Goal: Task Accomplishment & Management: Complete application form

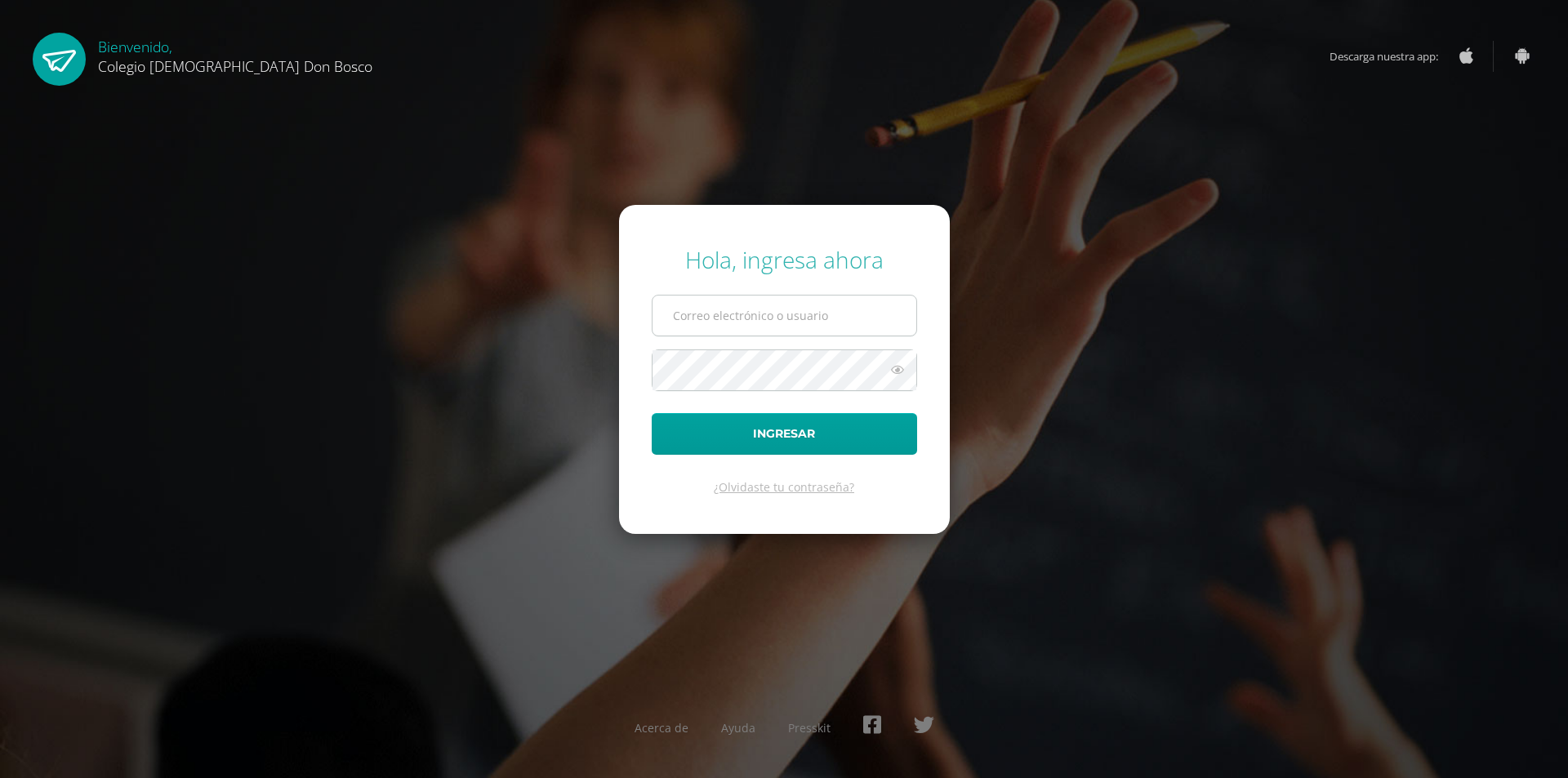
click at [873, 318] on input "text" at bounding box center [784, 315] width 264 height 40
type input "erick_arredondo@donbosco.edu.gt"
click at [652, 413] on button "Ingresar" at bounding box center [784, 433] width 266 height 41
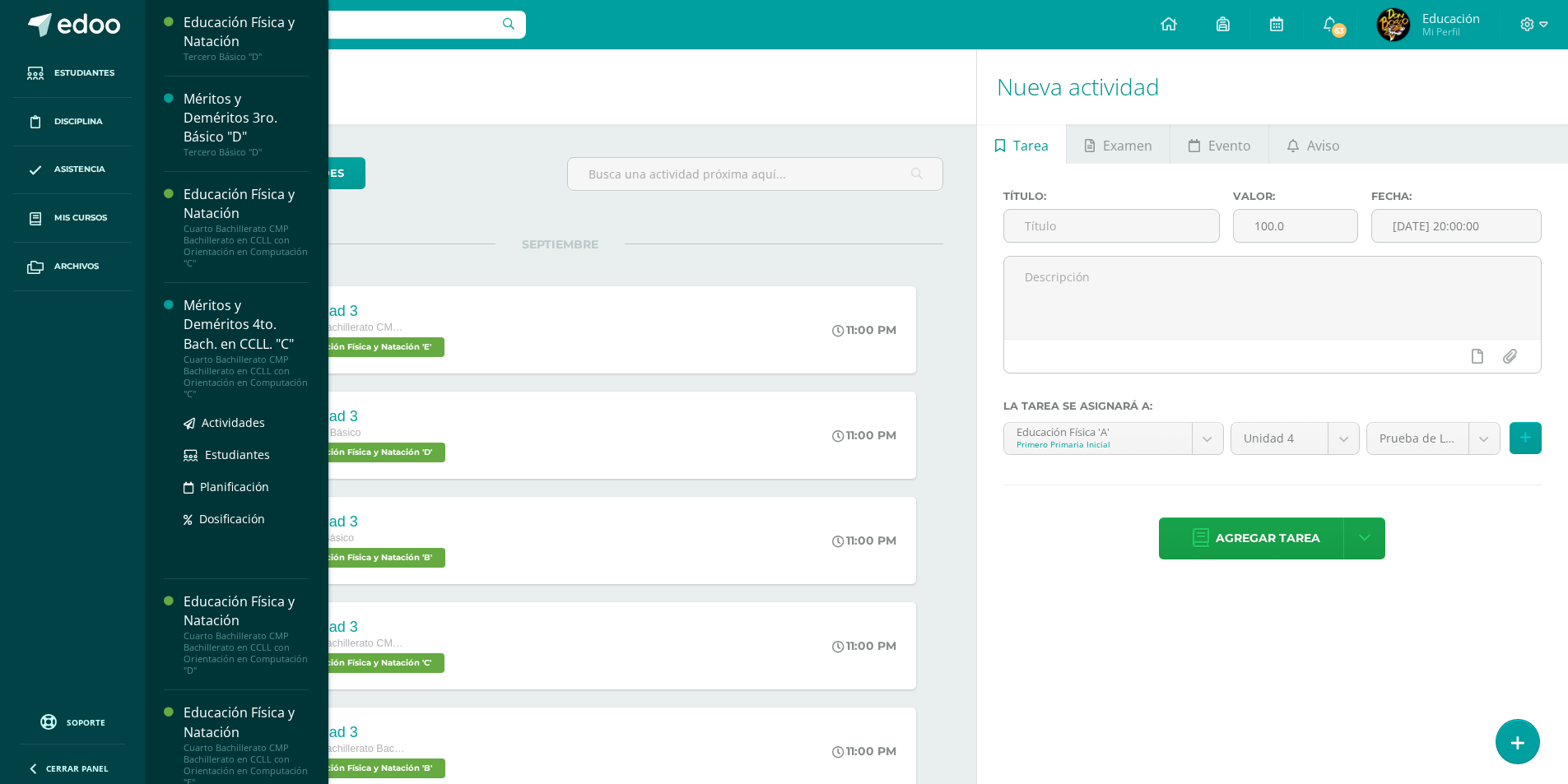
scroll to position [4546, 0]
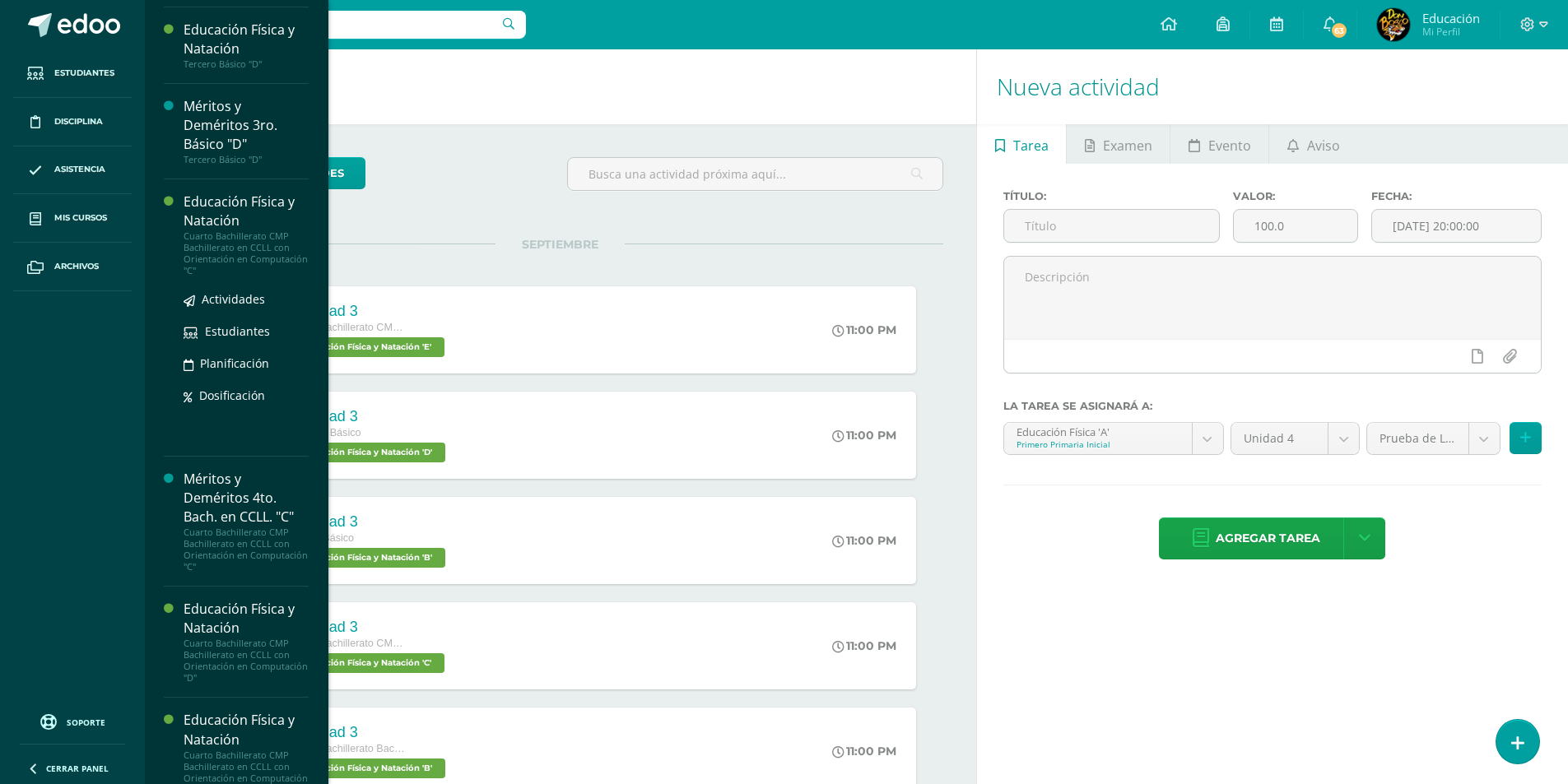
click at [243, 276] on div "Cuarto Bachillerato CMP Bachillerato en CCLL con Orientación en Computación "C"" at bounding box center [246, 254] width 125 height 46
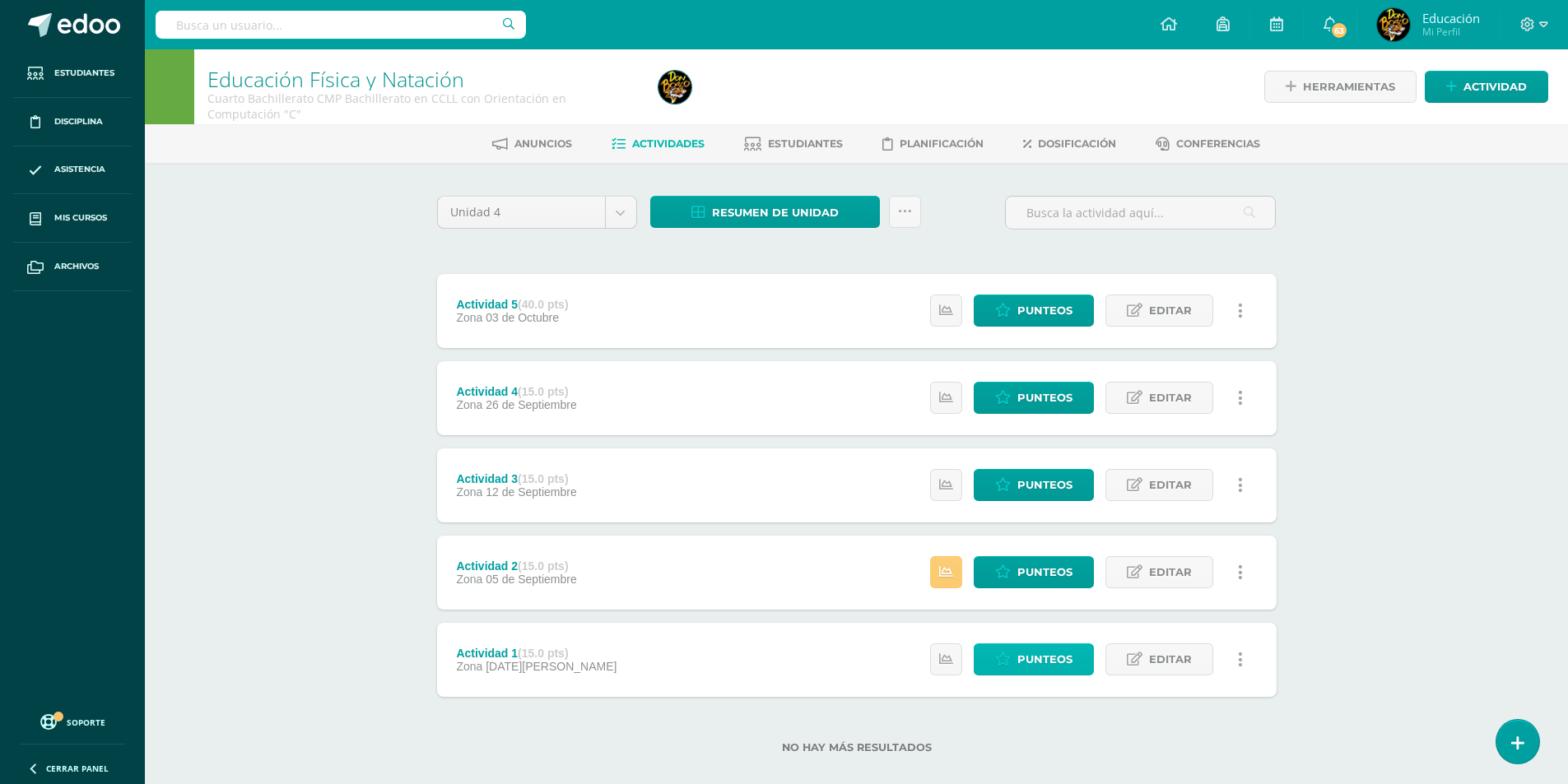
click at [1031, 660] on span "Punteos" at bounding box center [1044, 659] width 55 height 31
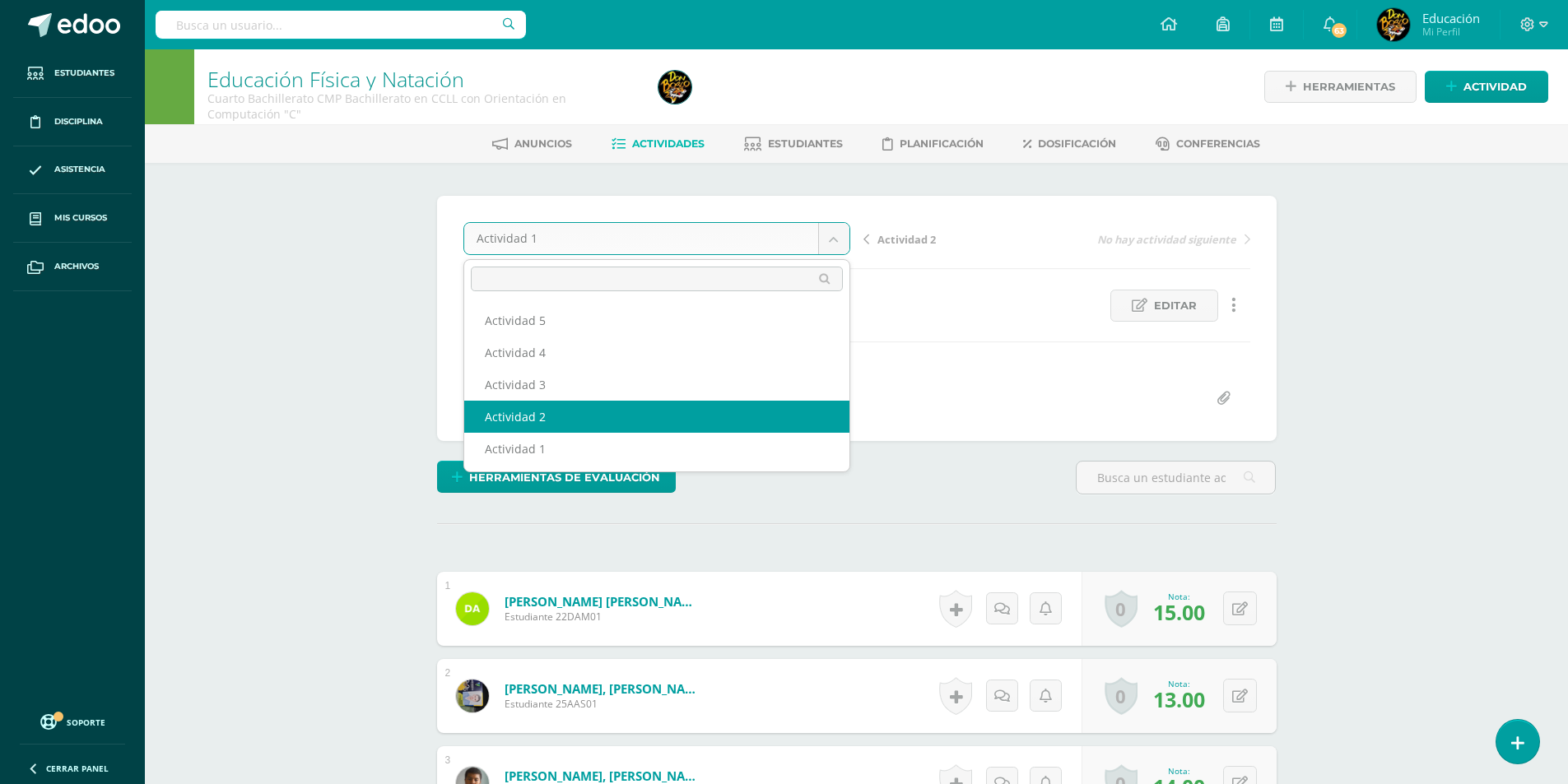
select select "/dashboard/teacher/grade-activity/178075/"
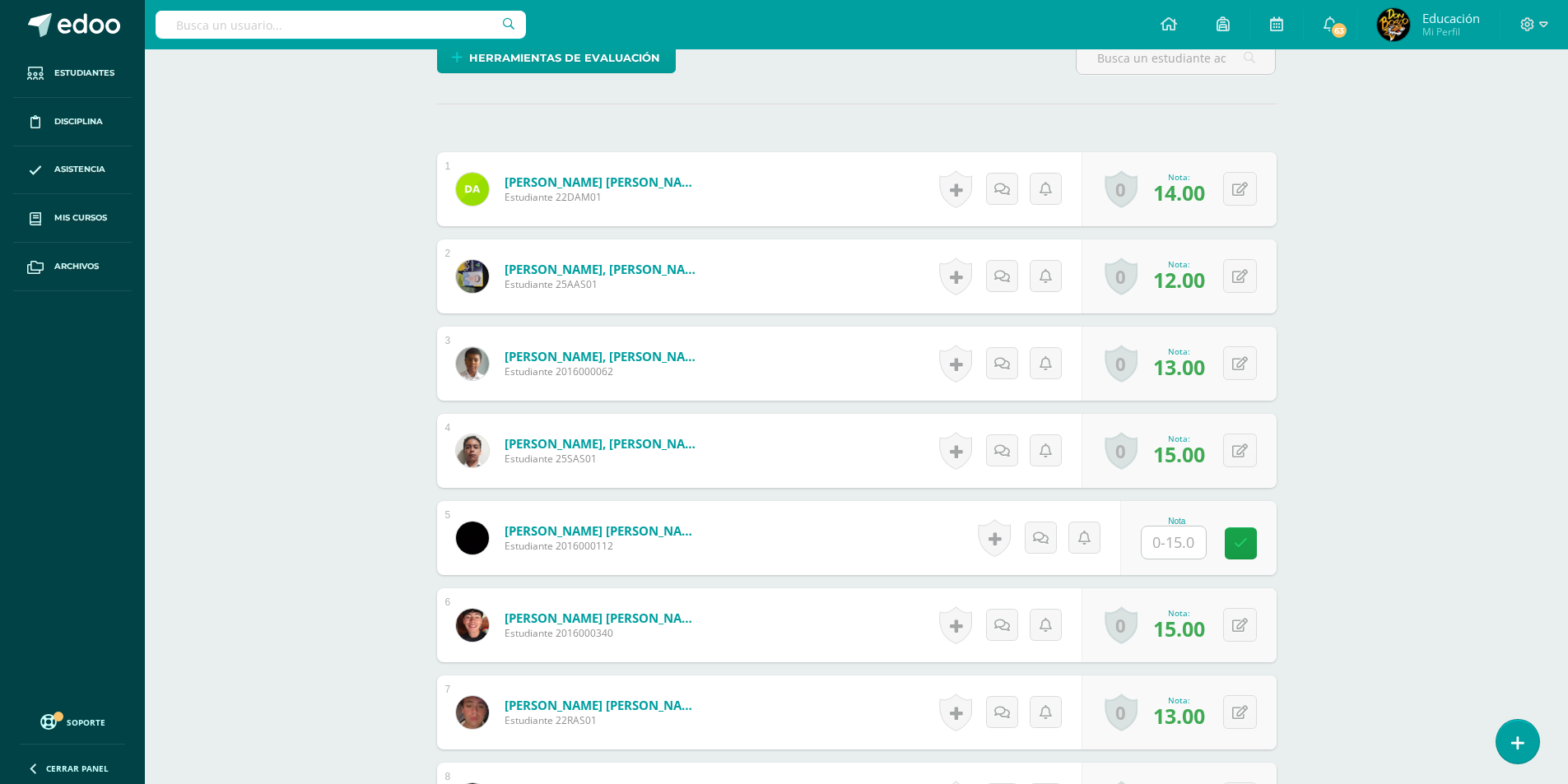
scroll to position [576, 0]
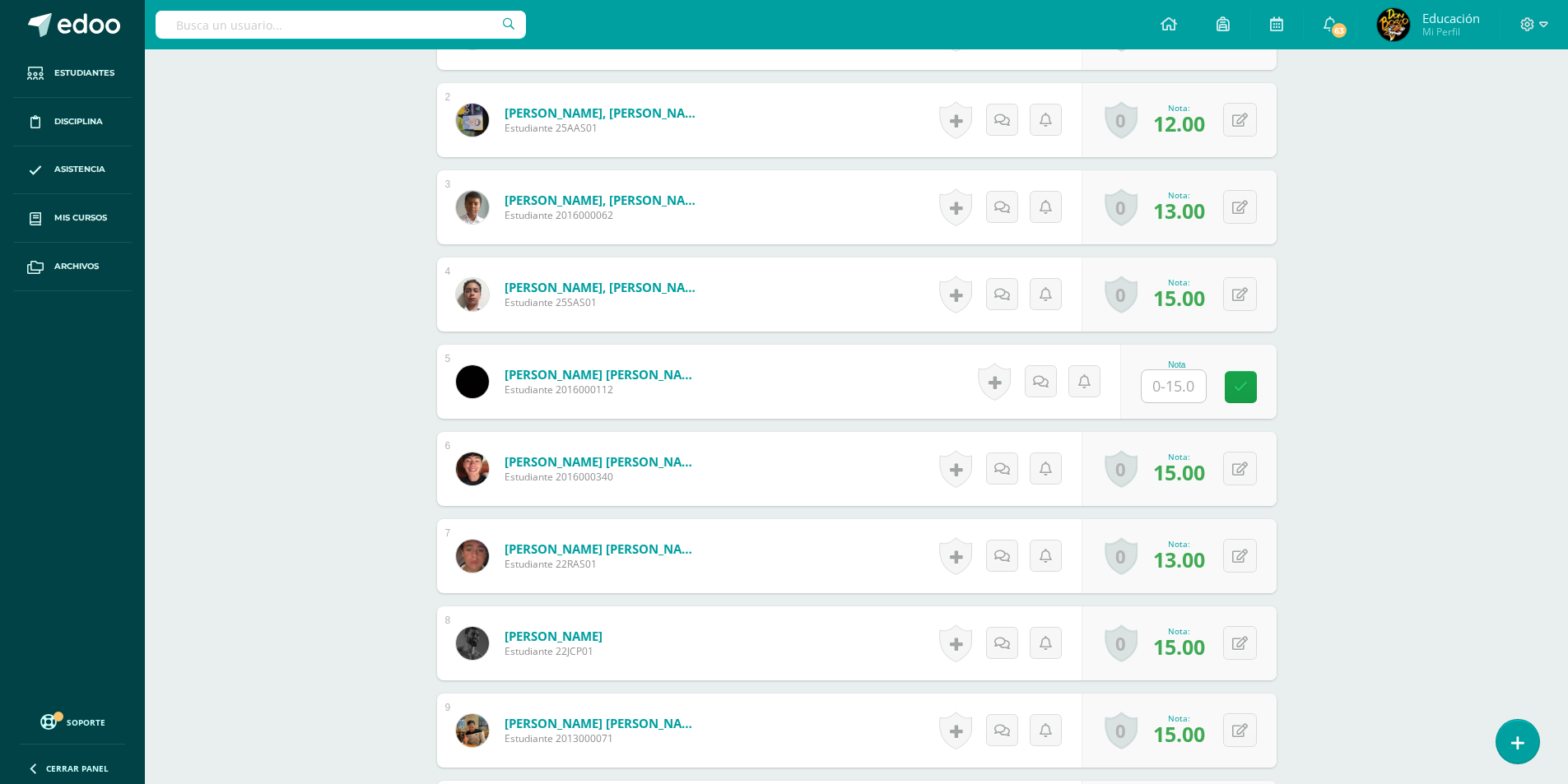
click at [1166, 389] on input "text" at bounding box center [1173, 386] width 64 height 32
type input "12"
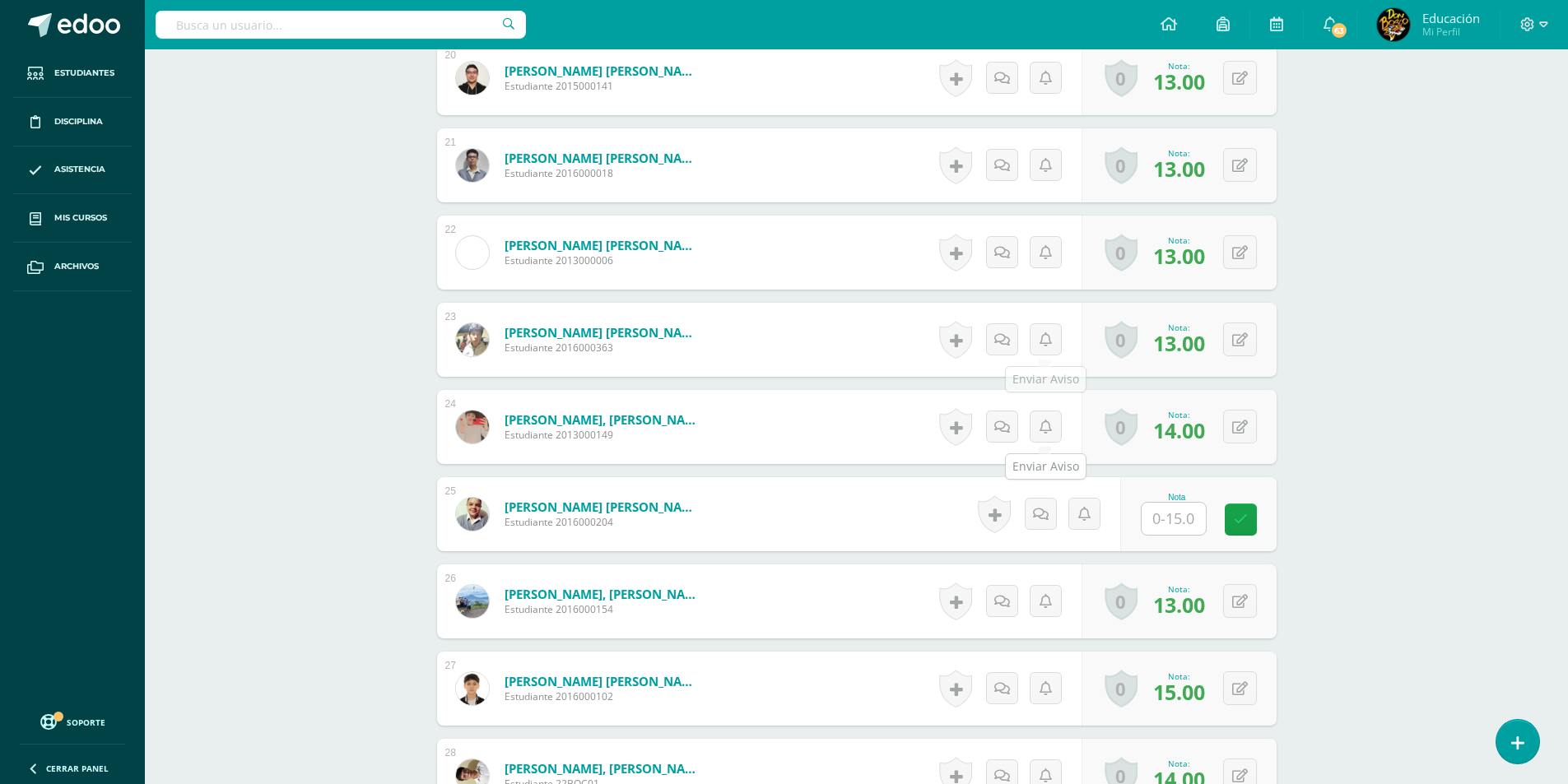
scroll to position [2304, 0]
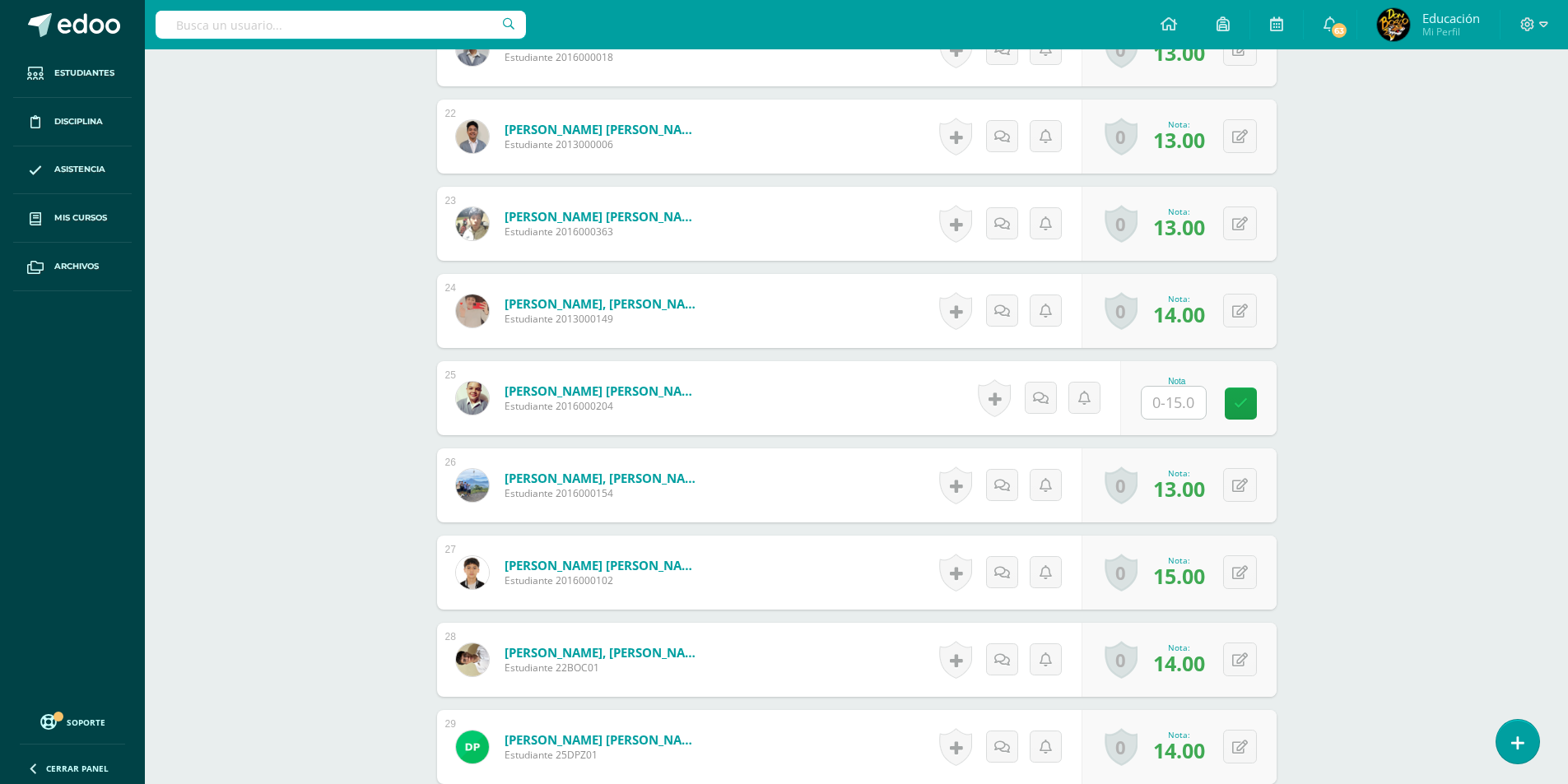
click at [1185, 400] on input "text" at bounding box center [1173, 402] width 64 height 32
type input "15"
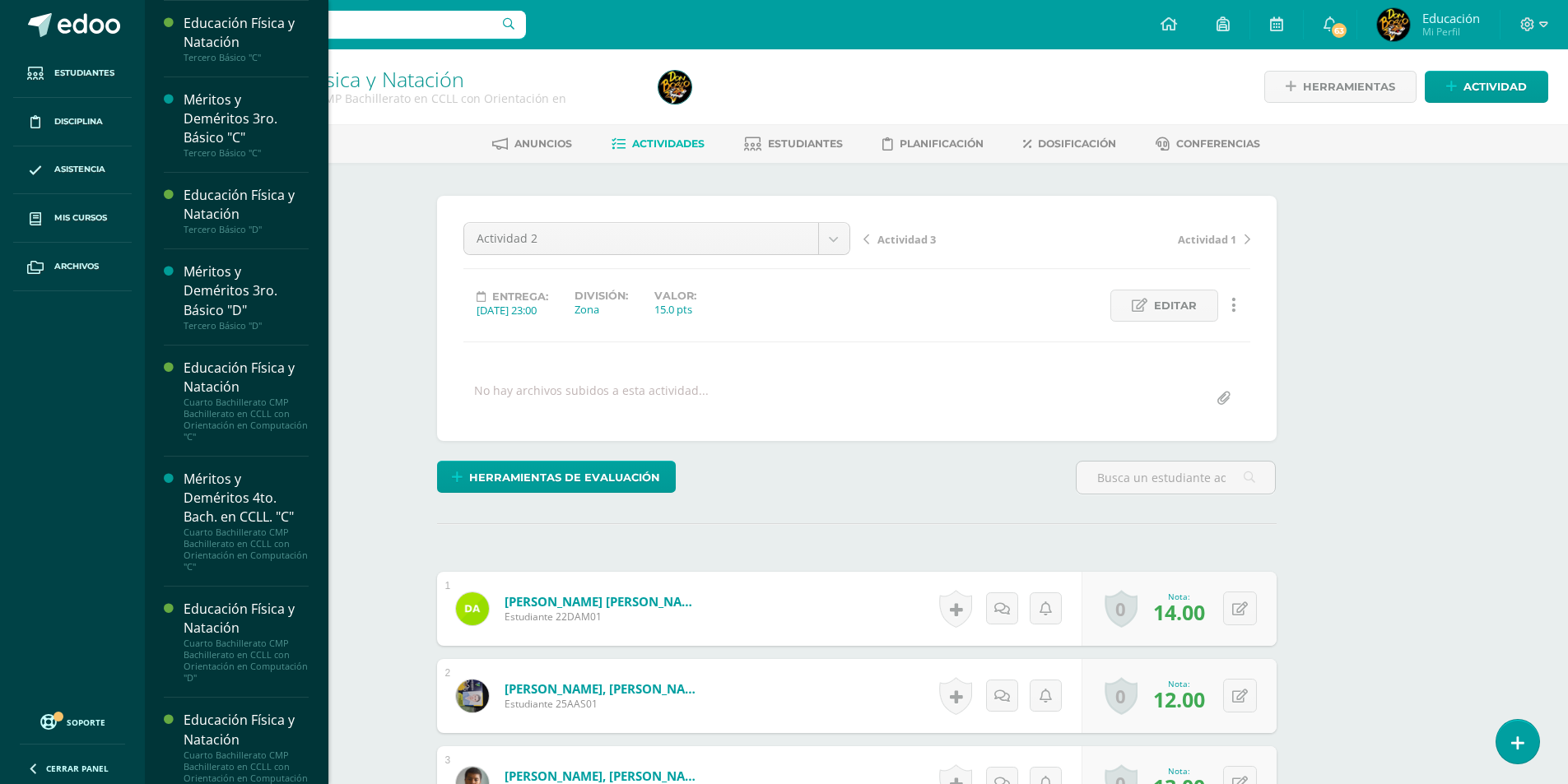
scroll to position [4629, 0]
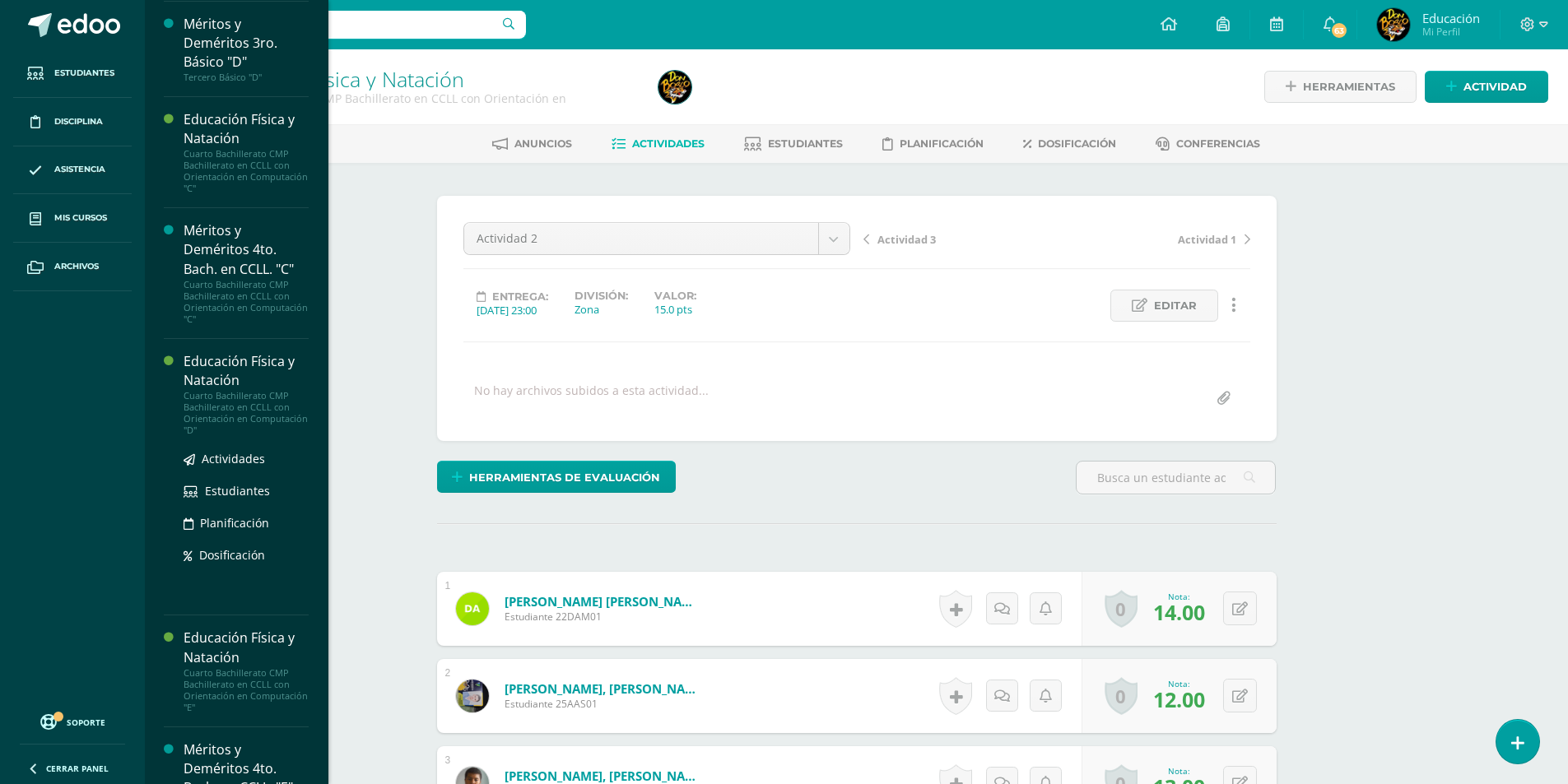
click at [225, 436] on div "Cuarto Bachillerato CMP Bachillerato en CCLL con Orientación en Computación "D"" at bounding box center [246, 413] width 125 height 46
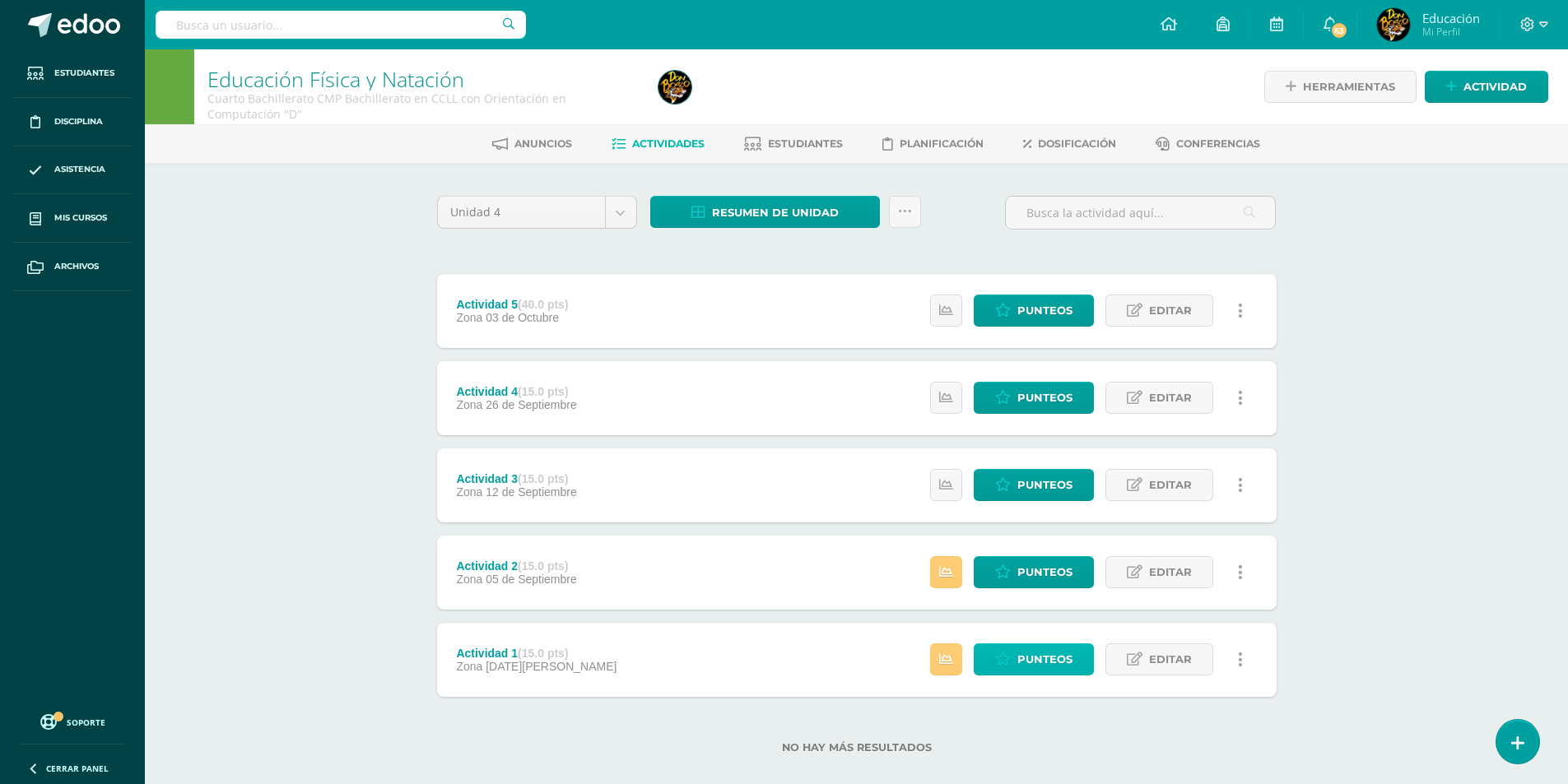
click at [1027, 658] on span "Punteos" at bounding box center [1044, 659] width 55 height 31
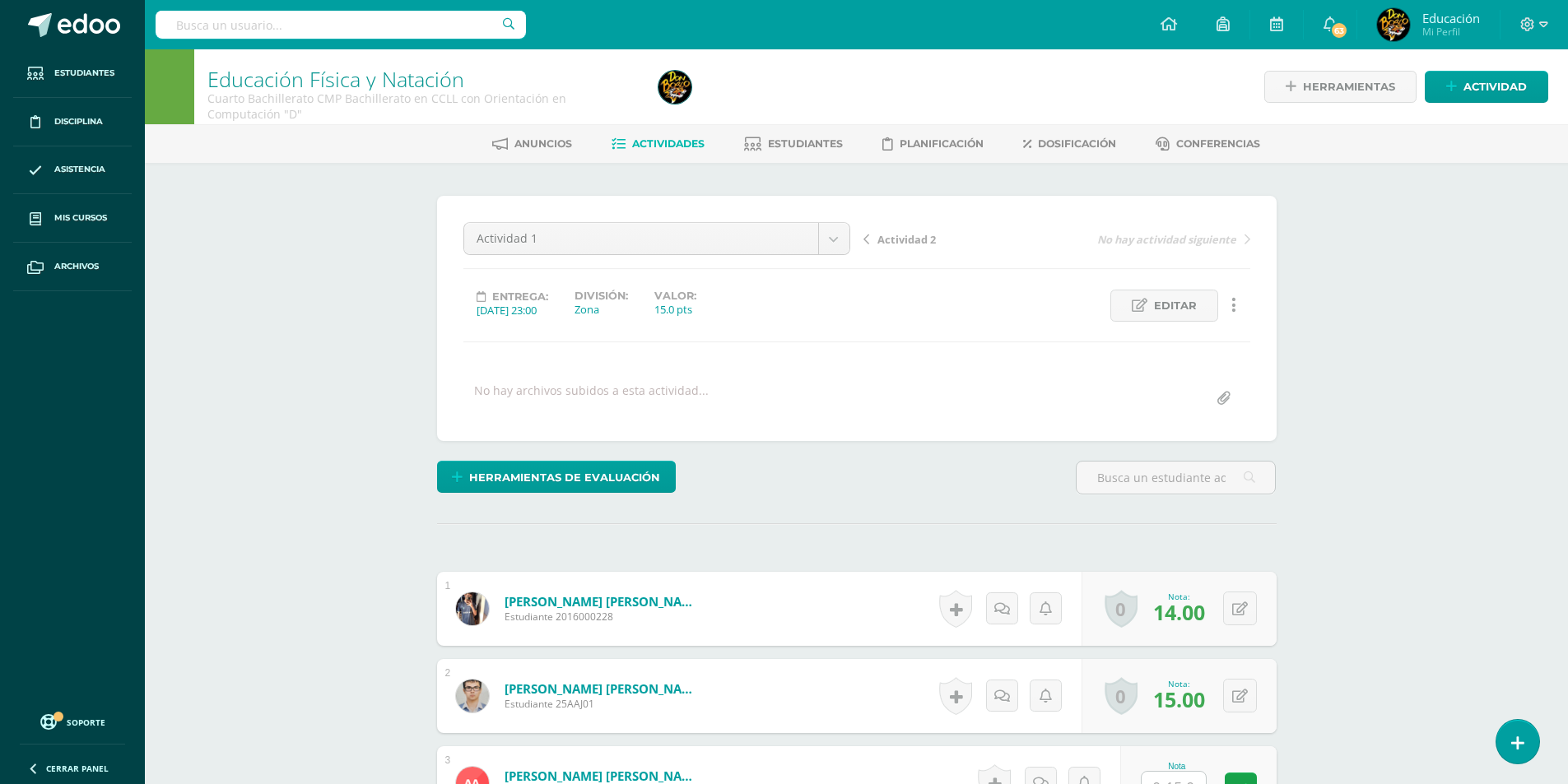
scroll to position [82, 0]
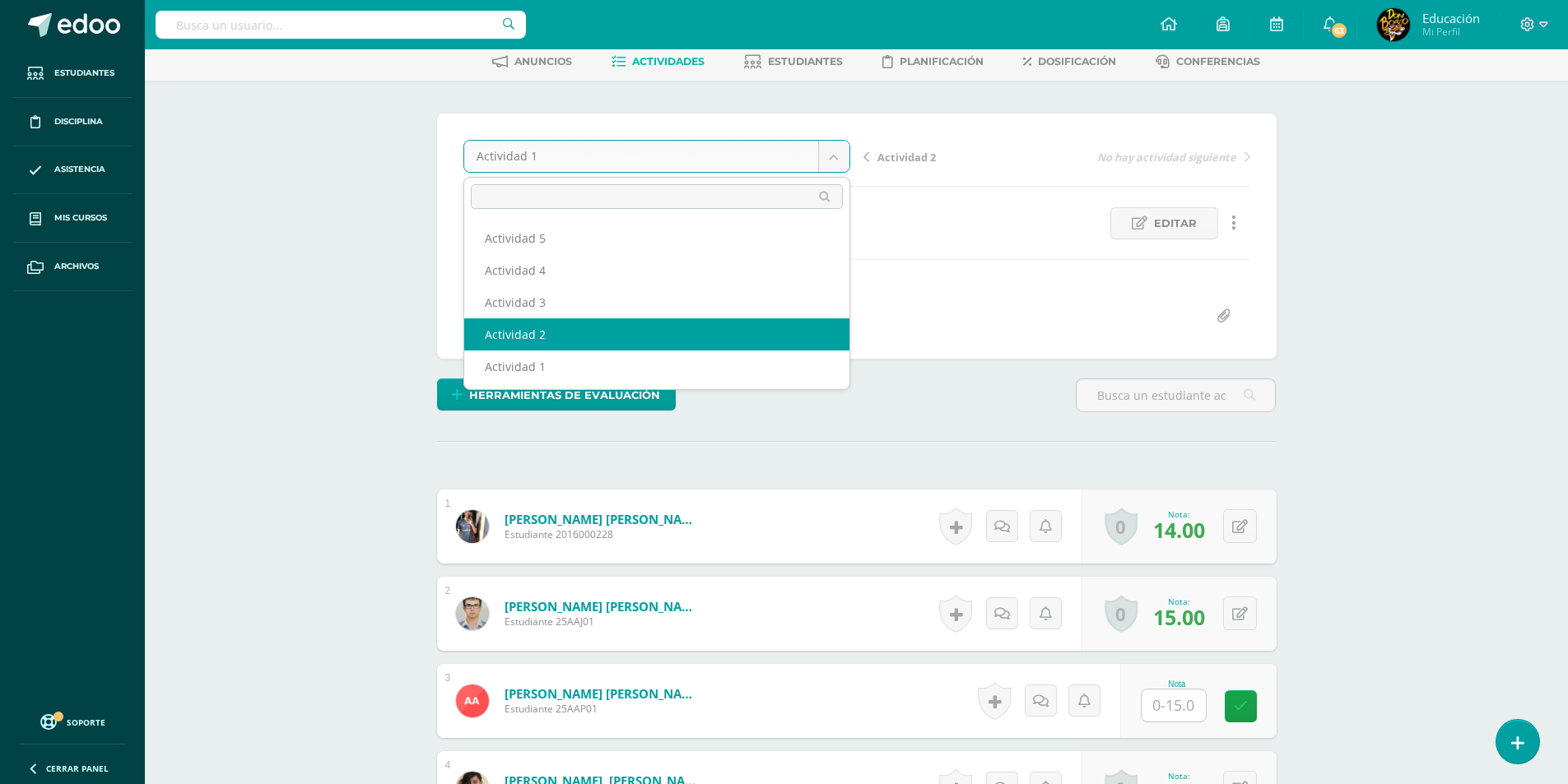
scroll to position [83, 0]
select select "/dashboard/teacher/grade-activity/178078/"
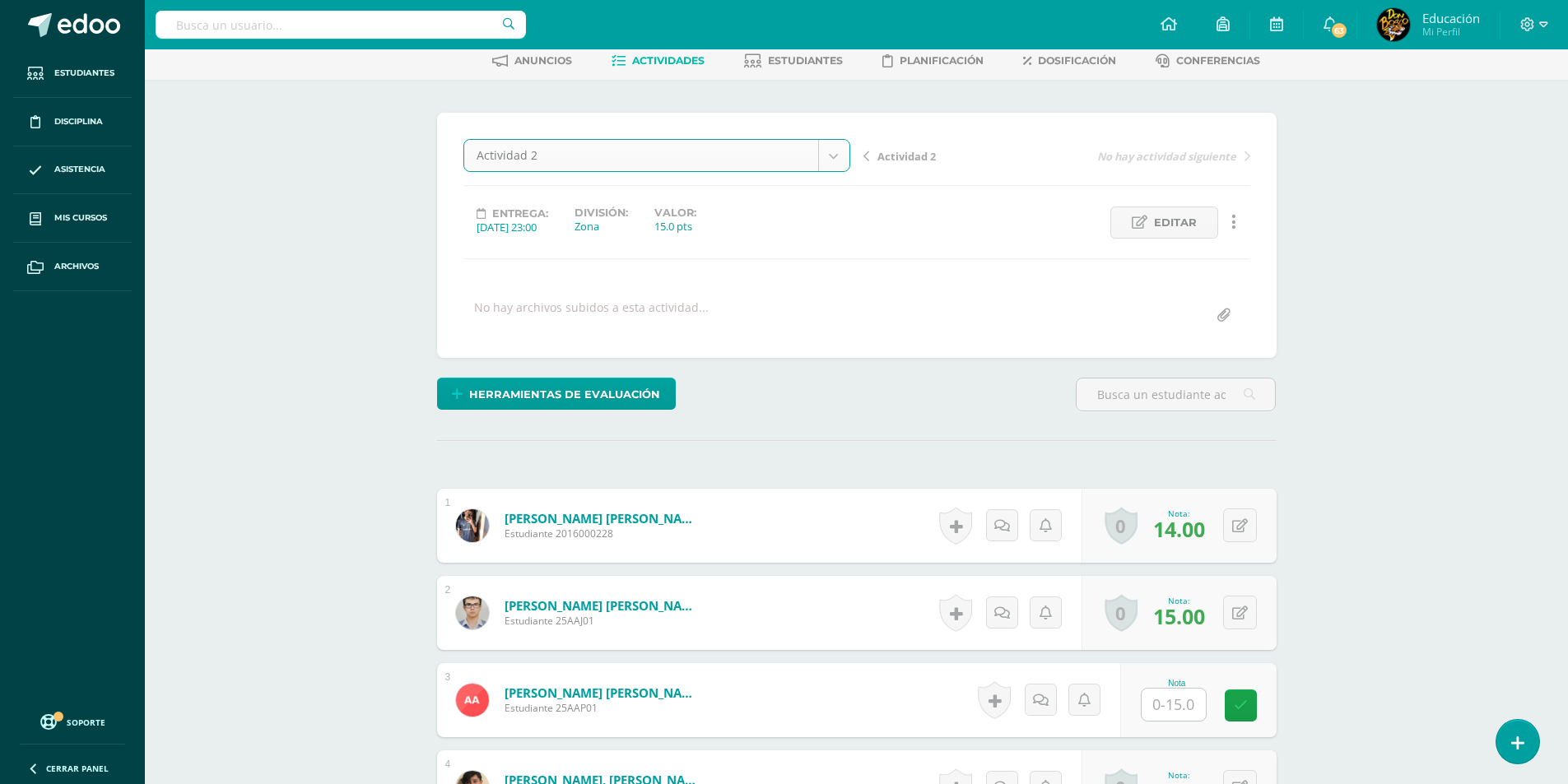
scroll to position [84, 0]
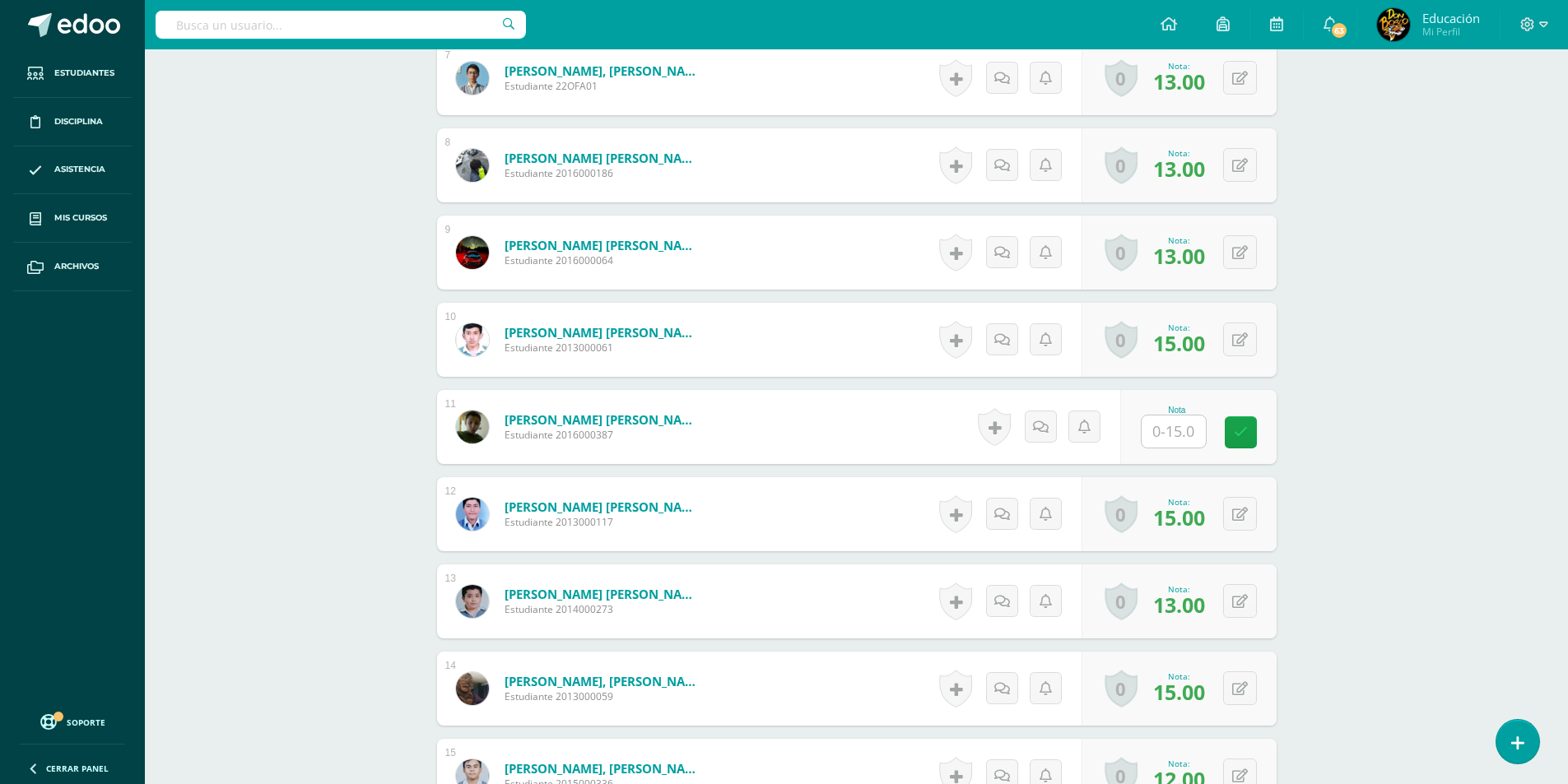
scroll to position [1073, 0]
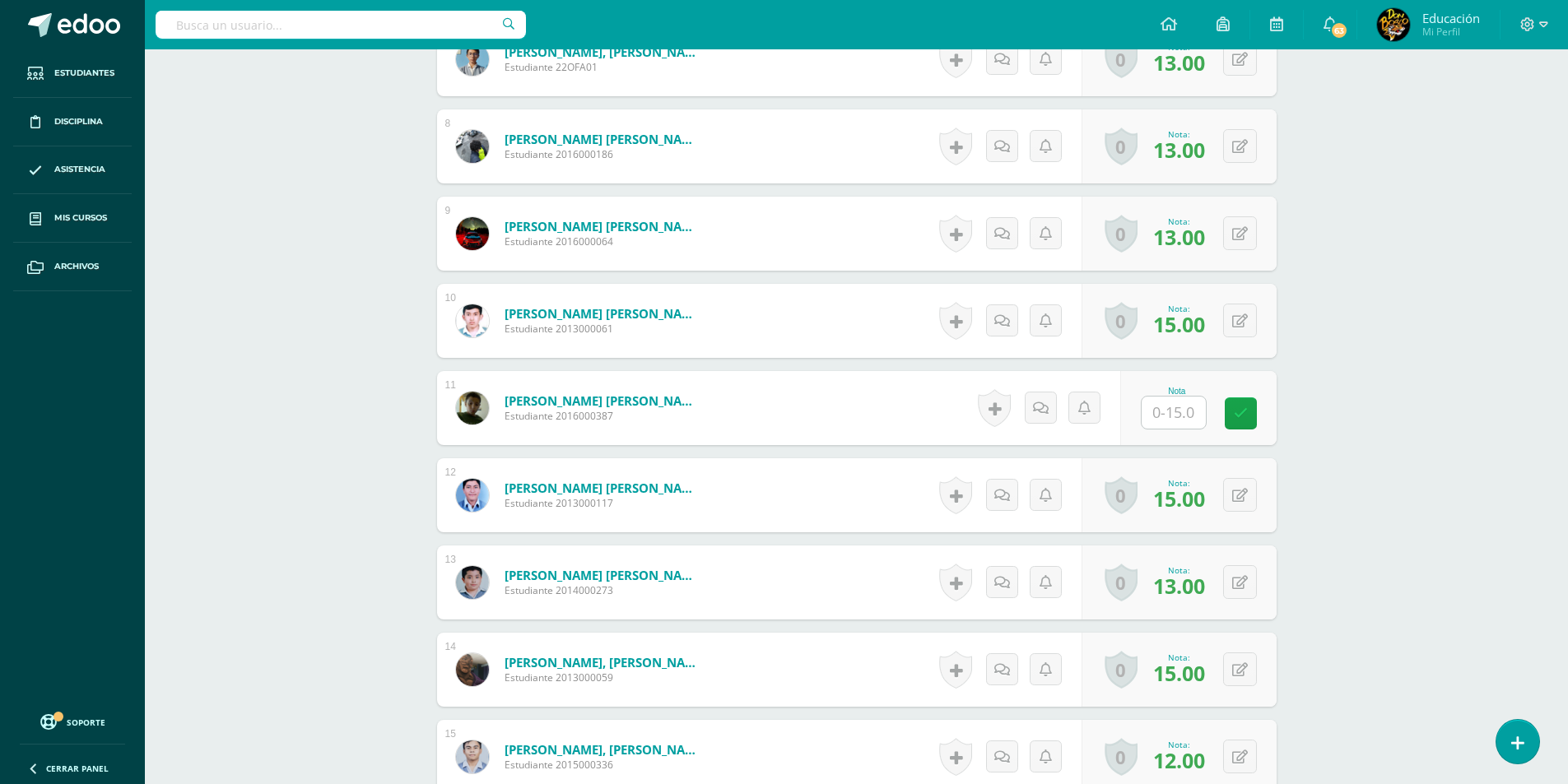
click at [1166, 408] on input "text" at bounding box center [1173, 412] width 64 height 32
type input "15"
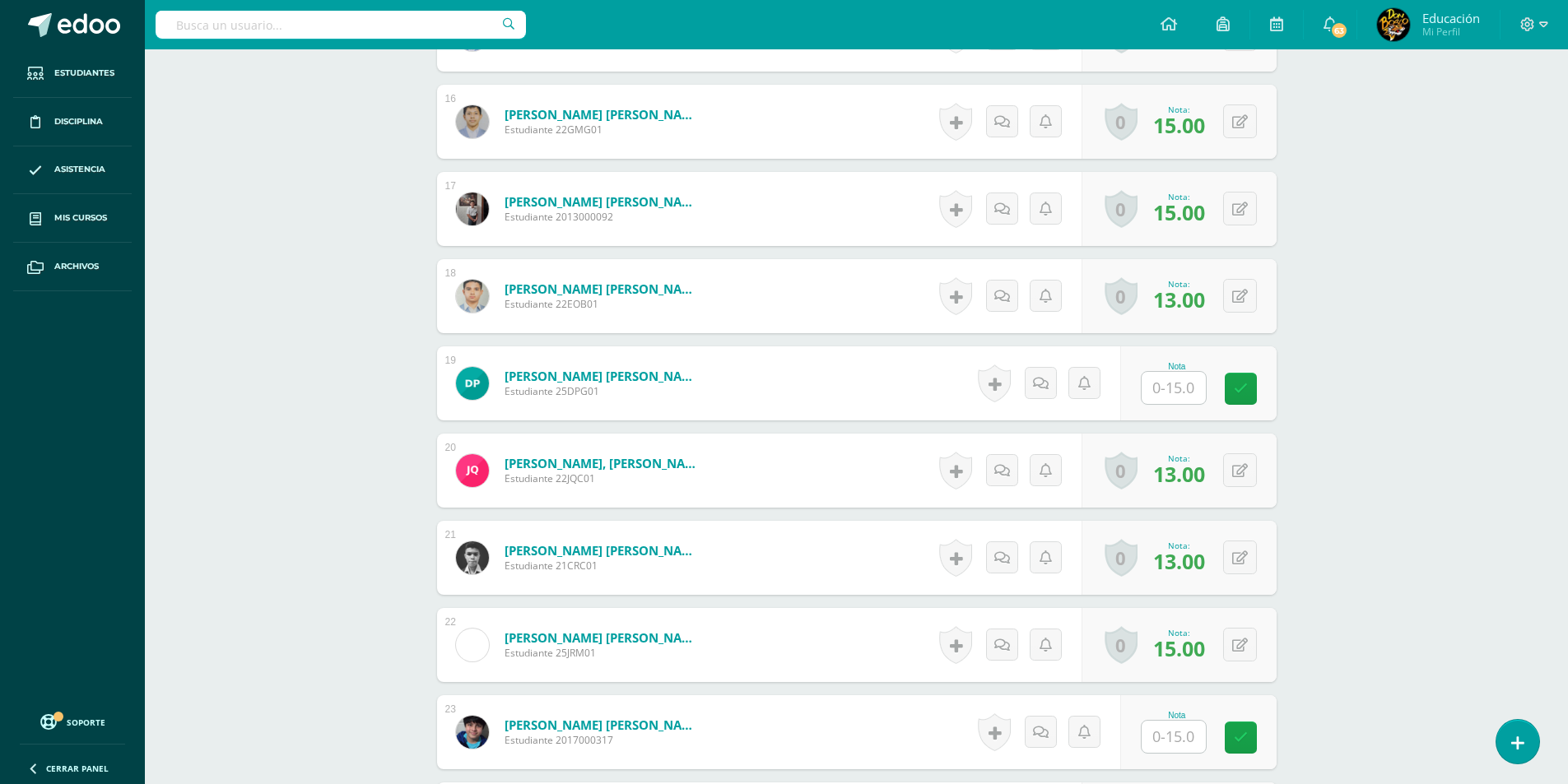
scroll to position [1814, 0]
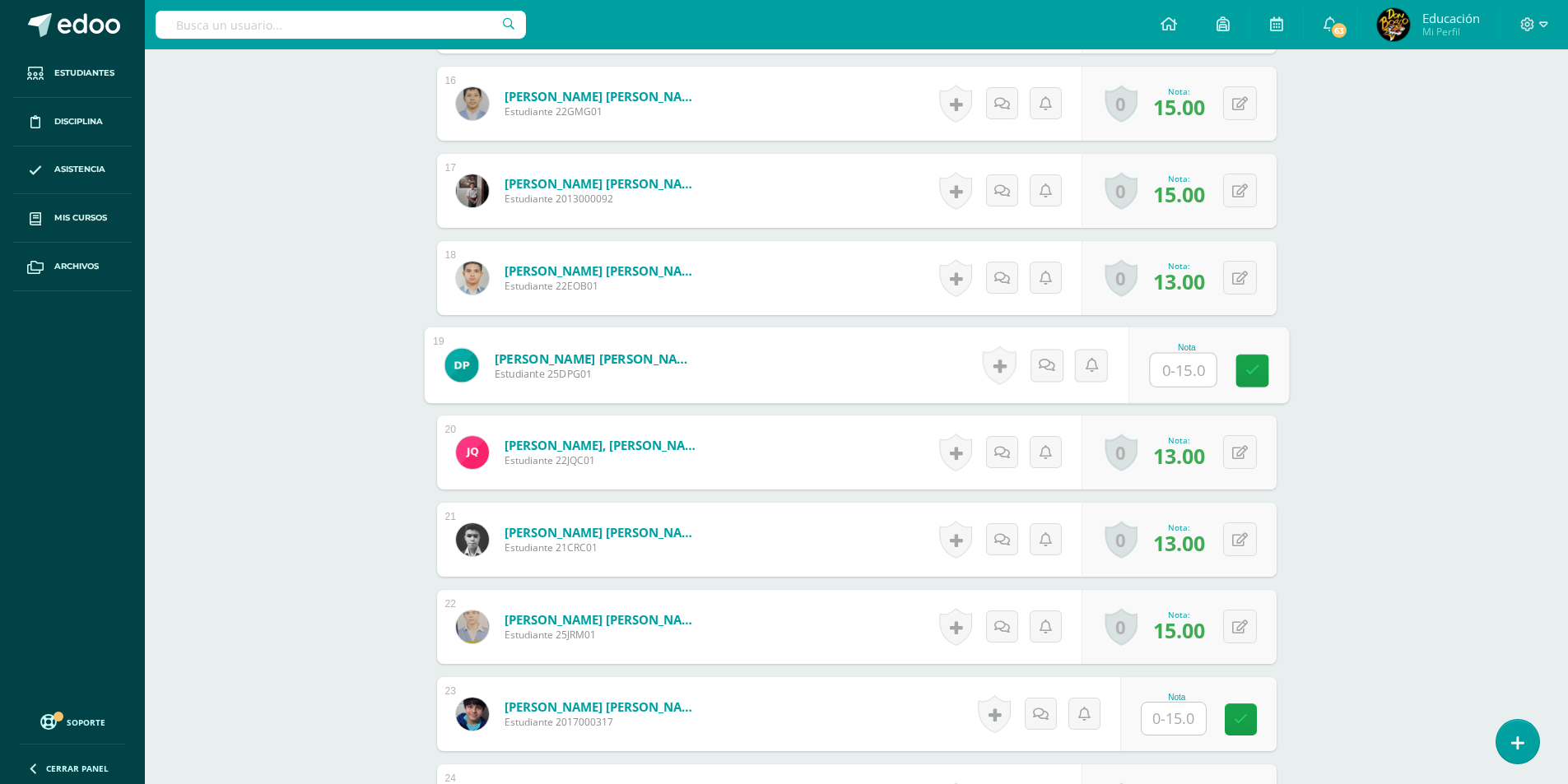
click at [1180, 369] on input "text" at bounding box center [1182, 371] width 66 height 33
type input "15"
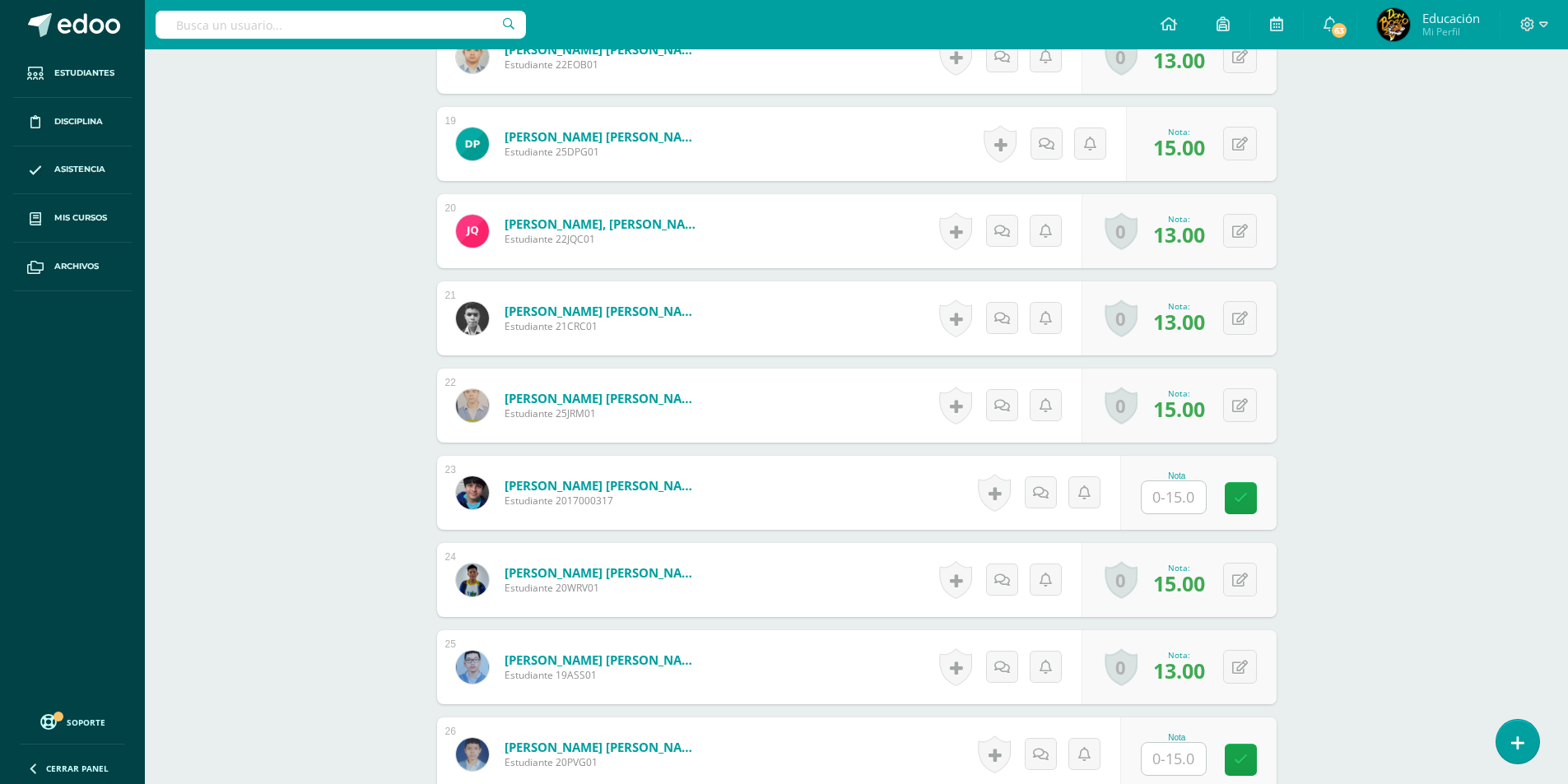
scroll to position [2143, 0]
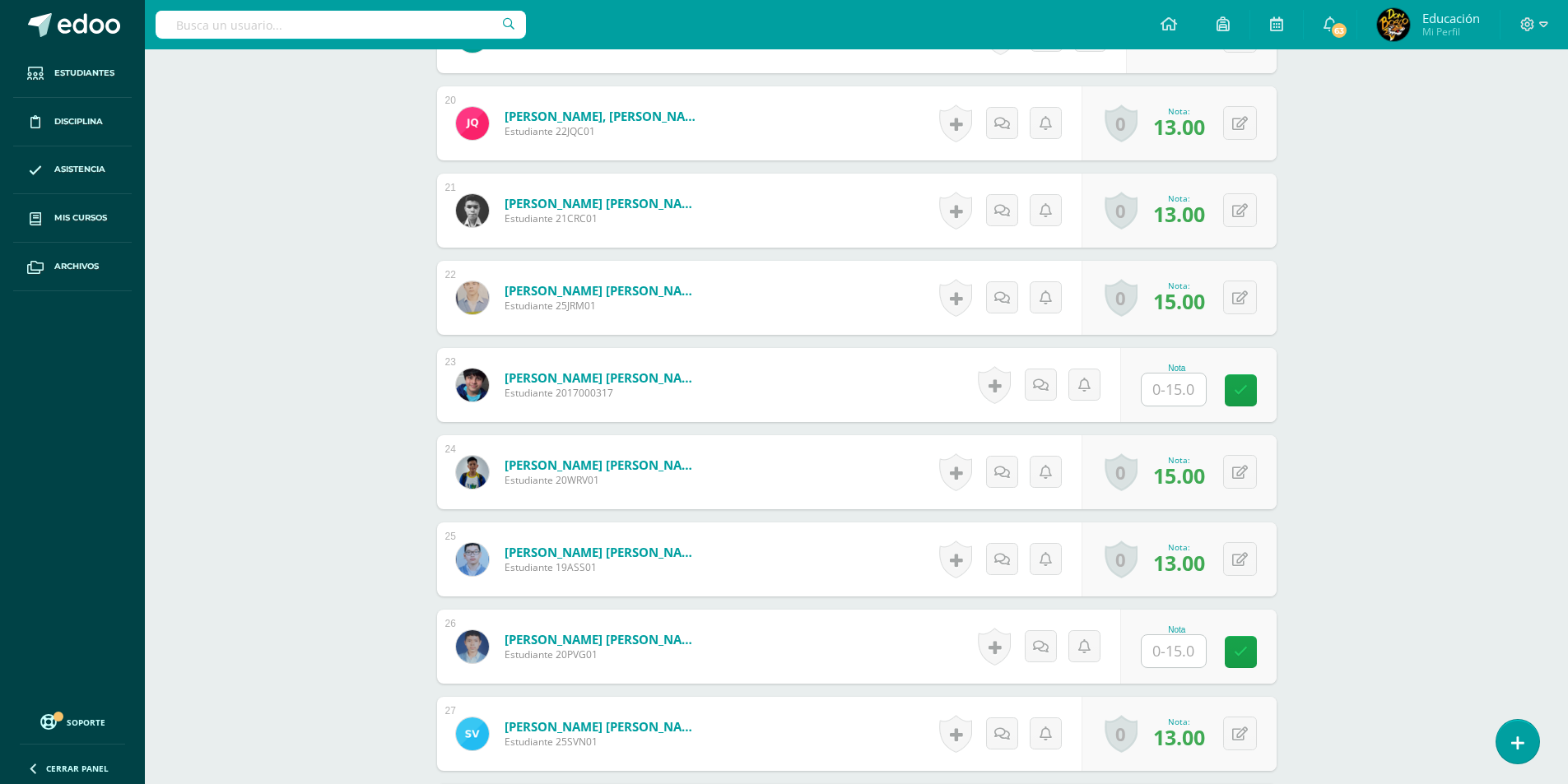
click at [1172, 388] on input "text" at bounding box center [1173, 389] width 64 height 32
type input "15"
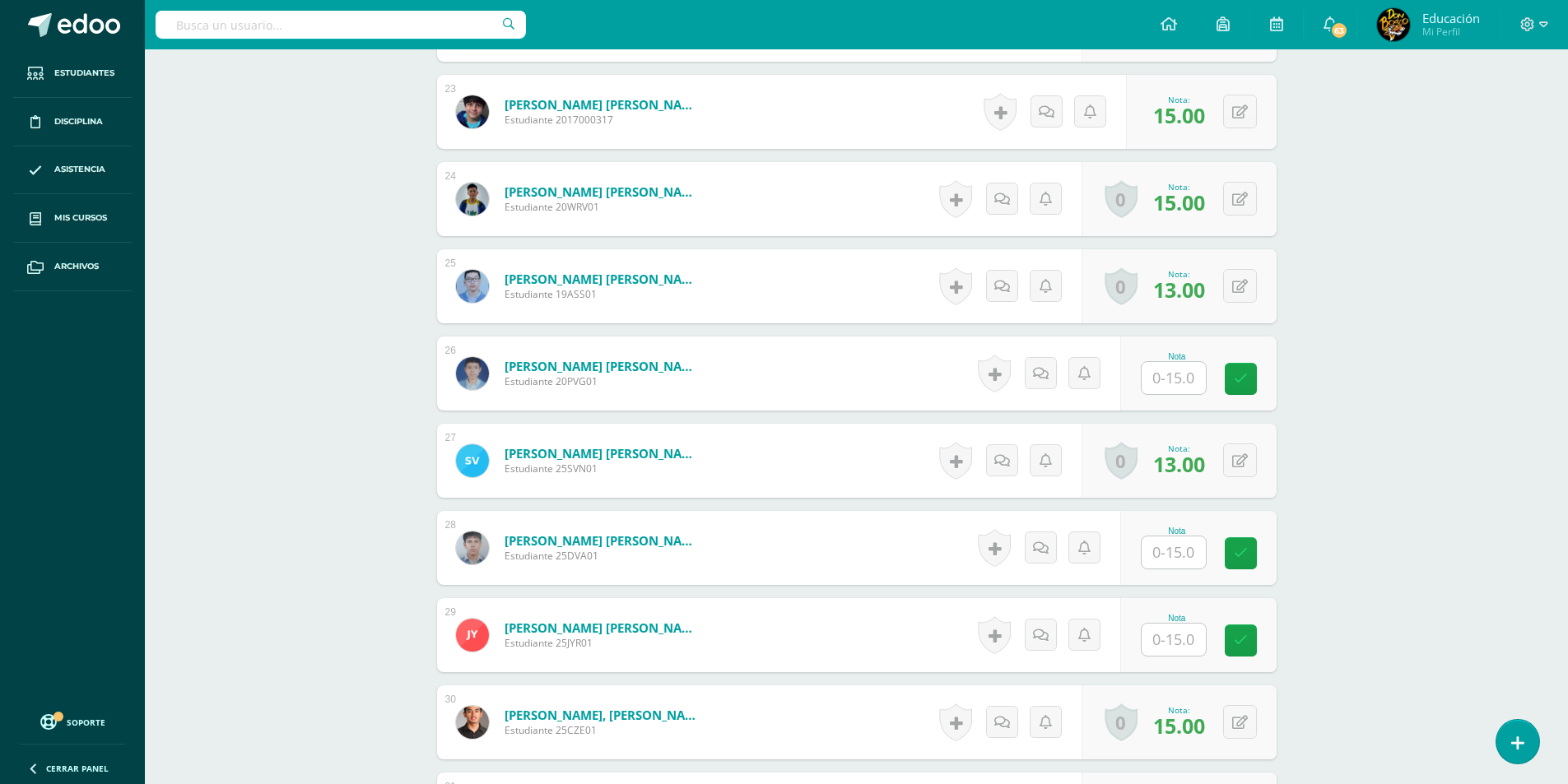
scroll to position [2472, 0]
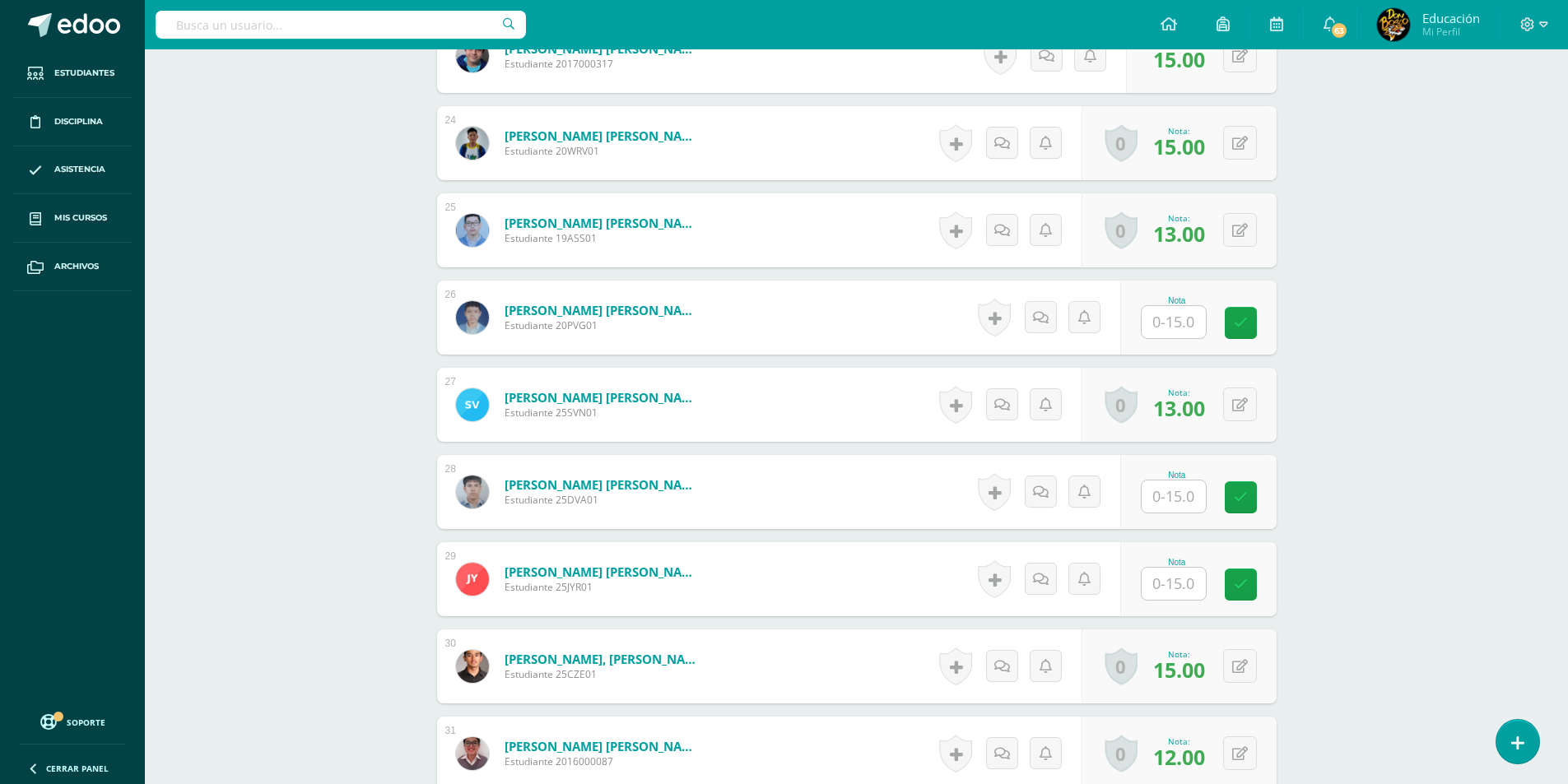
click at [1179, 316] on input "text" at bounding box center [1173, 322] width 64 height 32
type input "15"
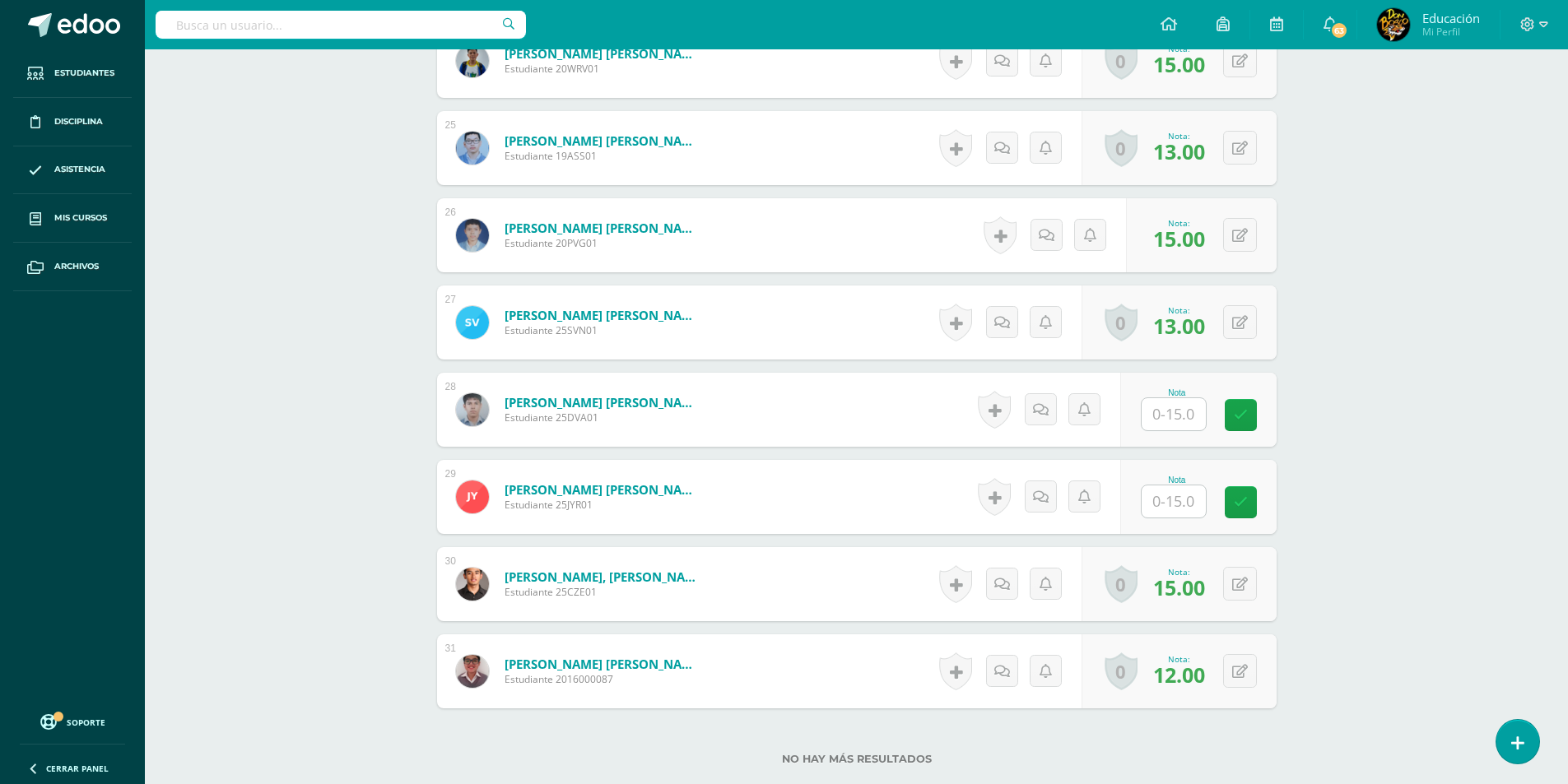
scroll to position [2637, 0]
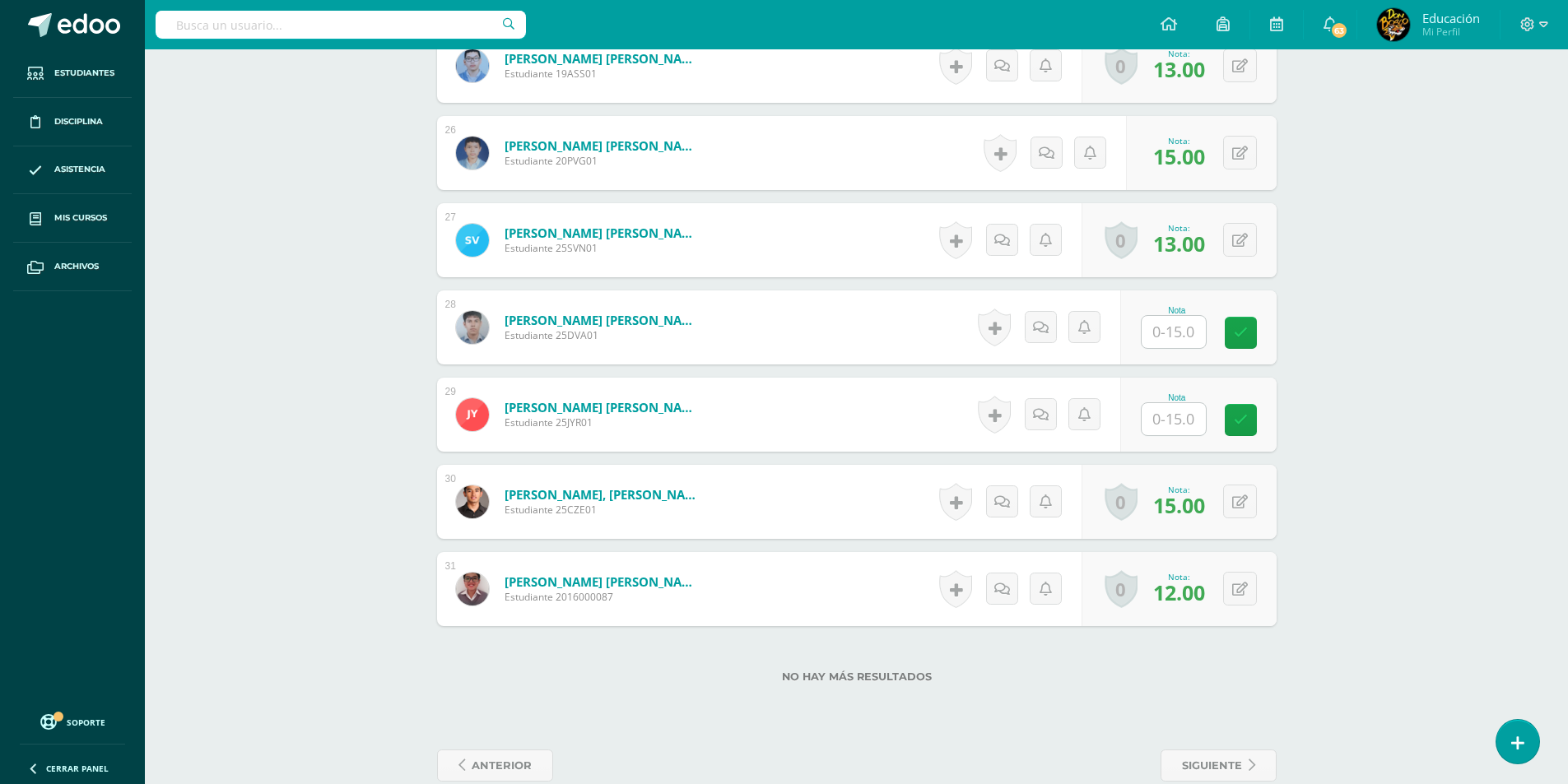
click at [1151, 340] on input "text" at bounding box center [1173, 332] width 64 height 32
type input "15"
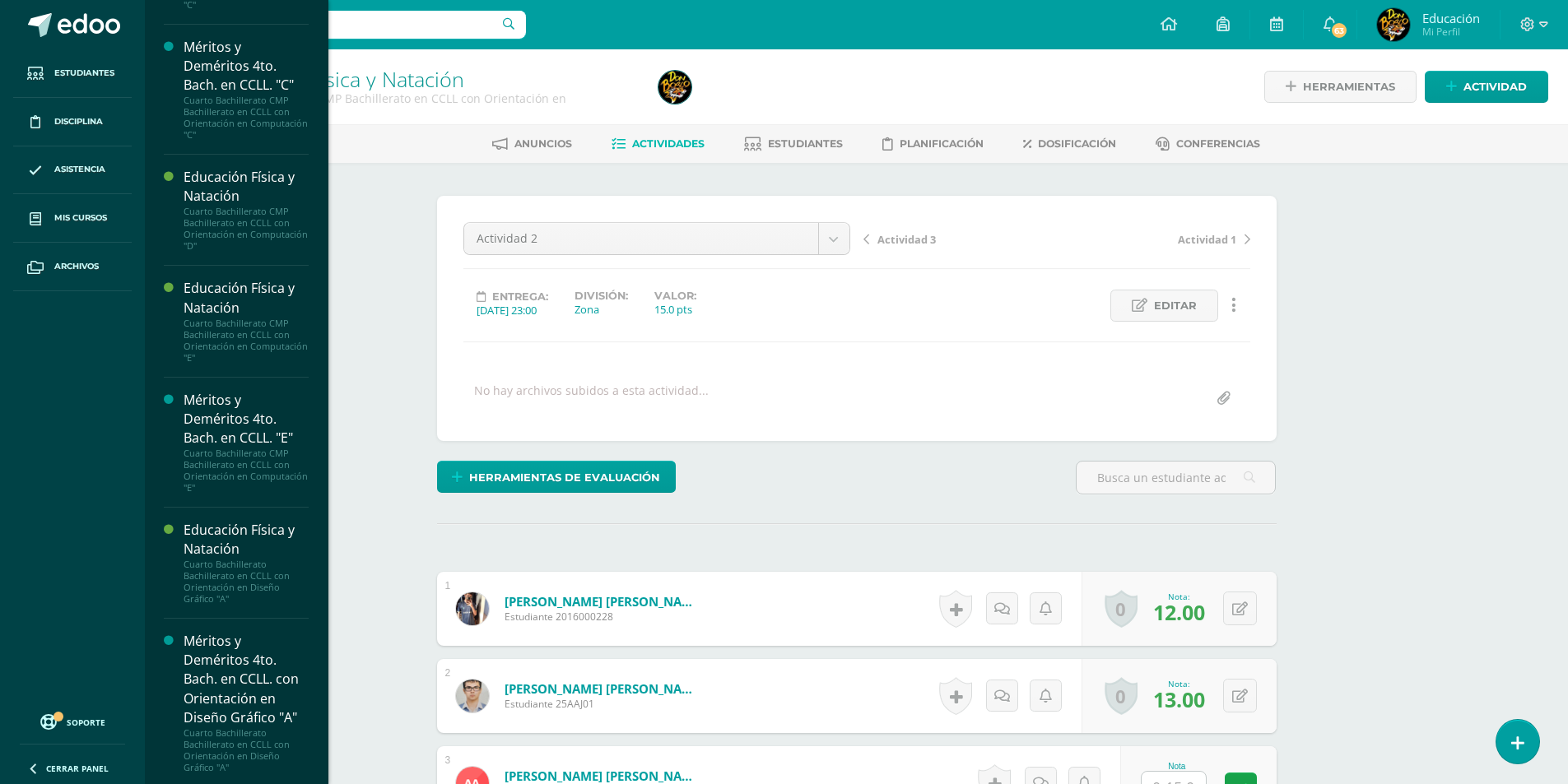
scroll to position [4975, 0]
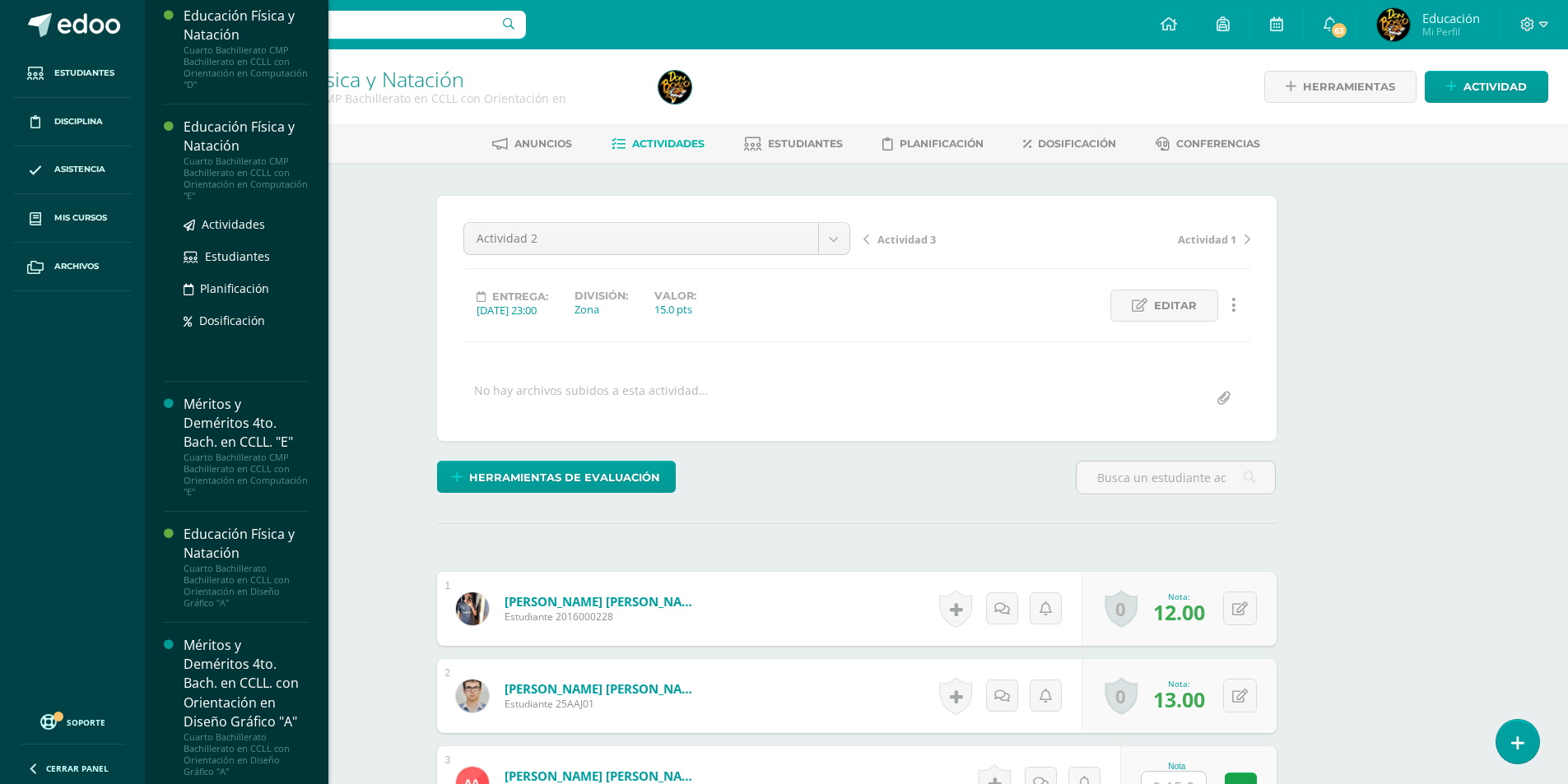
click at [222, 156] on div "Educación Física y Natación" at bounding box center [246, 136] width 125 height 38
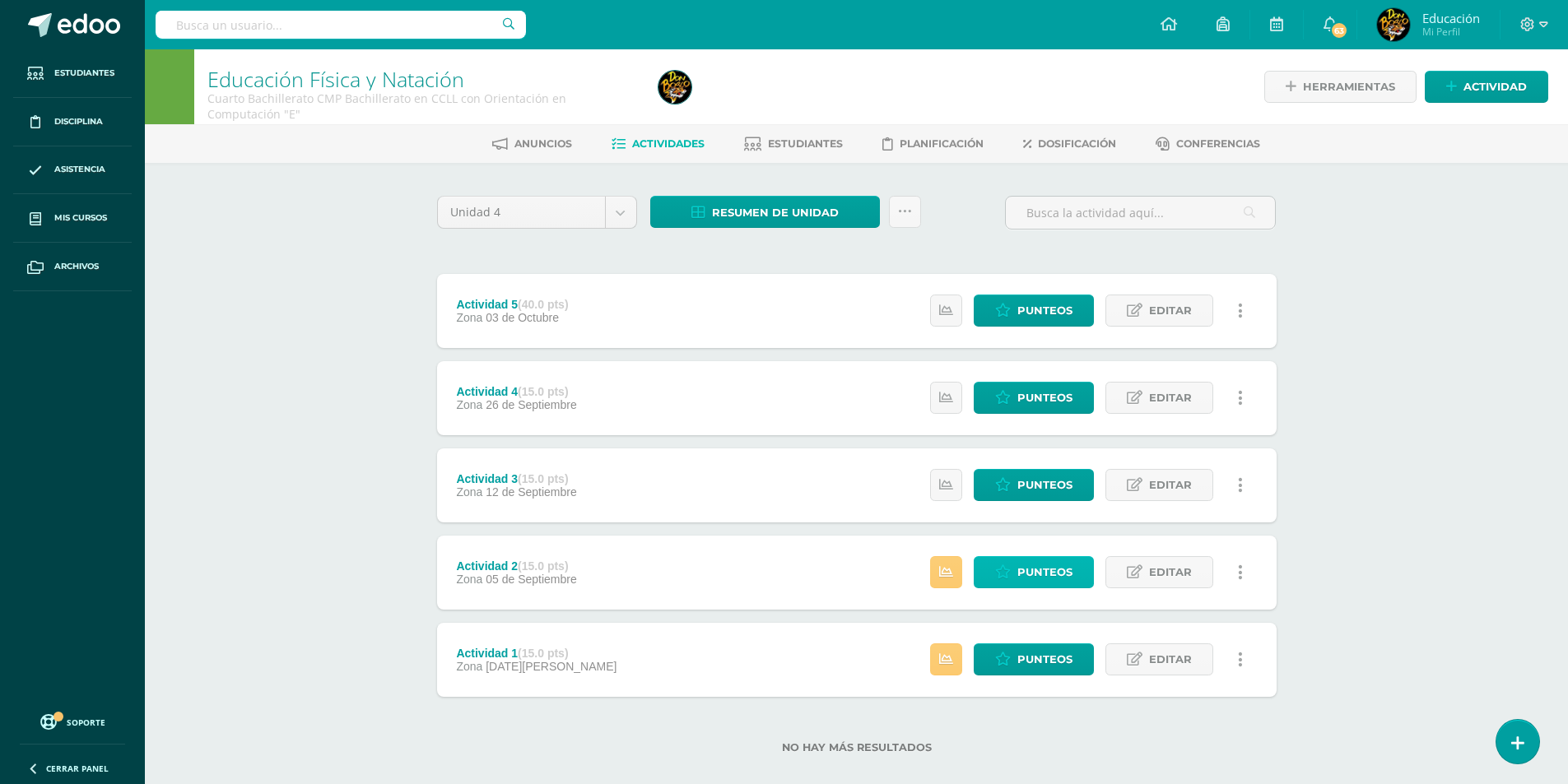
click at [1025, 563] on span "Punteos" at bounding box center [1044, 572] width 55 height 31
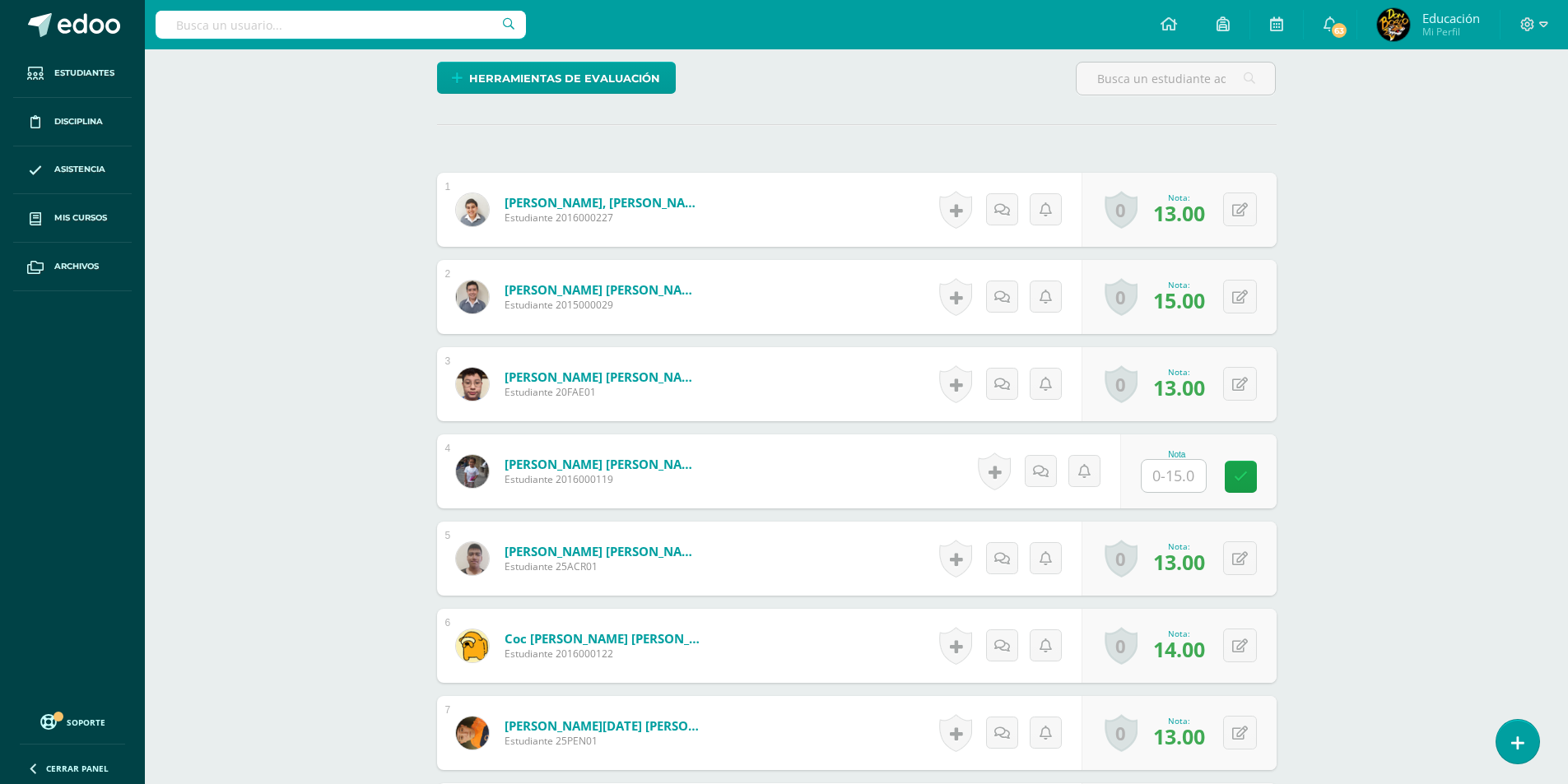
scroll to position [595, 0]
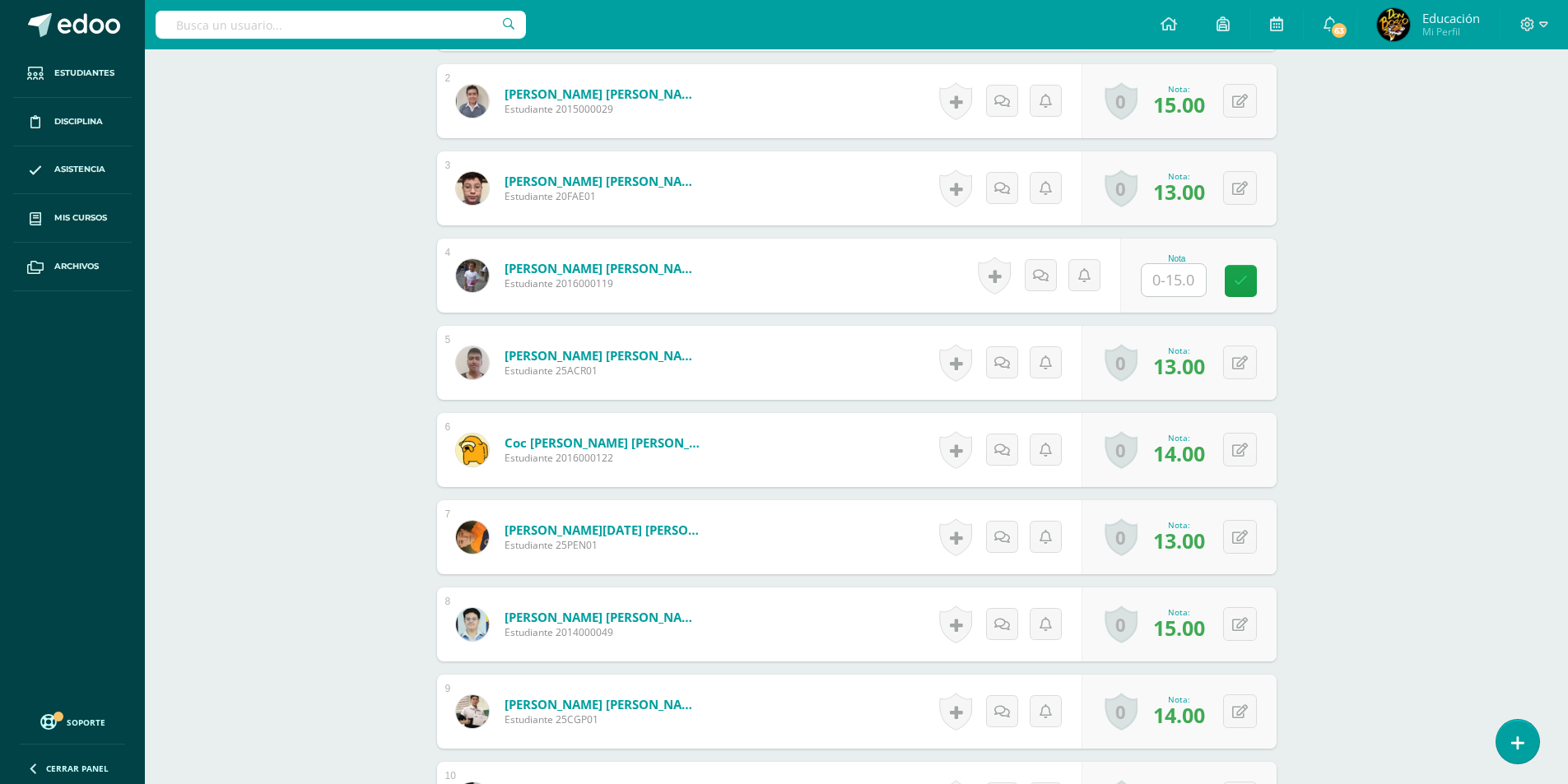
click at [1170, 278] on input "text" at bounding box center [1173, 280] width 64 height 32
type input "15"
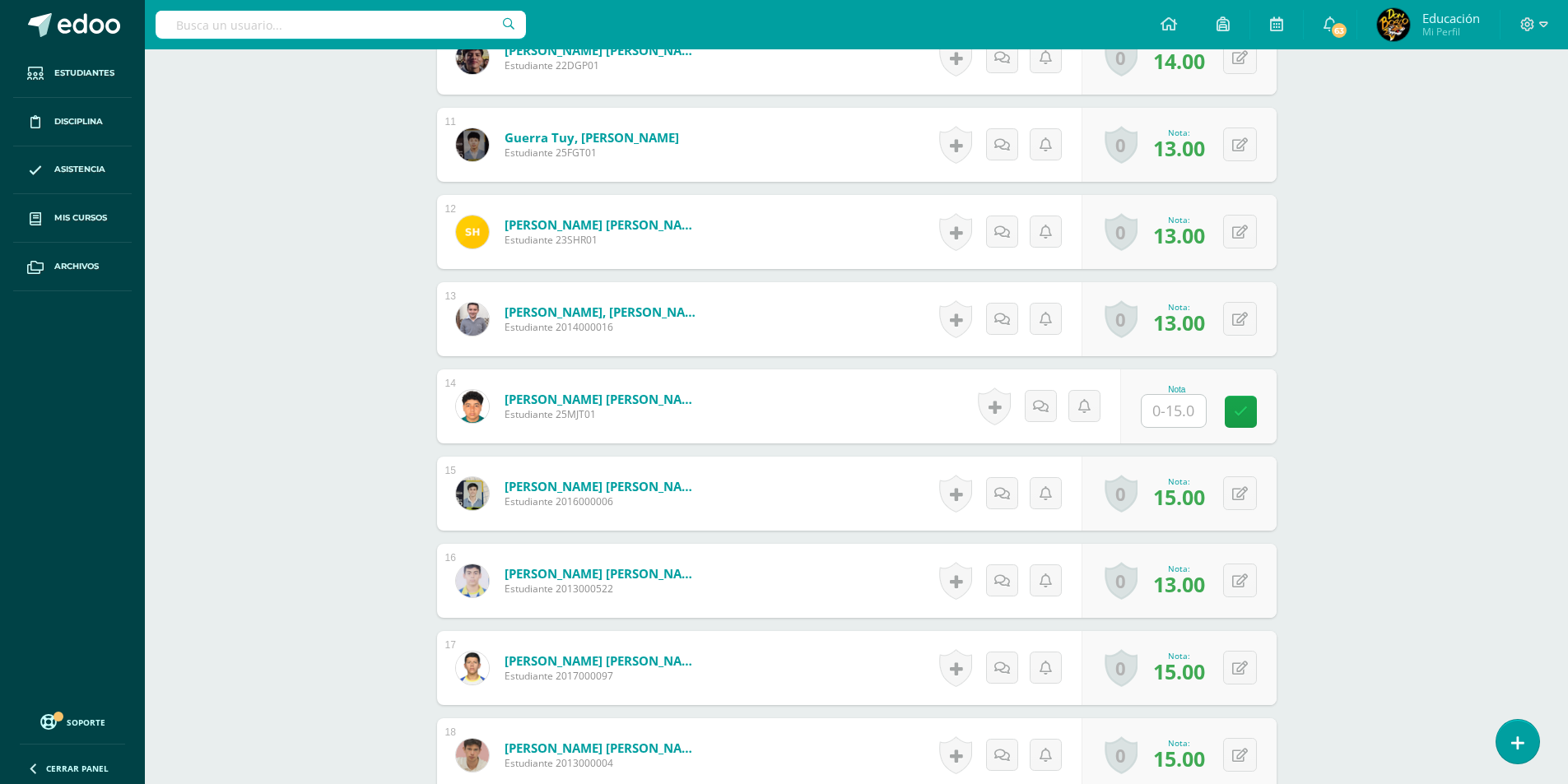
scroll to position [1337, 0]
click at [1167, 413] on input "text" at bounding box center [1173, 410] width 64 height 32
click at [1353, 387] on div "Educación Física y Natación Cuarto Bachillerato CMP Bachillerato en CCLL con Or…" at bounding box center [855, 325] width 1423 height 3228
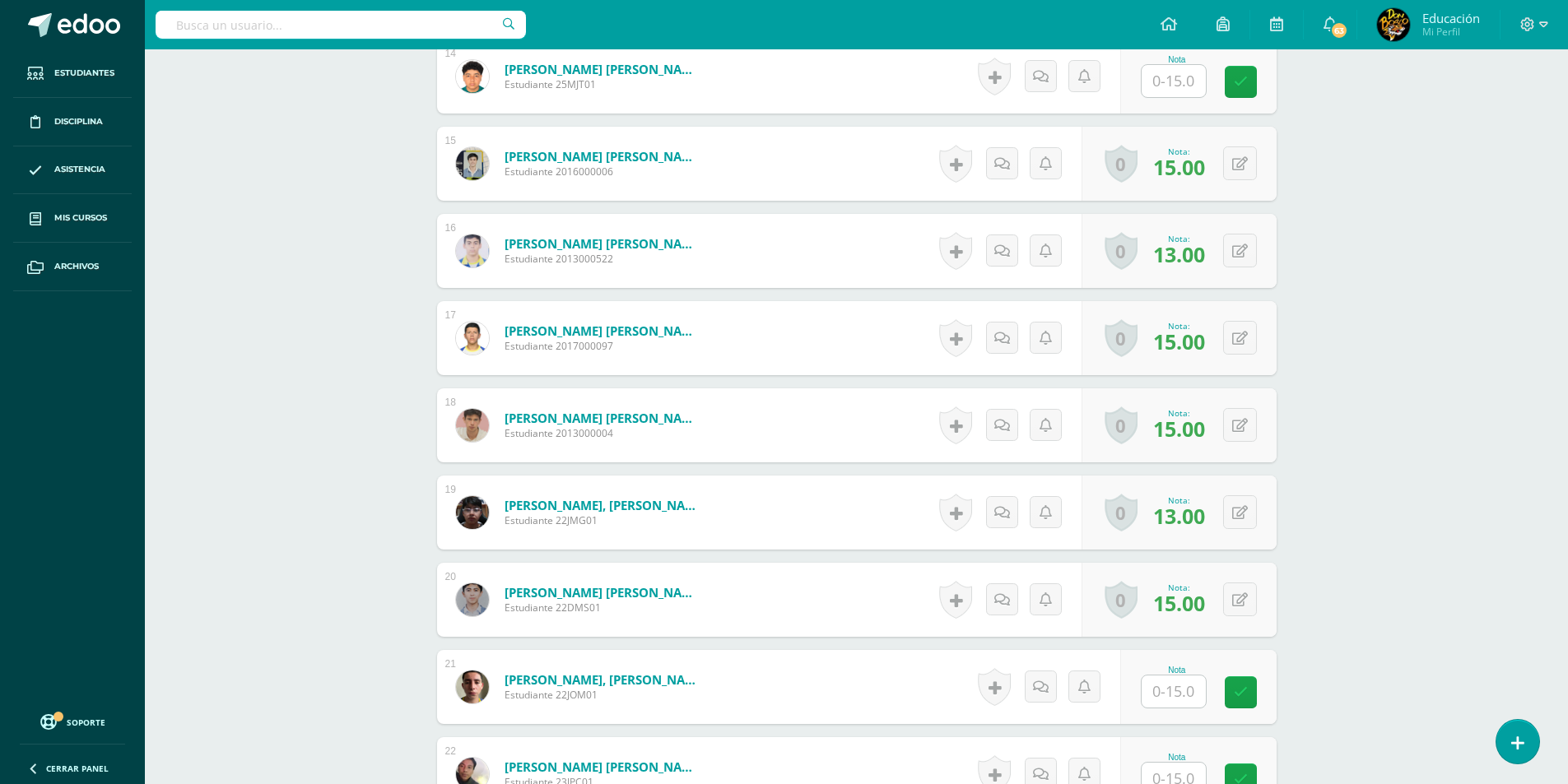
scroll to position [1831, 0]
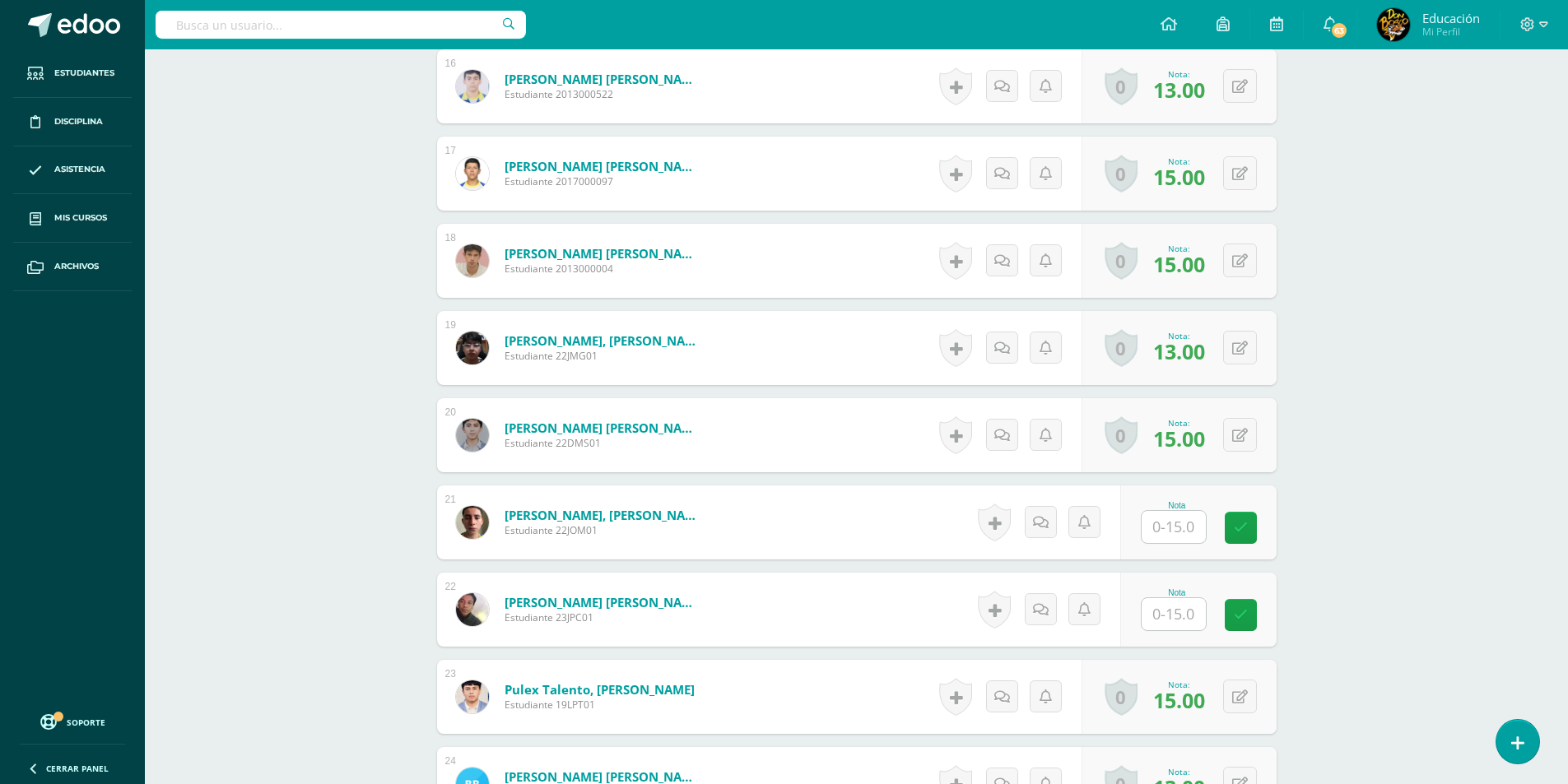
click at [1178, 537] on input "text" at bounding box center [1173, 526] width 64 height 32
type input "15"
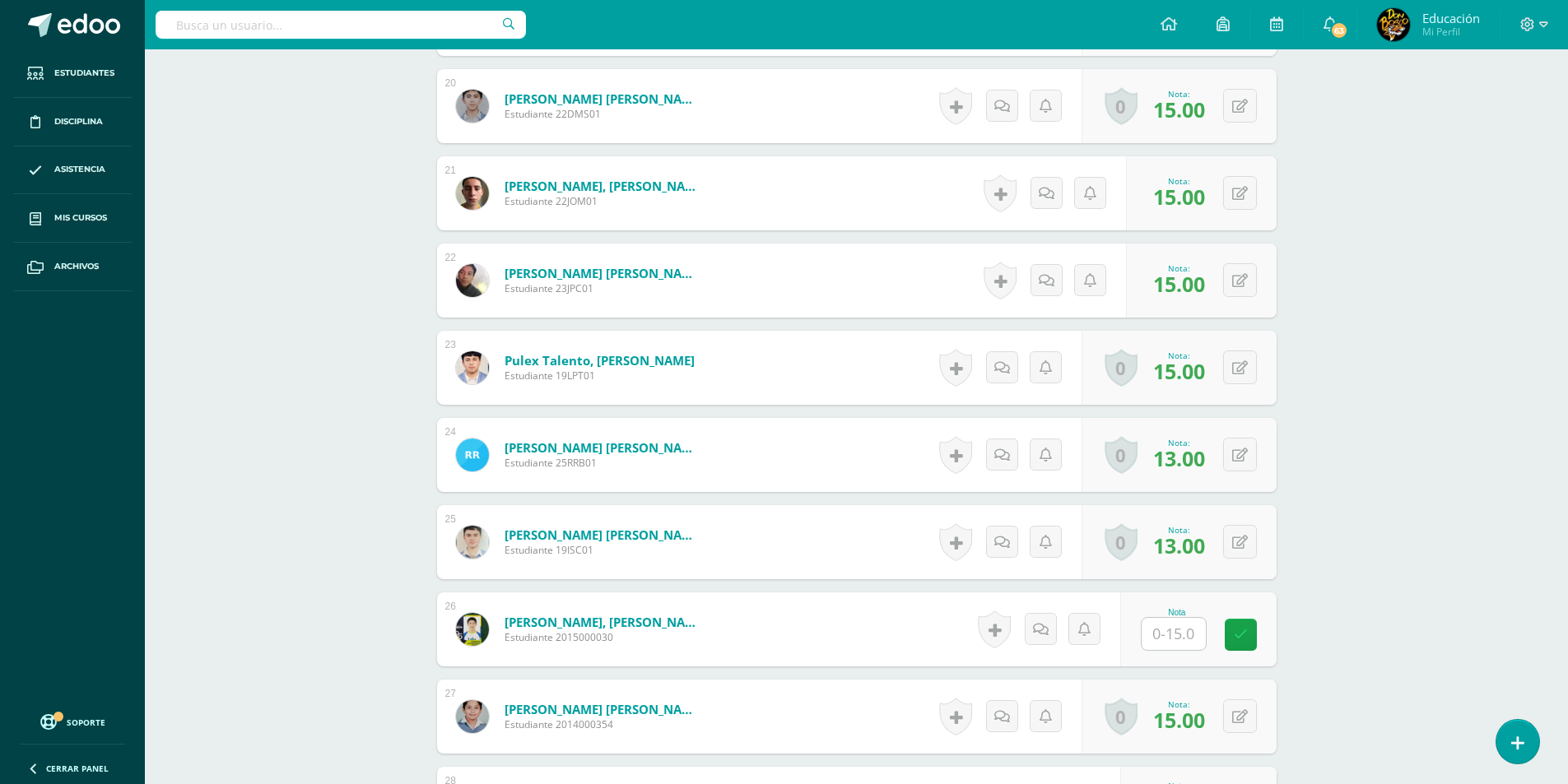
scroll to position [2325, 0]
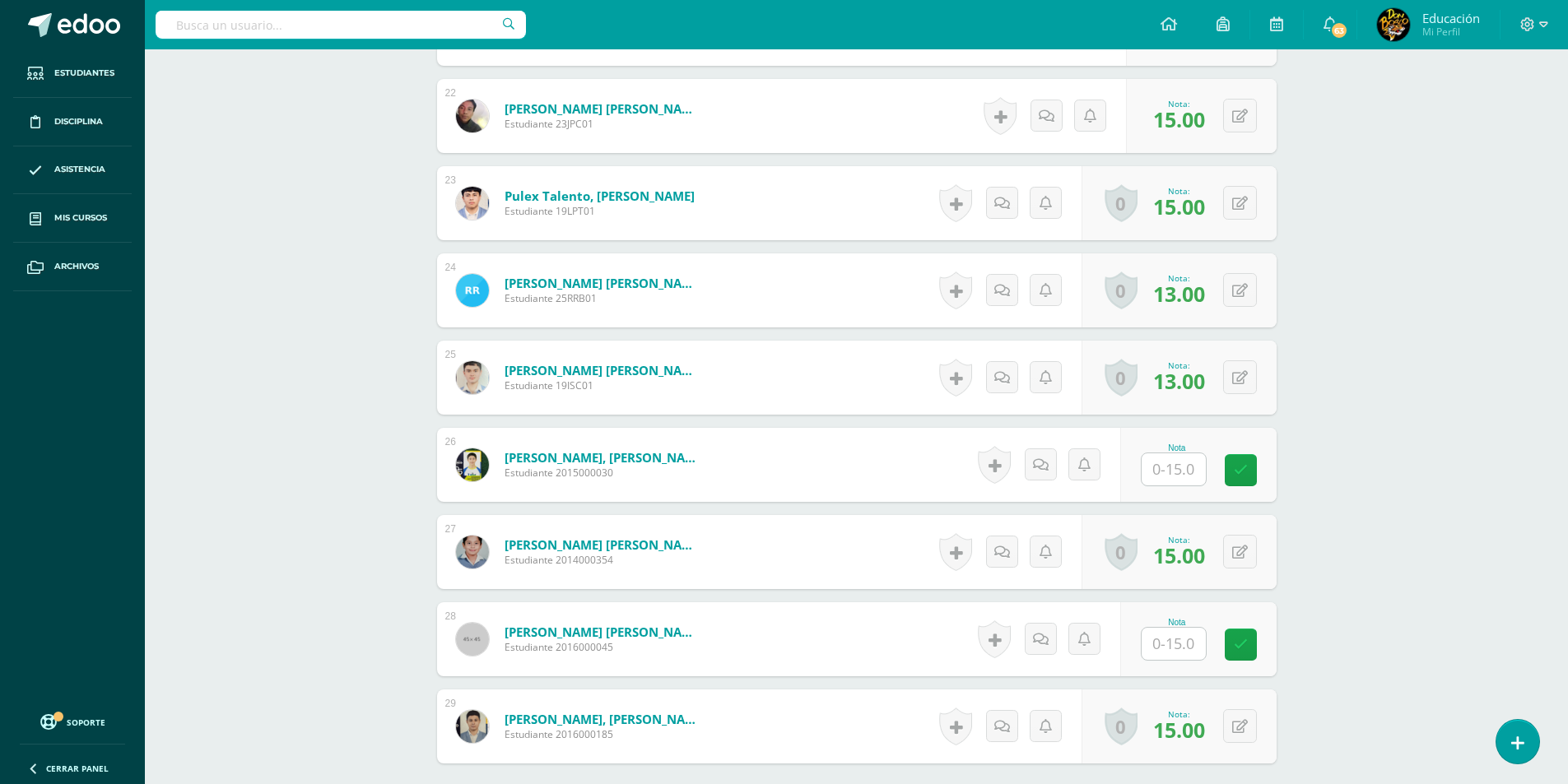
click at [1180, 462] on input "text" at bounding box center [1173, 469] width 64 height 32
type input "15"
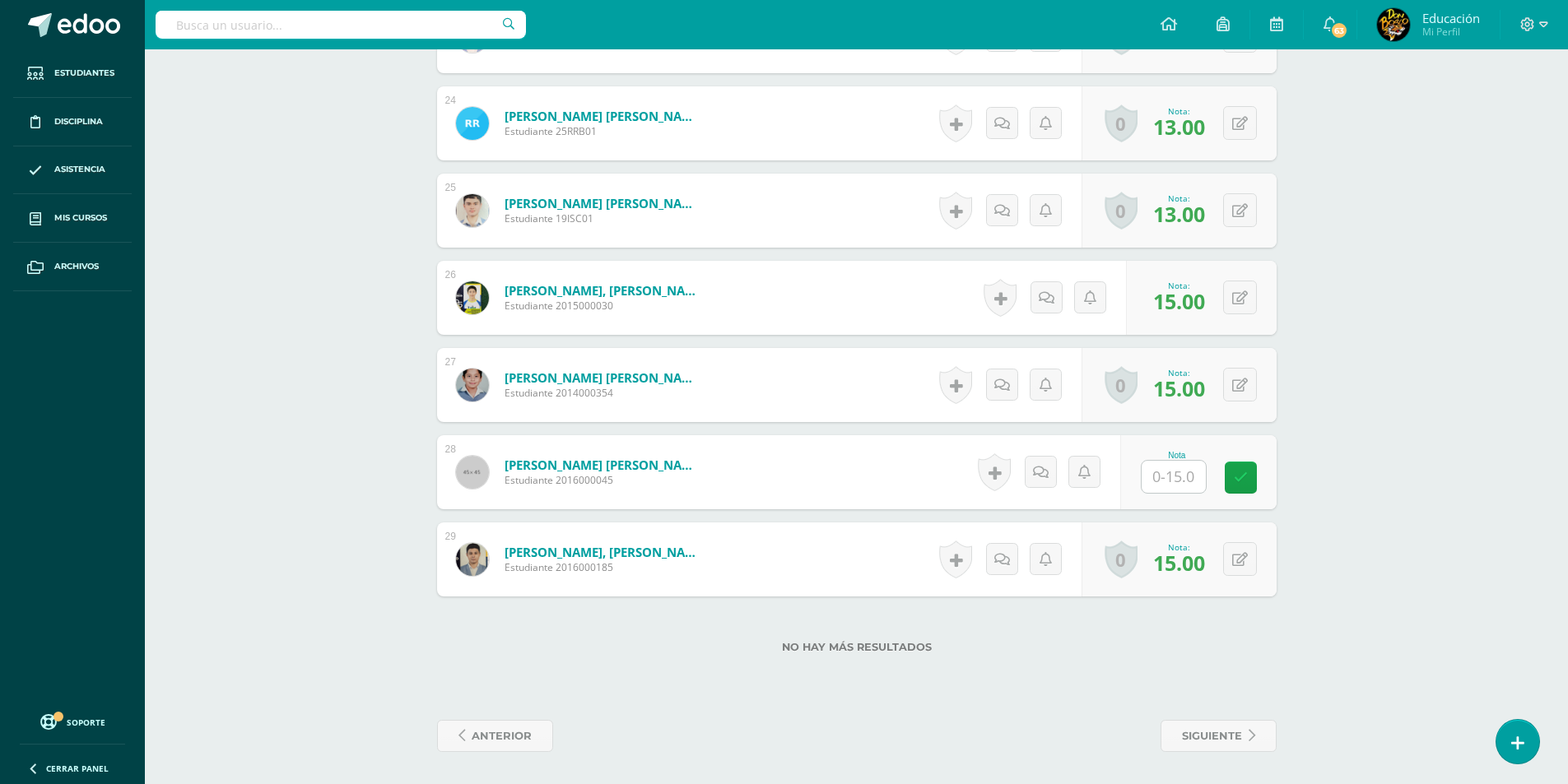
scroll to position [2493, 0]
click at [1170, 482] on input "text" at bounding box center [1182, 476] width 66 height 33
type input "15"
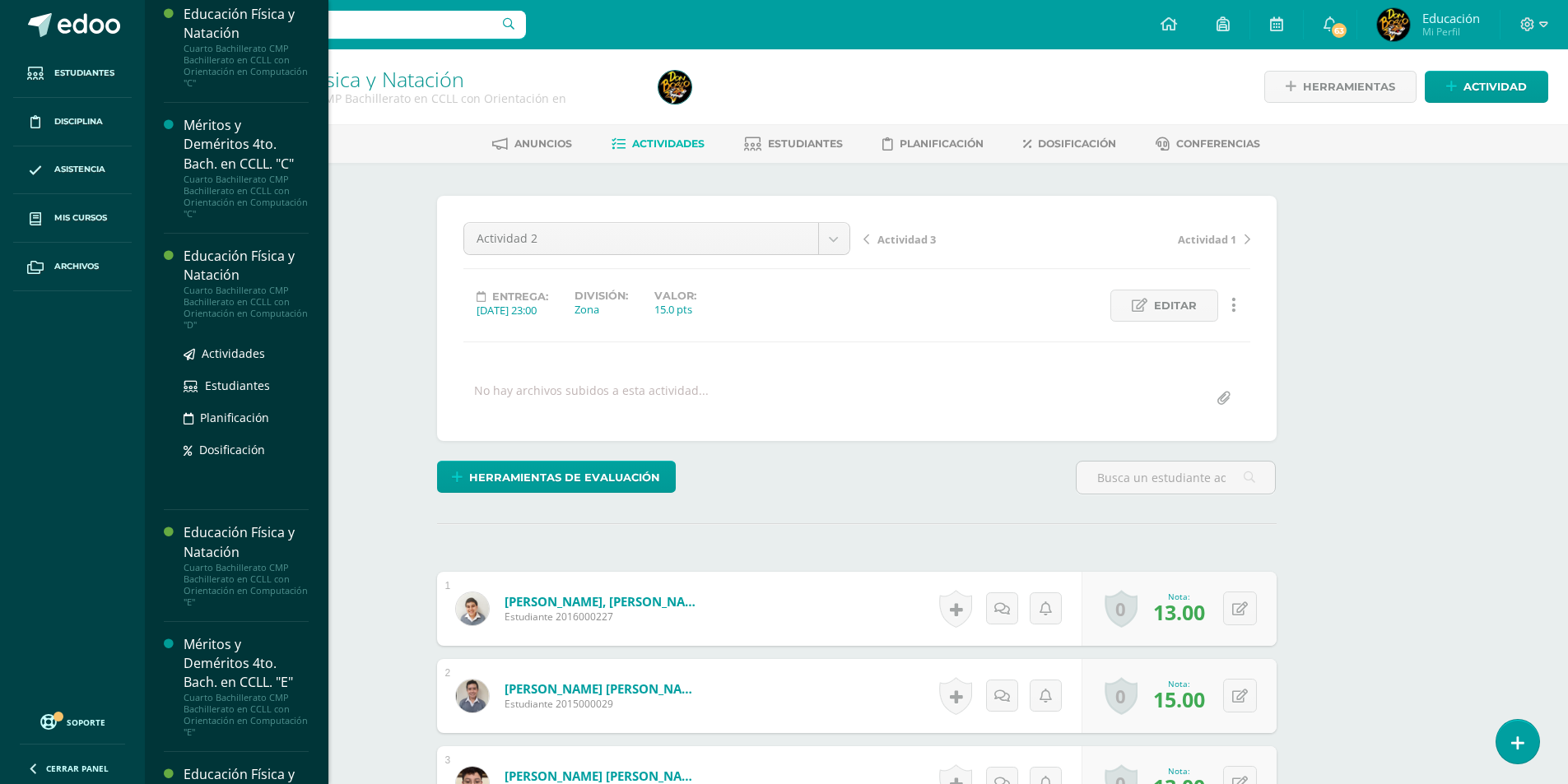
scroll to position [4728, 0]
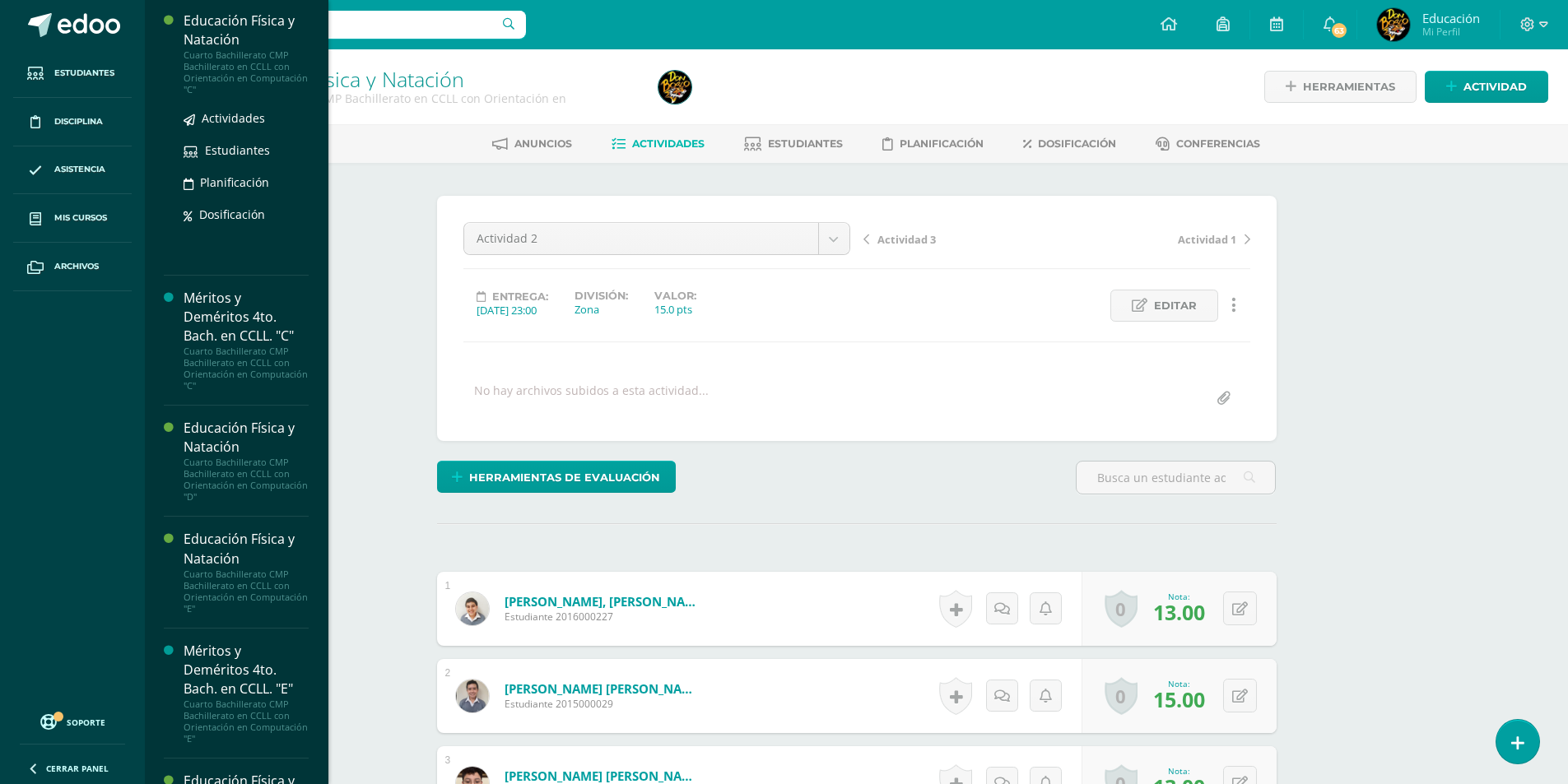
click at [261, 95] on div "Cuarto Bachillerato CMP Bachillerato en CCLL con Orientación en Computación "C"" at bounding box center [246, 72] width 125 height 46
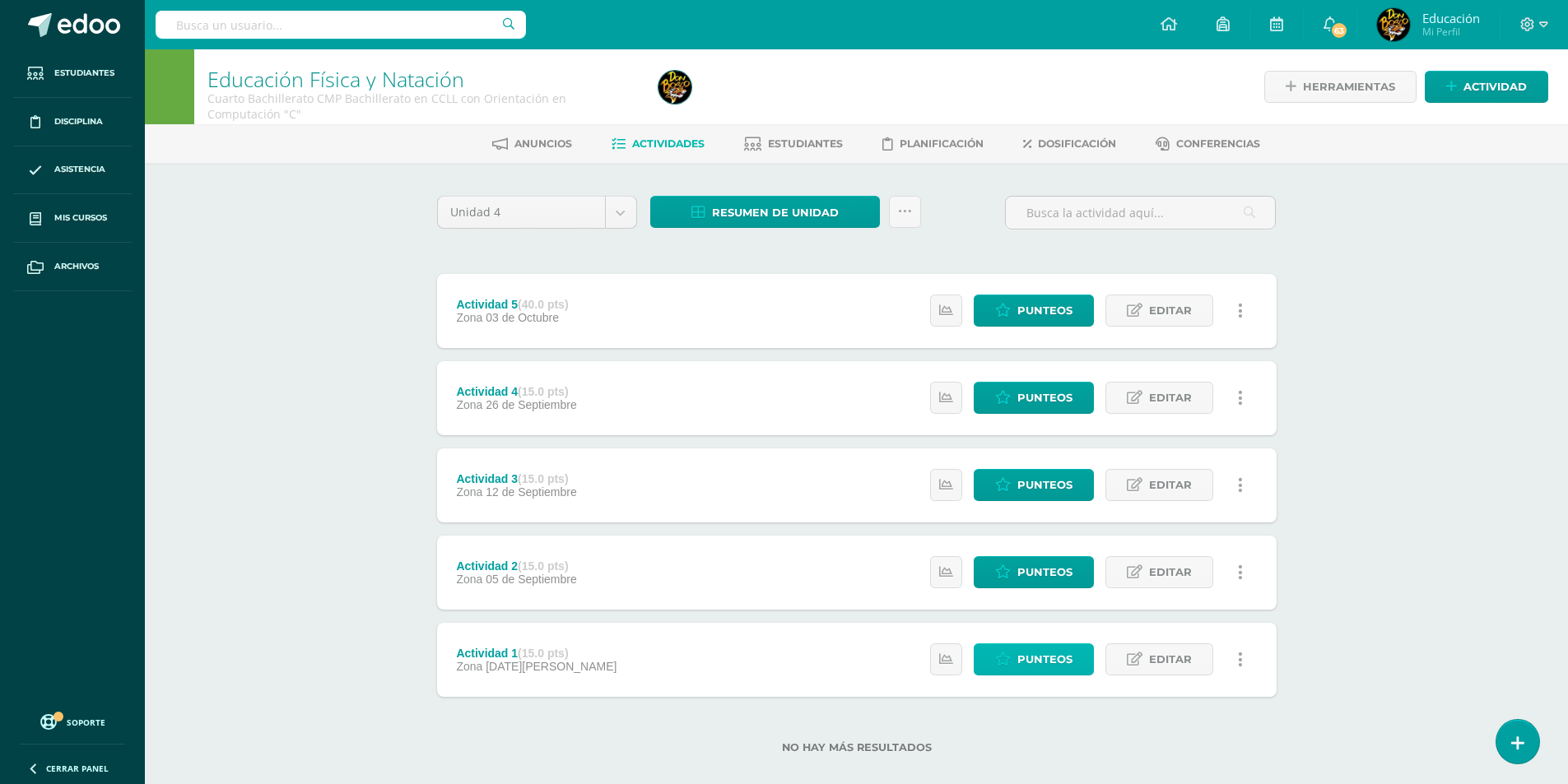
click at [1057, 666] on span "Punteos" at bounding box center [1044, 659] width 55 height 31
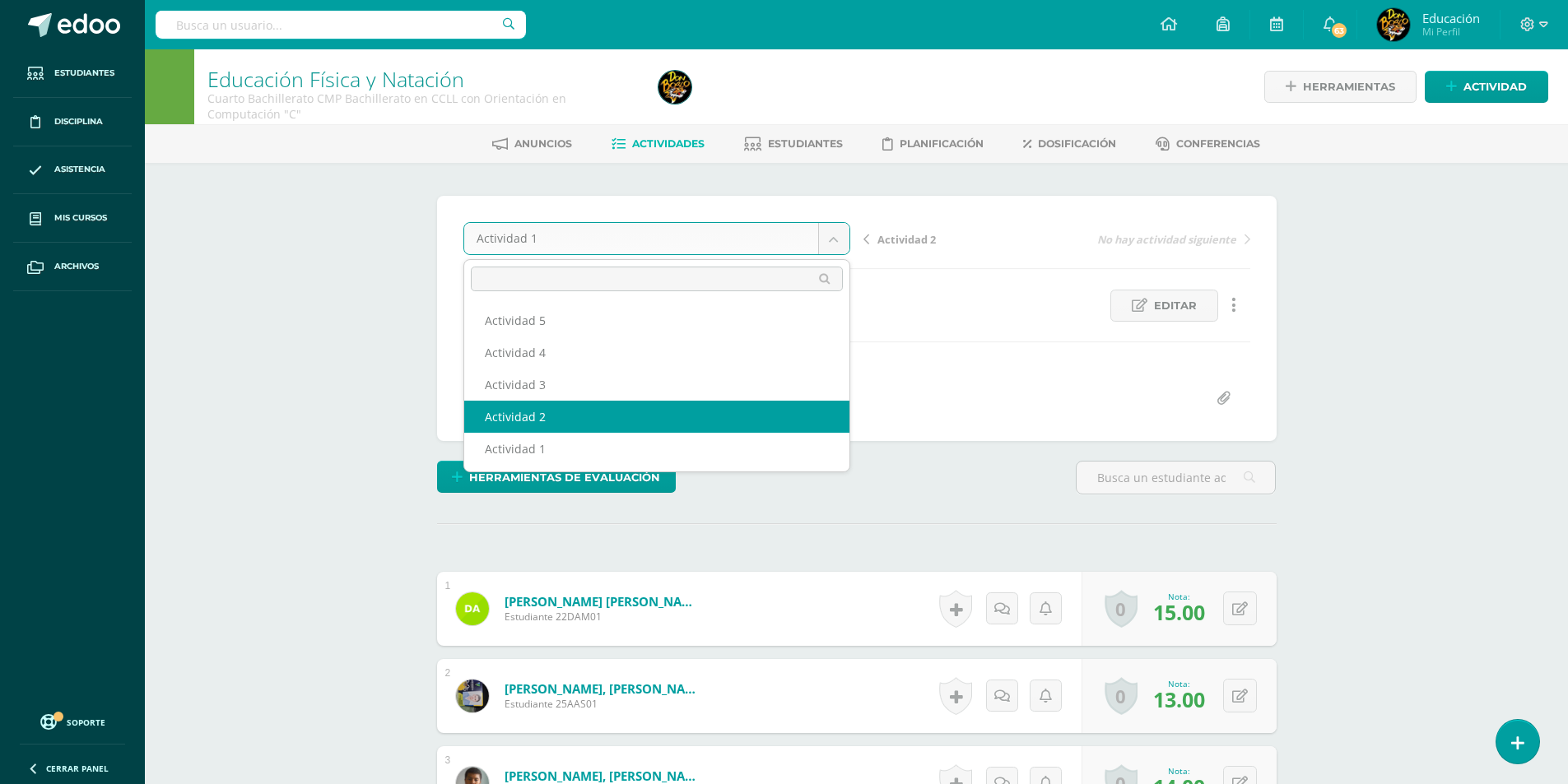
select select "/dashboard/teacher/grade-activity/178075/"
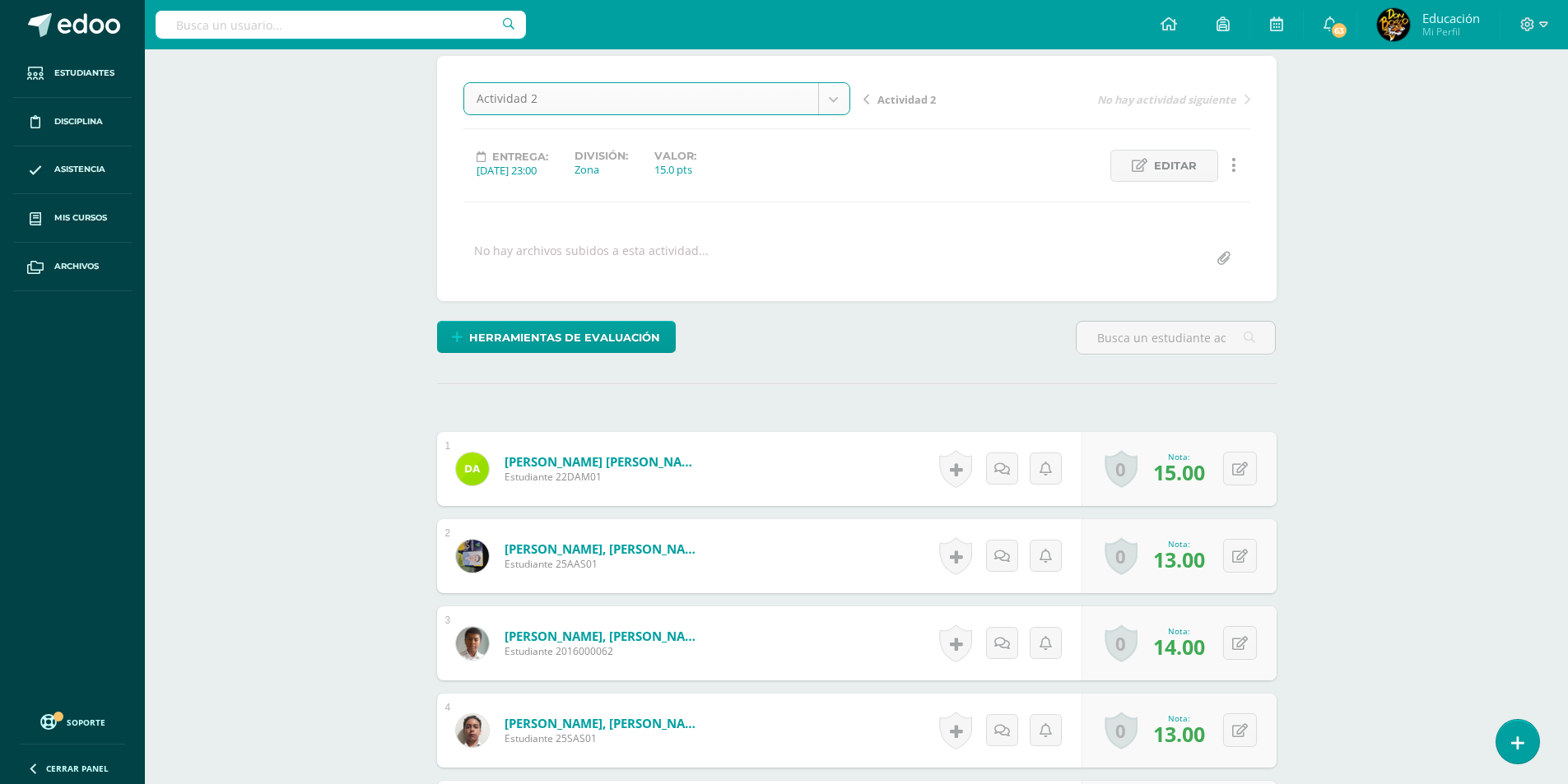
scroll to position [166, 0]
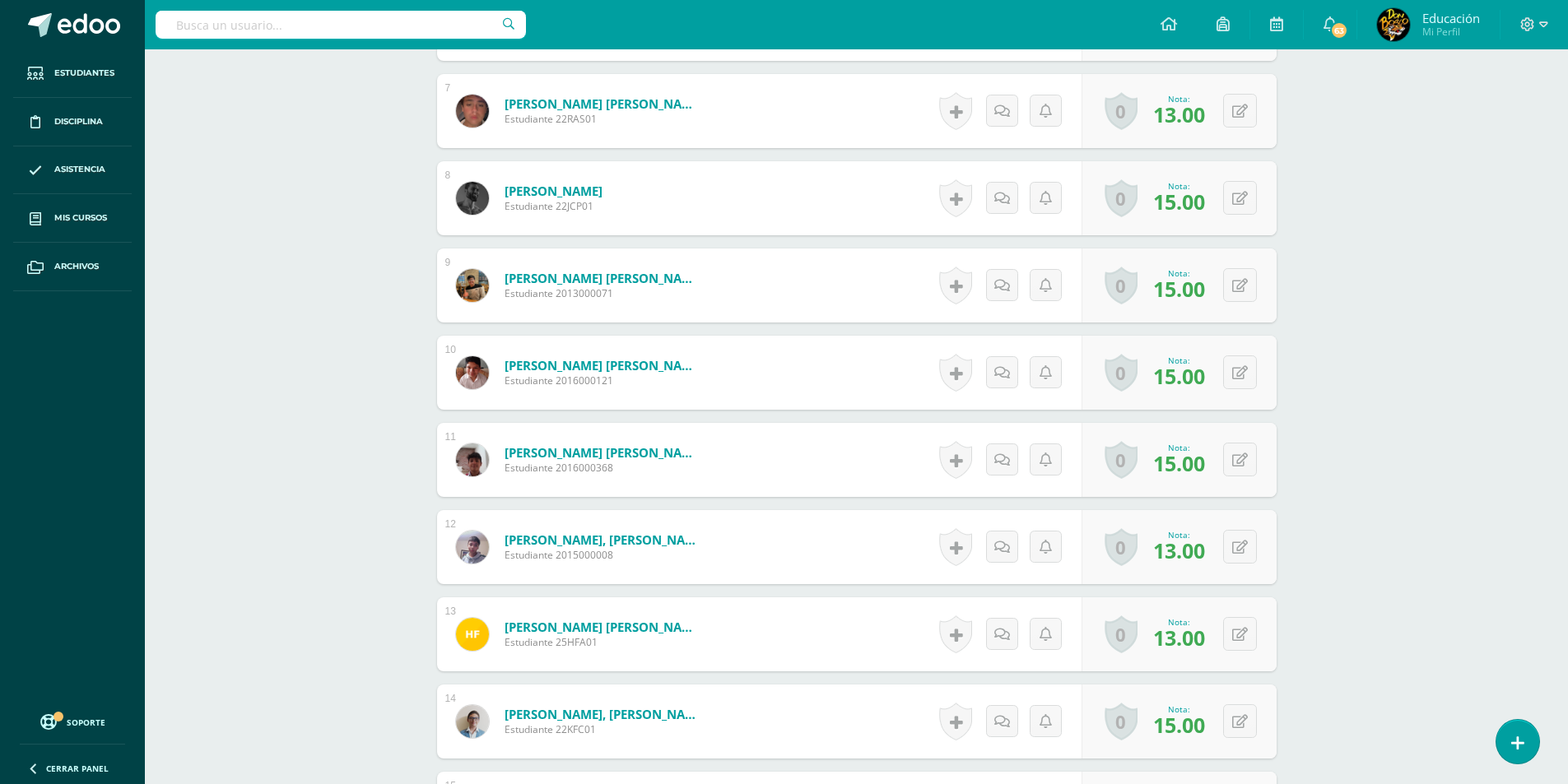
scroll to position [1104, 0]
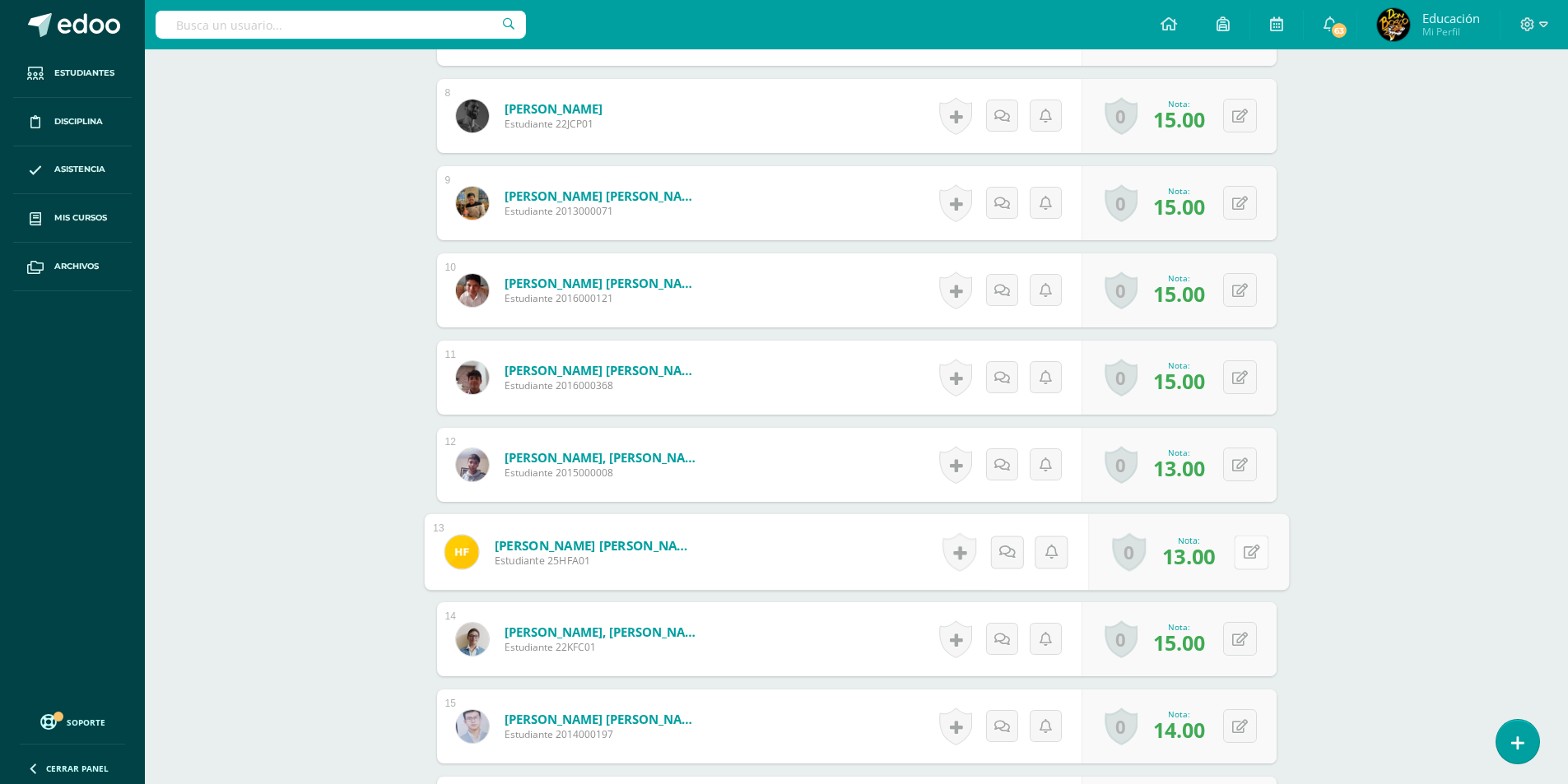
click at [1245, 548] on icon at bounding box center [1251, 551] width 17 height 14
type input "15"
click at [1319, 540] on div "Educación Física y Natación Cuarto Bachillerato CMP Bachillerato en CCLL con Or…" at bounding box center [855, 646] width 1423 height 3402
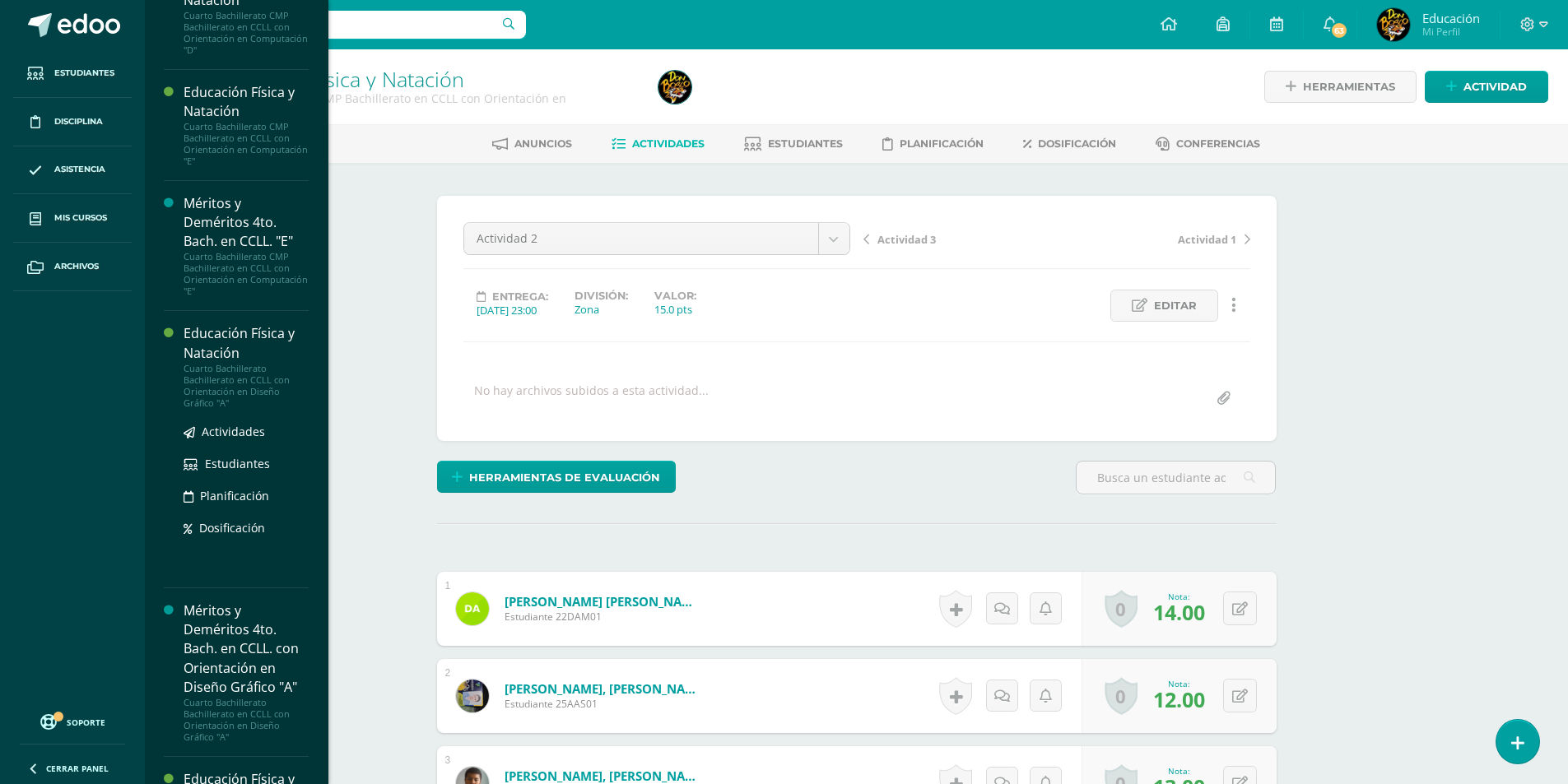
scroll to position [5140, 0]
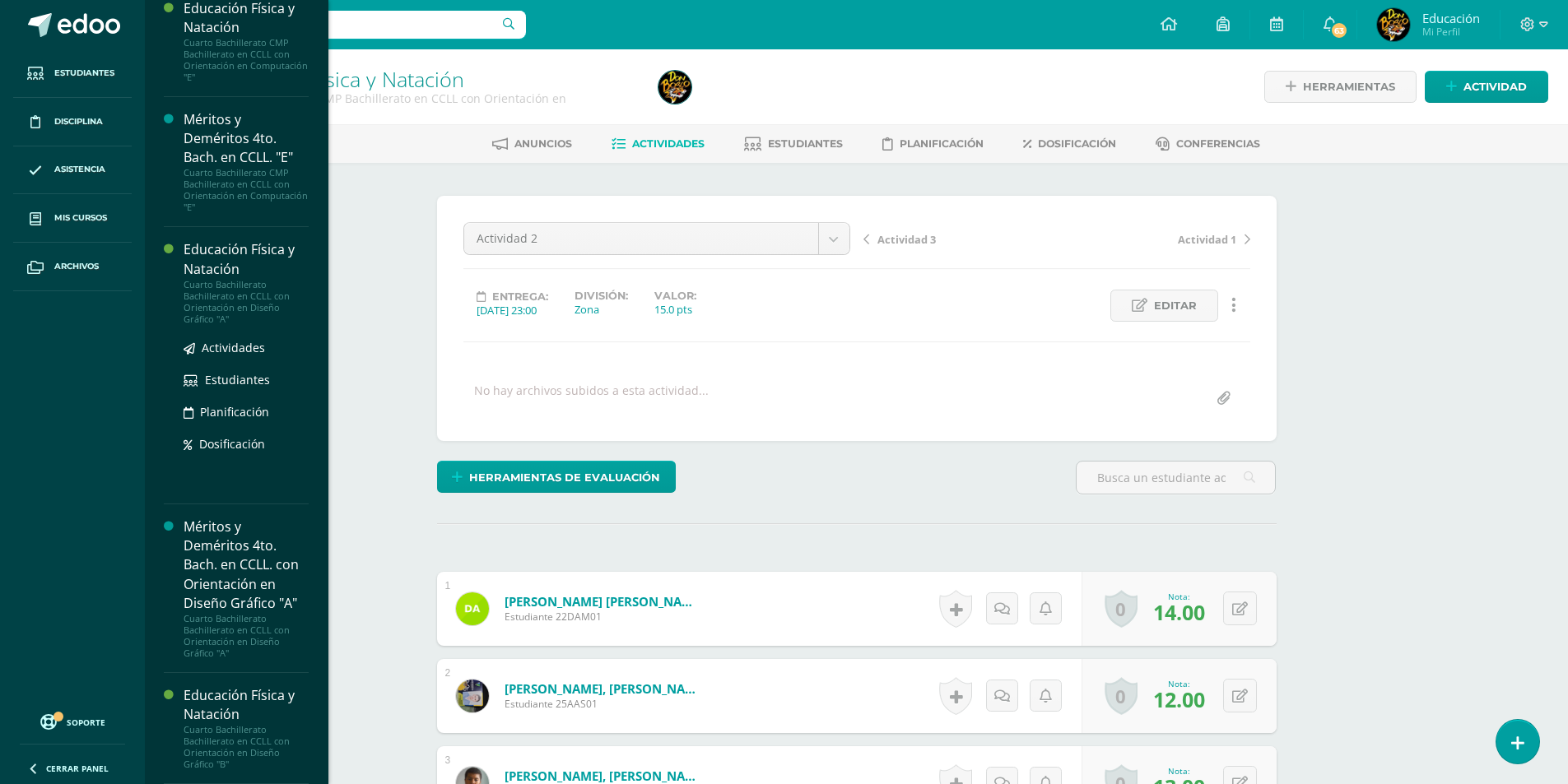
click at [248, 285] on div "Cuarto Bachillerato Bachillerato en CCLL con Orientación en Diseño Gráfico "A"" at bounding box center [246, 302] width 125 height 46
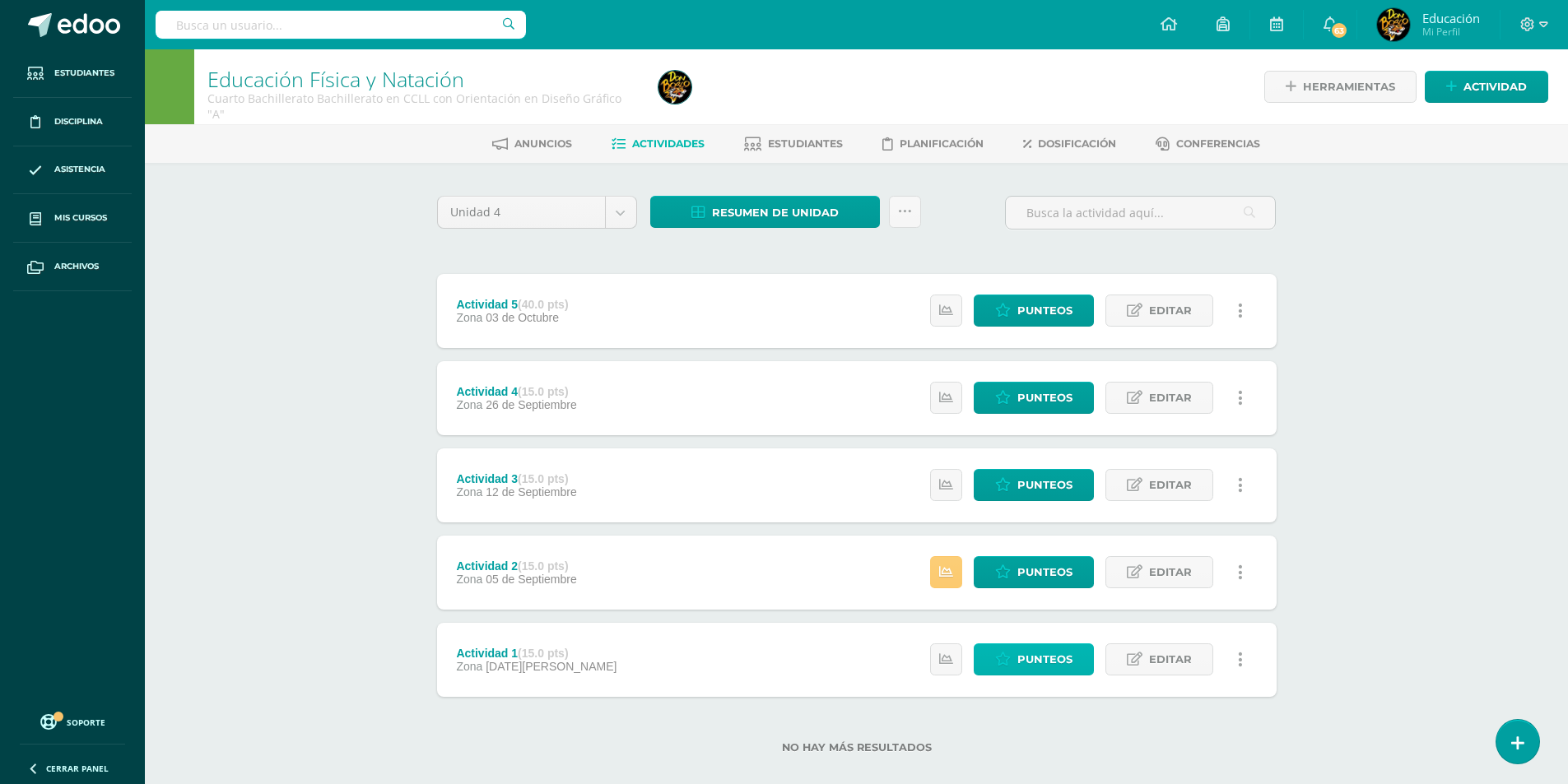
click at [1069, 667] on span "Punteos" at bounding box center [1044, 659] width 55 height 31
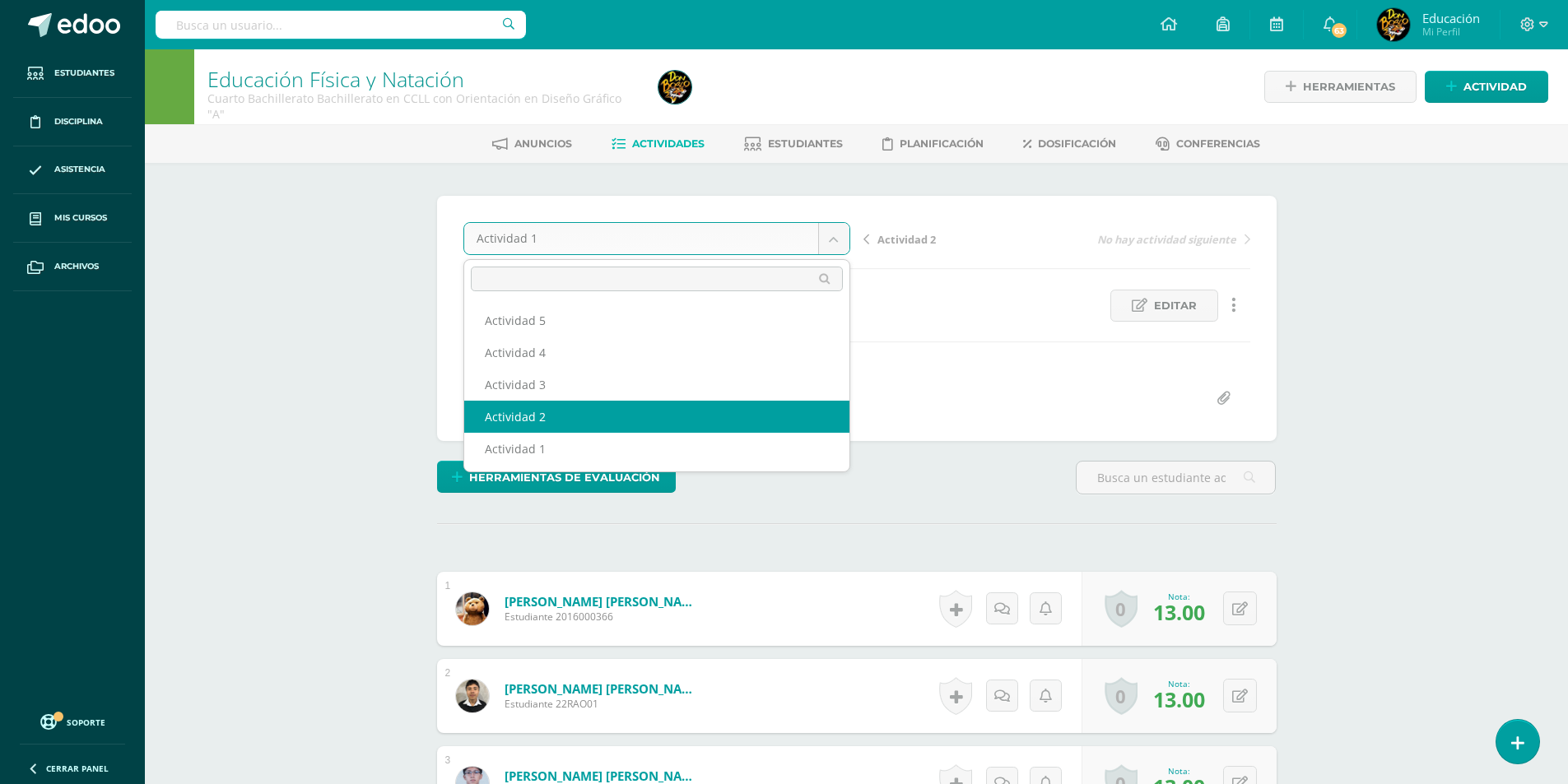
select select "/dashboard/teacher/grade-activity/178079/"
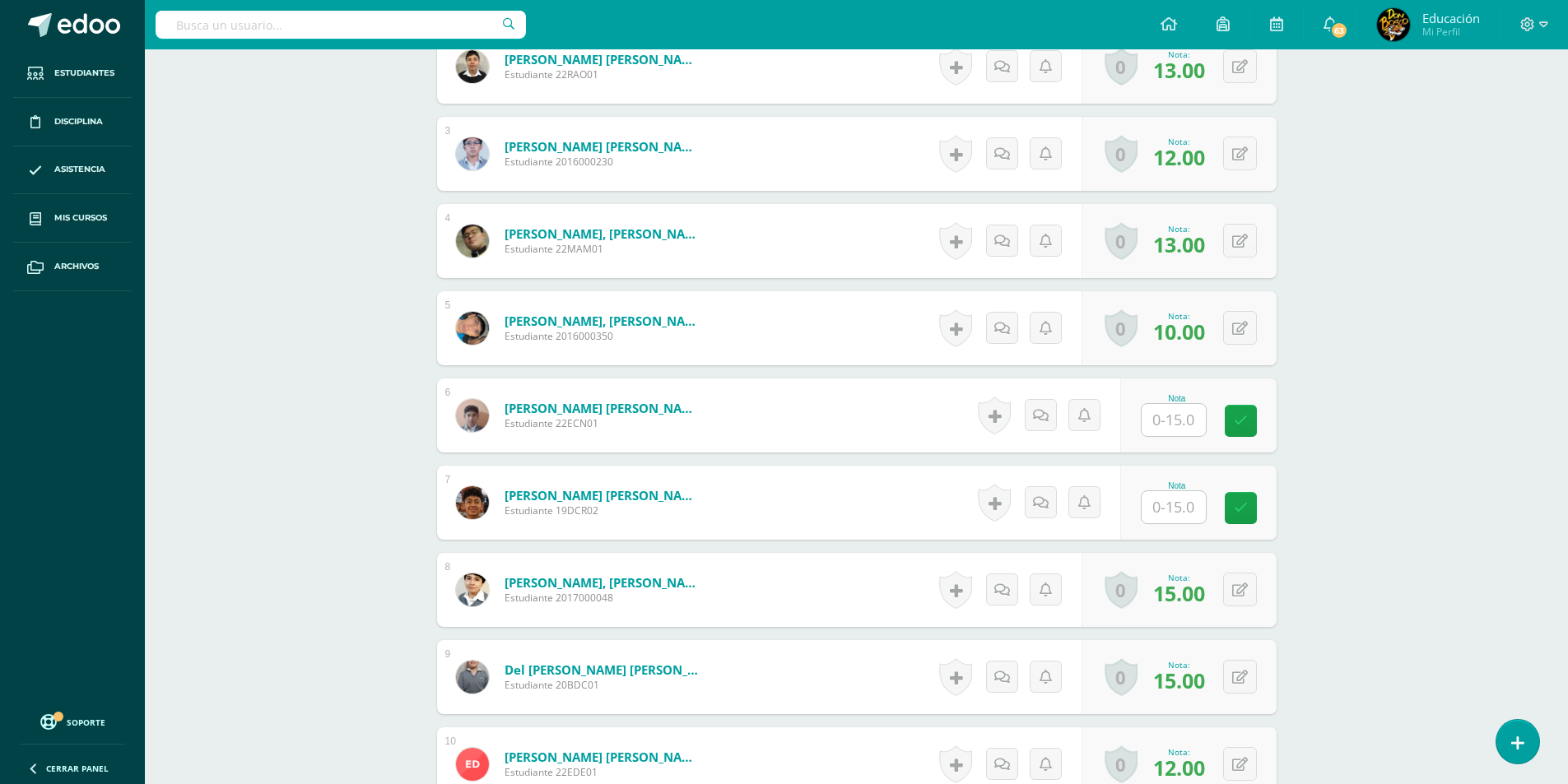
scroll to position [659, 0]
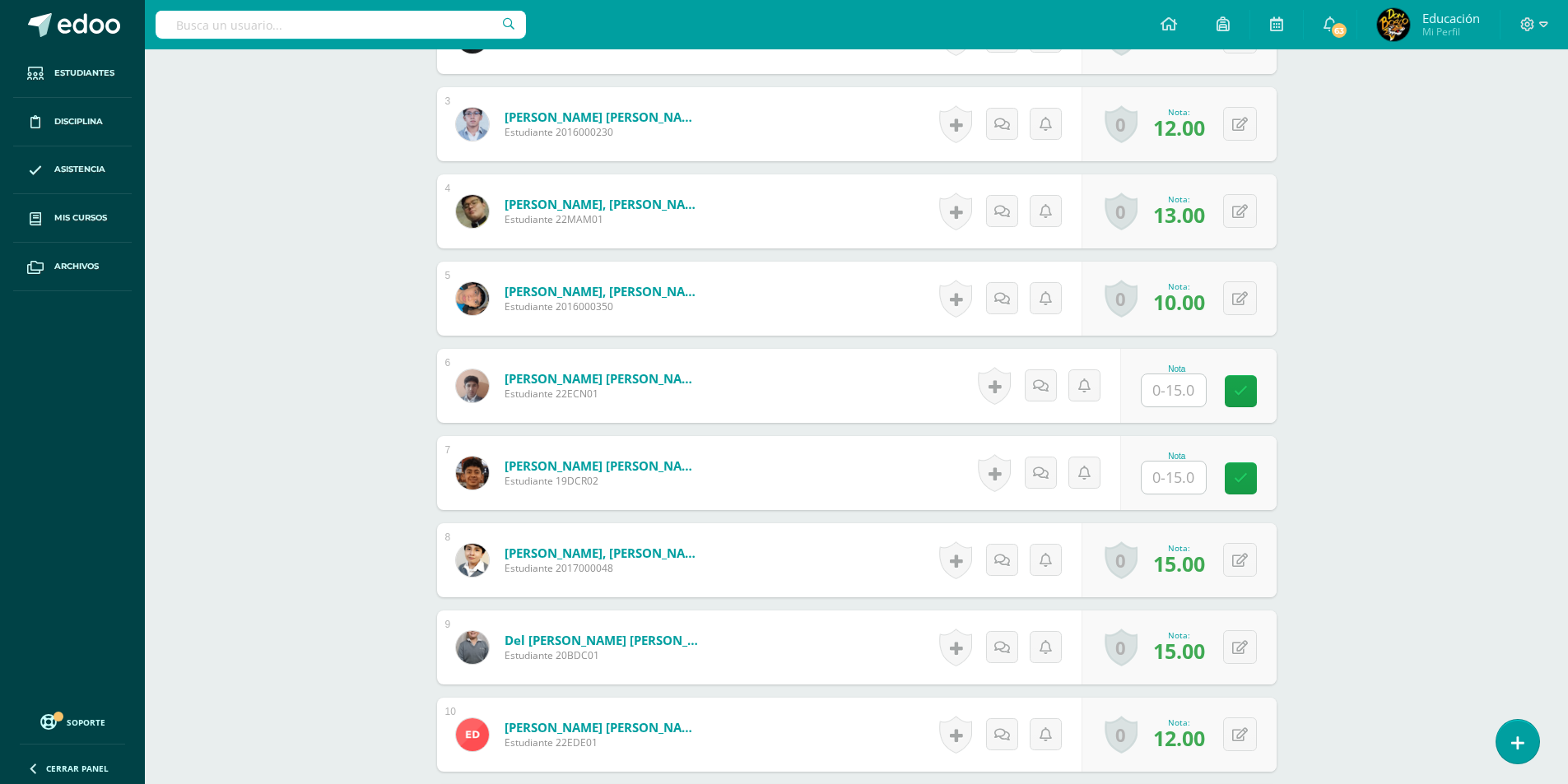
click at [1202, 393] on input "text" at bounding box center [1173, 390] width 64 height 32
type input "15"
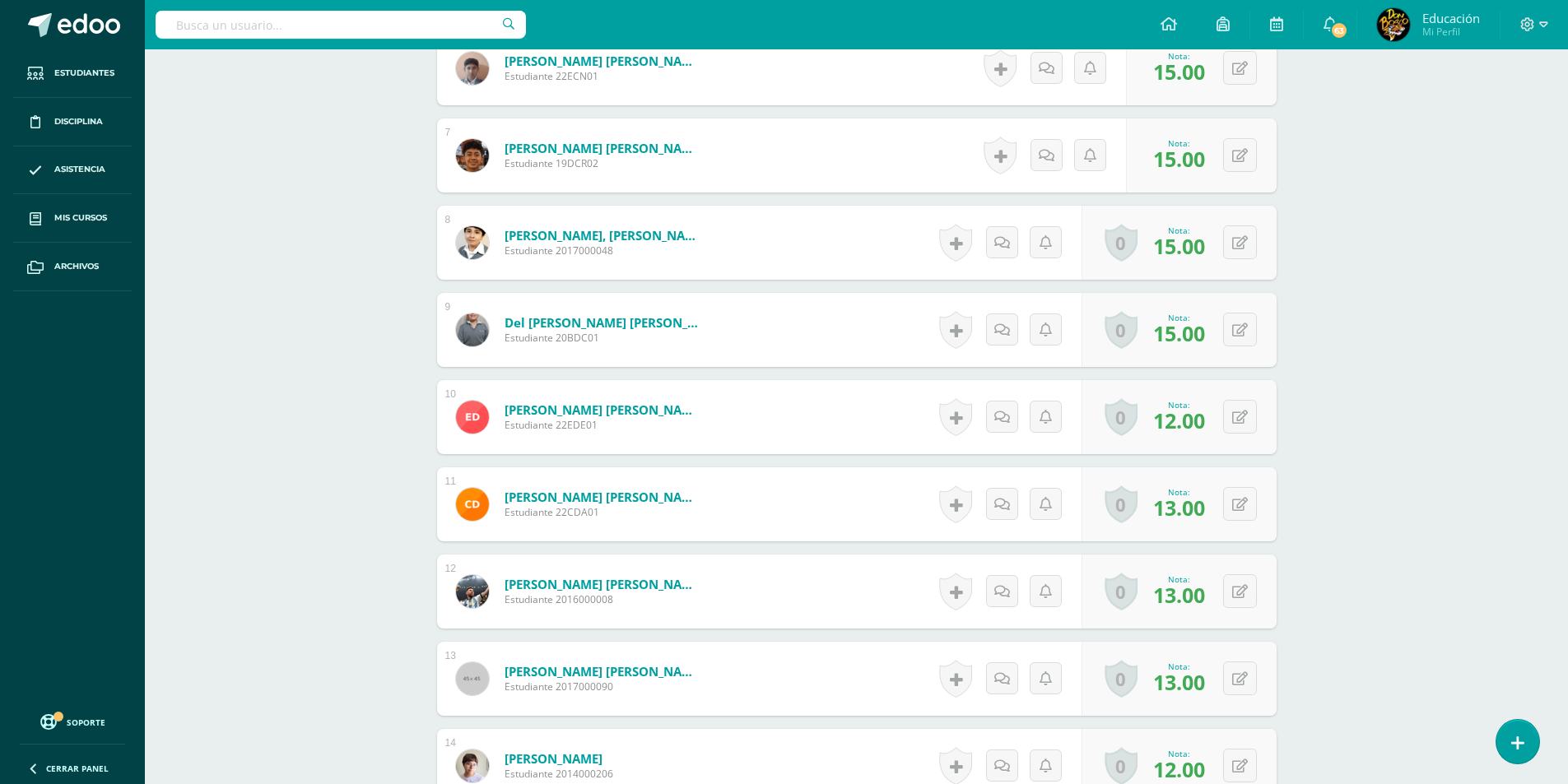
scroll to position [826, 0]
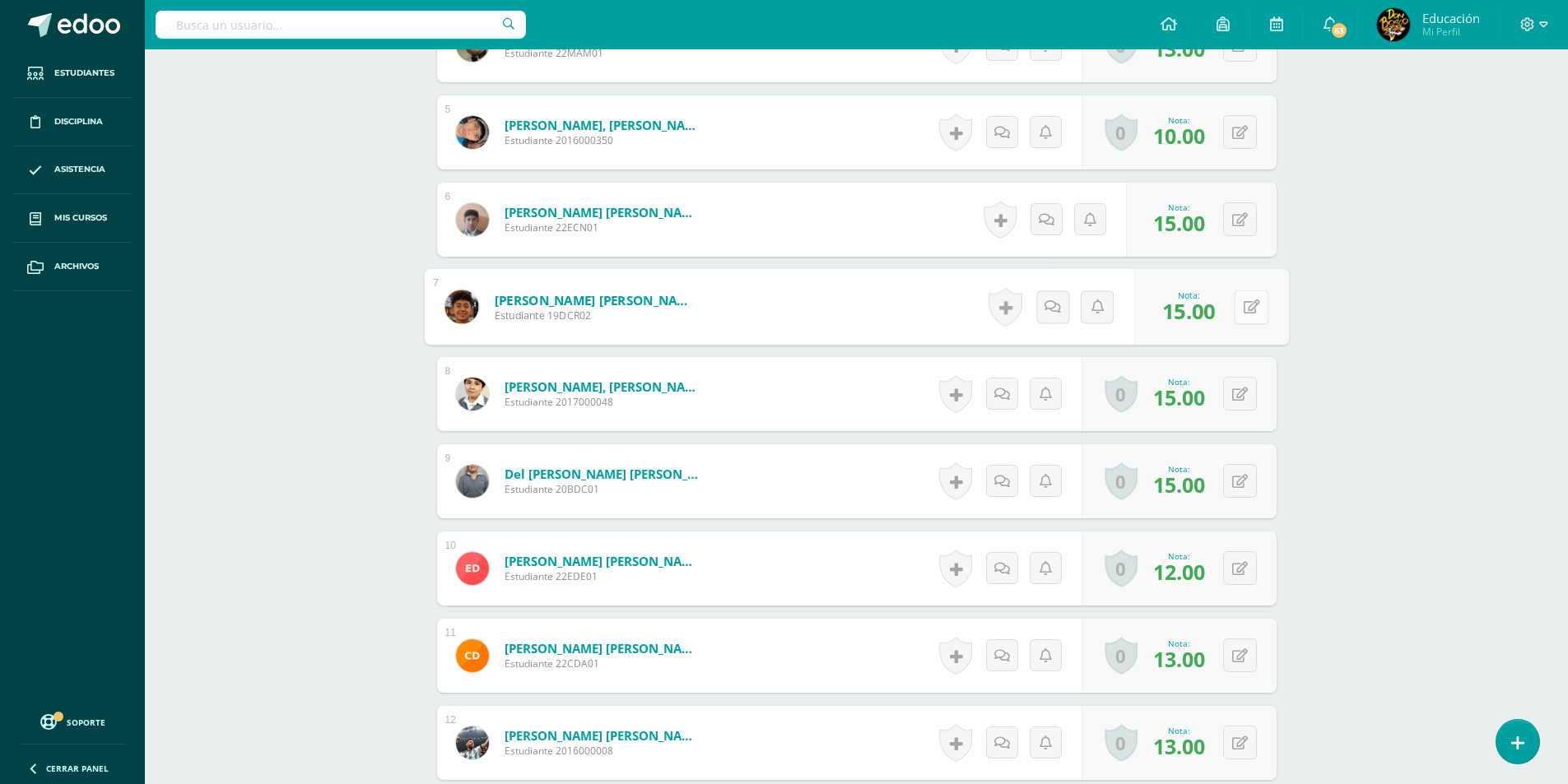
click at [1240, 297] on button at bounding box center [1250, 307] width 34 height 34
type input "14"
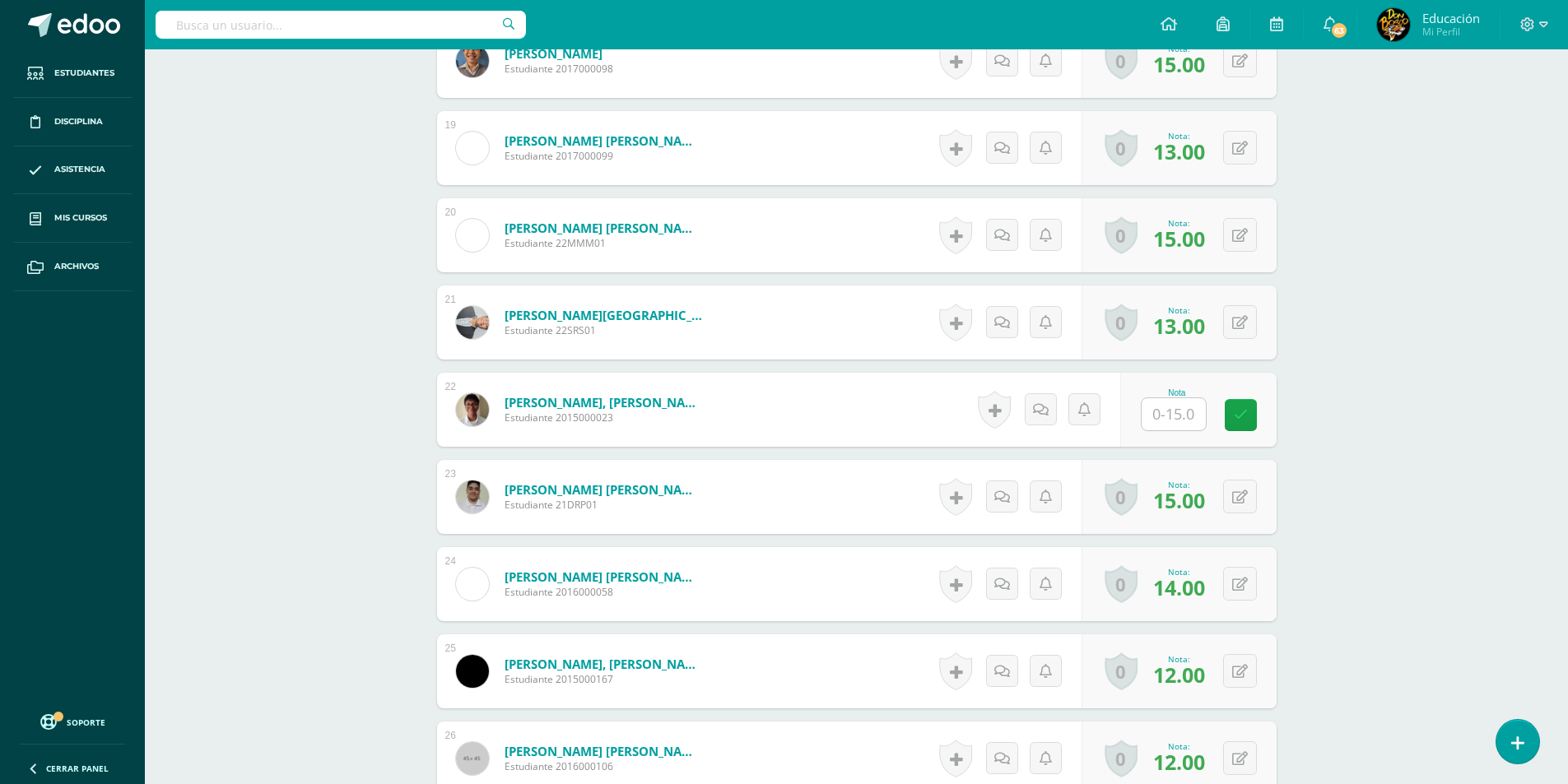
scroll to position [2060, 0]
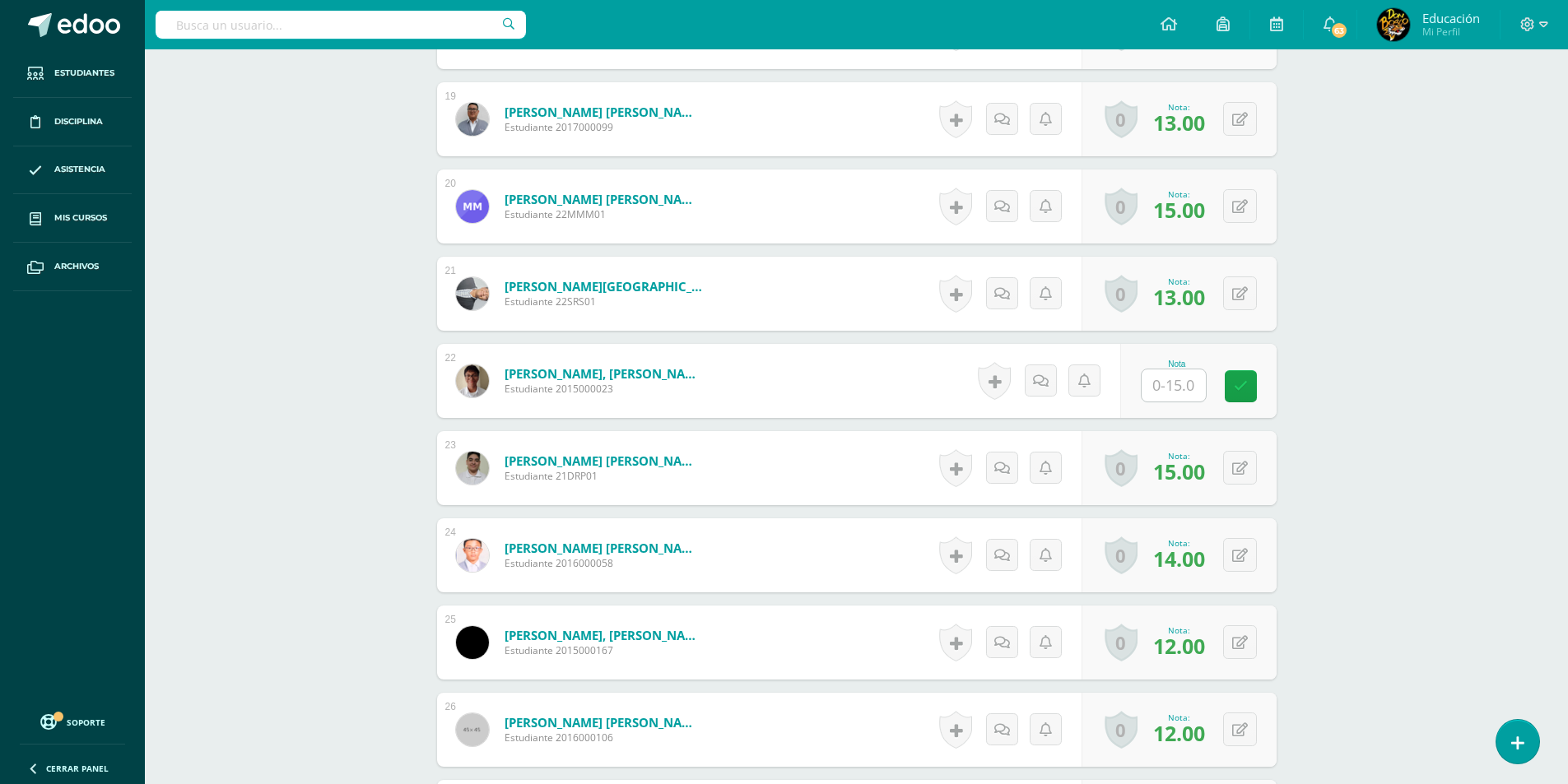
click at [1177, 371] on input "text" at bounding box center [1173, 386] width 64 height 32
type input "15"
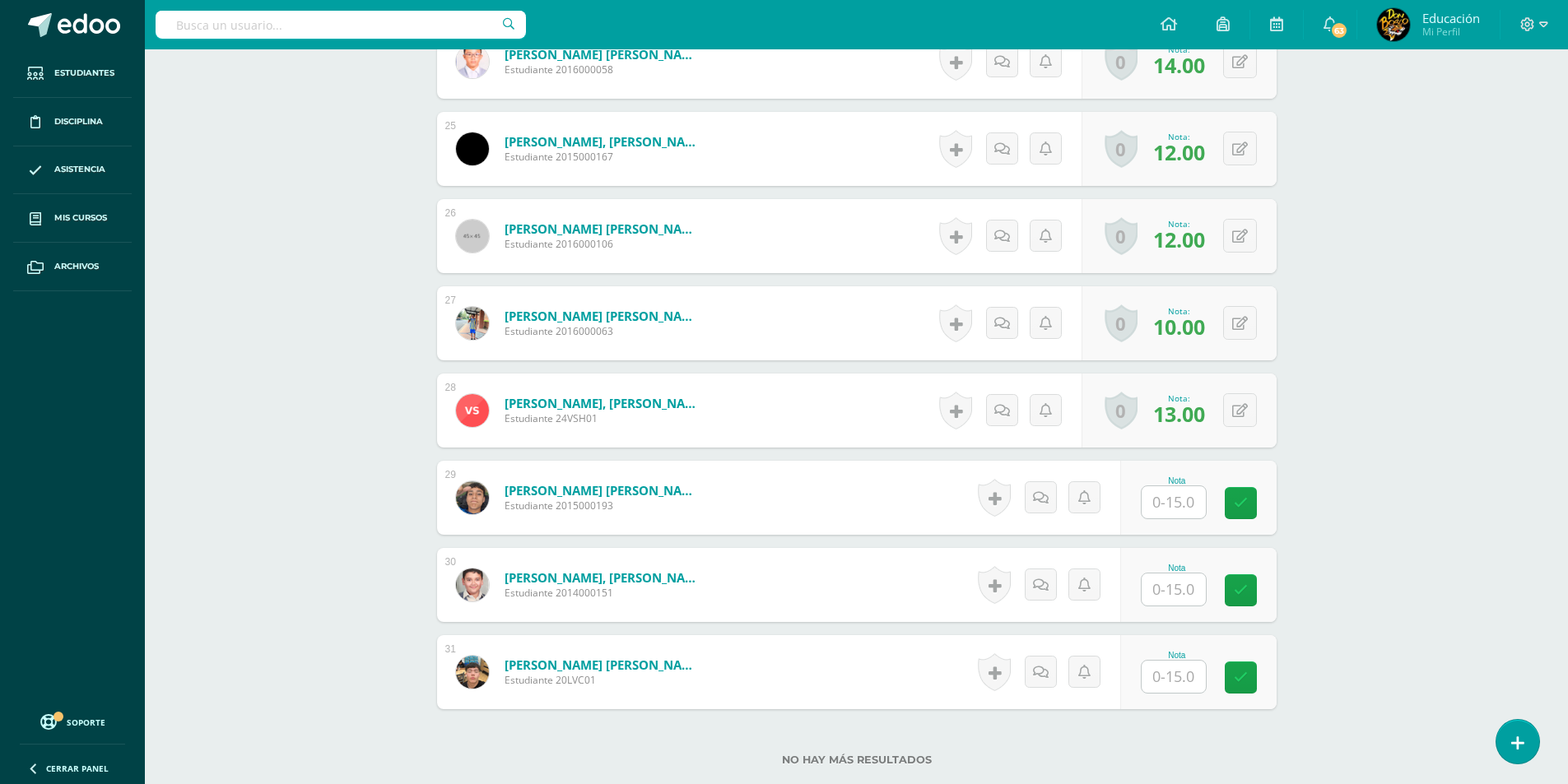
scroll to position [2667, 0]
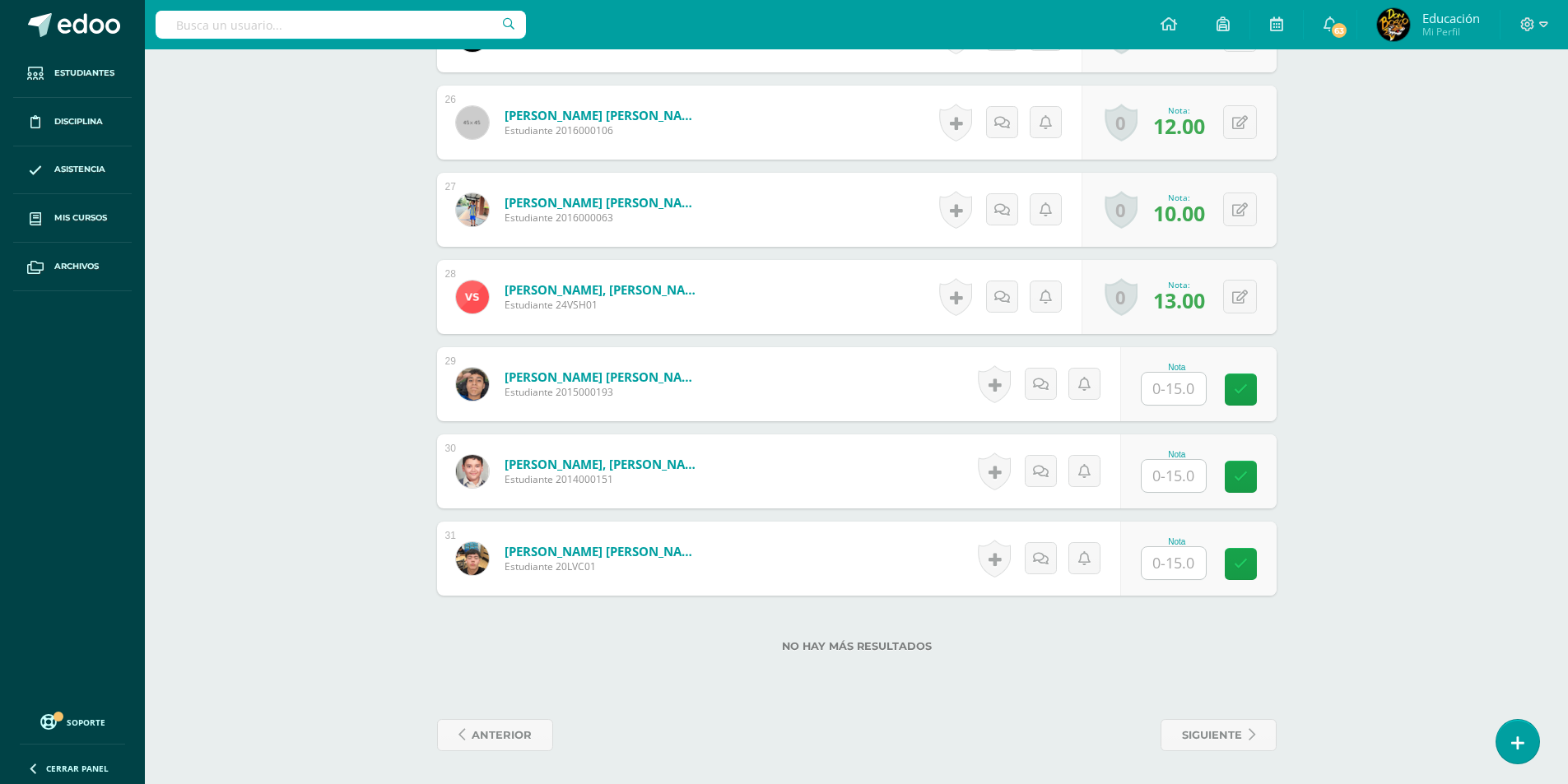
click at [1178, 388] on input "text" at bounding box center [1173, 388] width 64 height 32
type input "14"
type input "15"
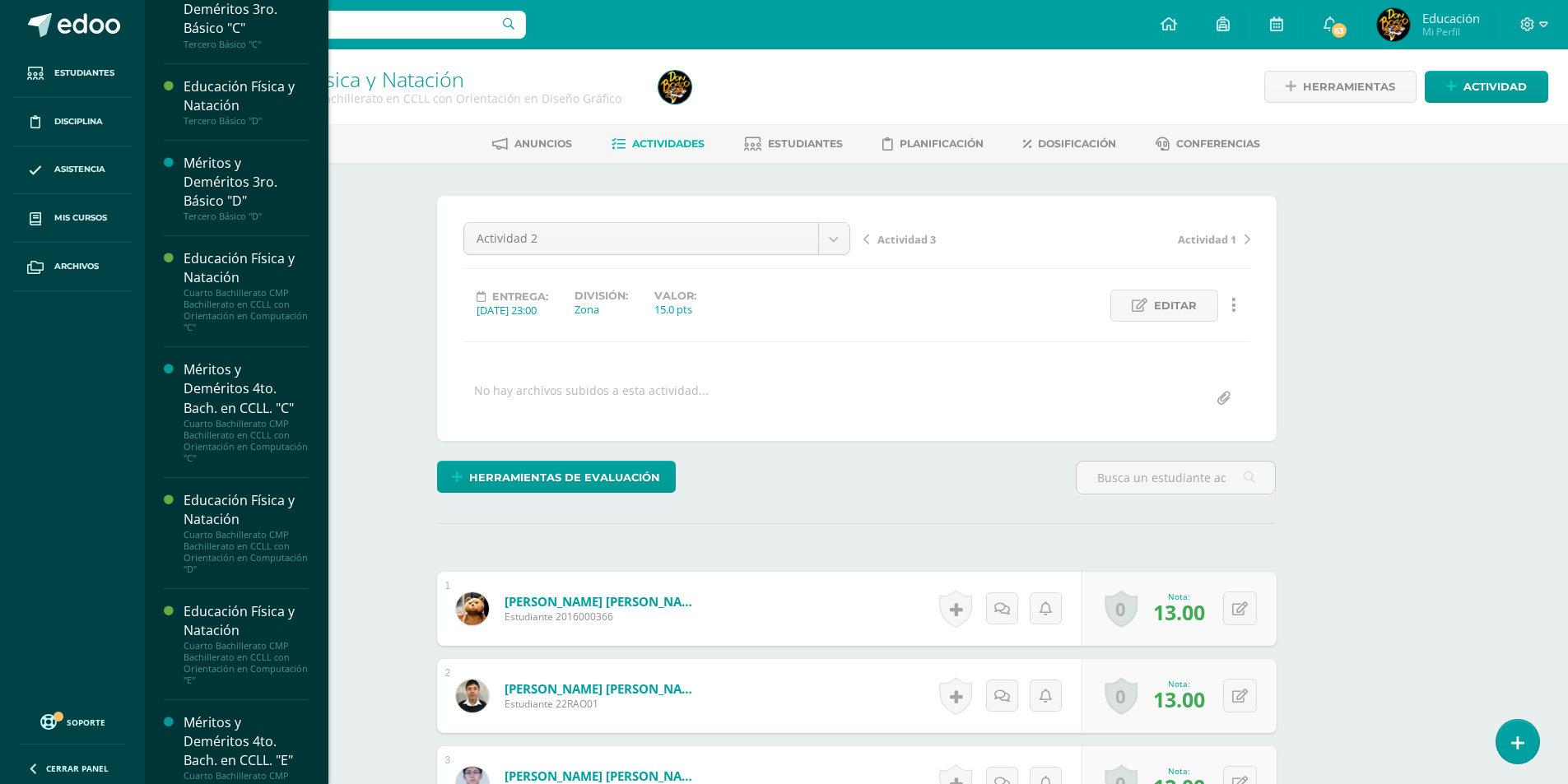
scroll to position [4973, 0]
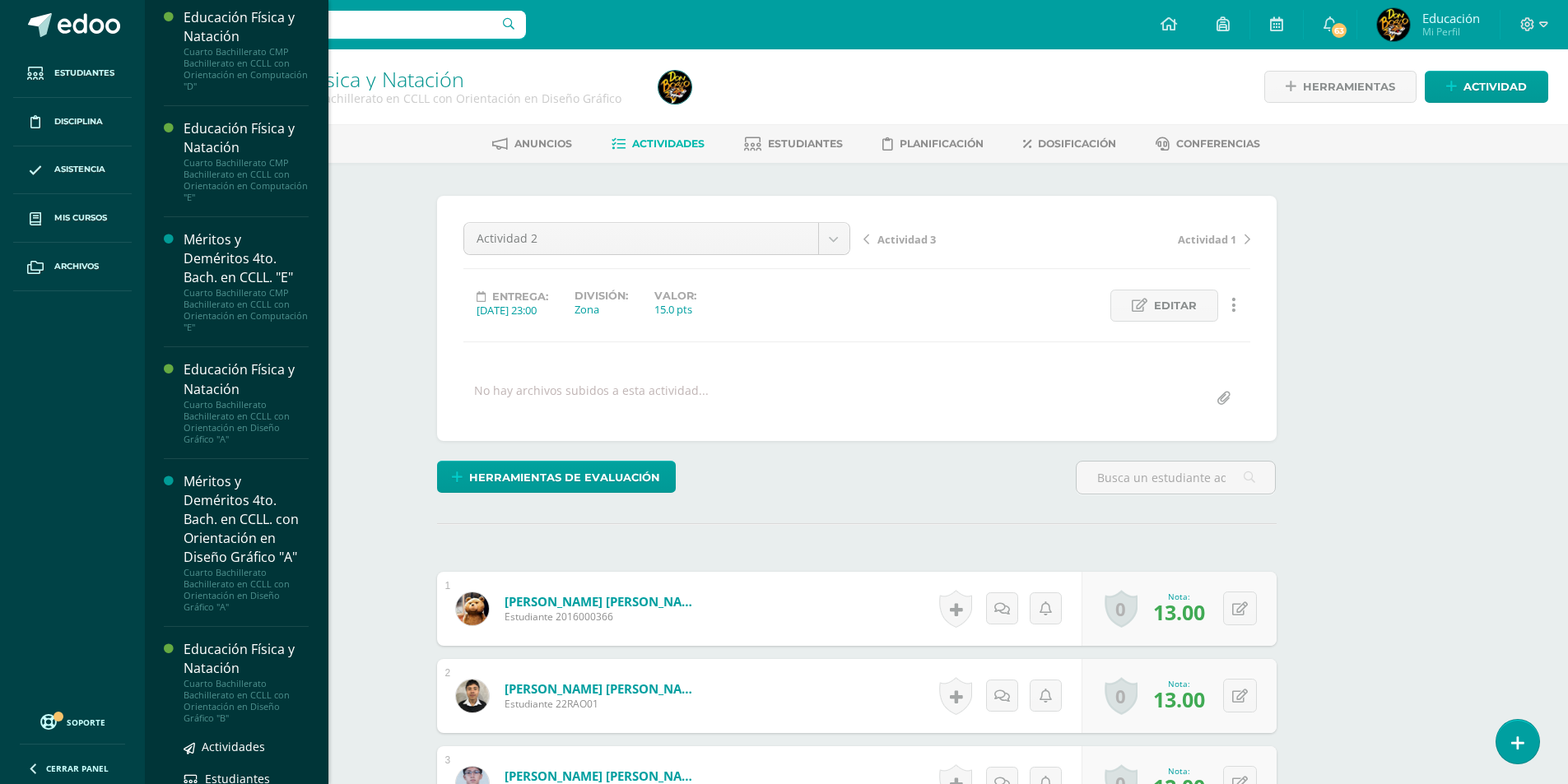
click at [214, 678] on div "Educación Física y Natación" at bounding box center [246, 659] width 125 height 38
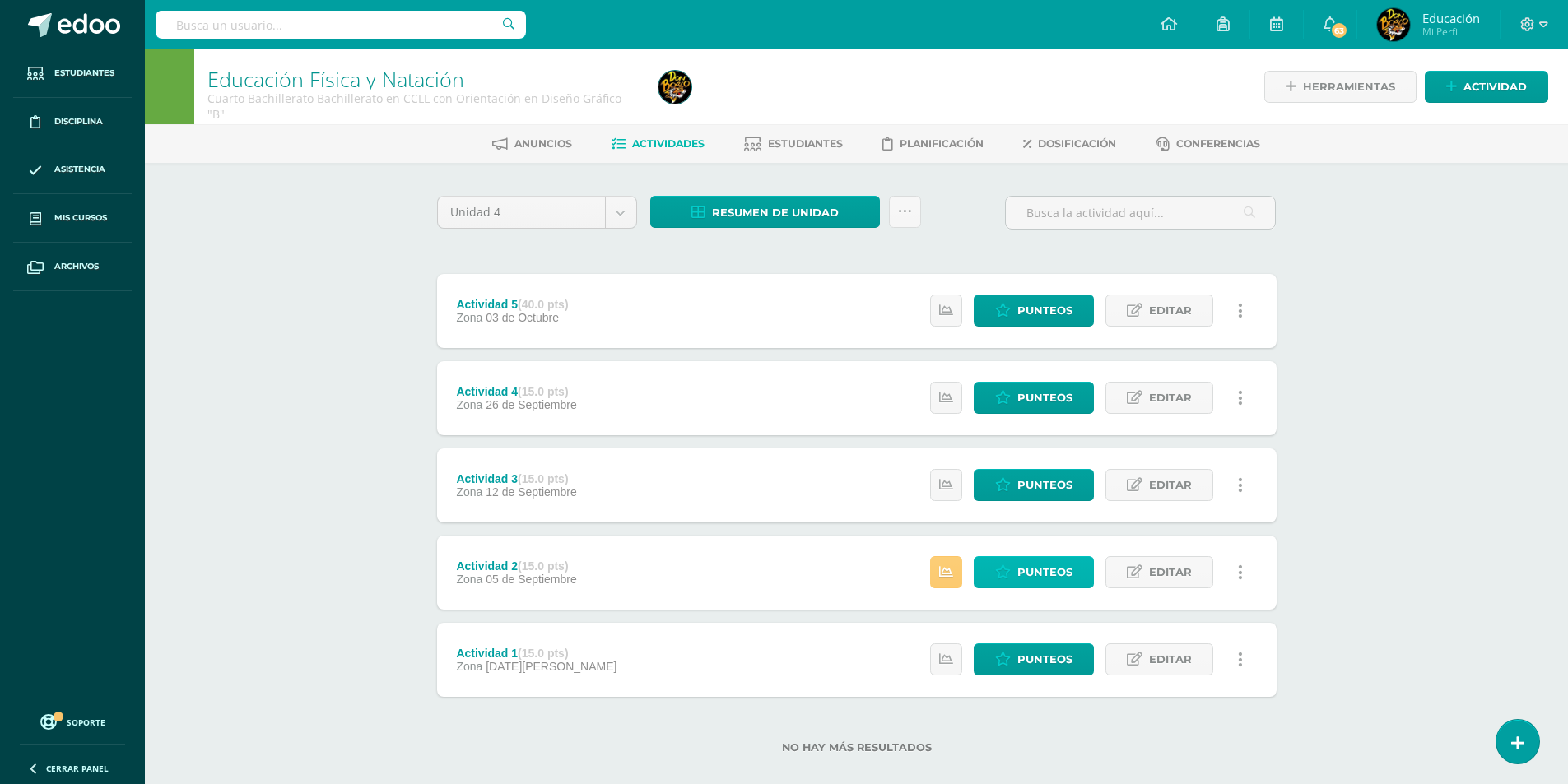
click at [1044, 575] on span "Punteos" at bounding box center [1044, 572] width 55 height 31
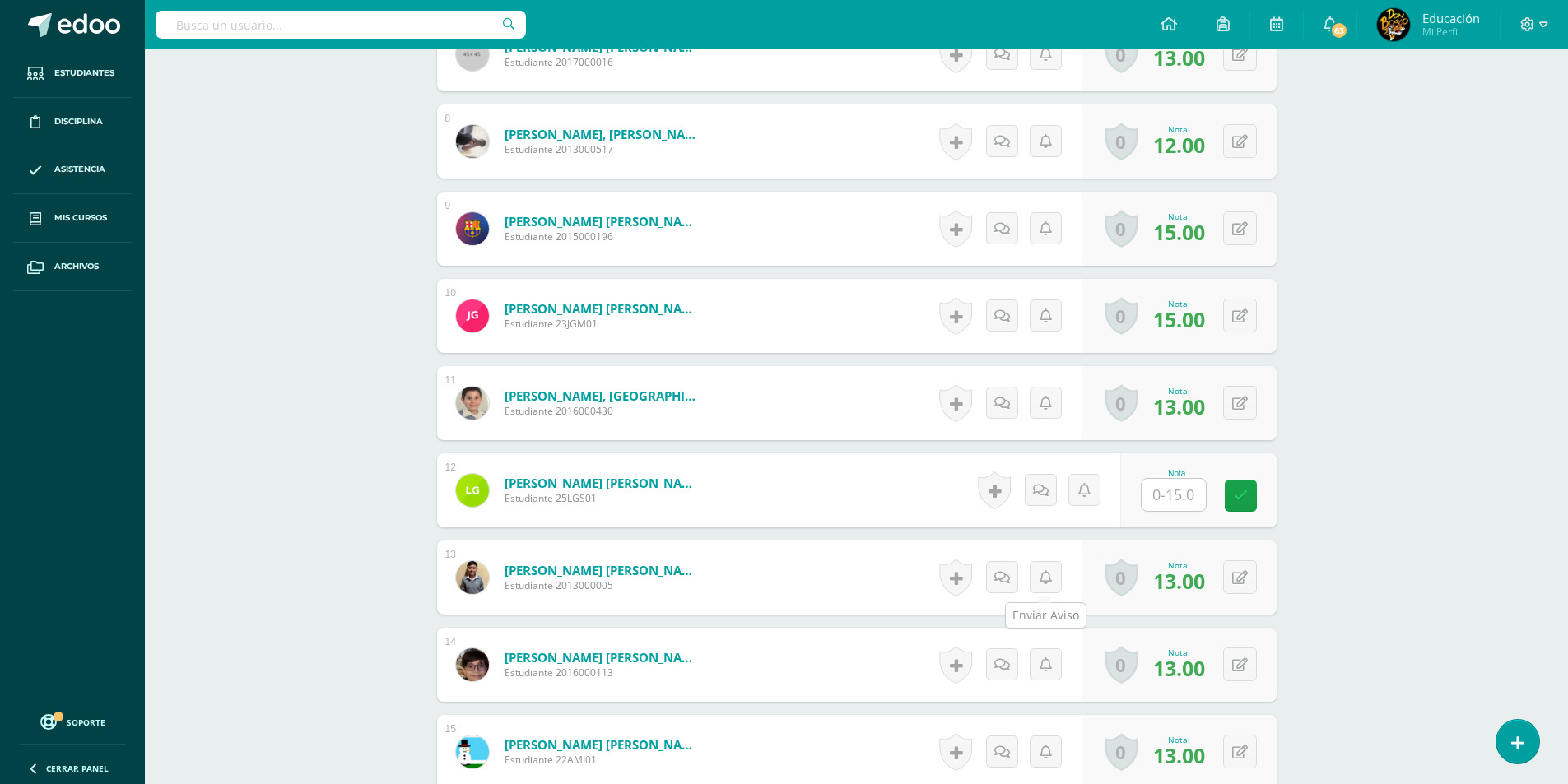
scroll to position [1402, 0]
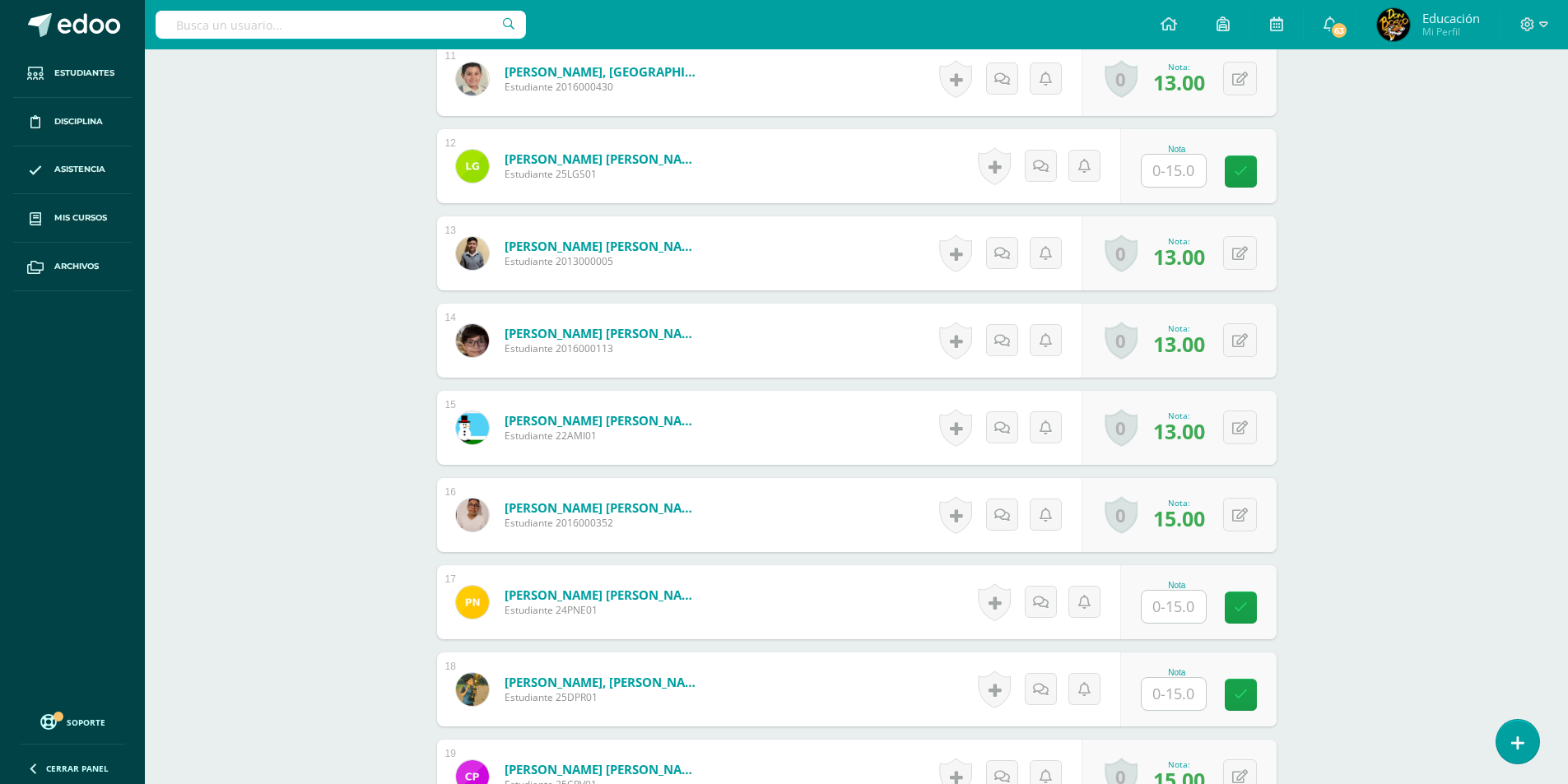
click at [1204, 166] on input "text" at bounding box center [1173, 171] width 64 height 32
type input "15"
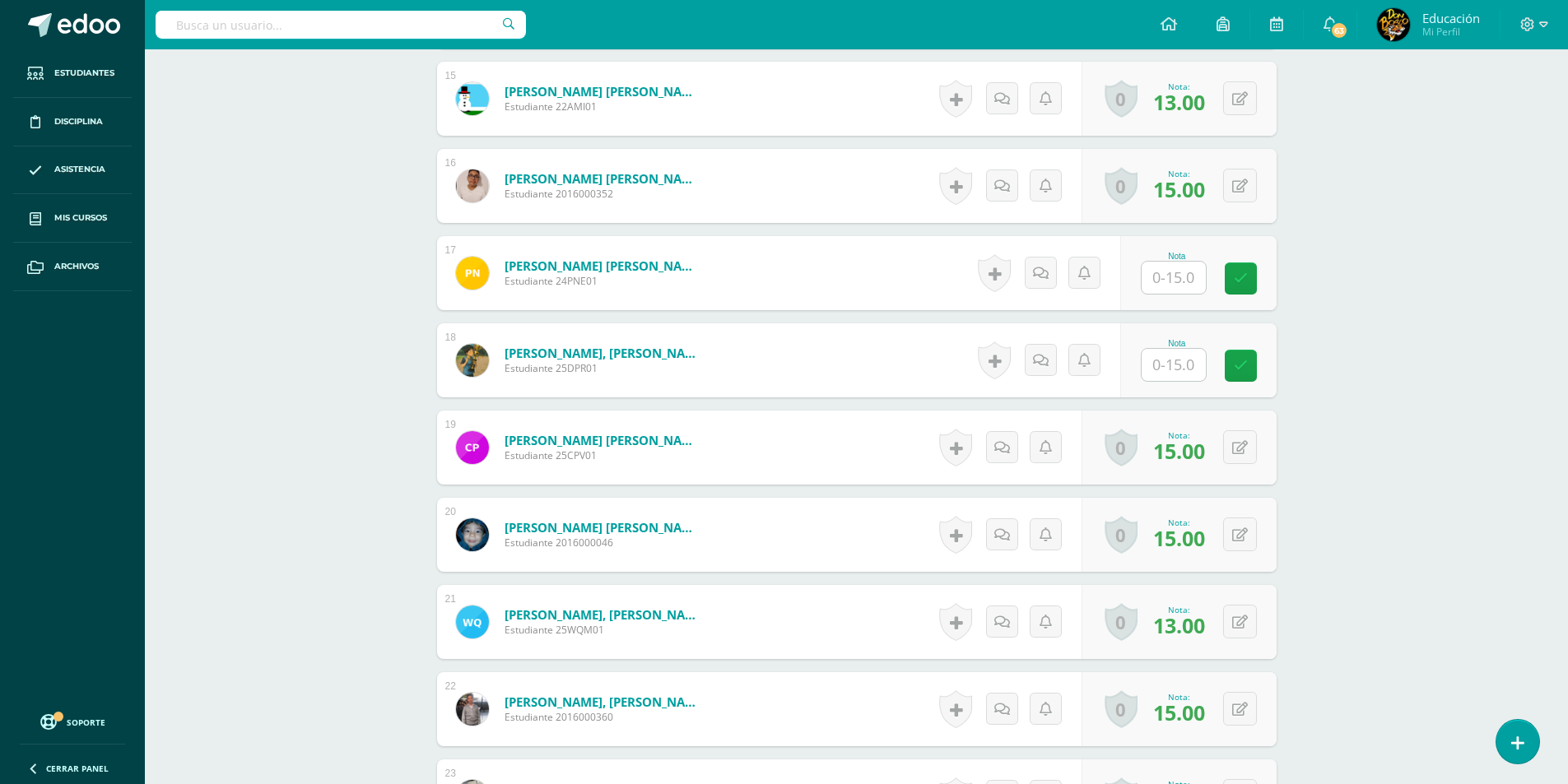
scroll to position [1814, 0]
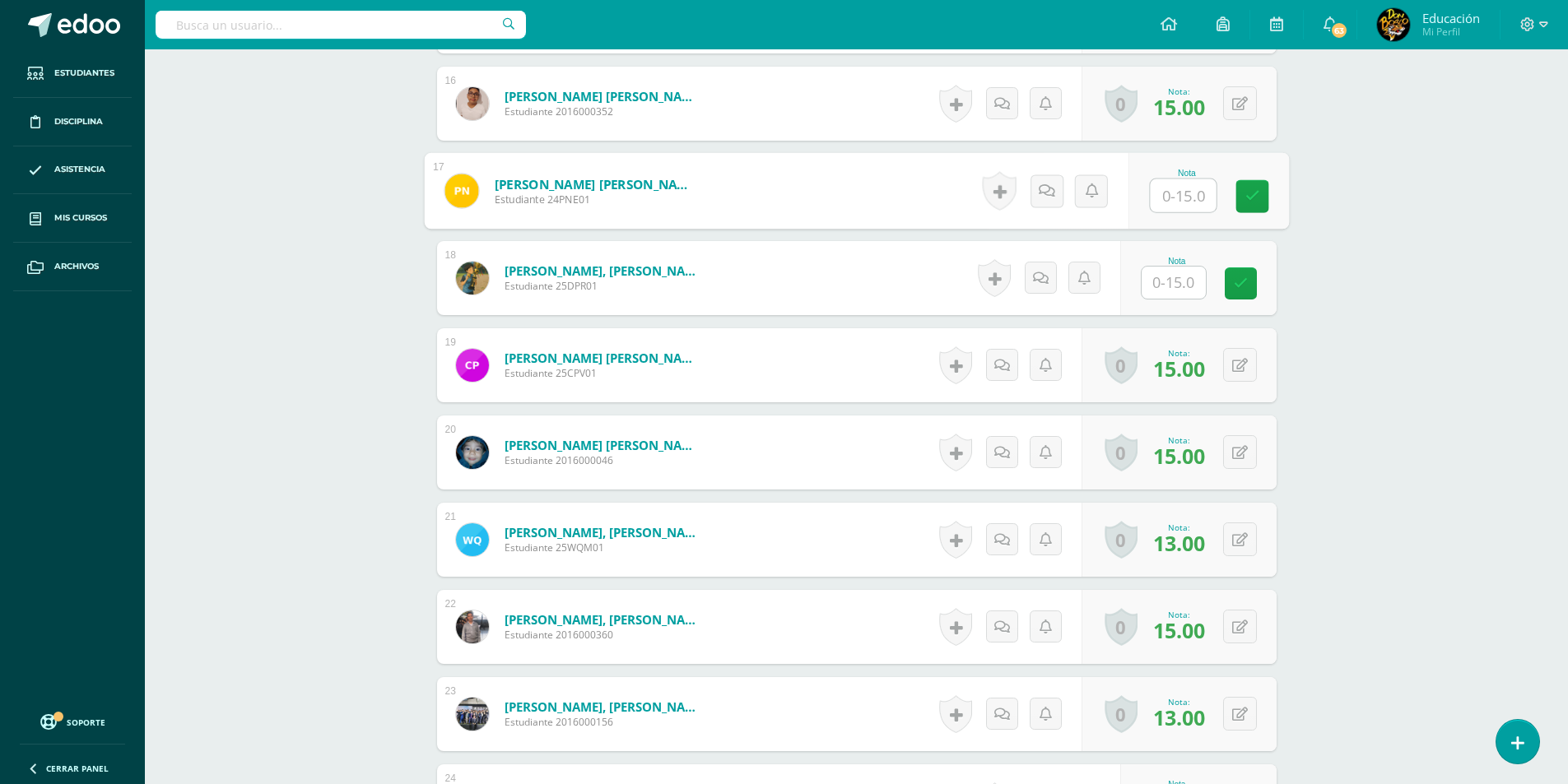
click at [1185, 185] on input "text" at bounding box center [1182, 196] width 66 height 33
type input "15"
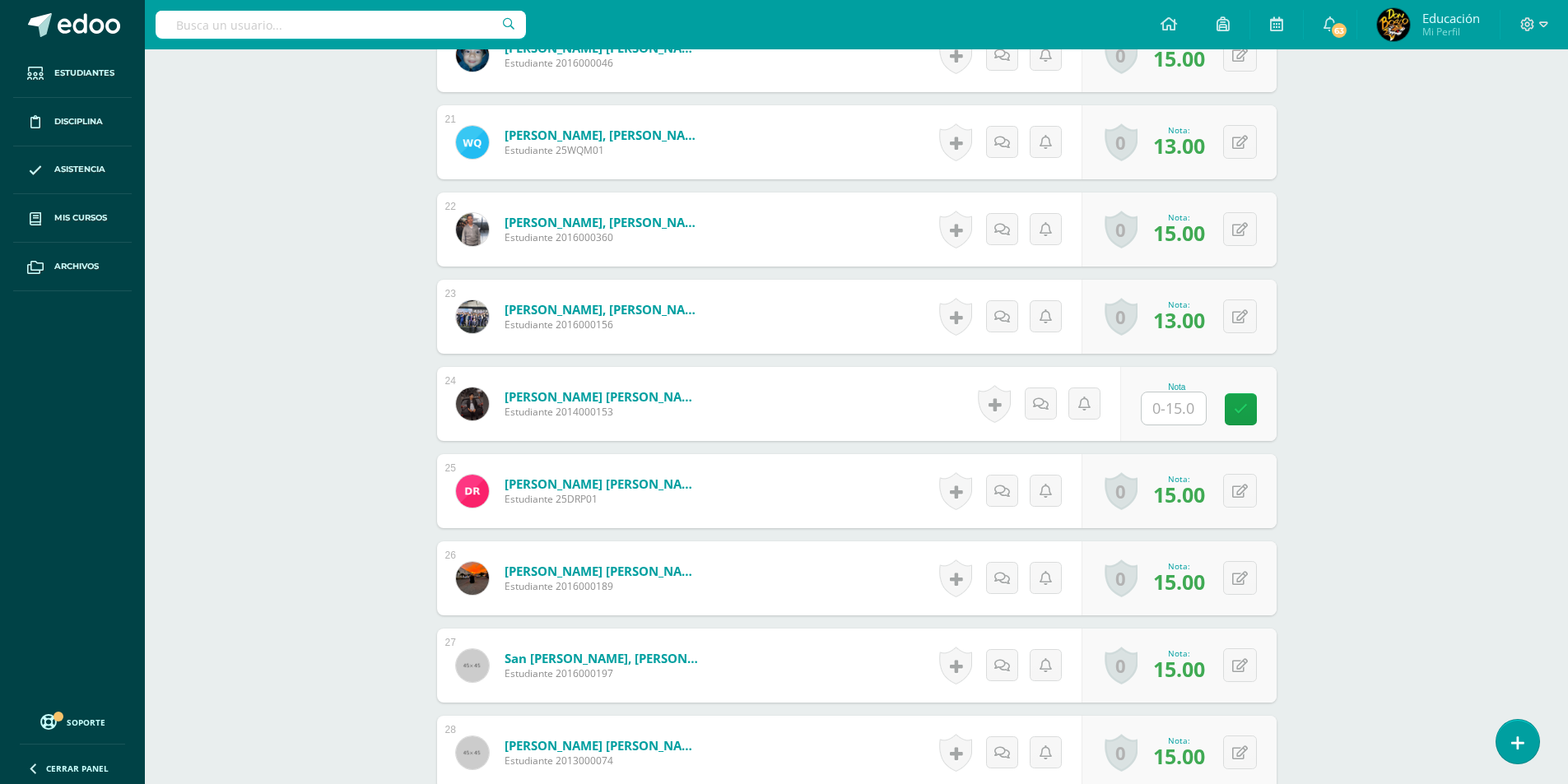
scroll to position [2225, 0]
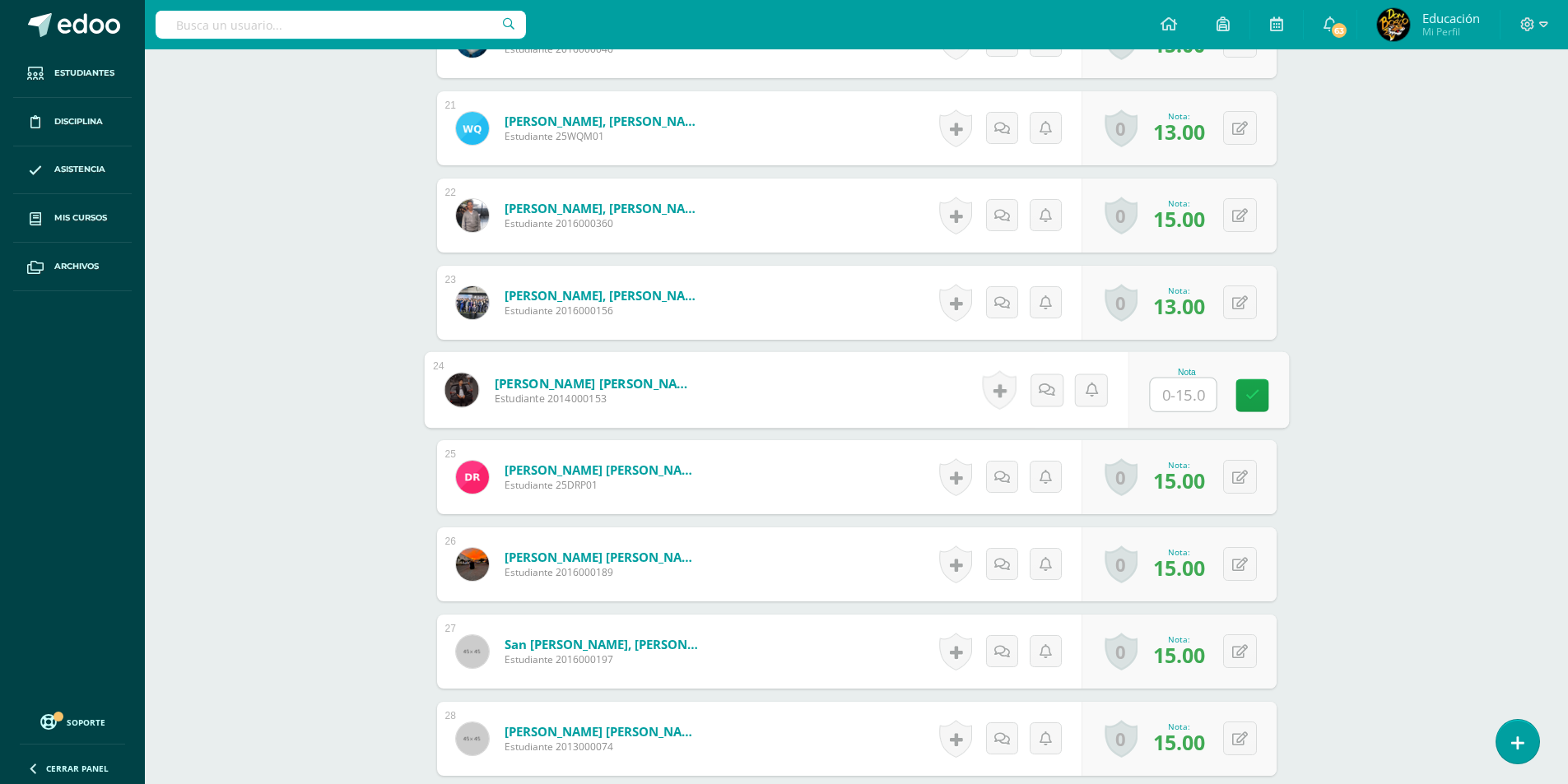
click at [1174, 390] on input "text" at bounding box center [1182, 395] width 66 height 33
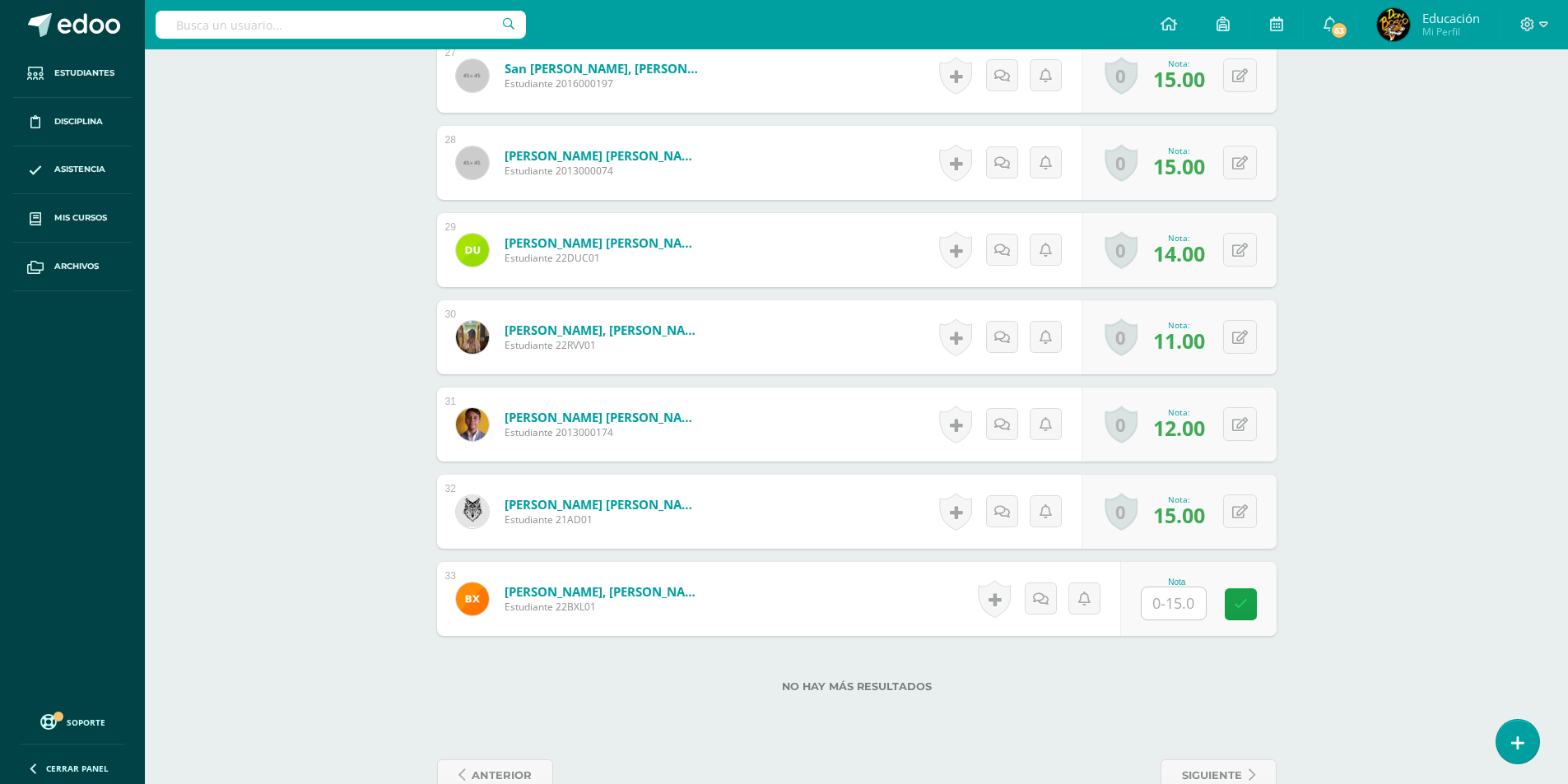
scroll to position [2841, 0]
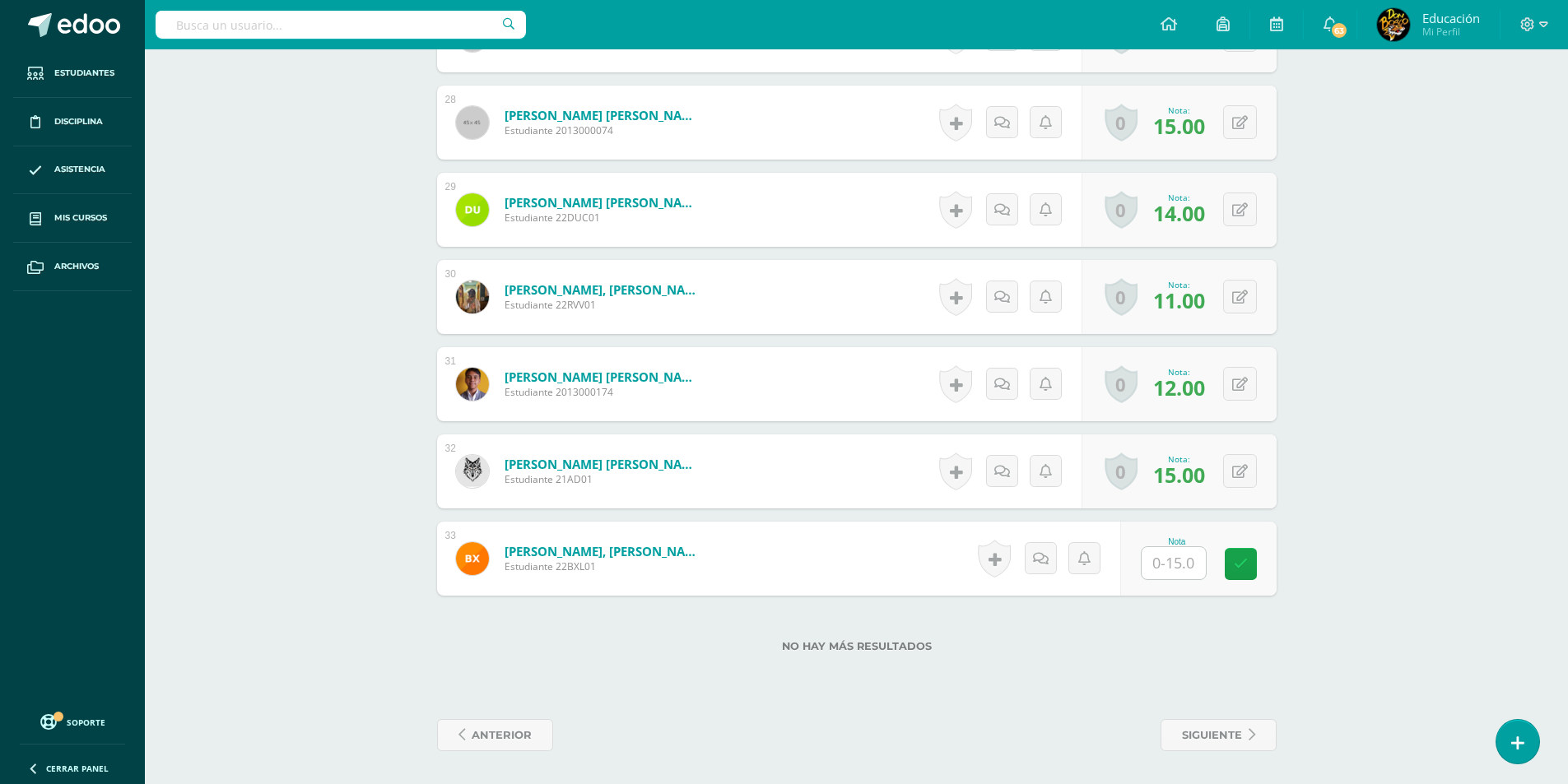
click at [1176, 574] on input "text" at bounding box center [1173, 563] width 64 height 32
type input "15"
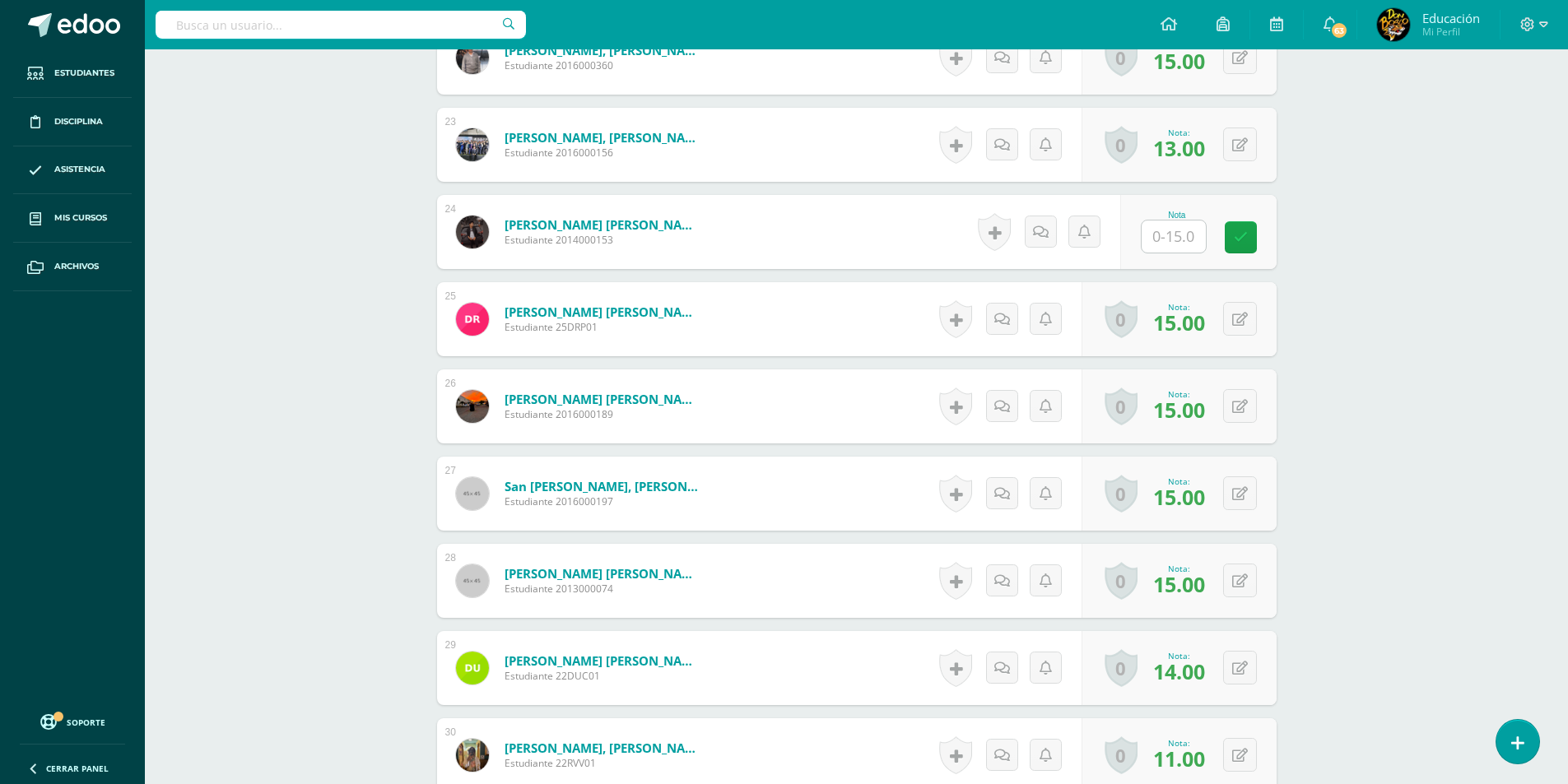
scroll to position [2018, 0]
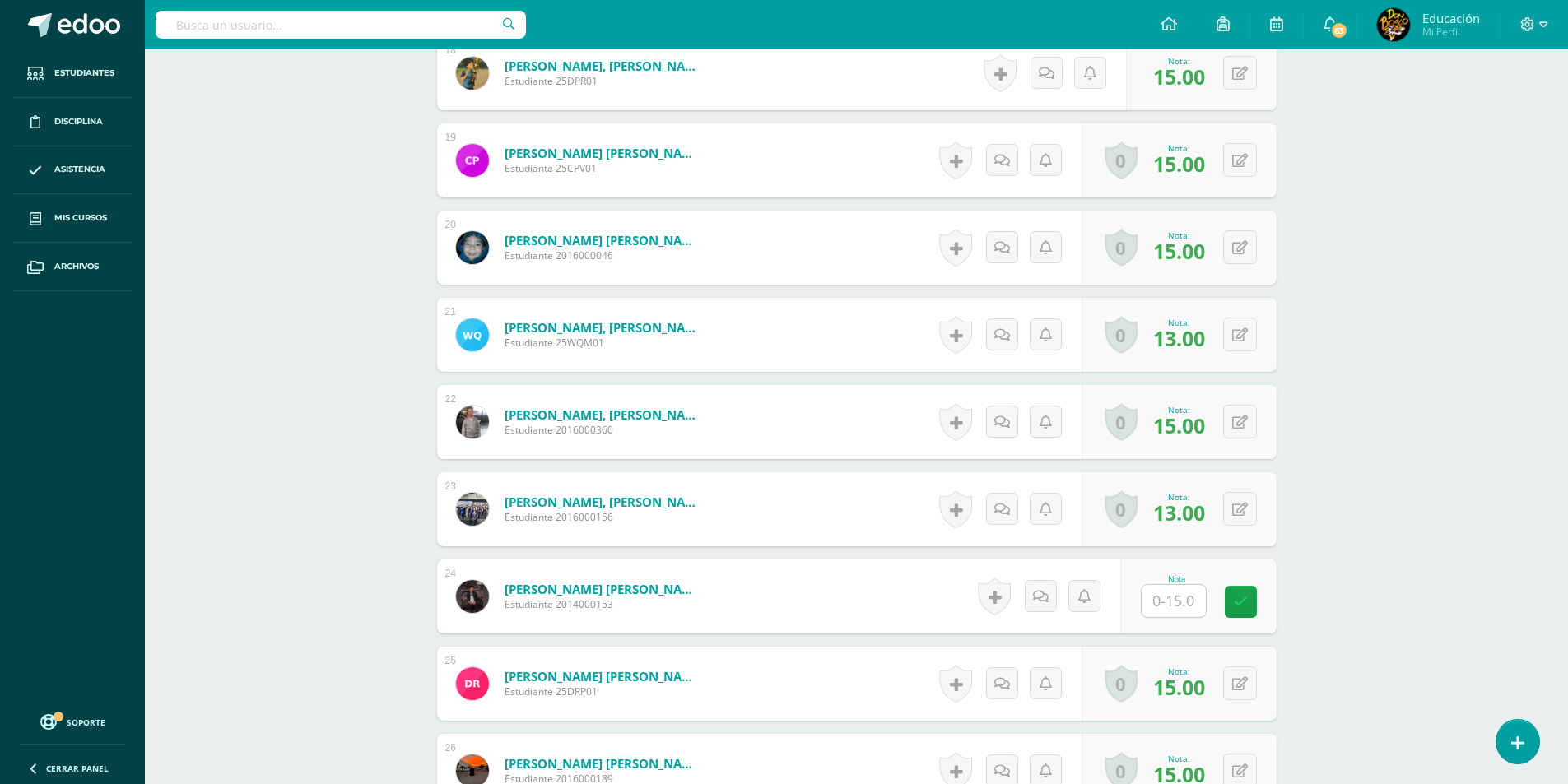
click at [1159, 605] on input "text" at bounding box center [1173, 601] width 64 height 32
type input "15"
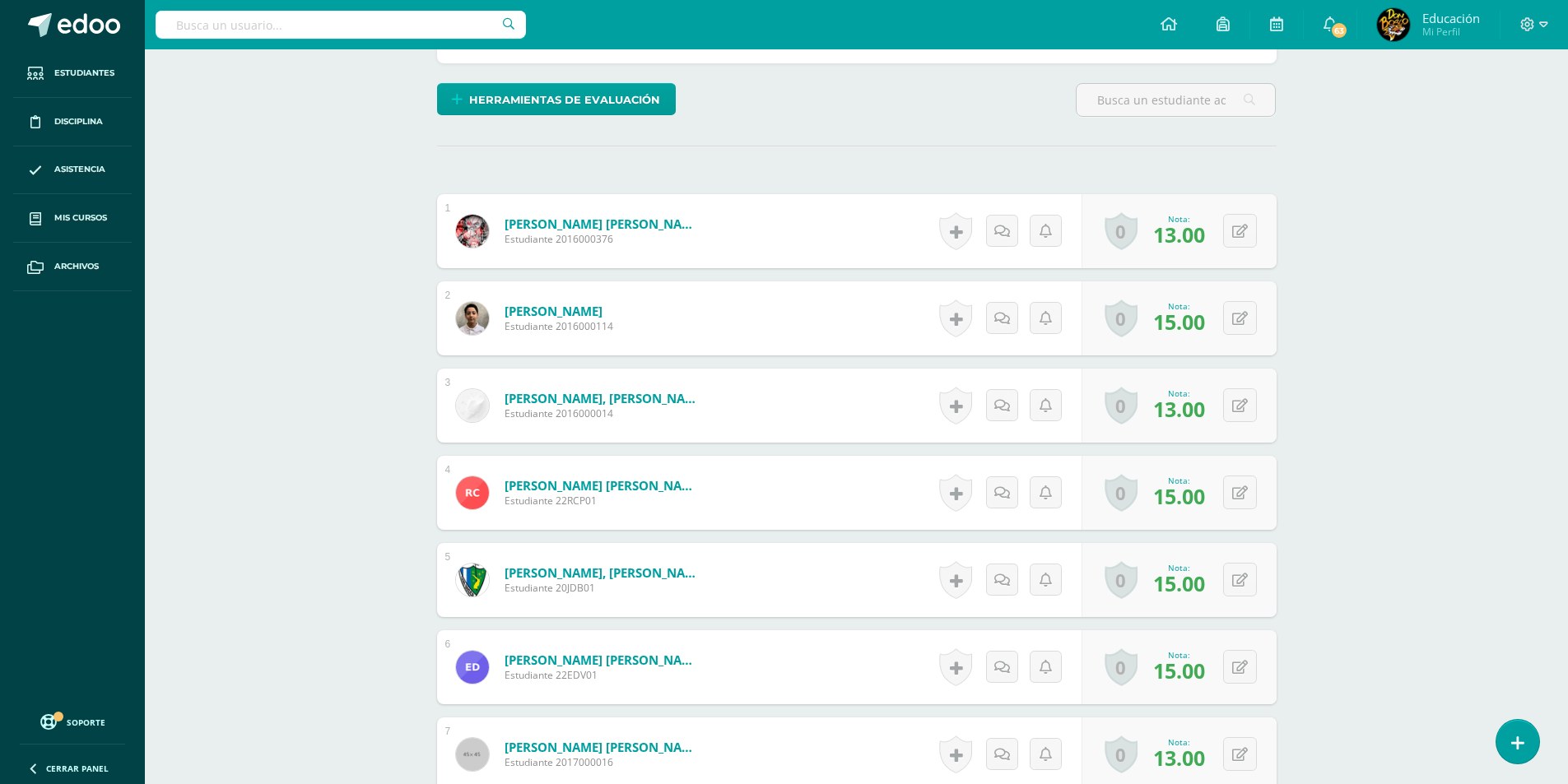
scroll to position [0, 0]
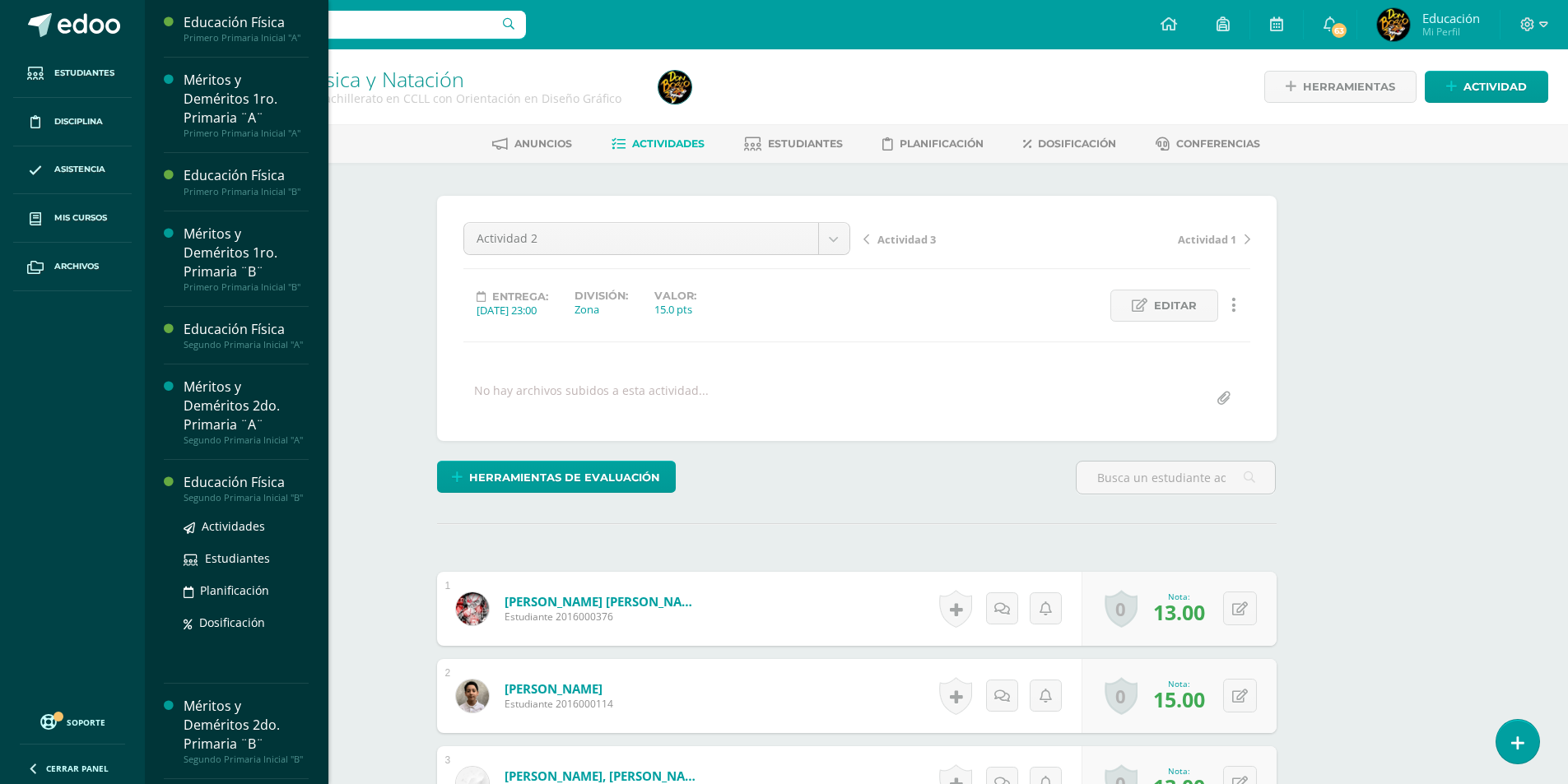
click at [238, 492] on div "Educación Física" at bounding box center [246, 483] width 125 height 19
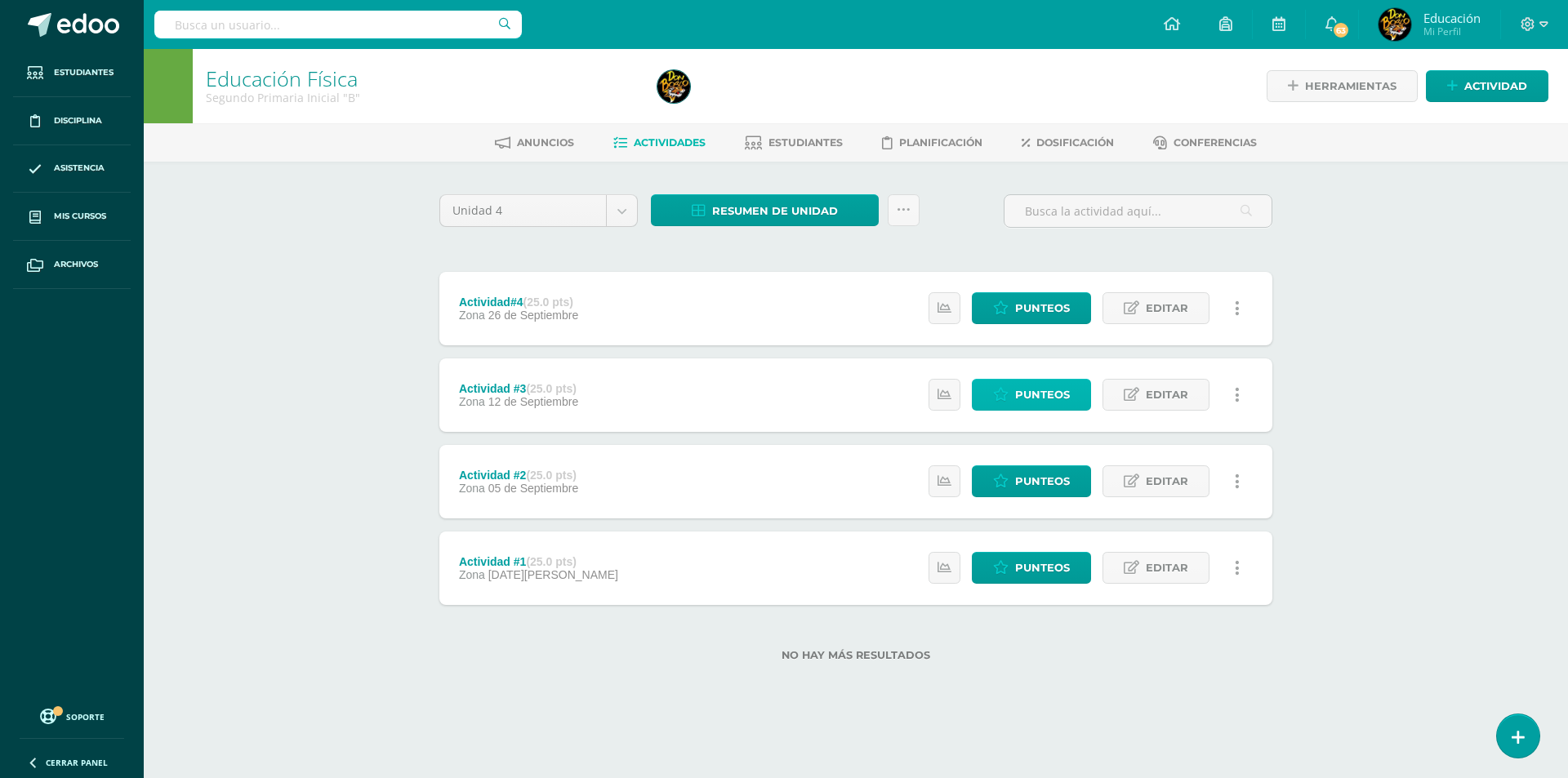
click at [1065, 383] on span "Punteos" at bounding box center [1042, 395] width 54 height 30
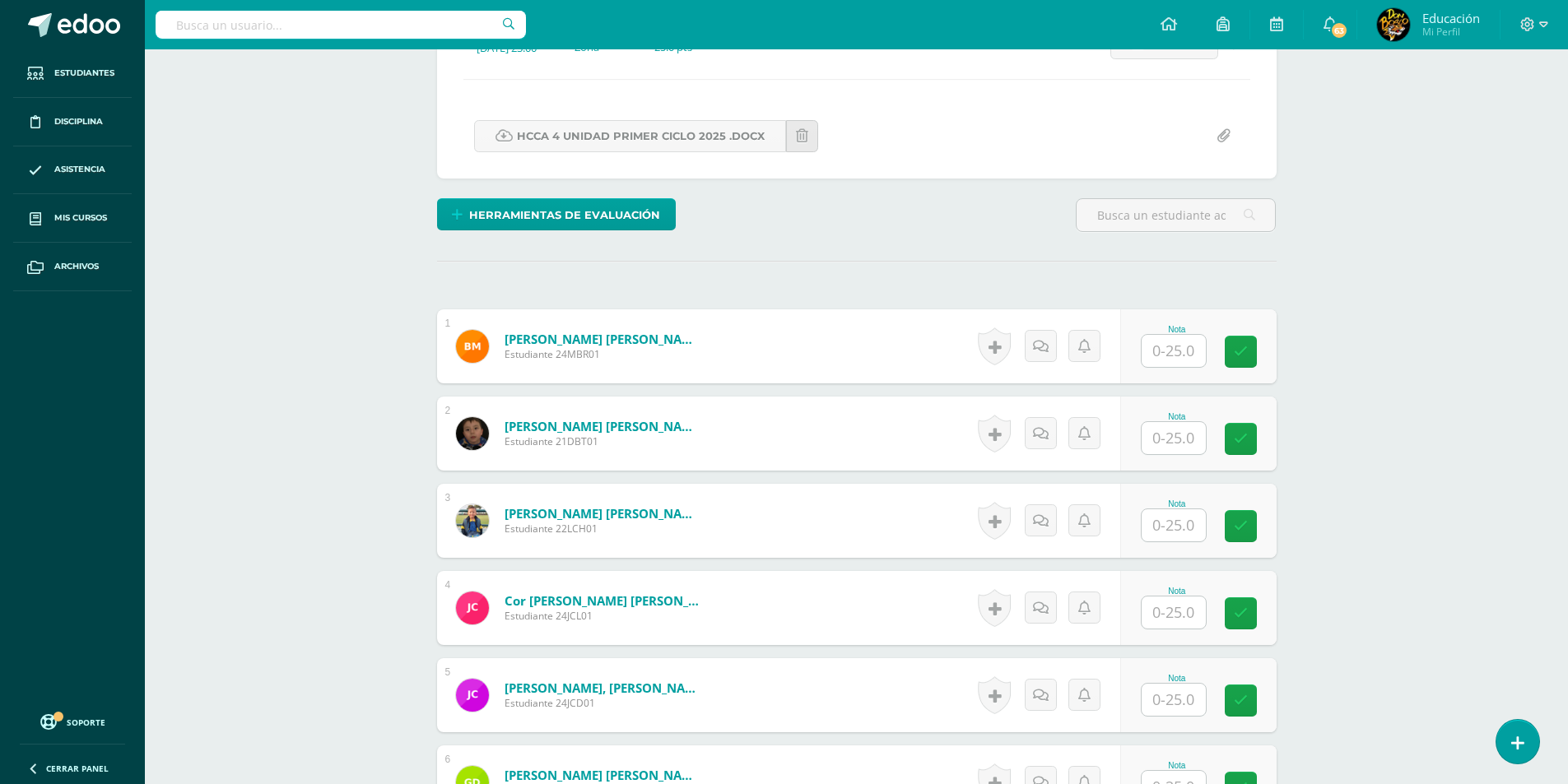
scroll to position [270, 0]
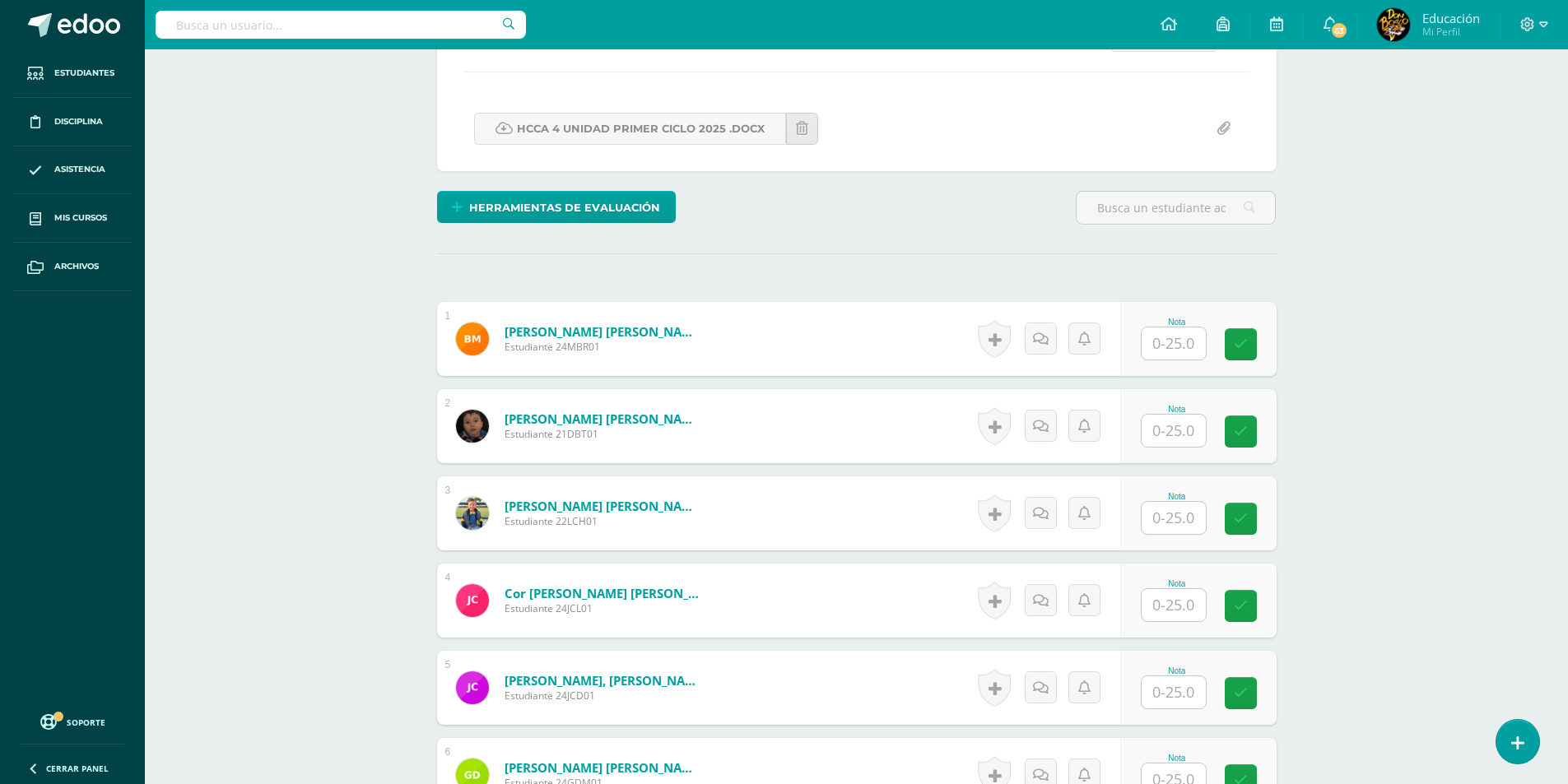
click at [1179, 334] on input "text" at bounding box center [1173, 343] width 64 height 32
type input "25"
type input "5"
type input "25"
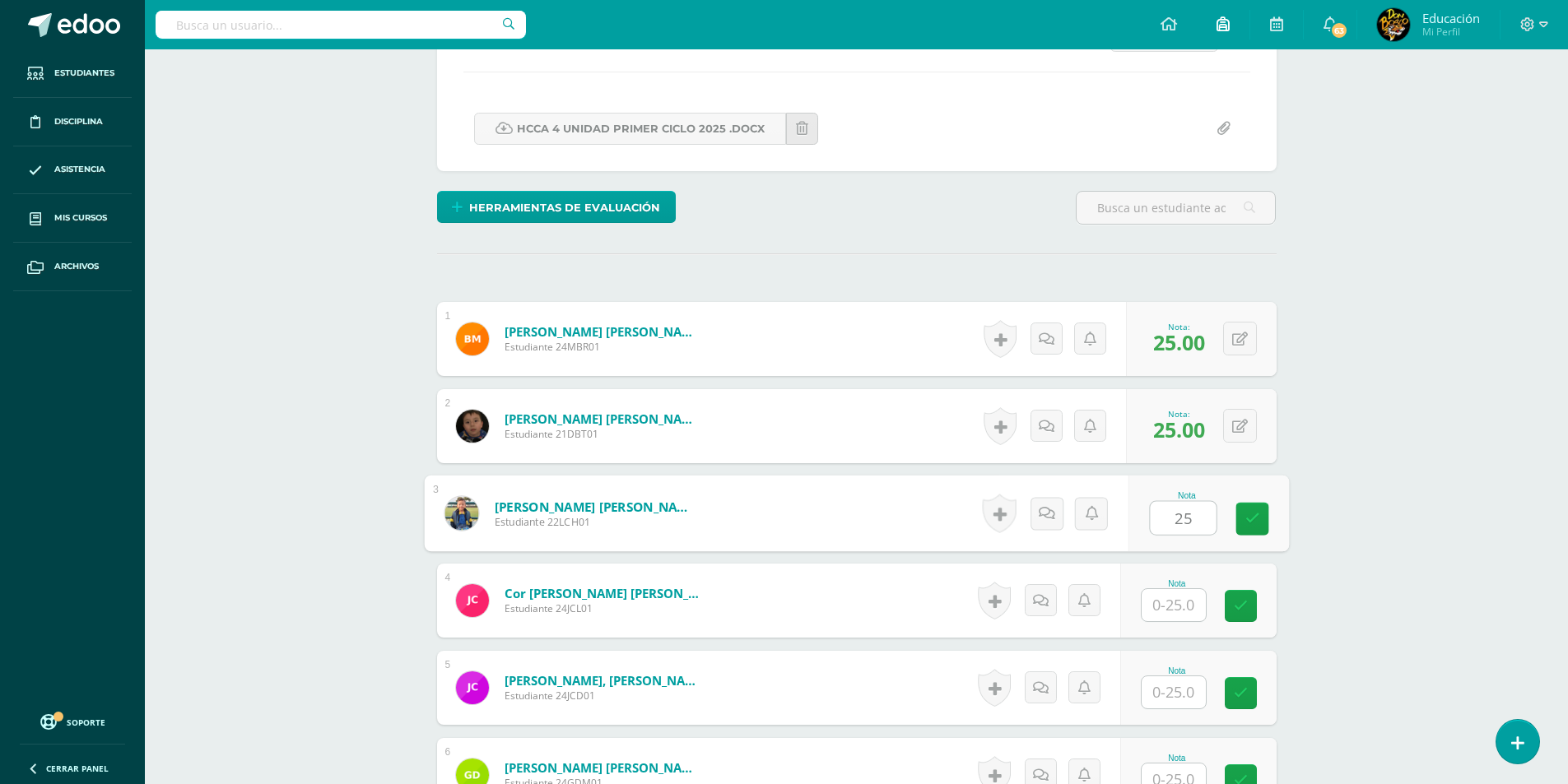
type input "25"
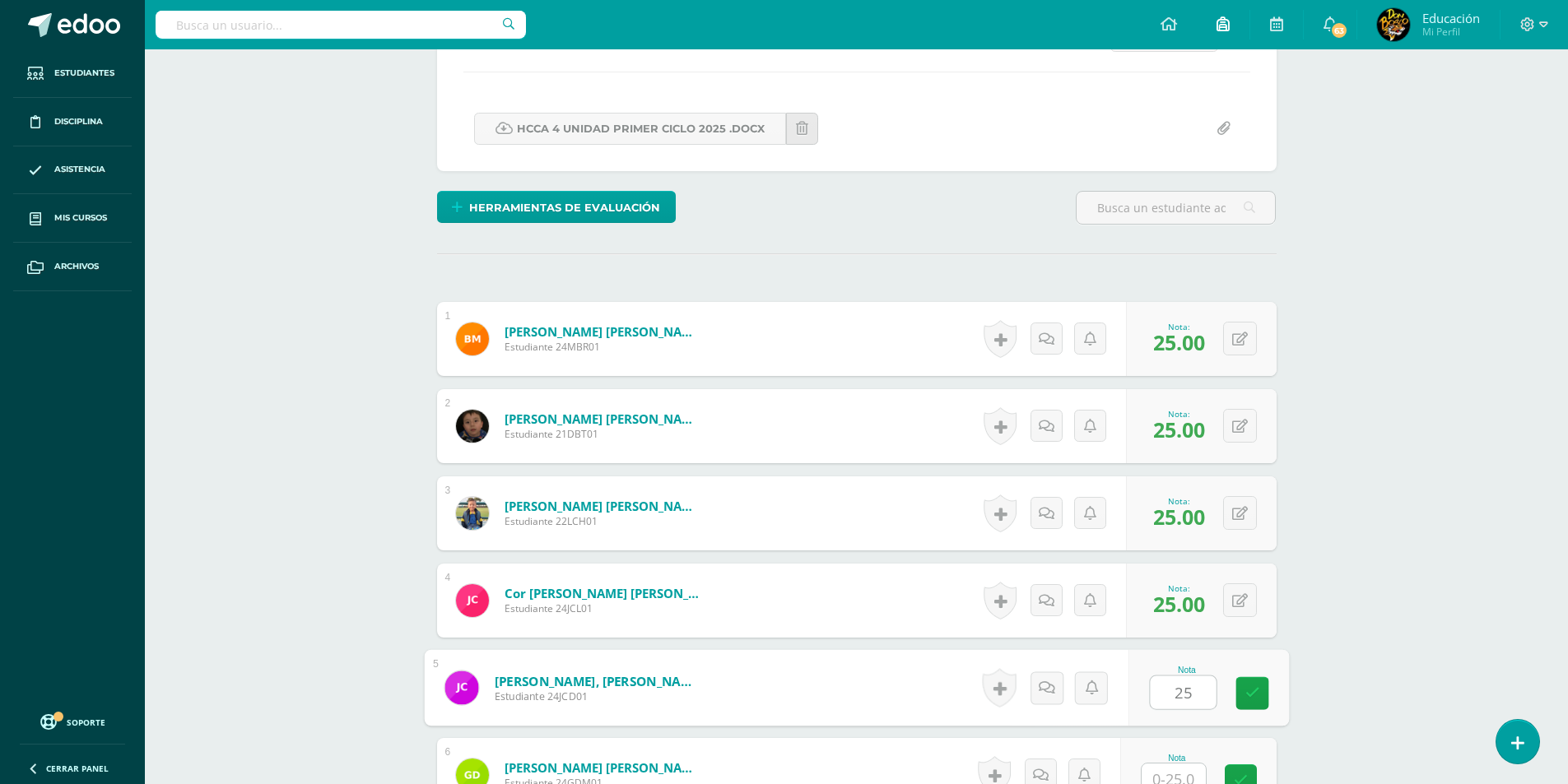
type input "25"
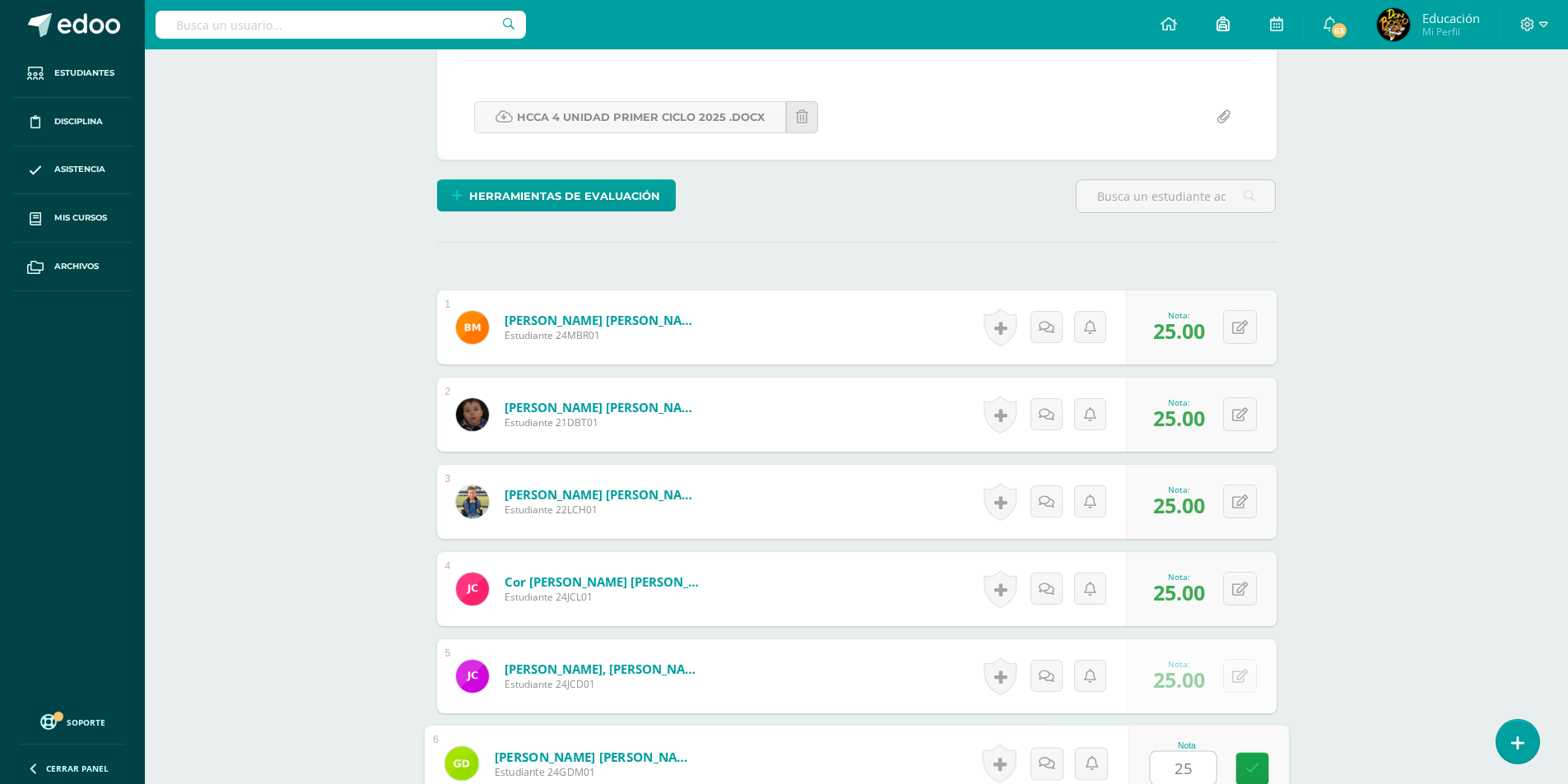
type input "25"
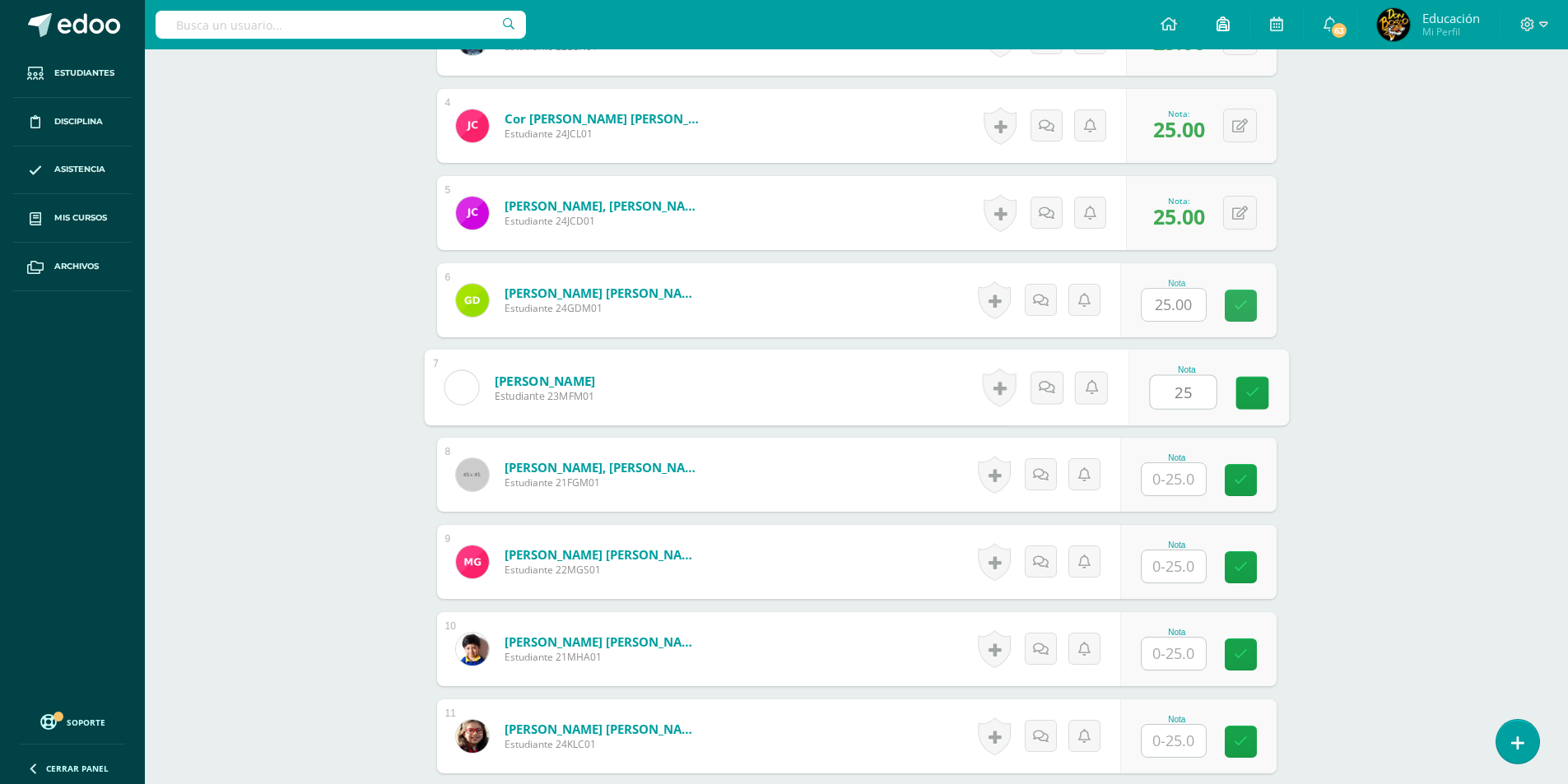
type input "25"
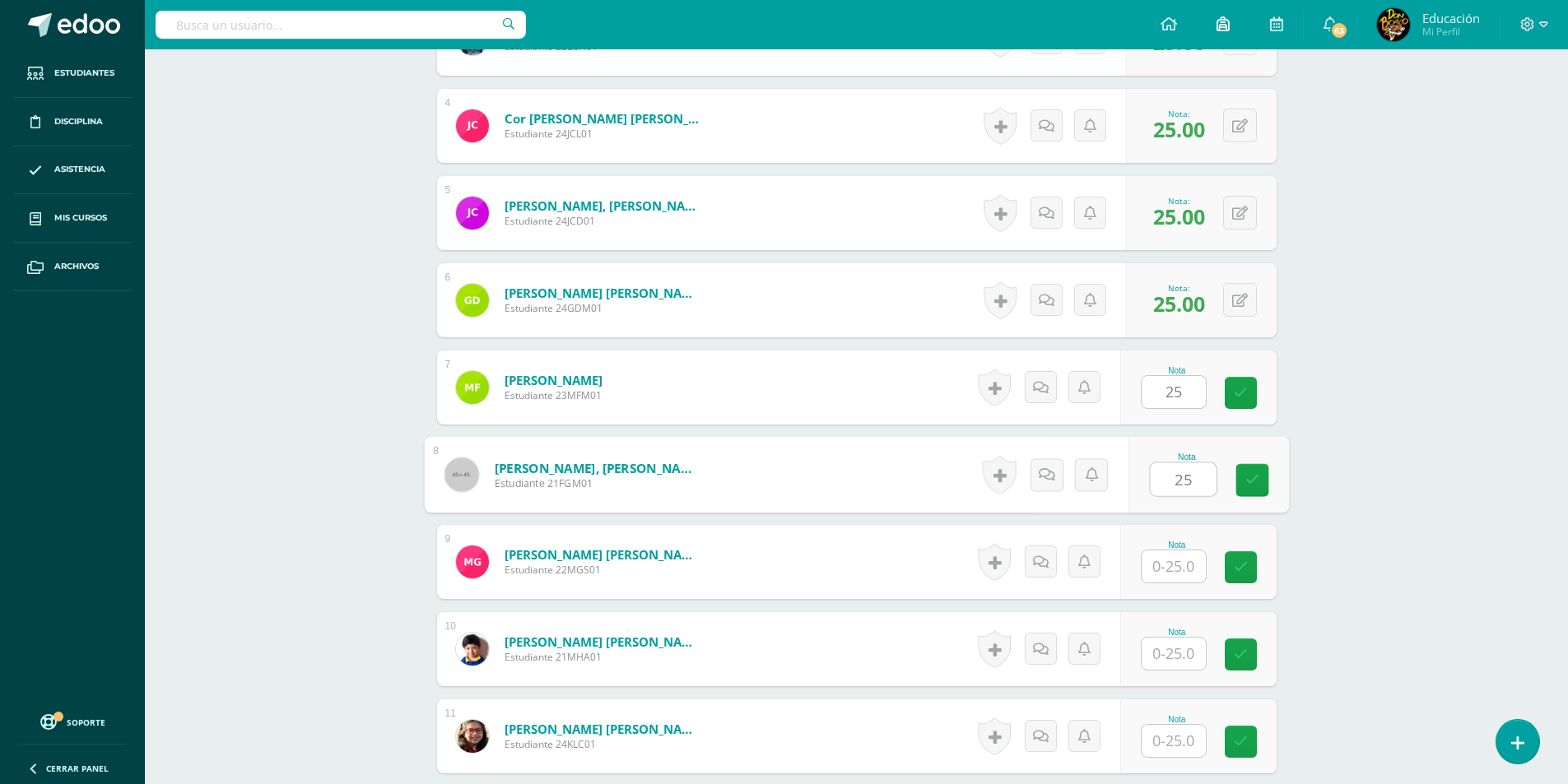
type input "25"
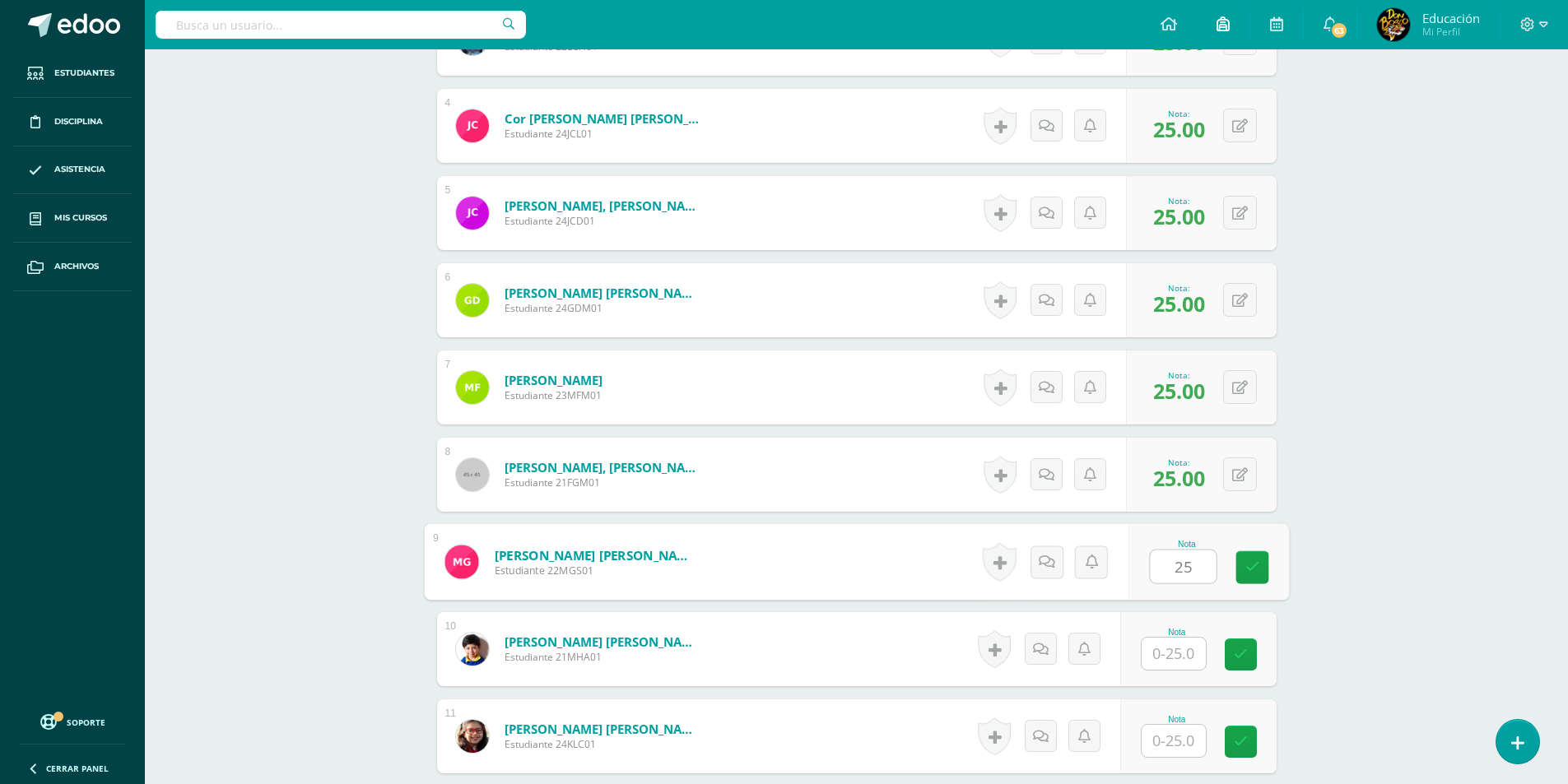
type input "25"
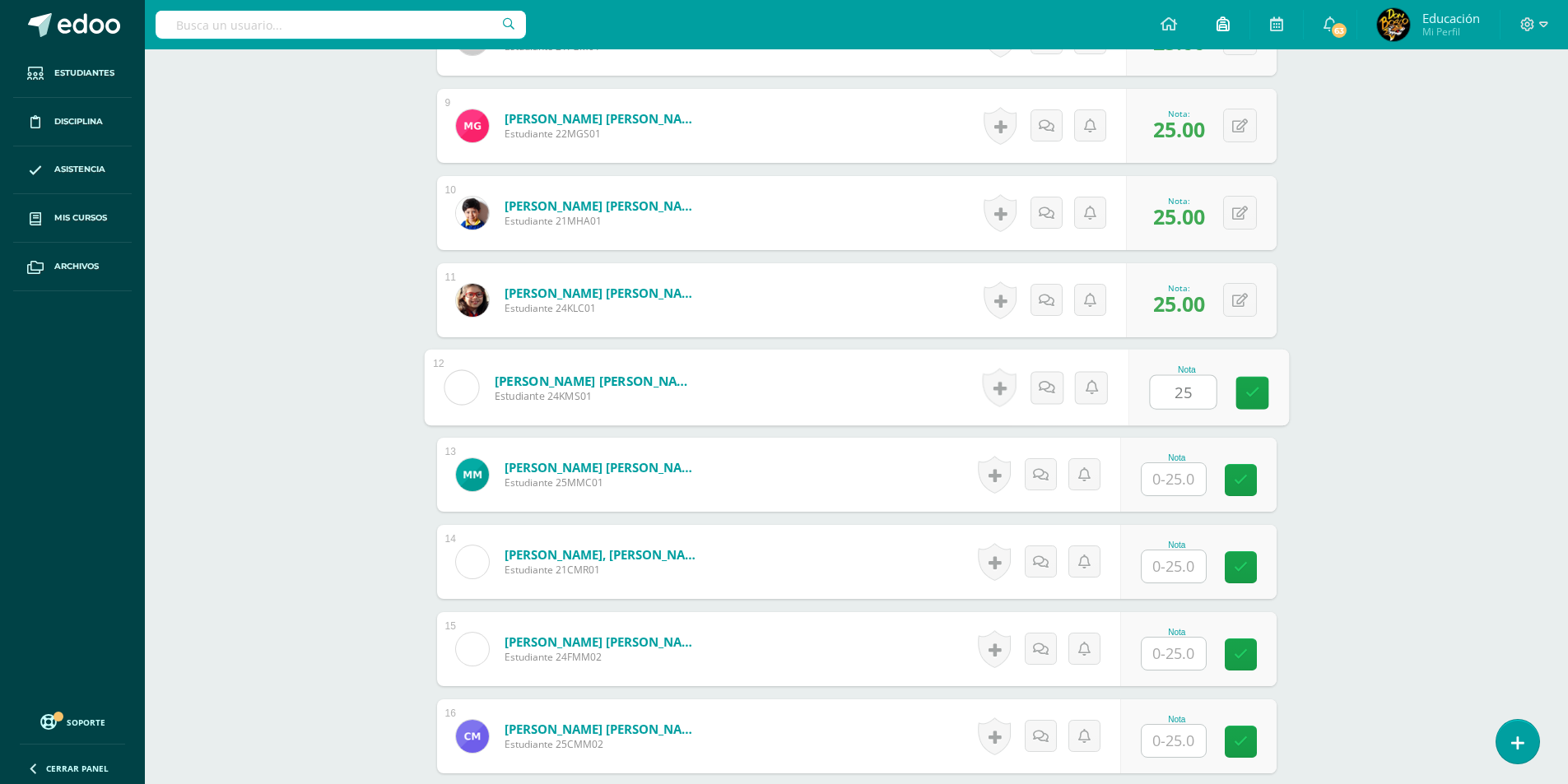
type input "25"
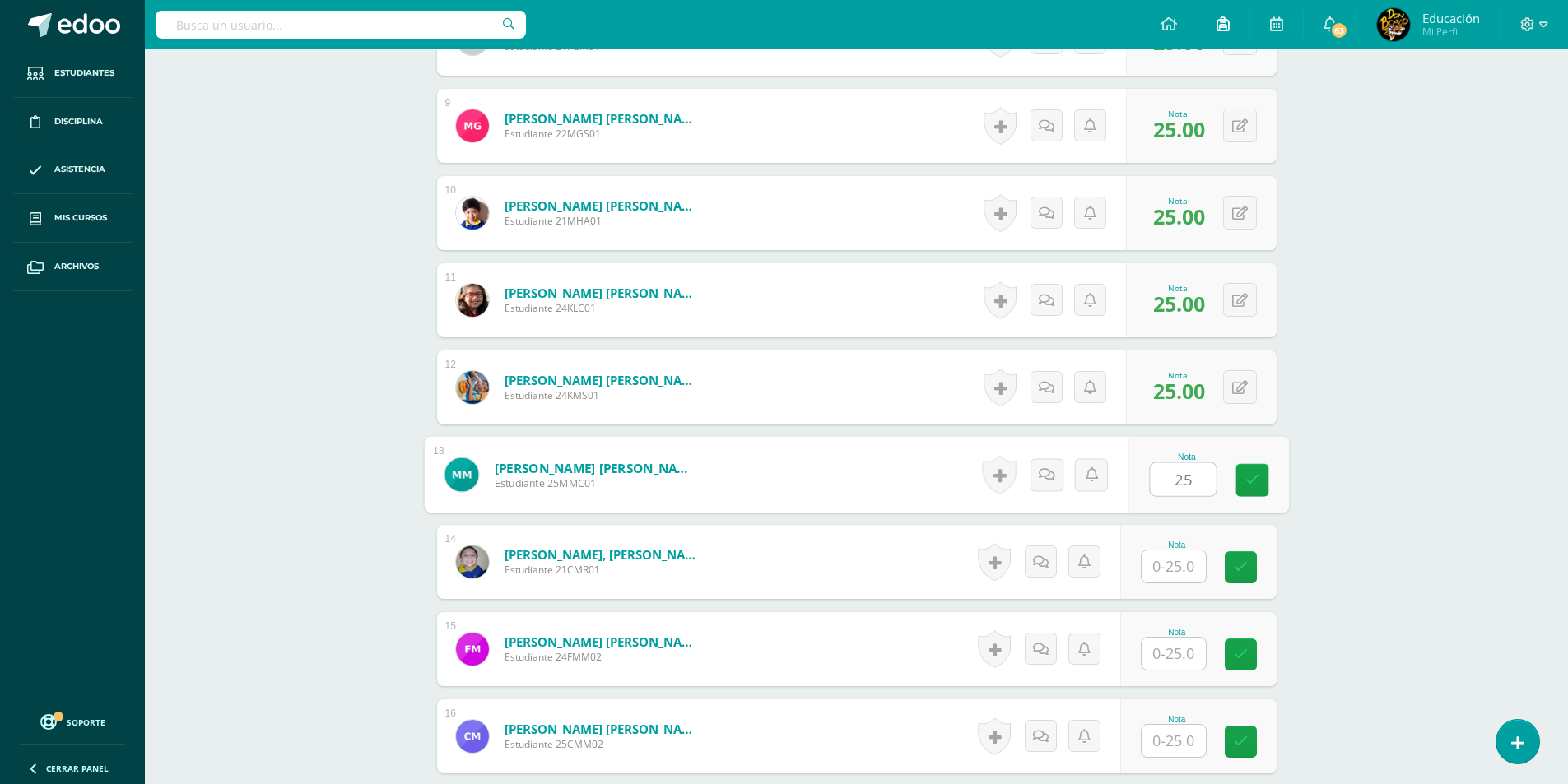
type input "25"
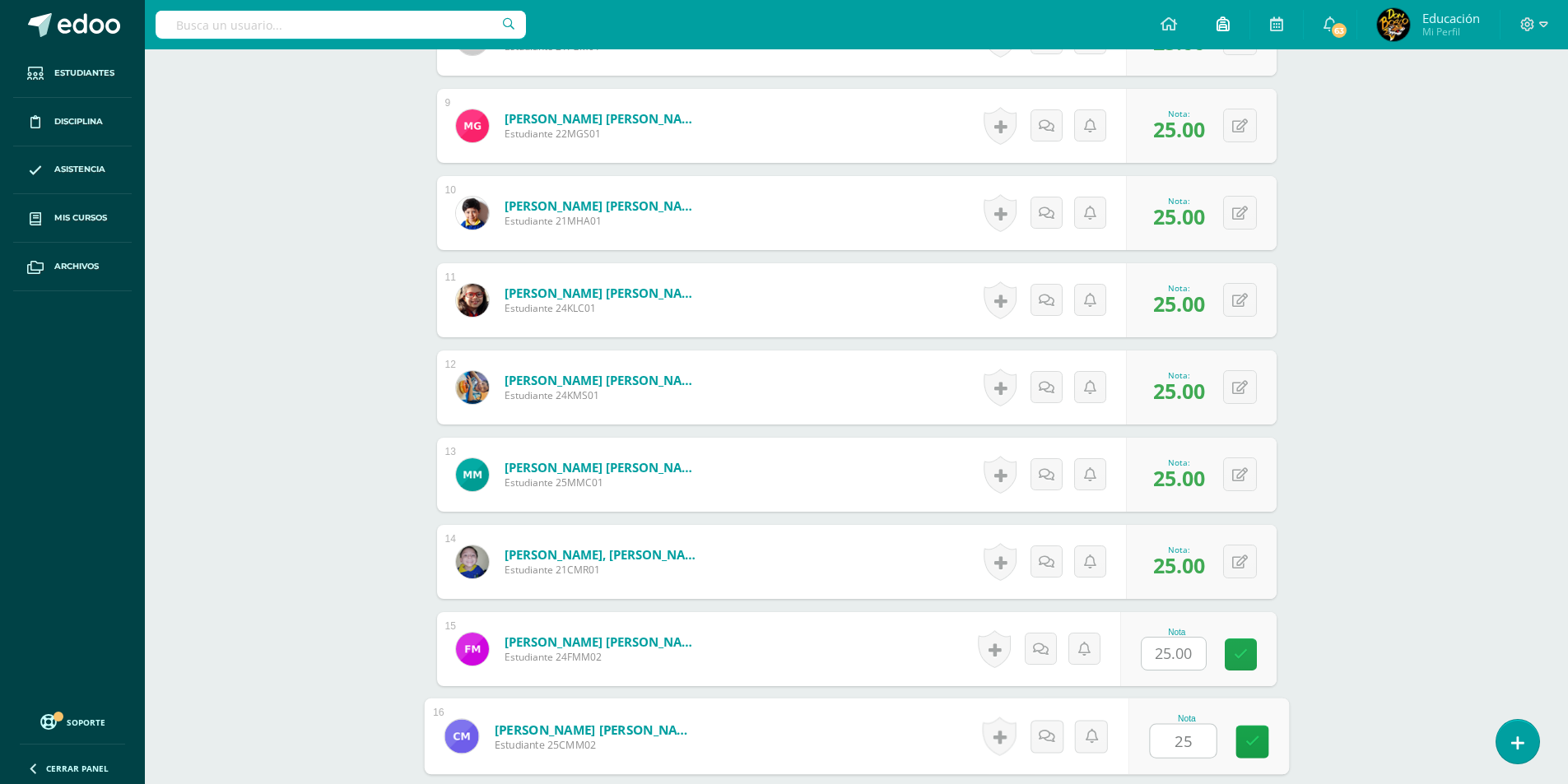
type input "25"
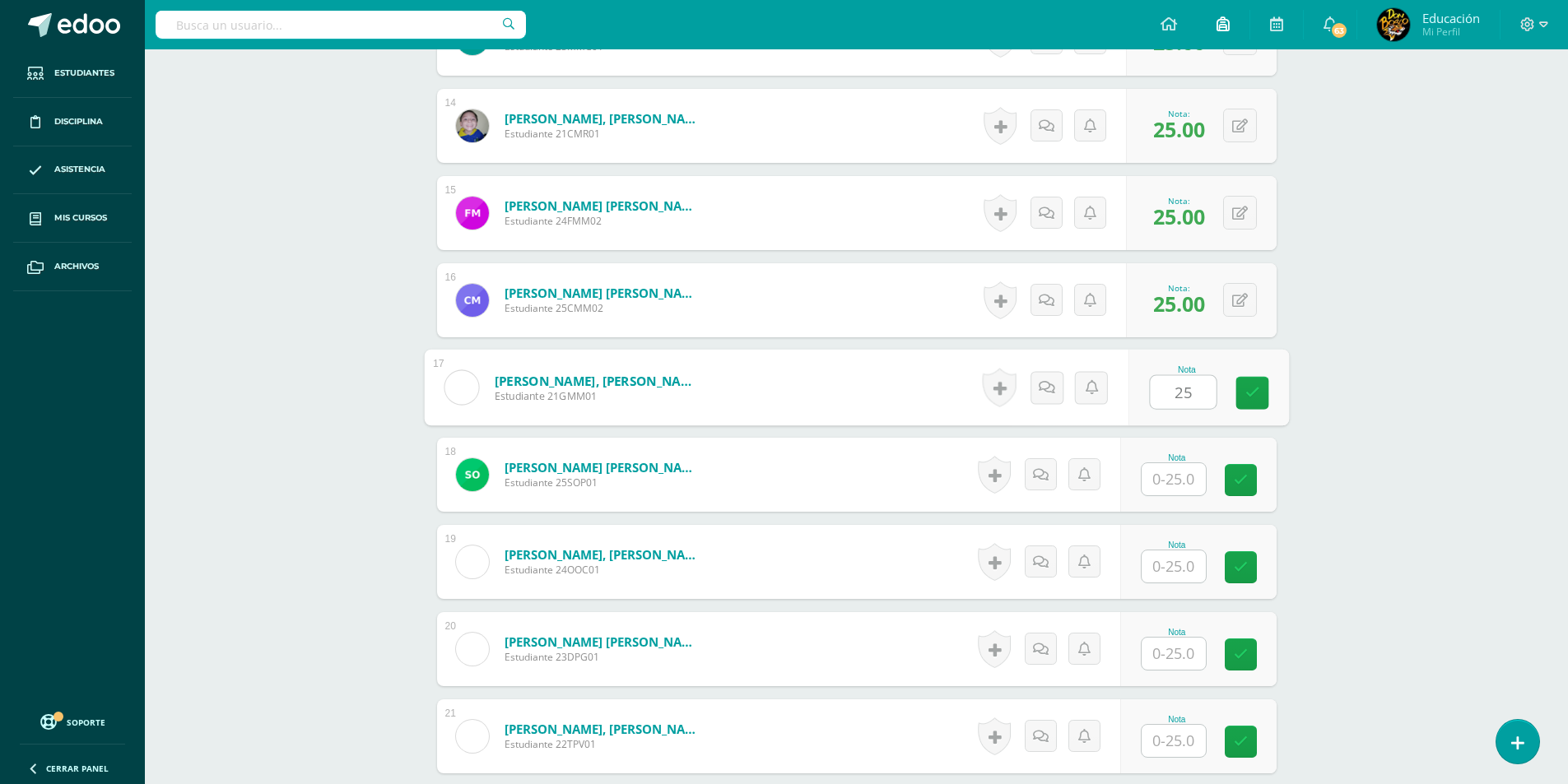
type input "25"
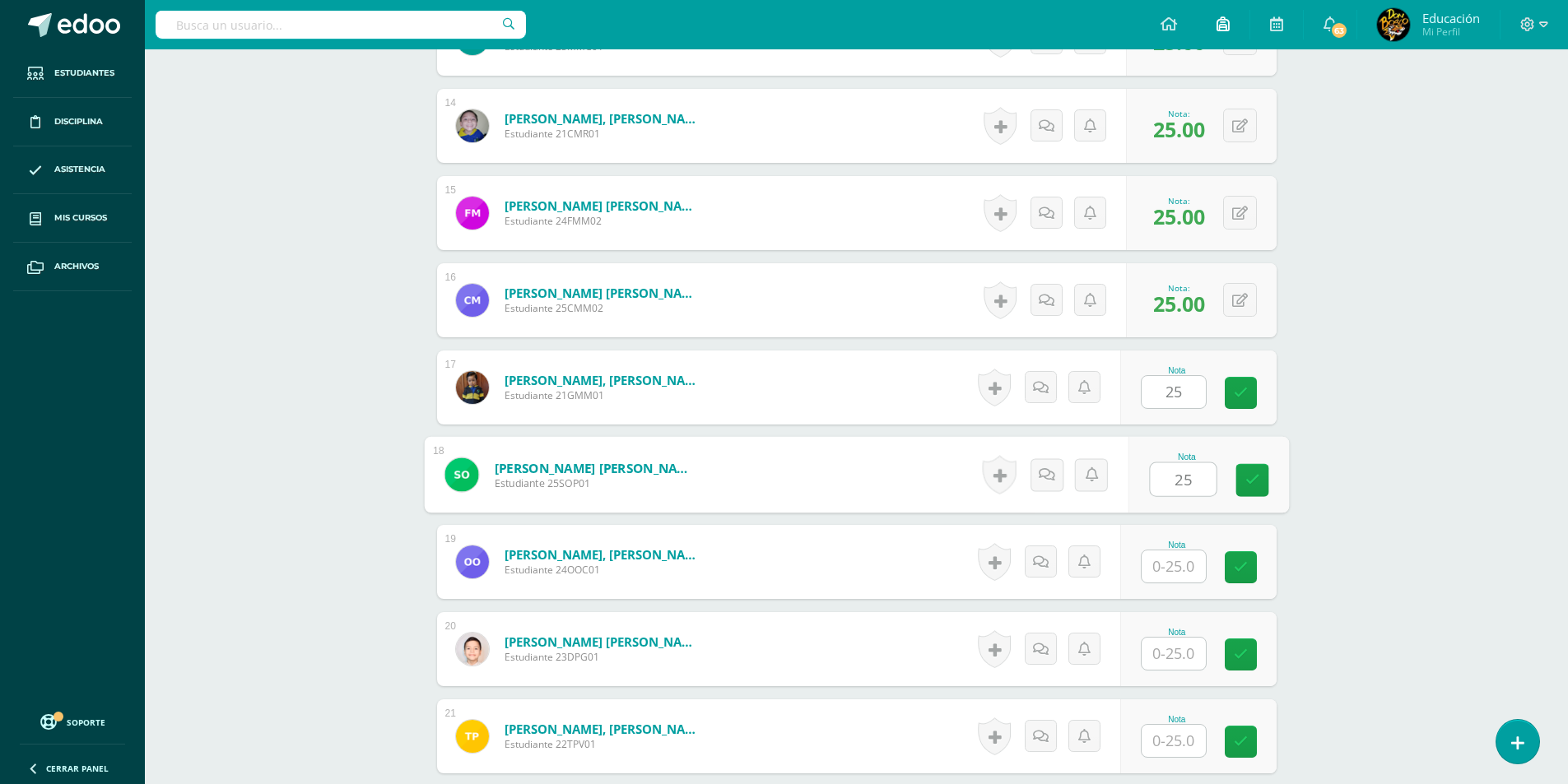
type input "25"
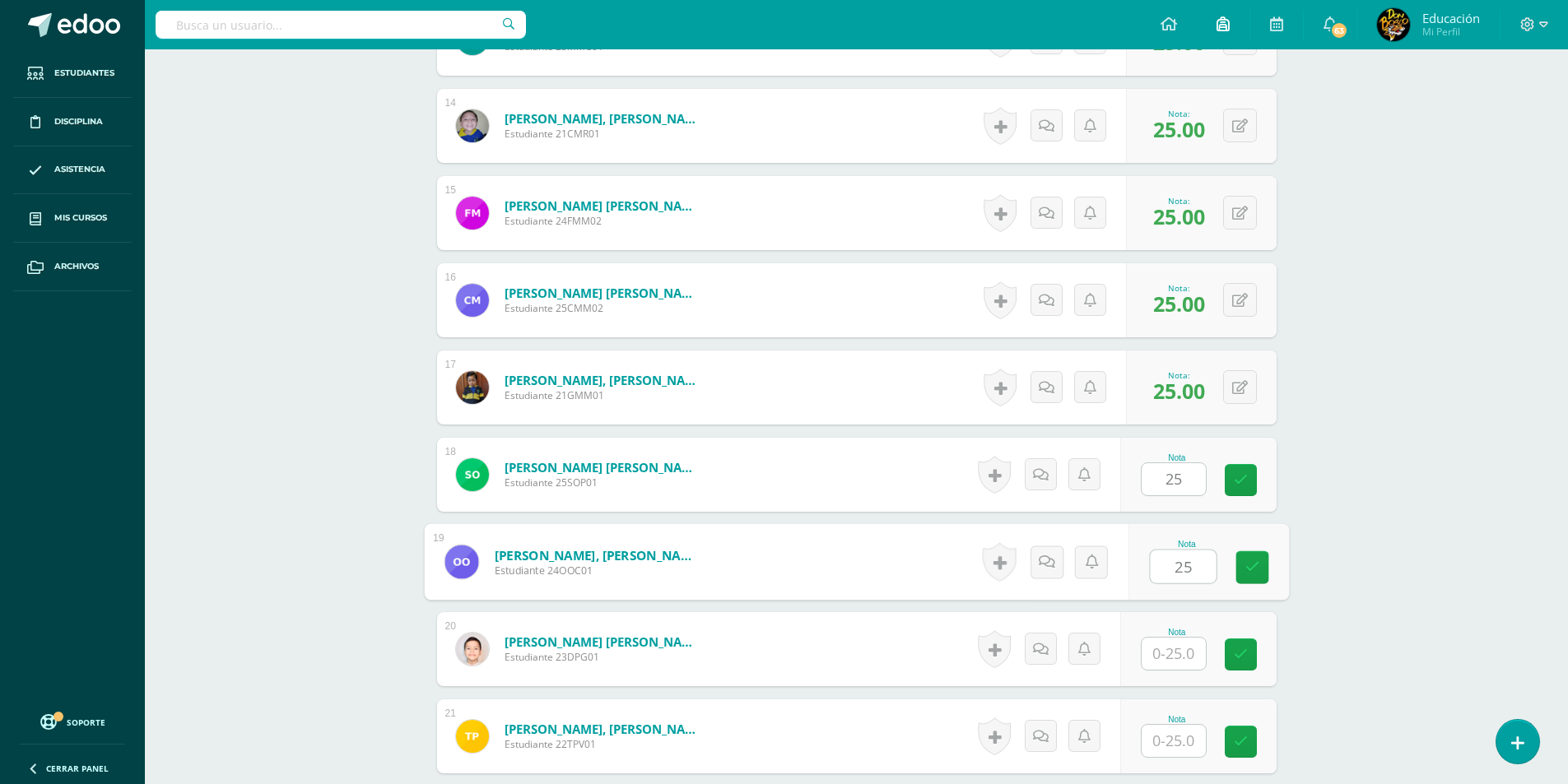
type input "25"
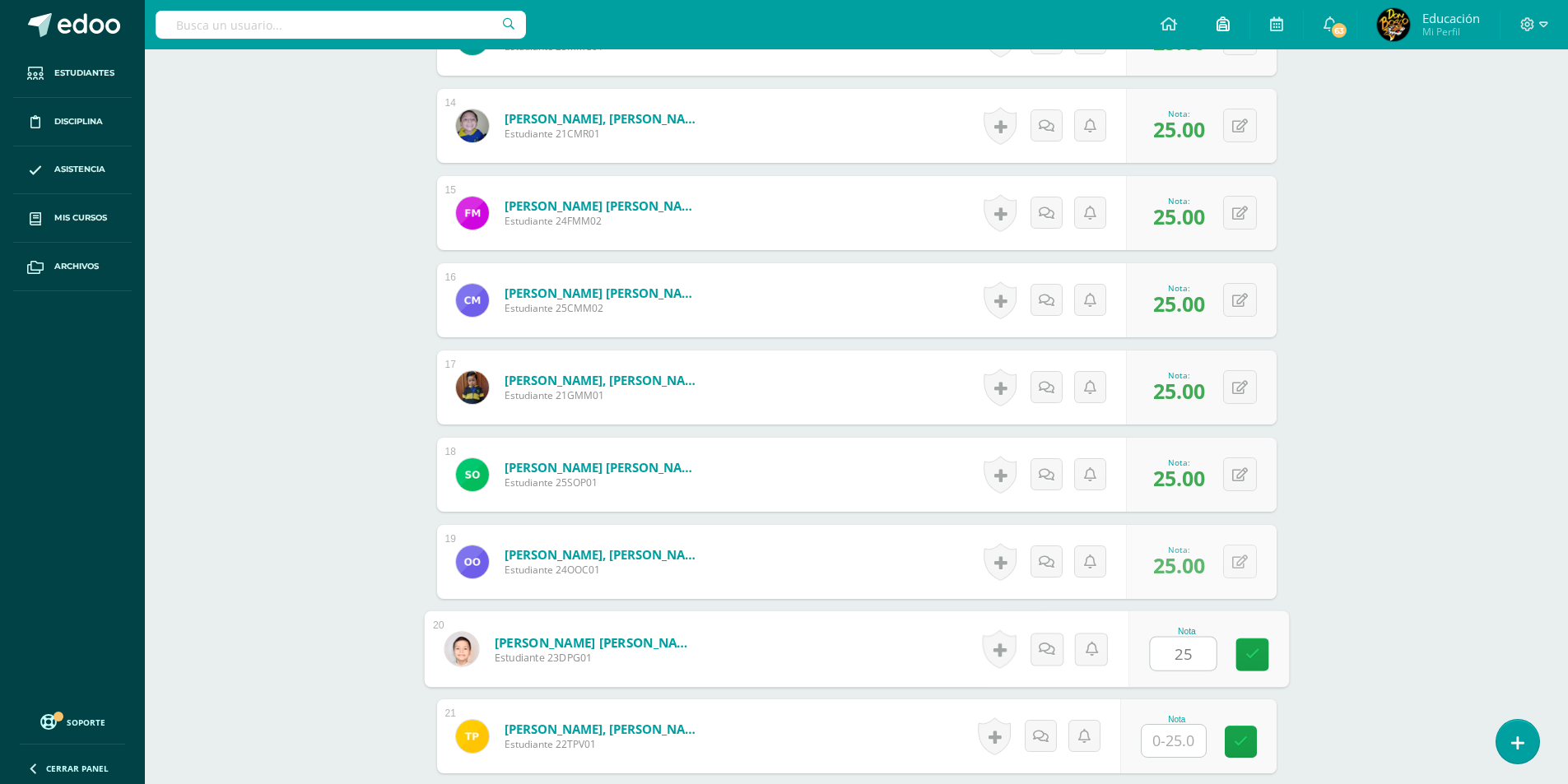
type input "25"
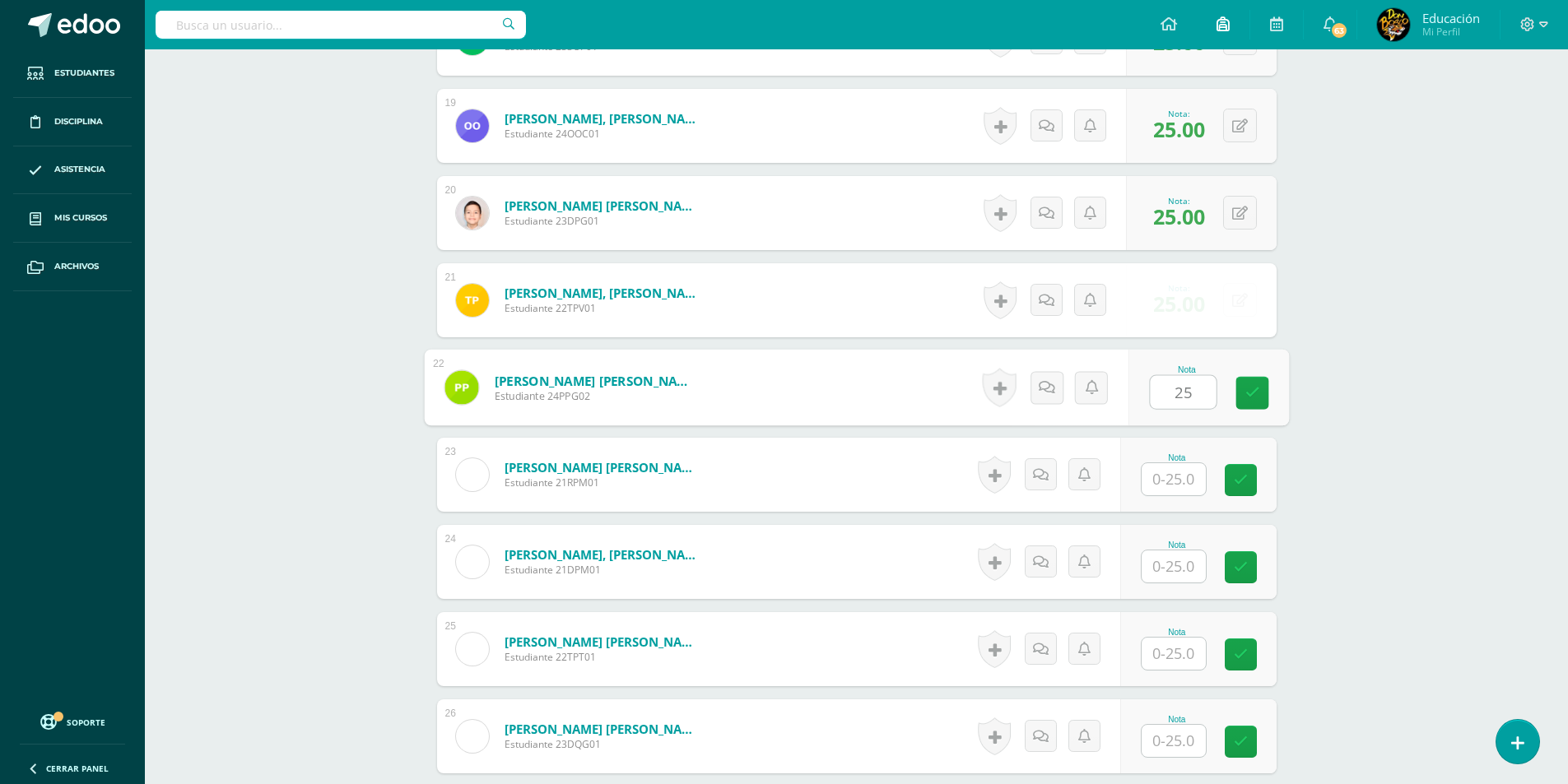
type input "25"
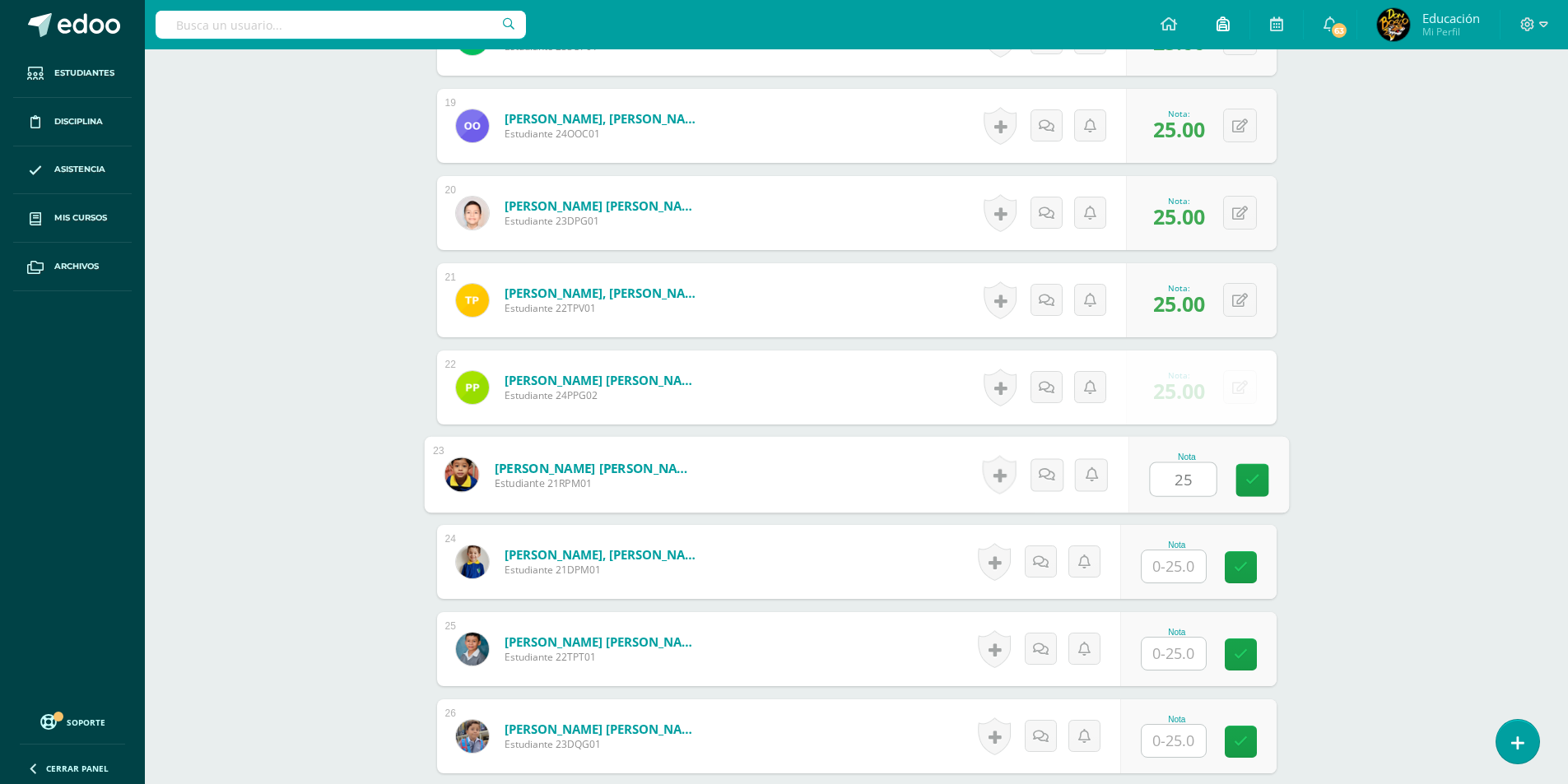
type input "25"
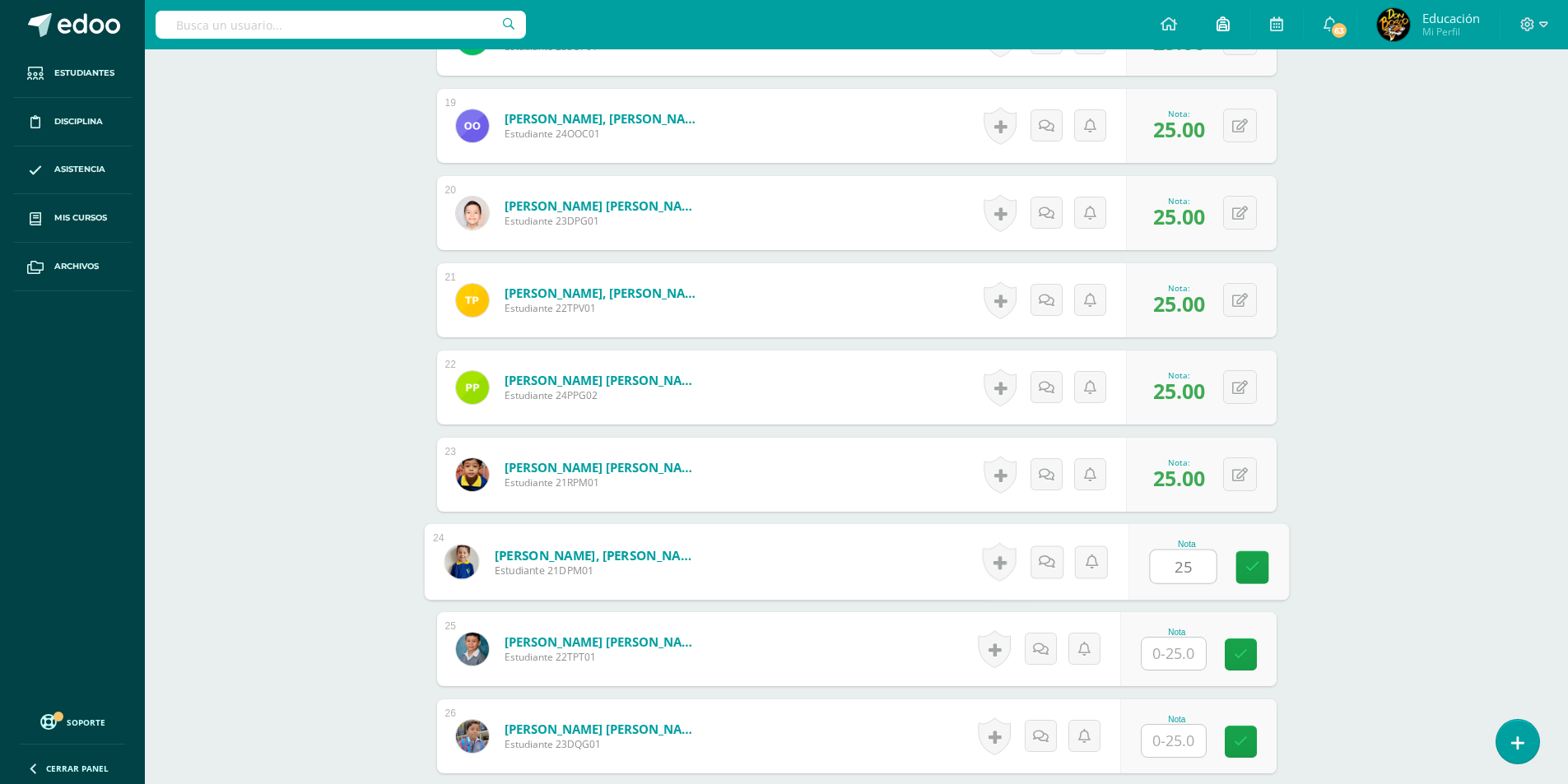
type input "25"
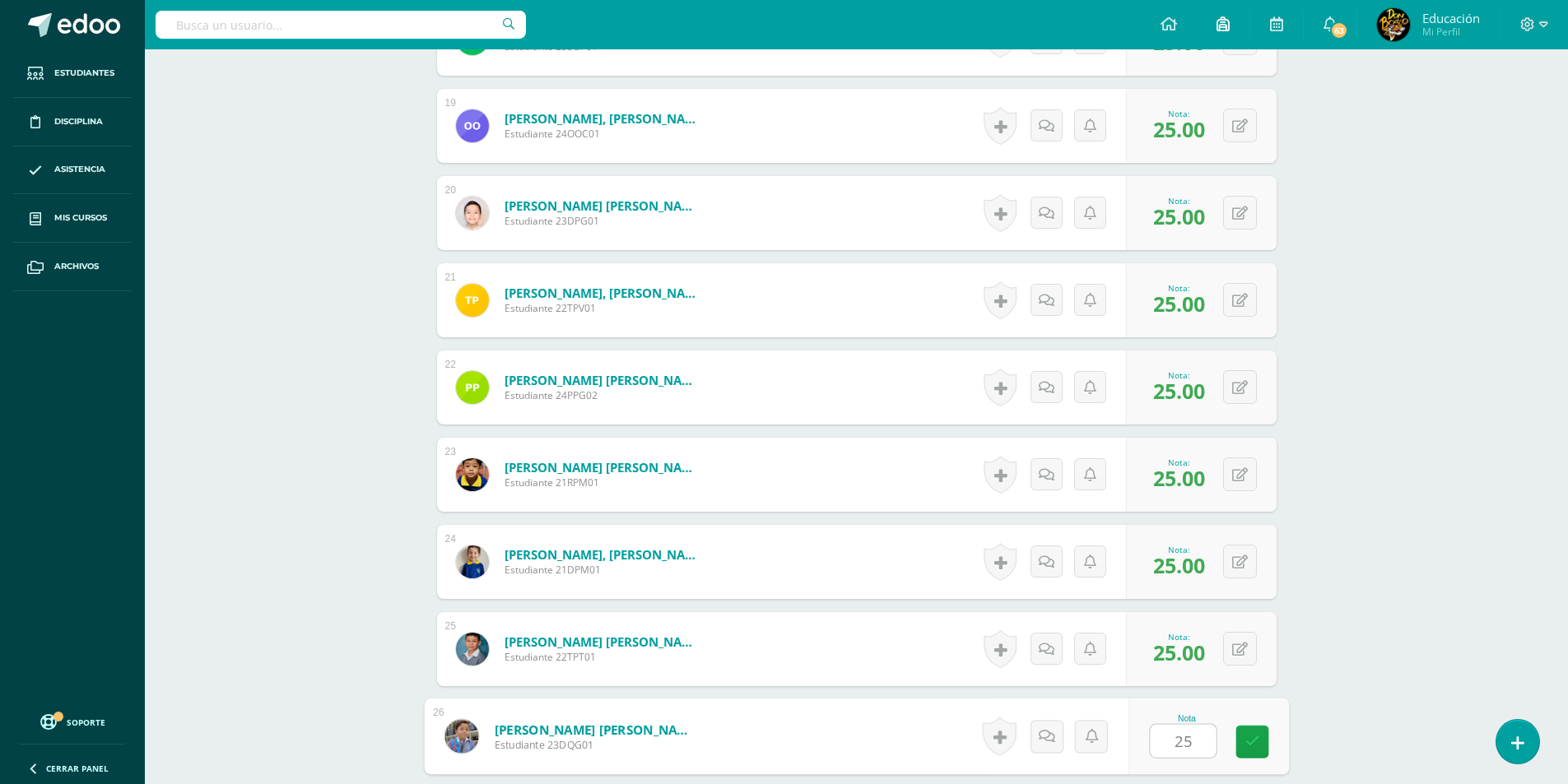
type input "25"
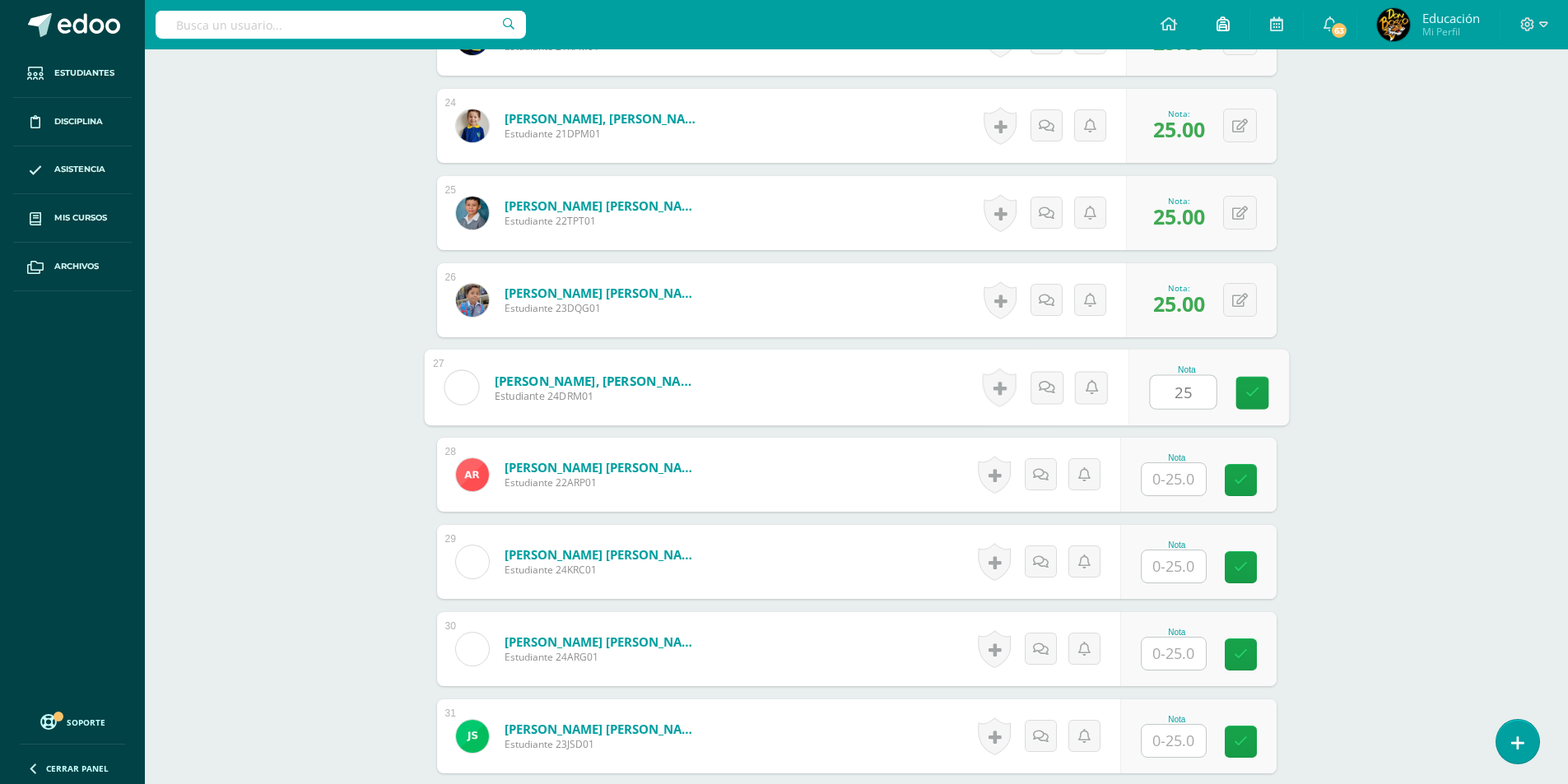
type input "25"
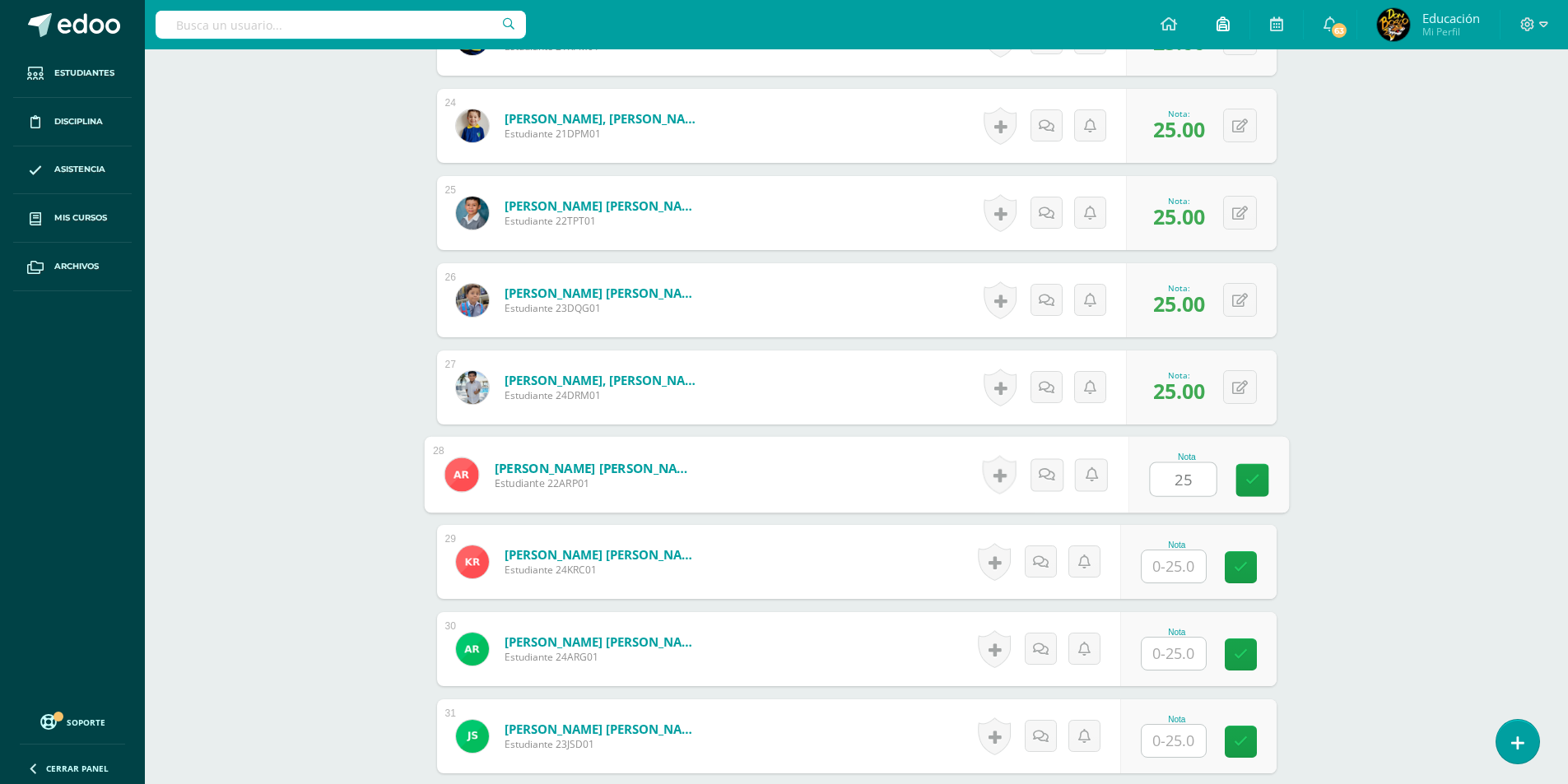
type input "25"
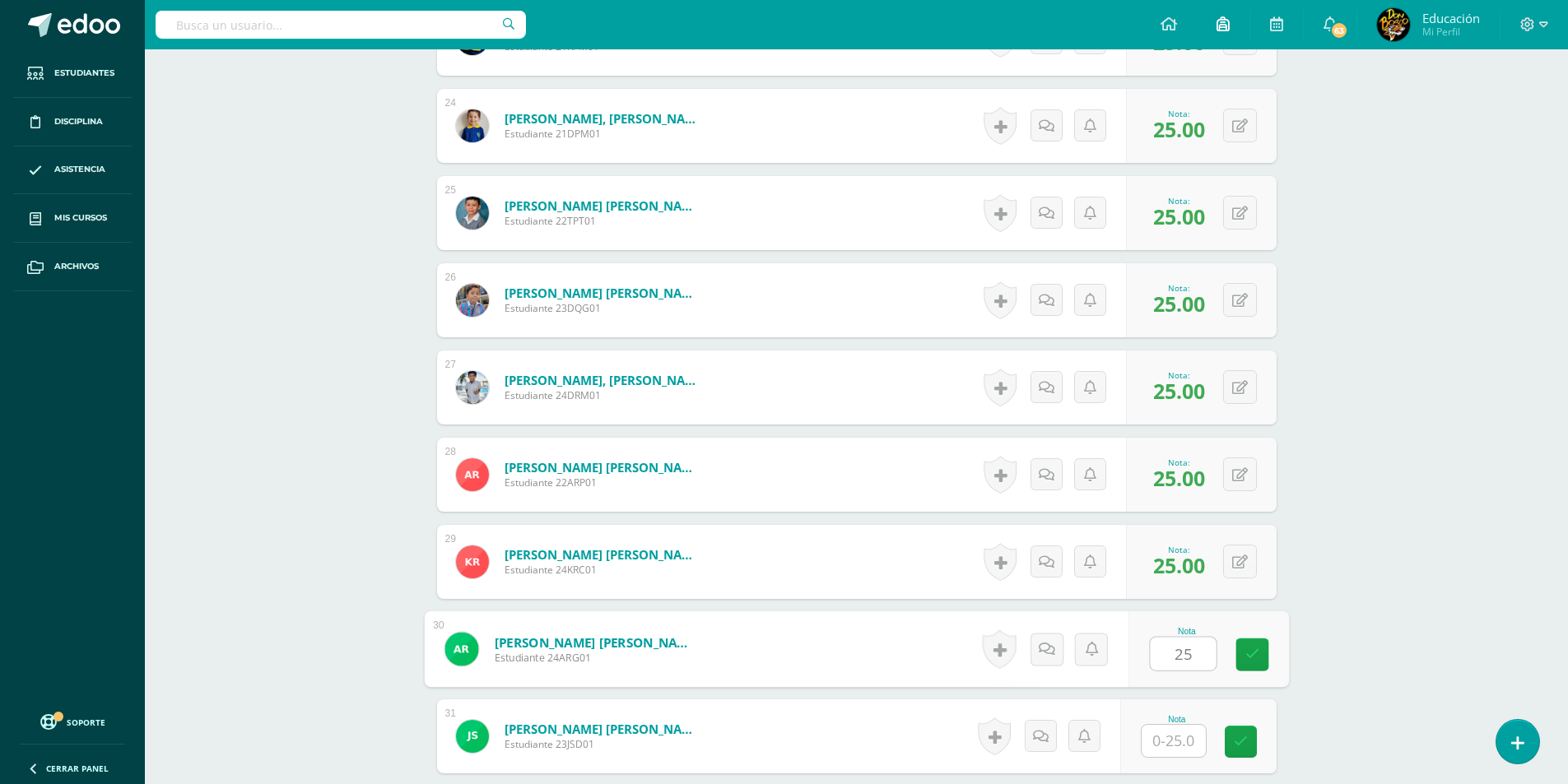
type input "25"
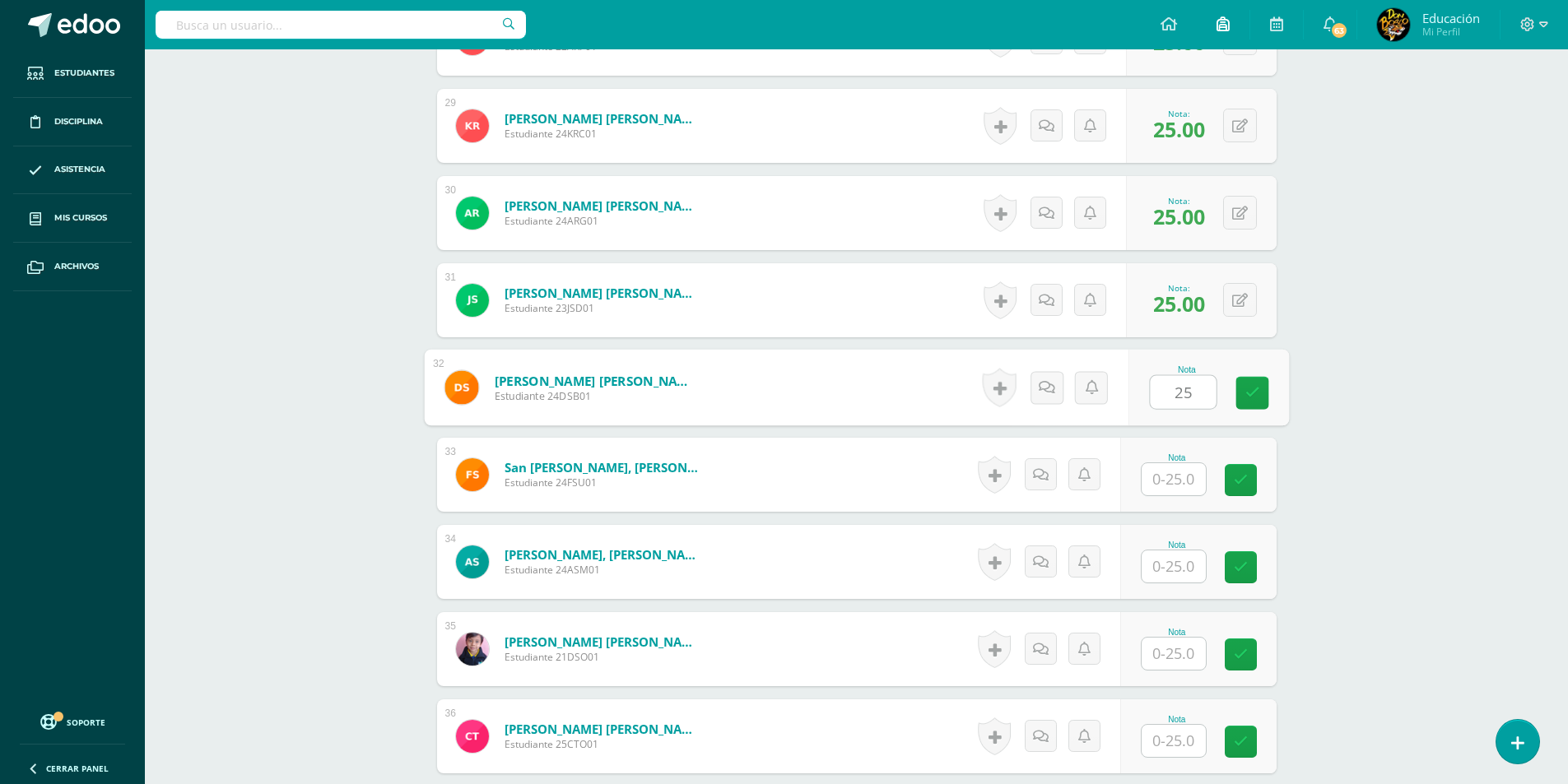
type input "25"
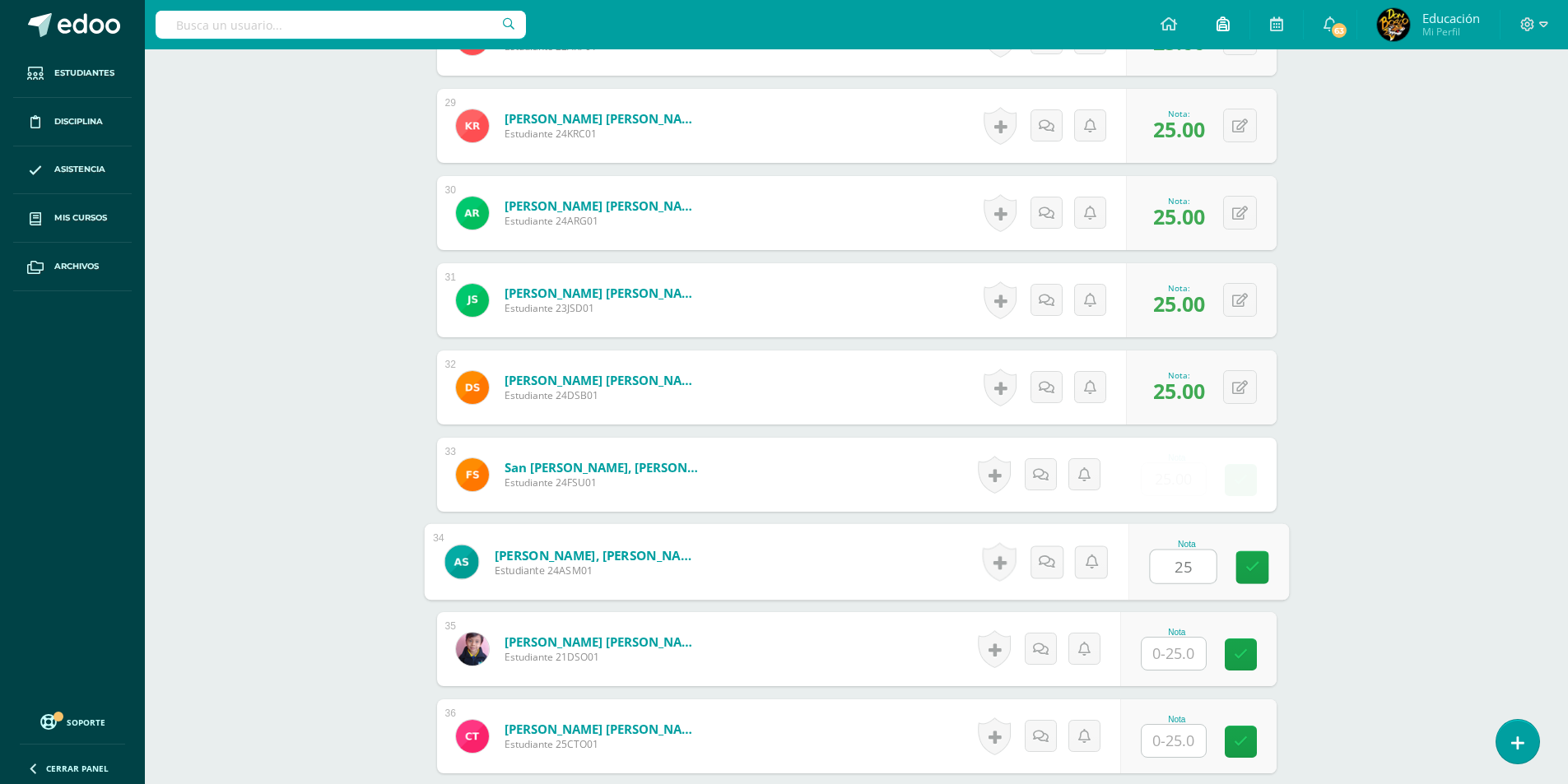
type input "25"
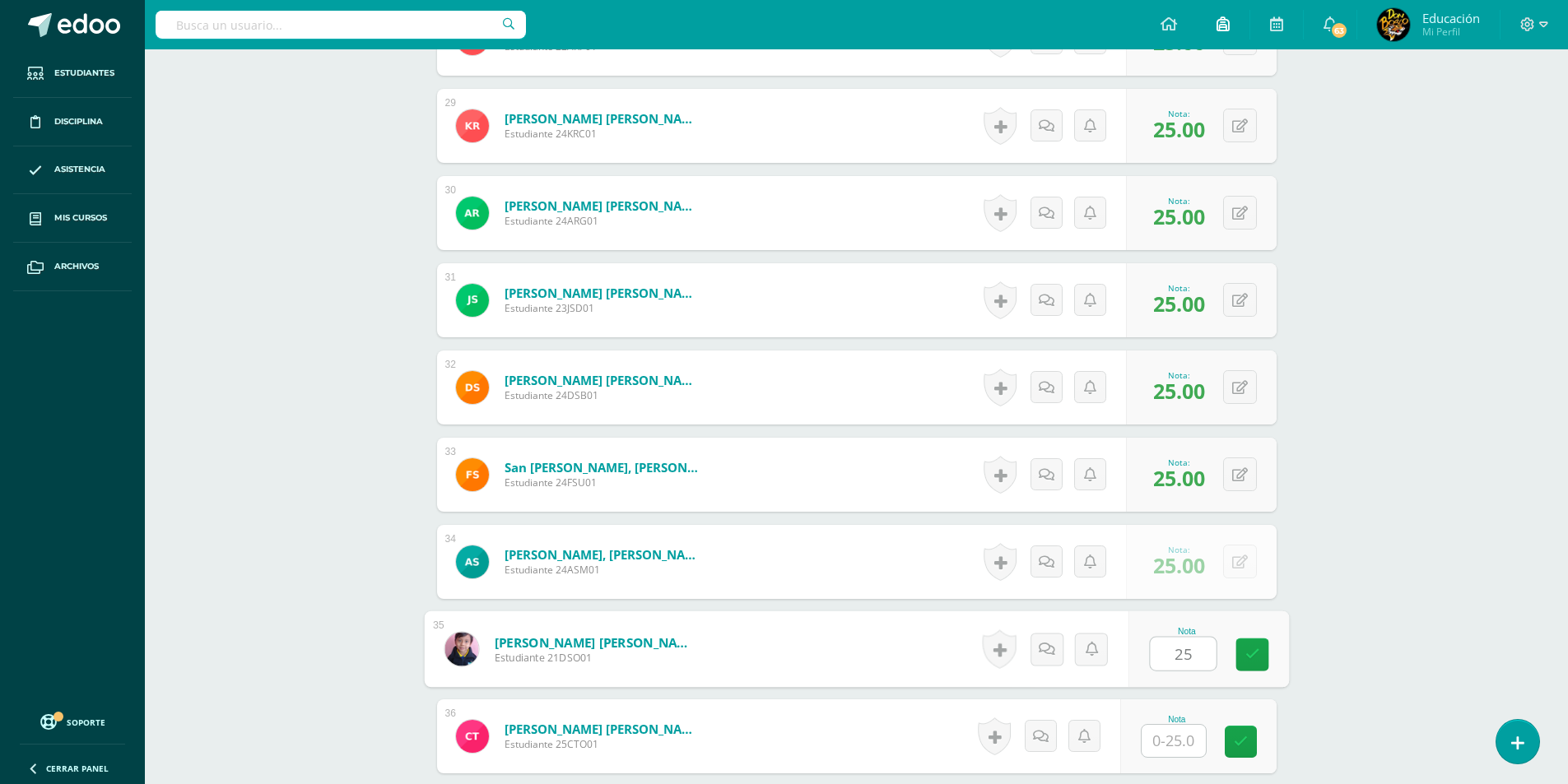
type input "25"
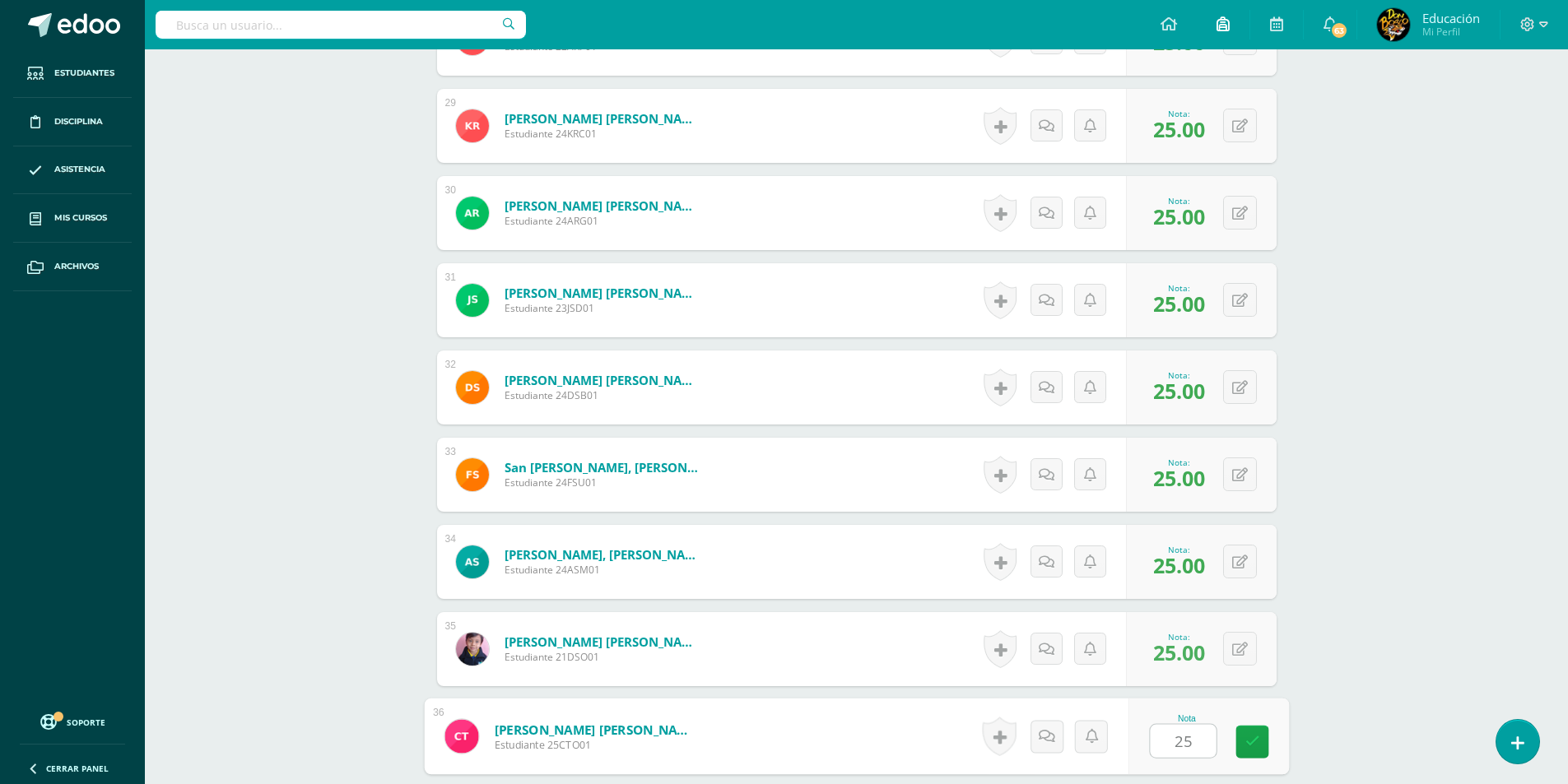
type input "25"
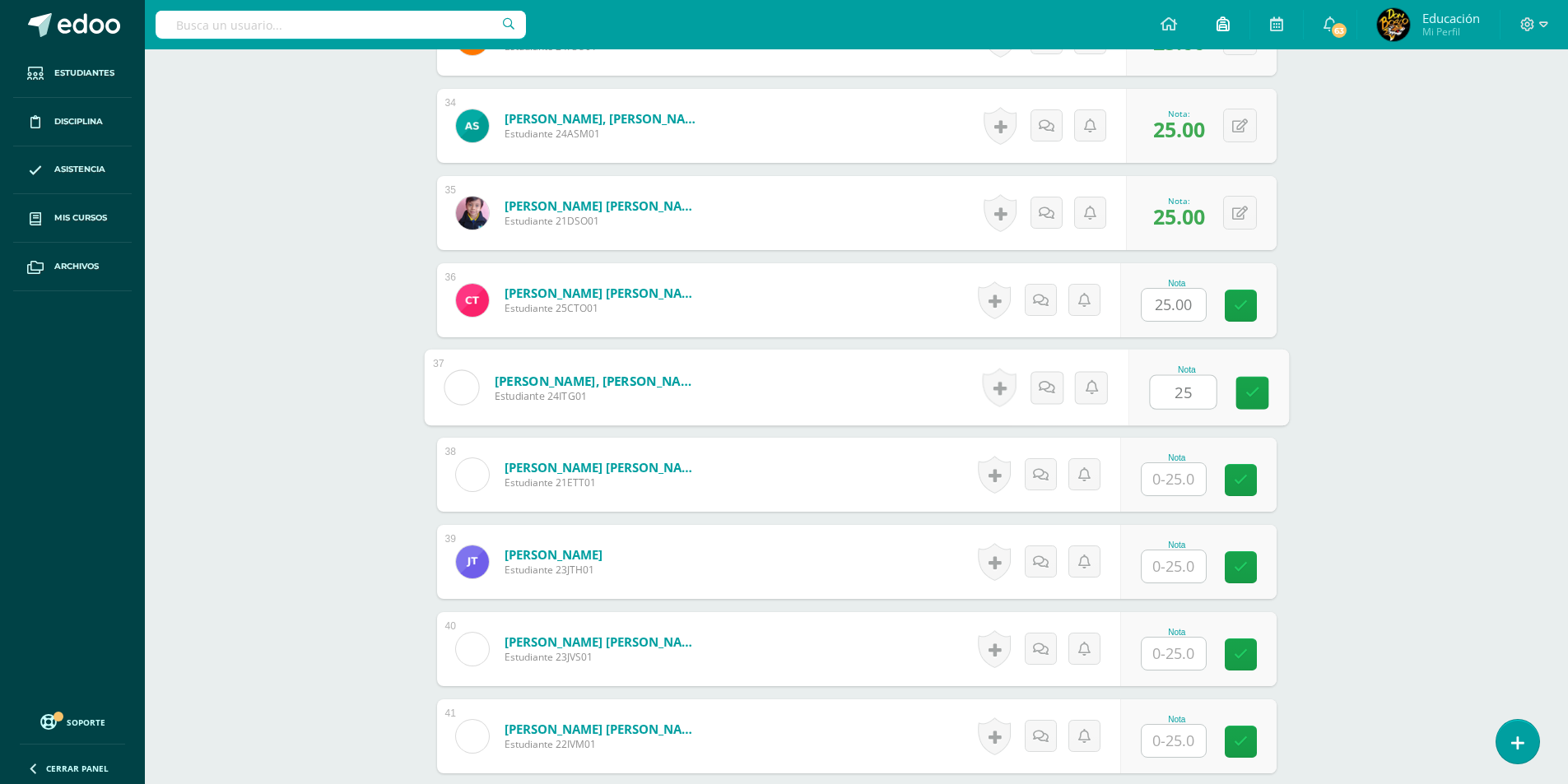
type input "25"
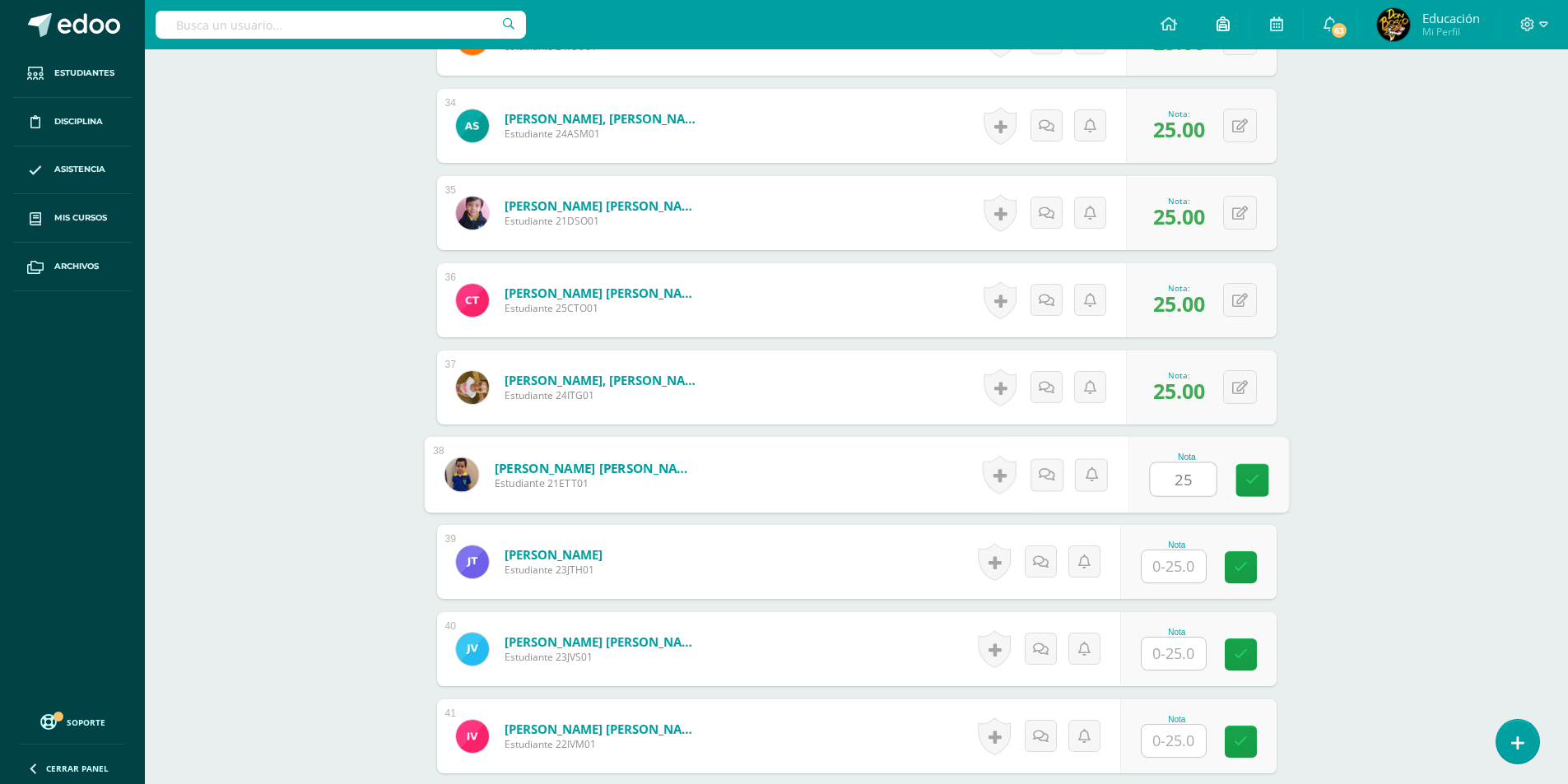
type input "25"
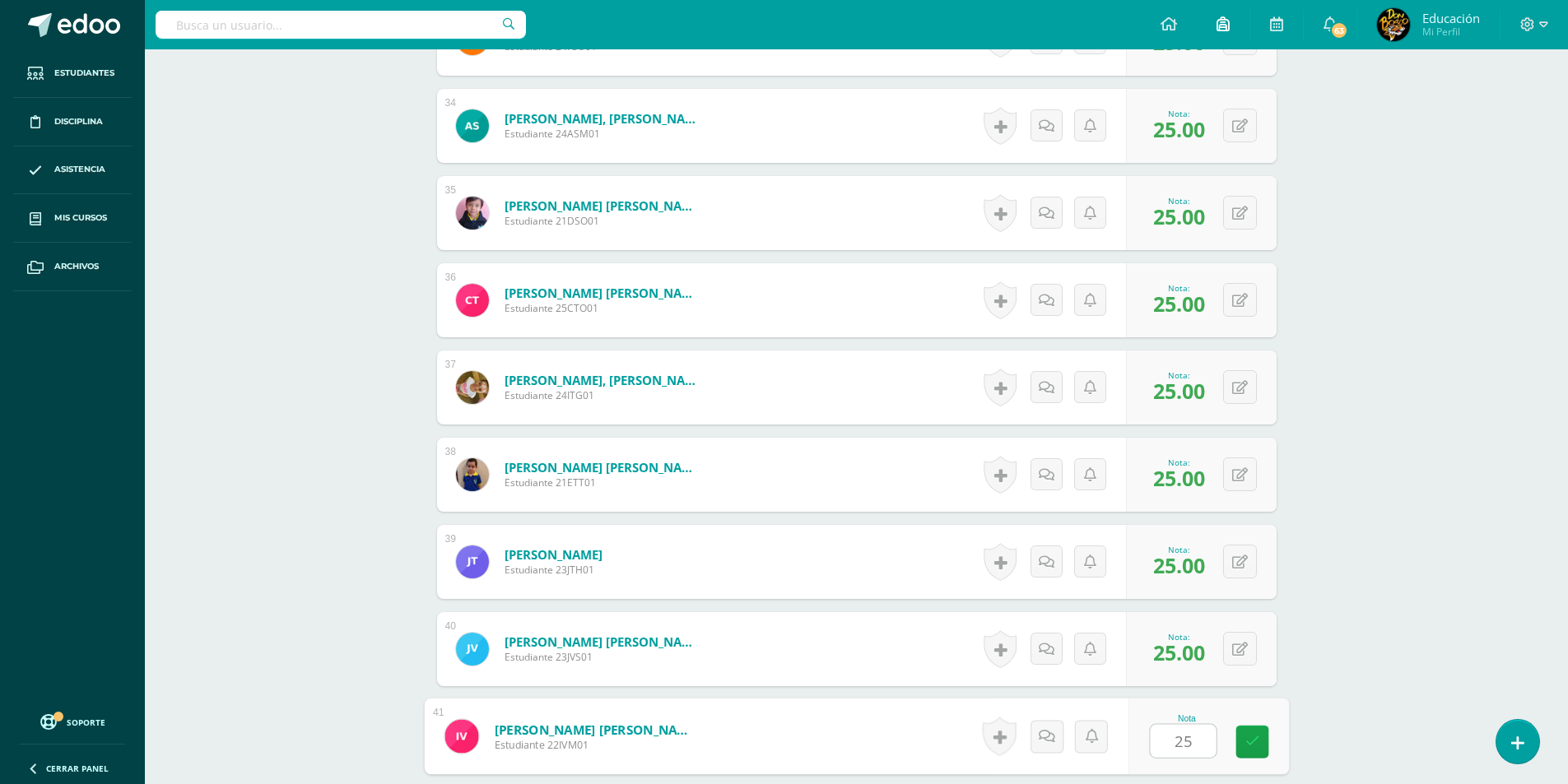
type input "25"
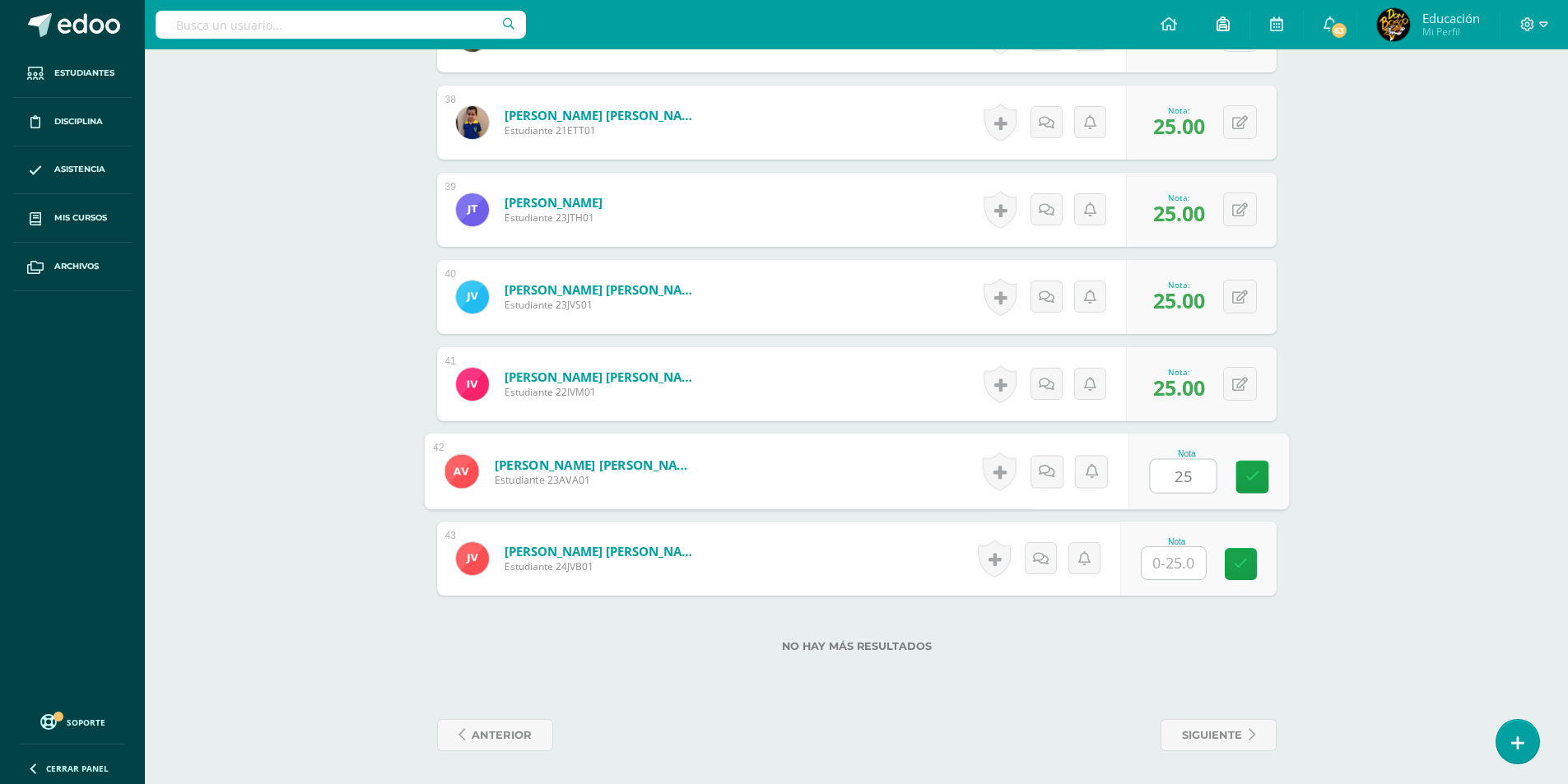
type input "25"
click at [1260, 368] on div "0 Logros Logros obtenidos Aún no hay logros agregados Nota: 25.00" at bounding box center [1201, 385] width 151 height 74
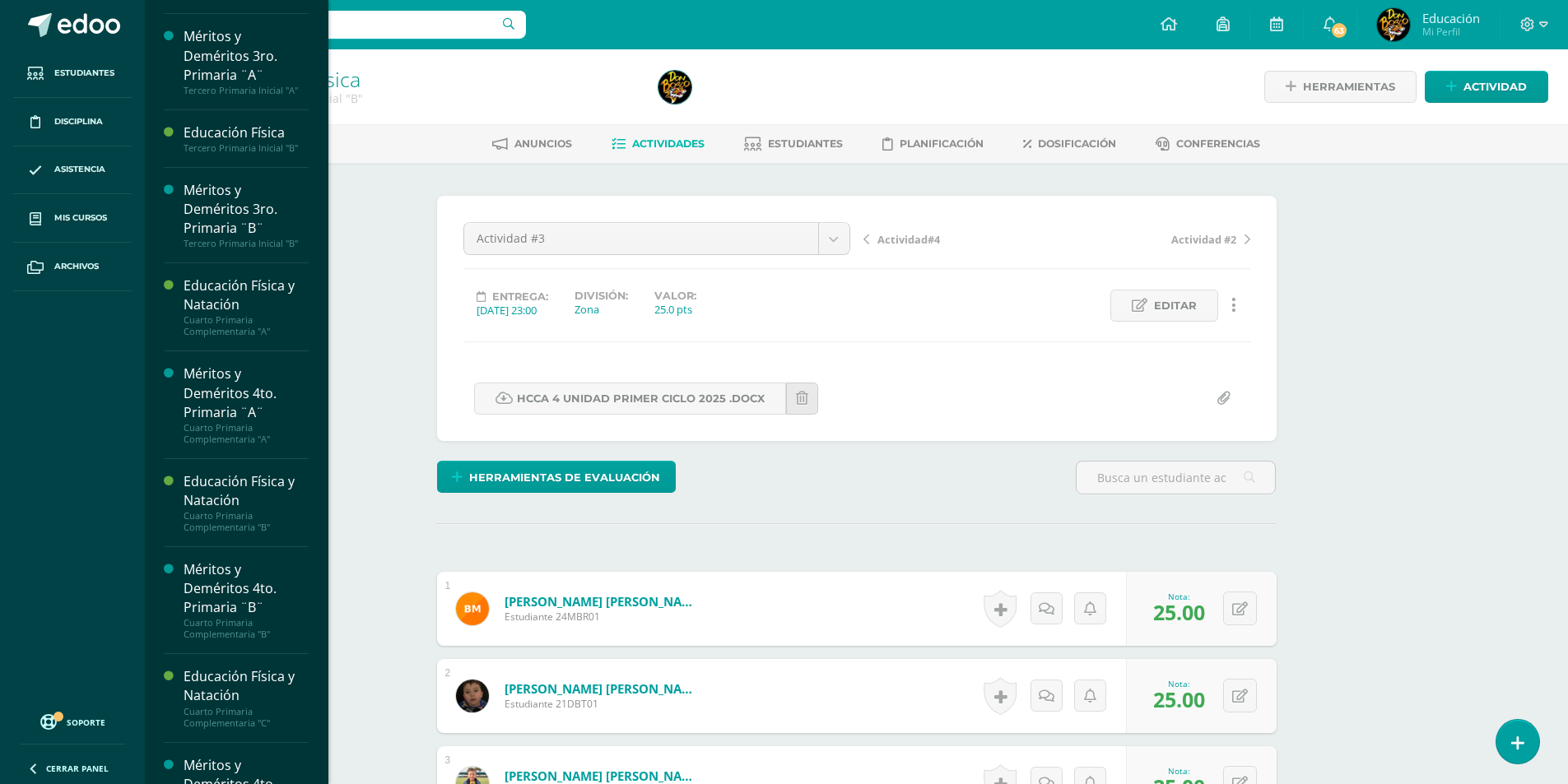
scroll to position [905, 0]
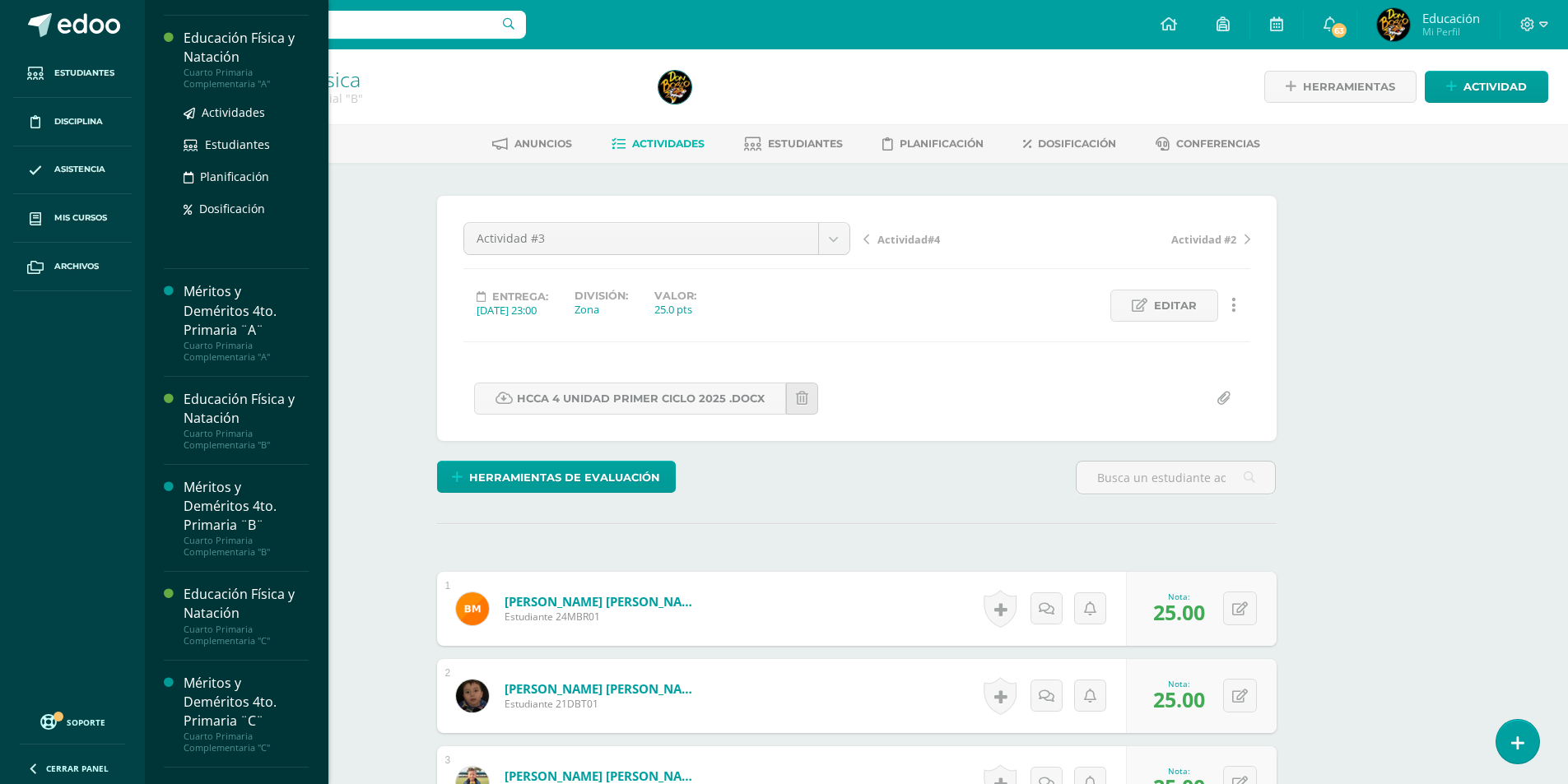
click at [245, 67] on div "Educación Física y Natación" at bounding box center [246, 47] width 125 height 38
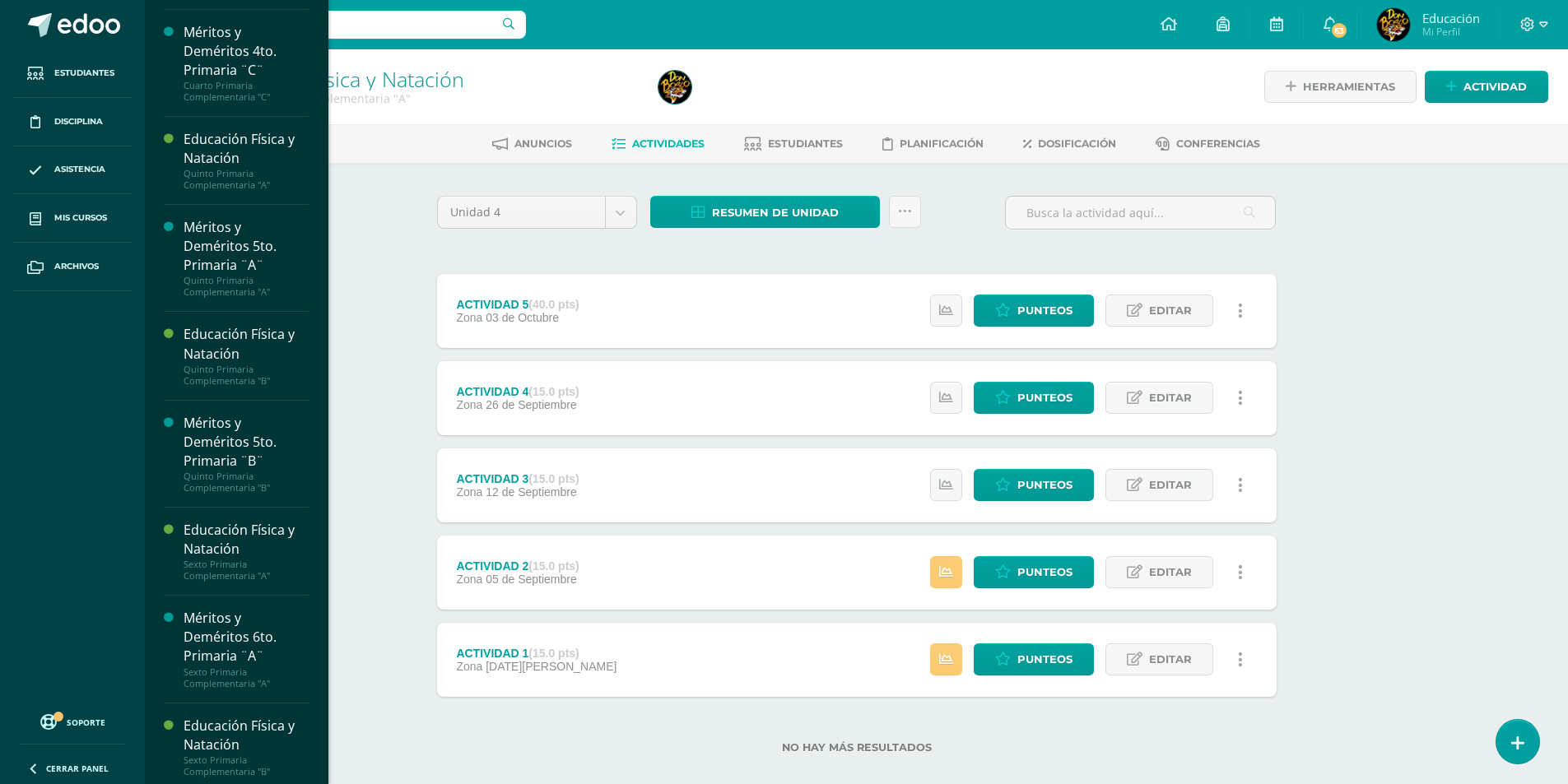
scroll to position [1540, 0]
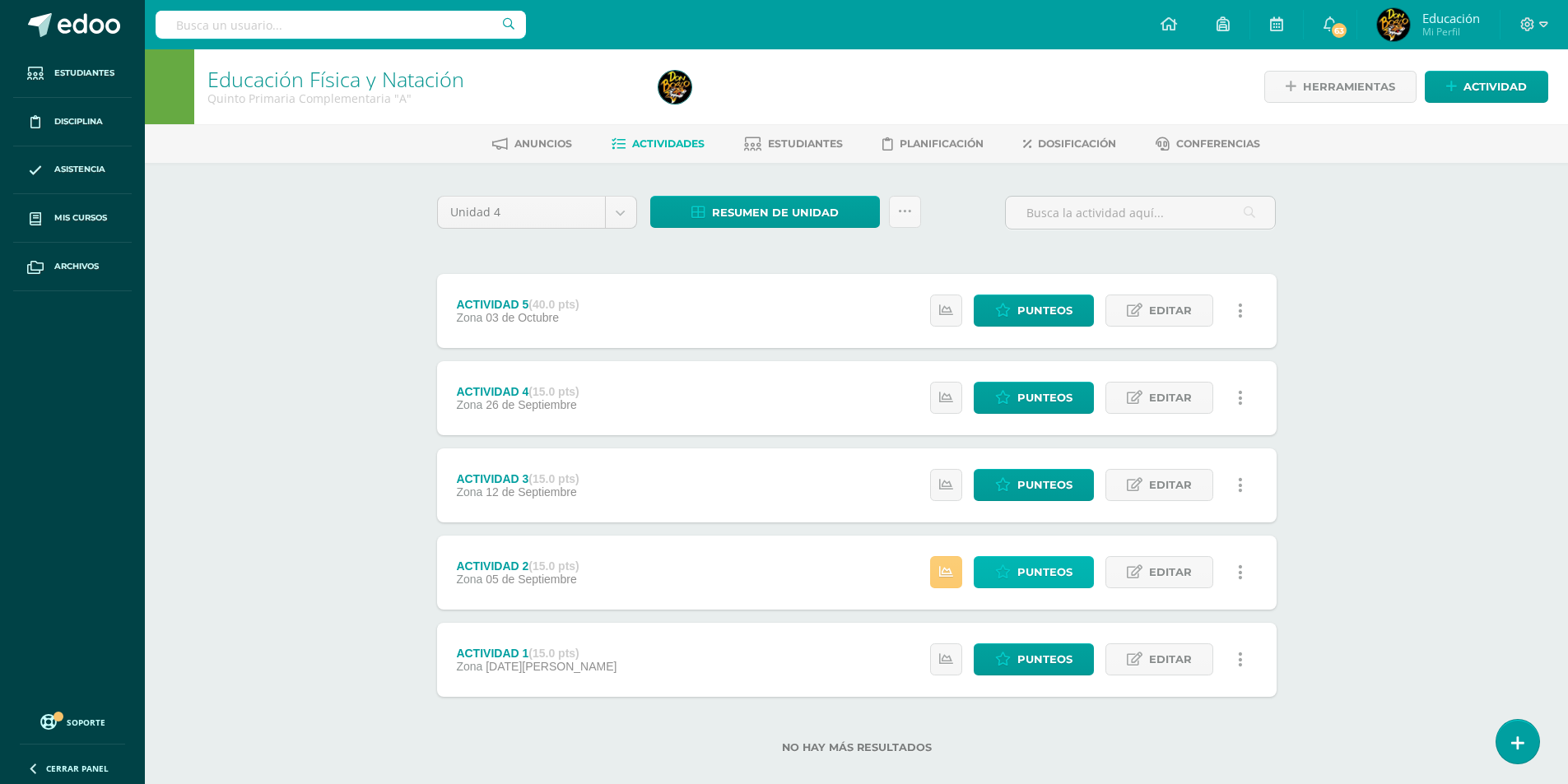
click at [1064, 566] on span "Punteos" at bounding box center [1044, 572] width 55 height 31
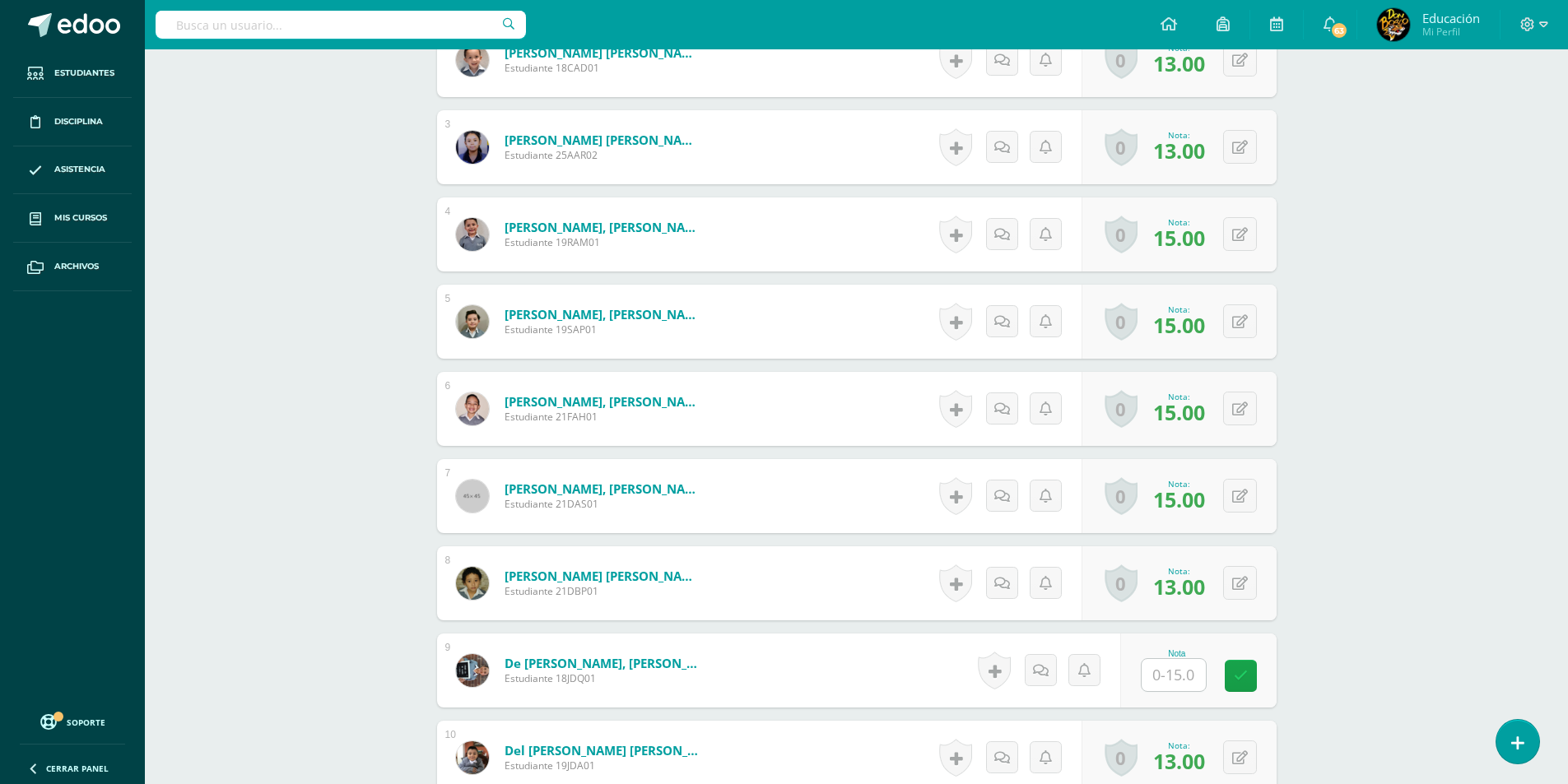
scroll to position [745, 0]
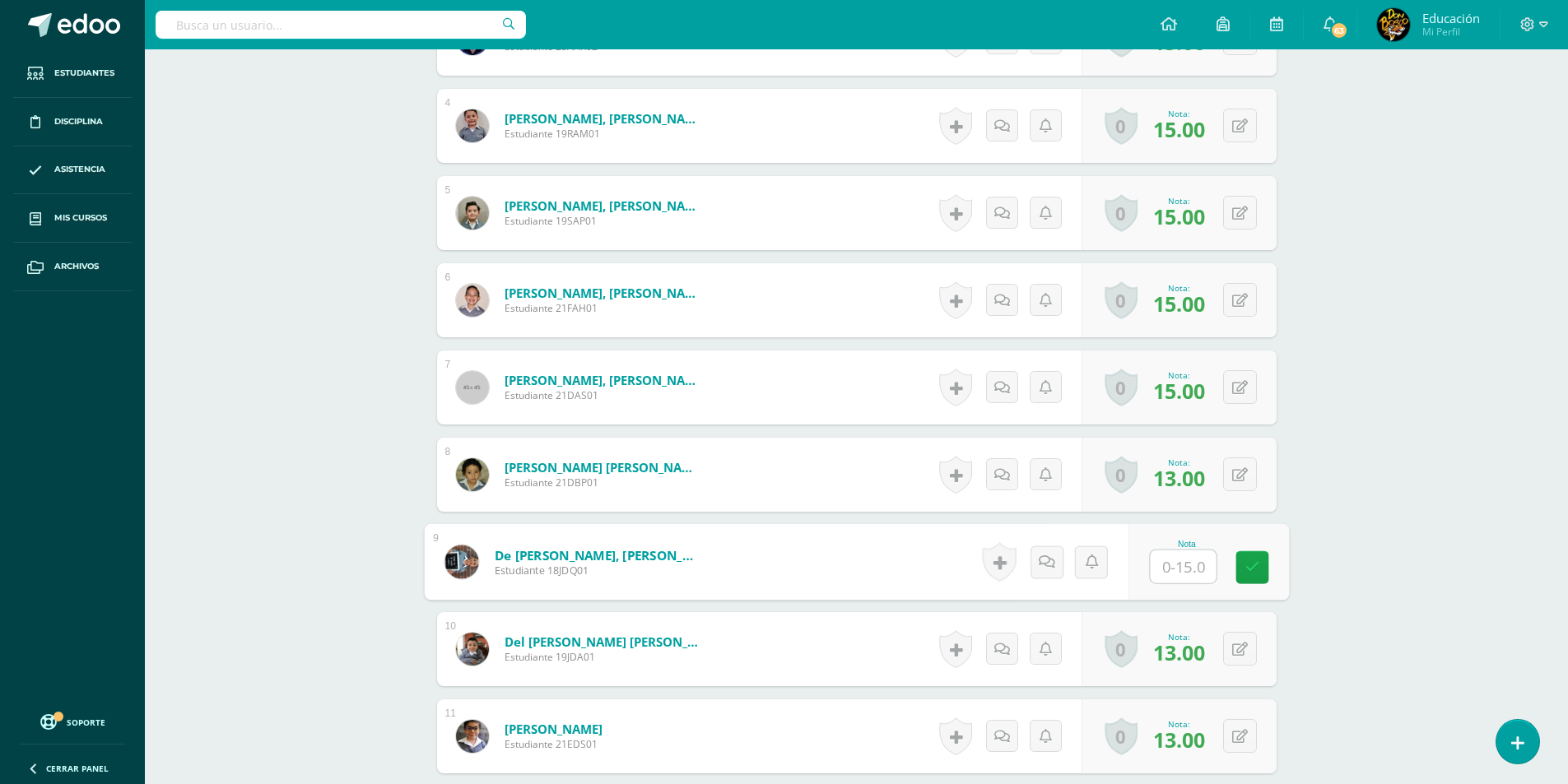
click at [1188, 563] on input "text" at bounding box center [1182, 567] width 66 height 33
type input "14"
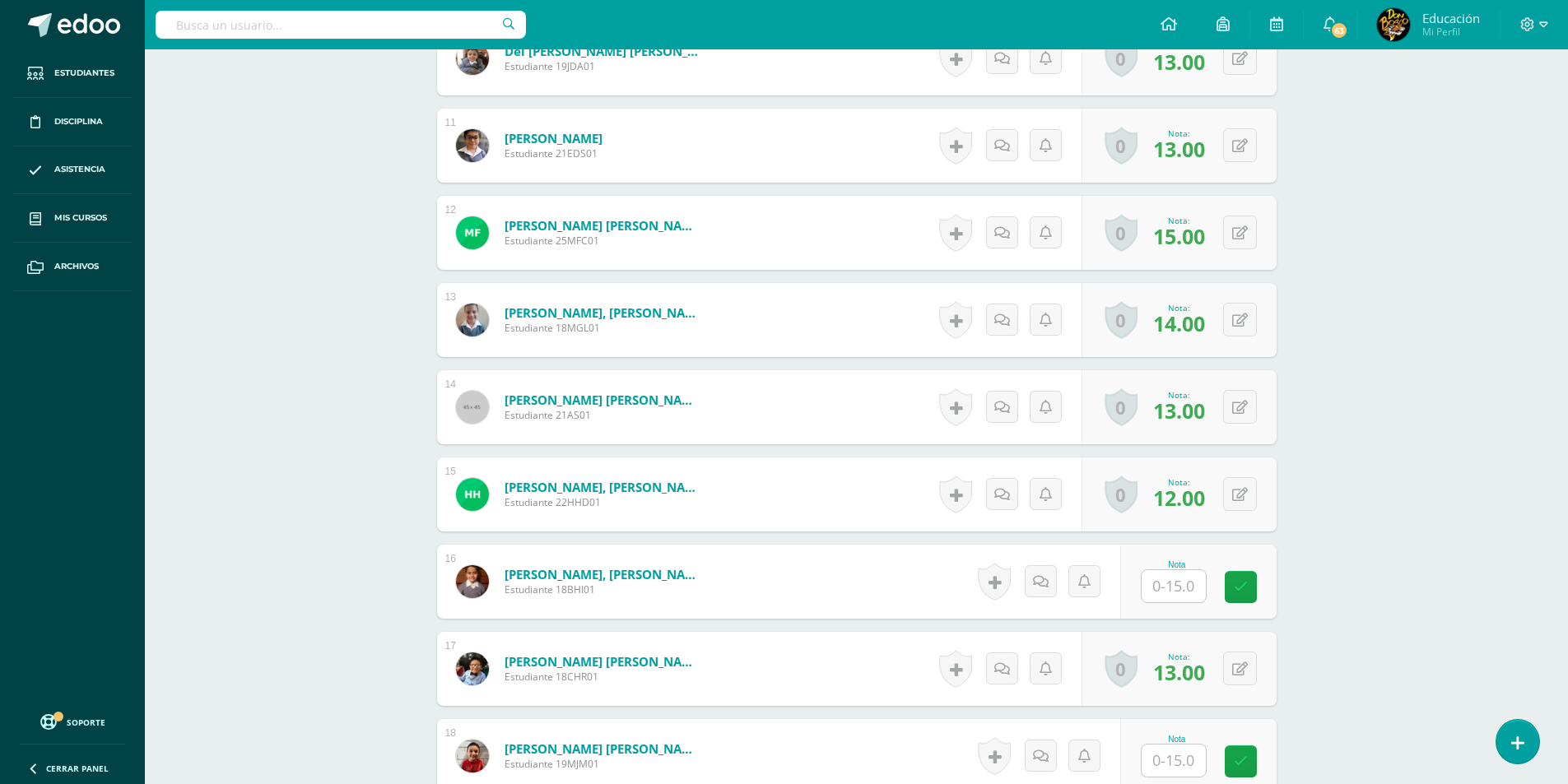
scroll to position [1486, 0]
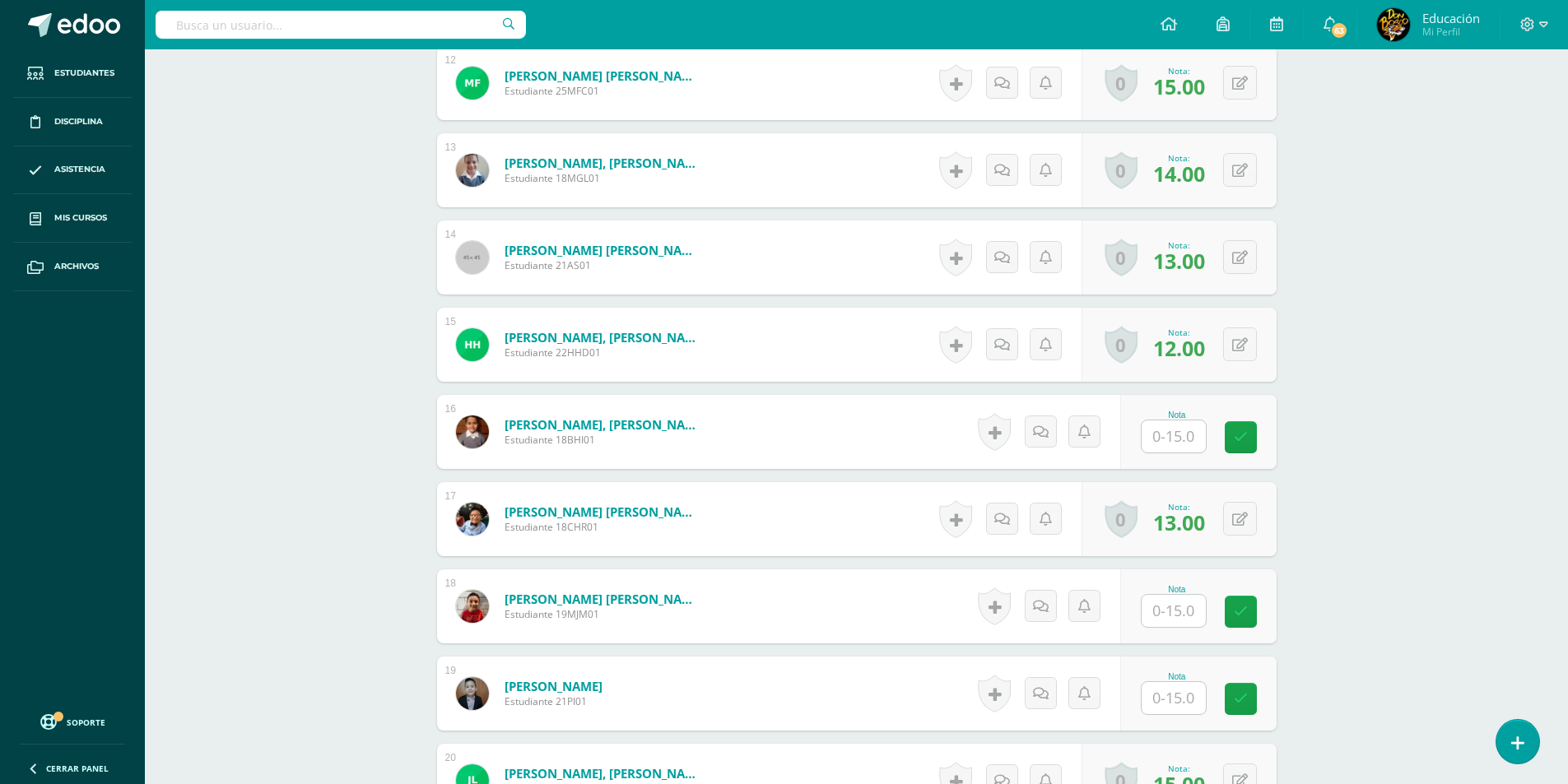
click at [1173, 438] on input "text" at bounding box center [1173, 436] width 64 height 32
type input "15"
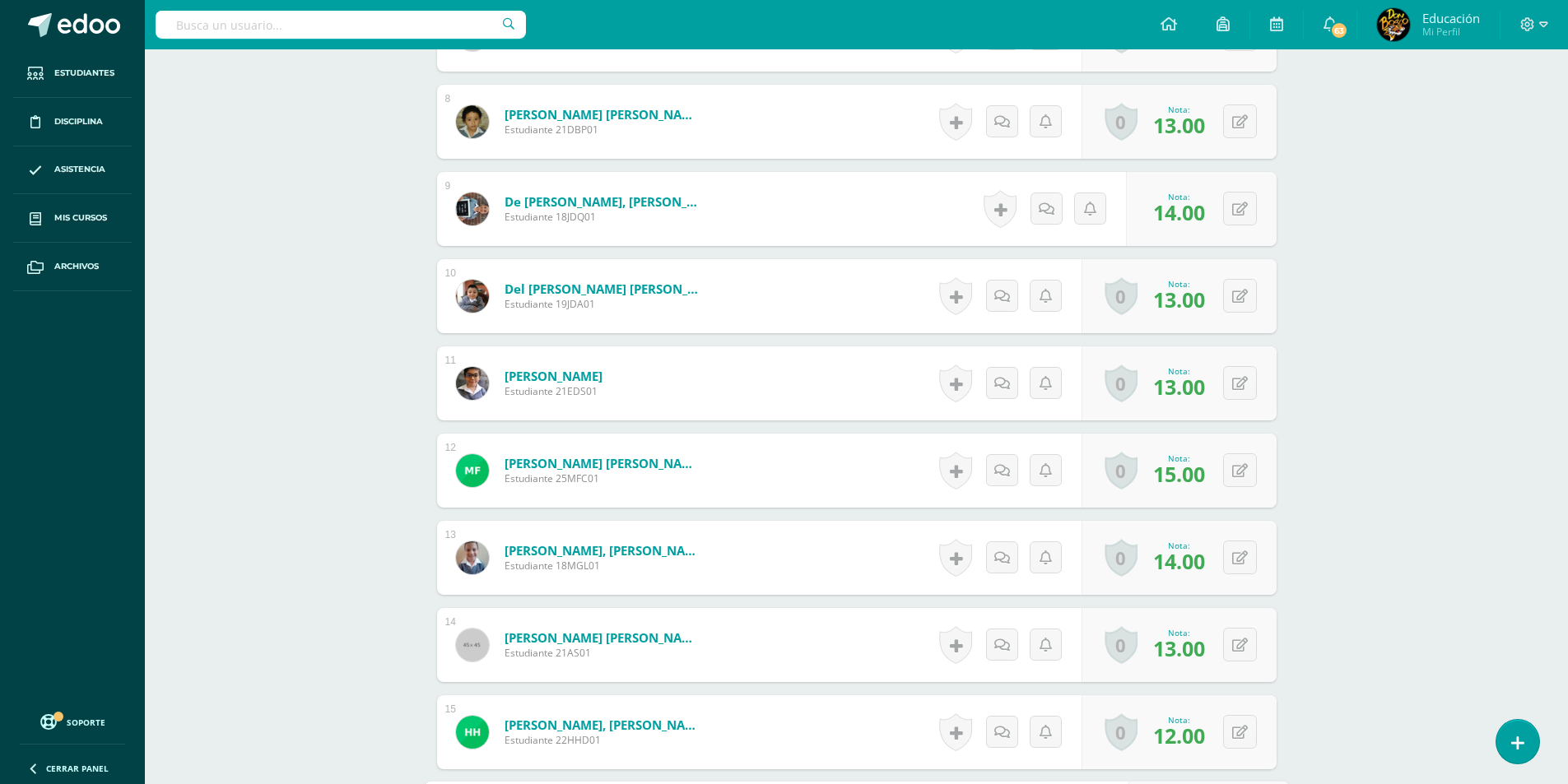
scroll to position [992, 0]
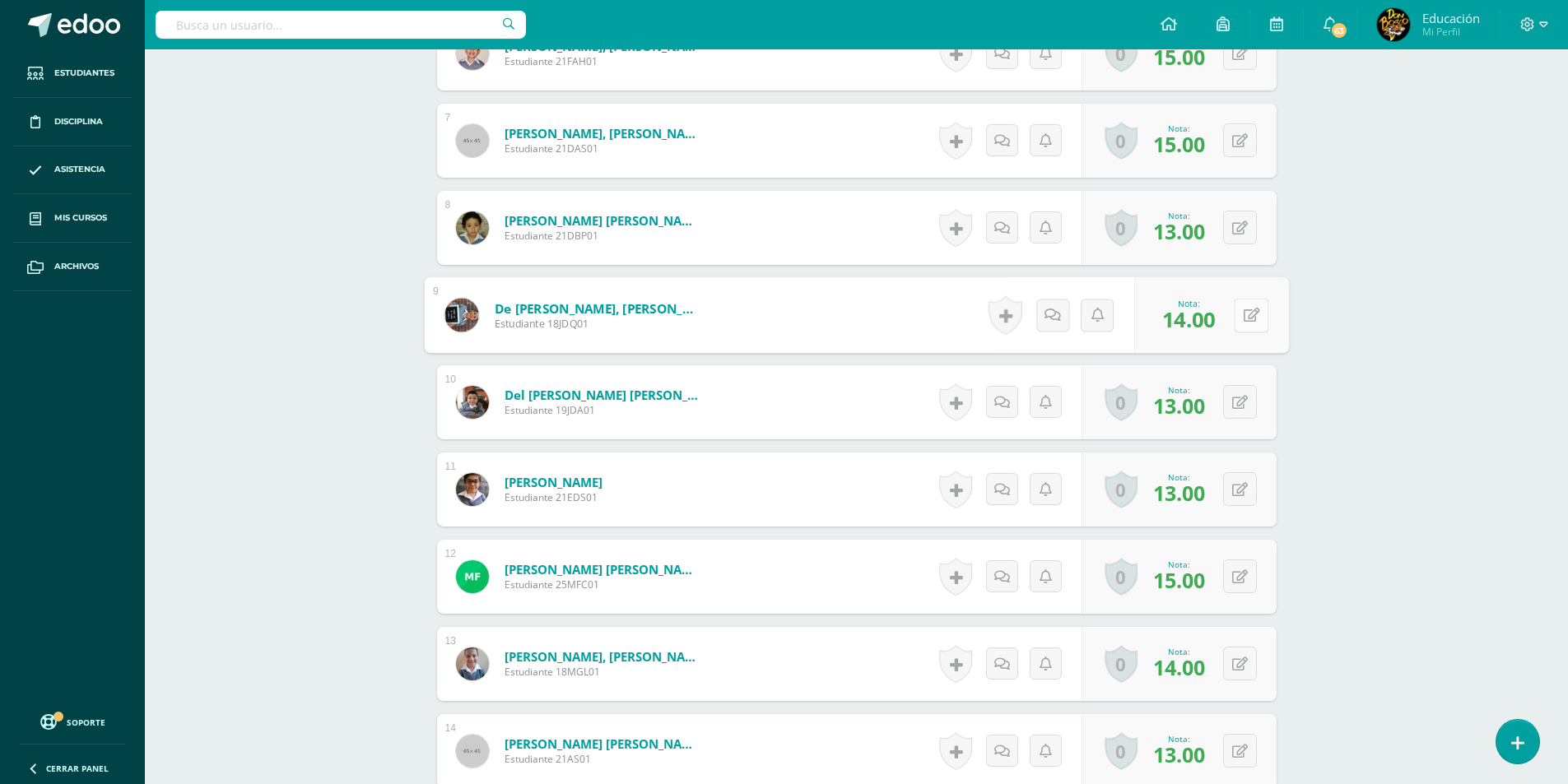
click at [1242, 302] on button at bounding box center [1250, 314] width 34 height 34
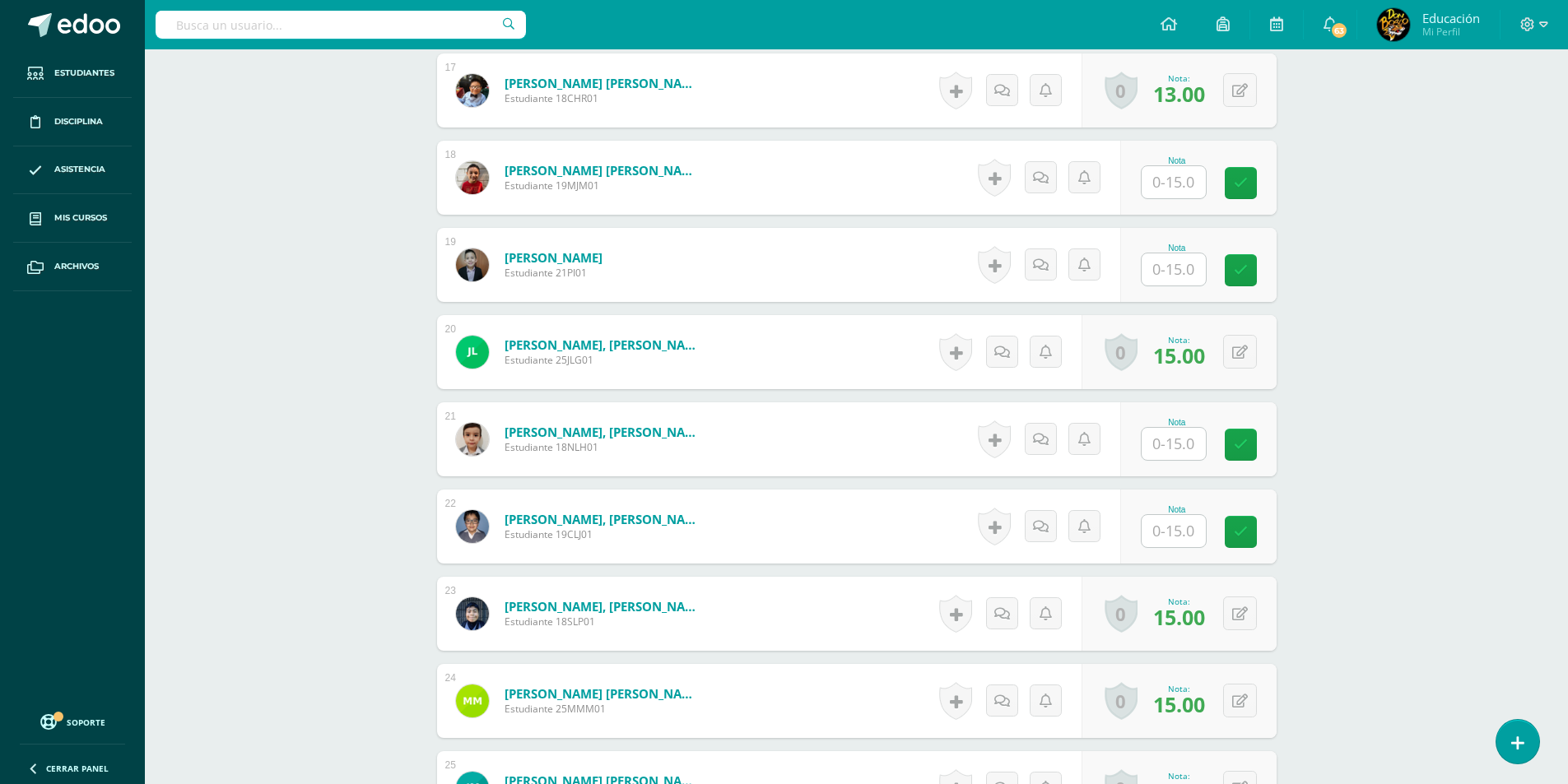
scroll to position [1815, 0]
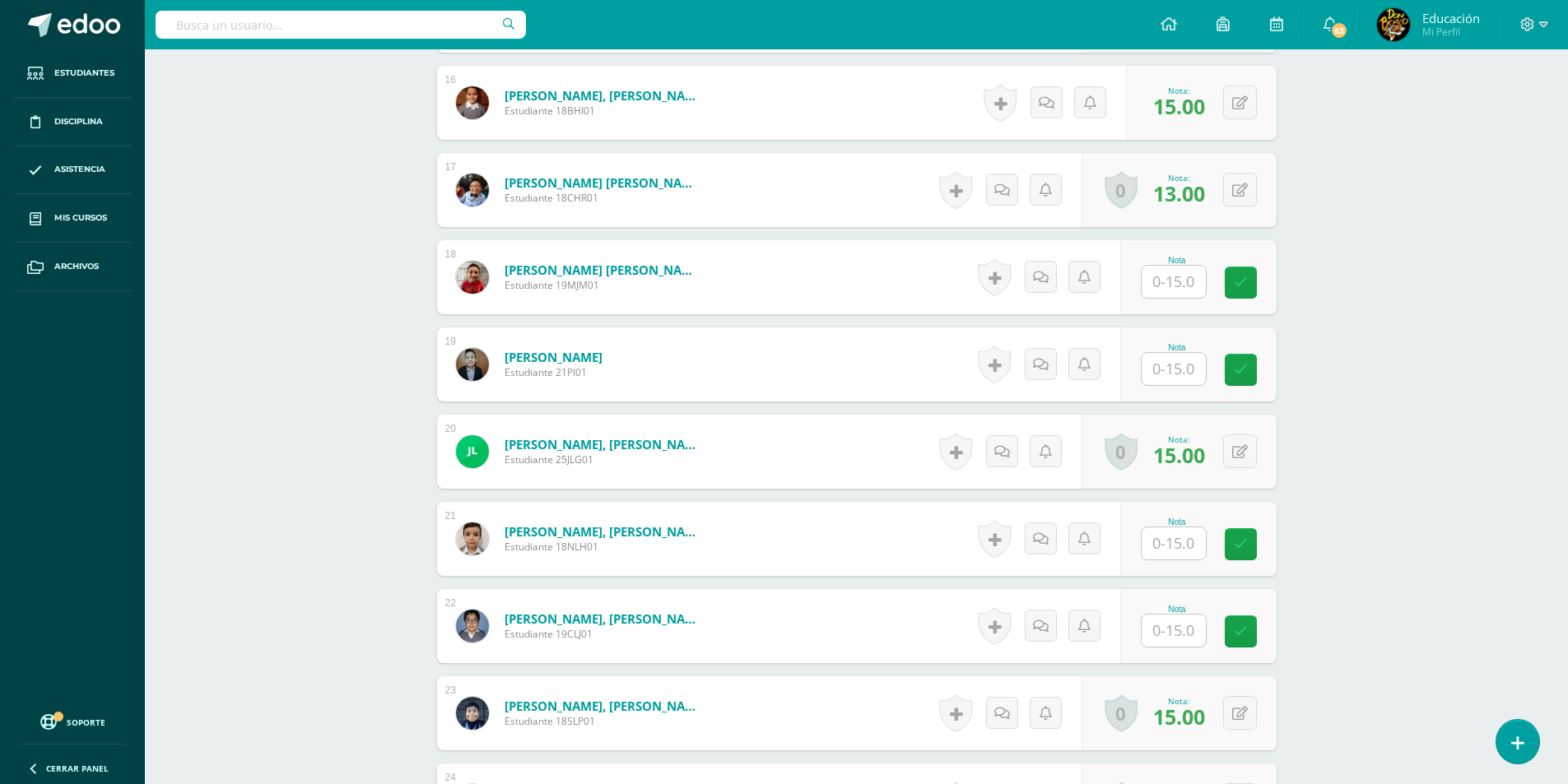
click at [1180, 281] on input "text" at bounding box center [1173, 282] width 64 height 32
type input "15"
click at [1165, 556] on input "text" at bounding box center [1173, 543] width 64 height 32
type input "15"
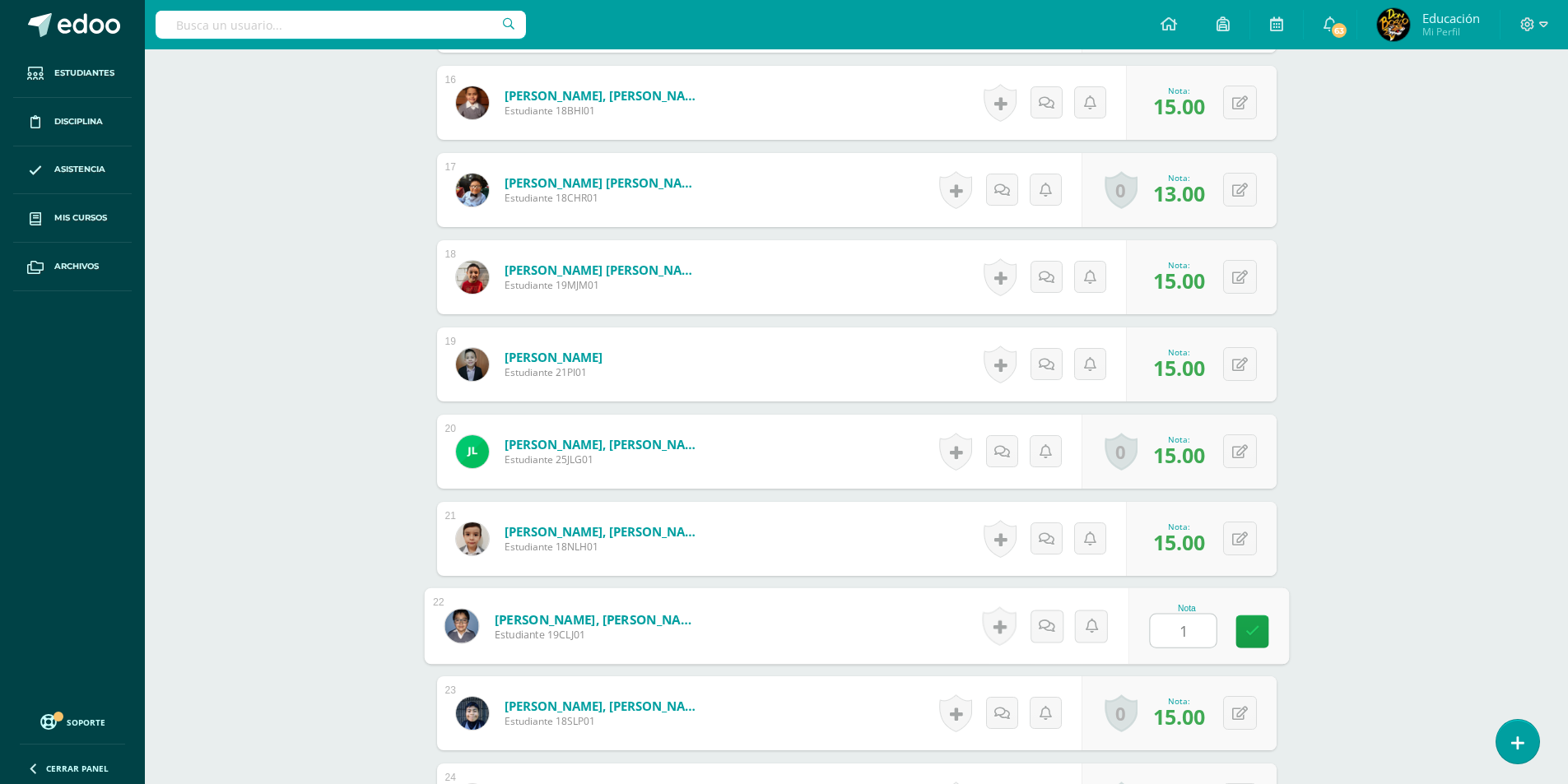
type input "15"
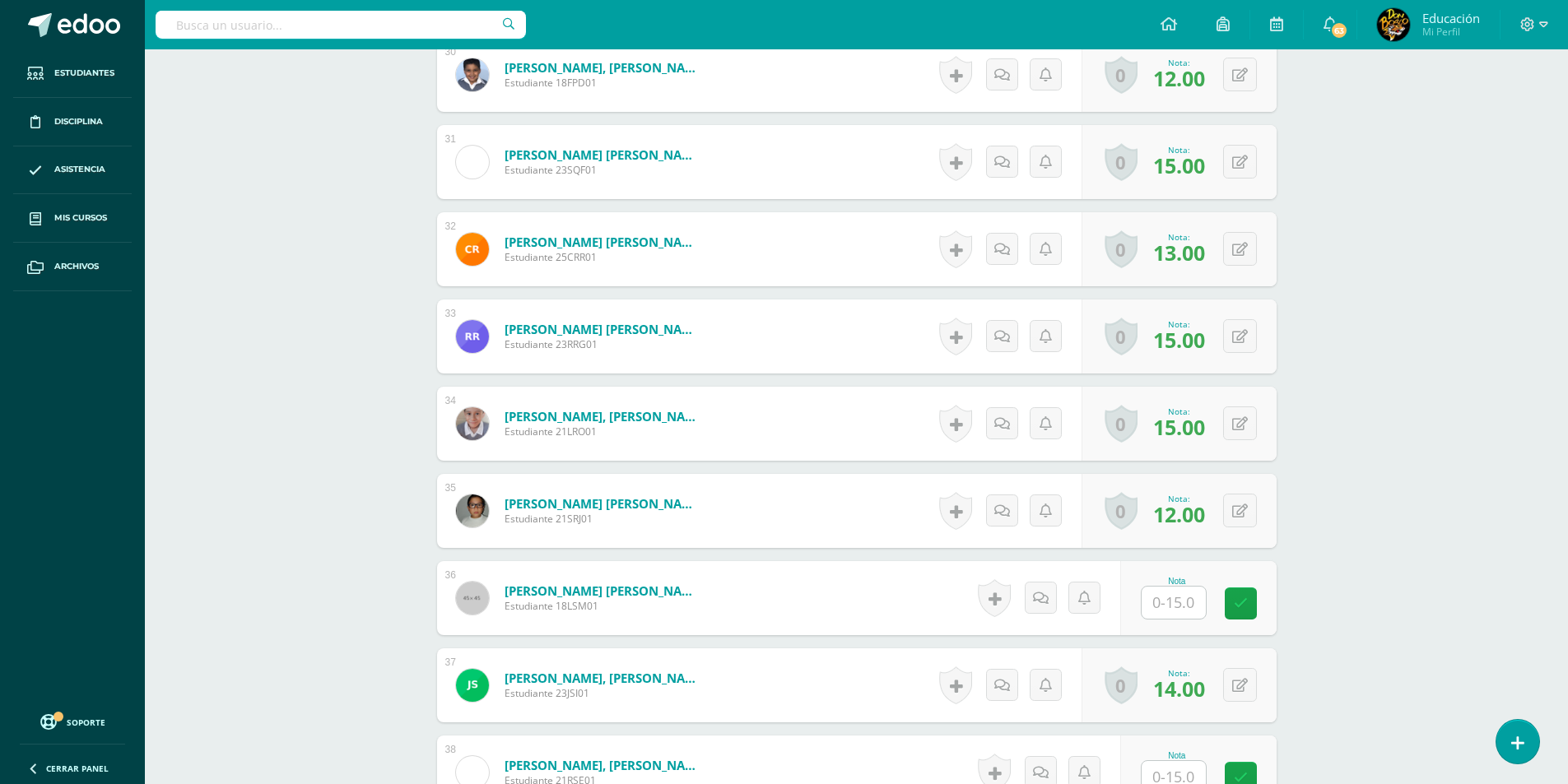
scroll to position [3296, 0]
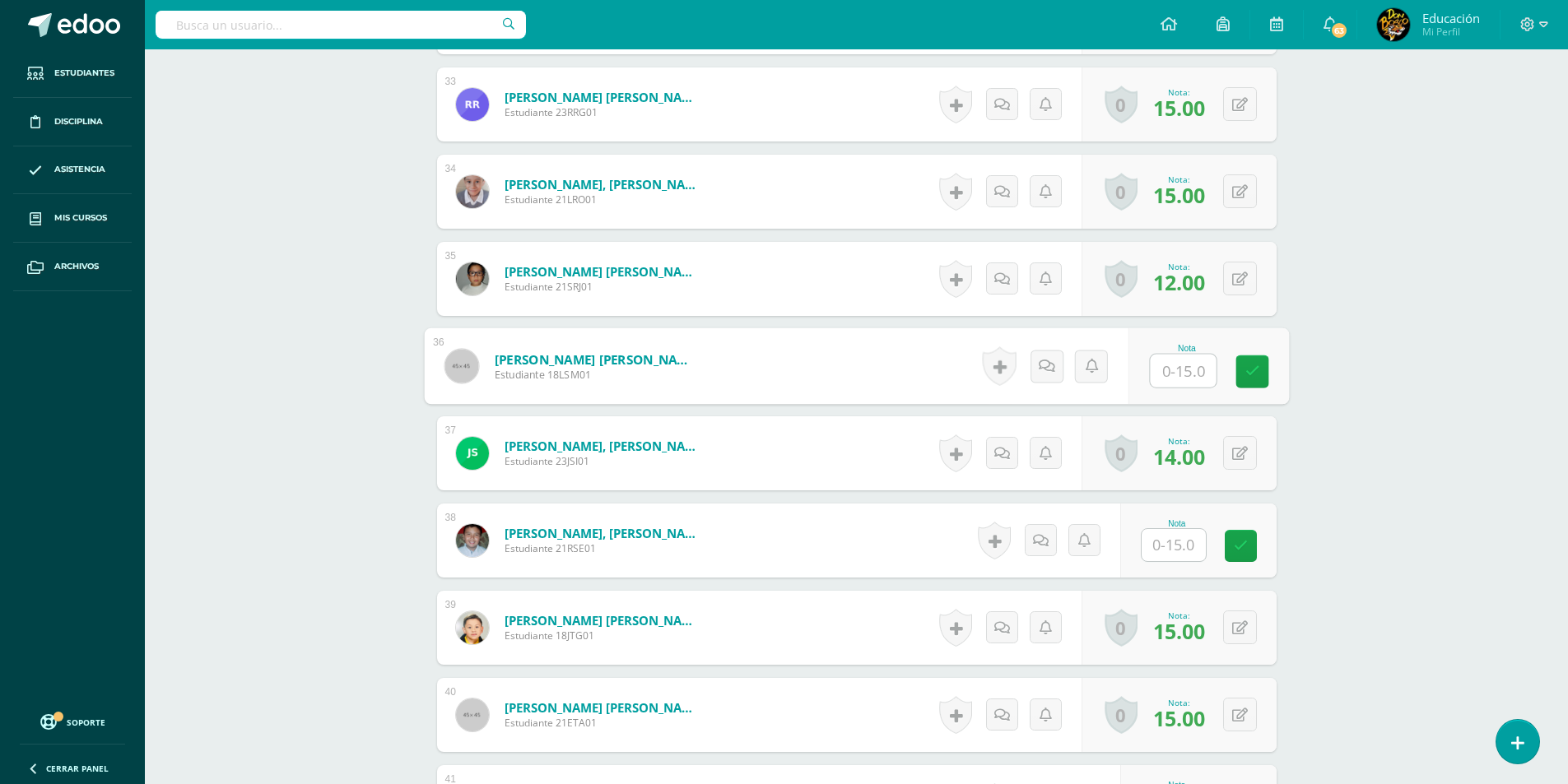
click at [1177, 365] on input "text" at bounding box center [1182, 372] width 66 height 33
type input "15"
click at [1177, 542] on input "text" at bounding box center [1182, 546] width 66 height 33
type input "15"
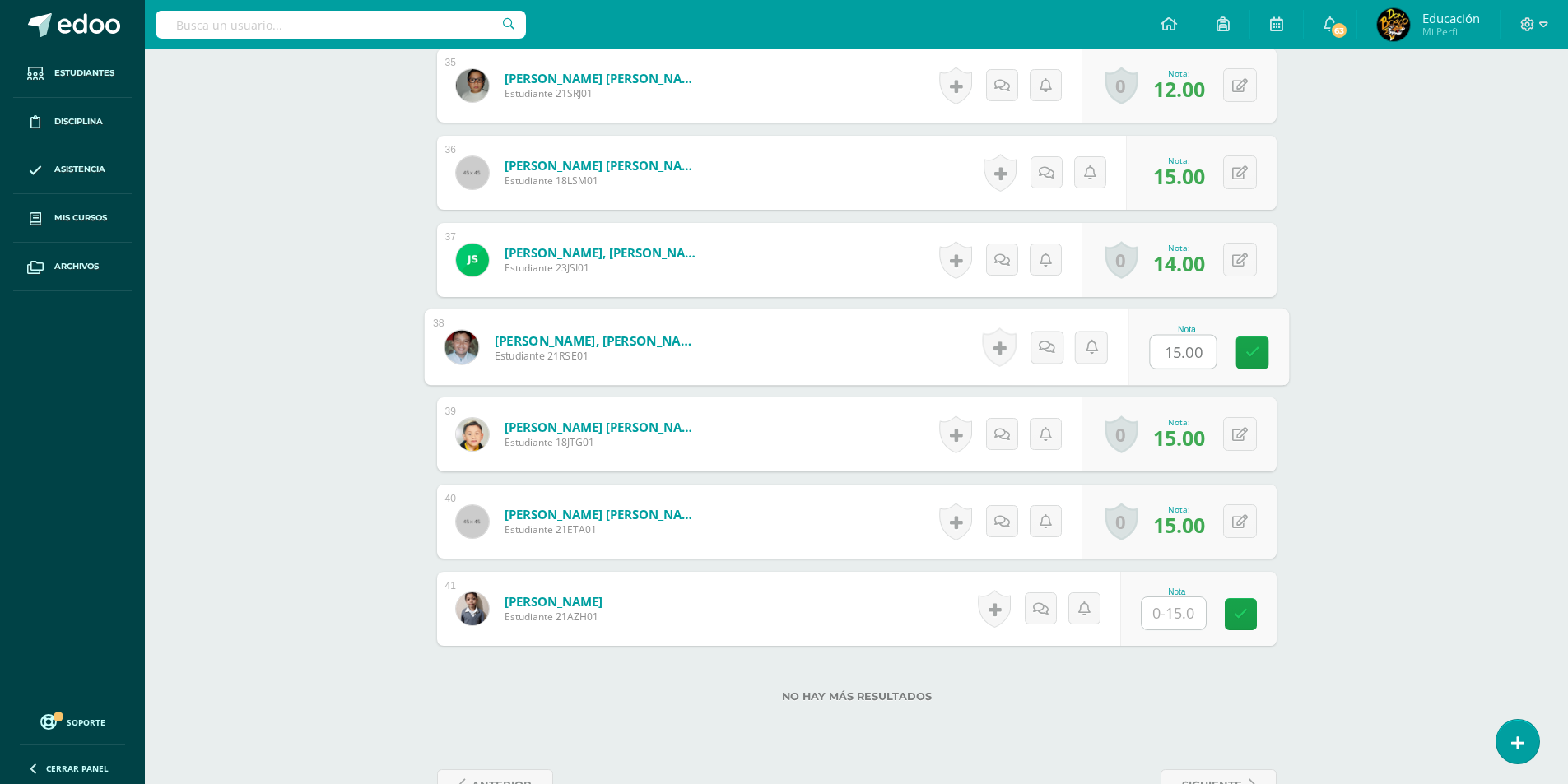
scroll to position [3539, 0]
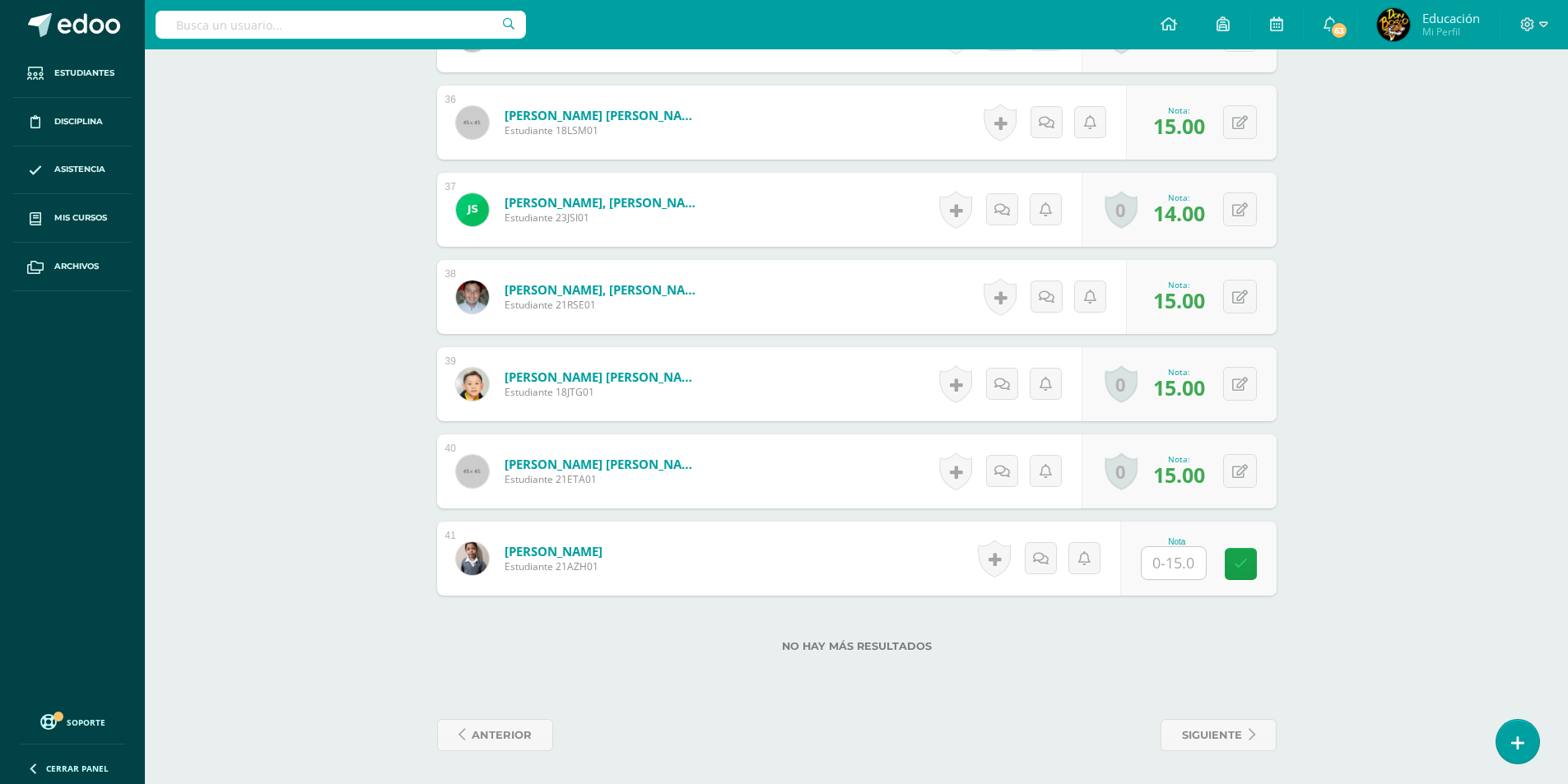
click at [1177, 568] on input "text" at bounding box center [1173, 563] width 64 height 32
type input "15"
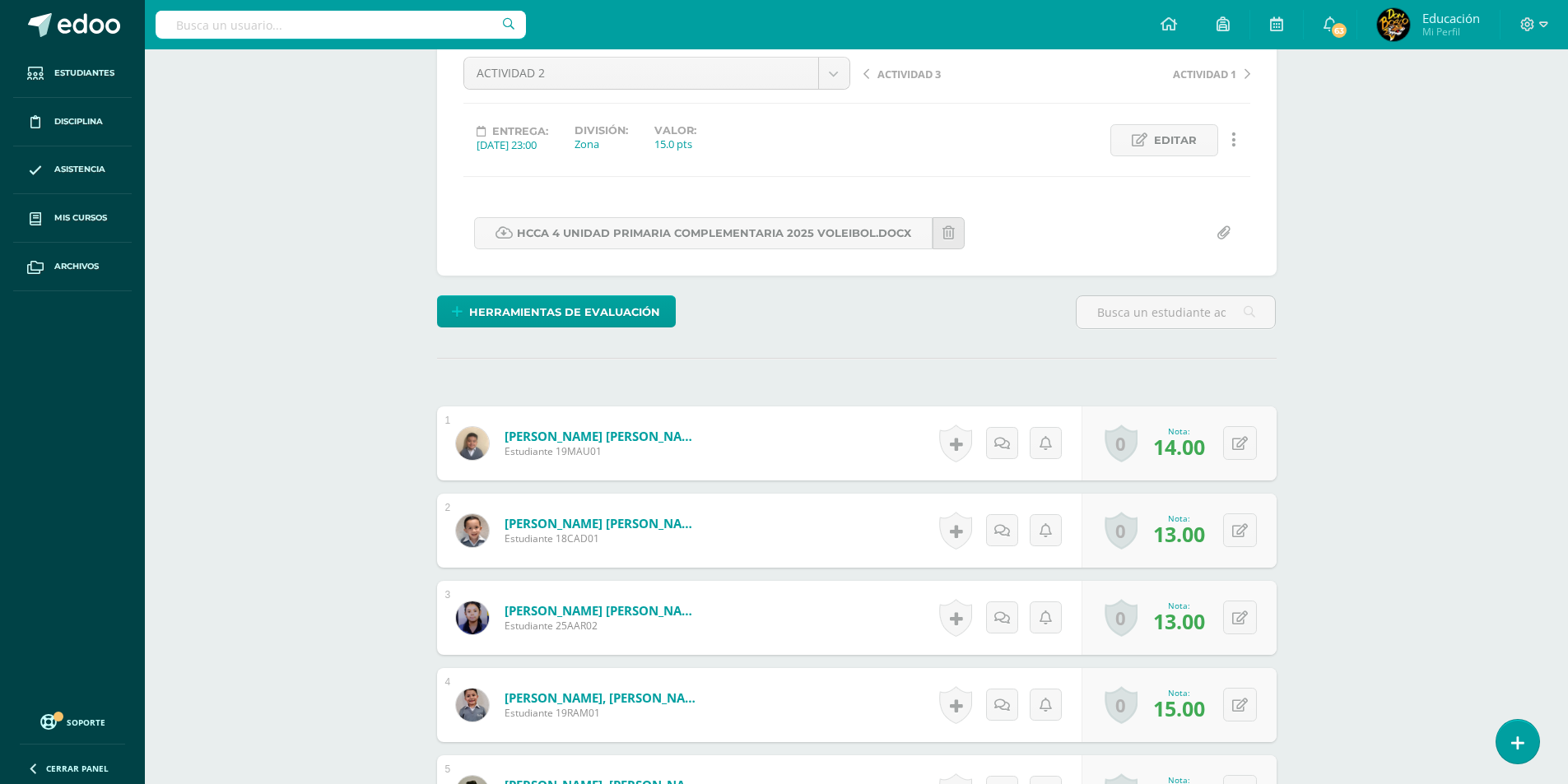
scroll to position [0, 0]
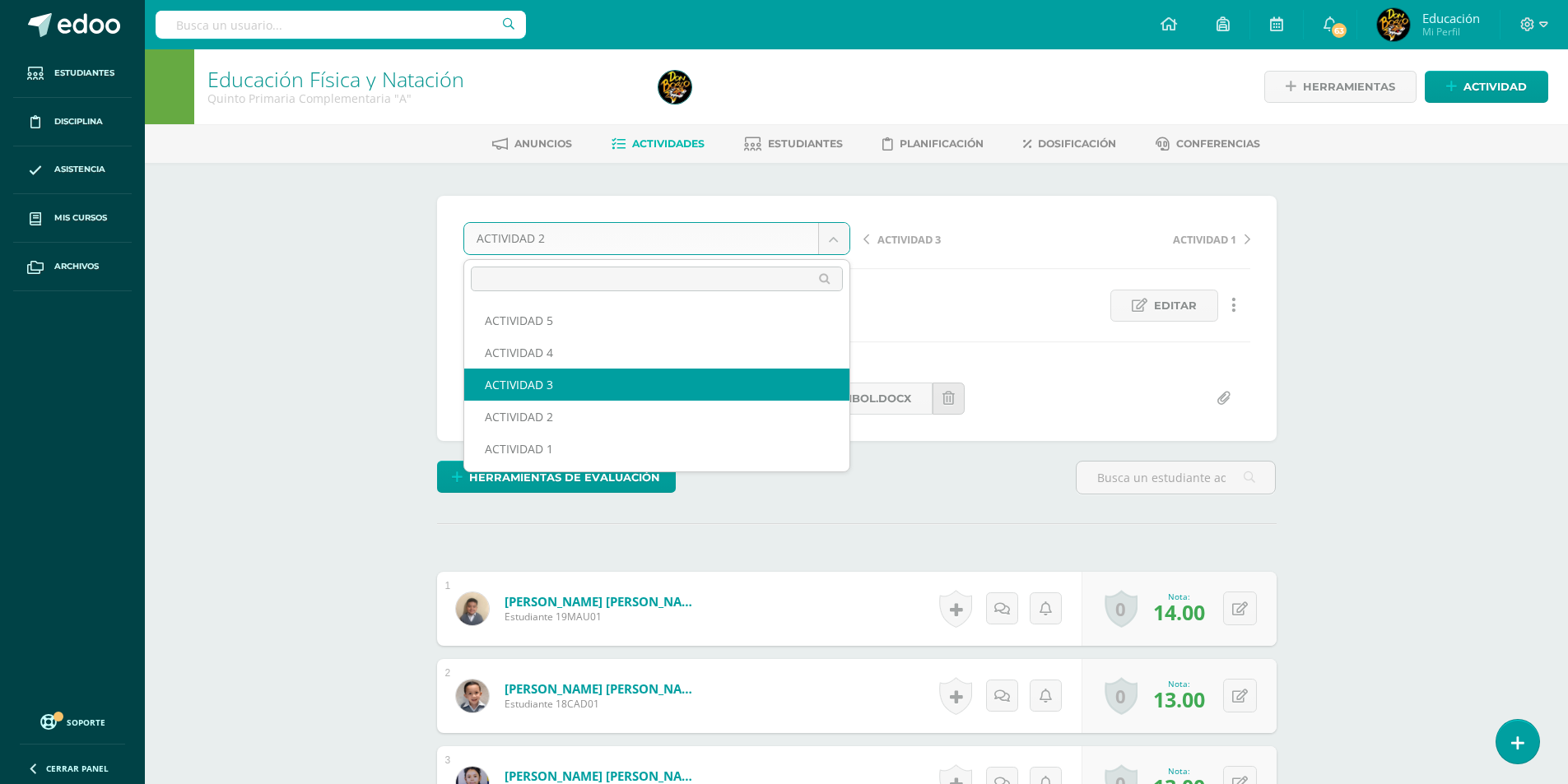
select select "/dashboard/teacher/grade-activity/178300/"
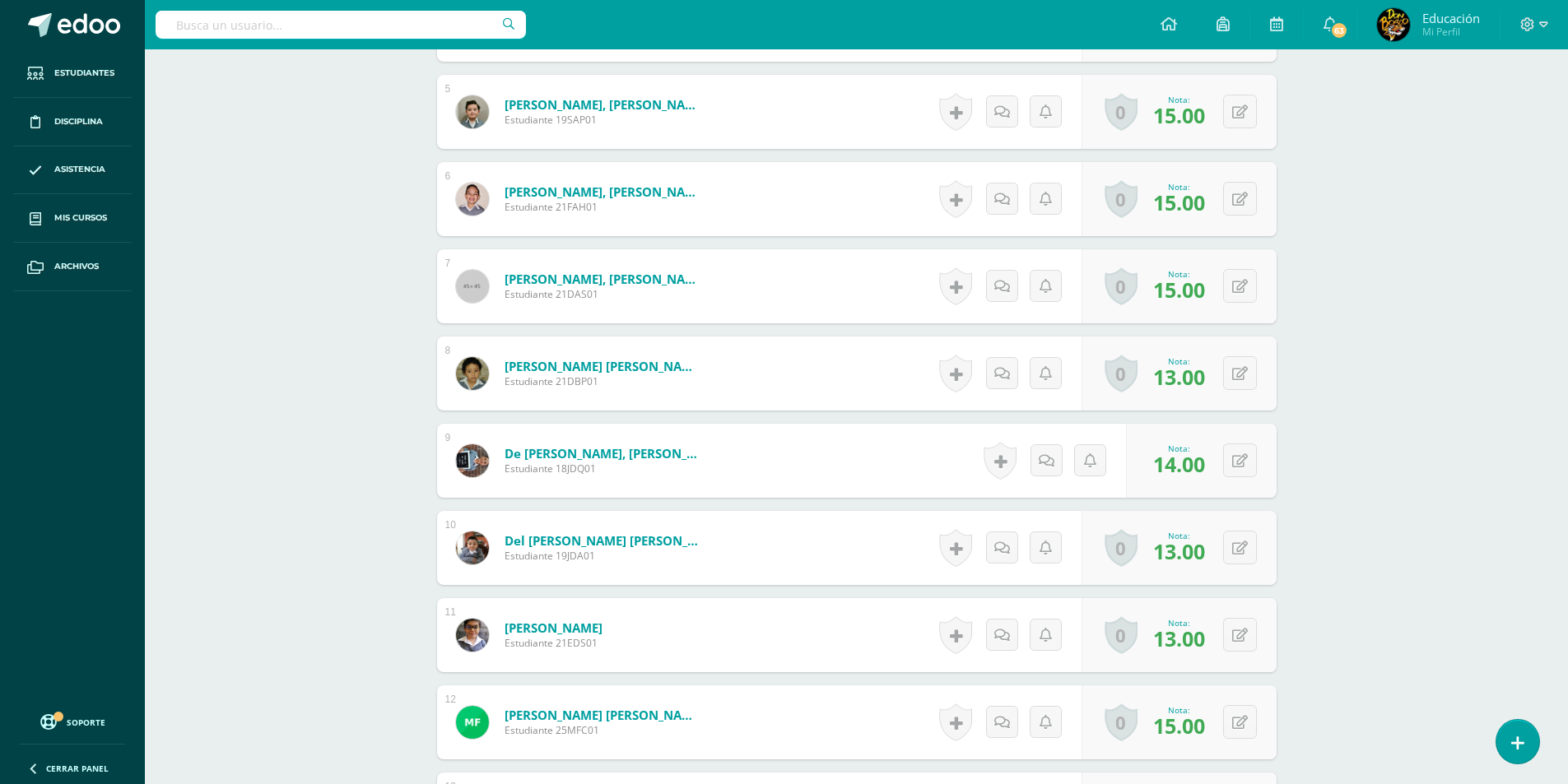
scroll to position [958, 0]
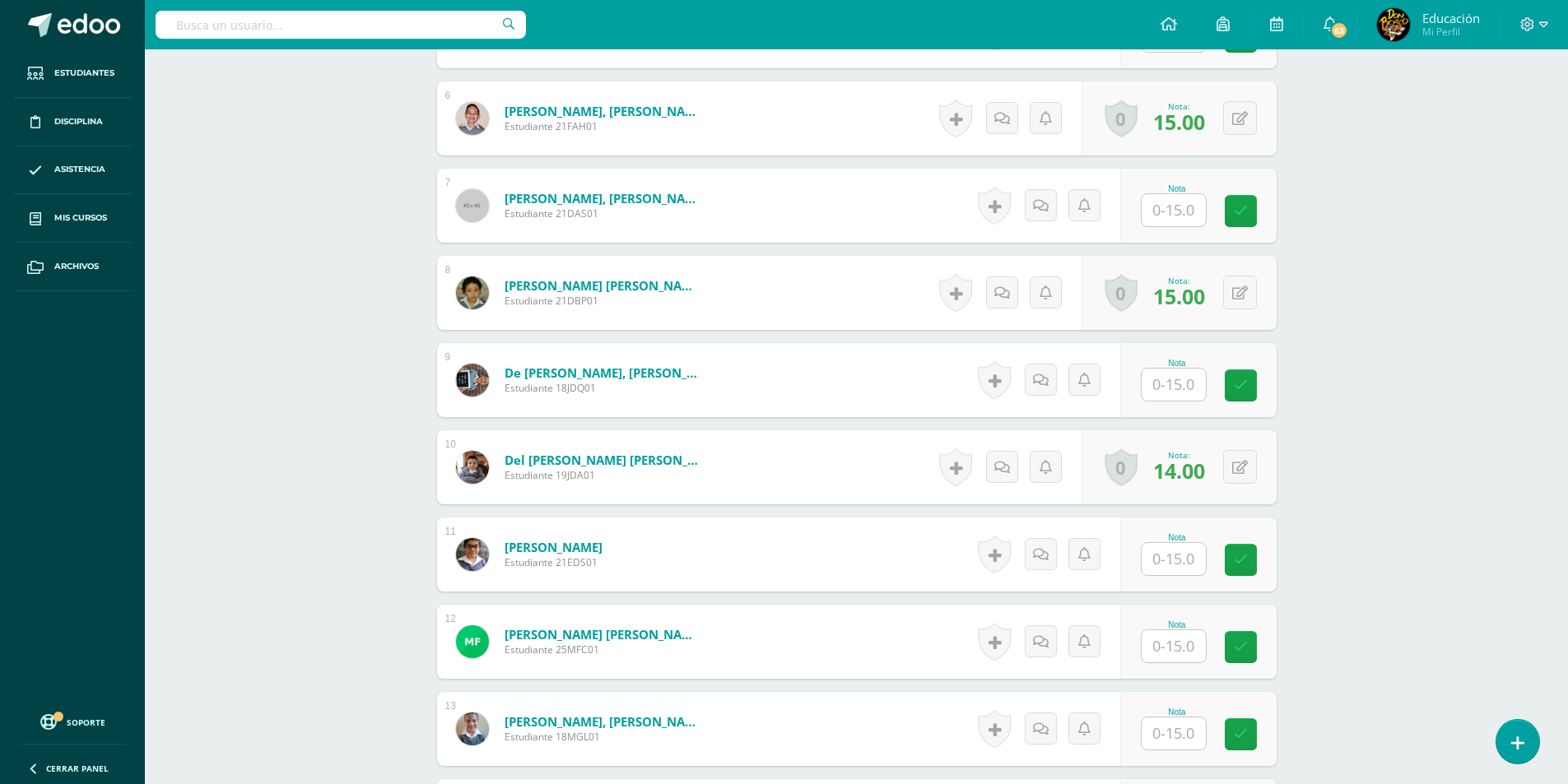
scroll to position [928, 0]
click at [1180, 379] on input "text" at bounding box center [1173, 384] width 64 height 32
type input "13"
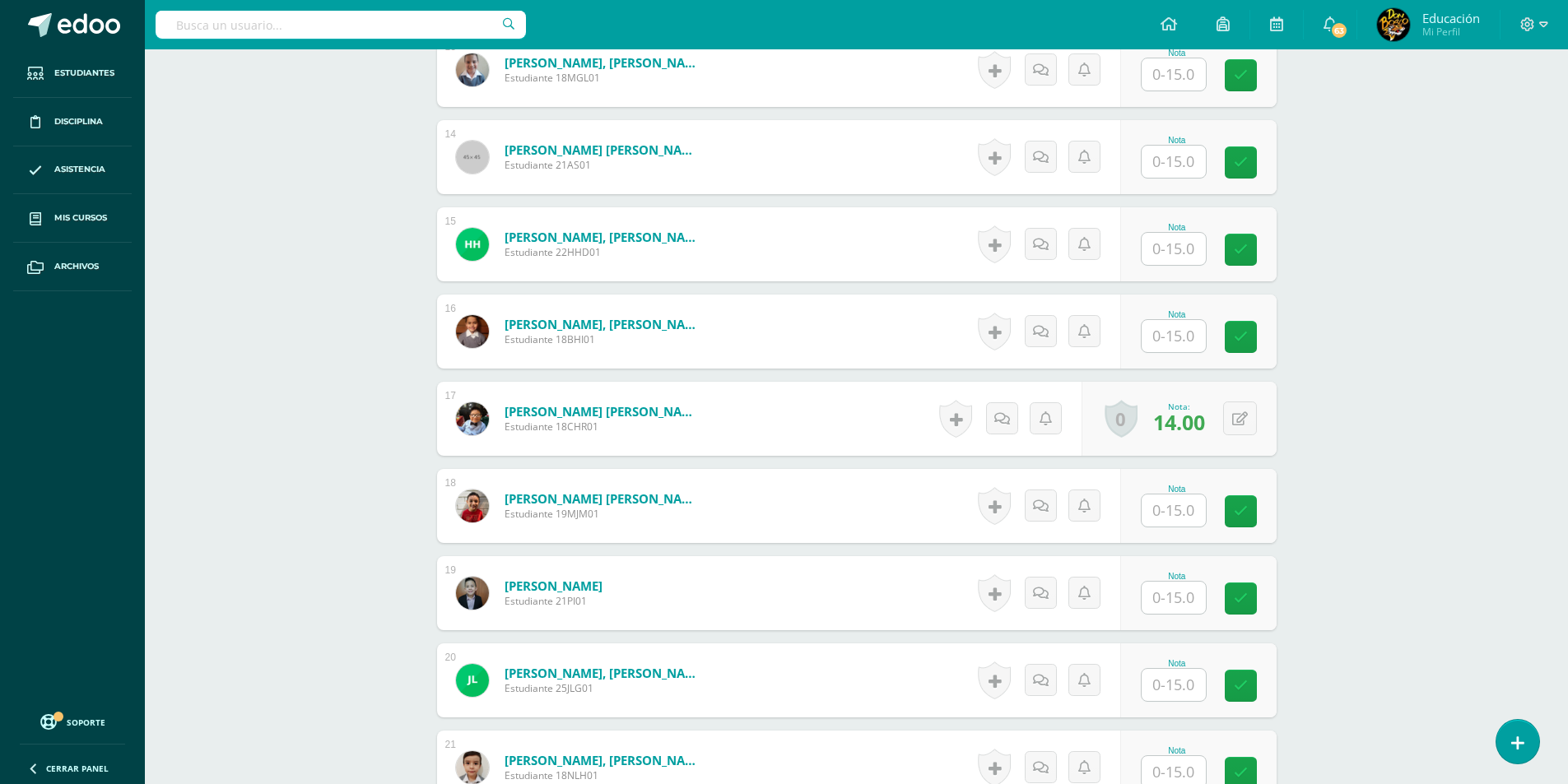
scroll to position [1587, 0]
click at [1182, 345] on input "text" at bounding box center [1173, 335] width 64 height 32
type input "15"
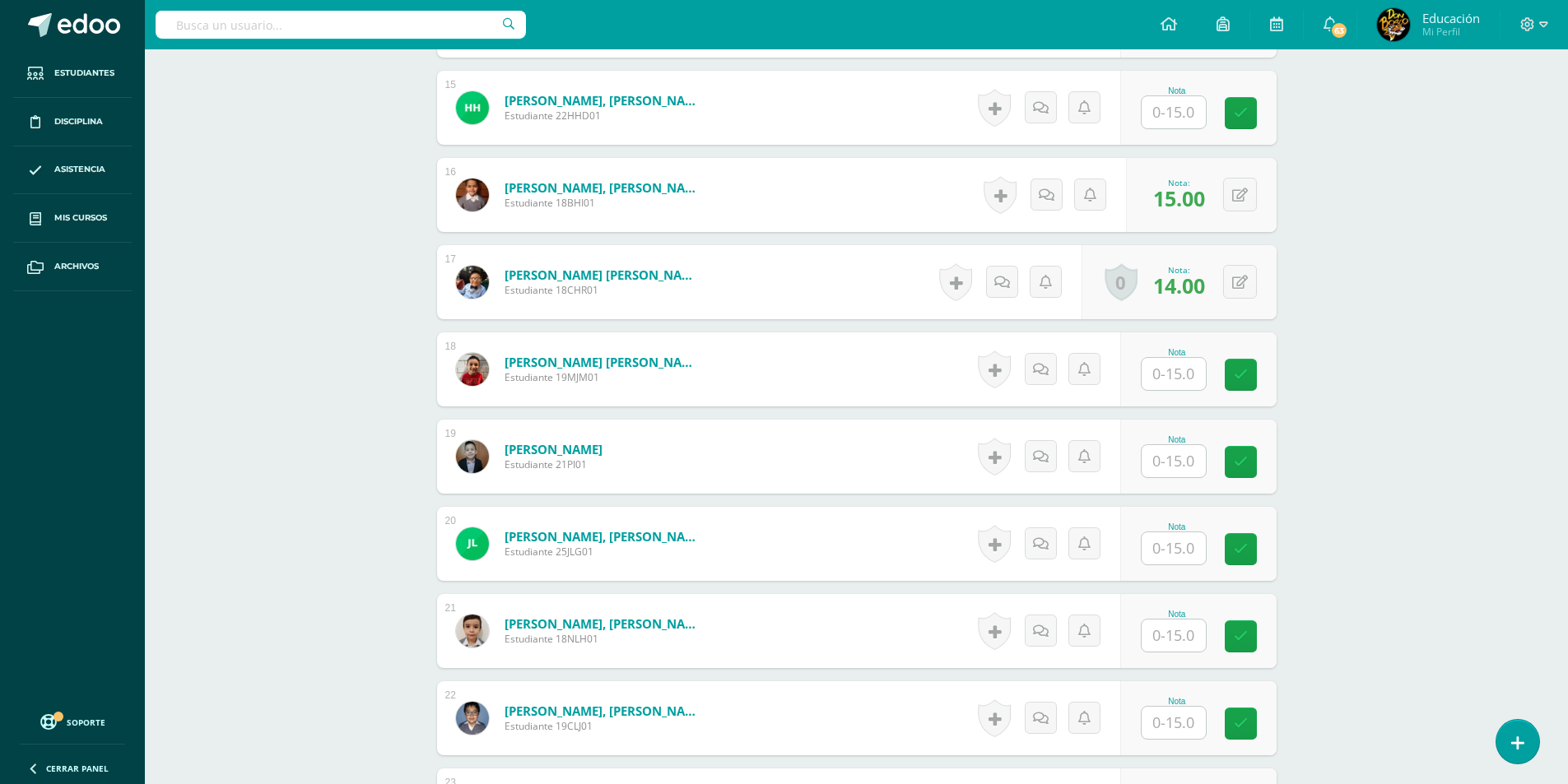
scroll to position [1751, 0]
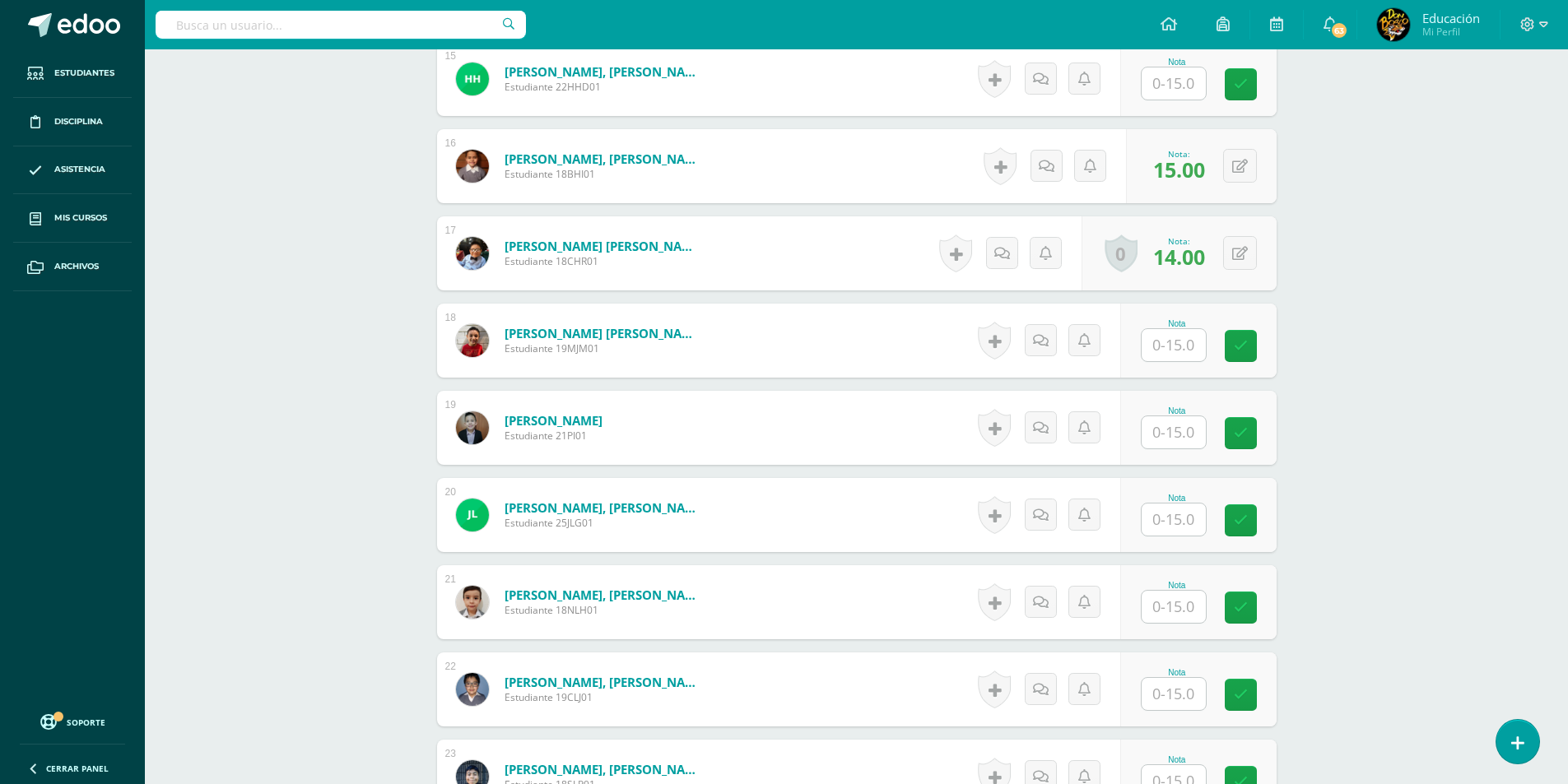
click at [1182, 345] on input "text" at bounding box center [1173, 345] width 64 height 32
type input "15"
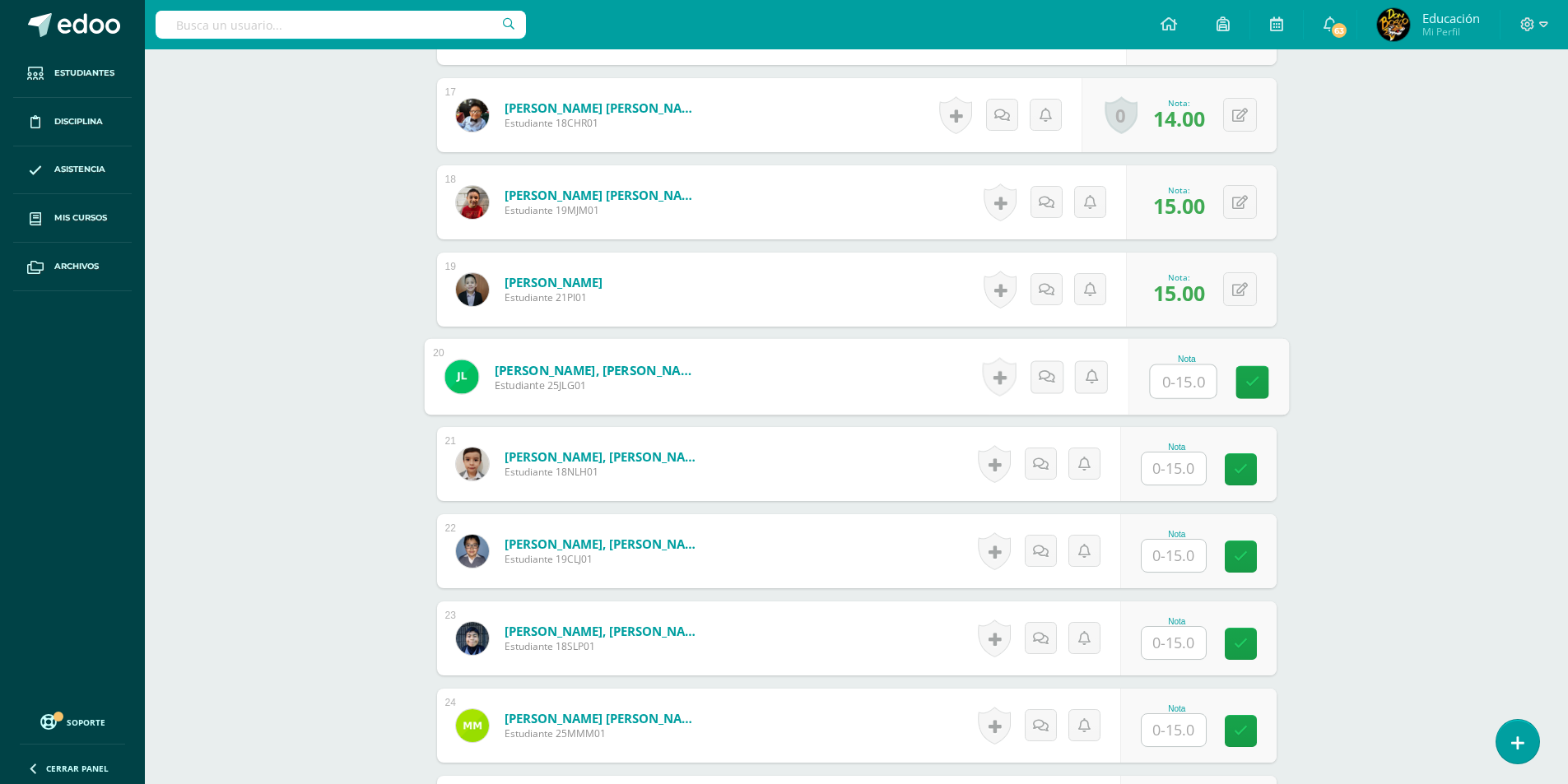
scroll to position [1916, 0]
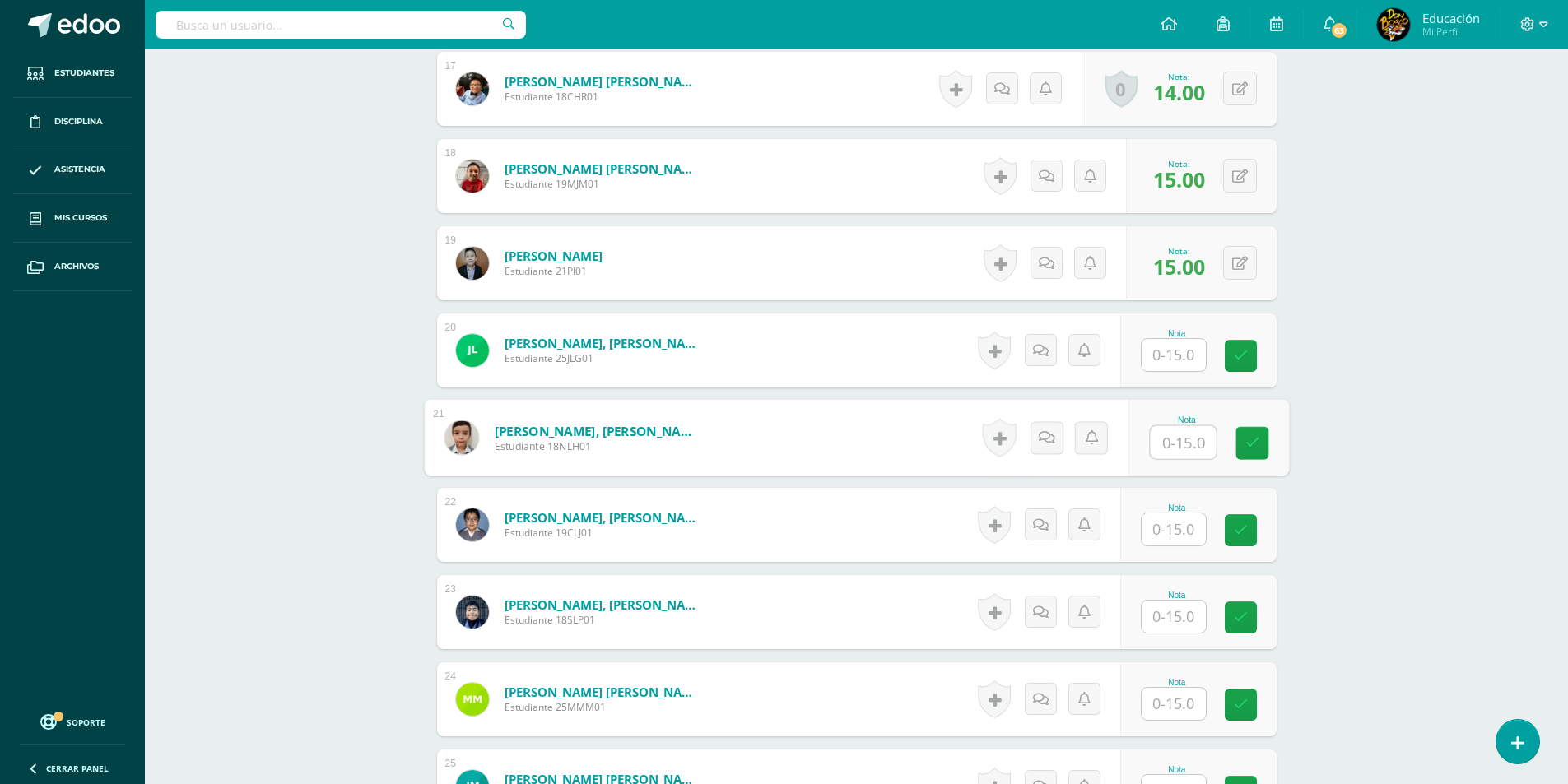
click at [1202, 445] on input "text" at bounding box center [1182, 443] width 66 height 33
type input "15"
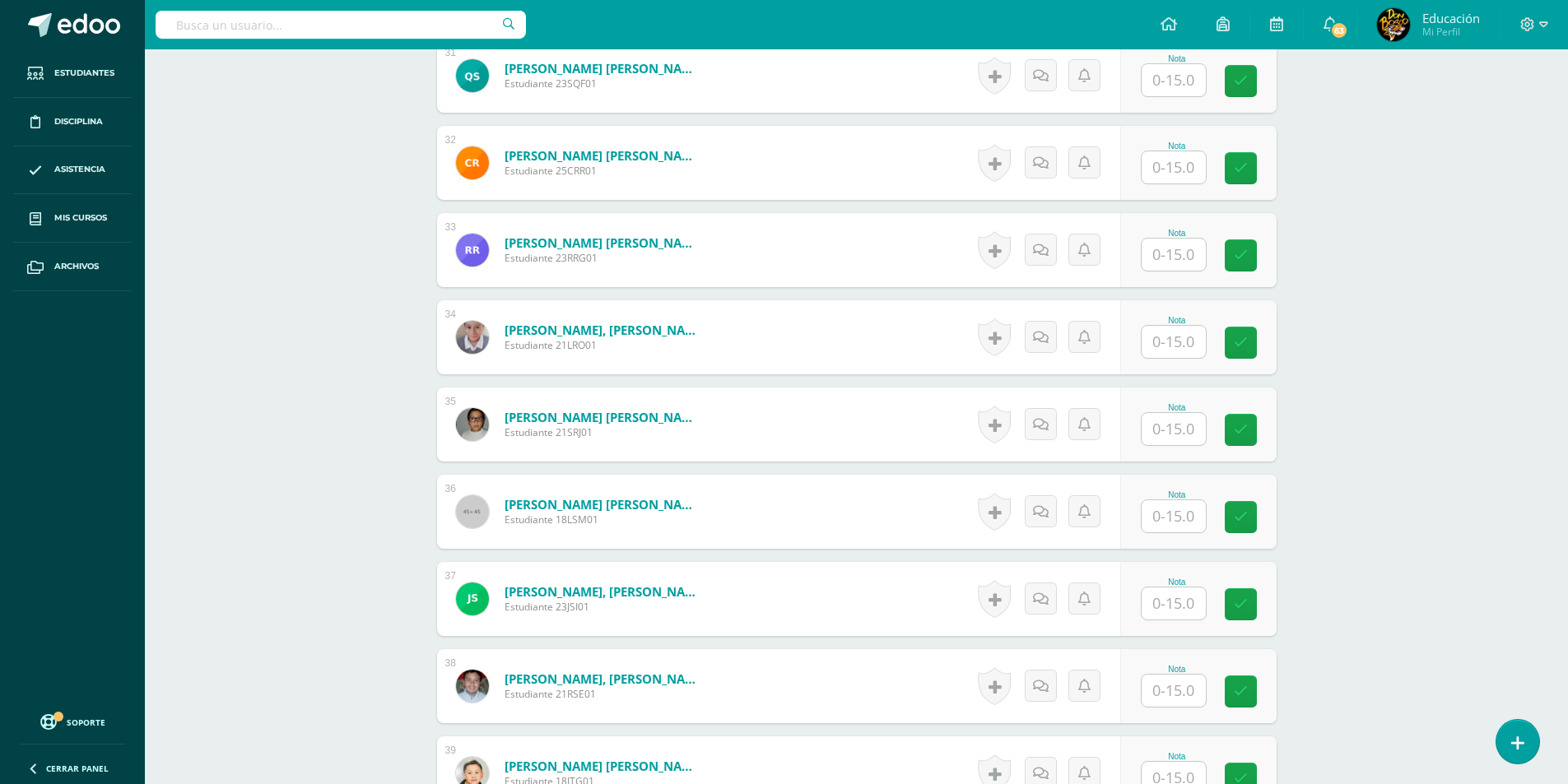
scroll to position [3232, 0]
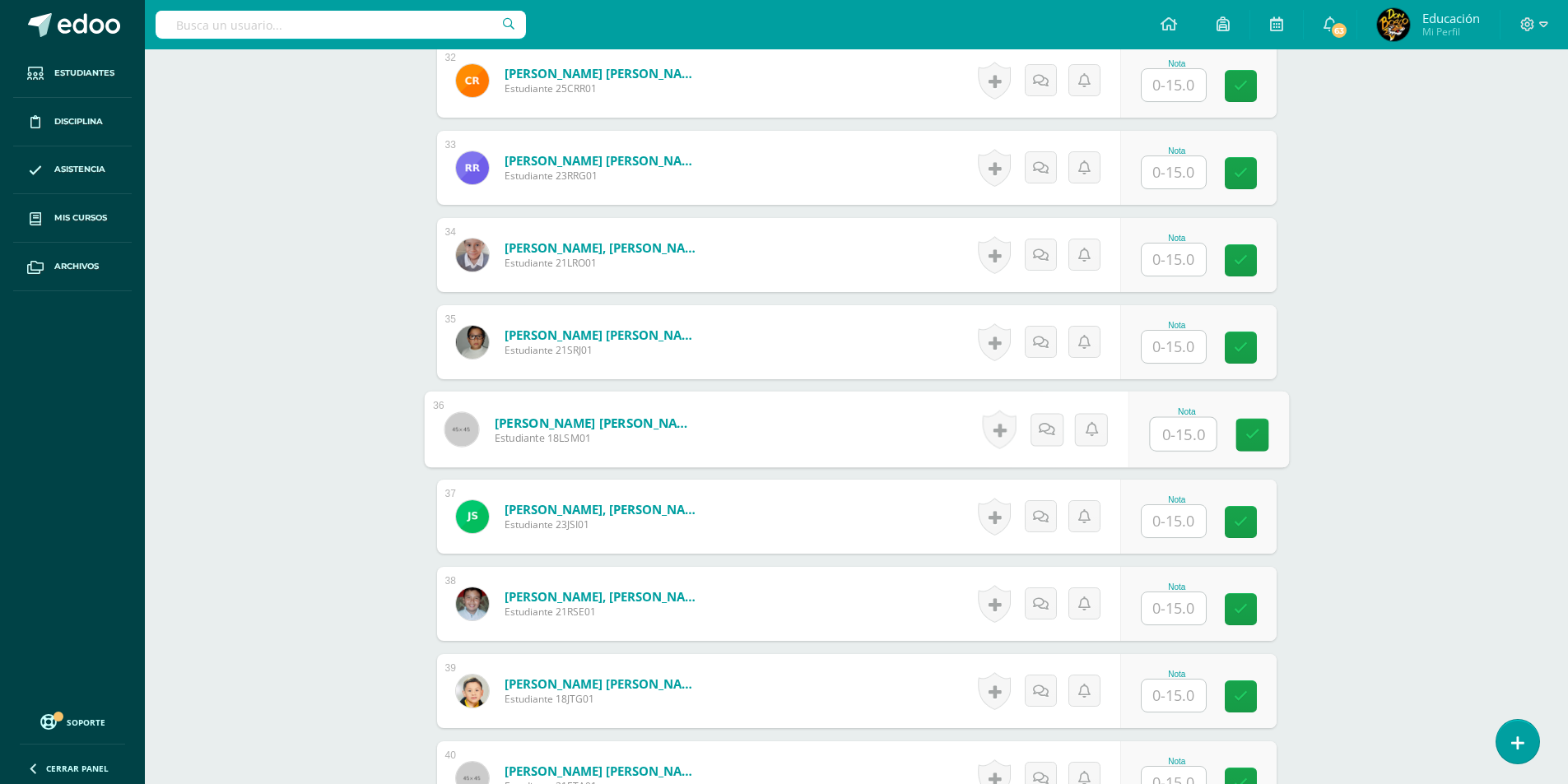
click at [1193, 447] on input "text" at bounding box center [1182, 435] width 66 height 33
type input "15"
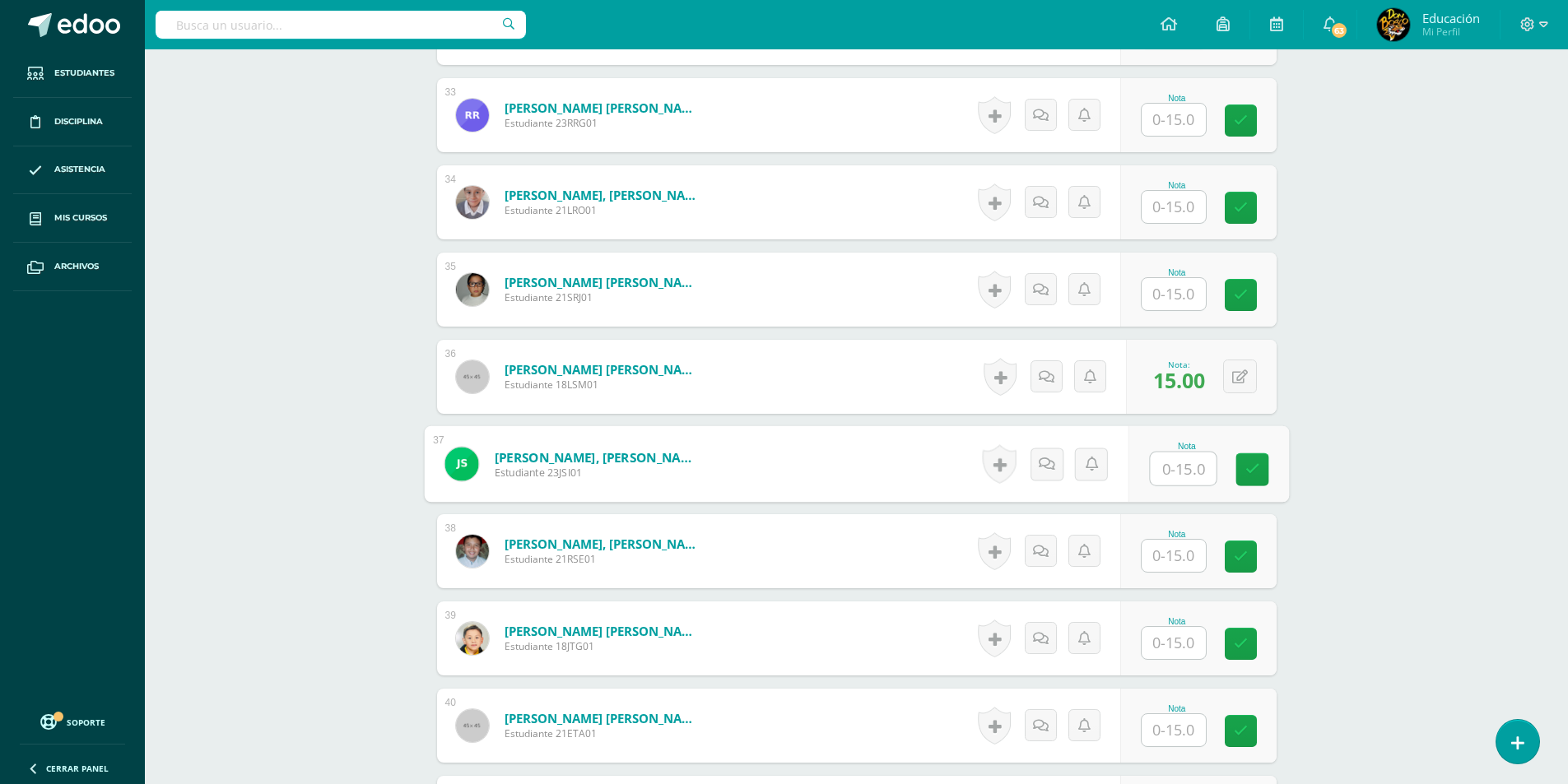
scroll to position [3315, 0]
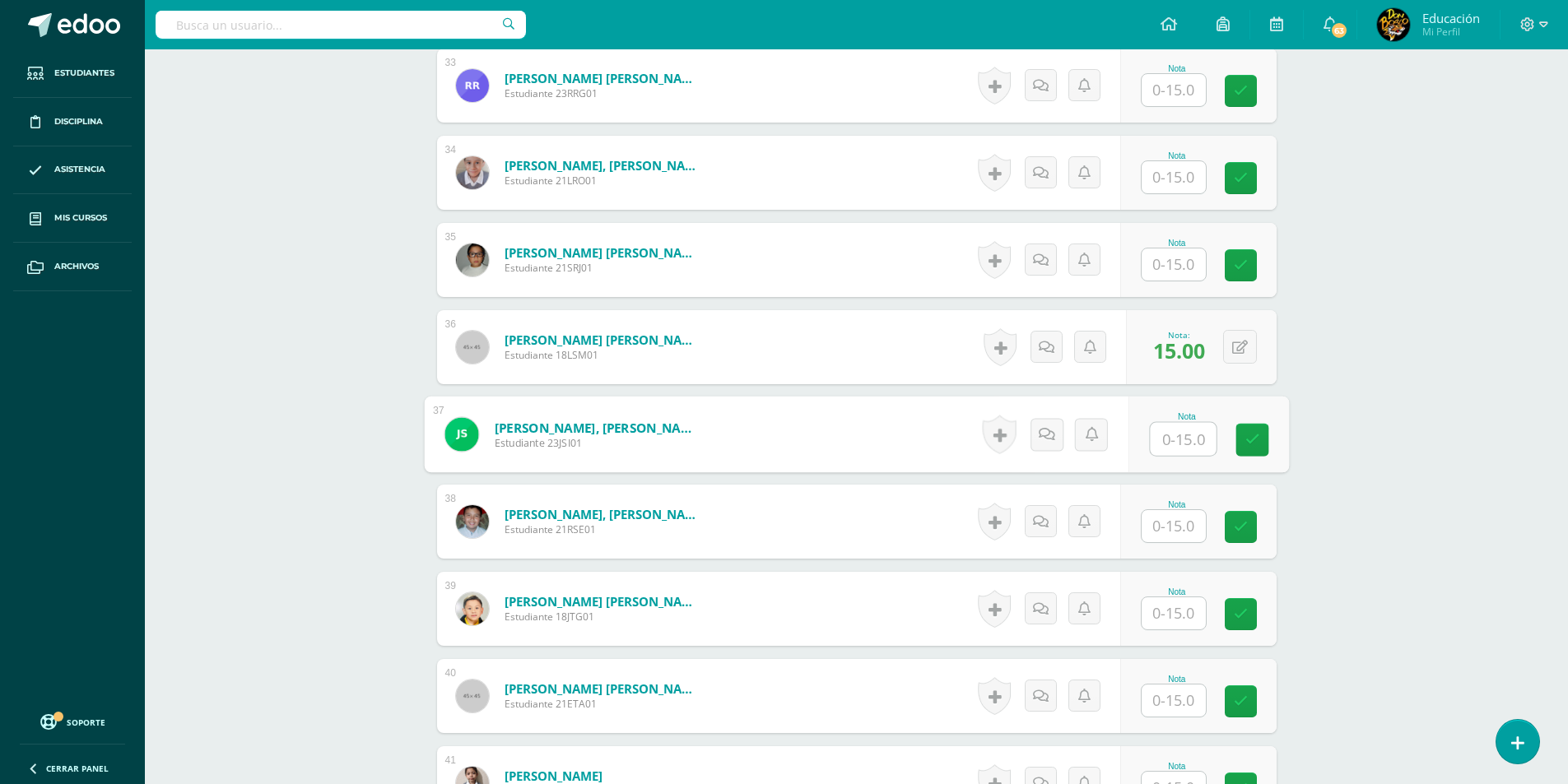
click at [1183, 522] on input "text" at bounding box center [1173, 526] width 64 height 32
type input "15"
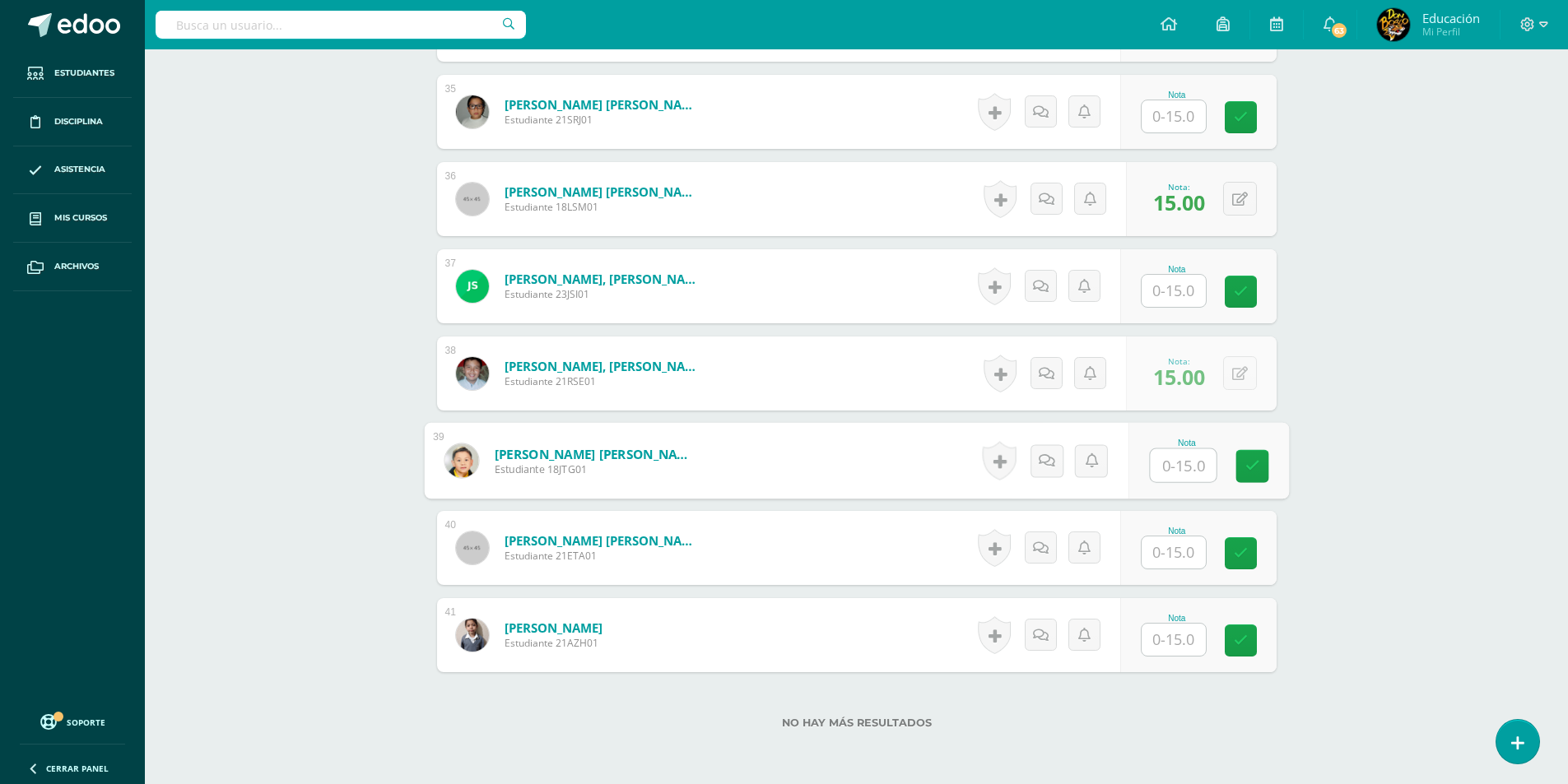
scroll to position [3480, 0]
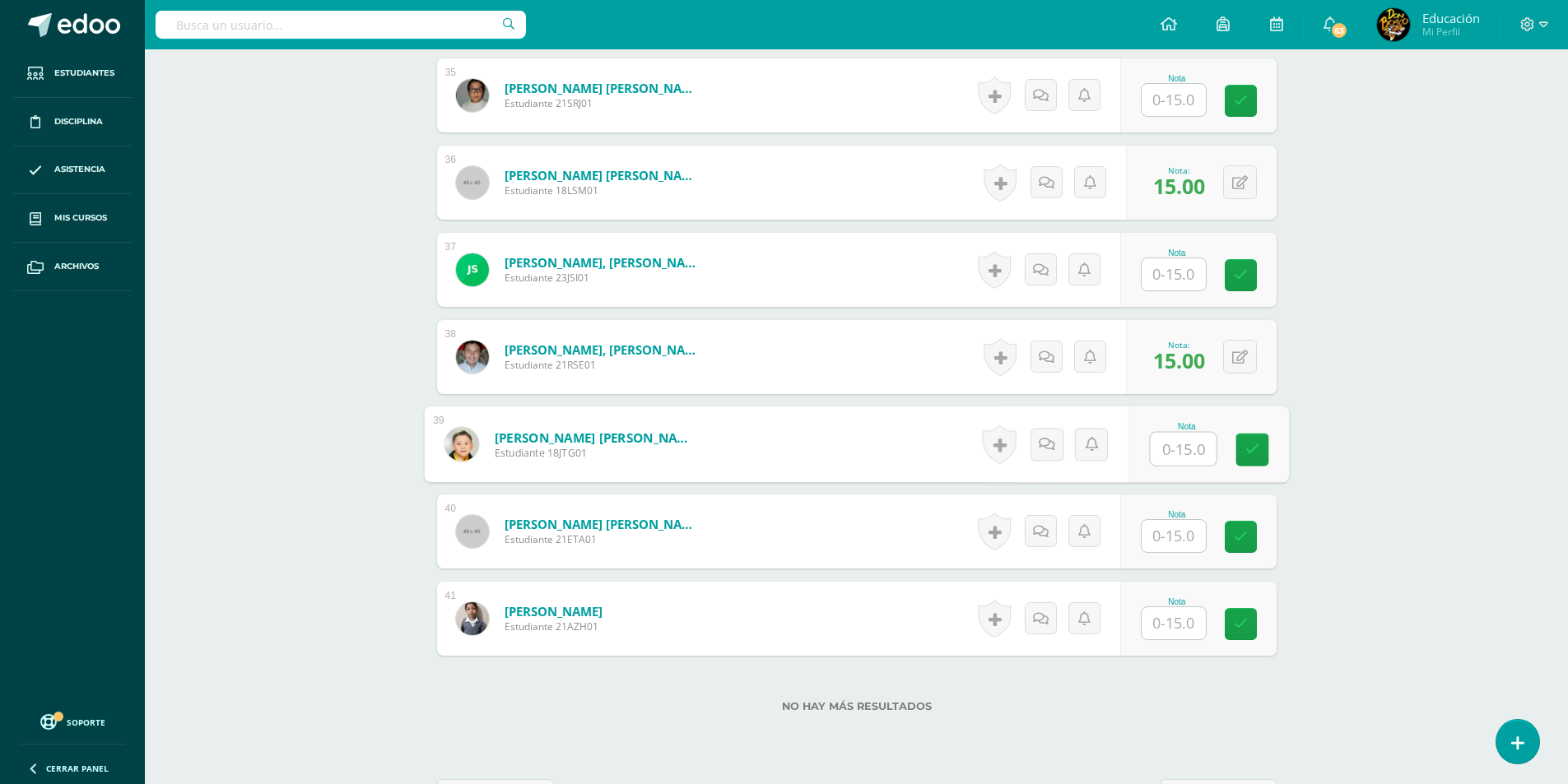
click at [1165, 618] on input "text" at bounding box center [1173, 623] width 64 height 32
type input "15"
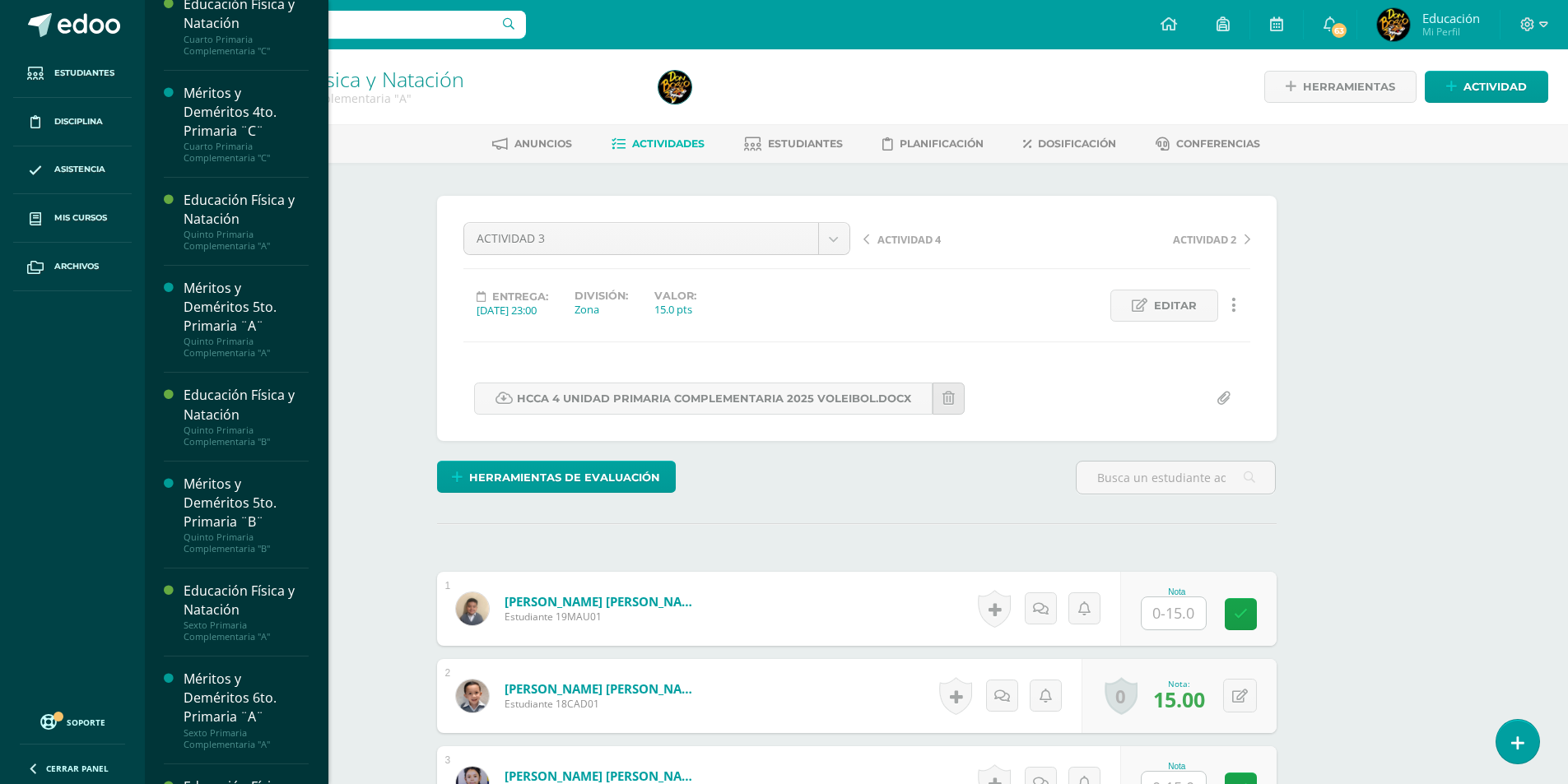
scroll to position [1513, 0]
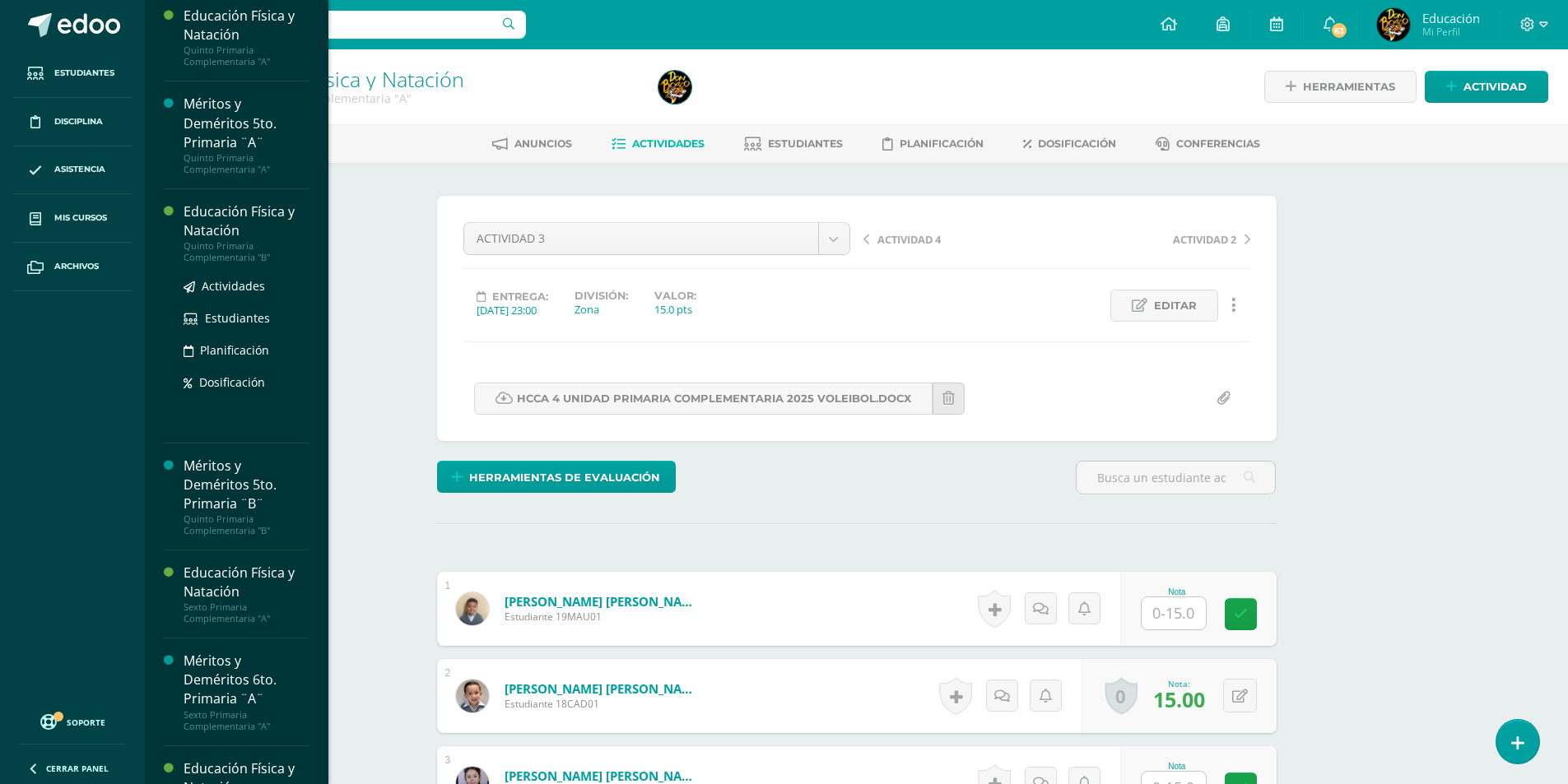
click at [234, 263] on div "Quinto Primaria Complementaria "B"" at bounding box center [246, 251] width 125 height 23
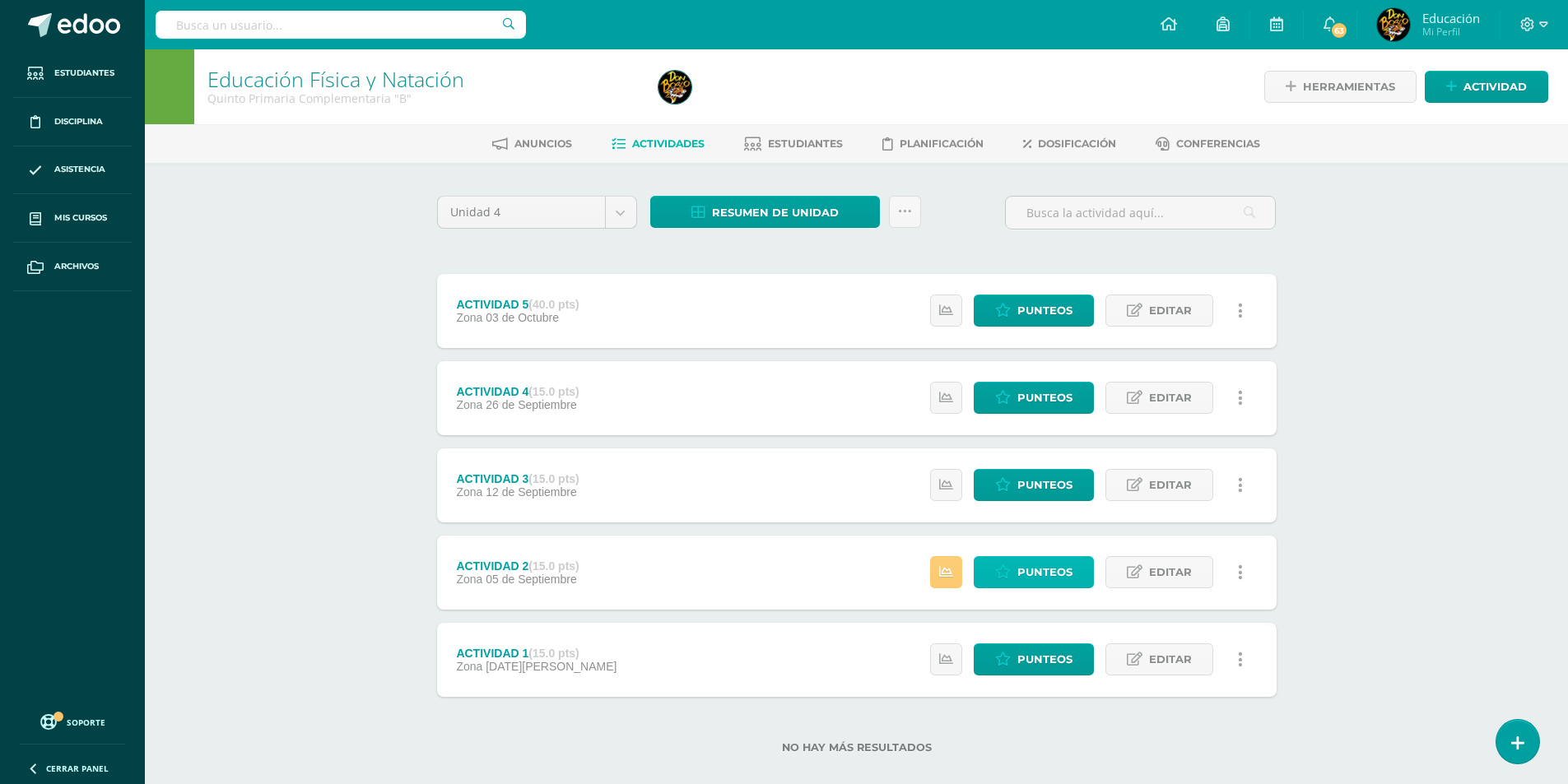
click at [1053, 574] on span "Punteos" at bounding box center [1044, 572] width 55 height 31
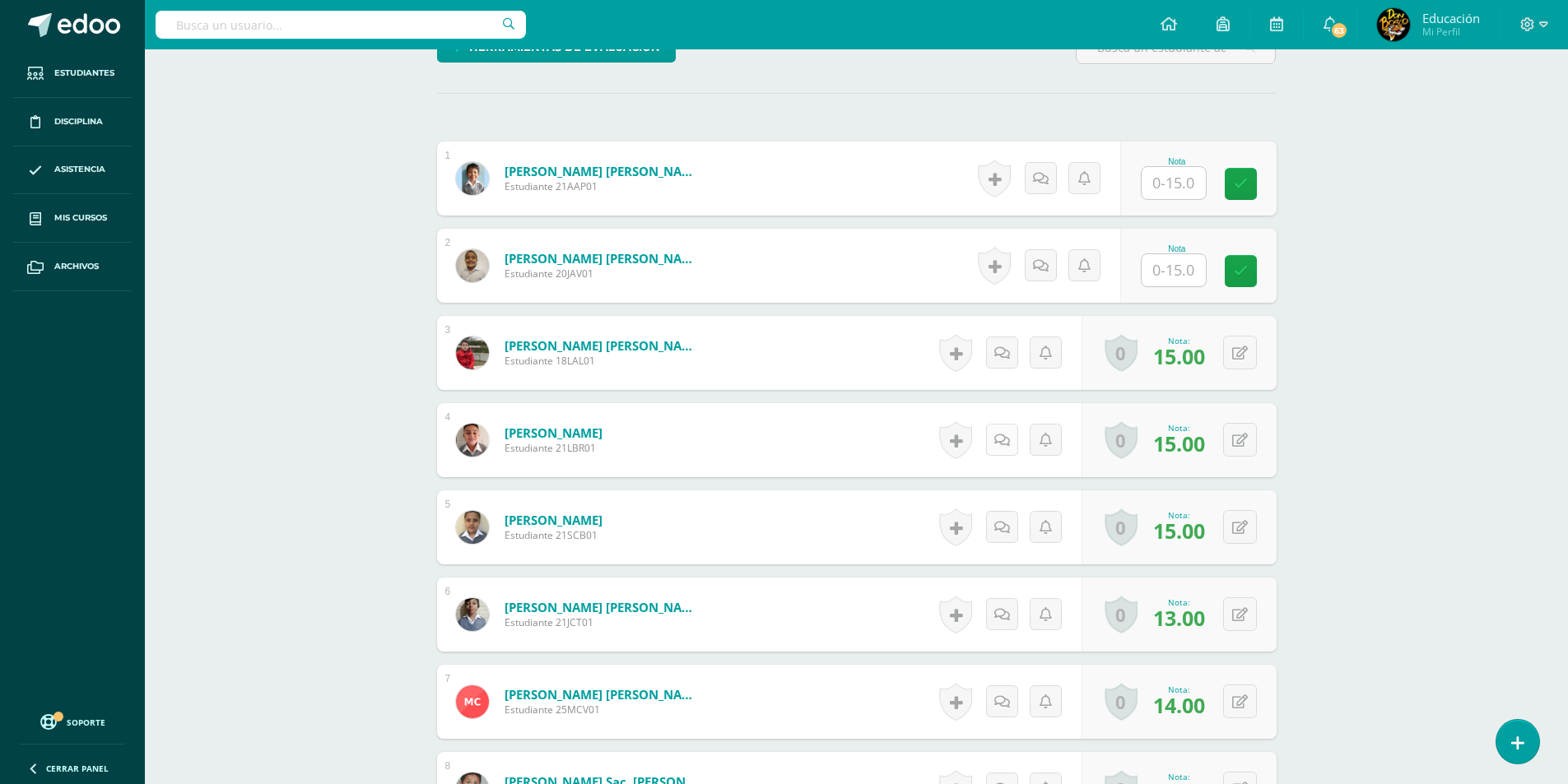
scroll to position [431, 0]
click at [1160, 180] on input "text" at bounding box center [1182, 183] width 66 height 33
type input "15"
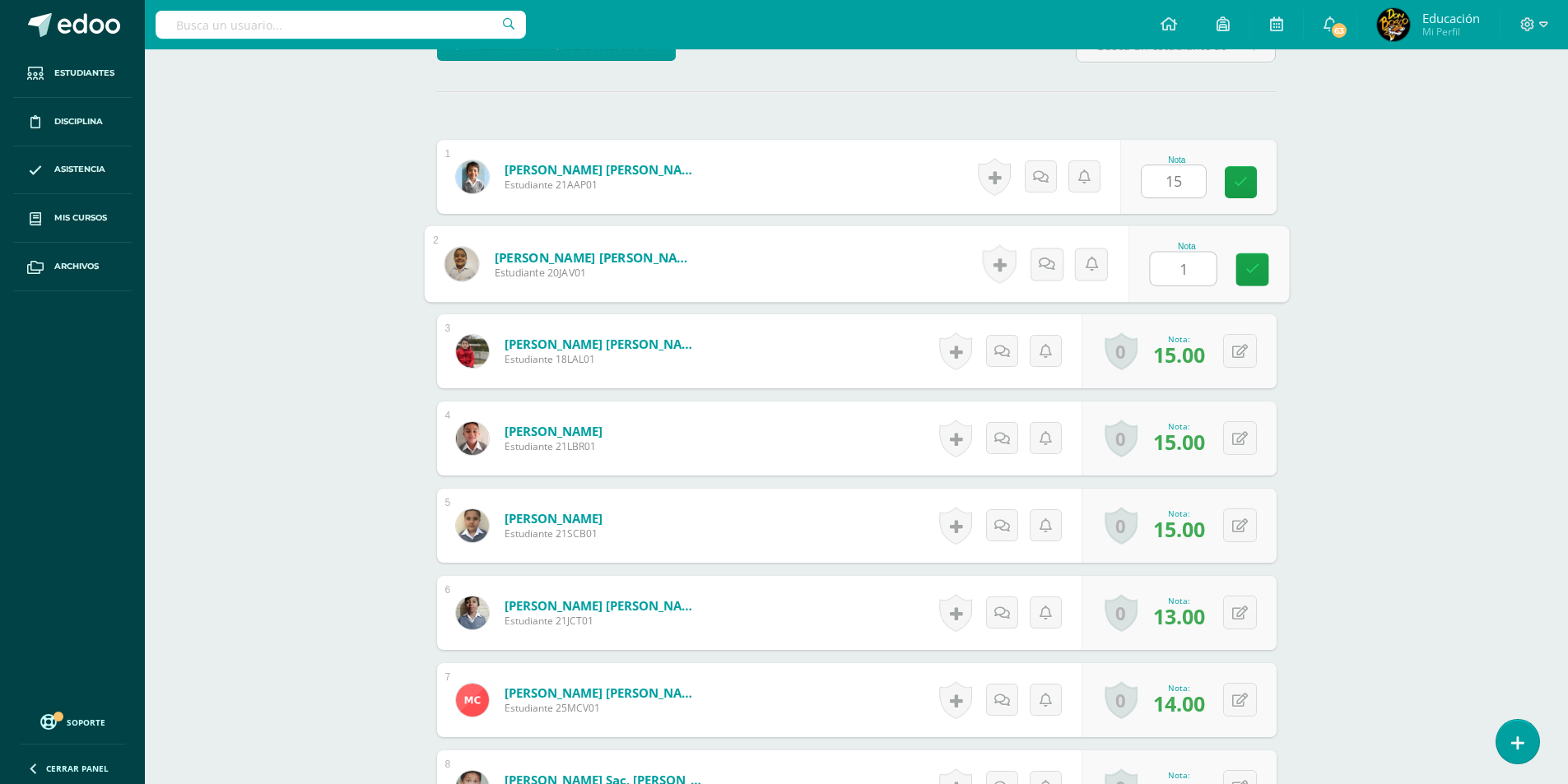
type input "15"
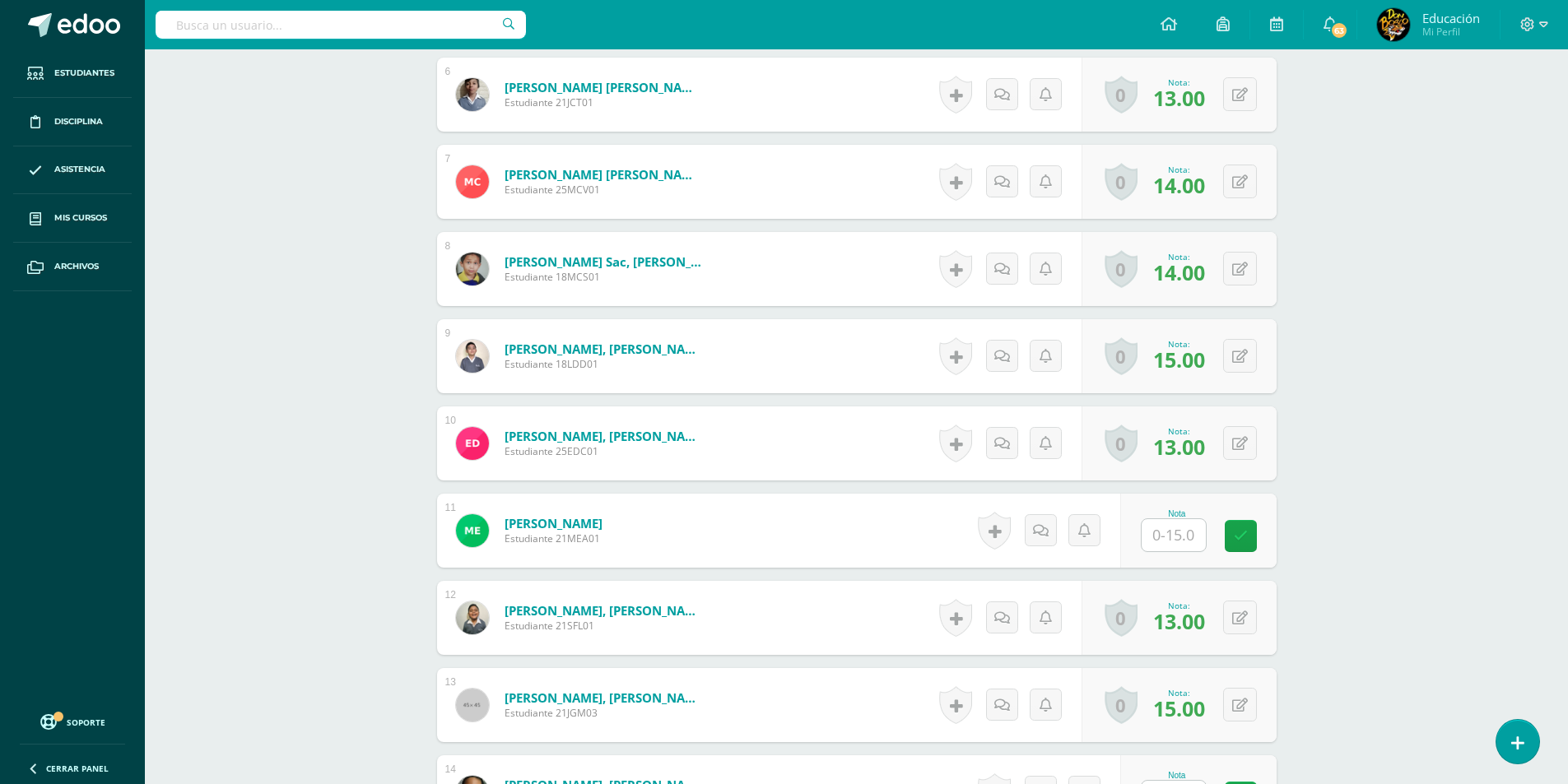
scroll to position [1172, 0]
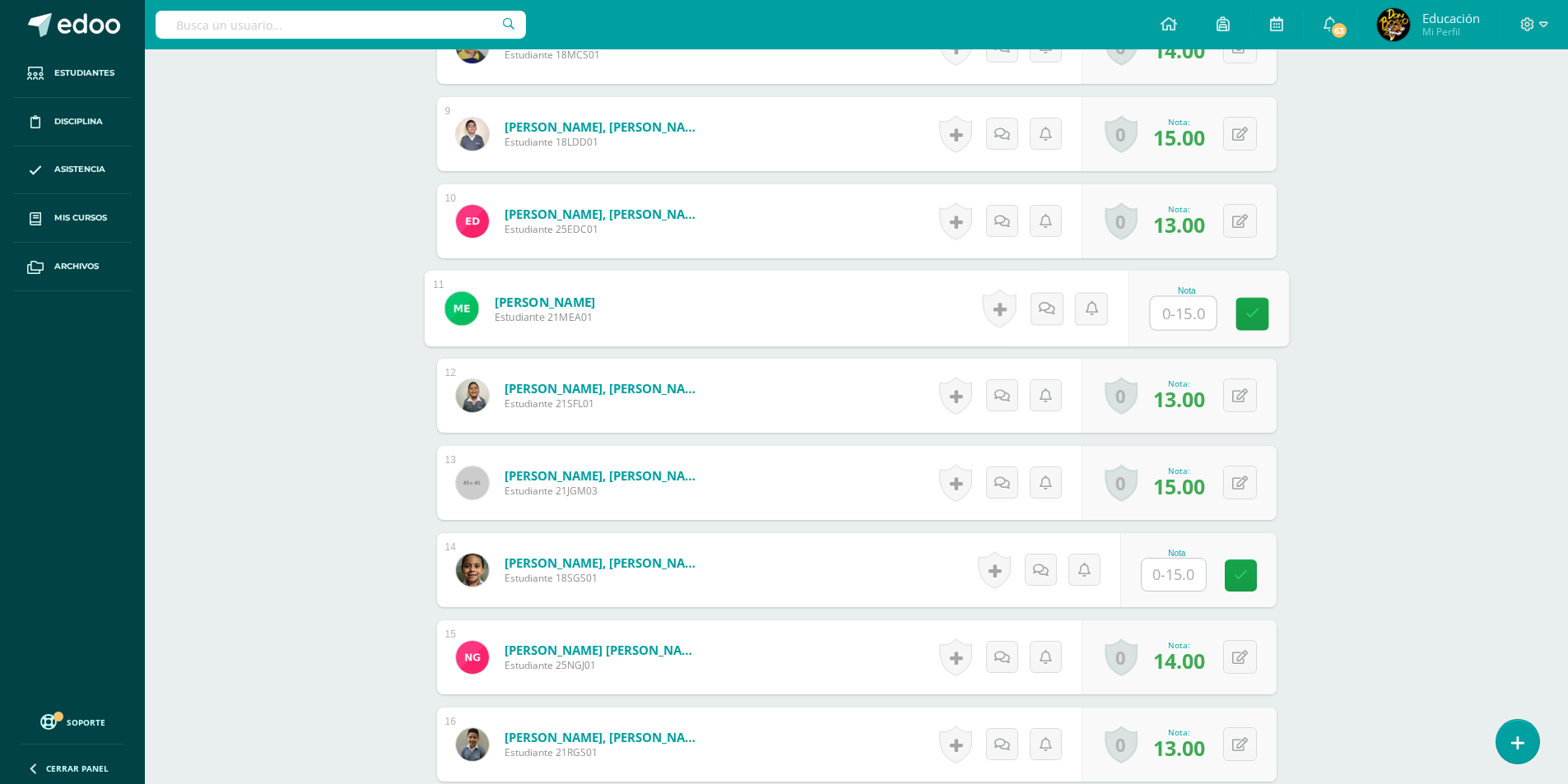
click at [1193, 314] on input "text" at bounding box center [1182, 314] width 66 height 33
type input "15"
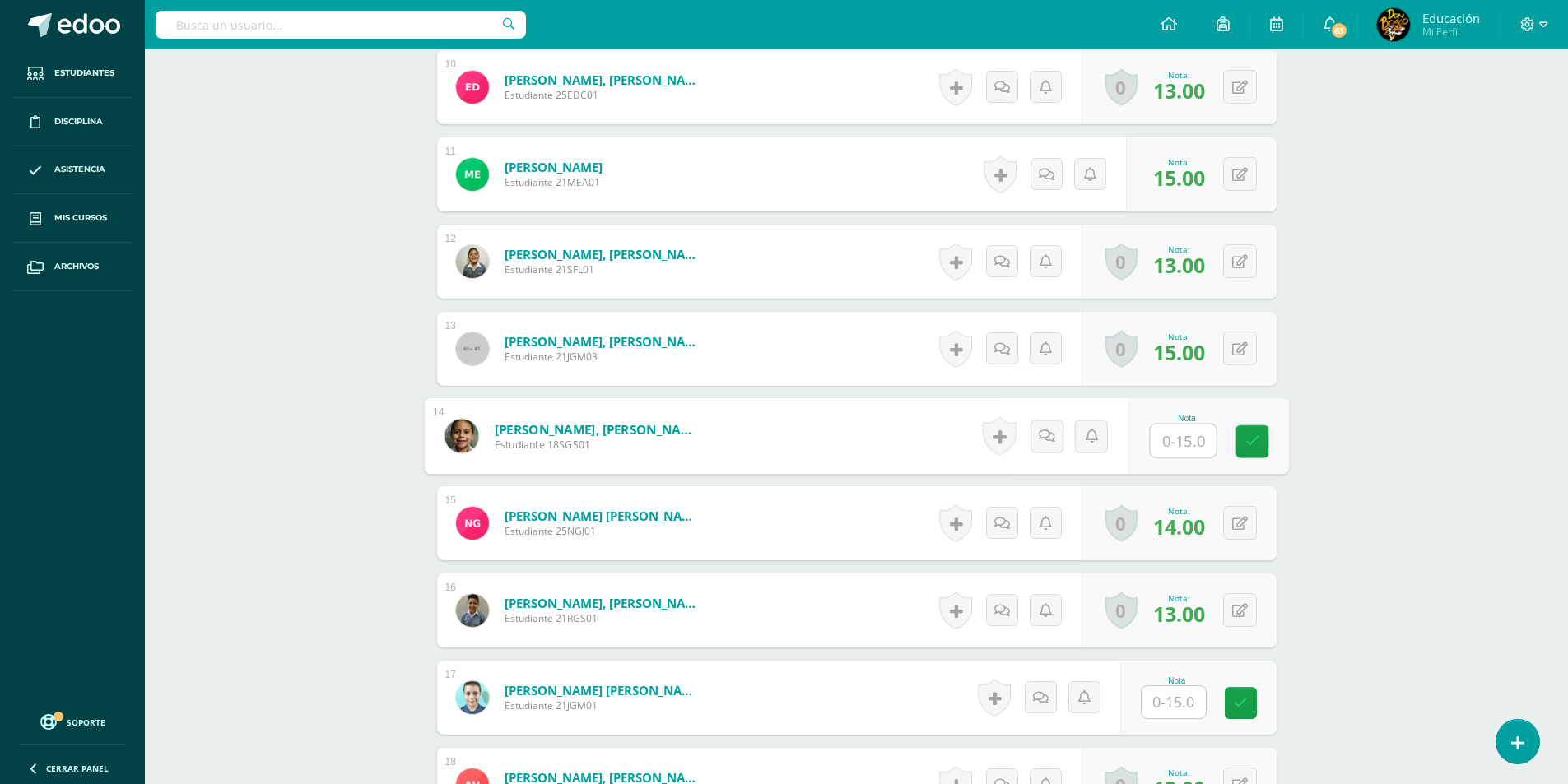
click at [1182, 442] on input "text" at bounding box center [1182, 441] width 66 height 33
type input "15"
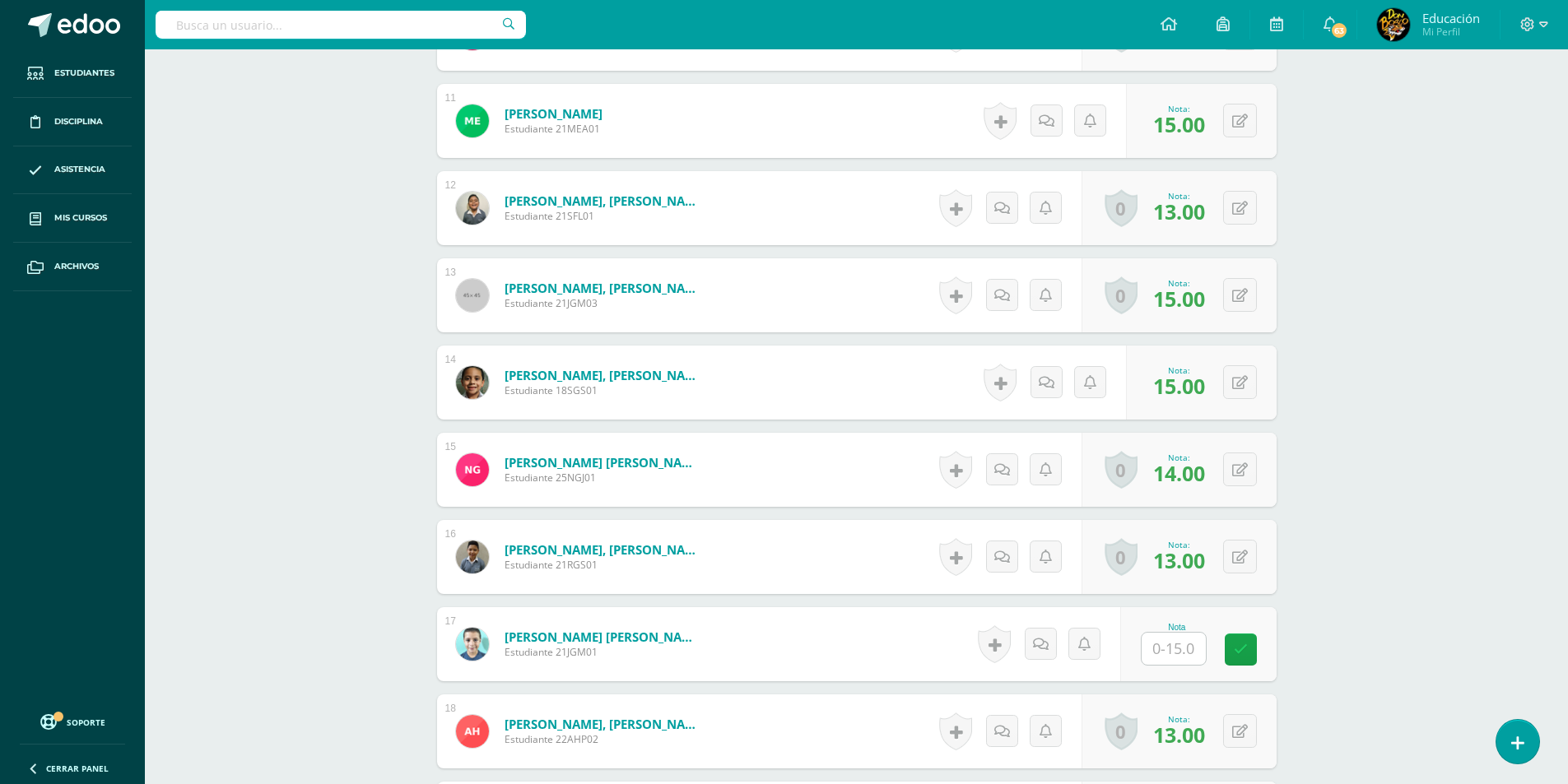
scroll to position [1390, 0]
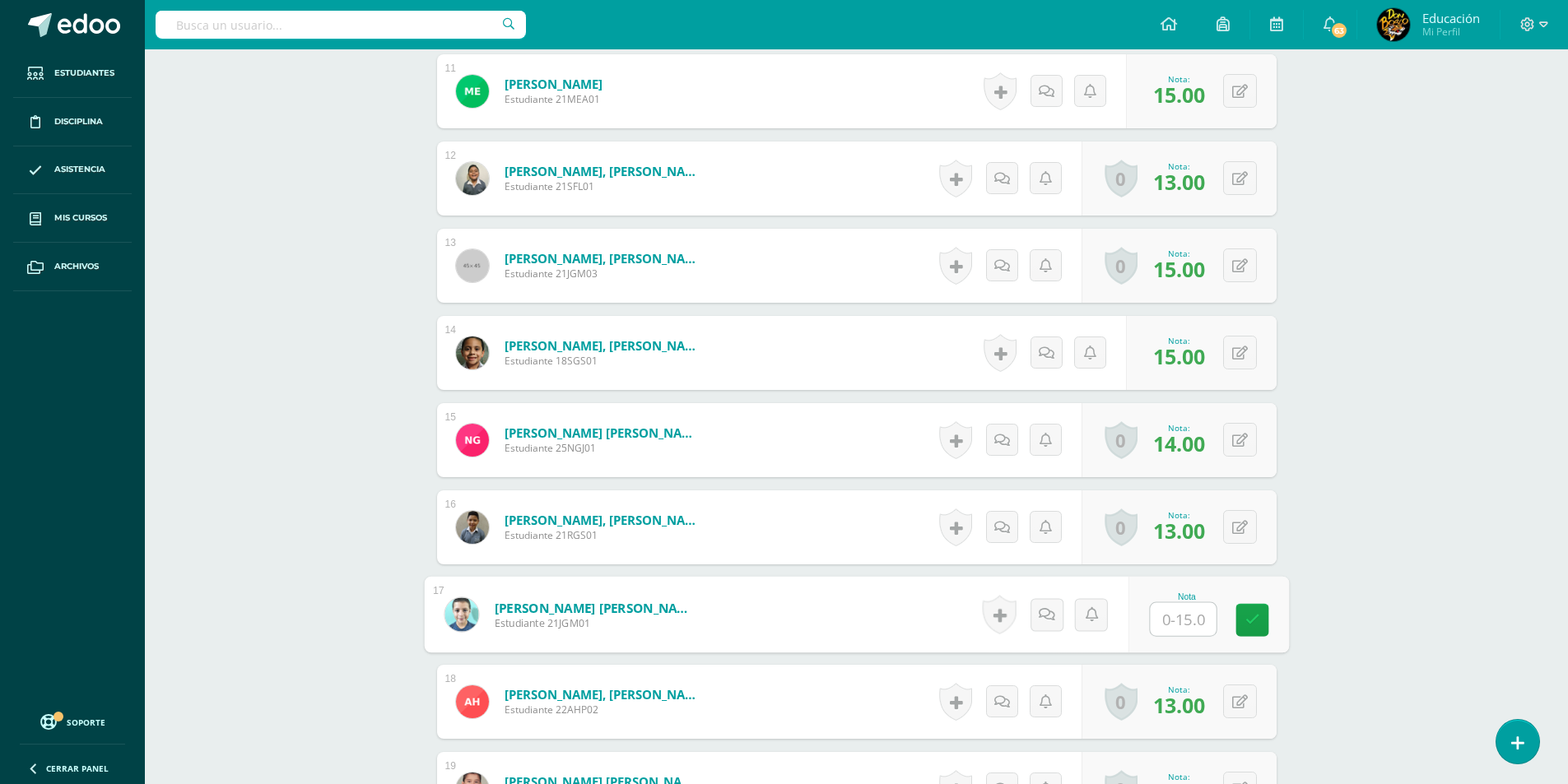
click at [1187, 625] on input "text" at bounding box center [1182, 620] width 66 height 33
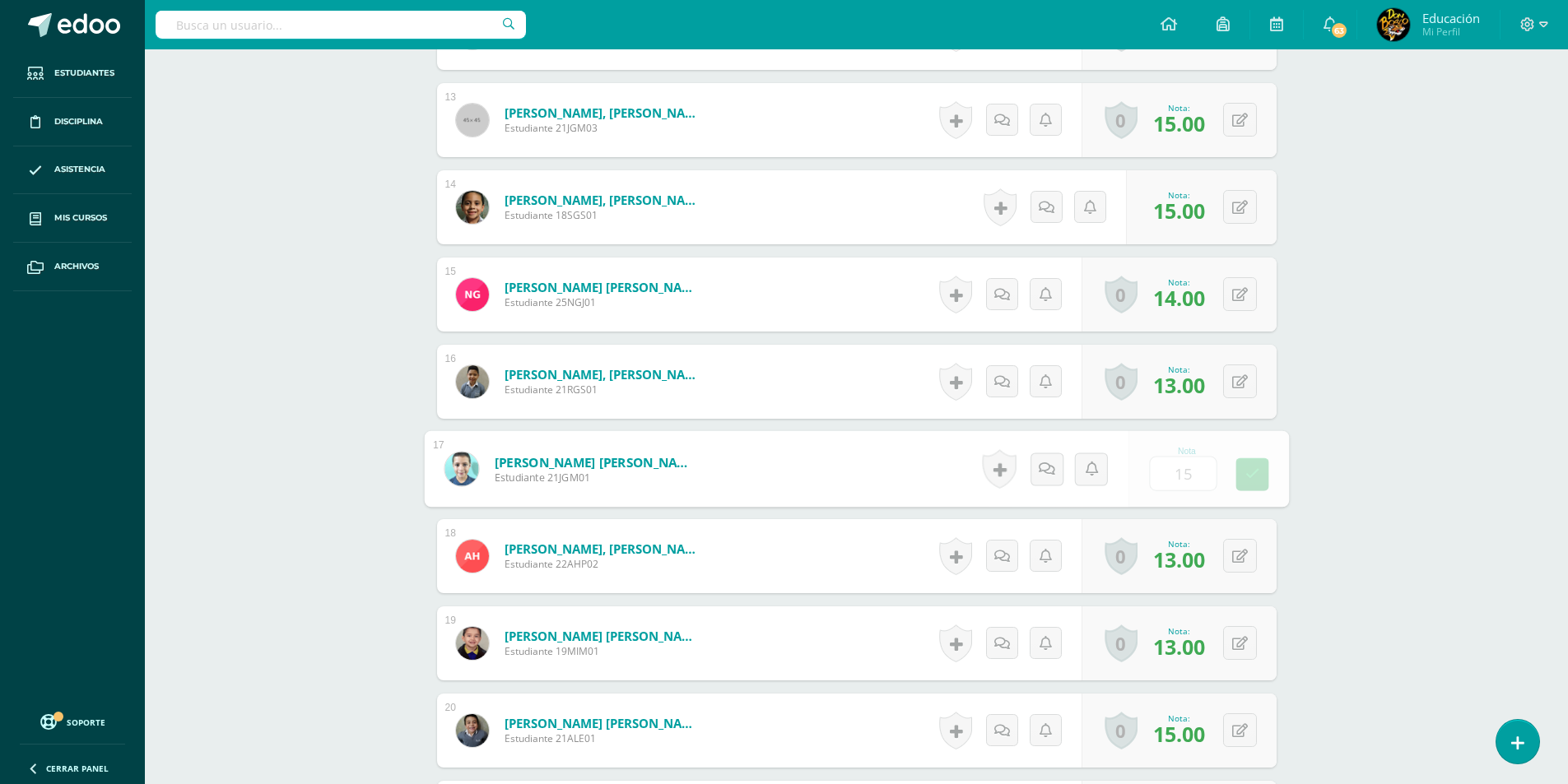
scroll to position [1554, 0]
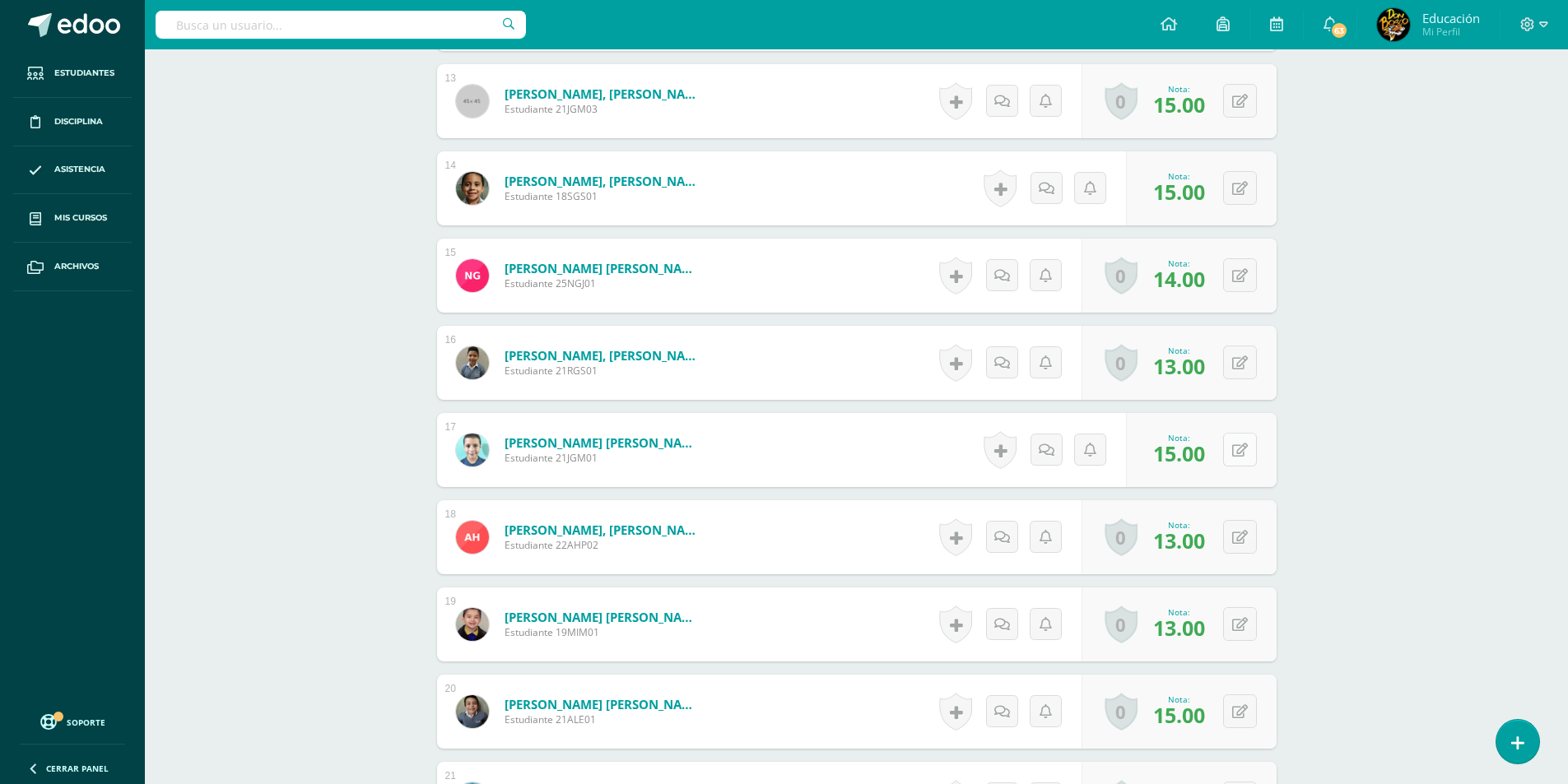
click at [1238, 459] on button at bounding box center [1240, 449] width 33 height 33
type input "14"
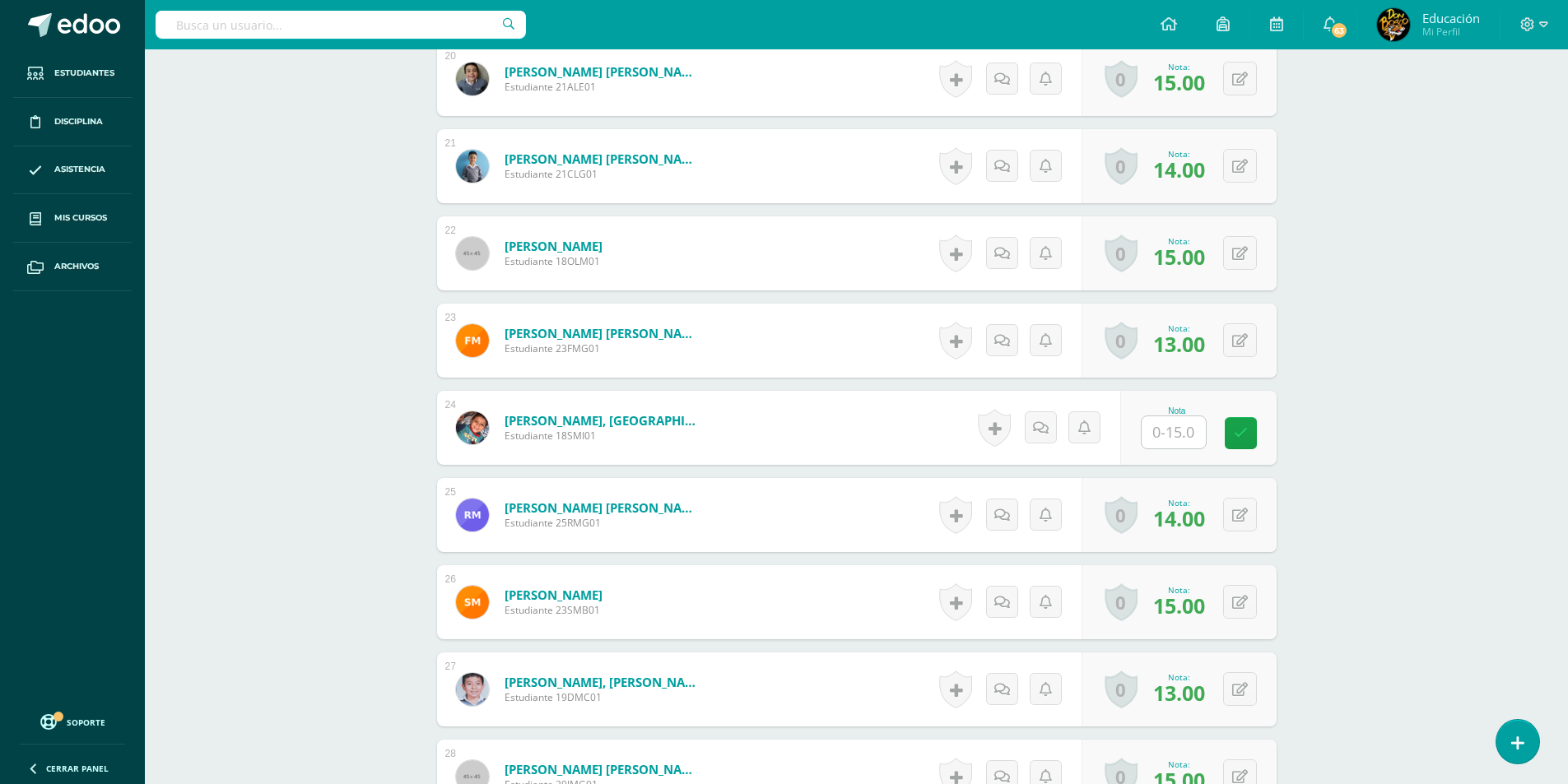
scroll to position [2213, 0]
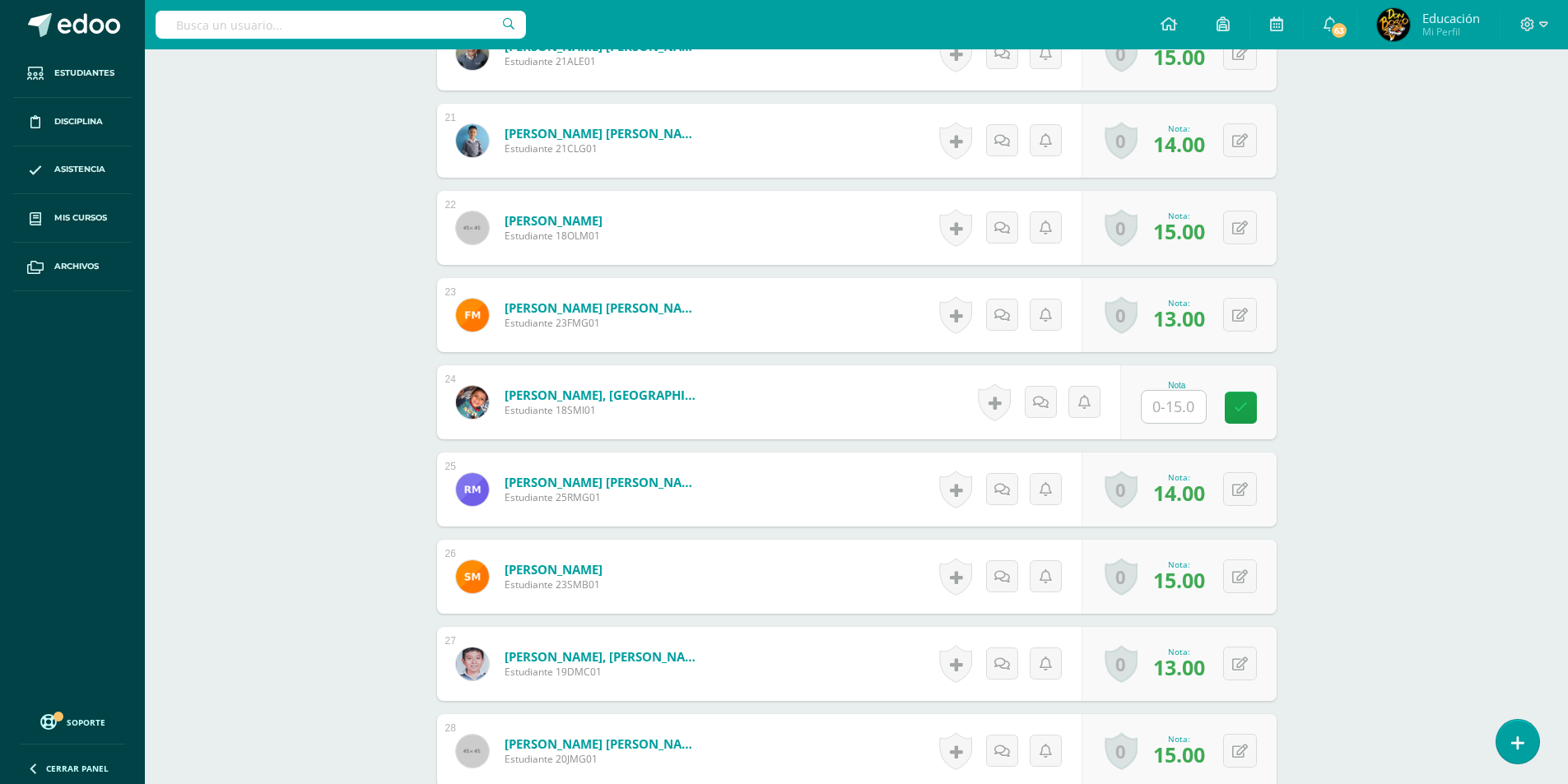
click at [1151, 399] on input "text" at bounding box center [1173, 407] width 64 height 32
type input "15"
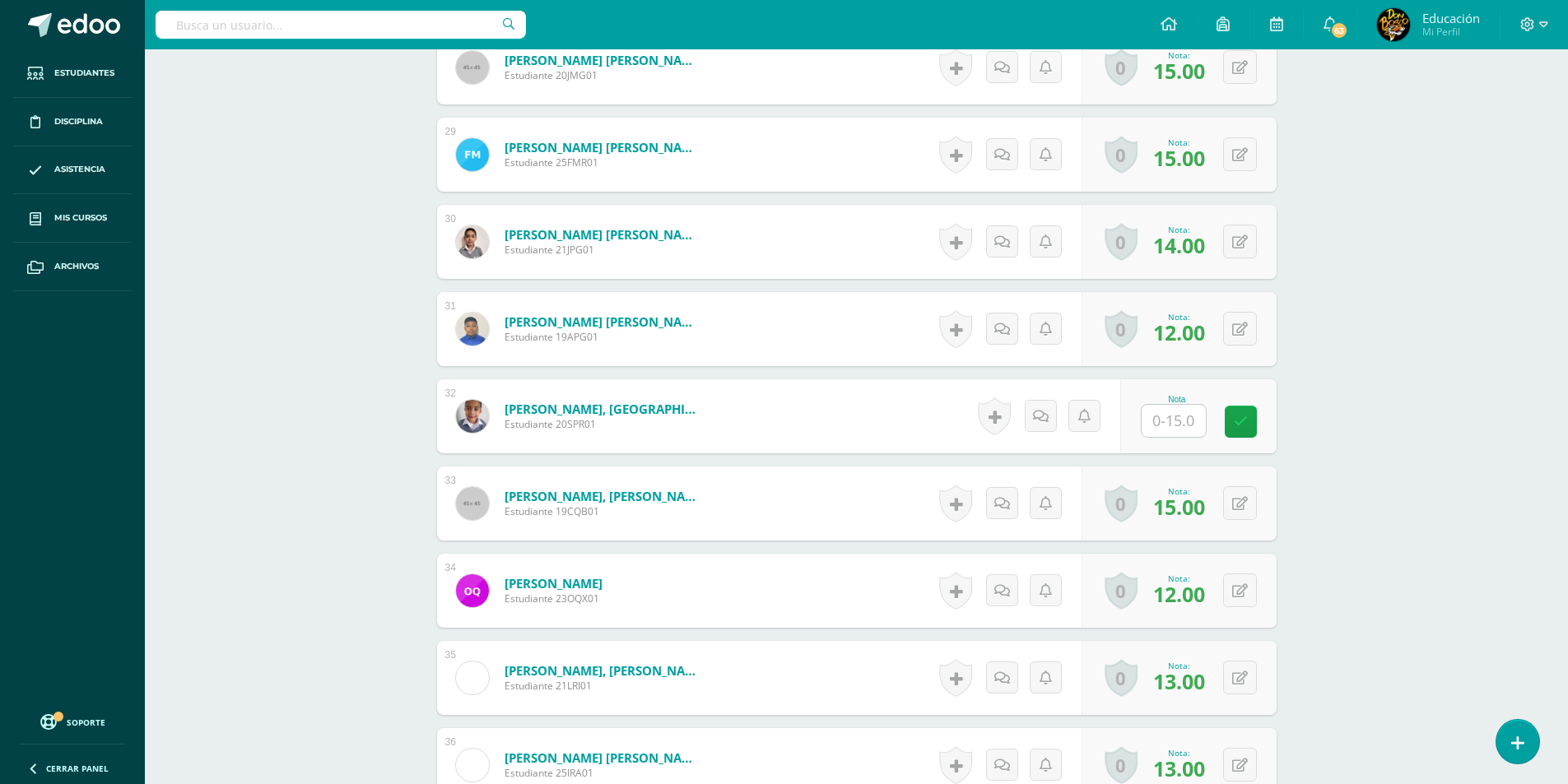
scroll to position [2953, 0]
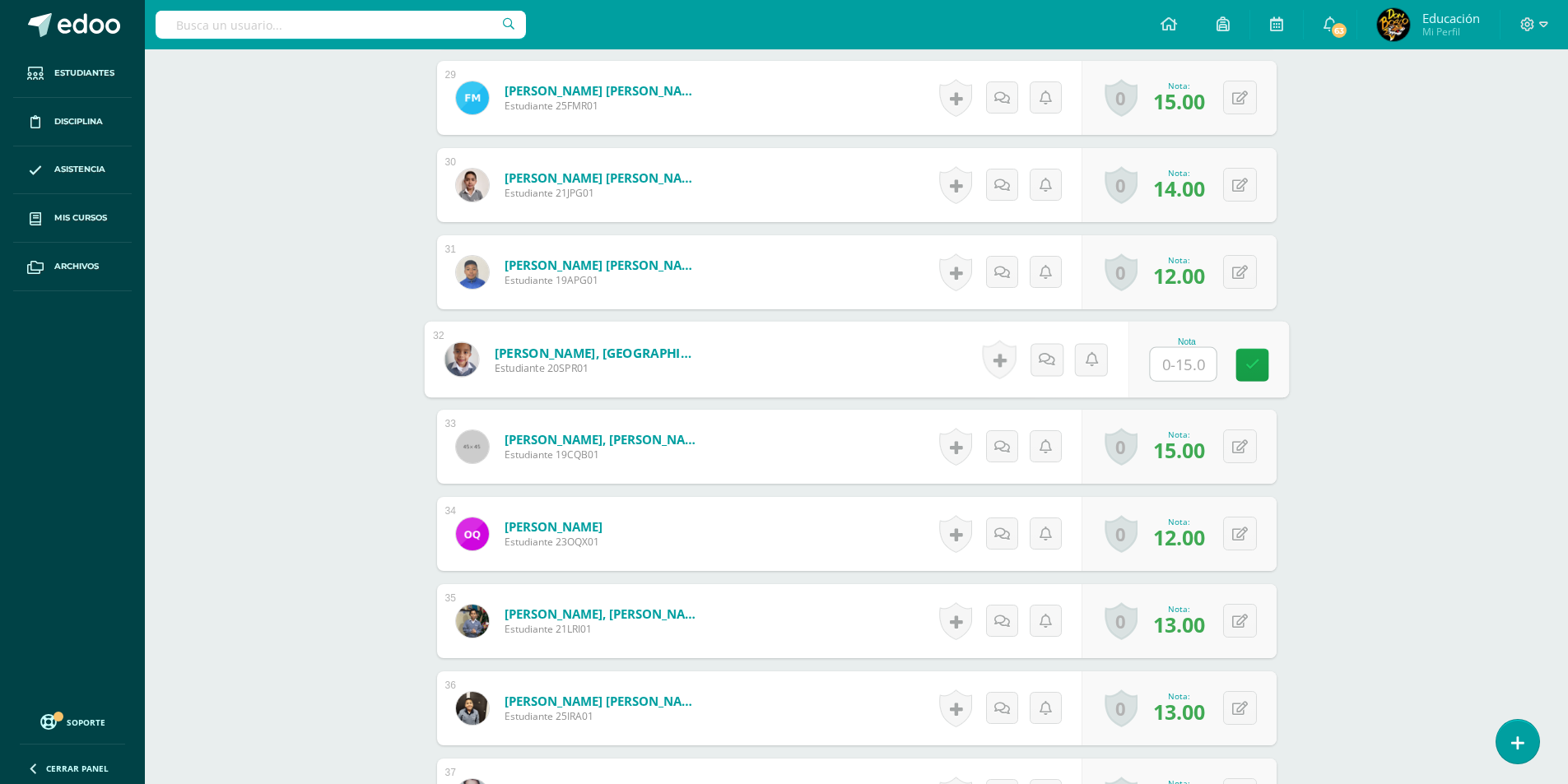
click at [1184, 365] on input "text" at bounding box center [1182, 365] width 66 height 33
type input "15"
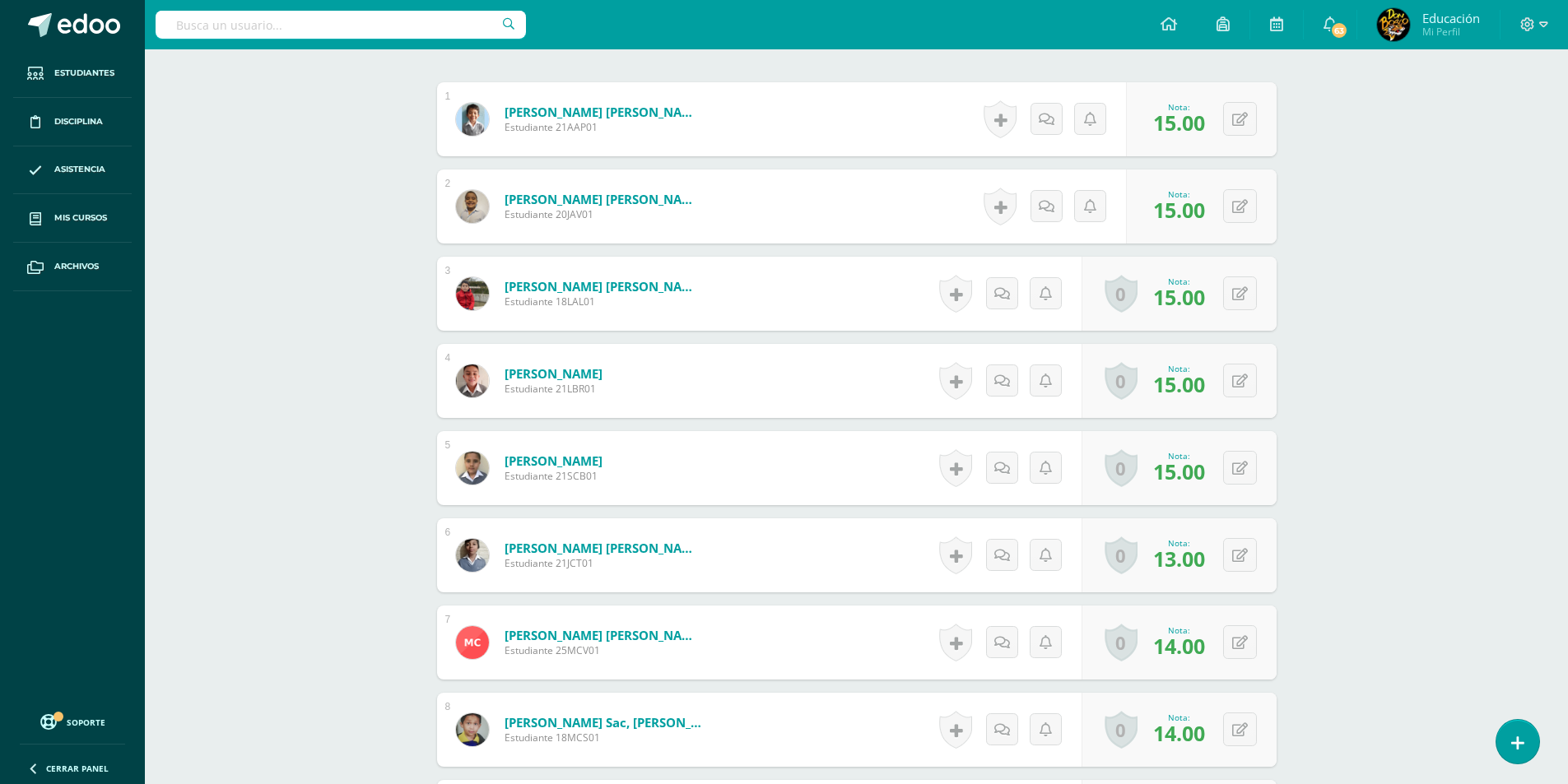
scroll to position [0, 0]
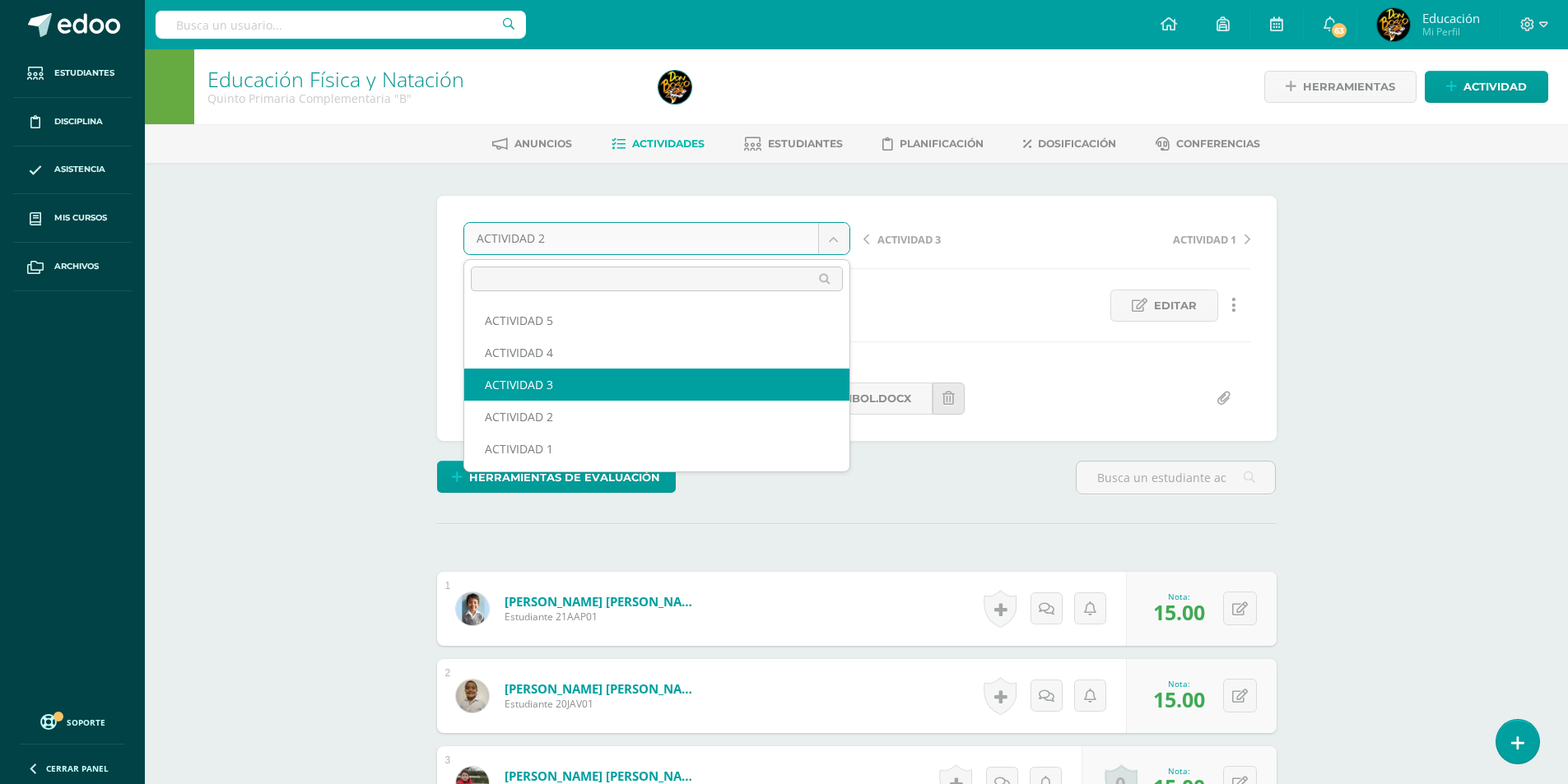
select select "/dashboard/teacher/grade-activity/178299/"
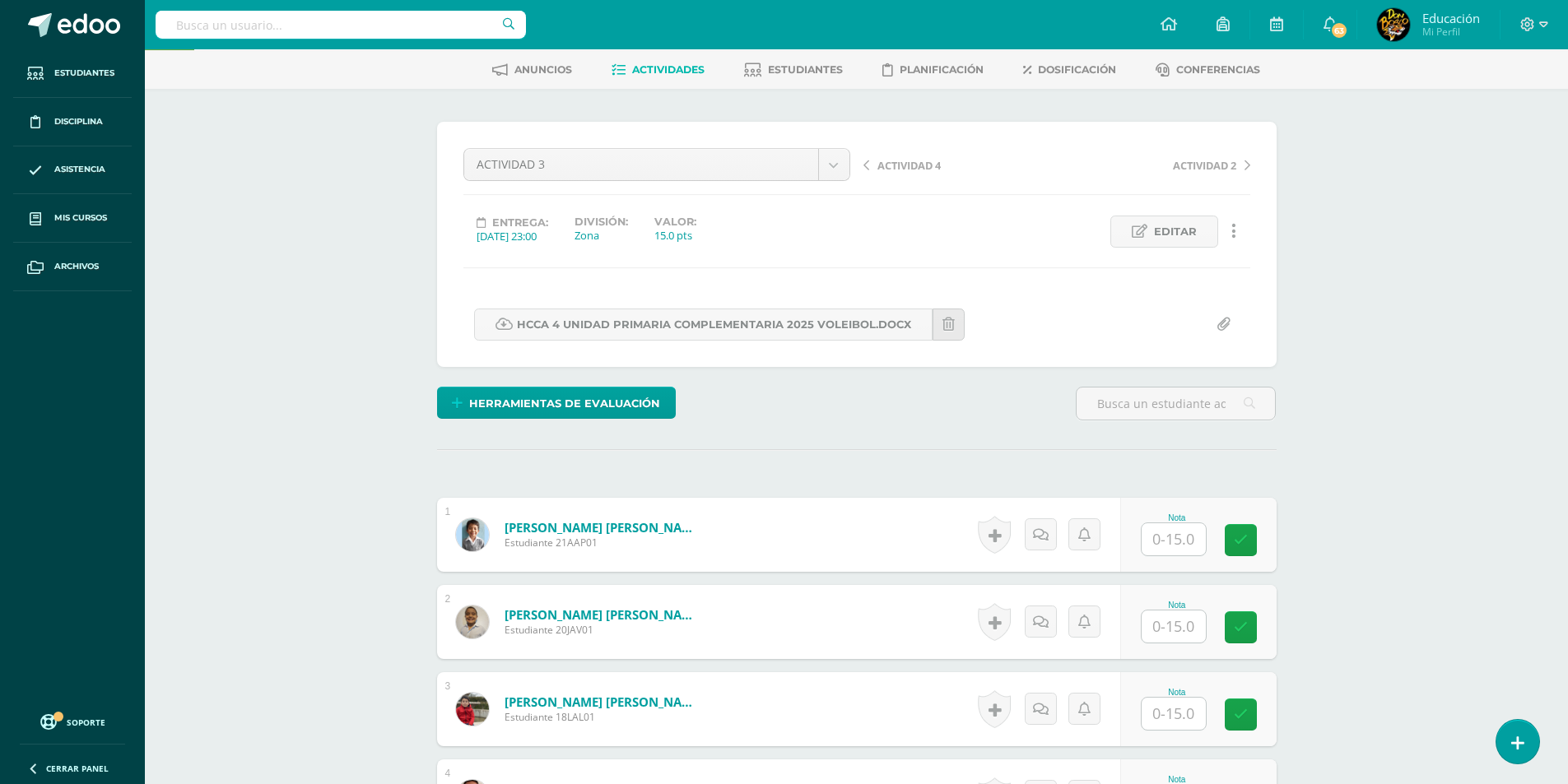
scroll to position [251, 0]
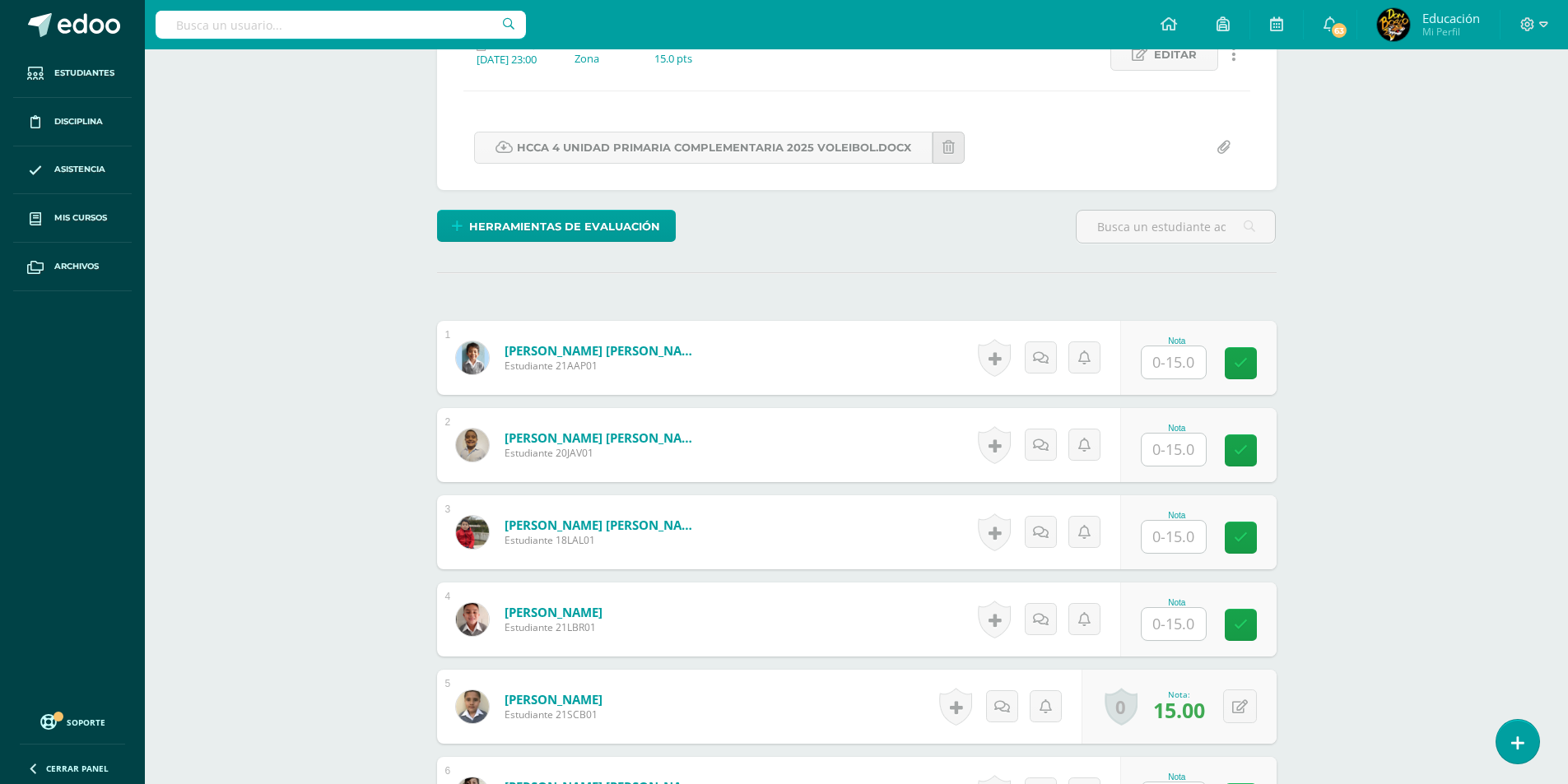
click at [1196, 360] on input "text" at bounding box center [1173, 362] width 64 height 32
type input "15"
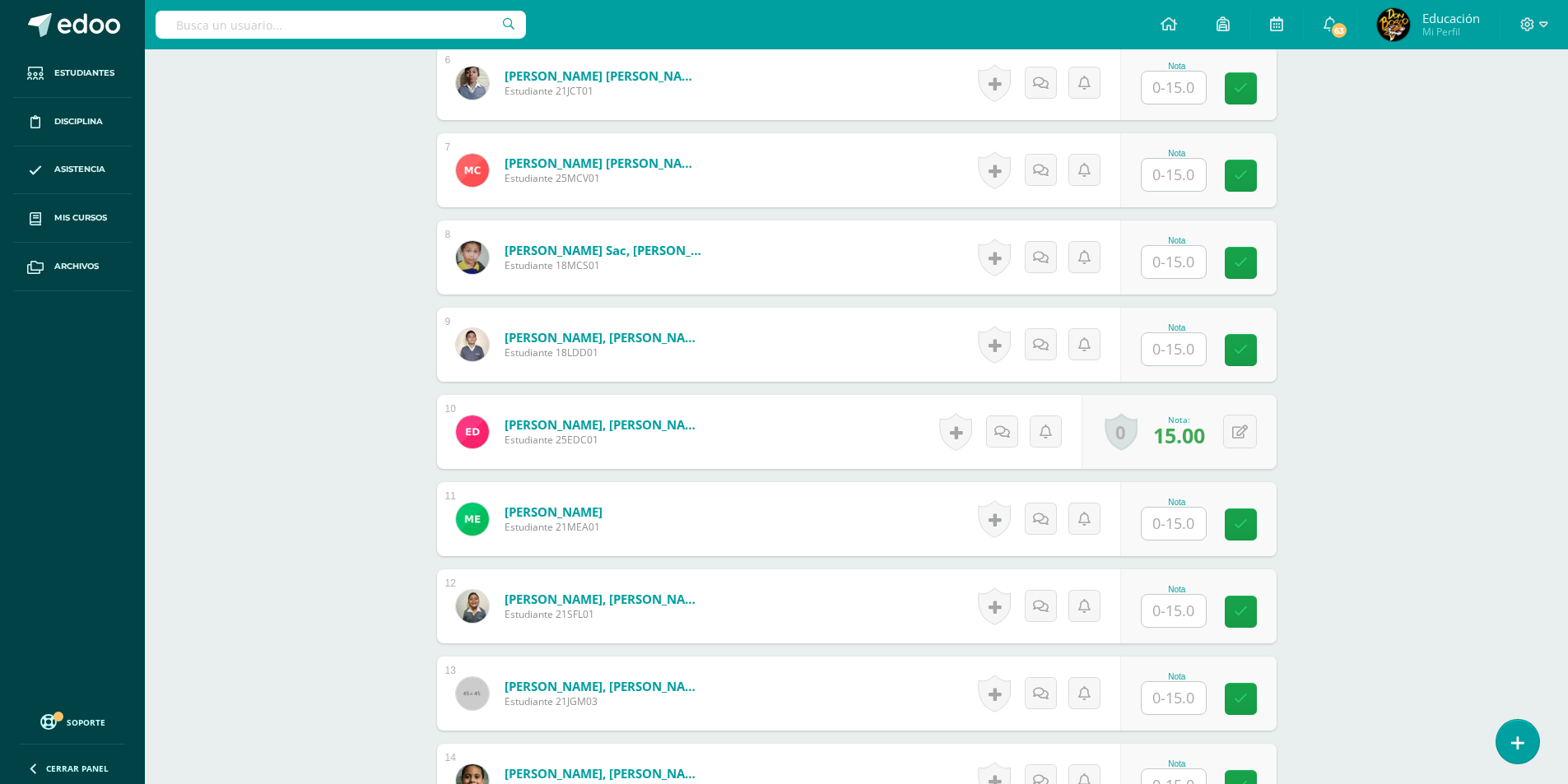
scroll to position [992, 0]
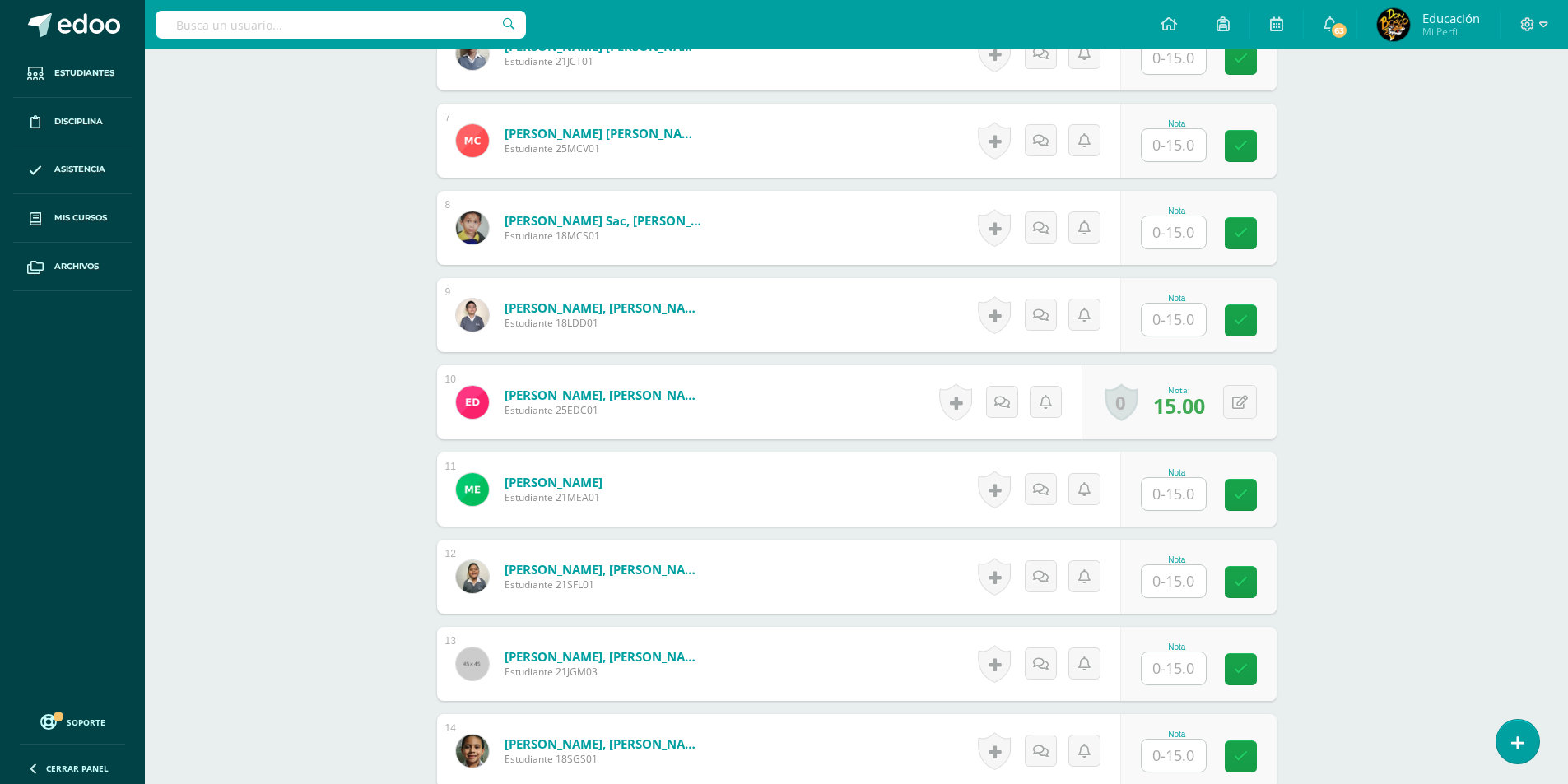
click at [1165, 495] on input "text" at bounding box center [1173, 494] width 64 height 32
type input "14"
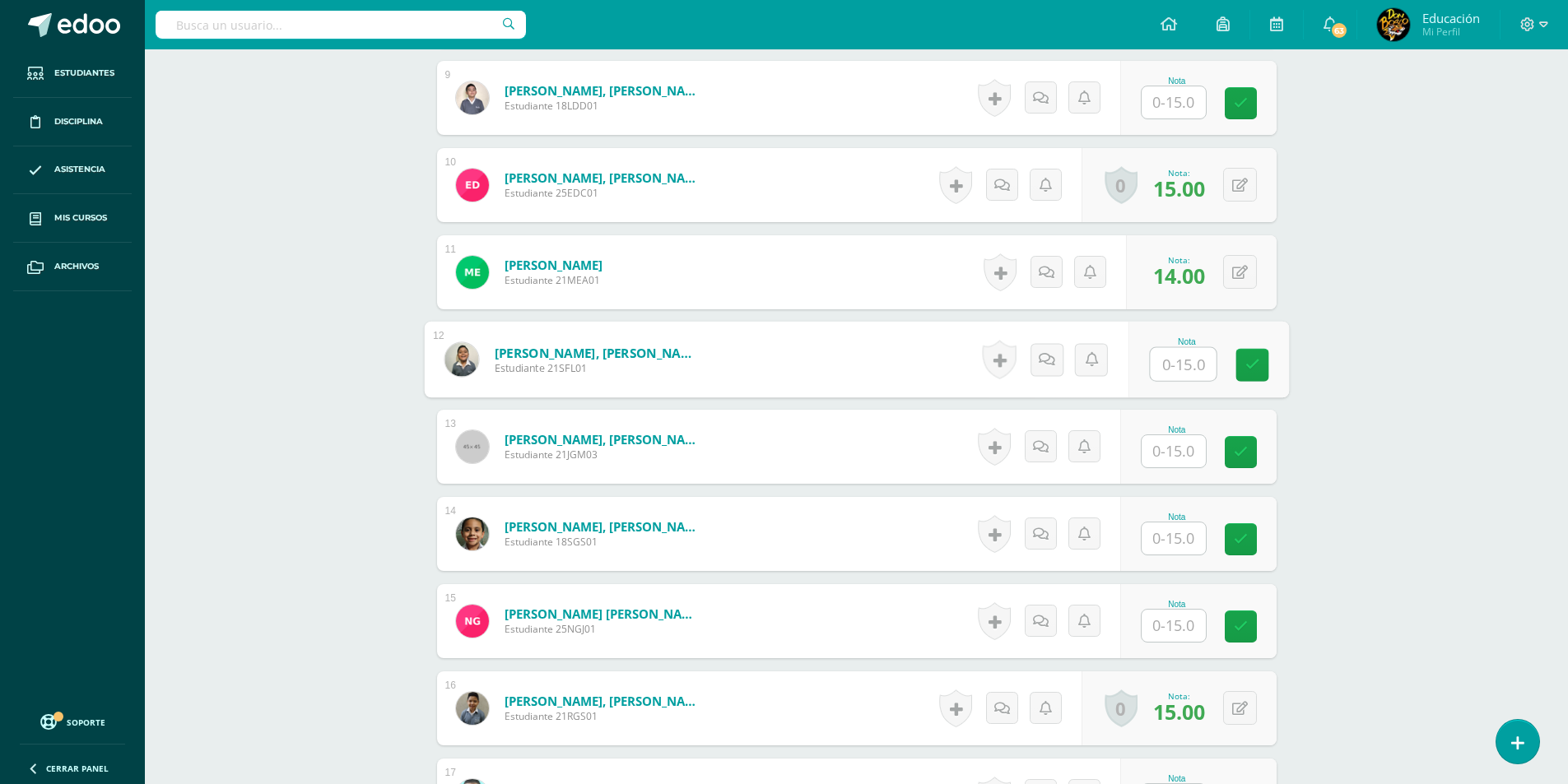
scroll to position [1238, 0]
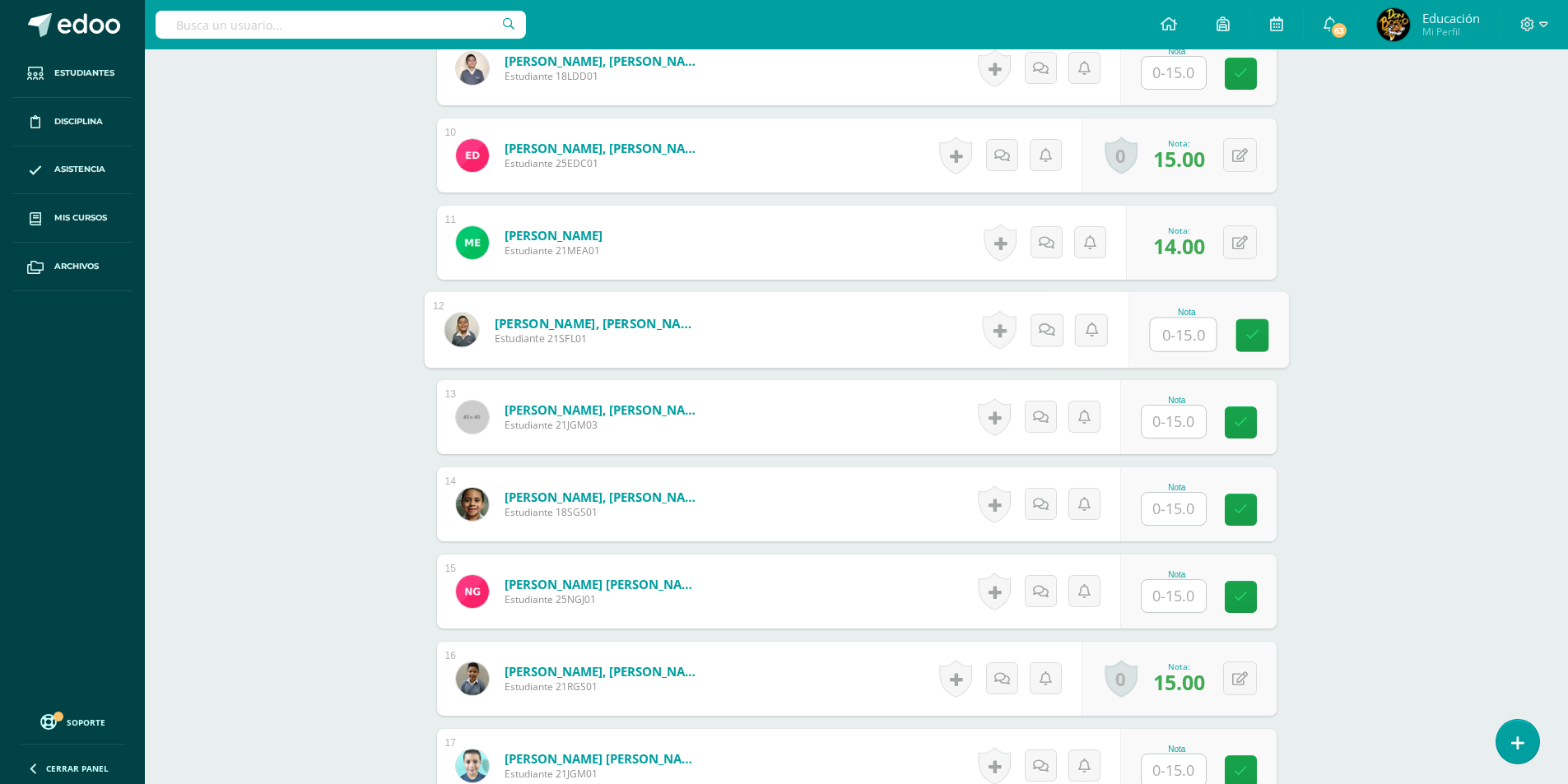
click at [1165, 495] on input "text" at bounding box center [1173, 509] width 64 height 32
type input "15"
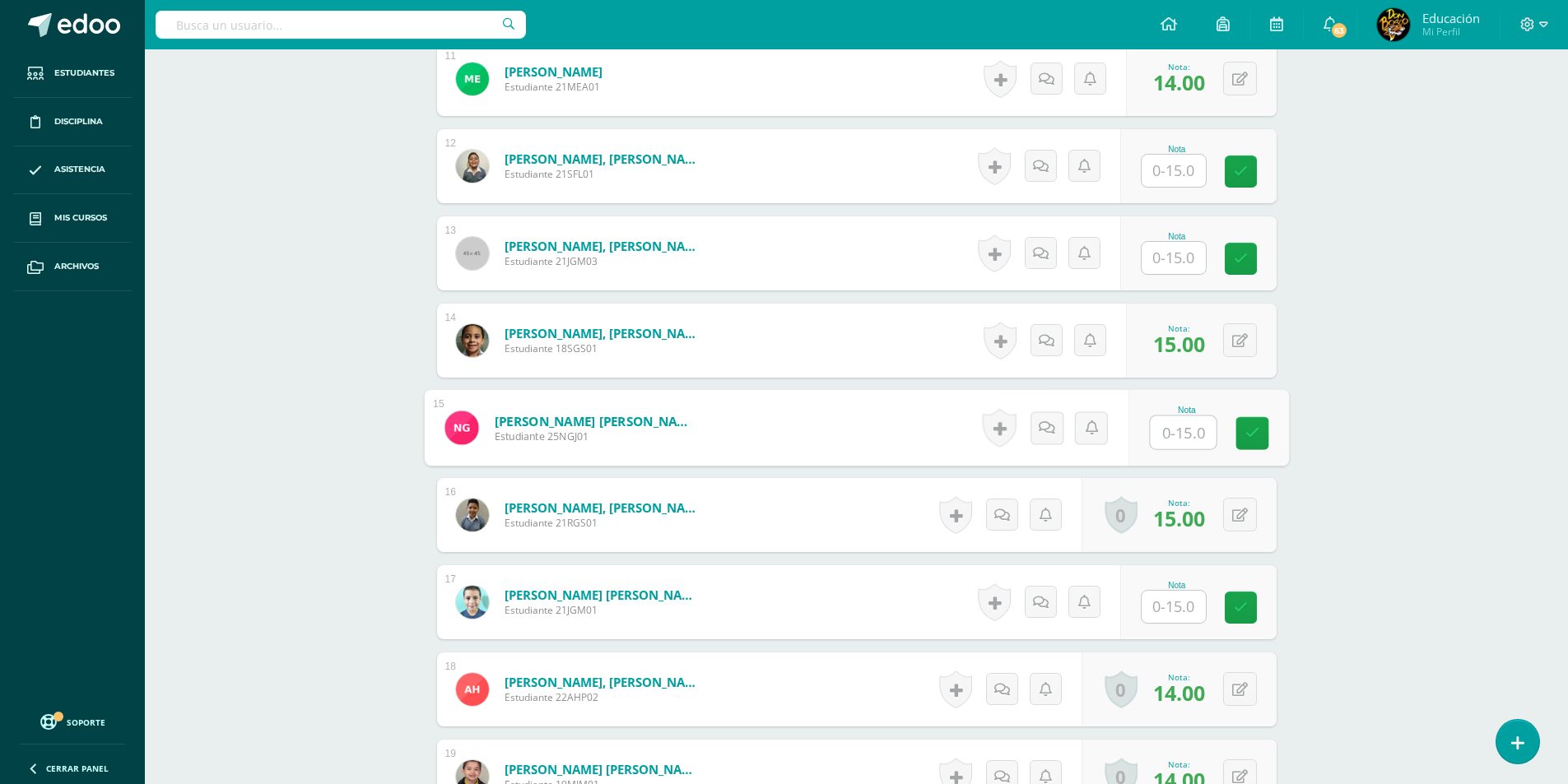
scroll to position [1403, 0]
click at [1165, 607] on input "text" at bounding box center [1182, 607] width 66 height 33
type input "15"
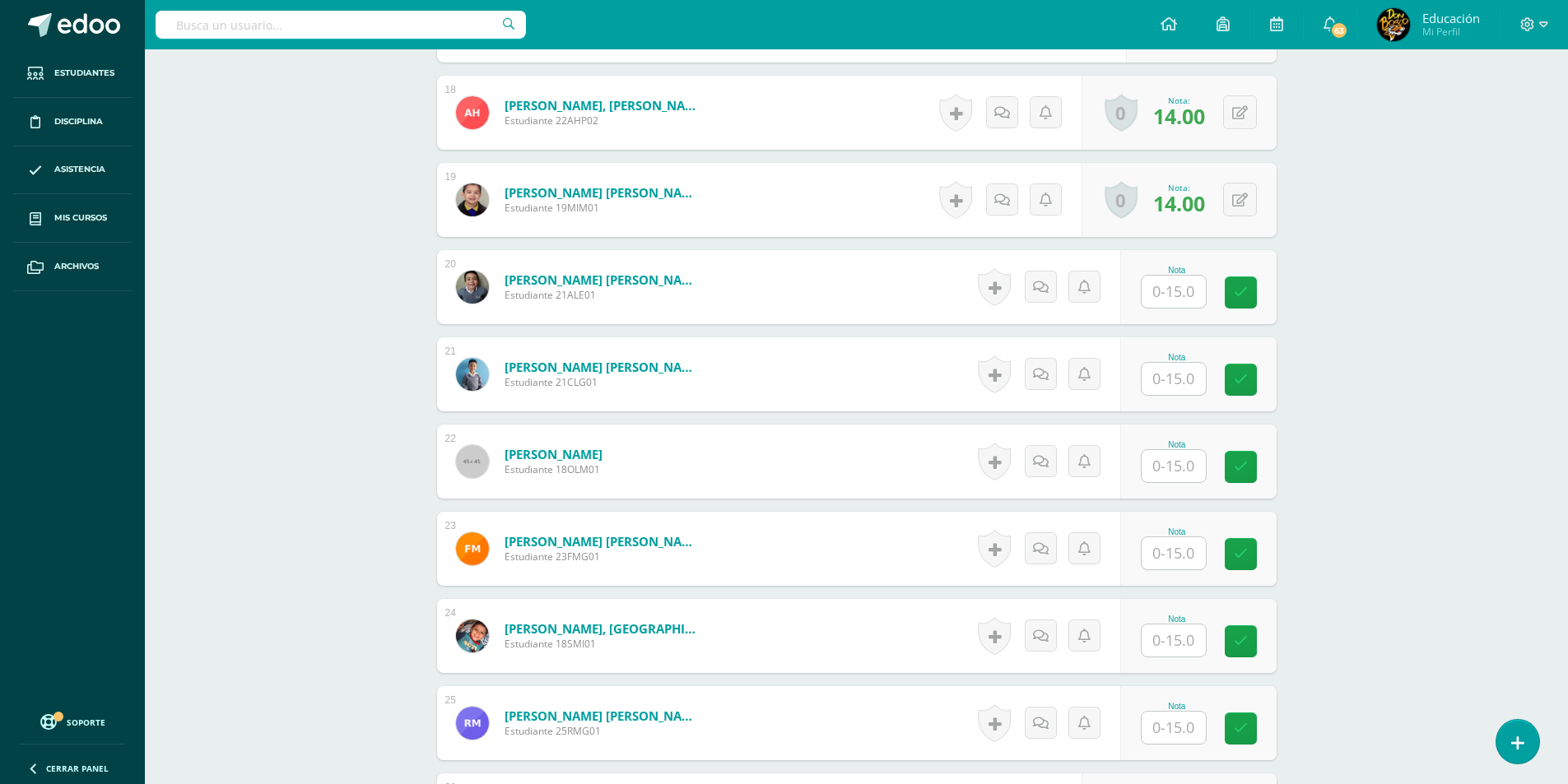
scroll to position [2061, 0]
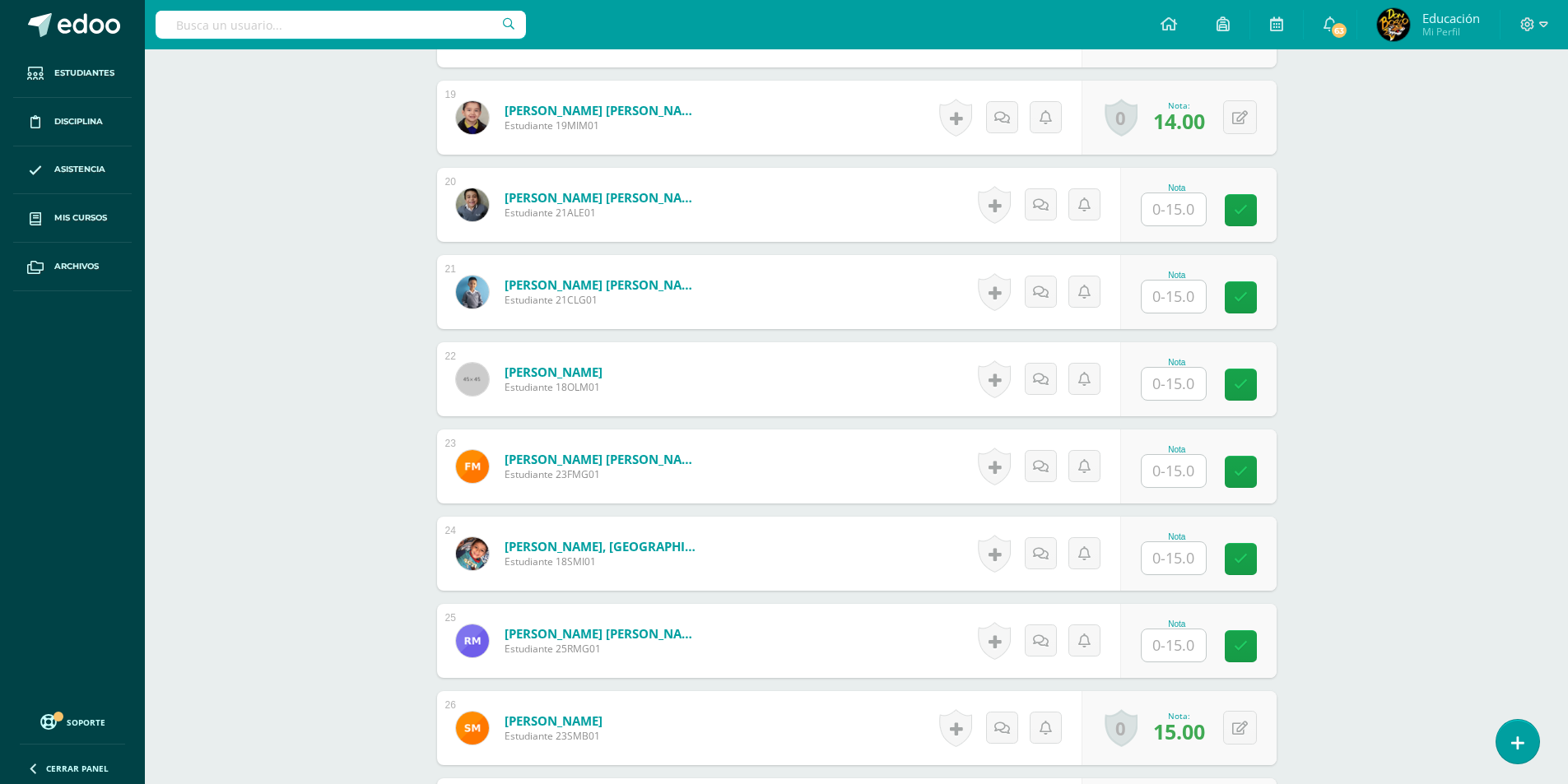
click at [1180, 559] on input "text" at bounding box center [1173, 558] width 64 height 32
type input "15"
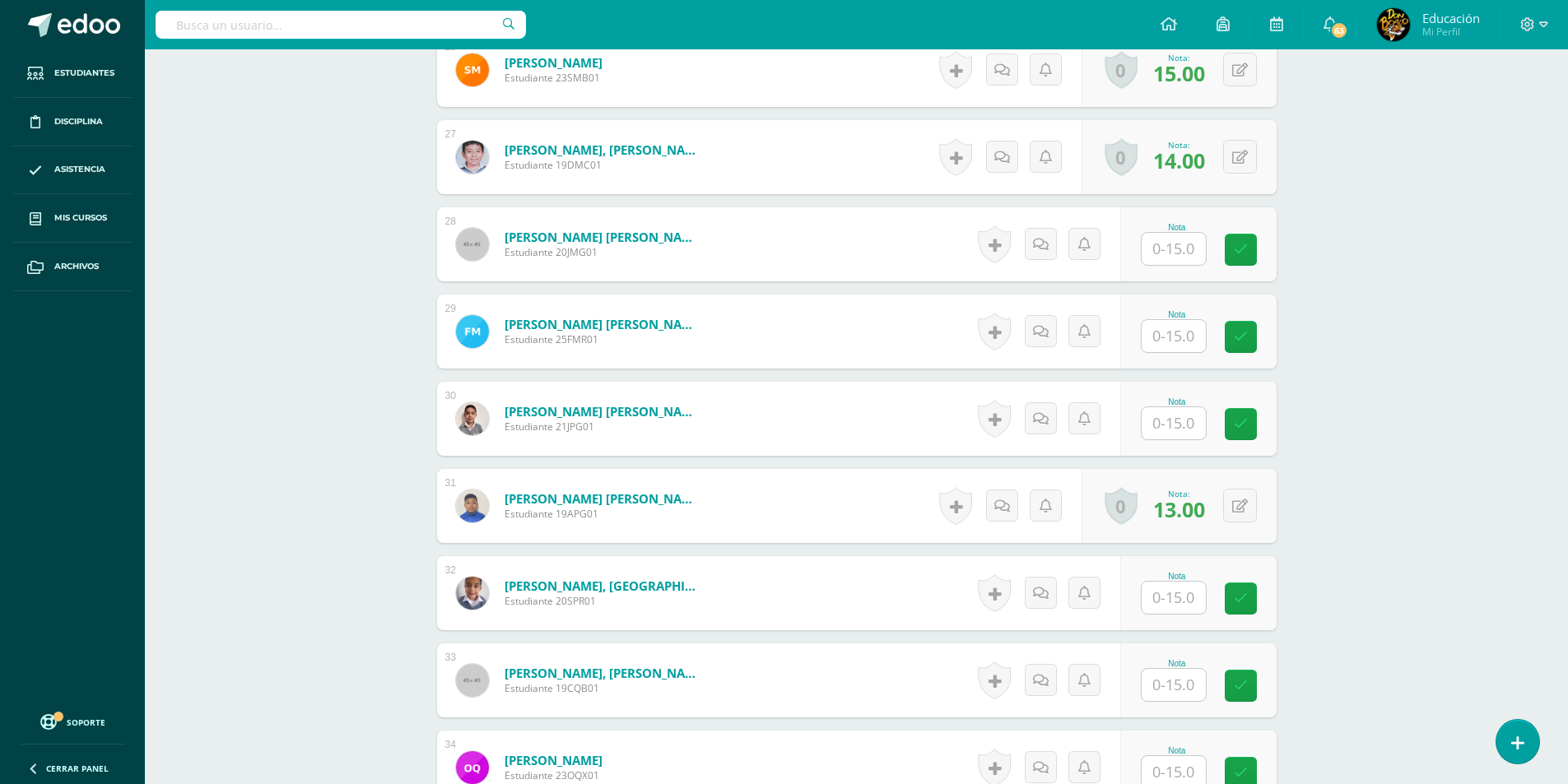
scroll to position [2802, 0]
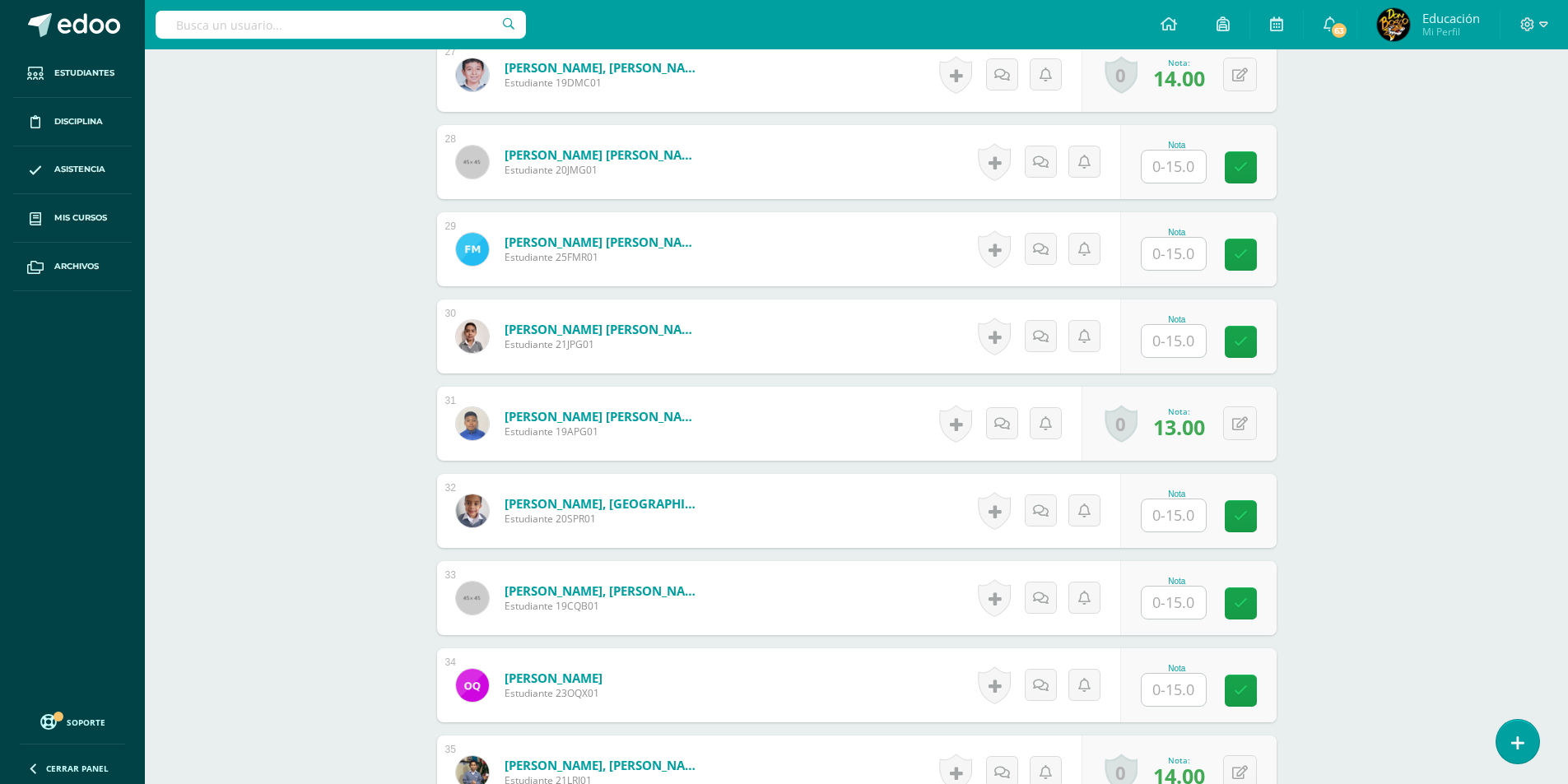
click at [1187, 503] on input "text" at bounding box center [1173, 515] width 64 height 32
type input "15"
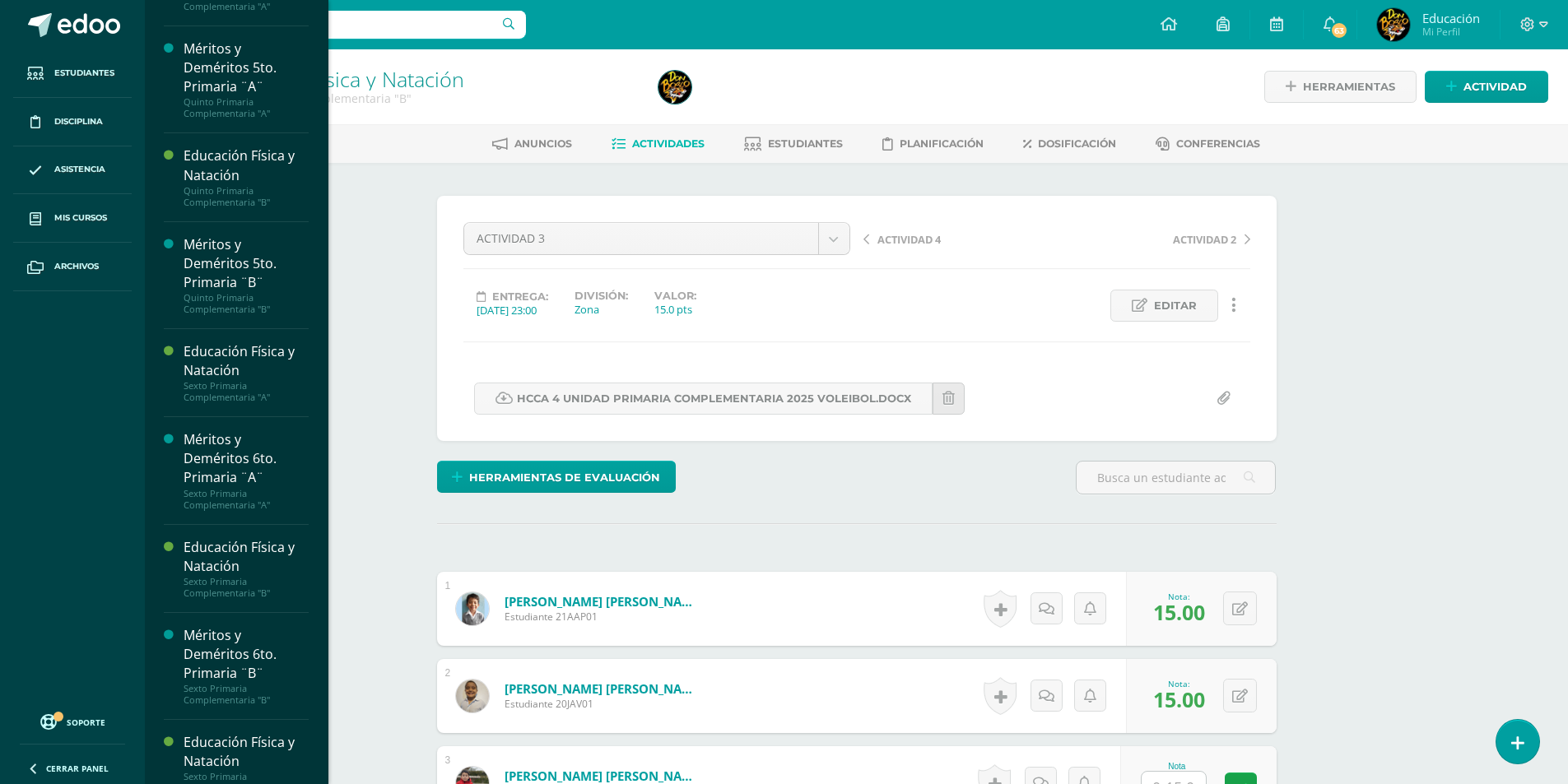
scroll to position [1737, 0]
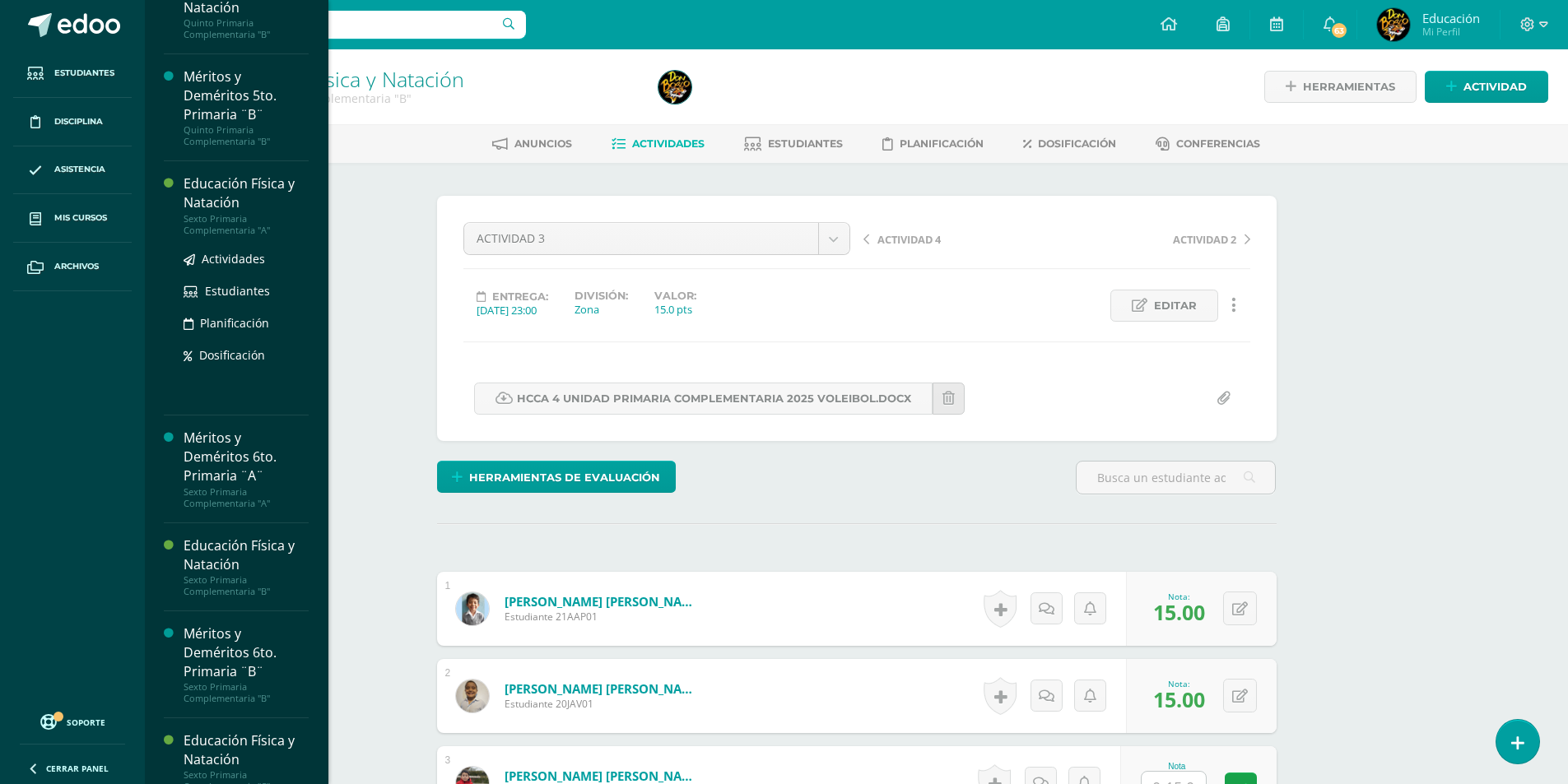
click at [250, 212] on div "Educación Física y Natación" at bounding box center [246, 193] width 125 height 38
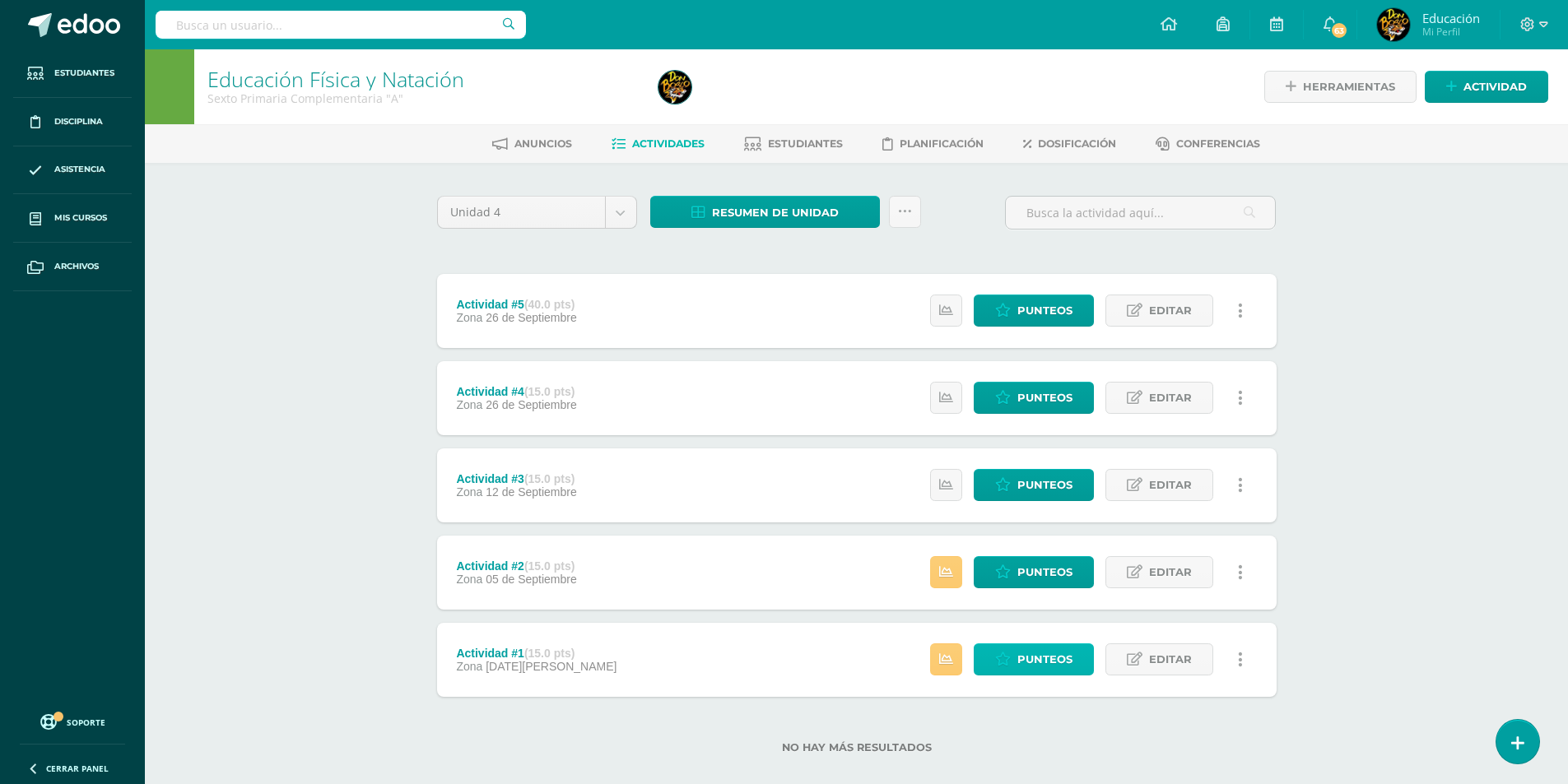
click at [1052, 663] on span "Punteos" at bounding box center [1044, 659] width 55 height 31
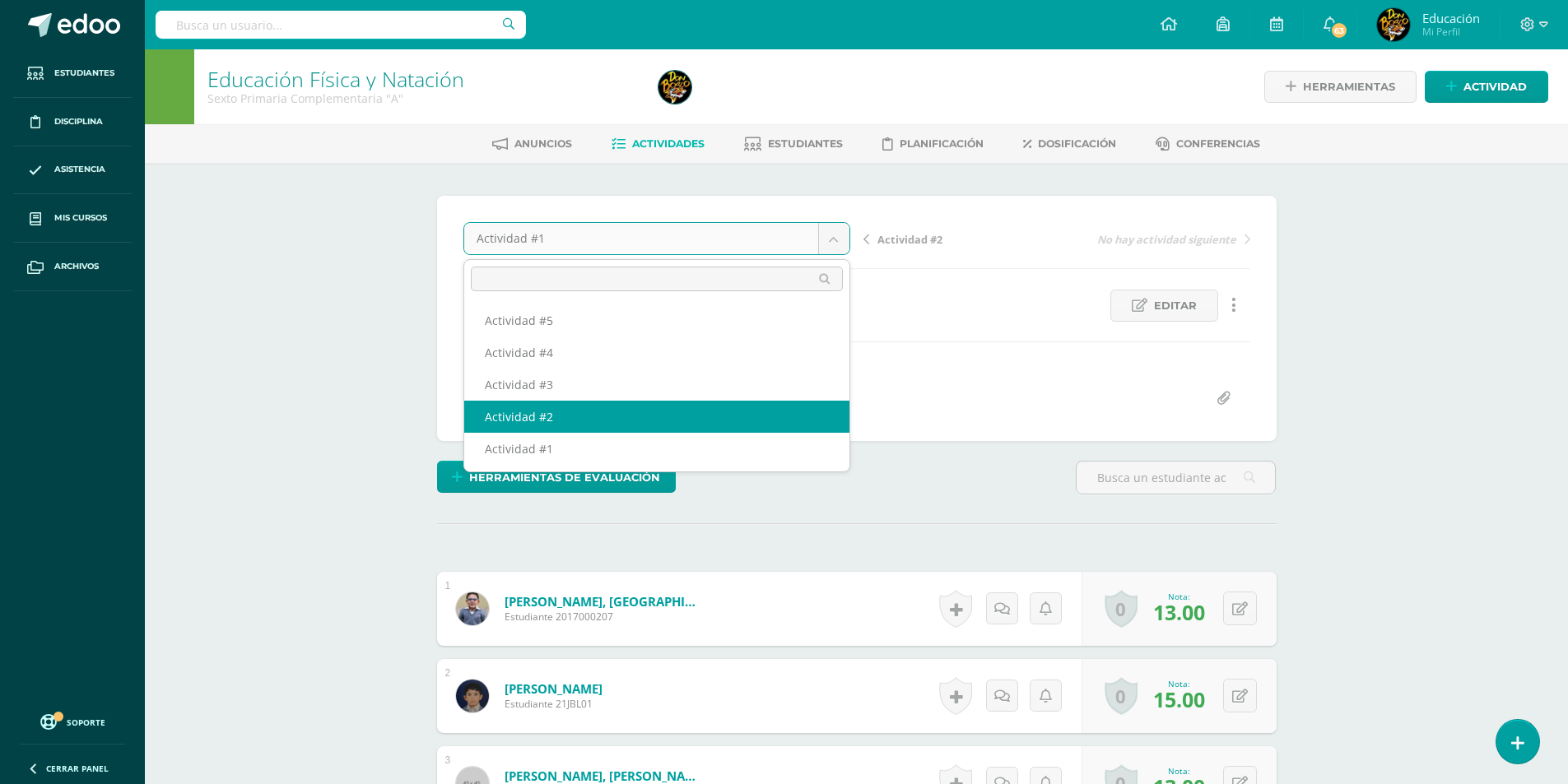
select select "/dashboard/teacher/grade-activity/178135/"
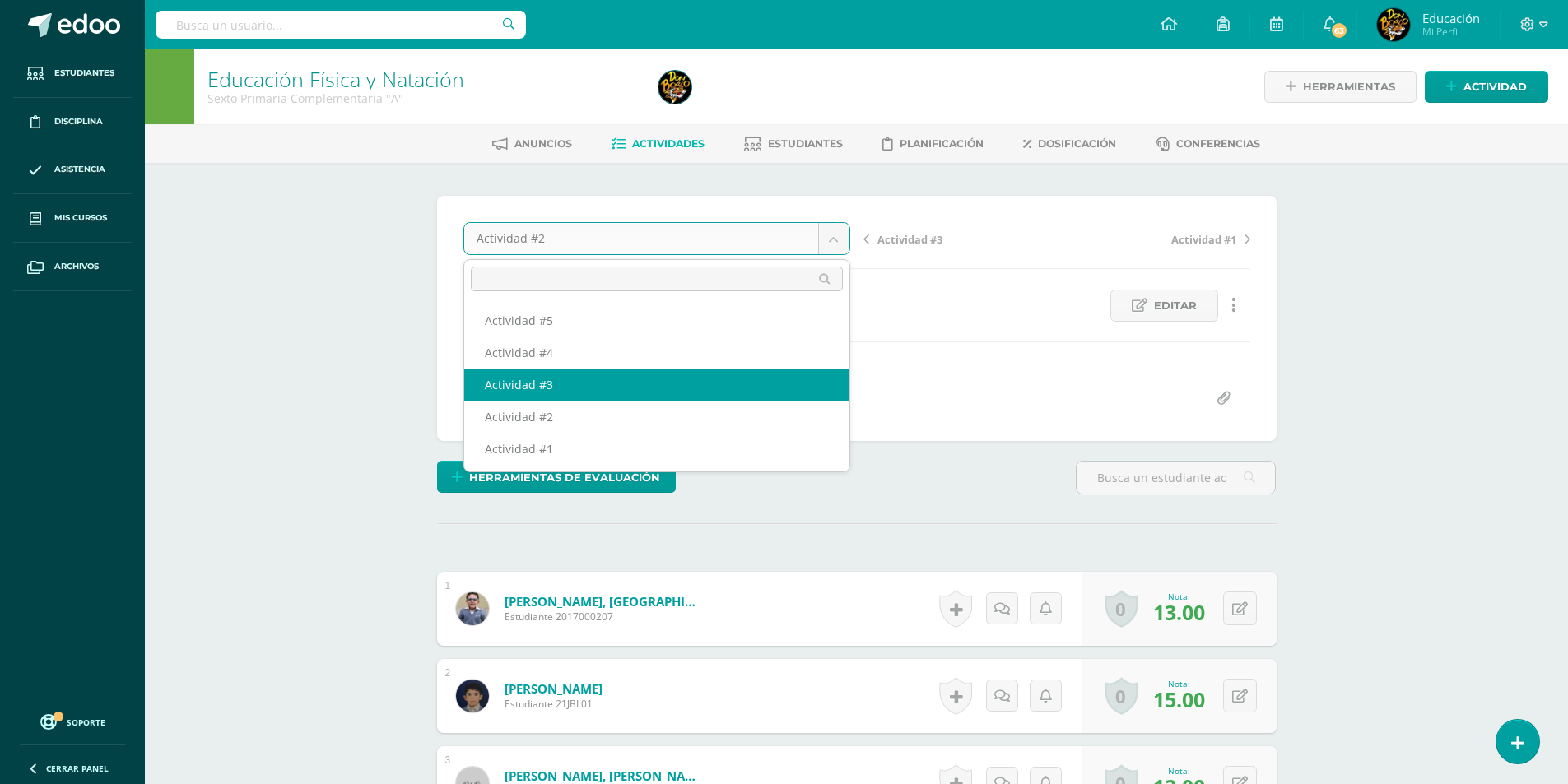
select select "/dashboard/teacher/grade-activity/178156/"
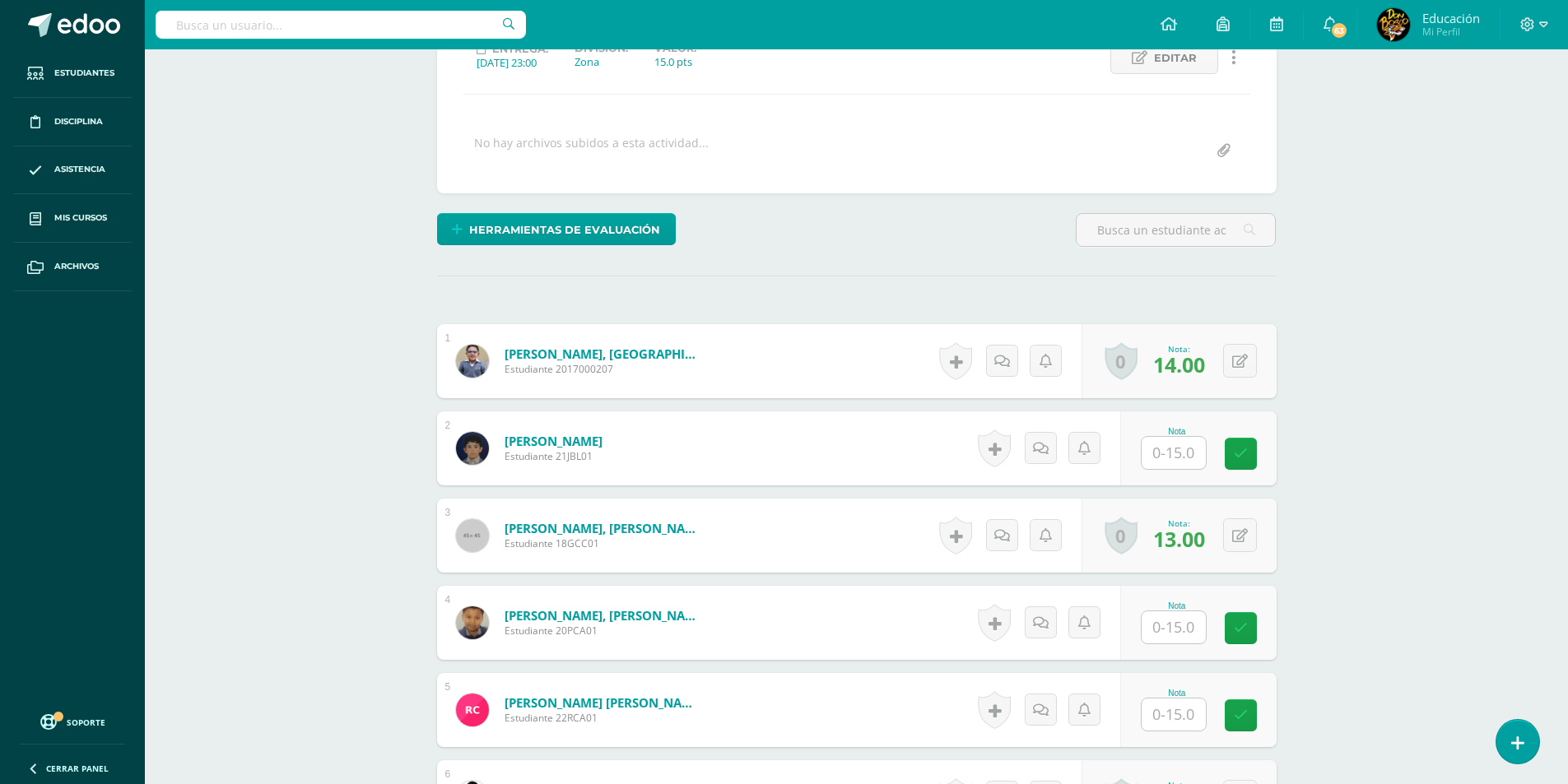
scroll to position [330, 0]
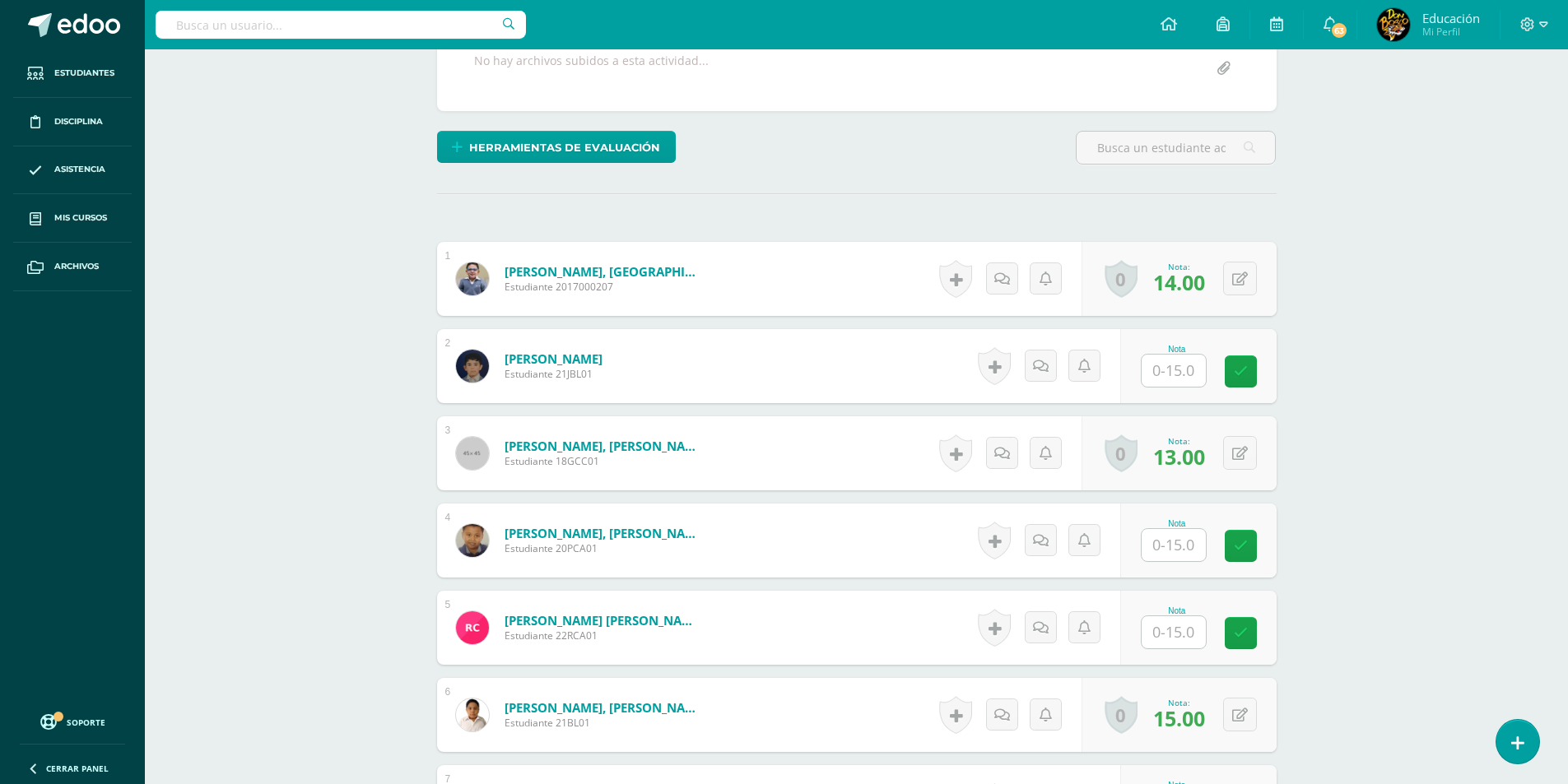
click at [1177, 536] on input "text" at bounding box center [1173, 545] width 64 height 32
click at [1175, 548] on input "text" at bounding box center [1182, 546] width 66 height 33
type input "15"
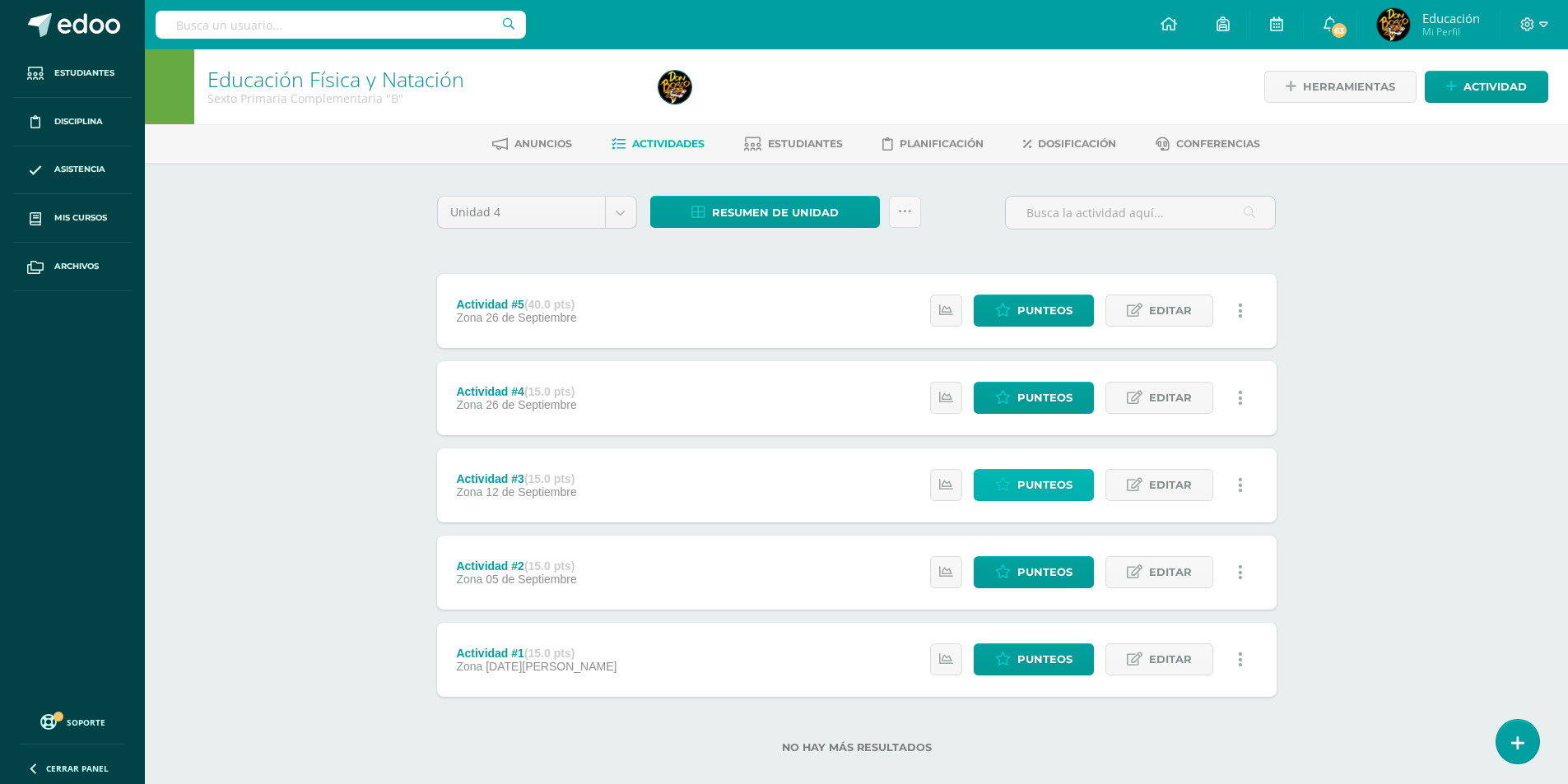
click at [1039, 481] on span "Punteos" at bounding box center [1044, 485] width 55 height 31
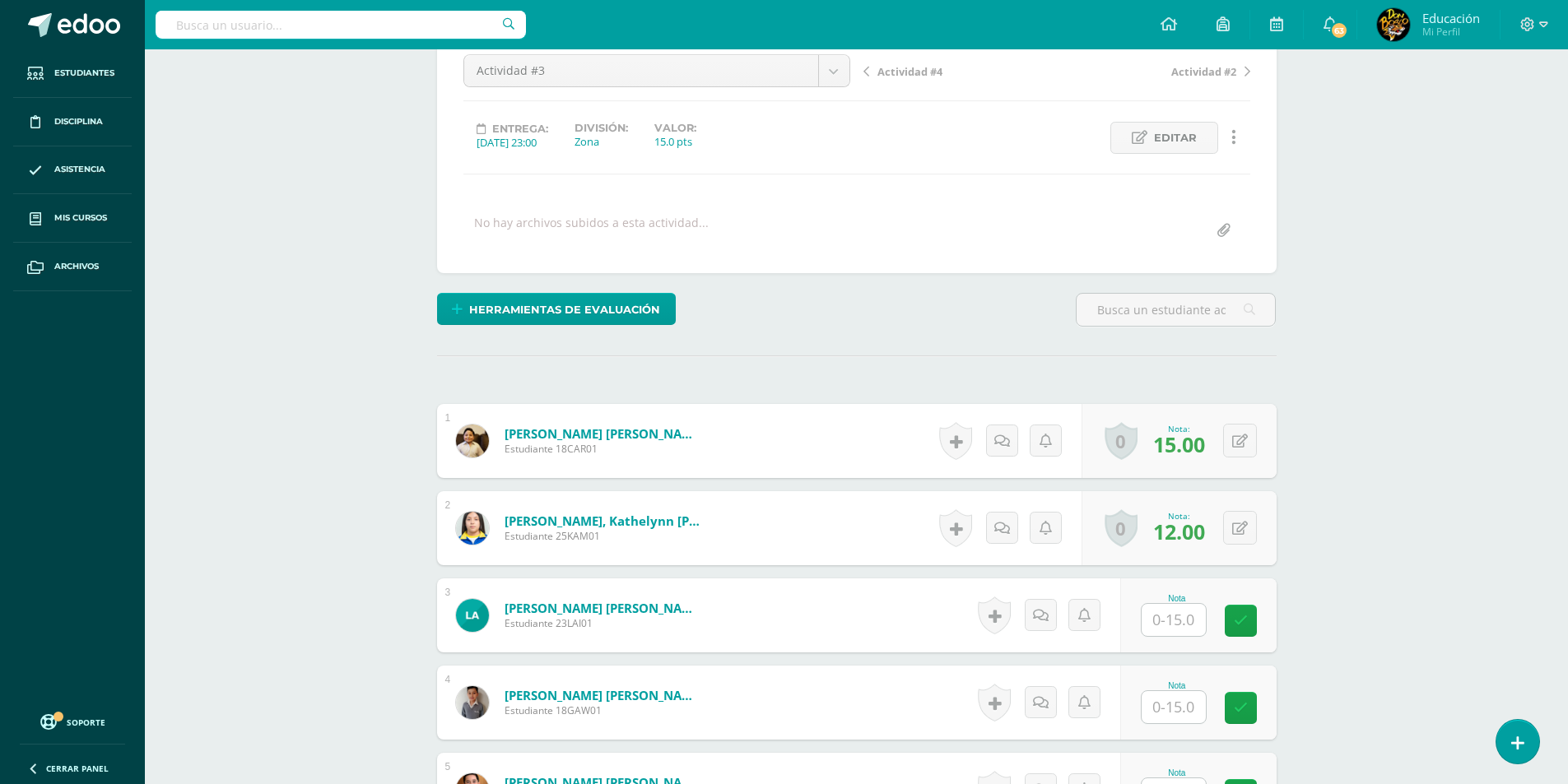
scroll to position [250, 0]
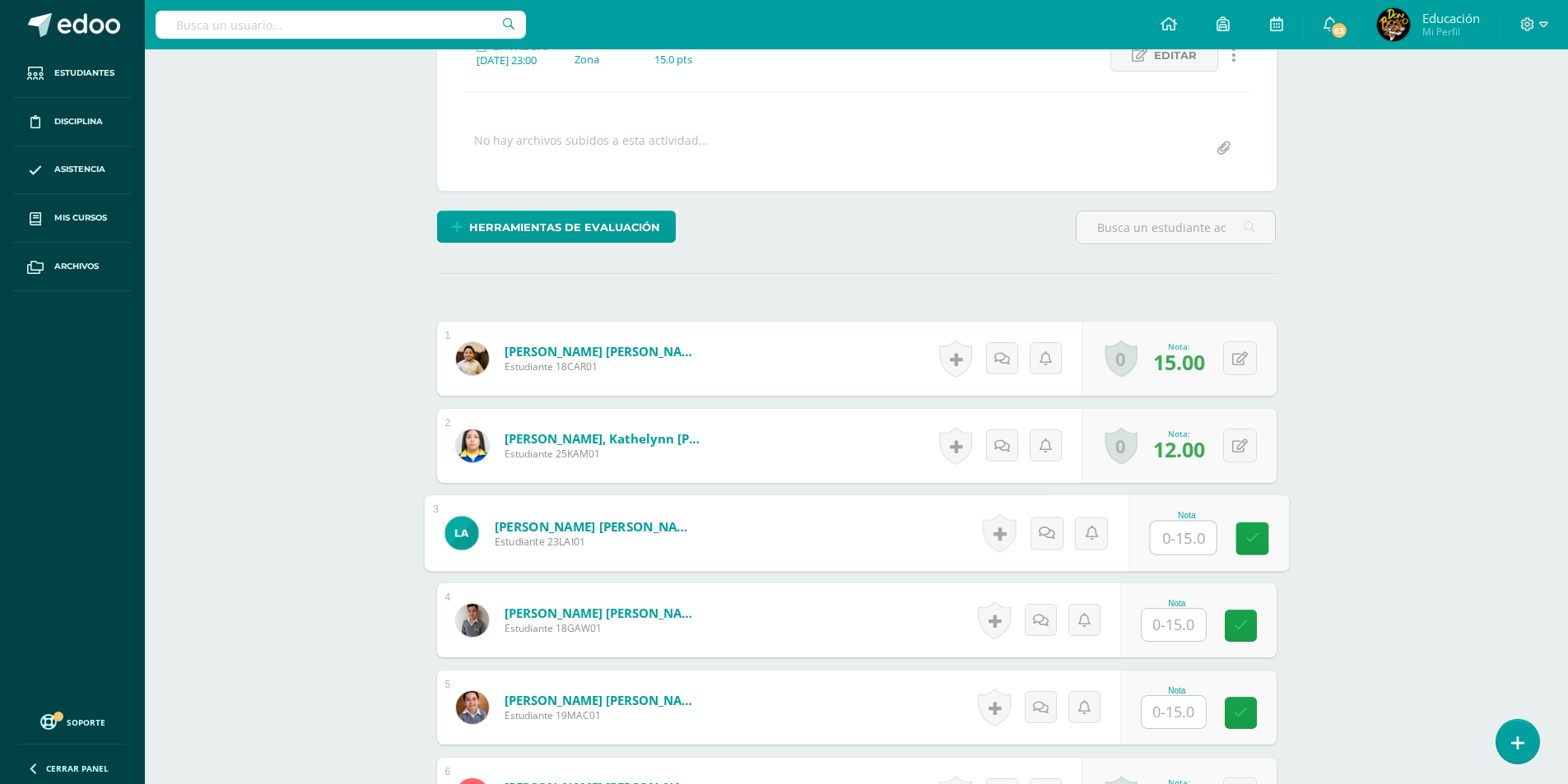
click at [1170, 535] on input "text" at bounding box center [1182, 538] width 66 height 33
type input "14"
type input "15"
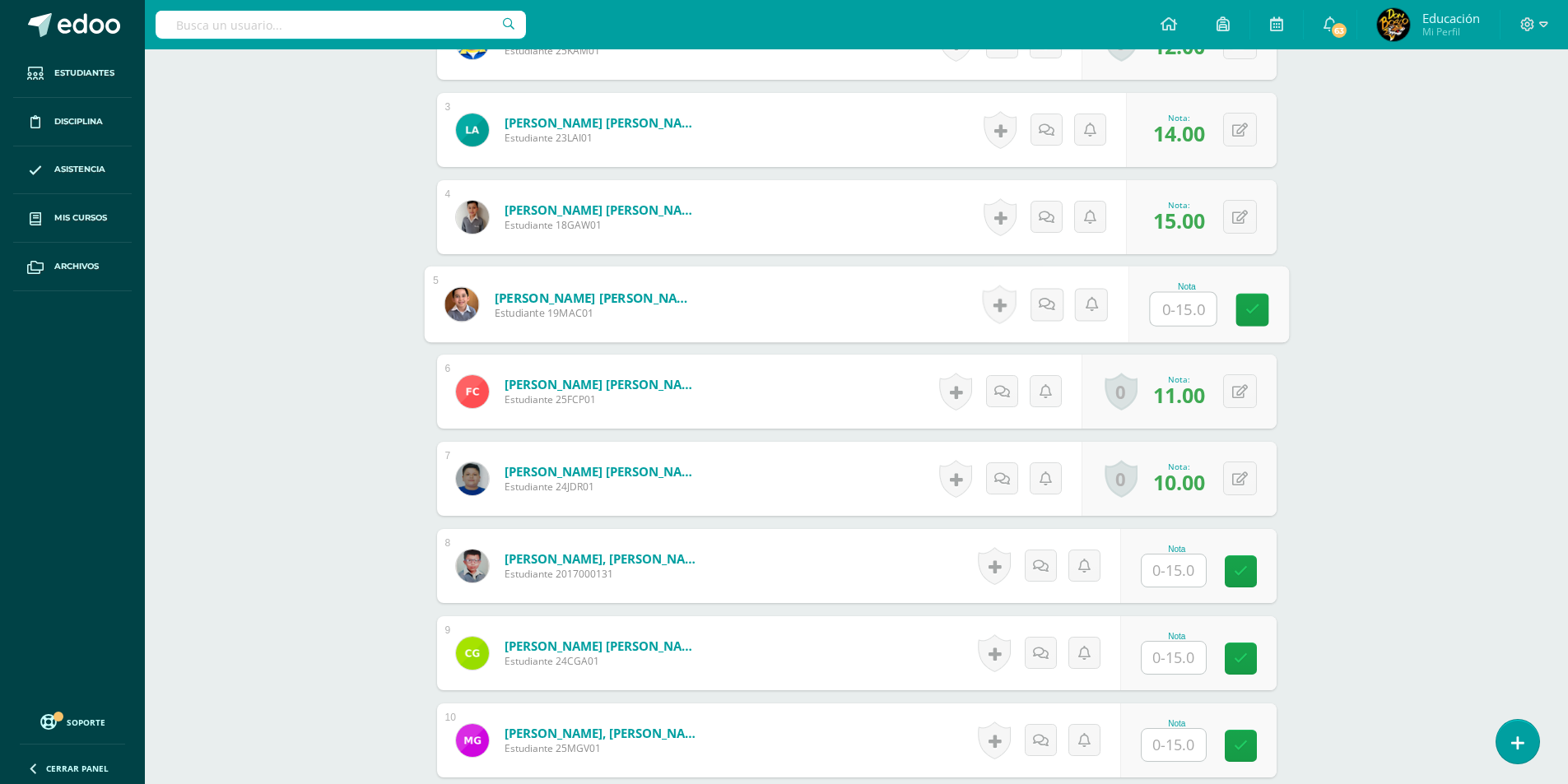
scroll to position [658, 0]
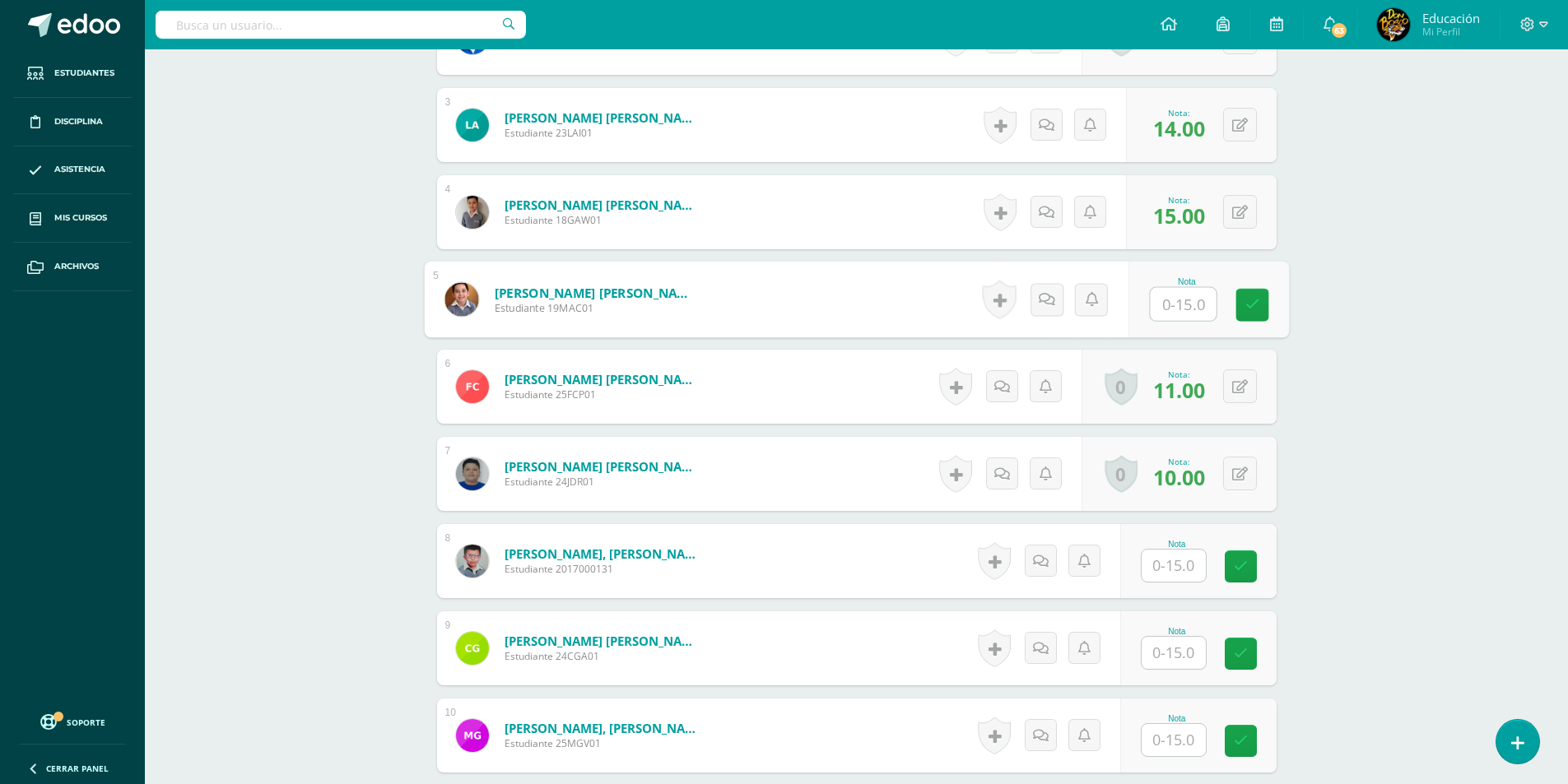
click at [1184, 567] on input "text" at bounding box center [1173, 565] width 64 height 32
type input "15"
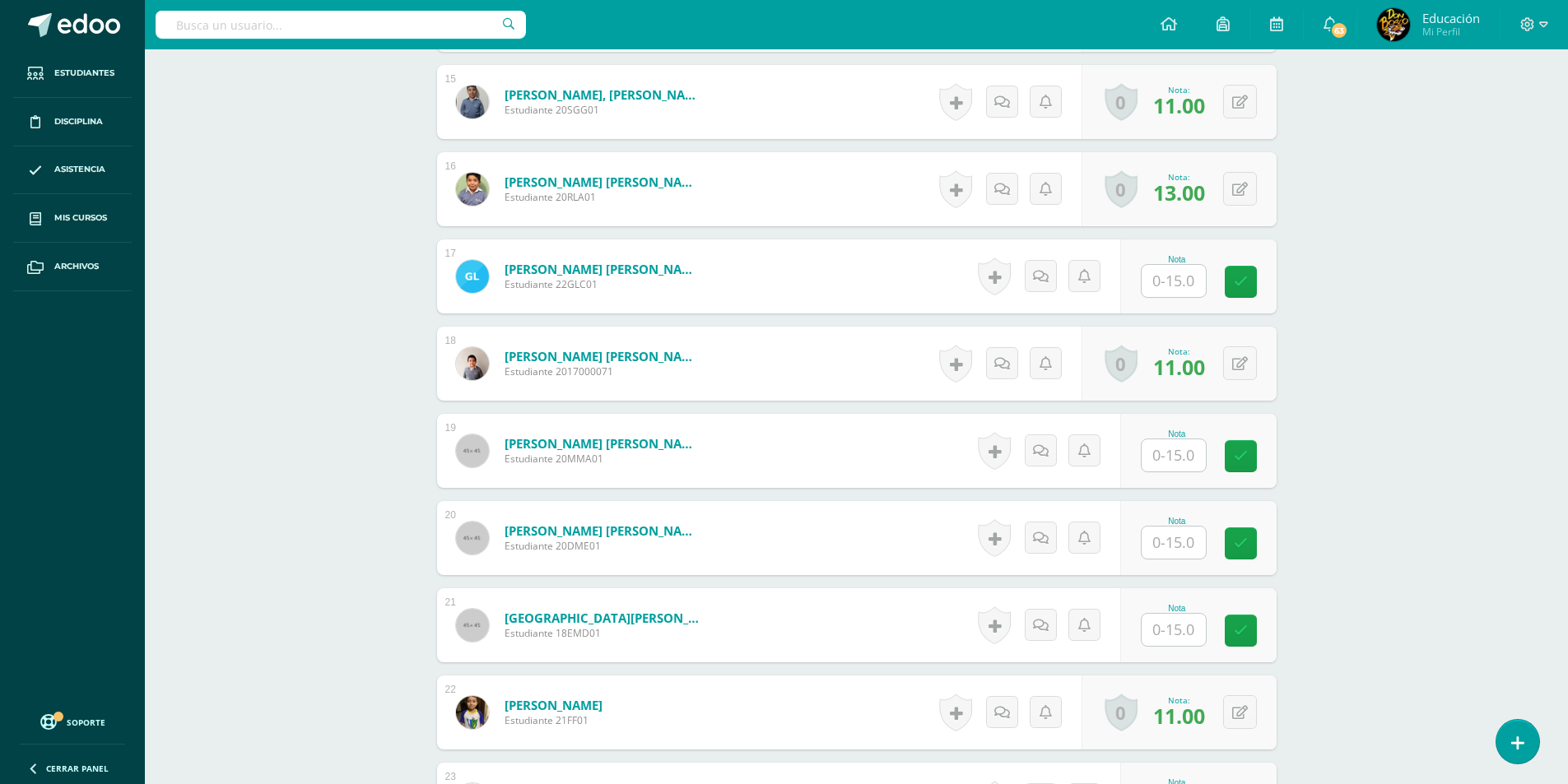
scroll to position [1892, 0]
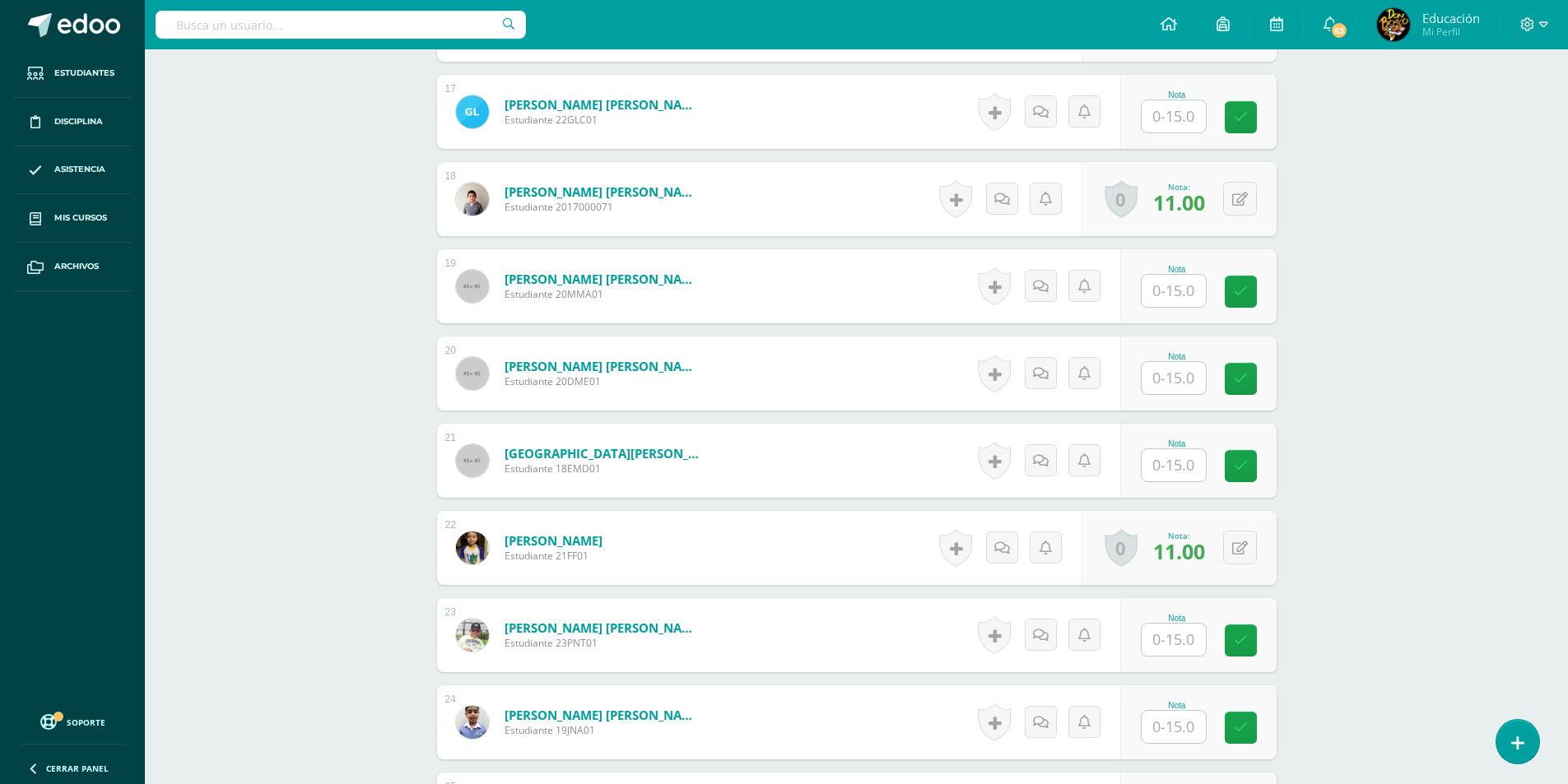
click at [1176, 285] on input "text" at bounding box center [1173, 291] width 64 height 32
type input "15"
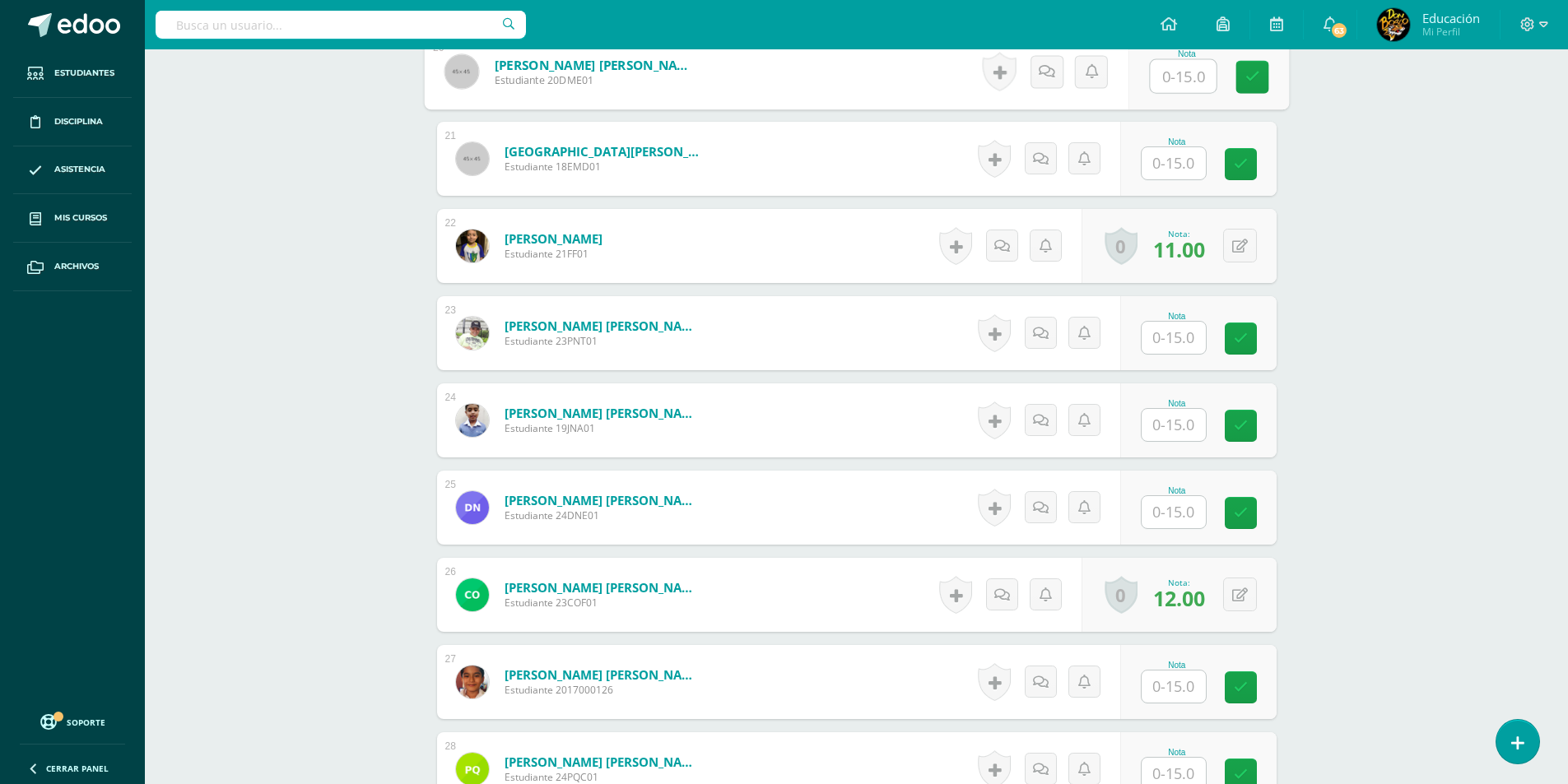
scroll to position [2222, 0]
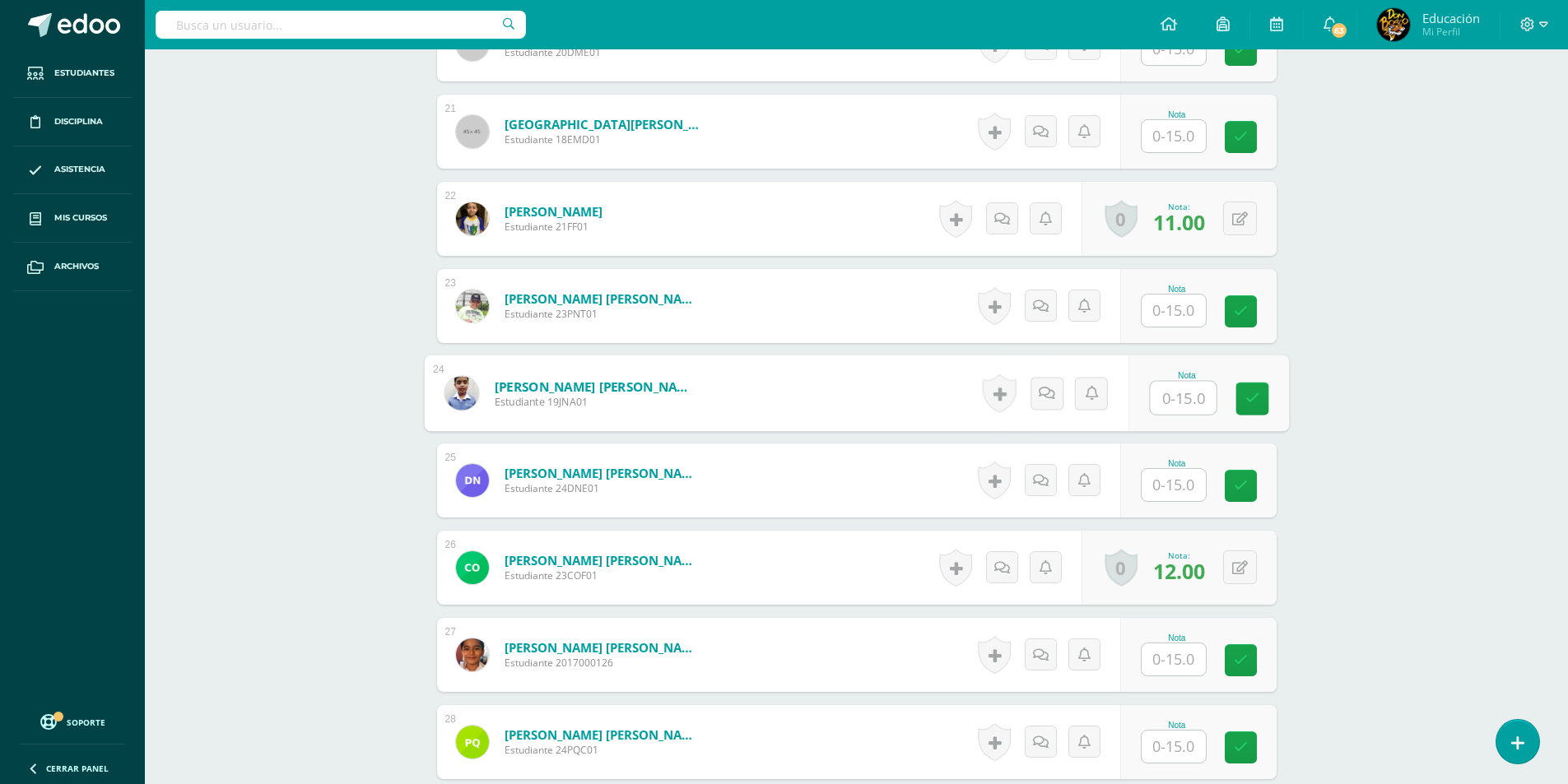
click at [1165, 403] on input "text" at bounding box center [1182, 398] width 66 height 33
type input "15"
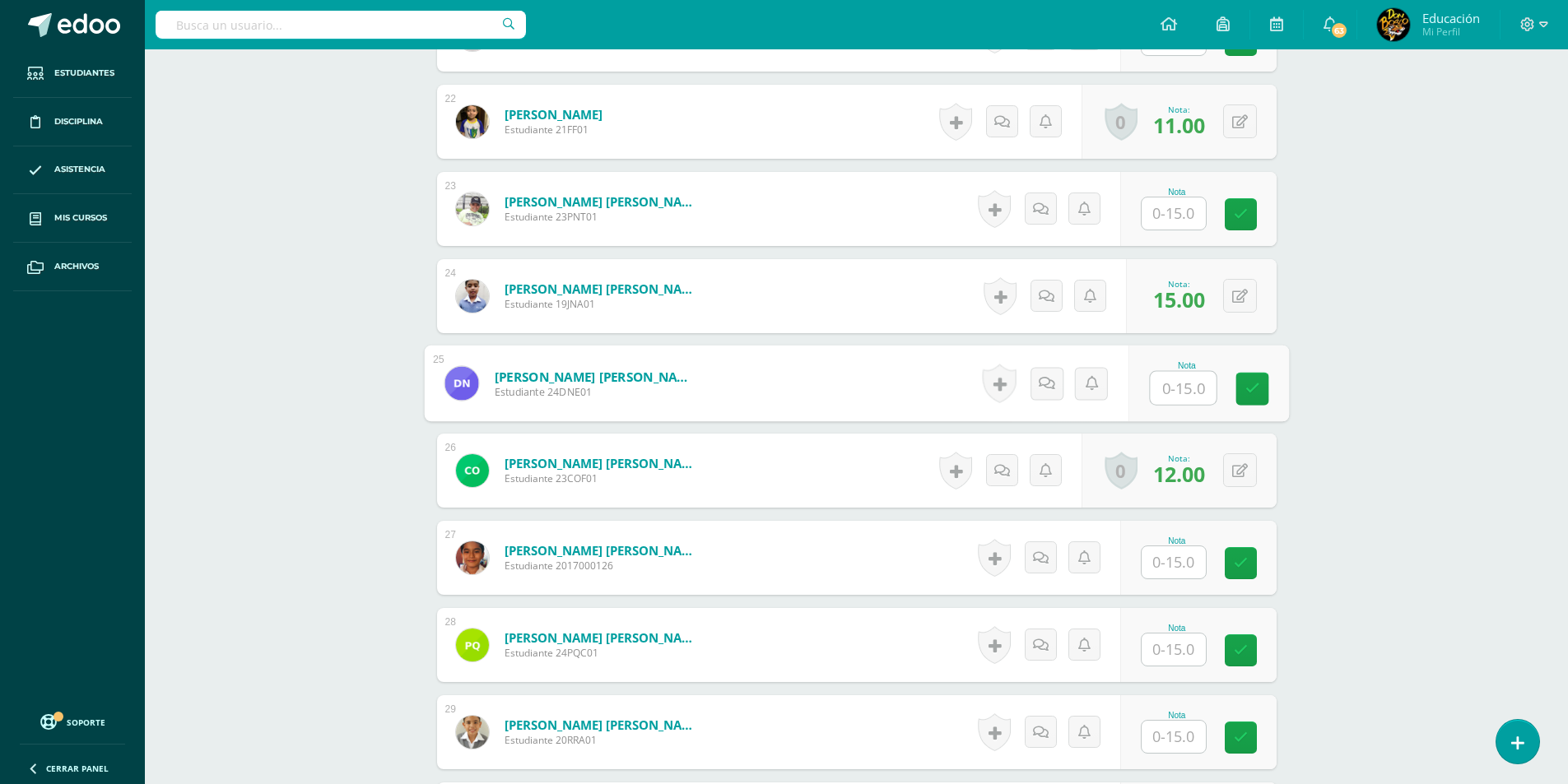
scroll to position [2469, 0]
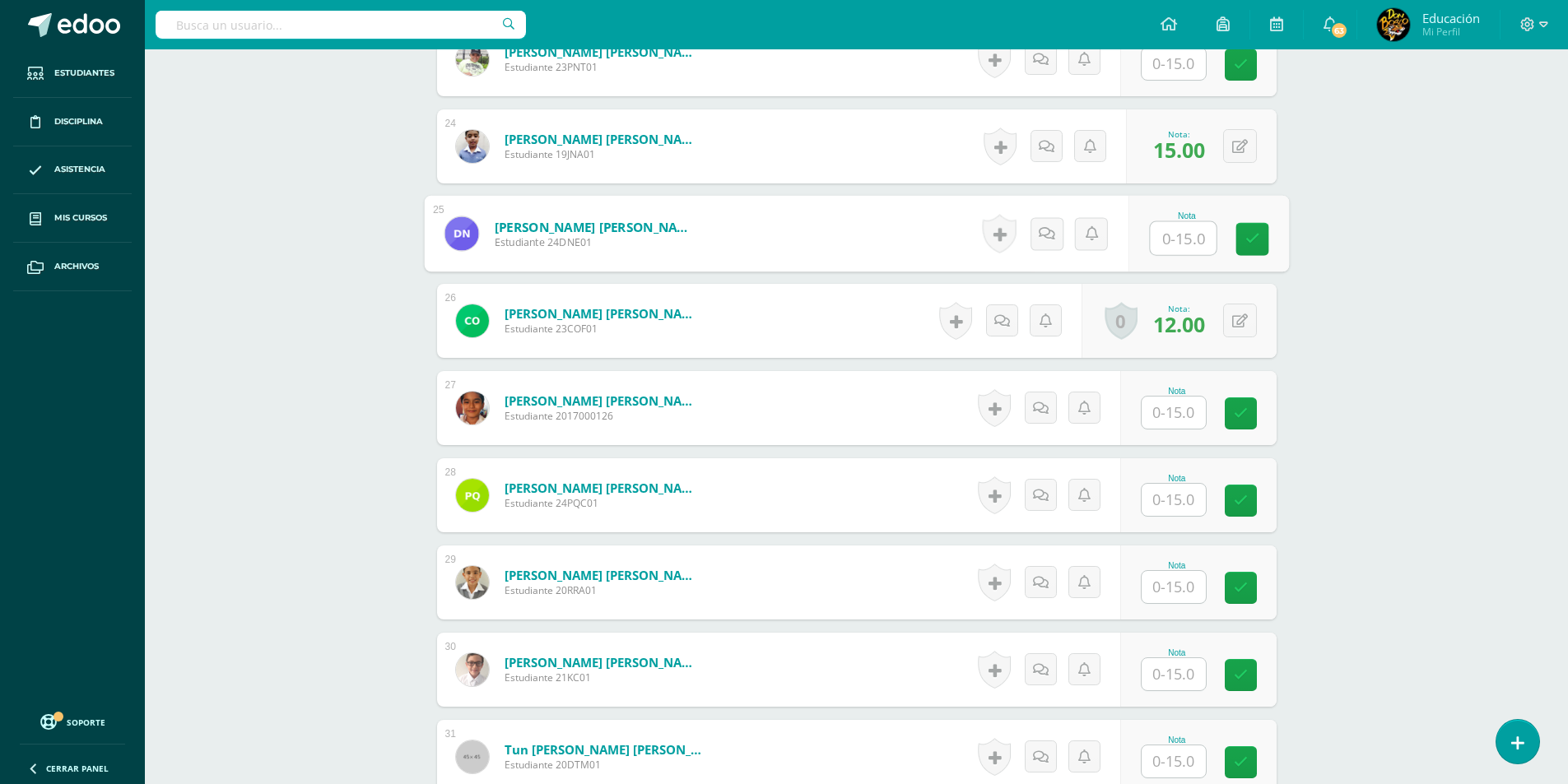
click at [1160, 512] on input "text" at bounding box center [1173, 499] width 64 height 32
type input "15"
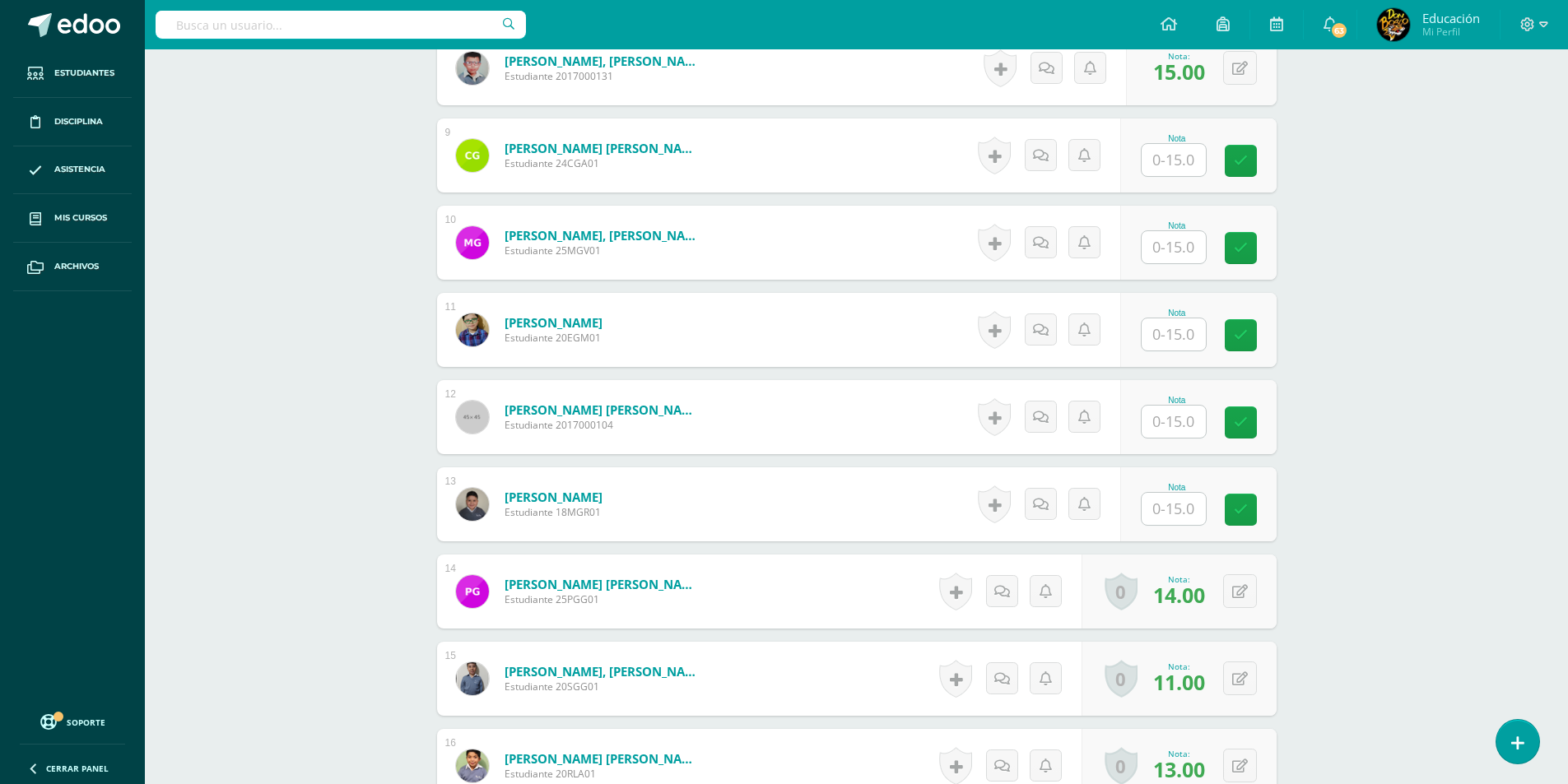
scroll to position [1152, 0]
click at [1191, 423] on input "text" at bounding box center [1173, 421] width 64 height 32
type input "15"
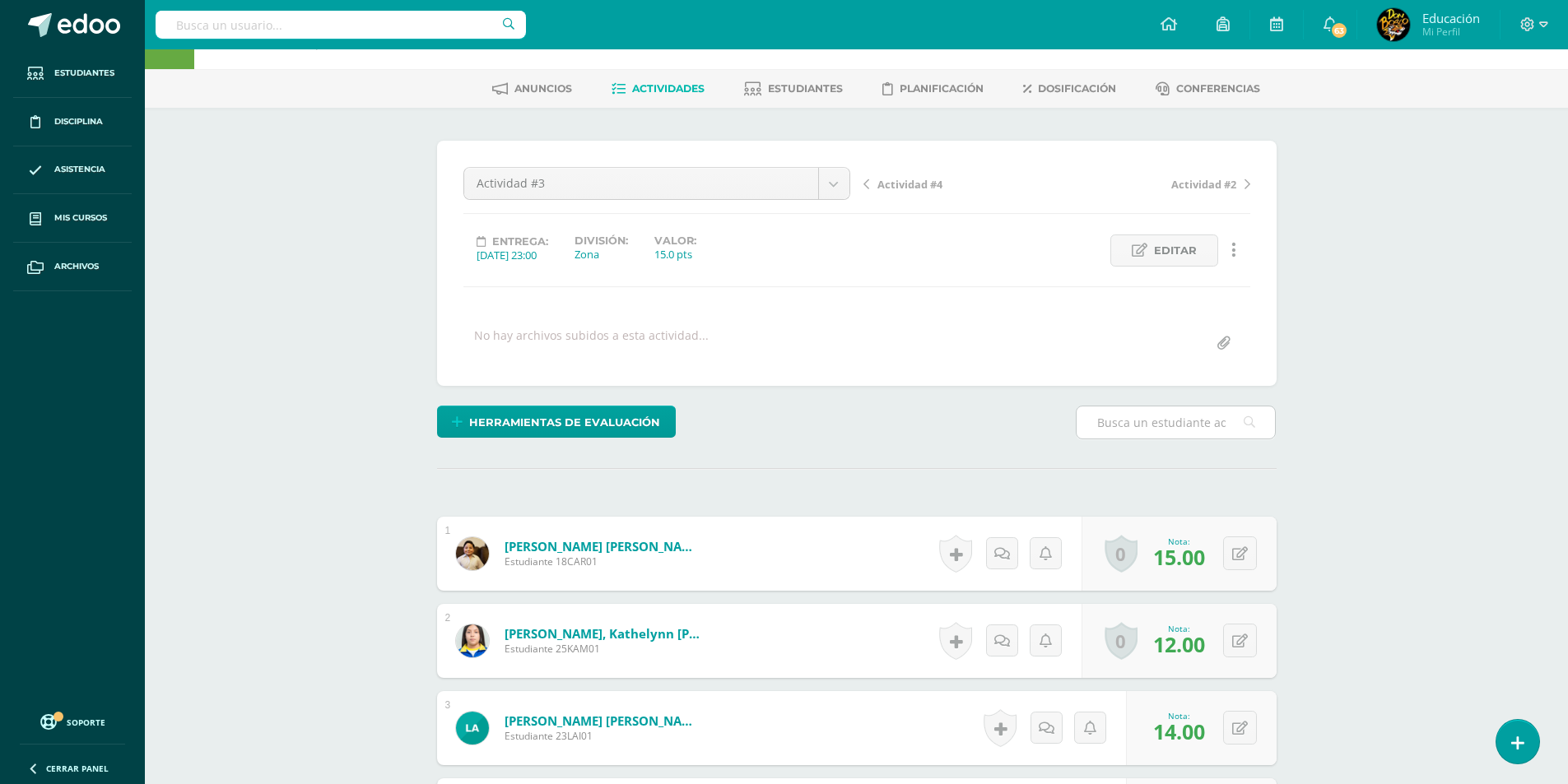
scroll to position [0, 0]
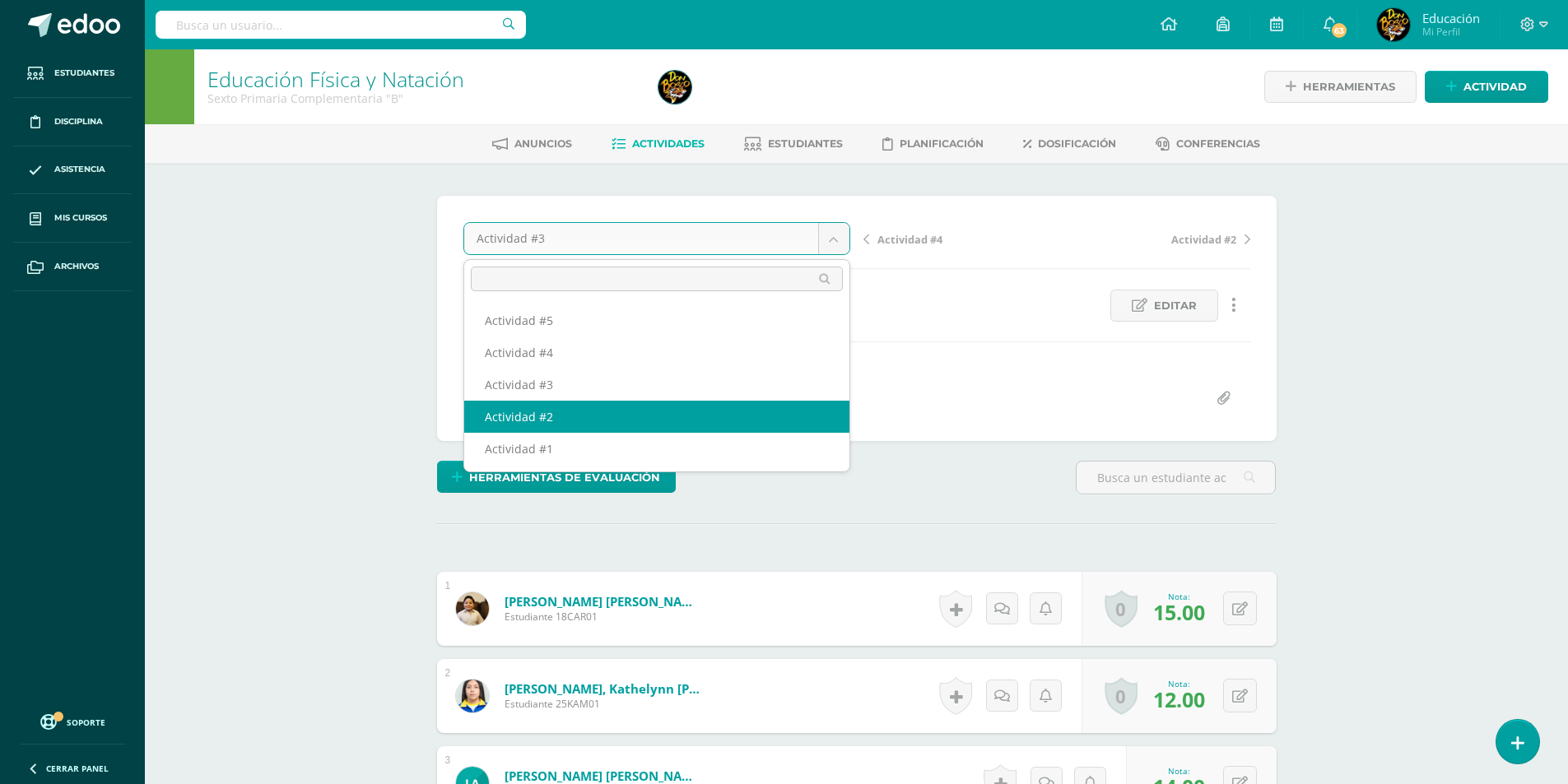
select select "/dashboard/teacher/grade-activity/178137/"
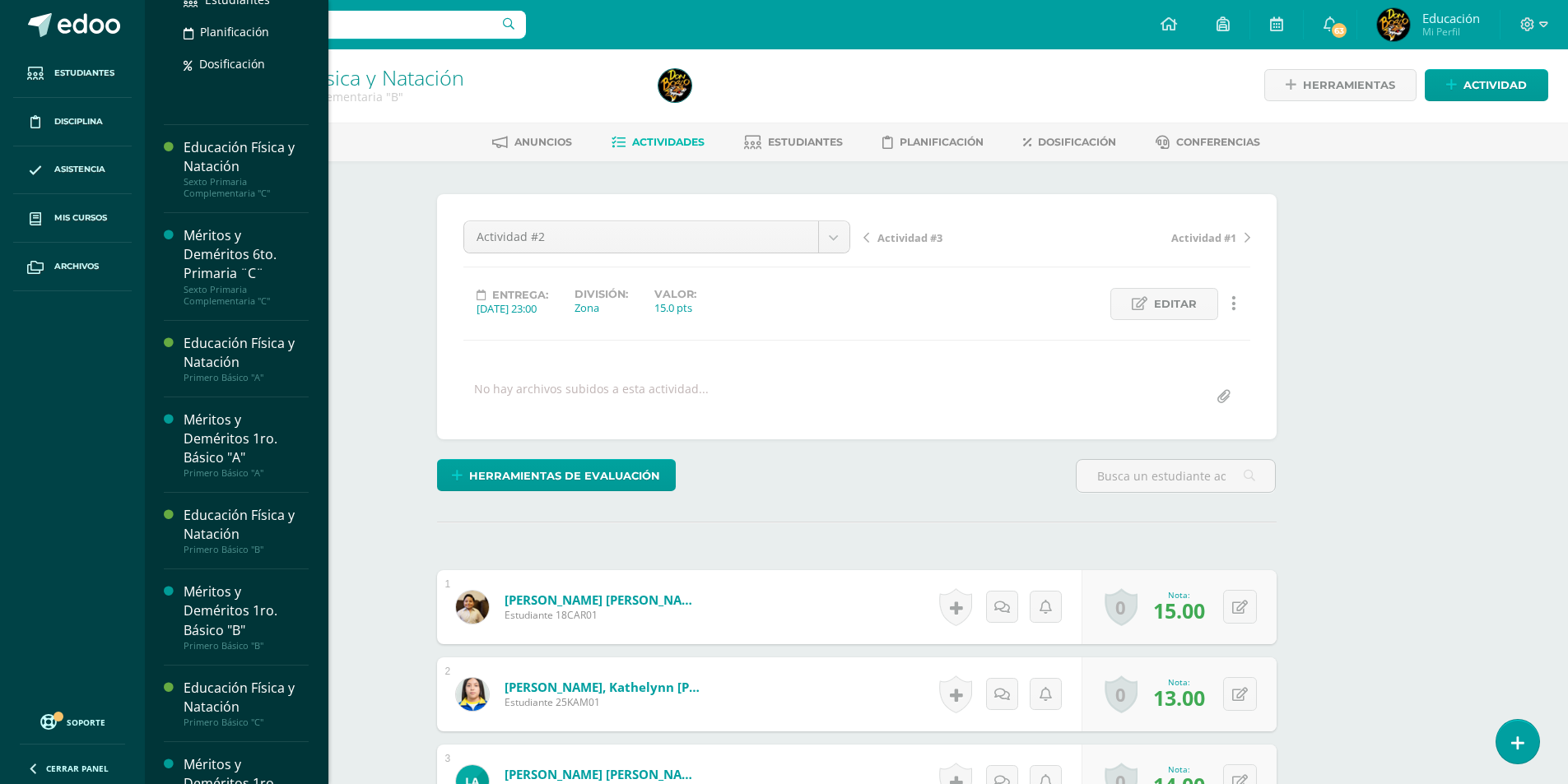
scroll to position [2301, 0]
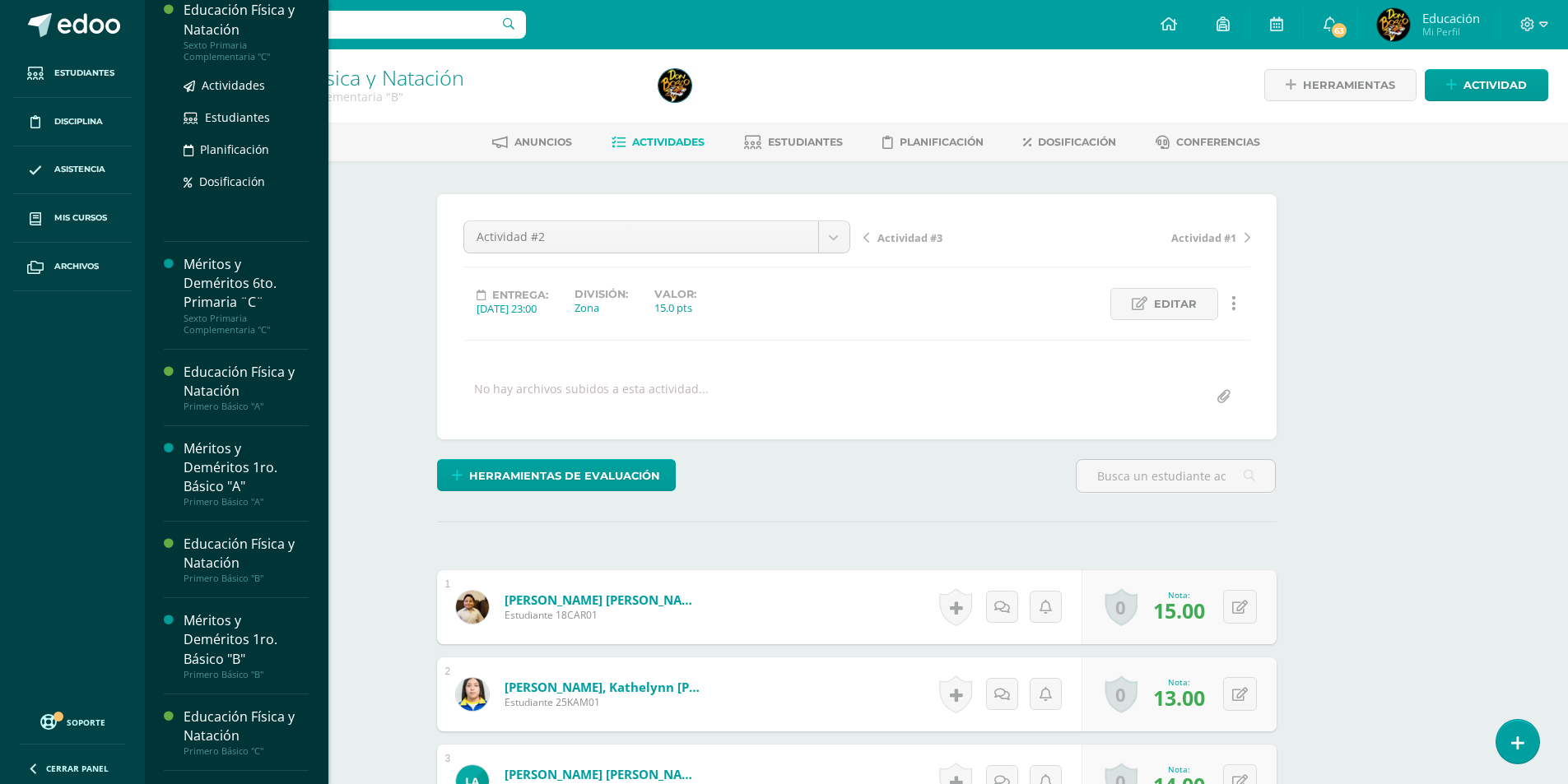
click at [237, 39] on div "Educación Física y Natación" at bounding box center [246, 19] width 125 height 38
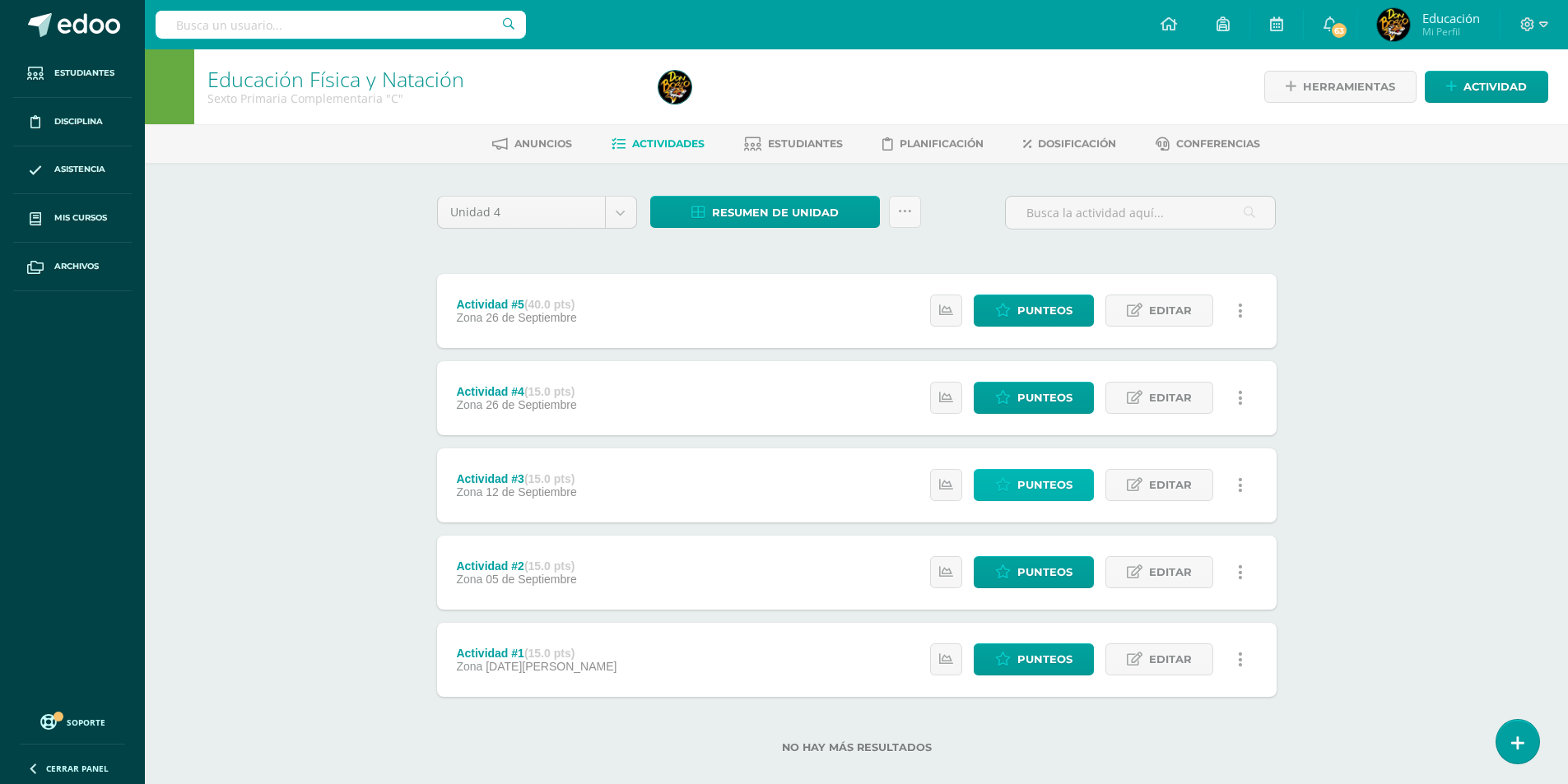
click at [1035, 483] on span "Punteos" at bounding box center [1044, 485] width 55 height 31
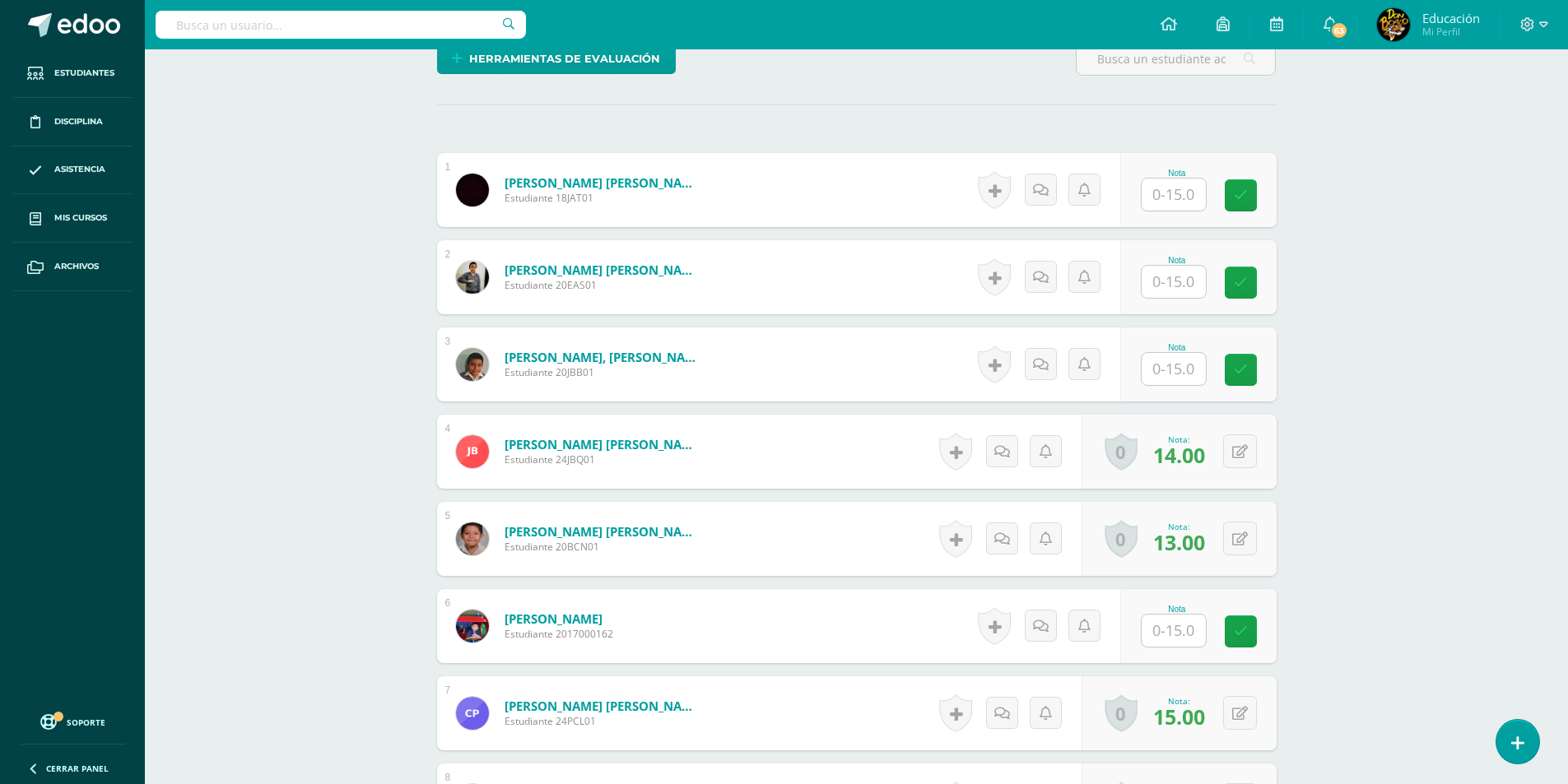
scroll to position [420, 0]
click at [1182, 285] on input "text" at bounding box center [1182, 282] width 66 height 33
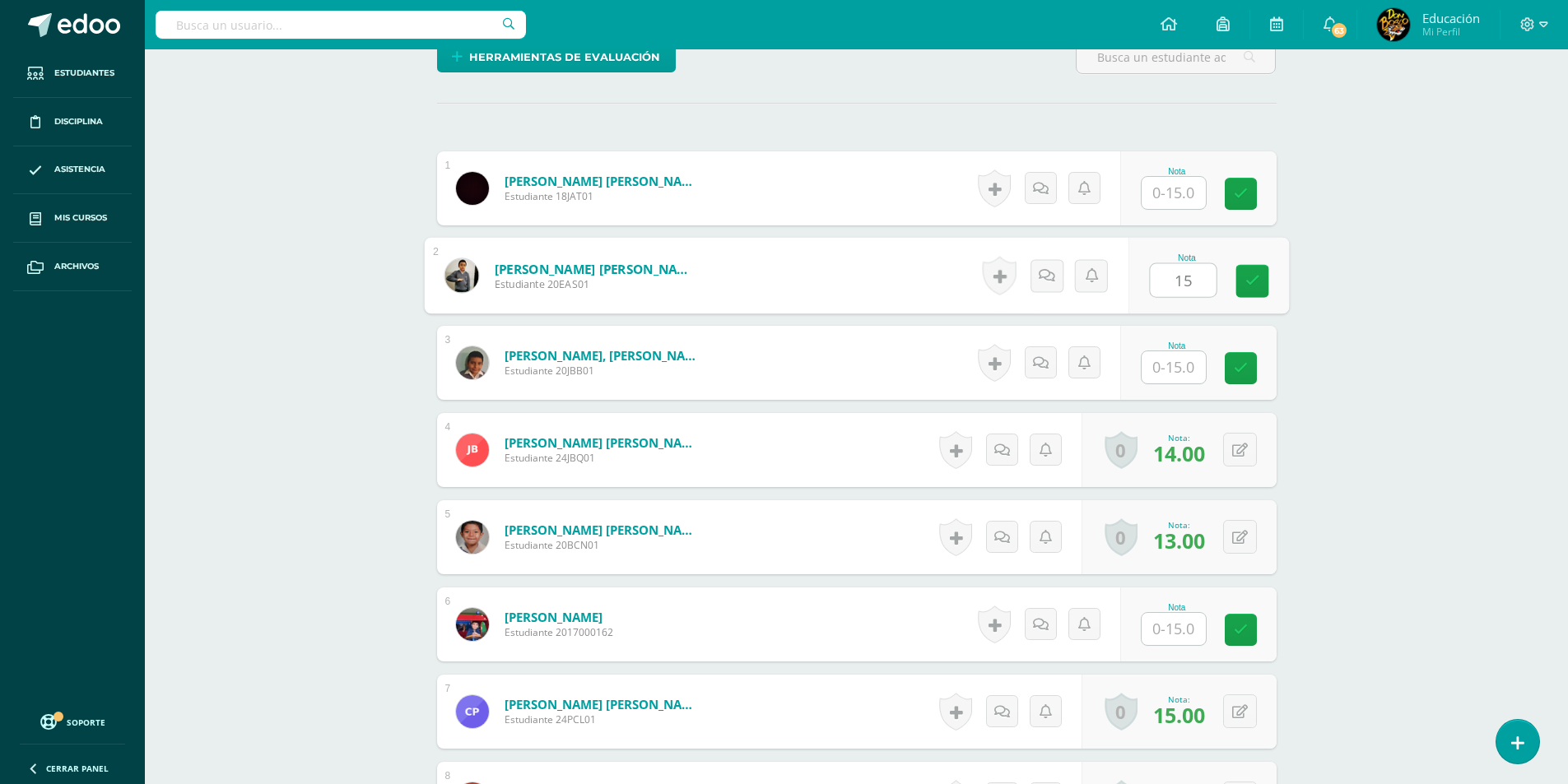
type input "15"
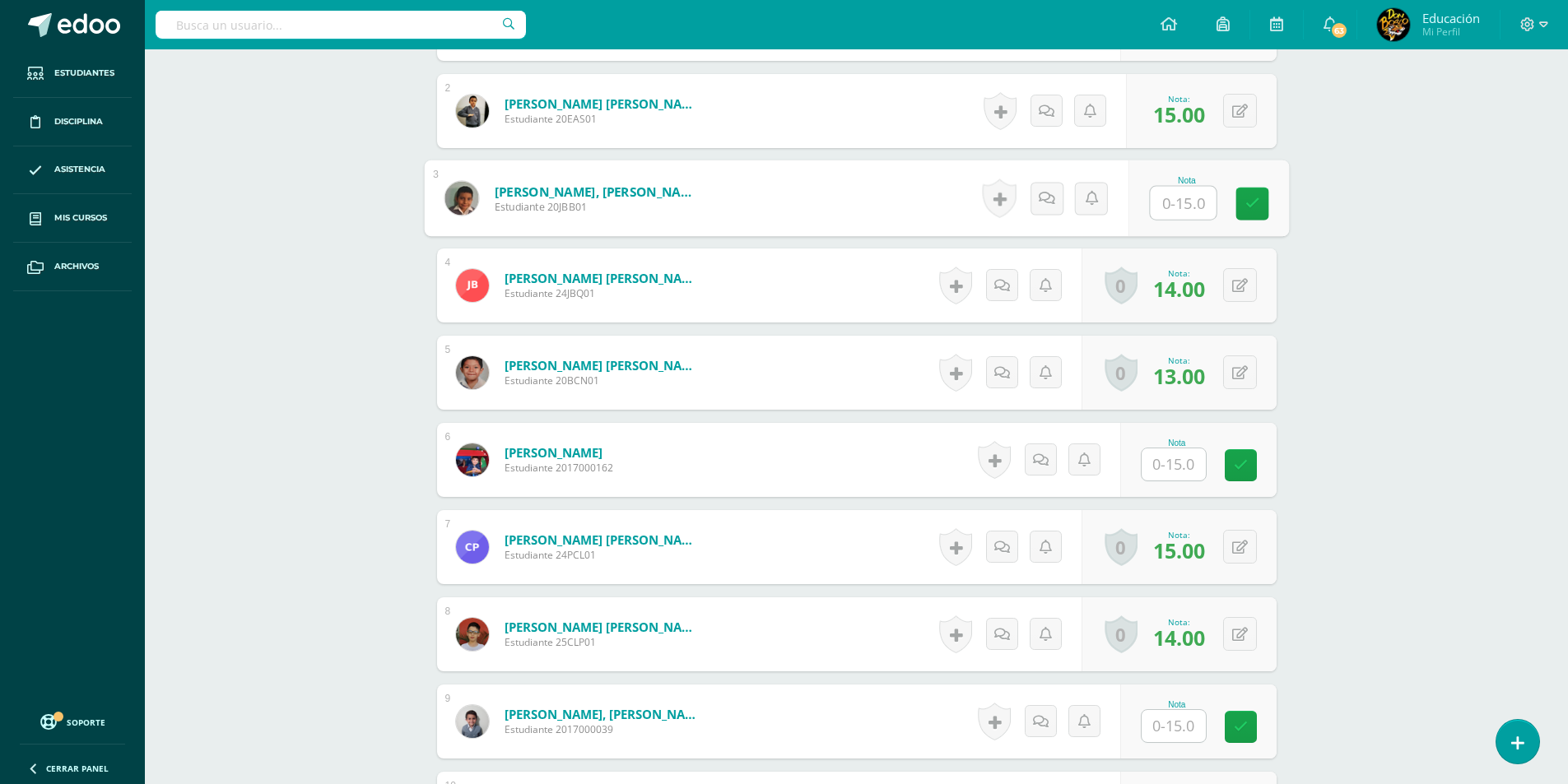
scroll to position [667, 0]
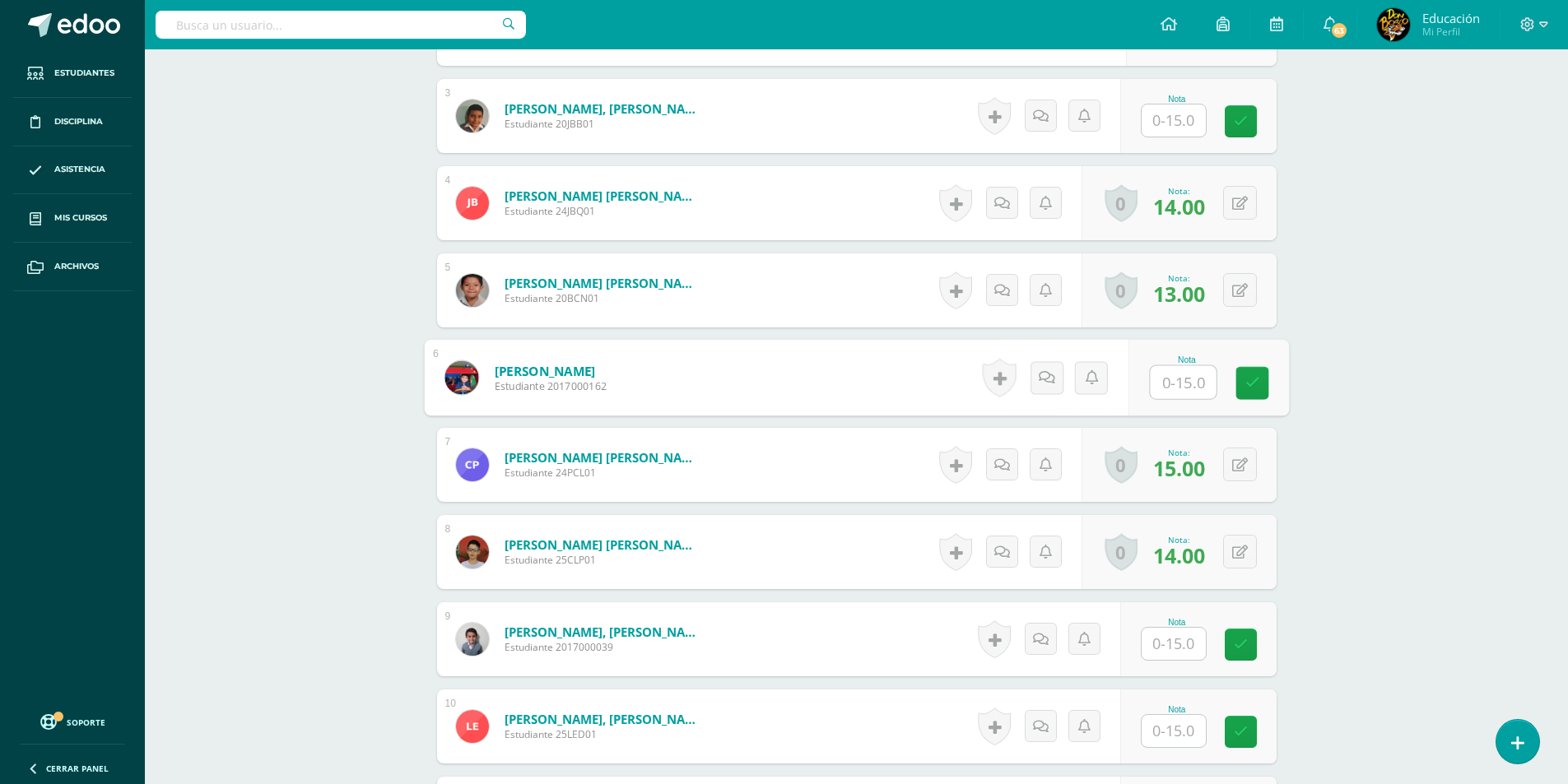
click at [1176, 373] on input "text" at bounding box center [1182, 383] width 66 height 33
type input "15"
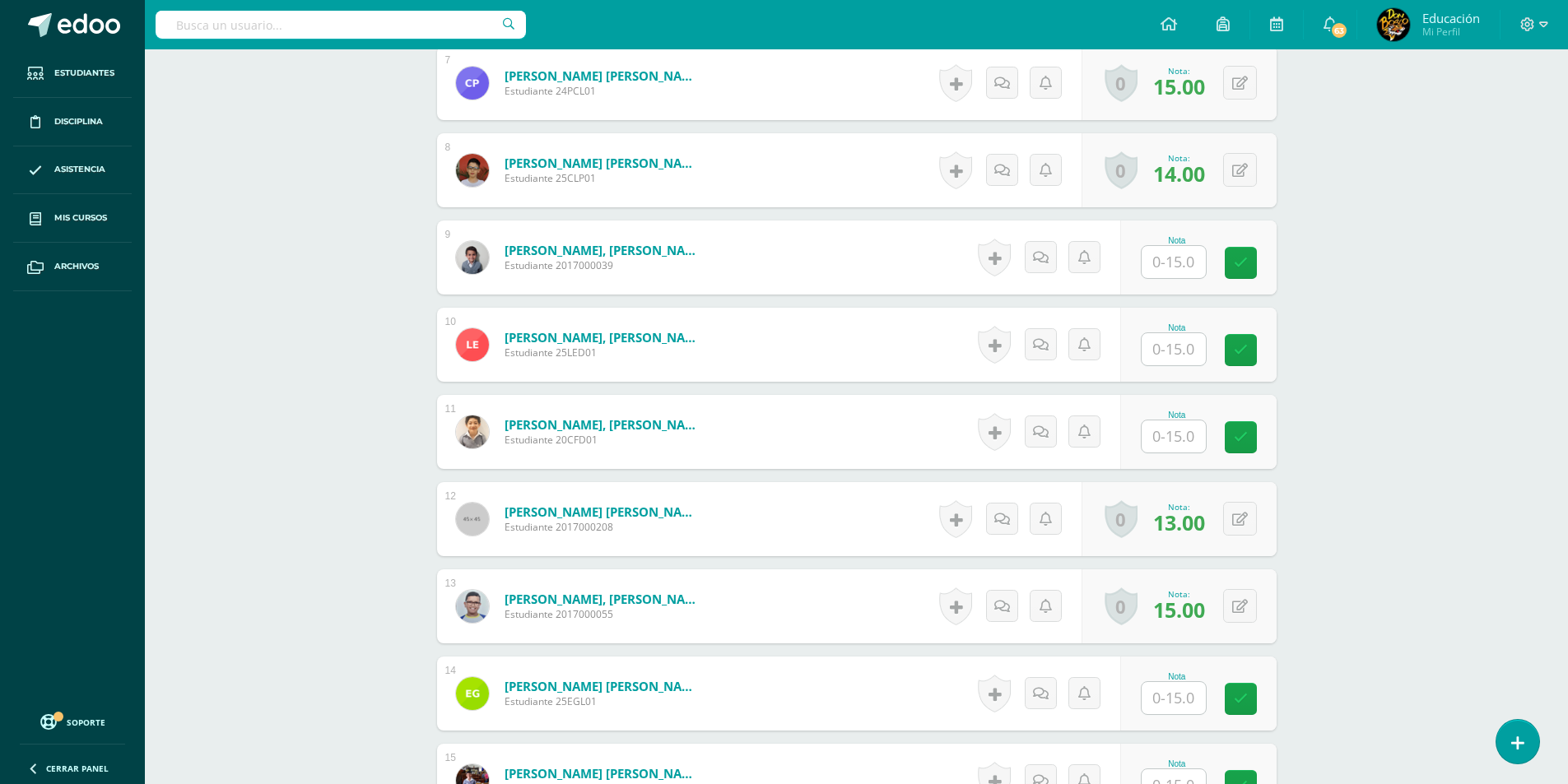
scroll to position [1079, 0]
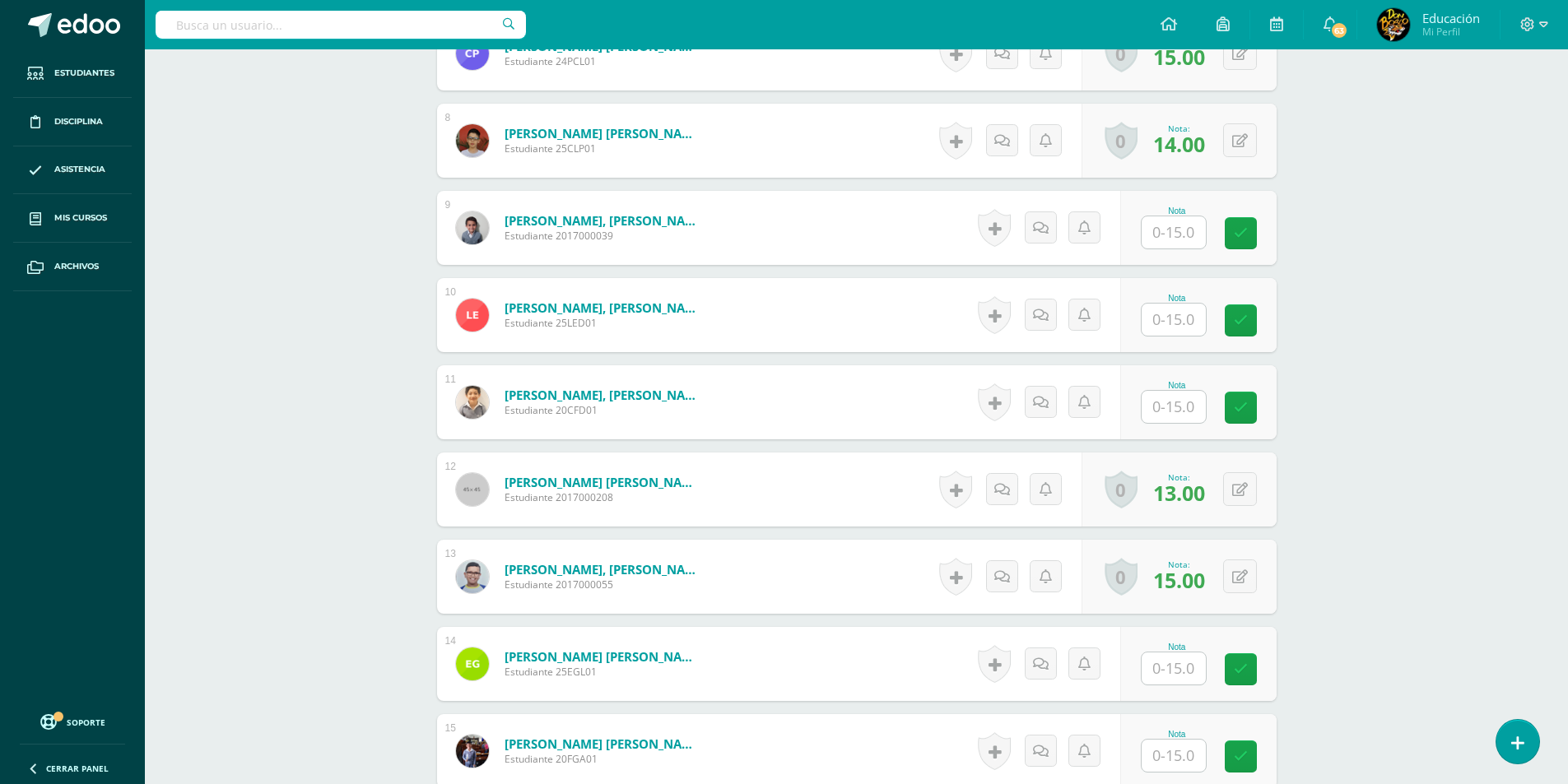
click at [1195, 414] on input "text" at bounding box center [1173, 407] width 64 height 32
type input "15"
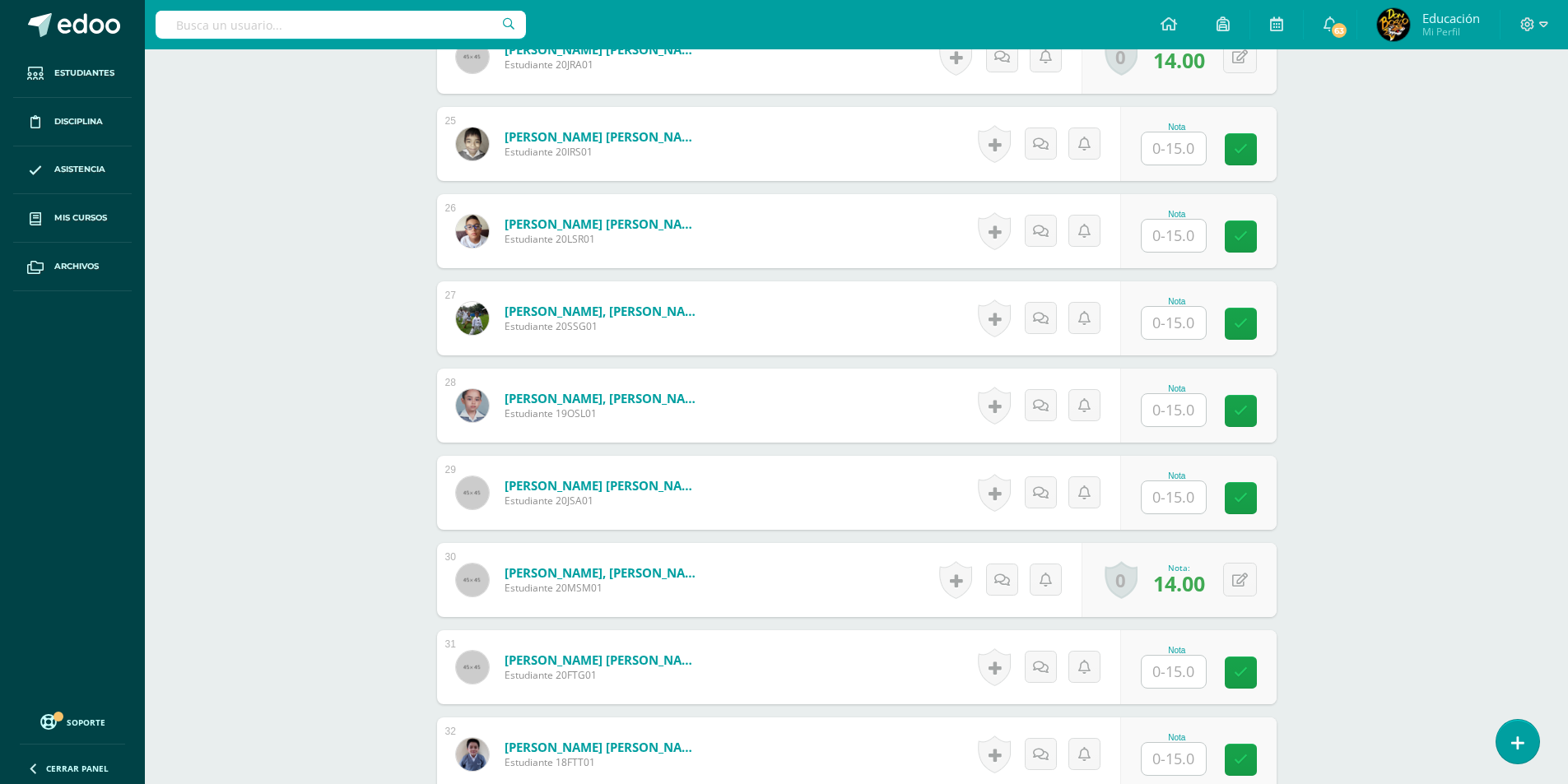
scroll to position [2561, 0]
click at [1167, 398] on input "text" at bounding box center [1173, 409] width 64 height 32
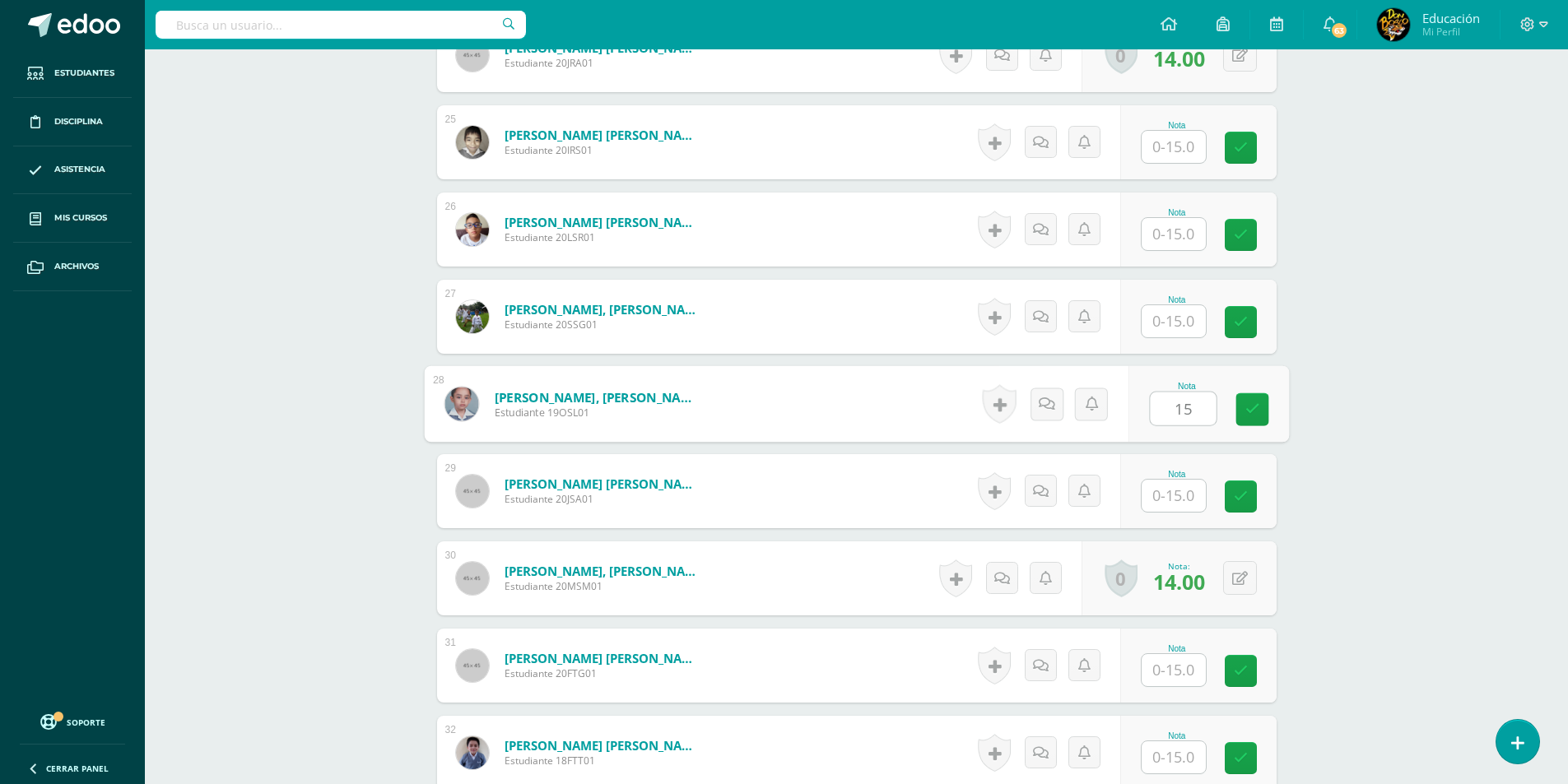
type input "15"
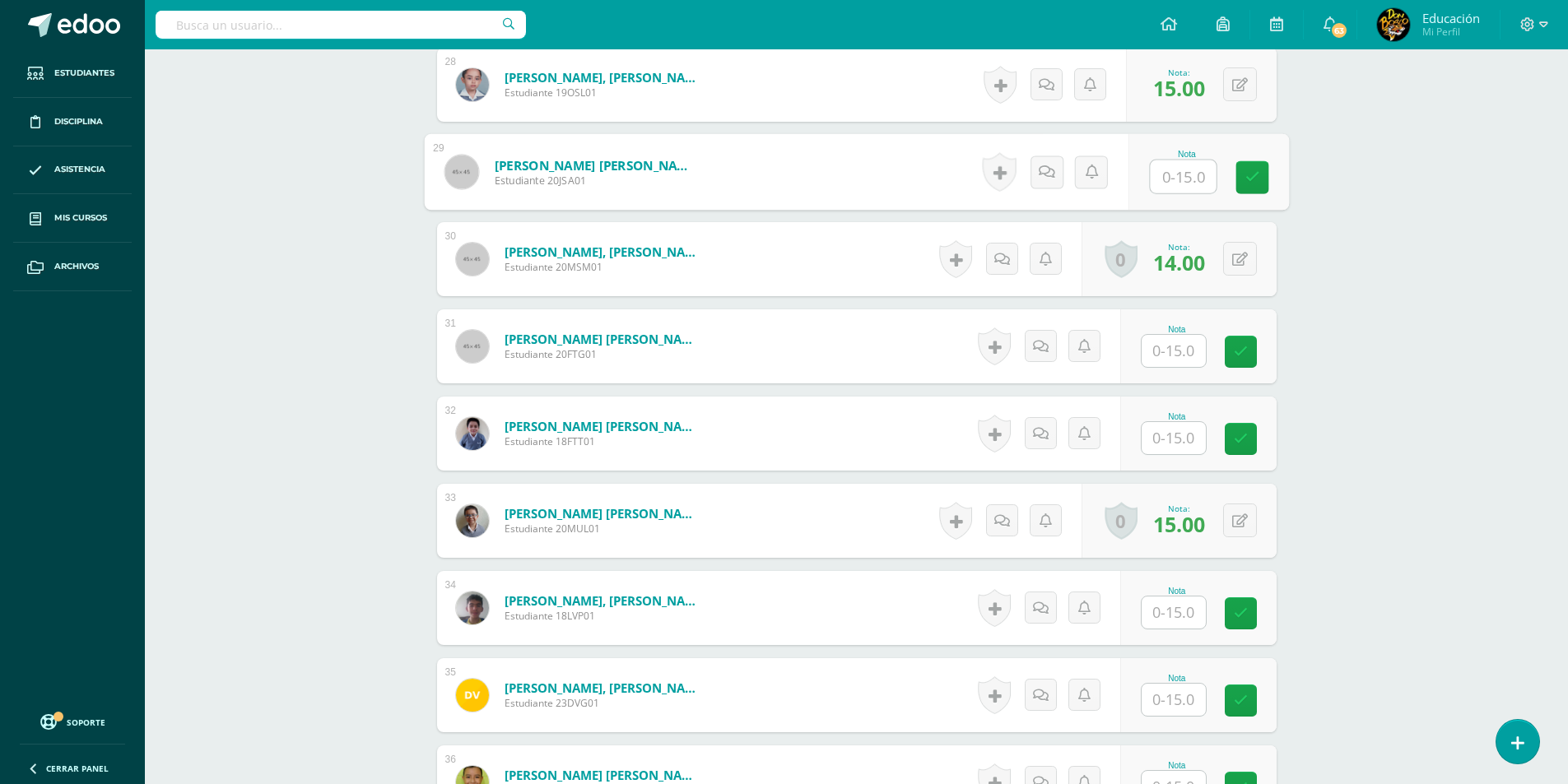
scroll to position [2889, 0]
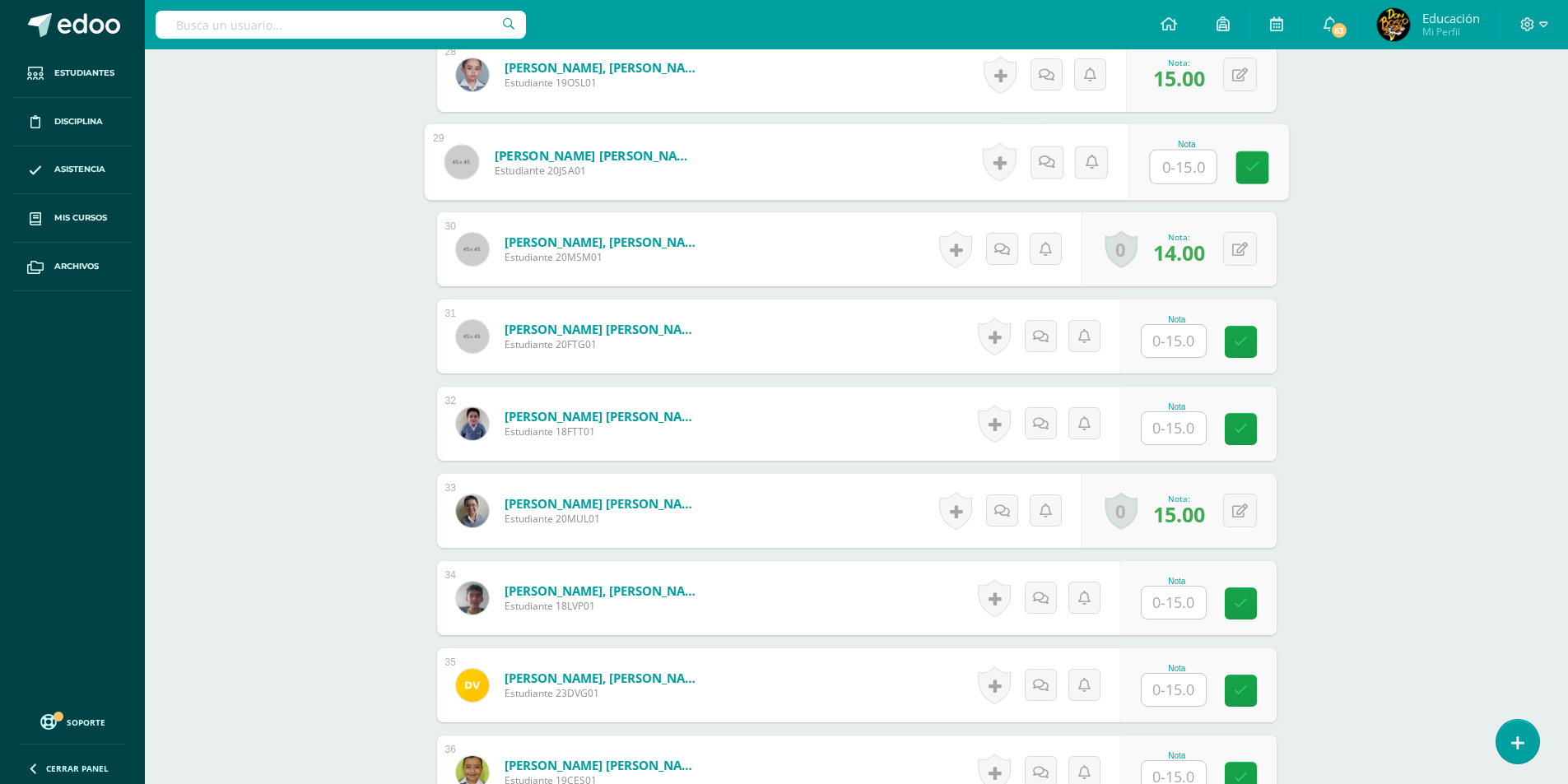
click at [1173, 348] on input "text" at bounding box center [1173, 341] width 64 height 32
click at [1171, 423] on input "text" at bounding box center [1173, 428] width 64 height 32
type input "15"
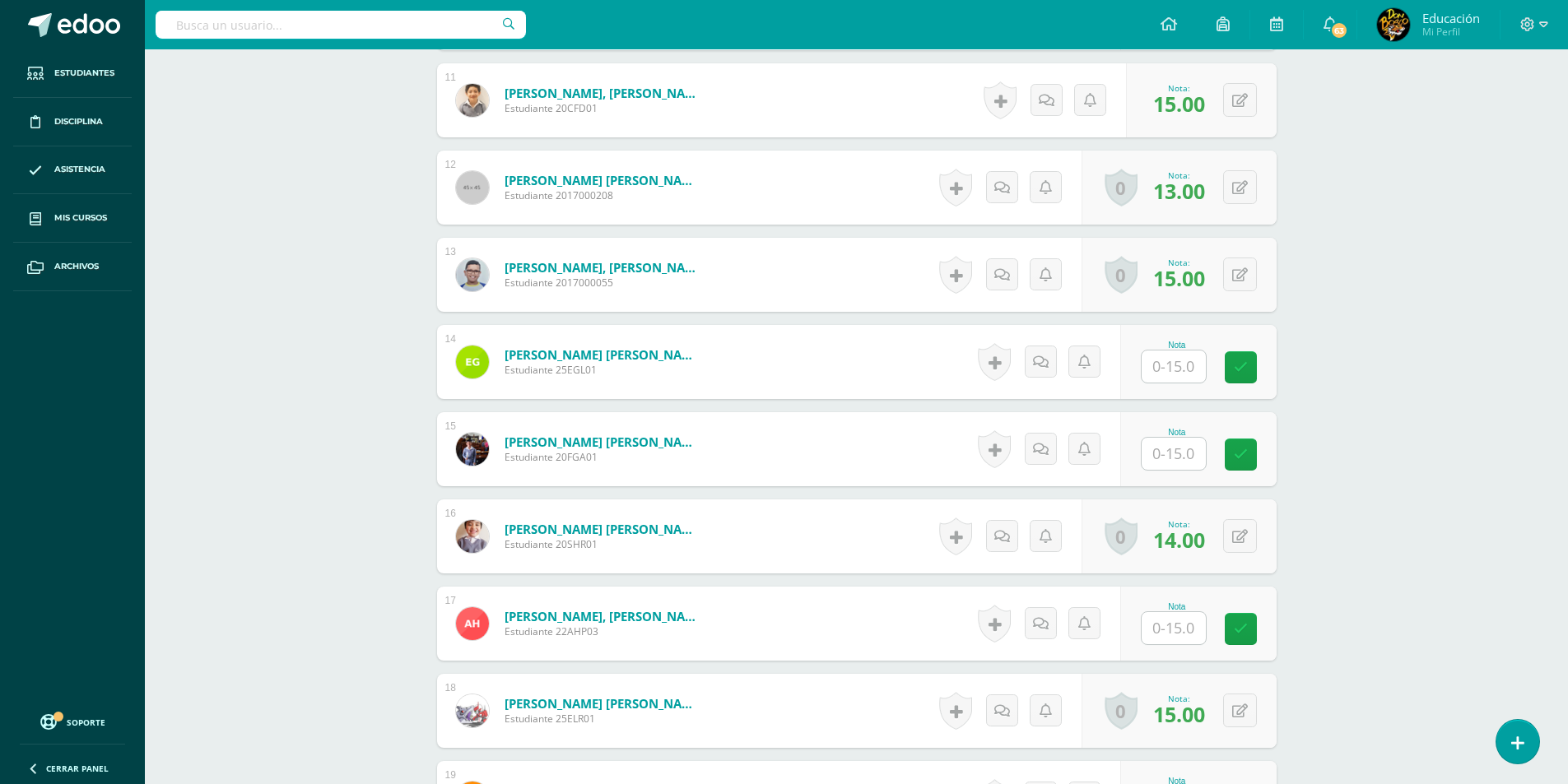
scroll to position [1375, 0]
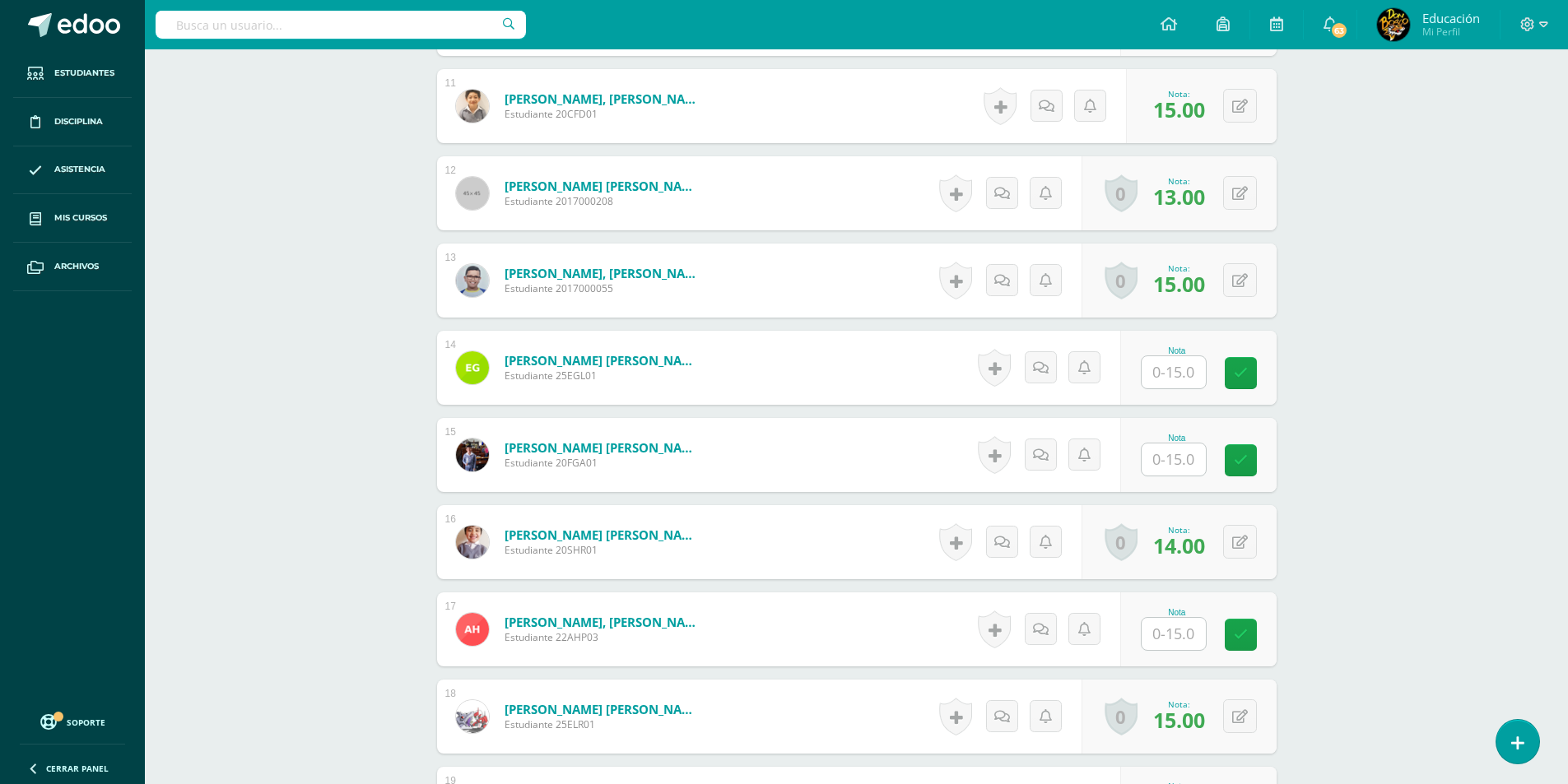
click at [1170, 469] on input "text" at bounding box center [1173, 460] width 64 height 32
type input "15"
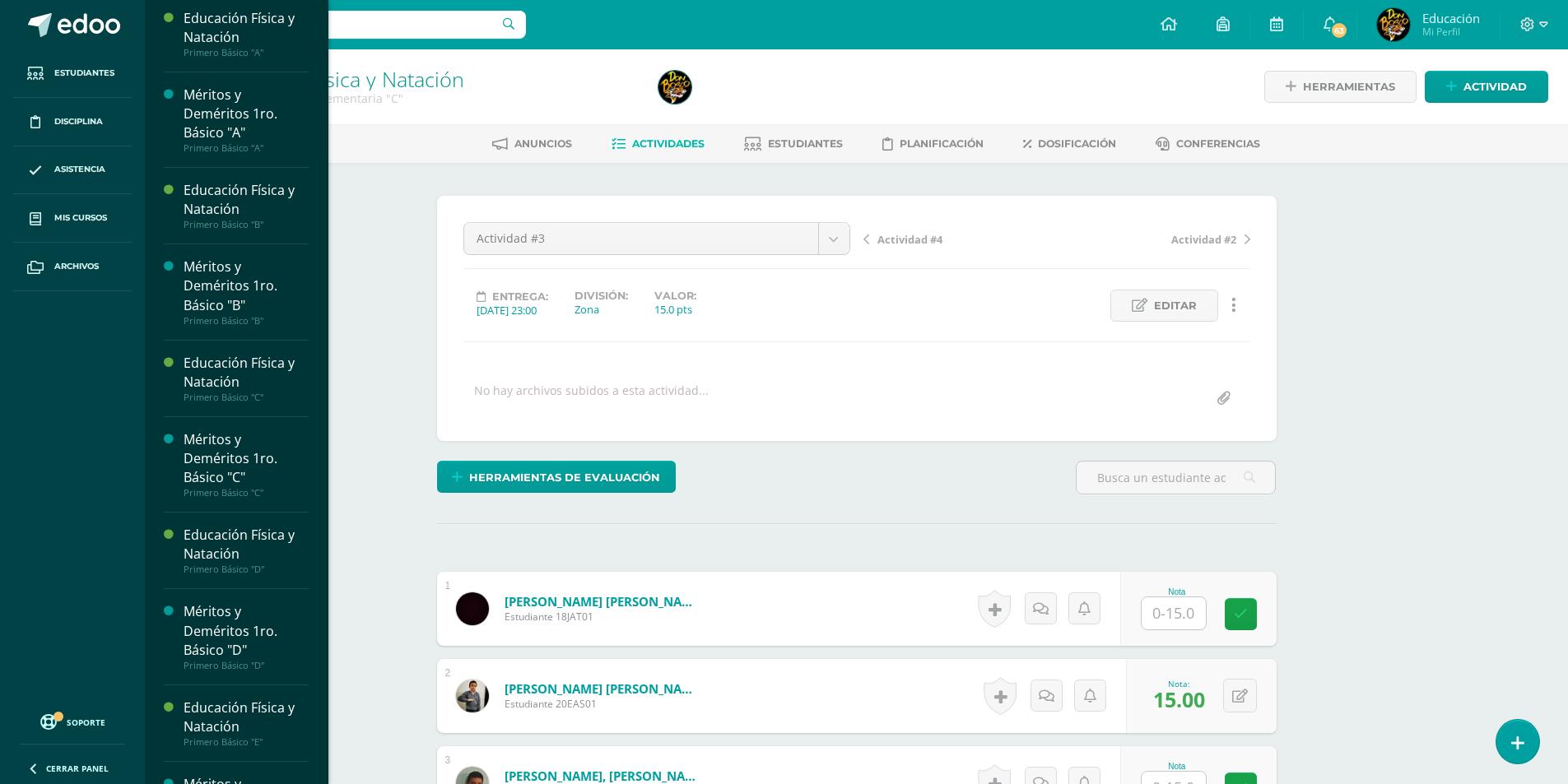
scroll to position [2408, 0]
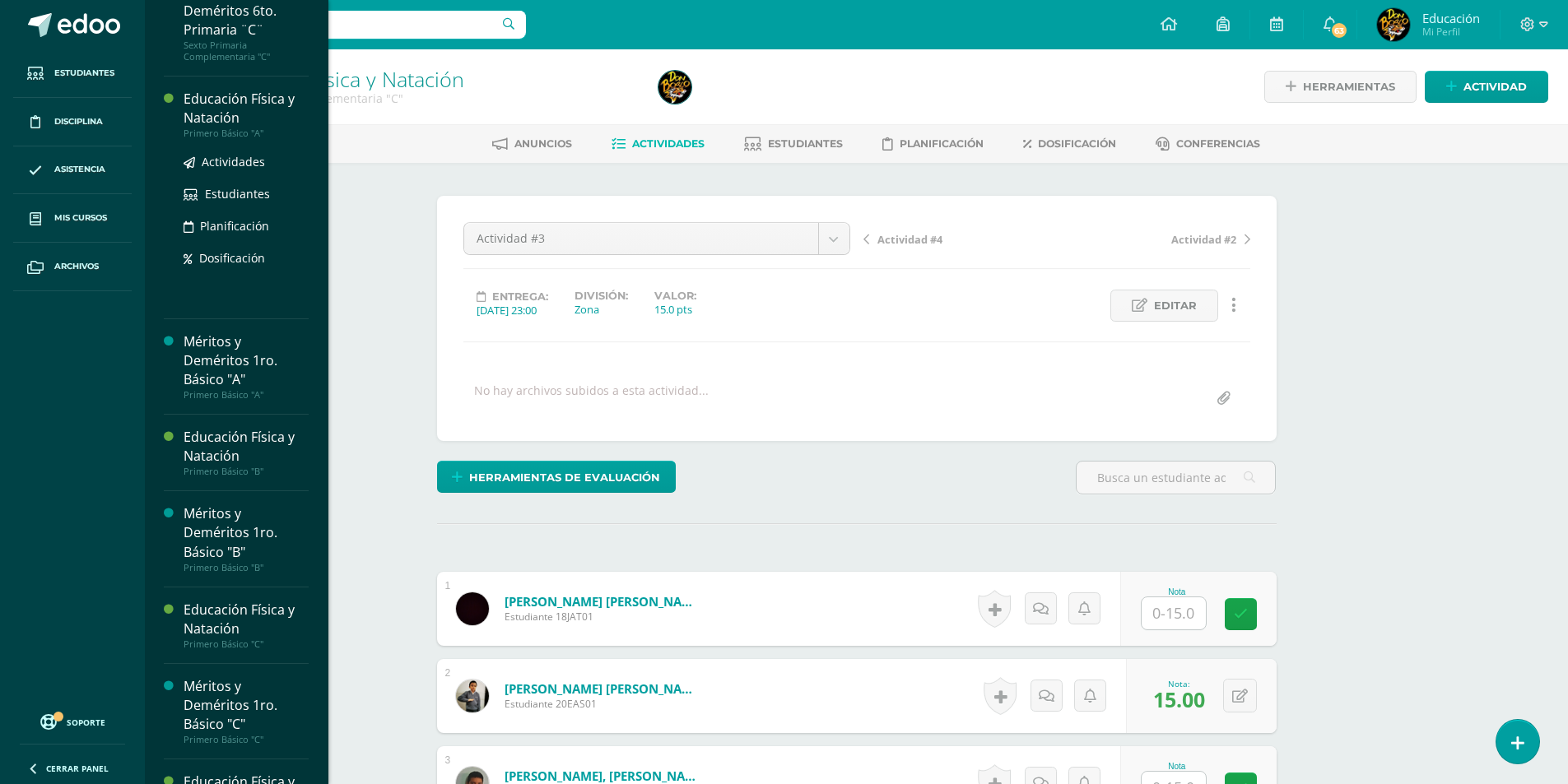
click at [234, 128] on div "Educación Física y Natación" at bounding box center [246, 108] width 125 height 38
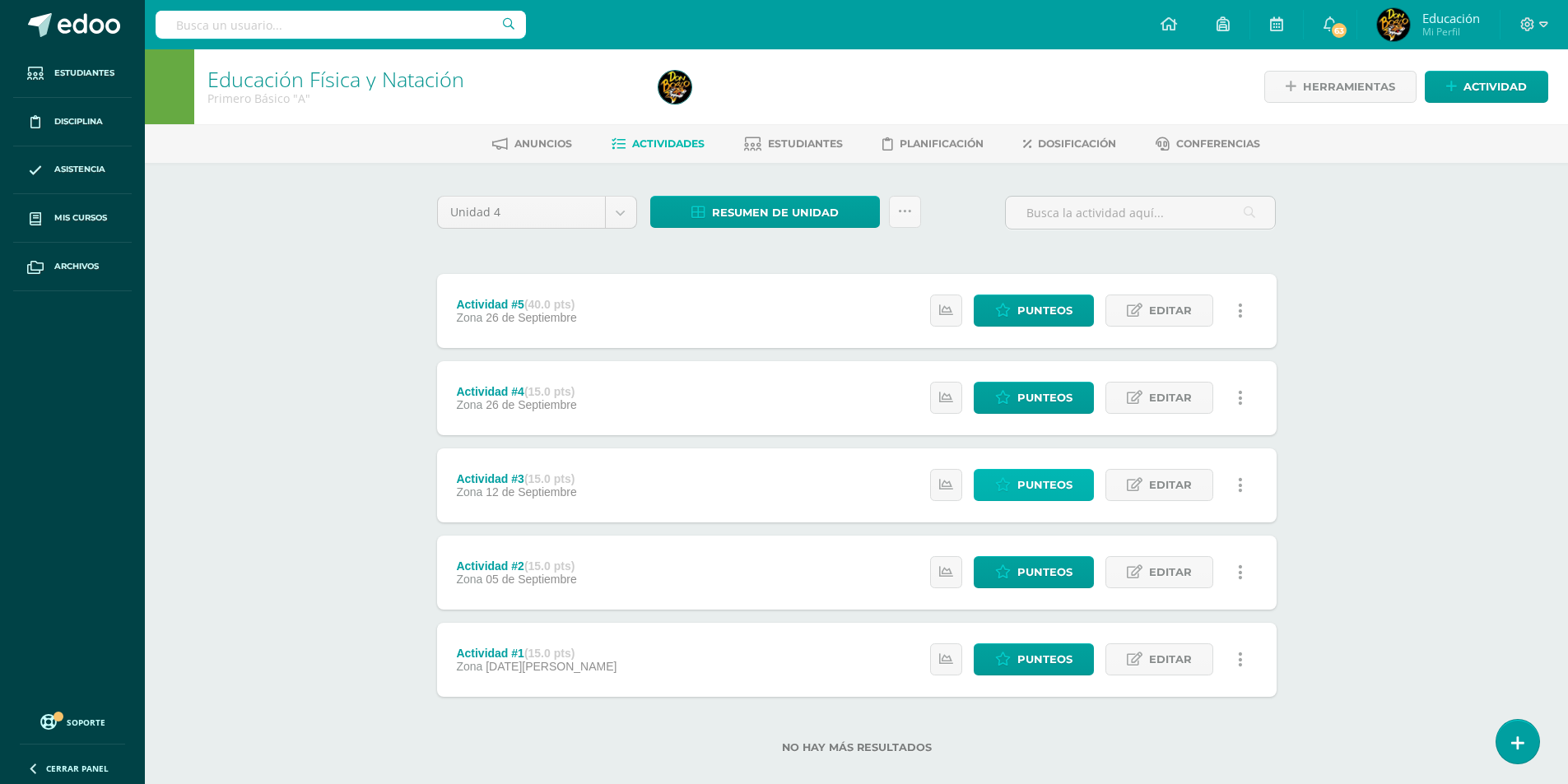
click at [1075, 487] on link "Punteos" at bounding box center [1034, 485] width 120 height 32
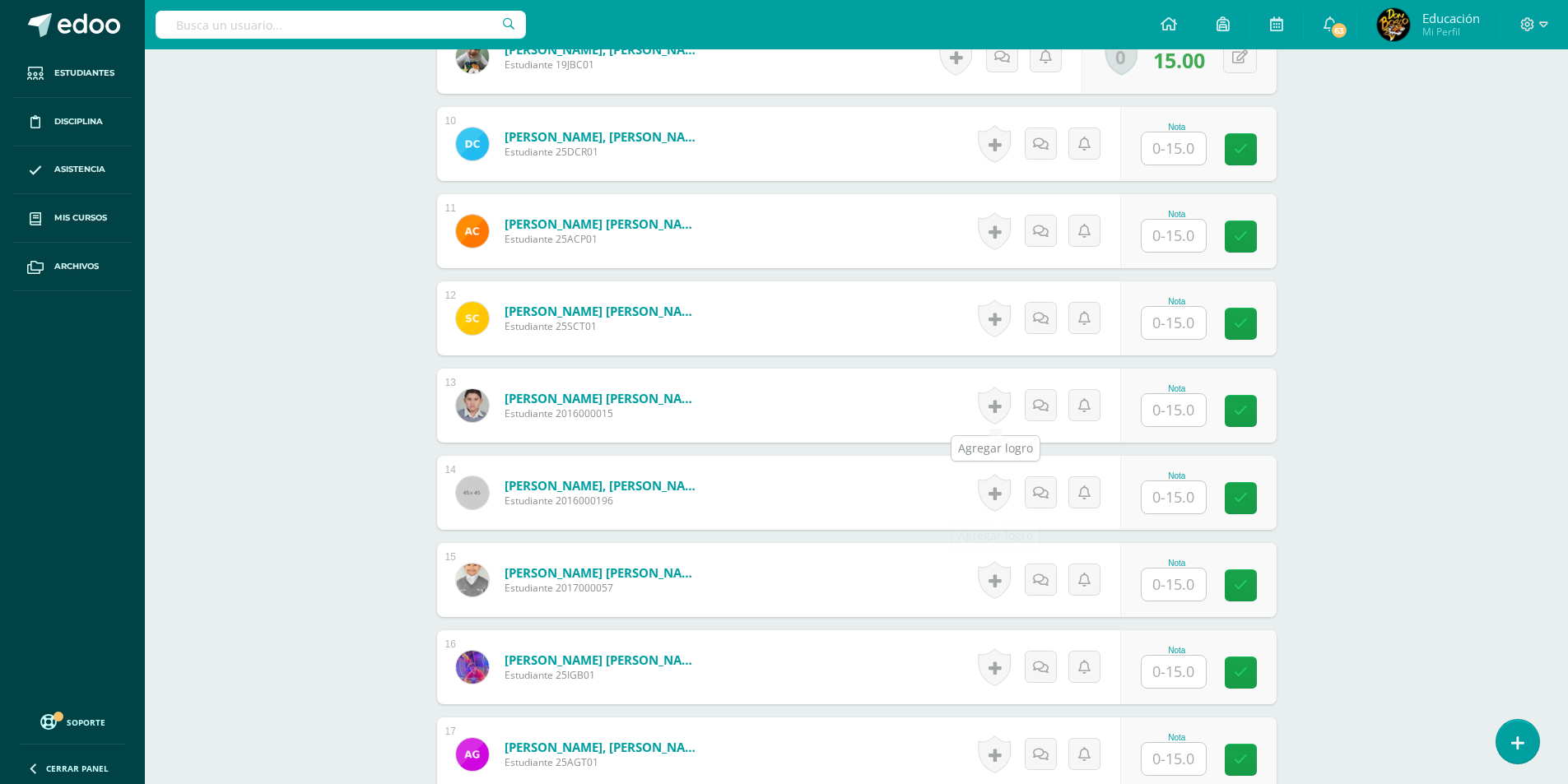
scroll to position [1316, 0]
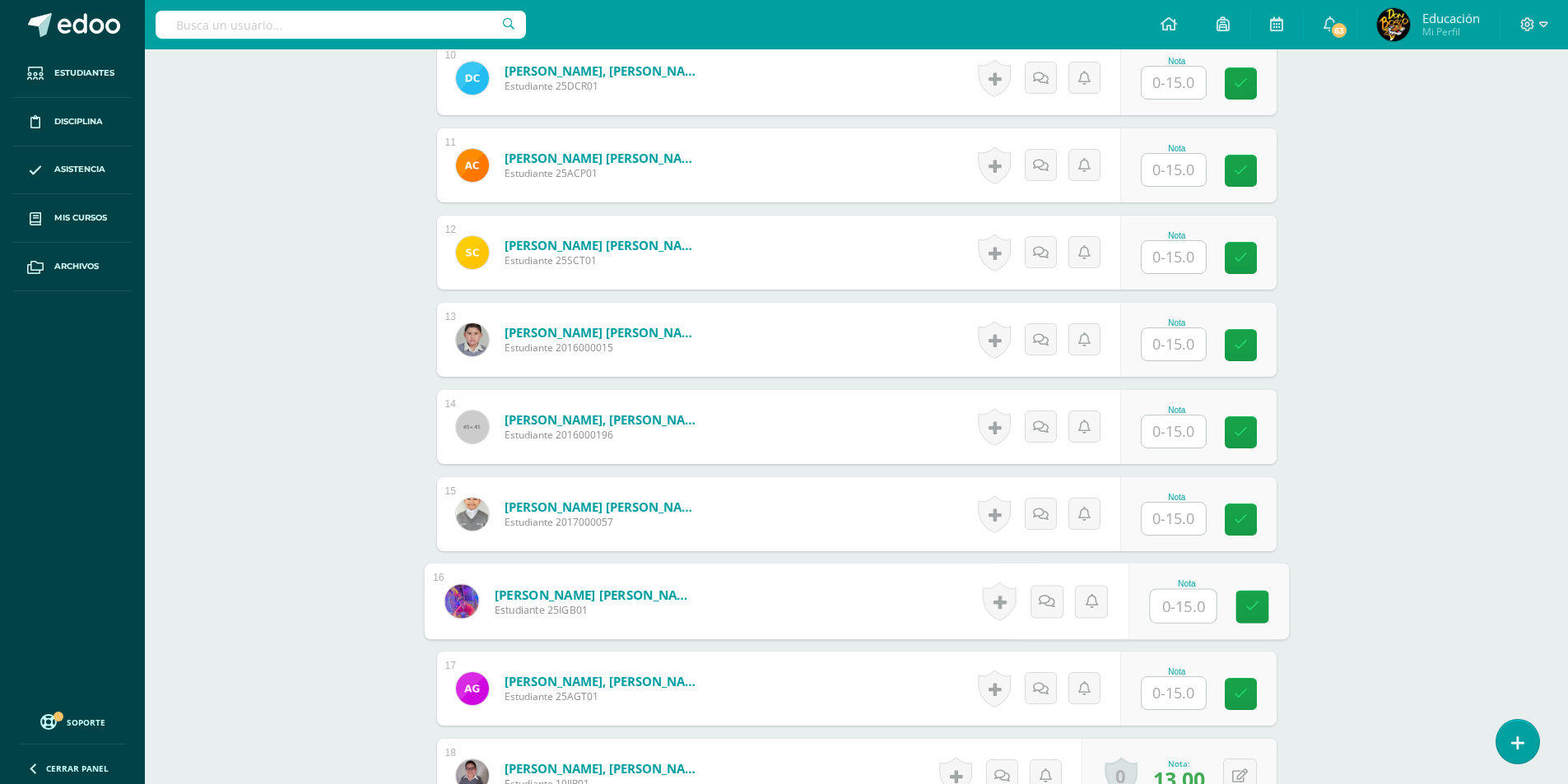
click at [1168, 603] on input "text" at bounding box center [1182, 607] width 66 height 33
type input "15"
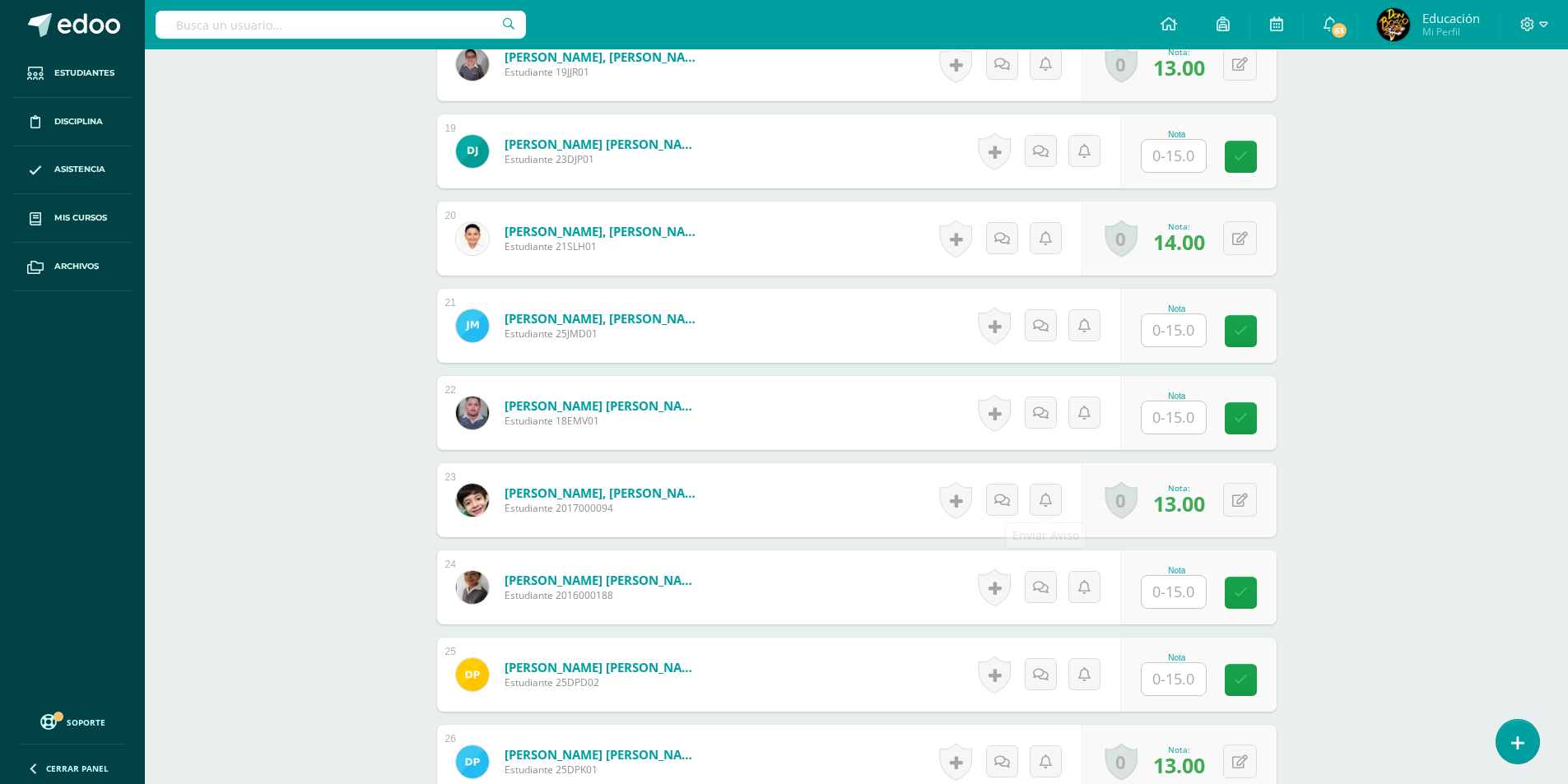
scroll to position [2056, 0]
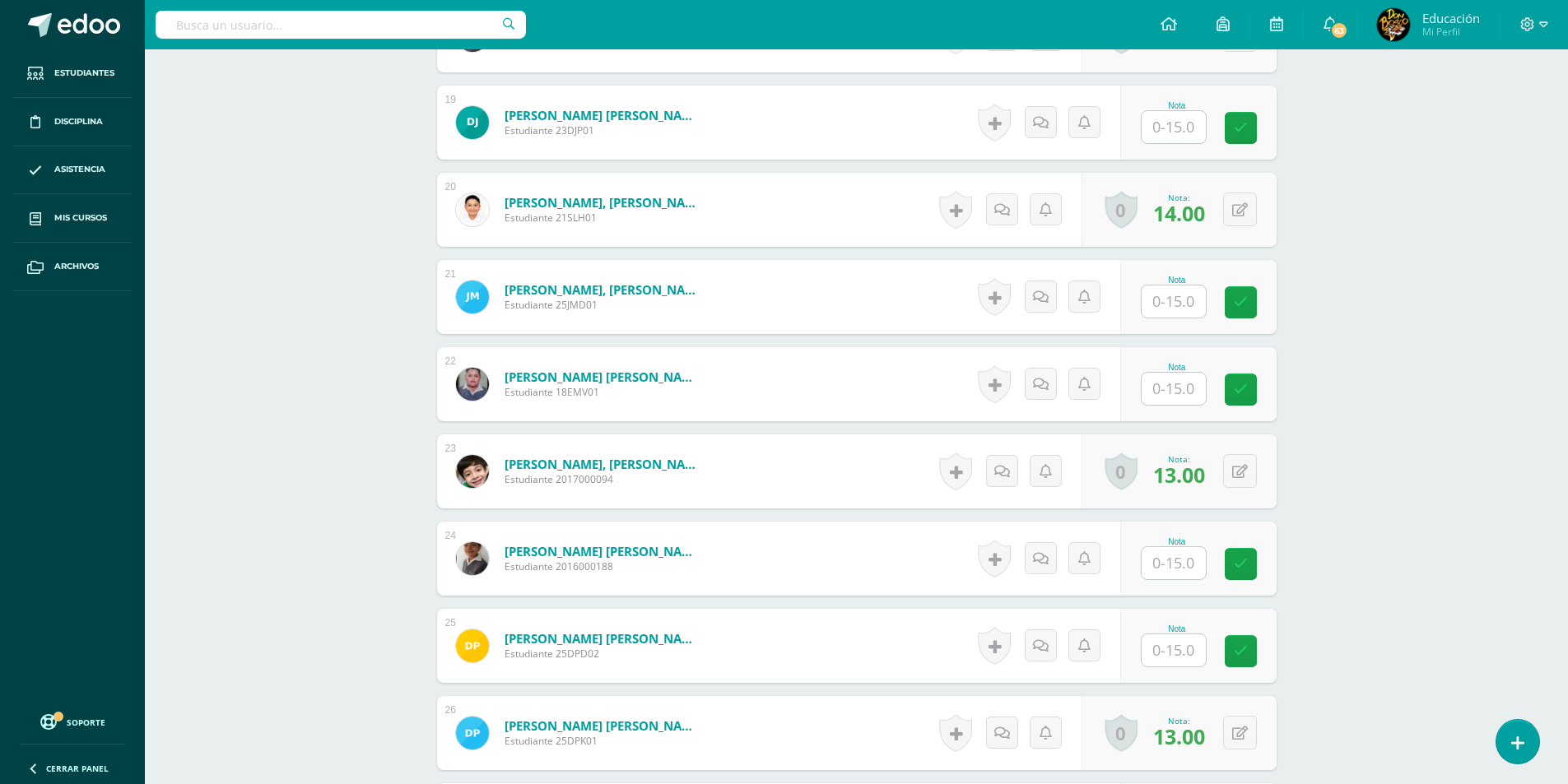
click at [1189, 570] on input "text" at bounding box center [1173, 563] width 64 height 32
type input "15"
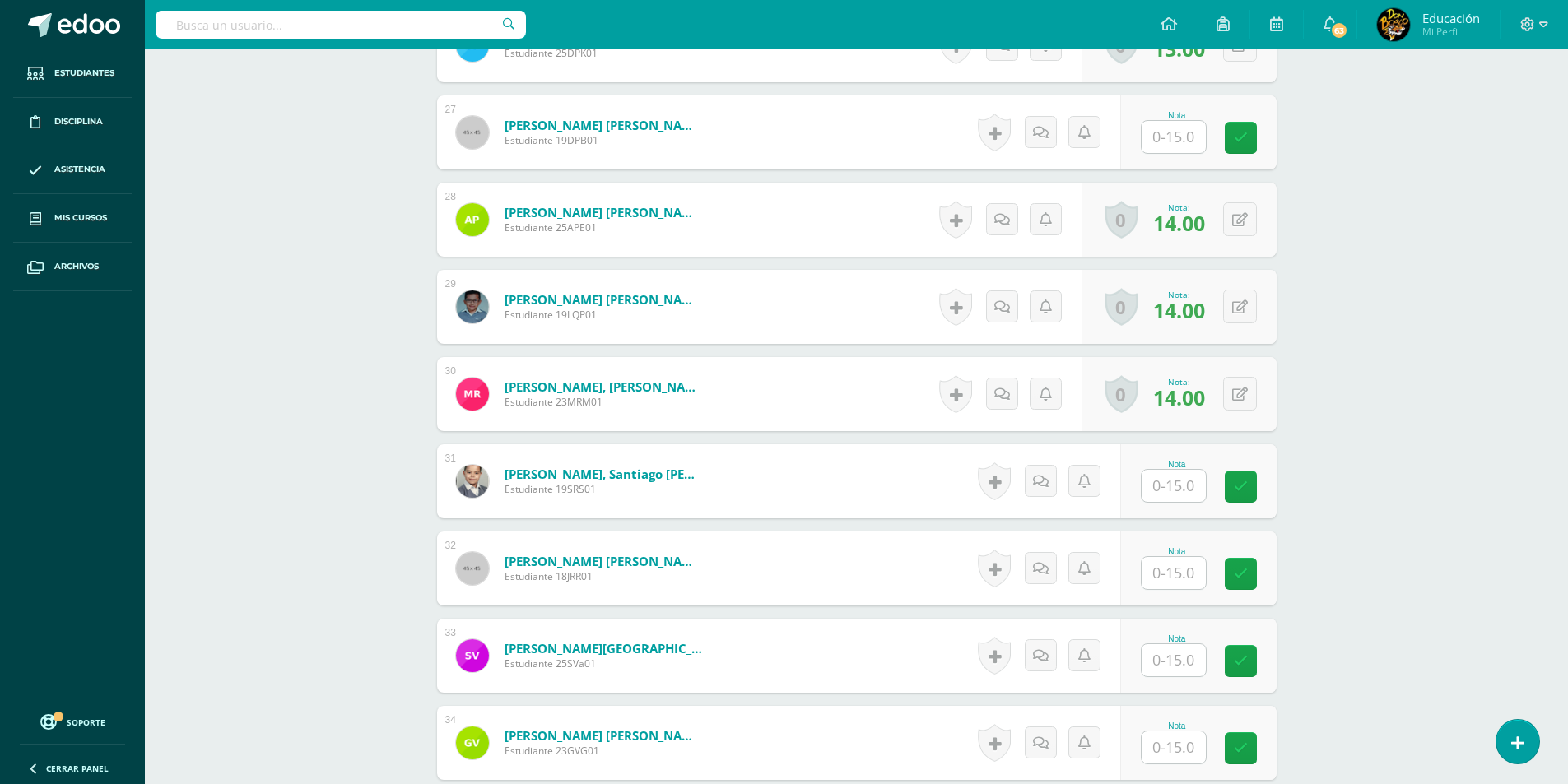
scroll to position [2797, 0]
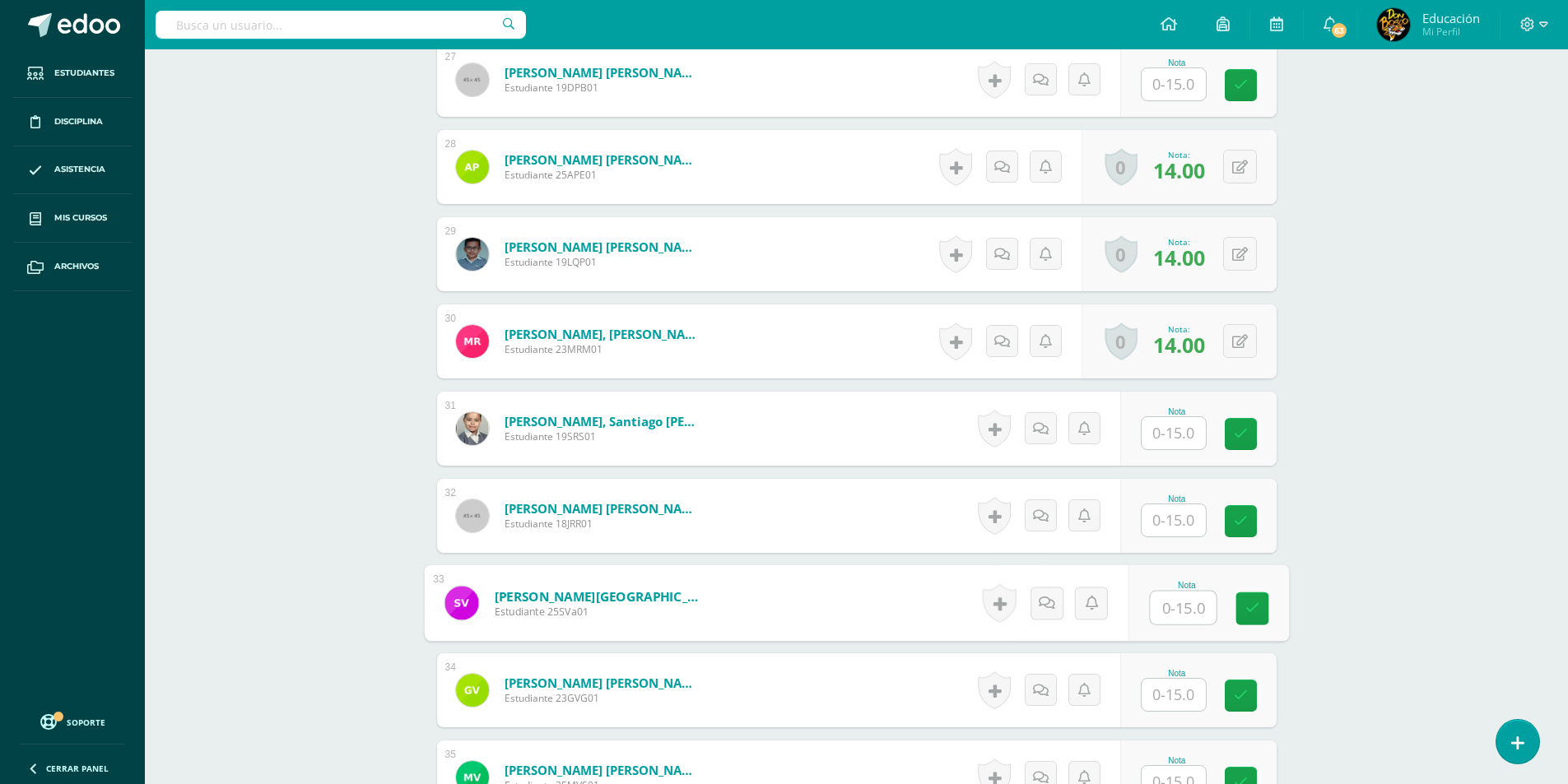
click at [1179, 609] on input "text" at bounding box center [1182, 608] width 66 height 33
type input "15"
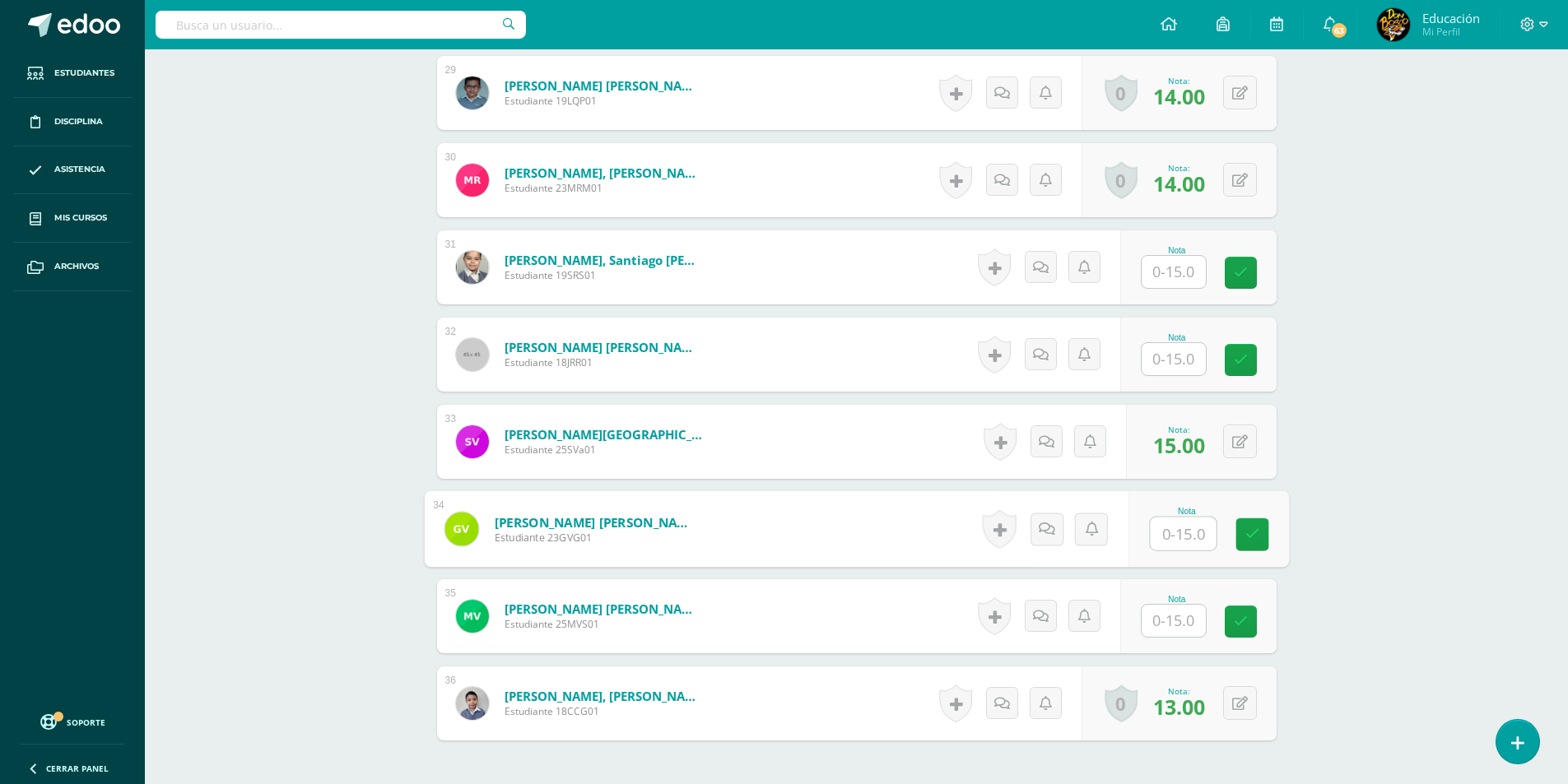
scroll to position [2962, 0]
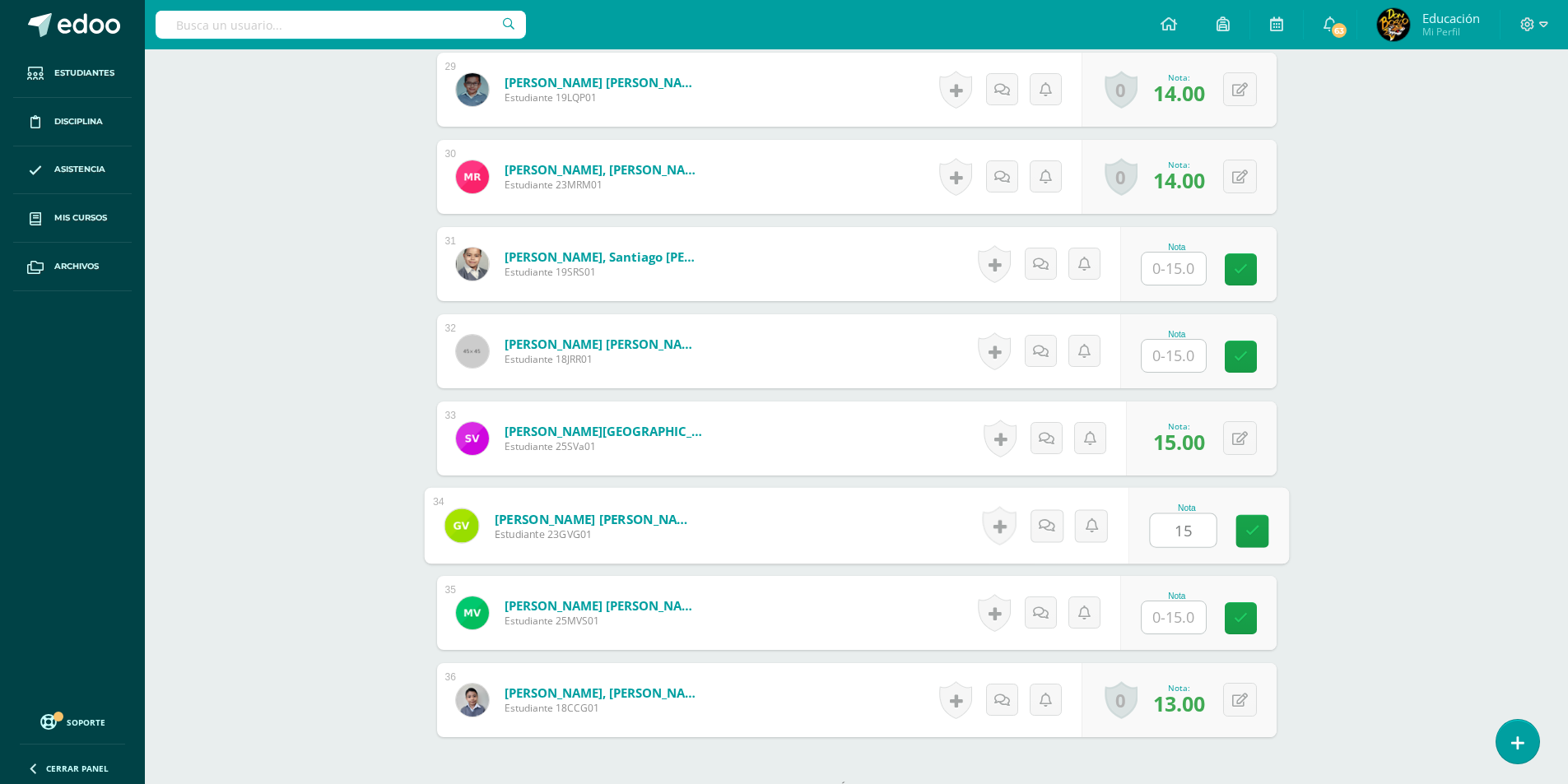
type input "15"
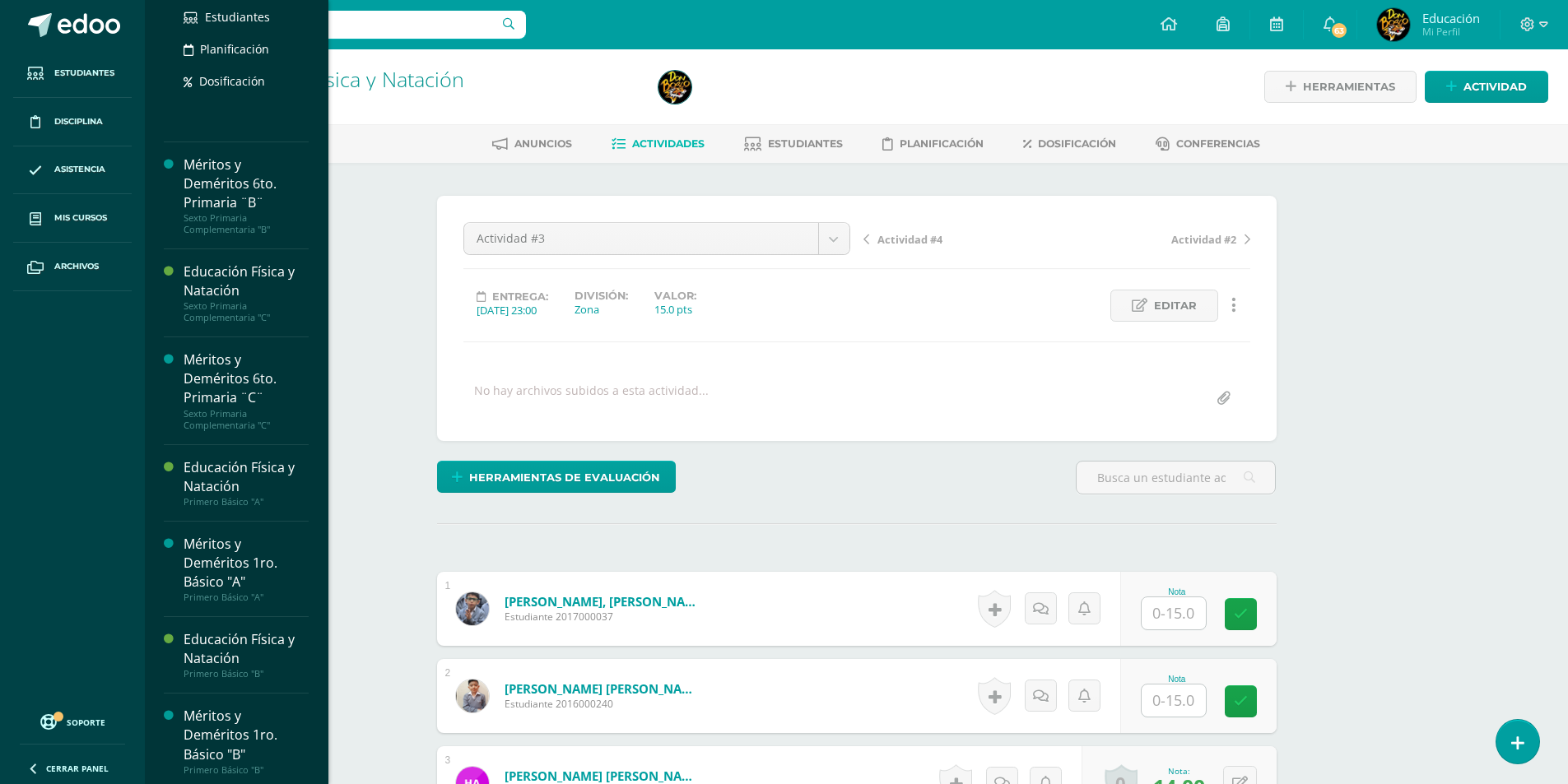
scroll to position [2288, 0]
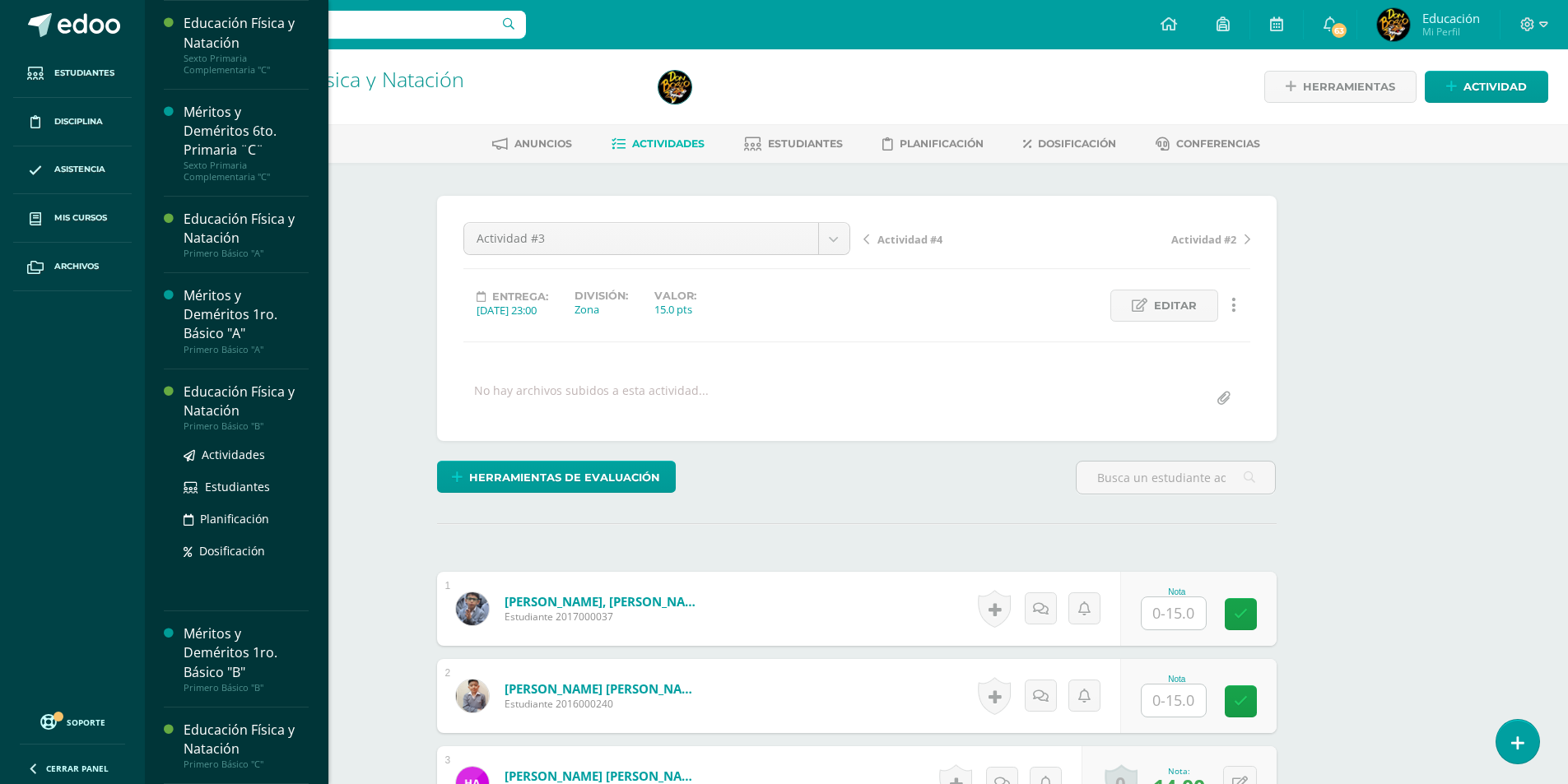
click at [238, 421] on div "Educación Física y Natación" at bounding box center [246, 401] width 125 height 38
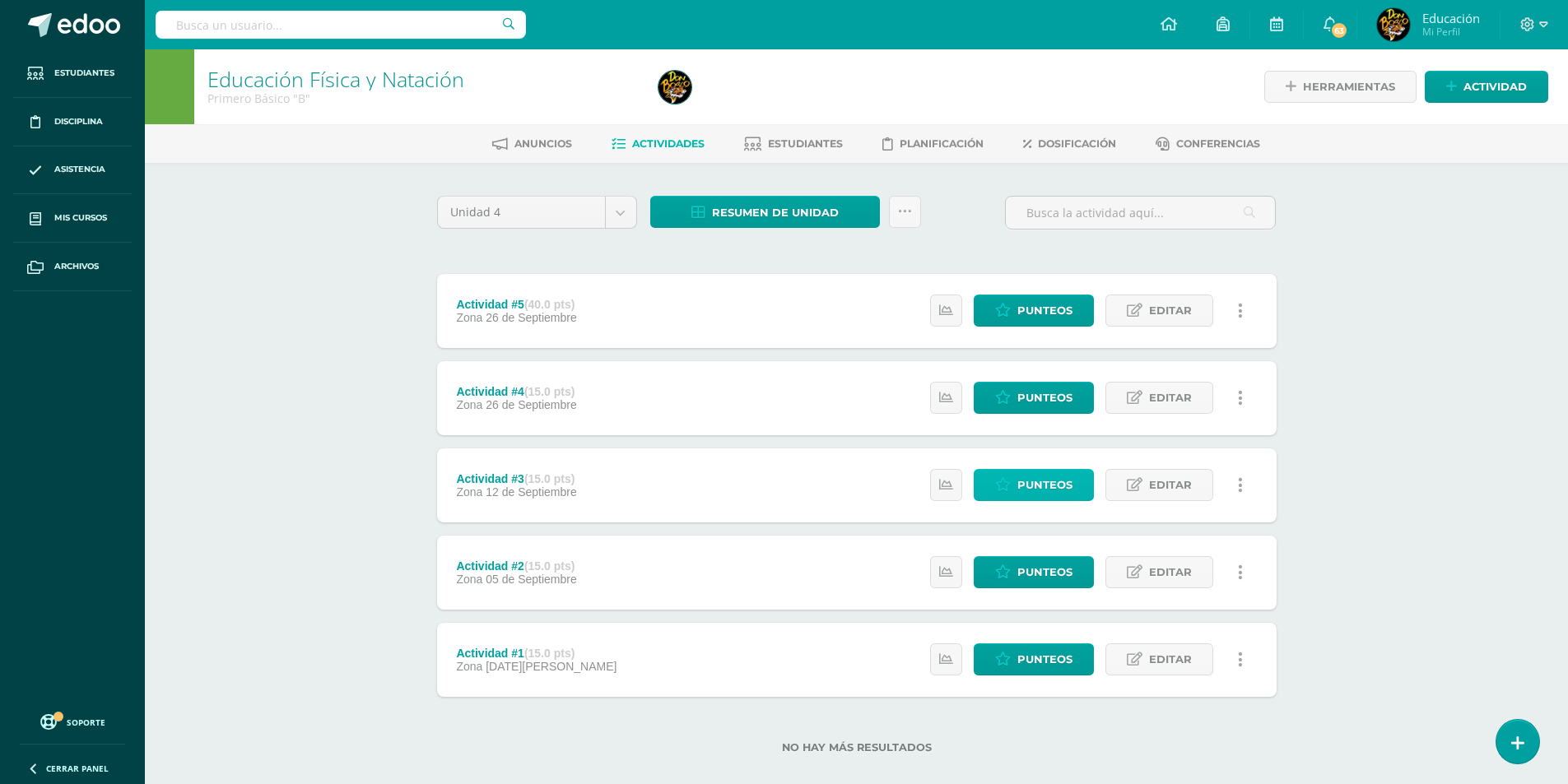
click at [1036, 484] on span "Punteos" at bounding box center [1044, 485] width 55 height 31
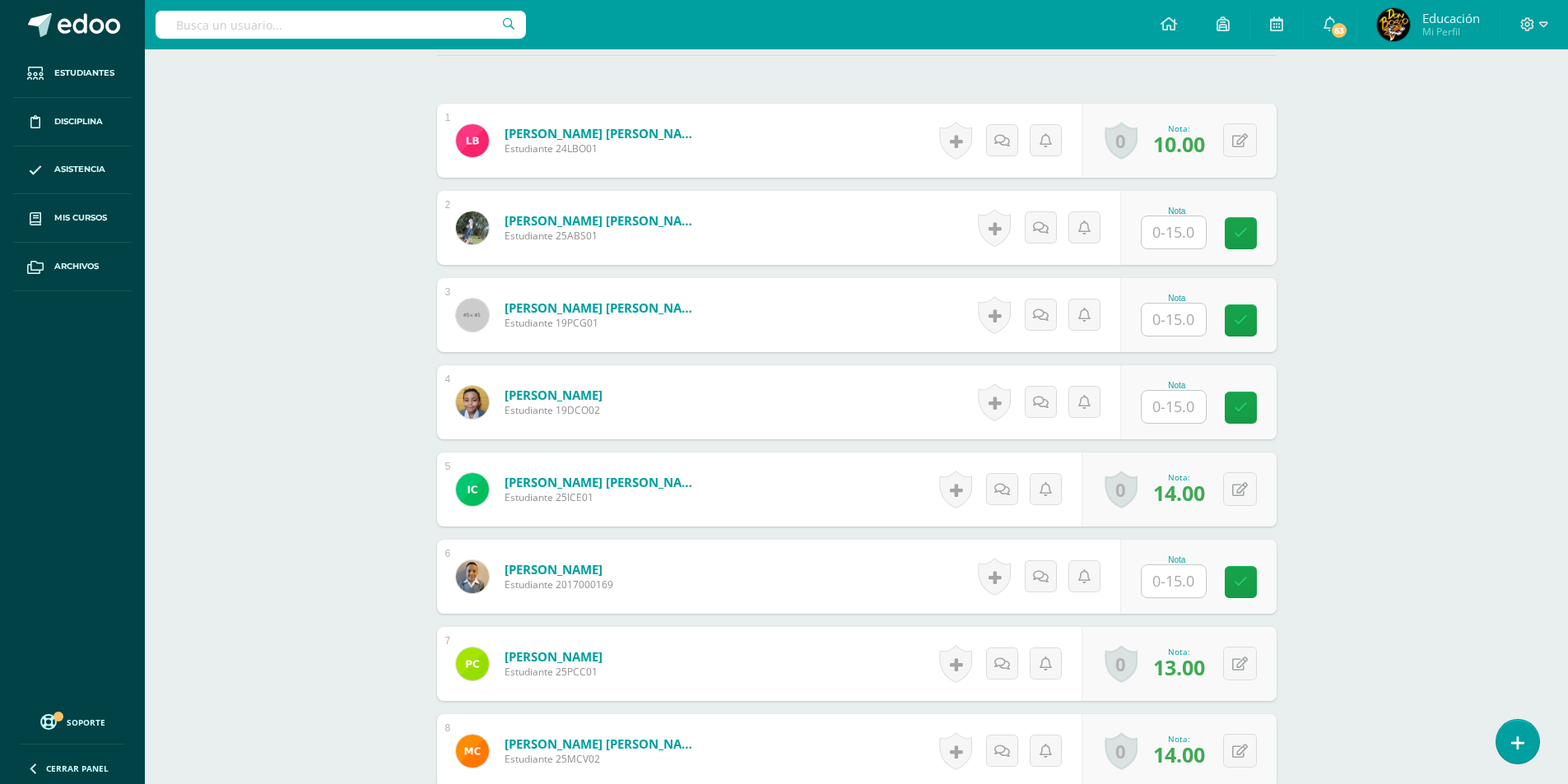
scroll to position [497, 0]
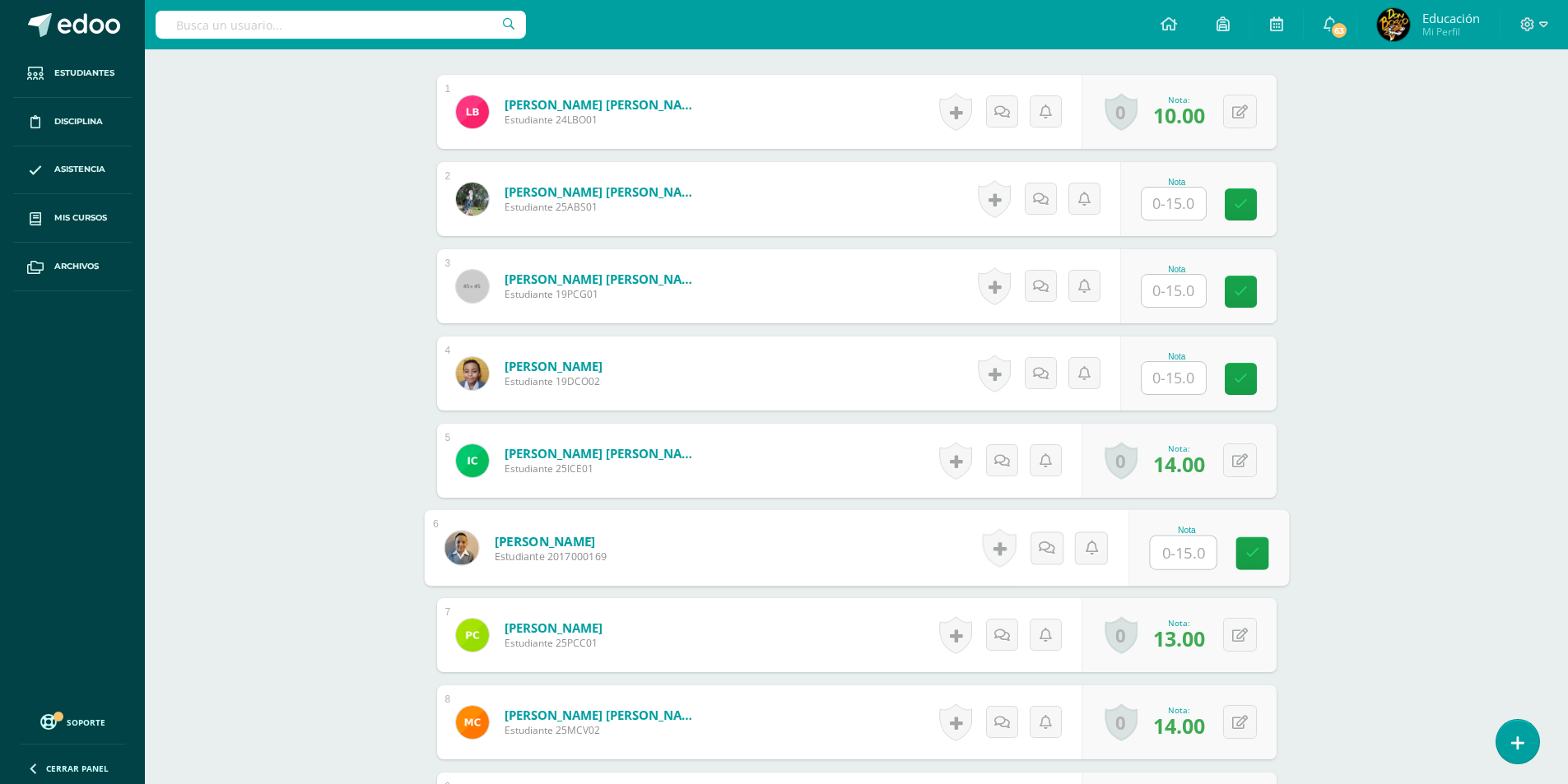
click at [1182, 553] on input "text" at bounding box center [1182, 553] width 66 height 33
type input "15"
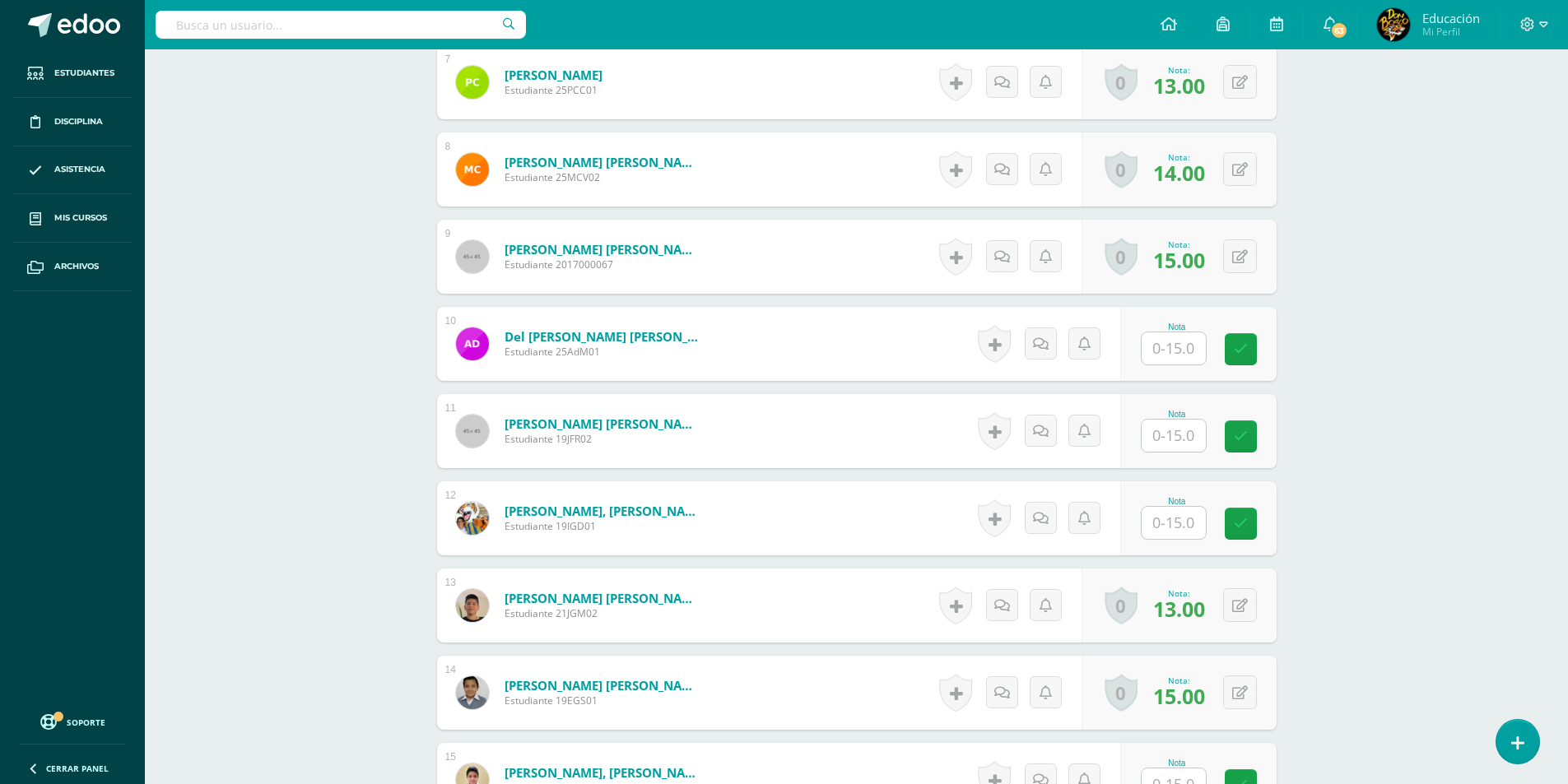
scroll to position [1073, 0]
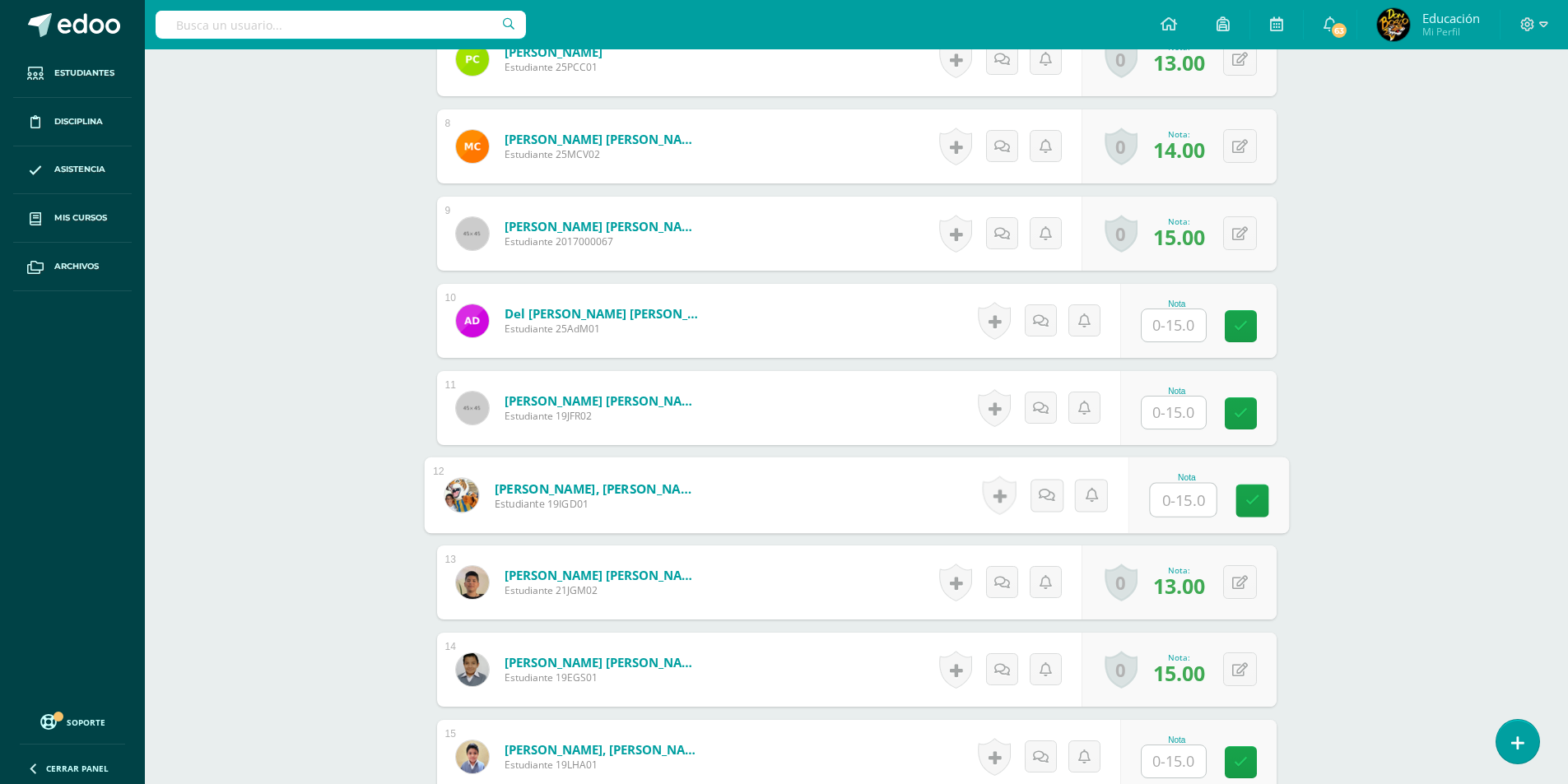
click at [1167, 494] on input "text" at bounding box center [1182, 500] width 66 height 33
type input "15"
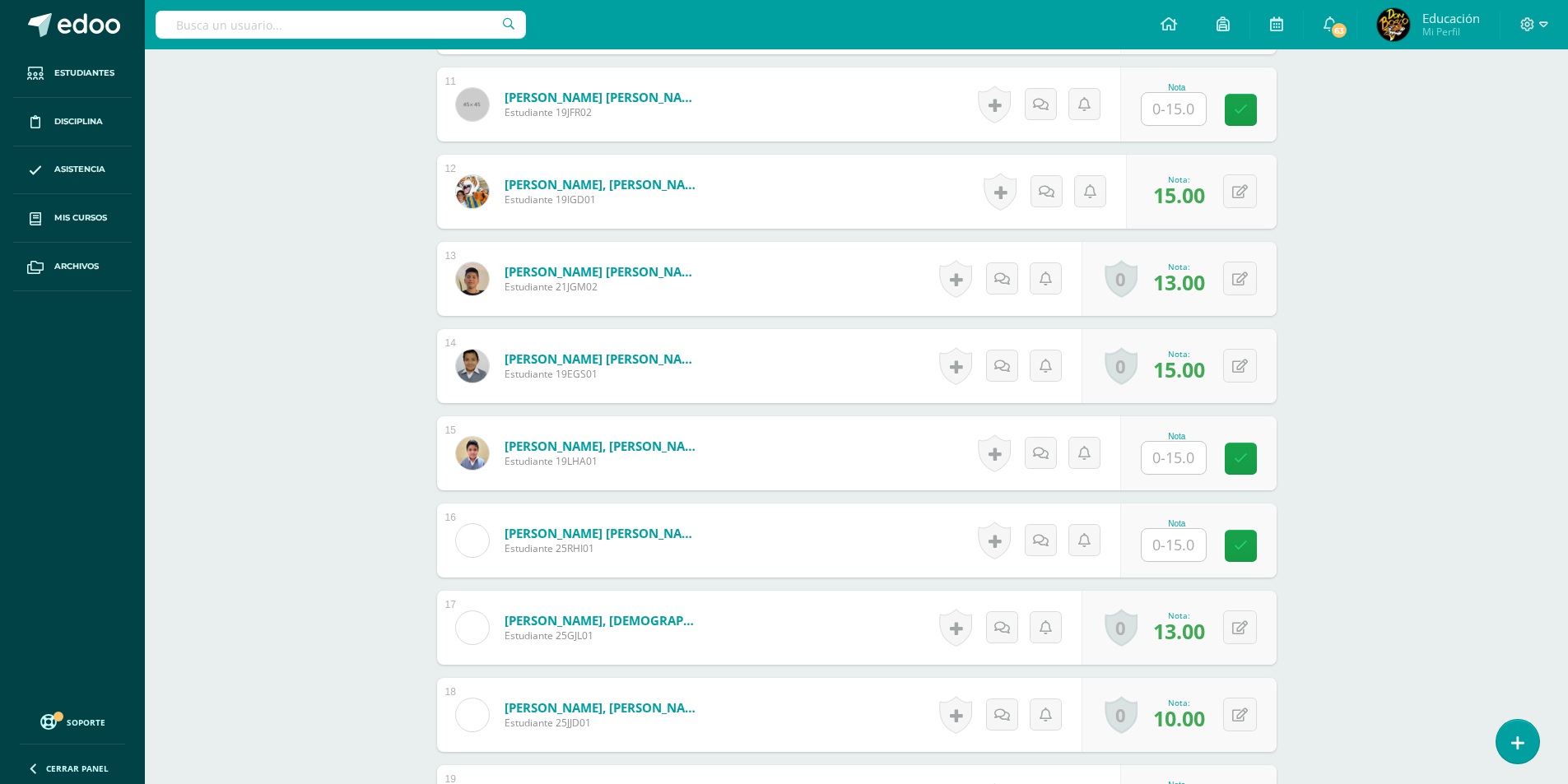
scroll to position [1402, 0]
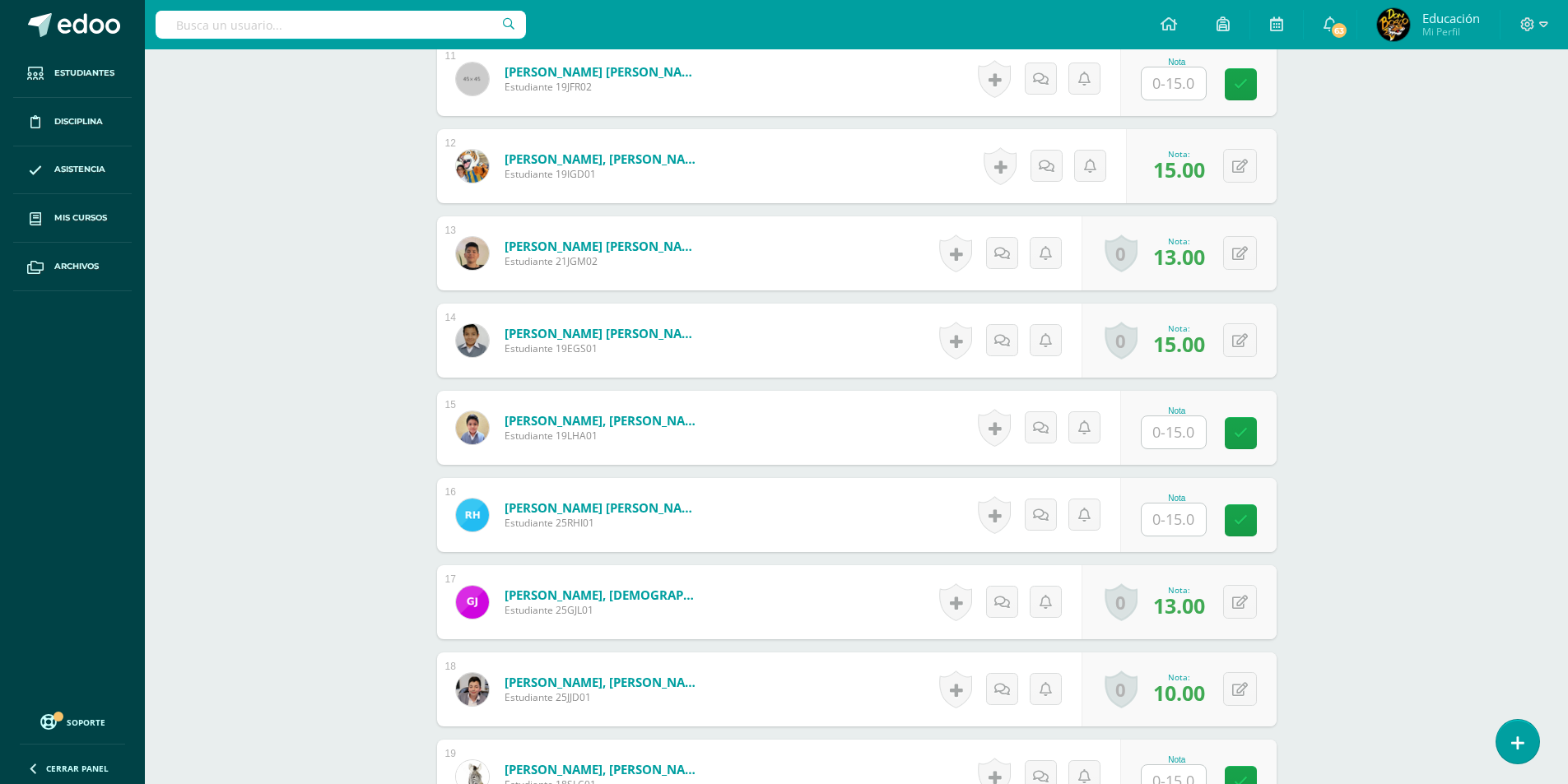
click at [1186, 526] on input "text" at bounding box center [1173, 519] width 64 height 32
type input "15"
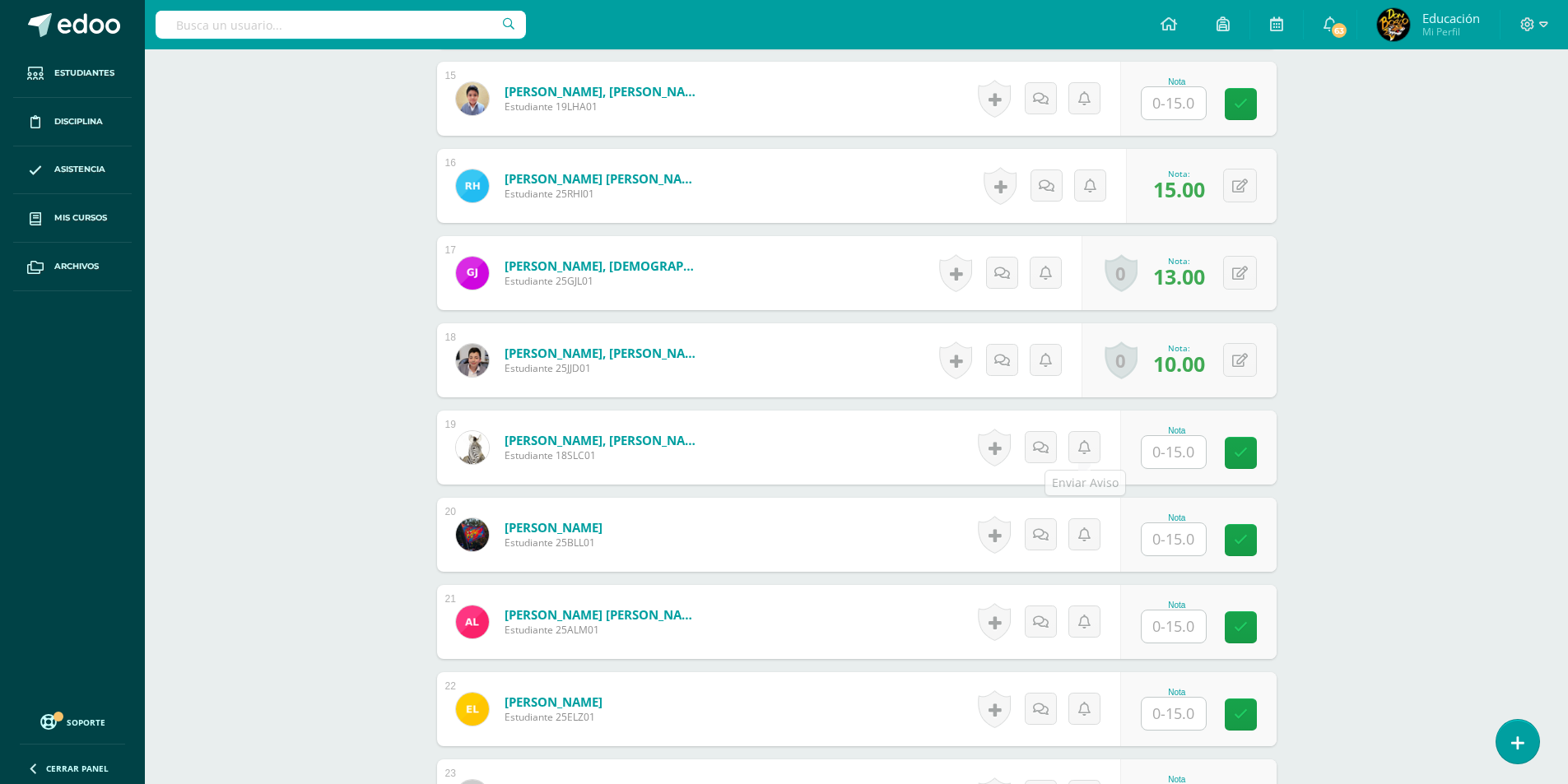
scroll to position [1814, 0]
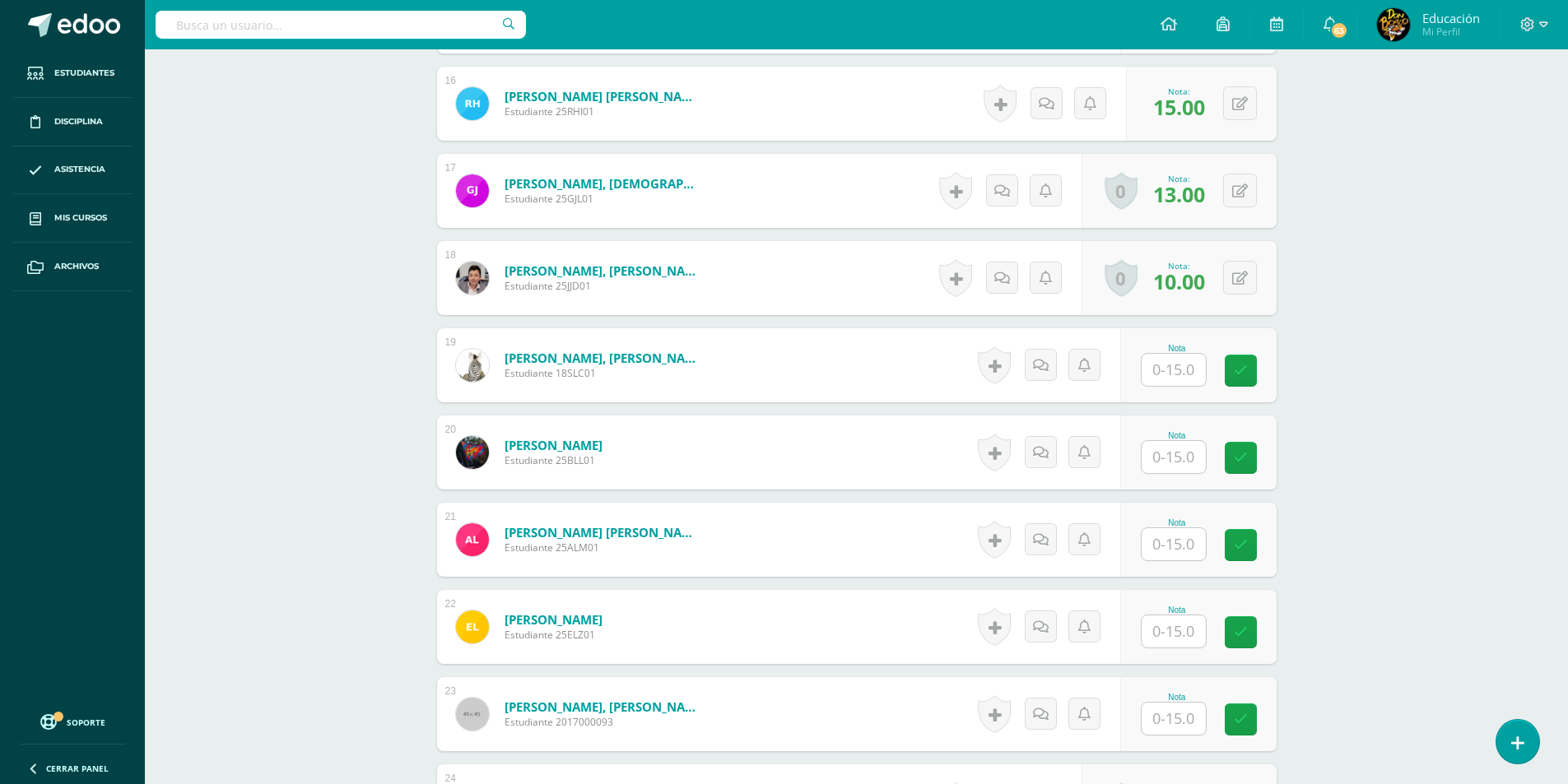
click at [1182, 542] on input "text" at bounding box center [1173, 544] width 64 height 32
type input "15"
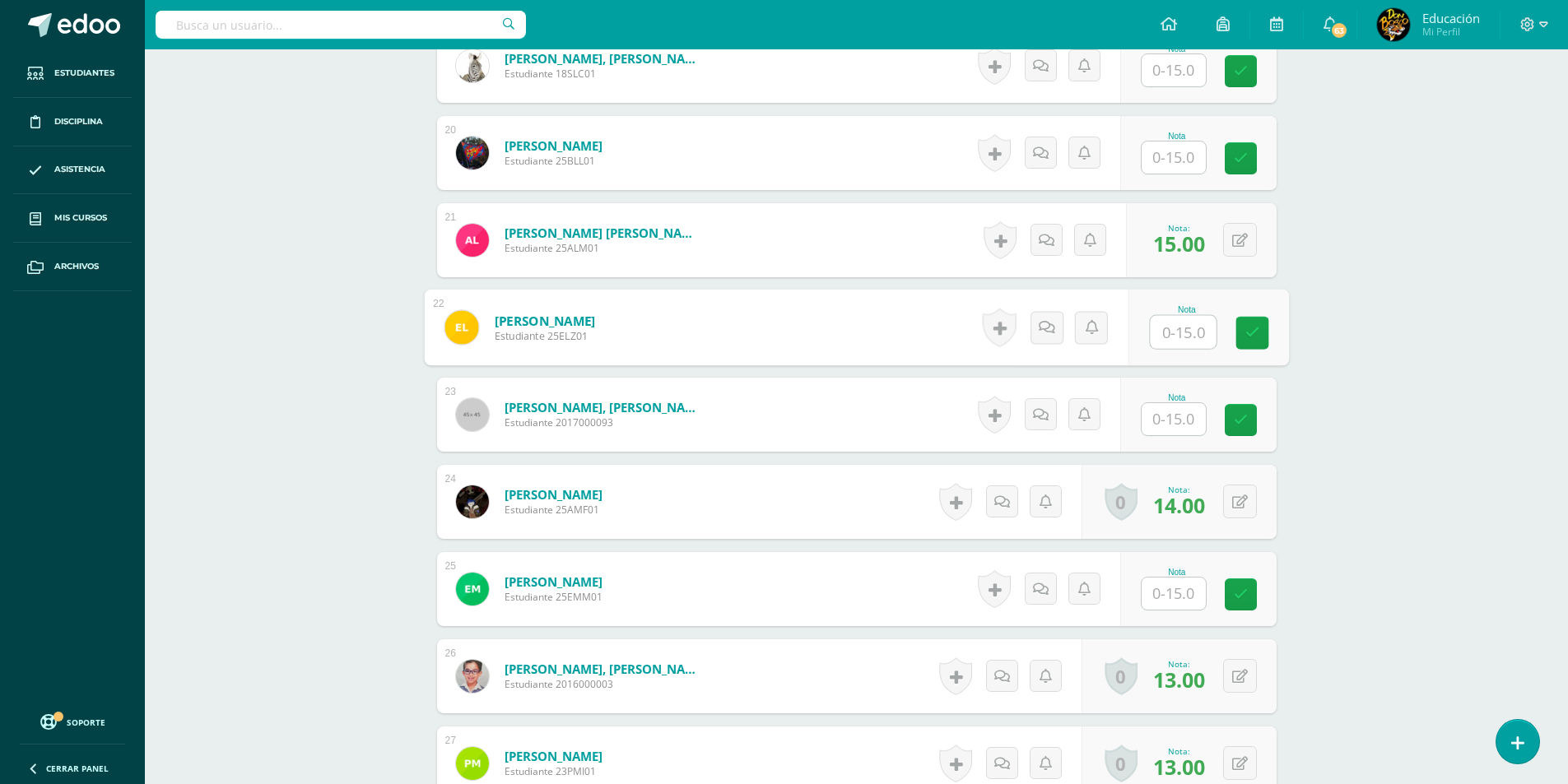
scroll to position [2143, 0]
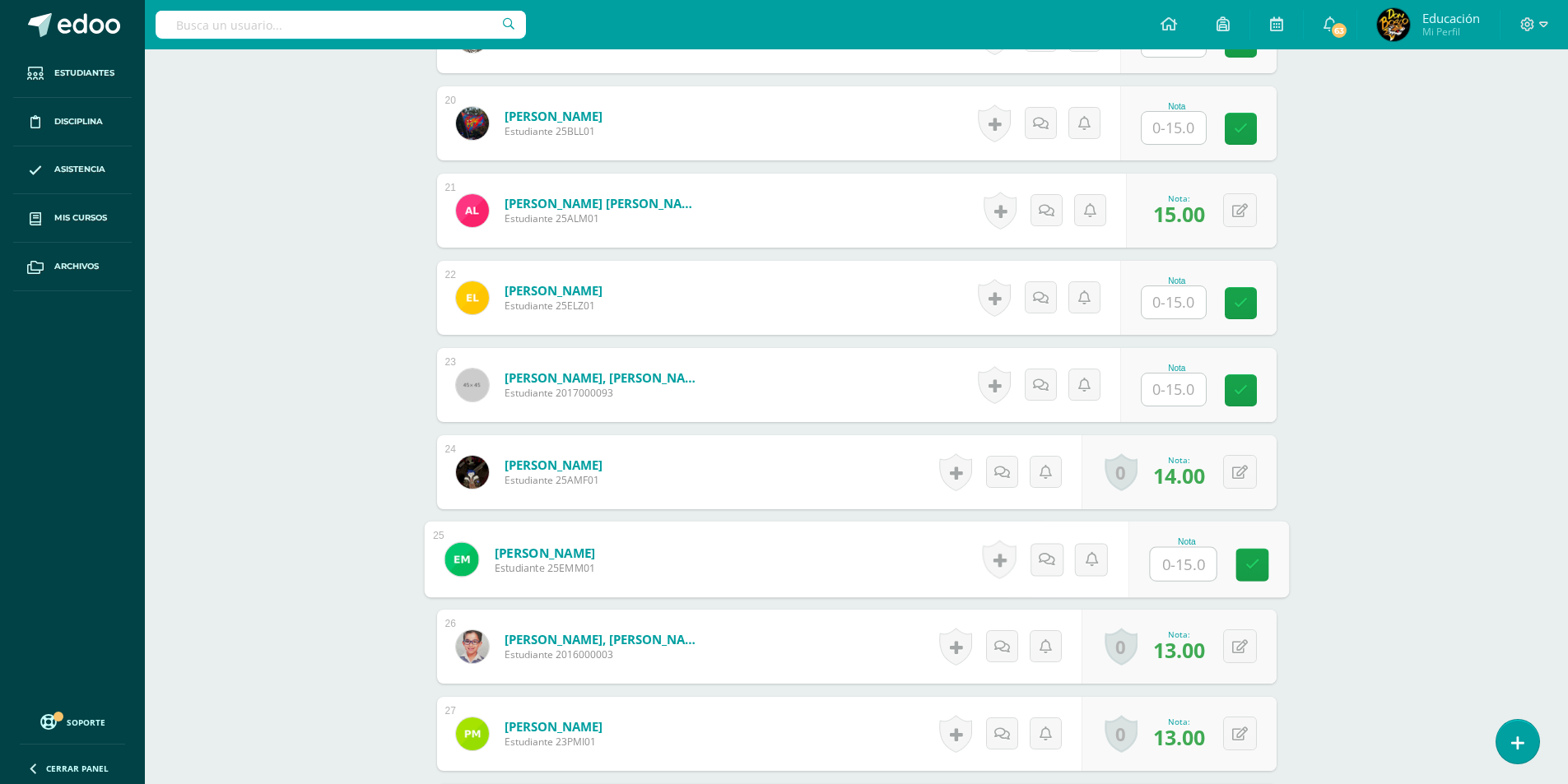
click at [1195, 550] on input "text" at bounding box center [1182, 564] width 66 height 33
type input "15"
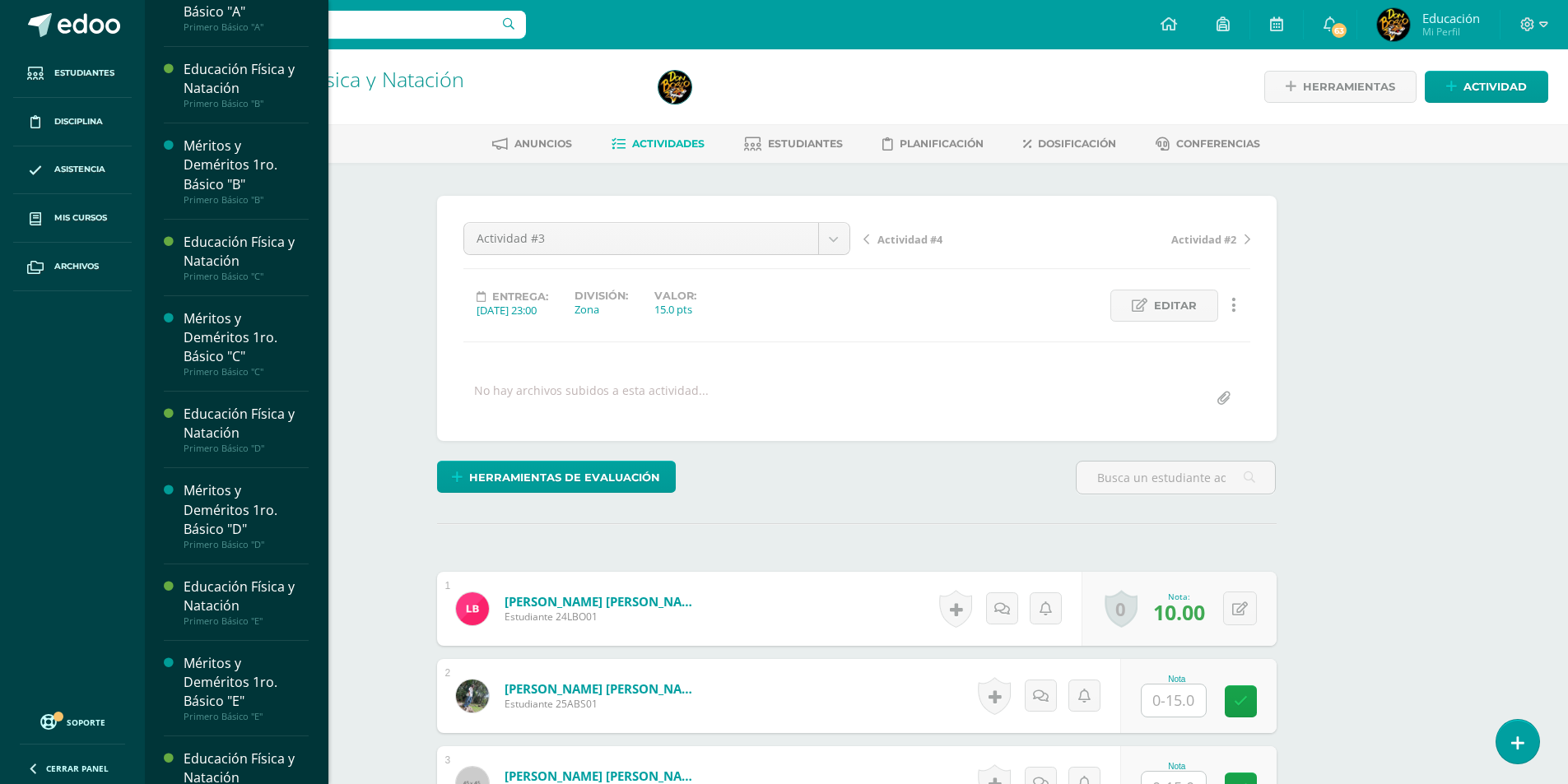
scroll to position [2735, 0]
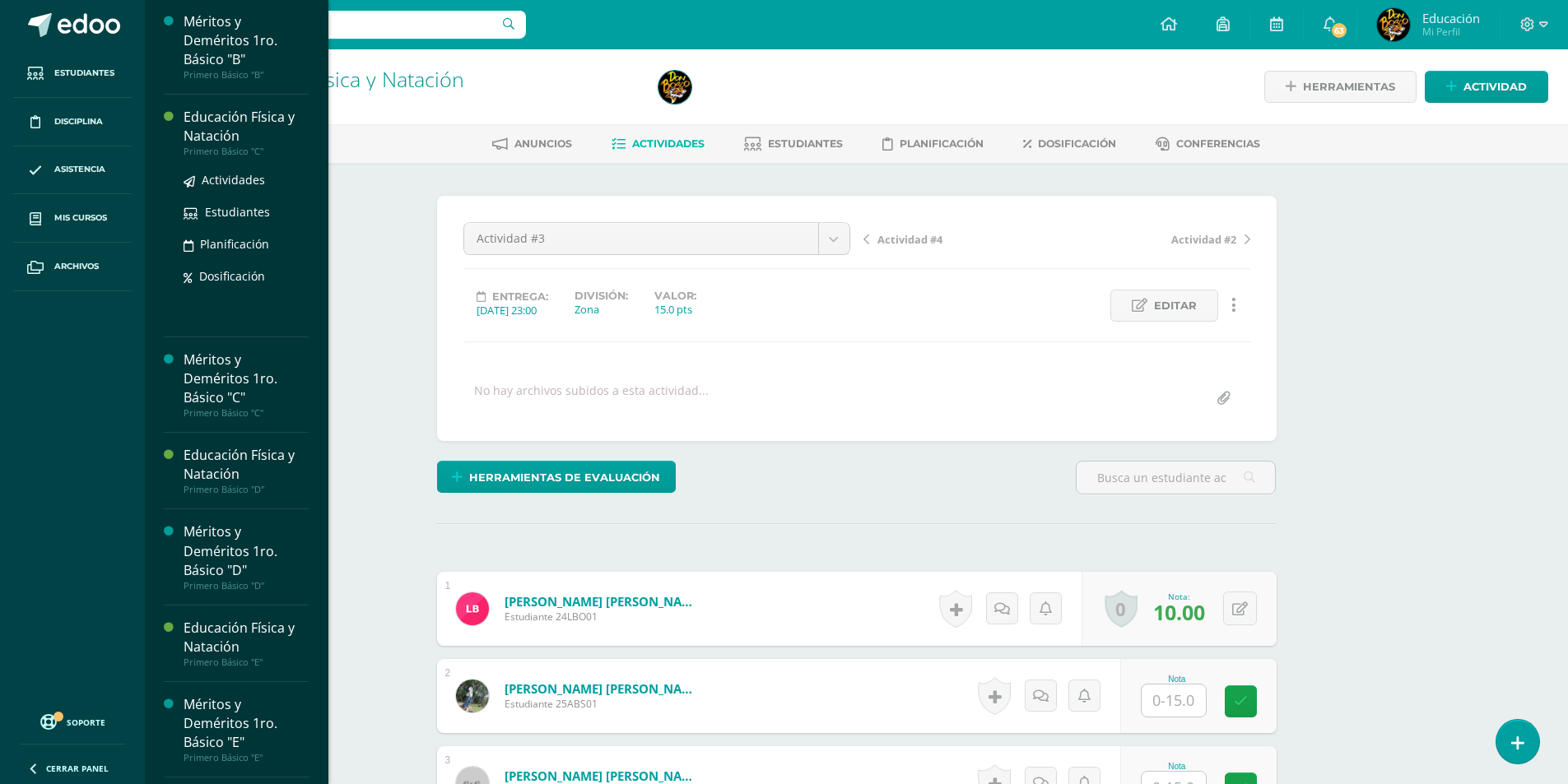
click at [236, 145] on div "Educación Física y Natación" at bounding box center [246, 126] width 125 height 38
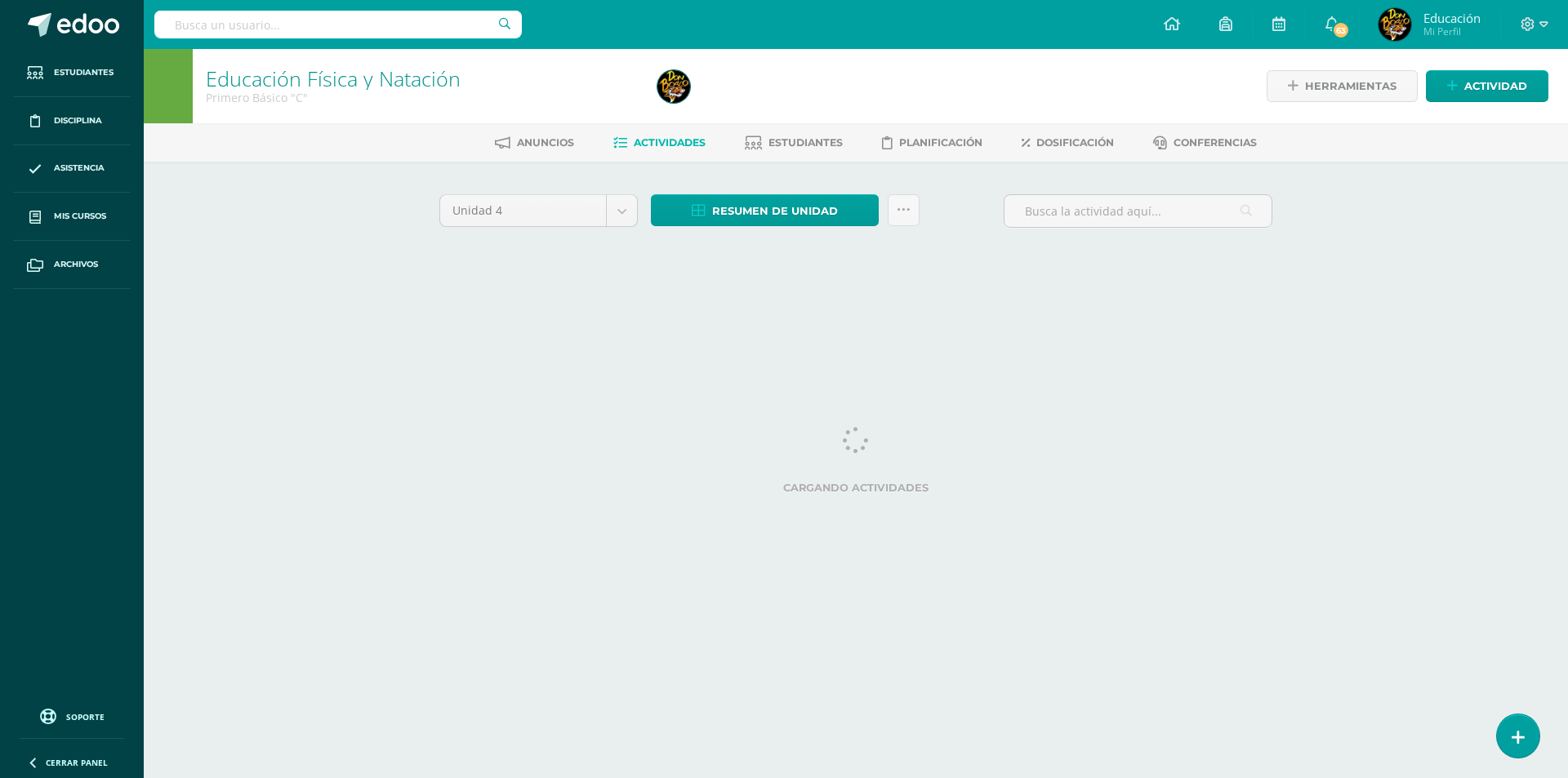
click at [924, 273] on div "Unidad 4 Unidad 1 Unidad 2 Unidad 3 Unidad 4 Resumen de unidad Descargar como H…" at bounding box center [855, 233] width 898 height 143
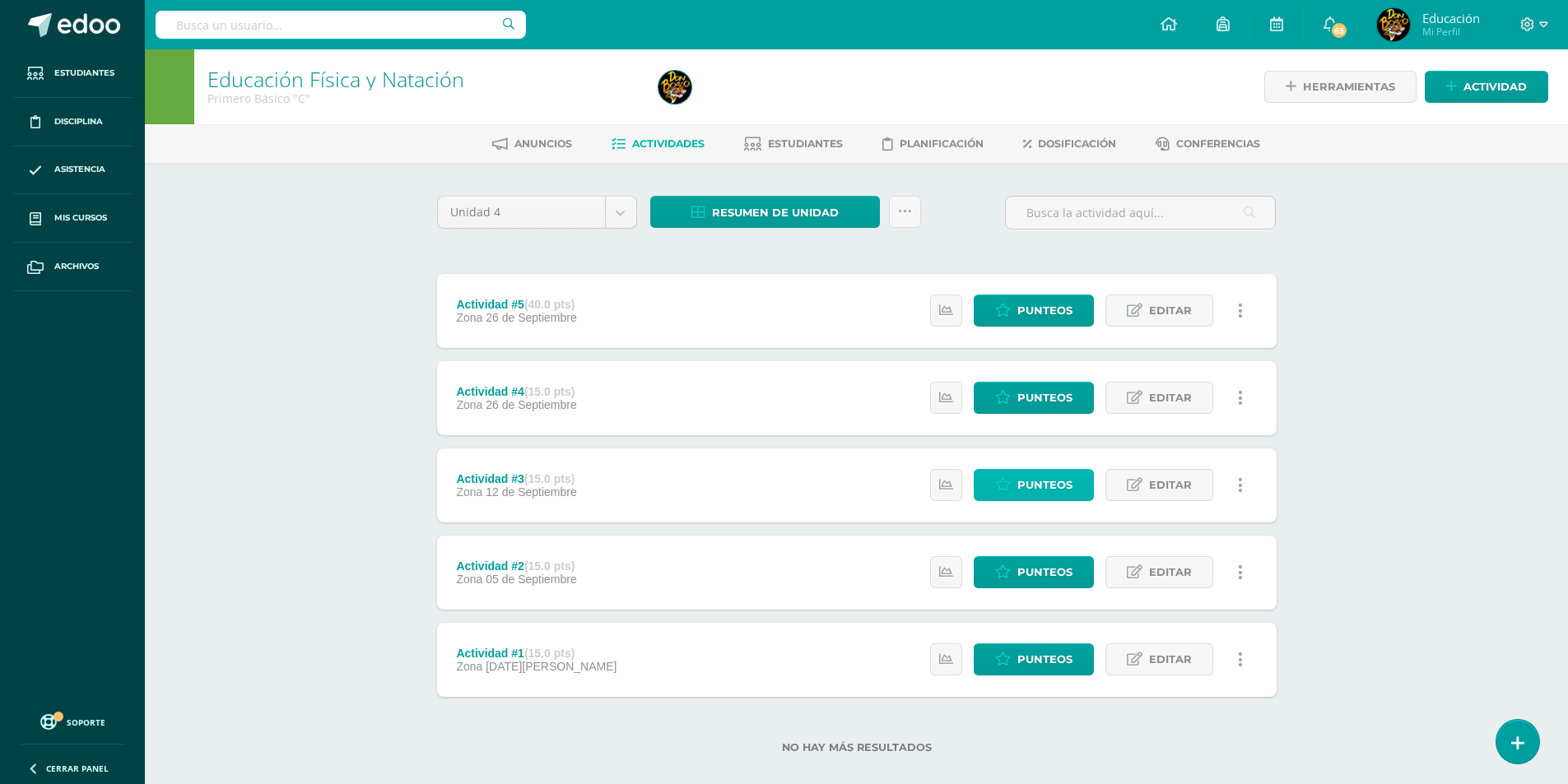
click at [1023, 487] on span "Punteos" at bounding box center [1044, 485] width 55 height 31
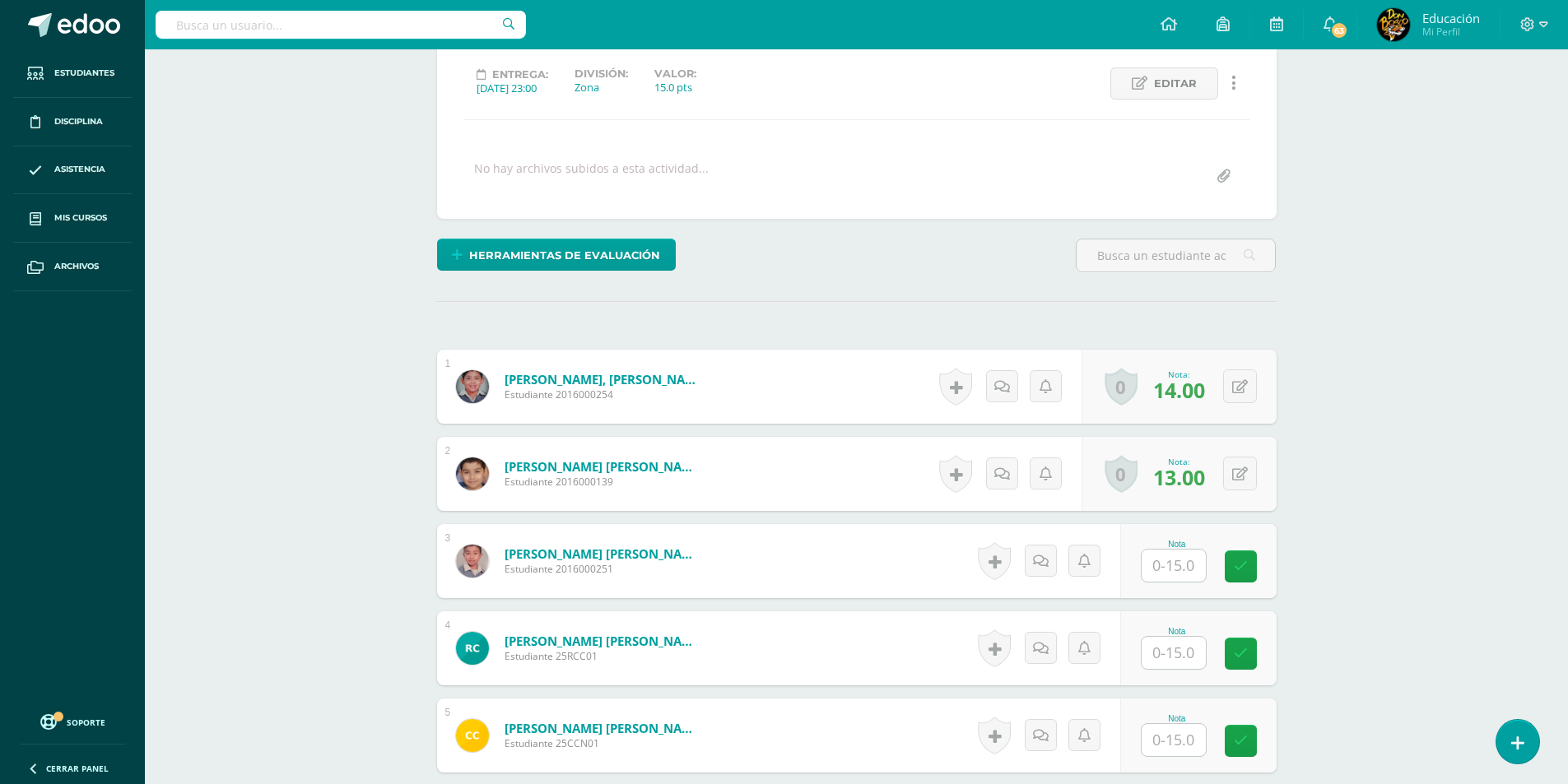
scroll to position [331, 0]
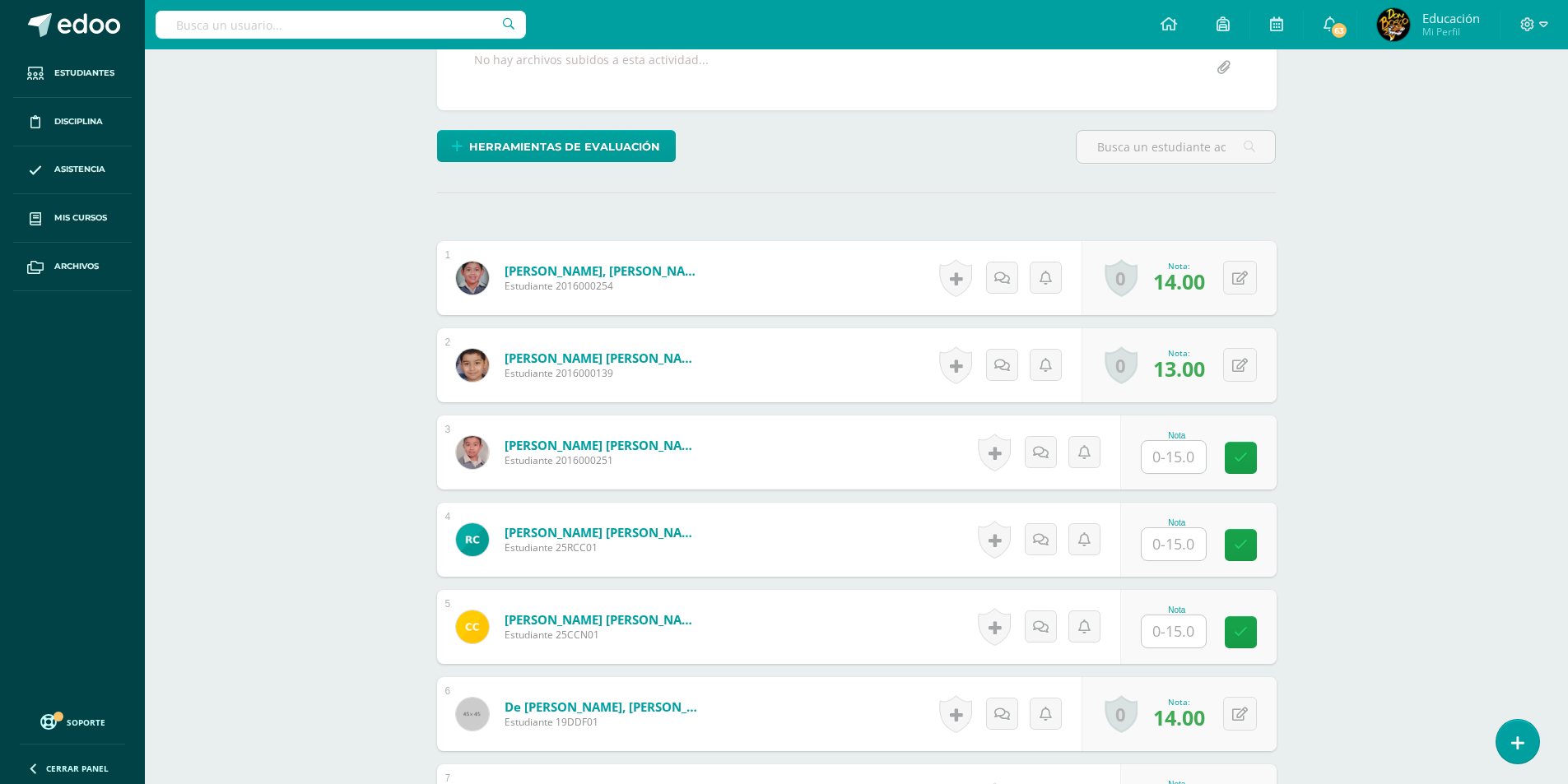
click at [1182, 457] on input "text" at bounding box center [1173, 457] width 64 height 32
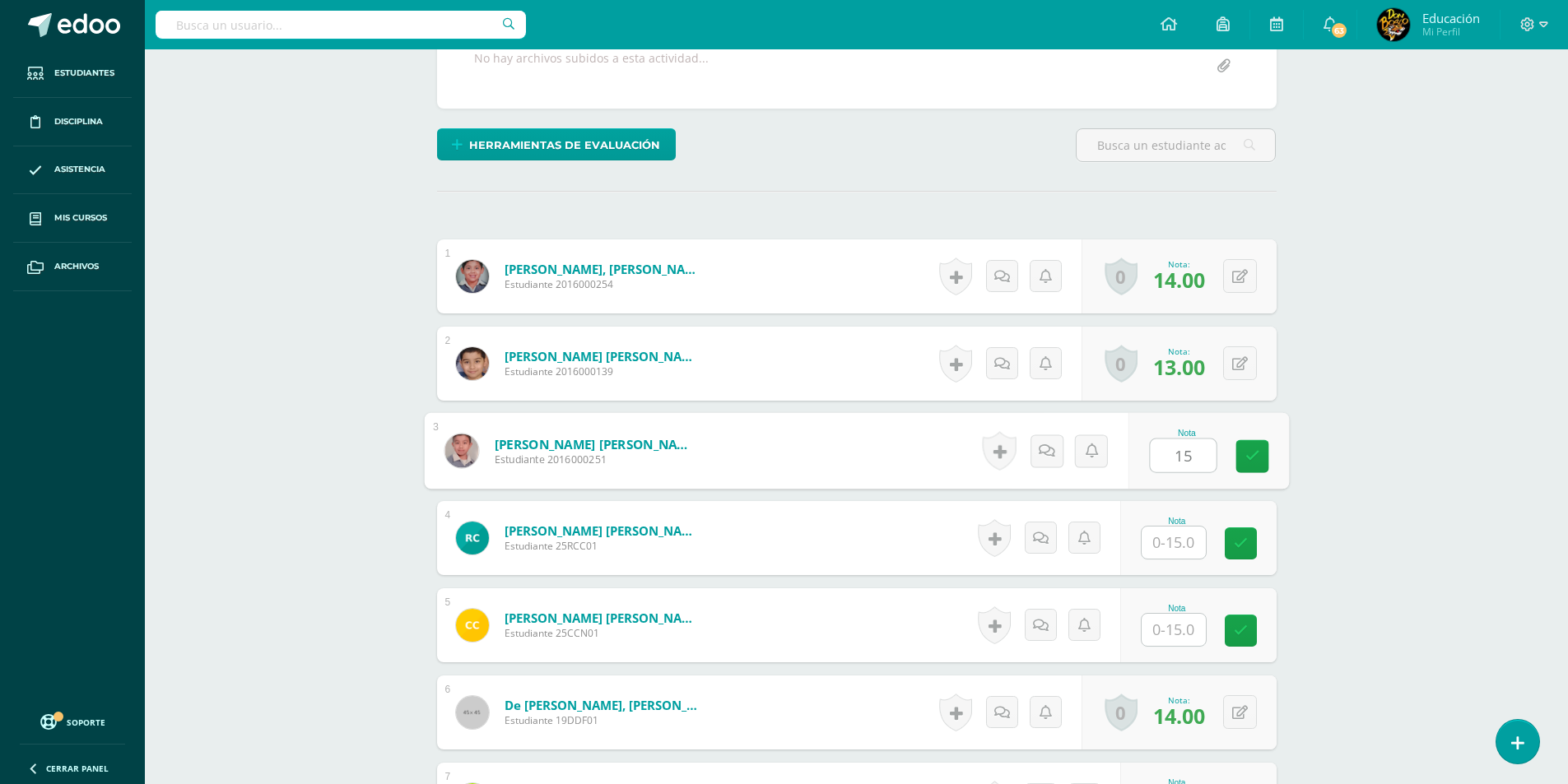
type input "15"
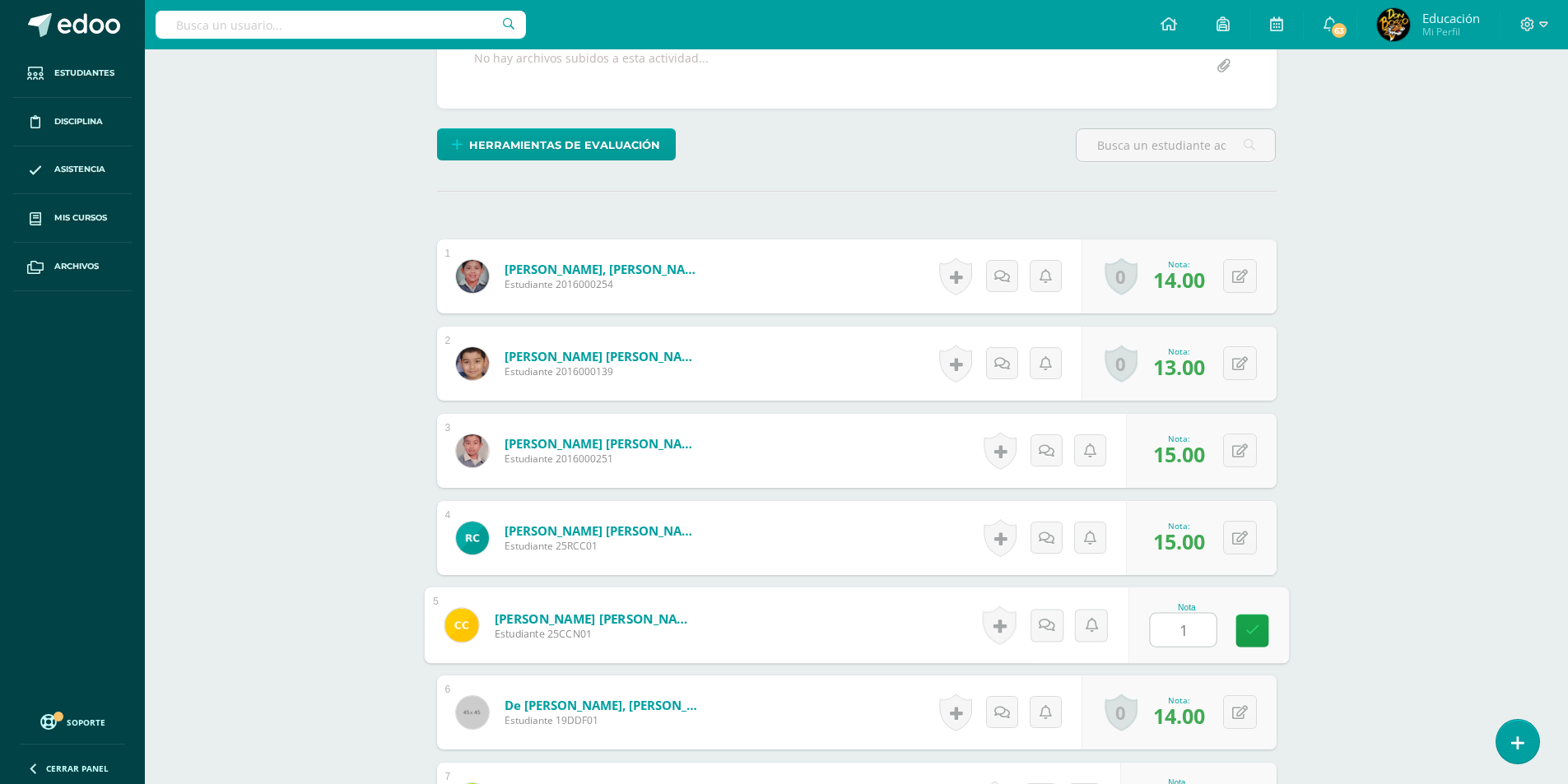
type input "15"
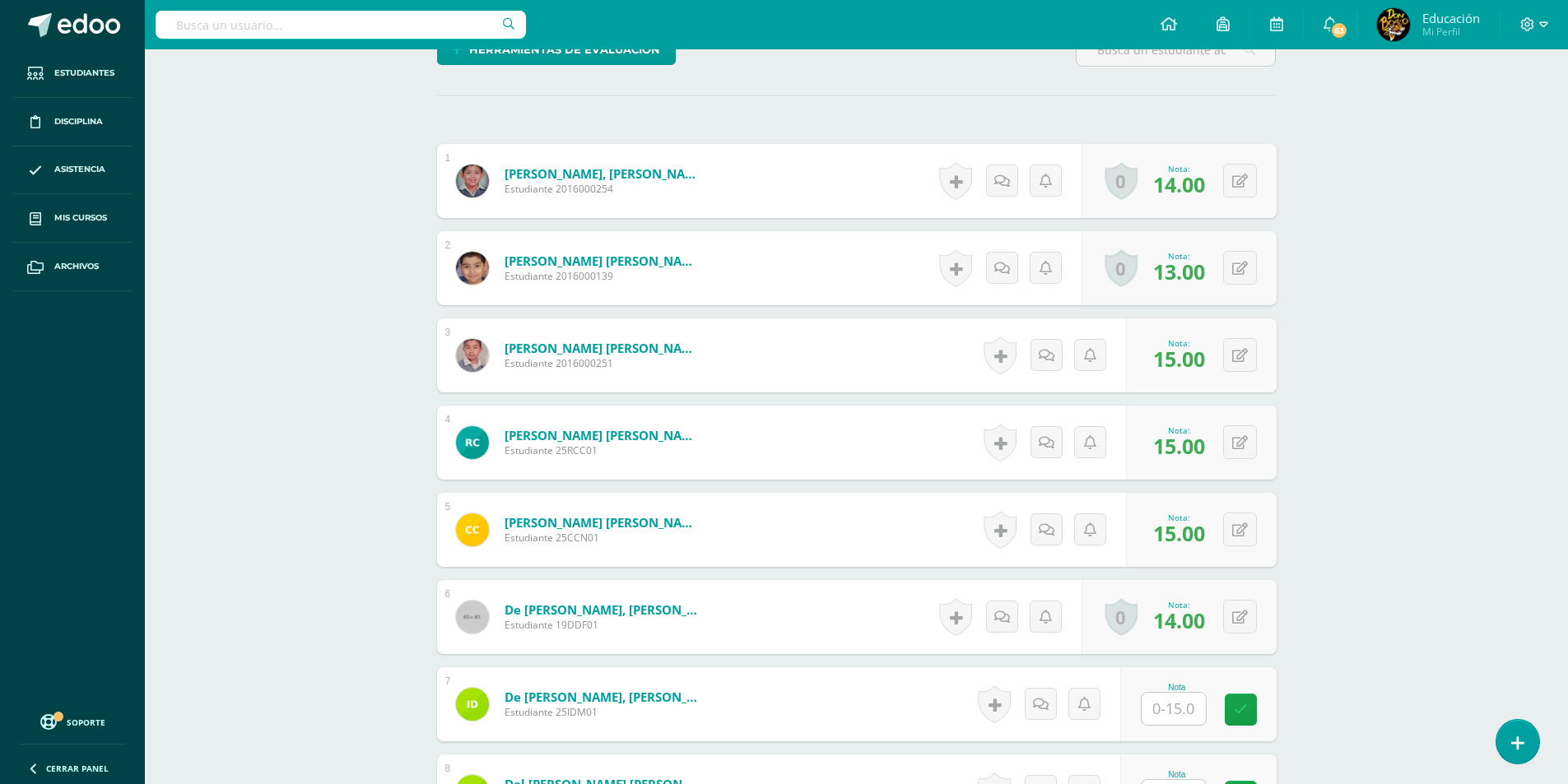
scroll to position [662, 0]
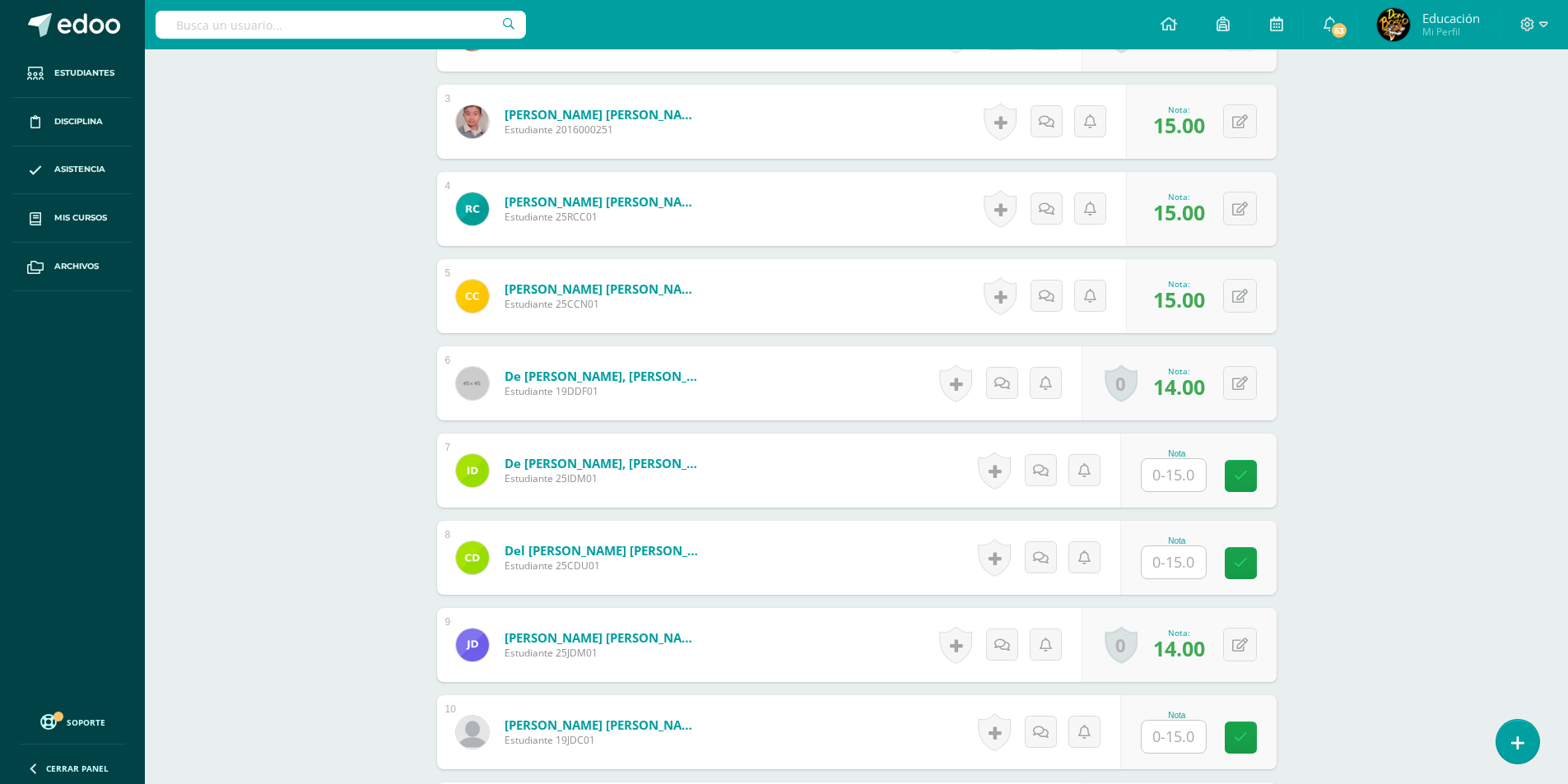
click at [1175, 478] on input "text" at bounding box center [1173, 475] width 64 height 32
type input "15"
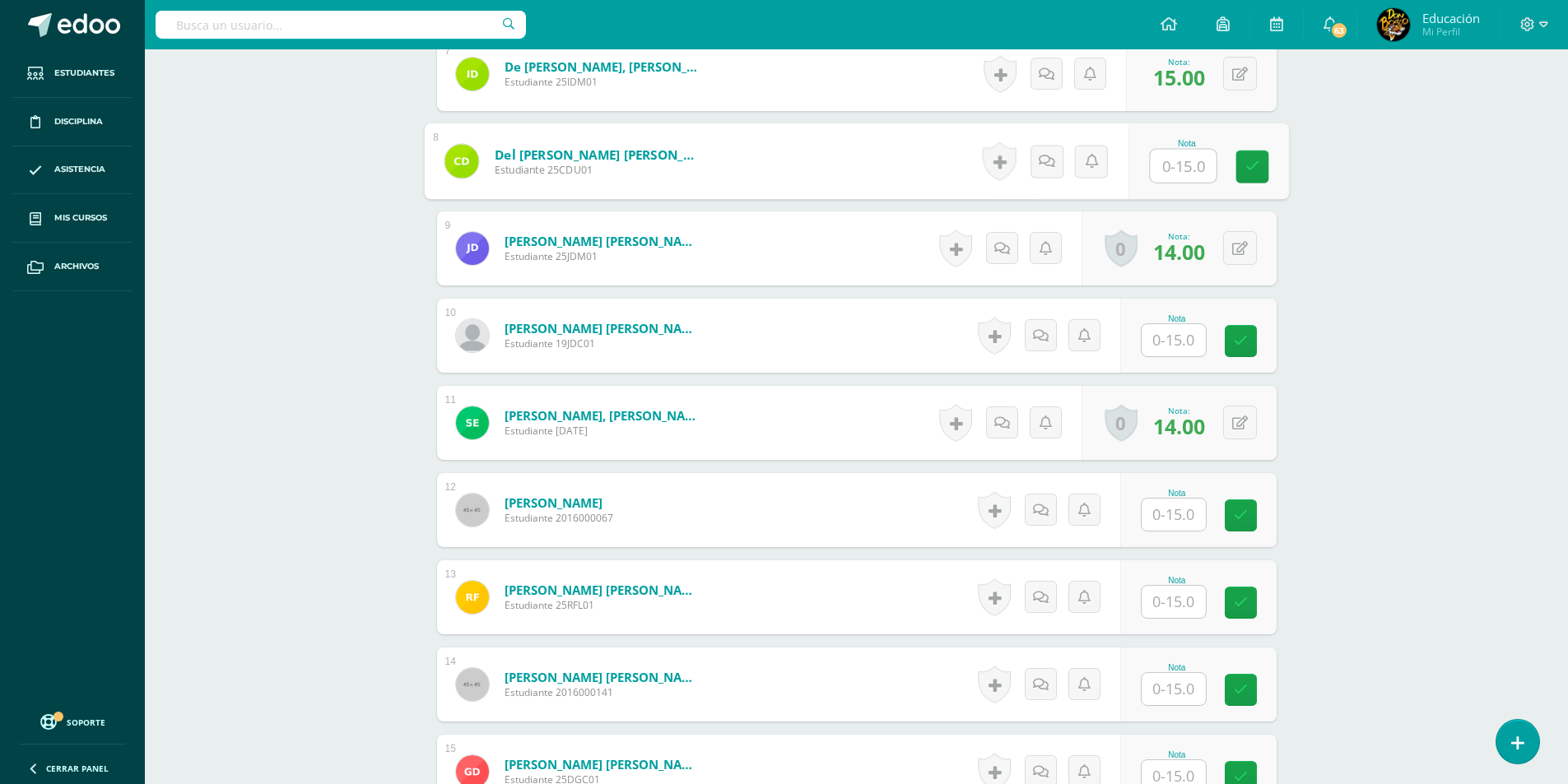
scroll to position [1073, 0]
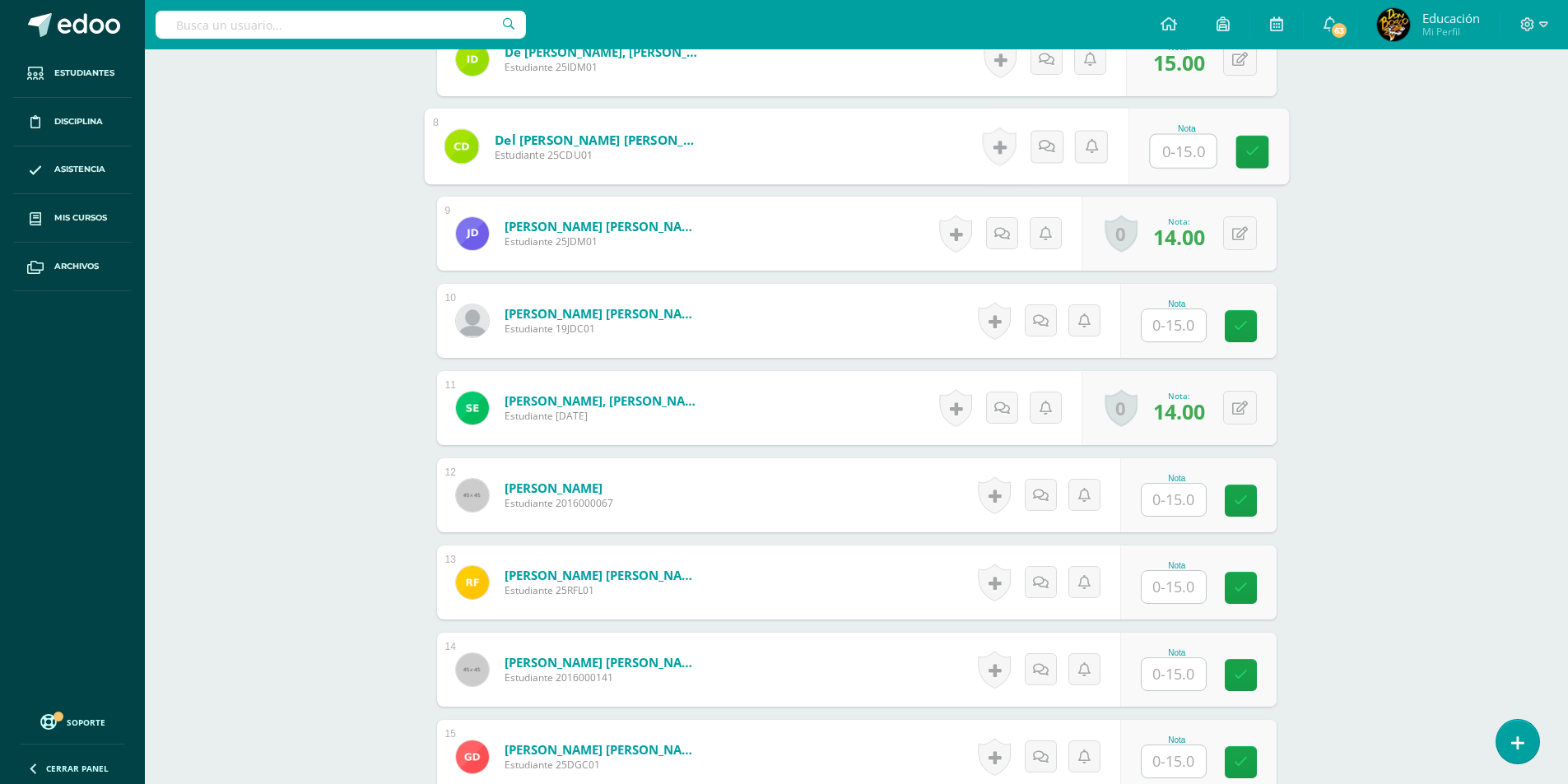
click at [1160, 499] on input "text" at bounding box center [1173, 499] width 64 height 32
type input "15"
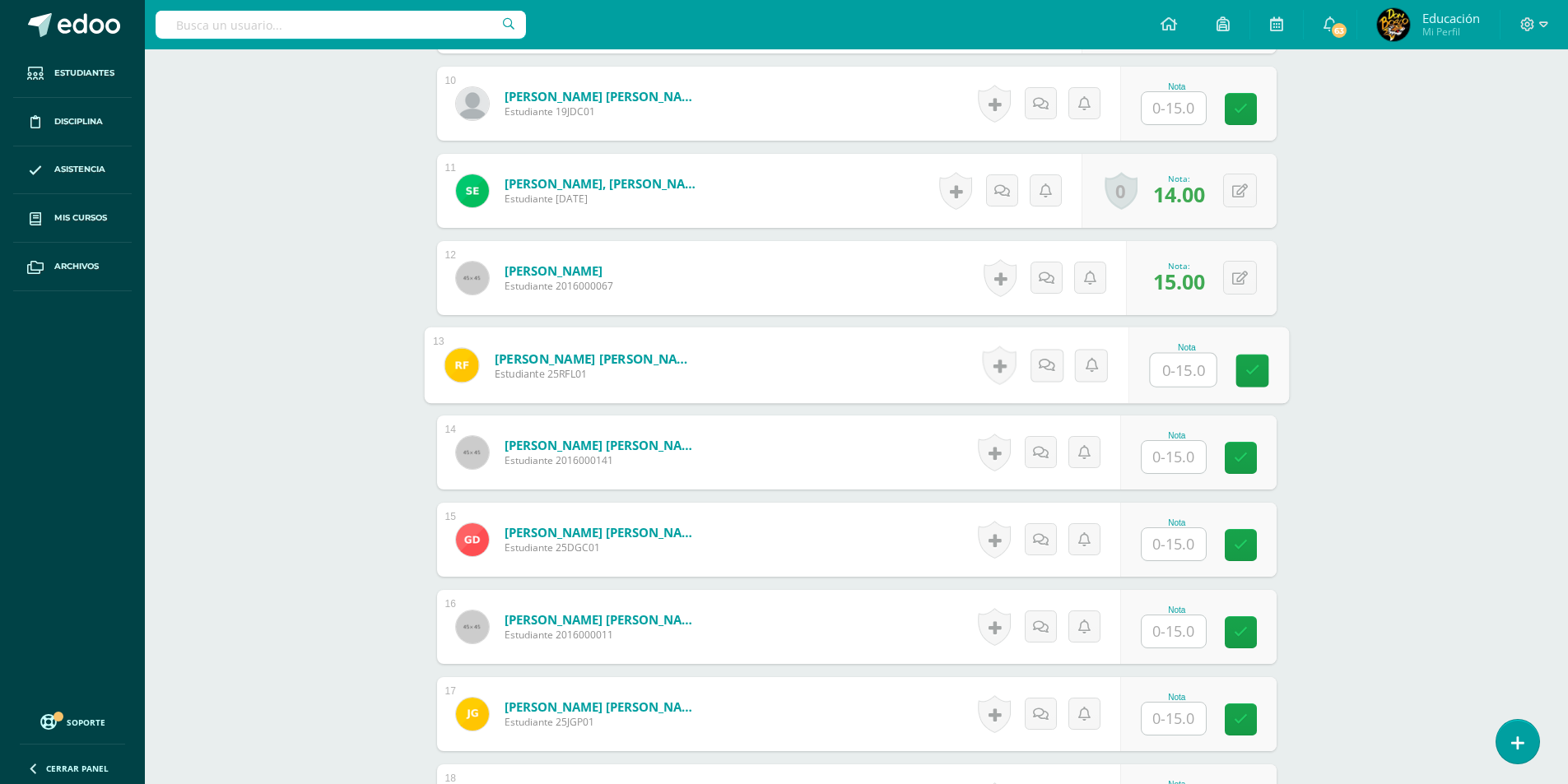
scroll to position [1320, 0]
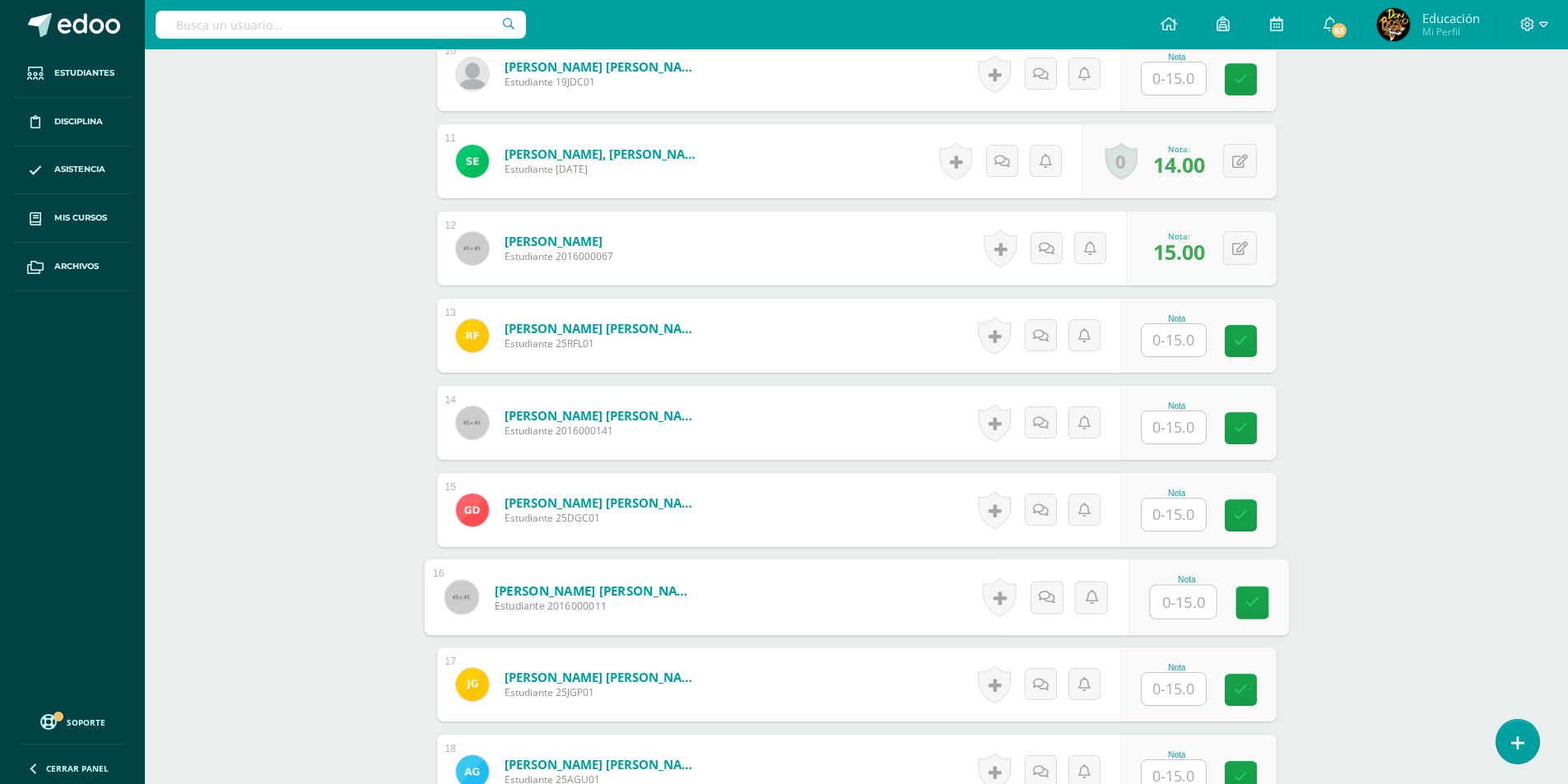
click at [1173, 590] on input "text" at bounding box center [1182, 602] width 66 height 33
type input "15"
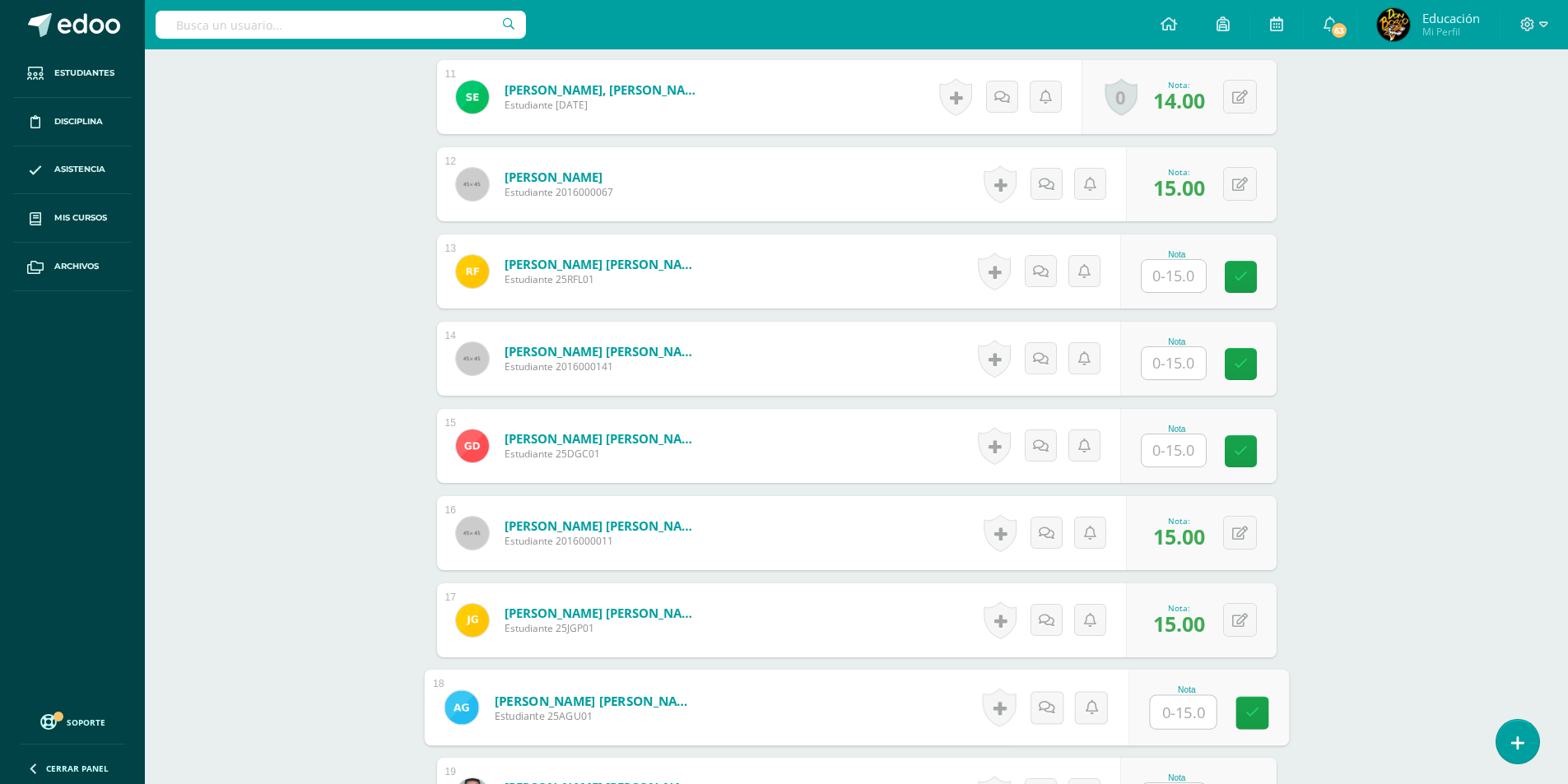
scroll to position [1493, 0]
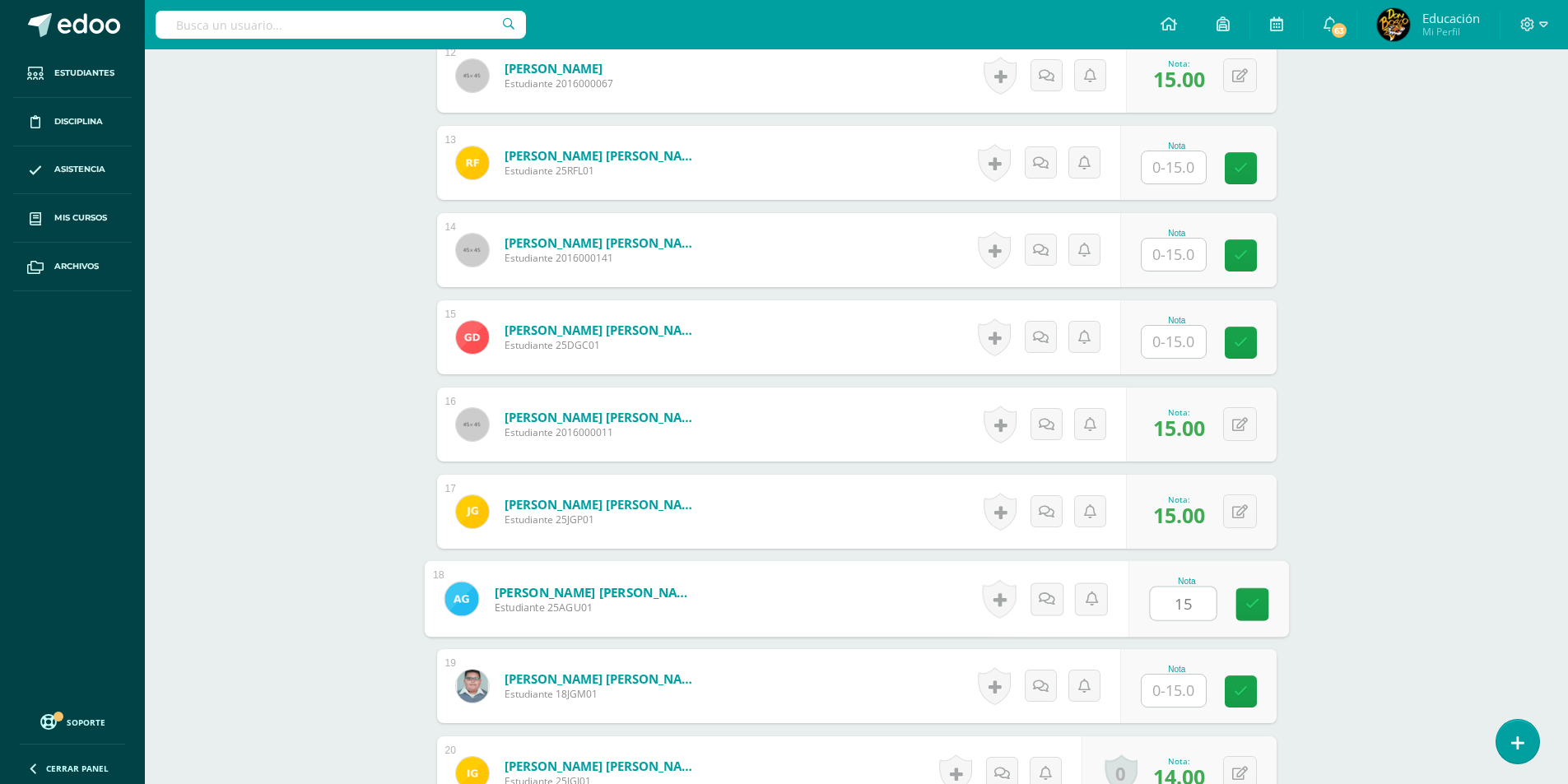
type input "15"
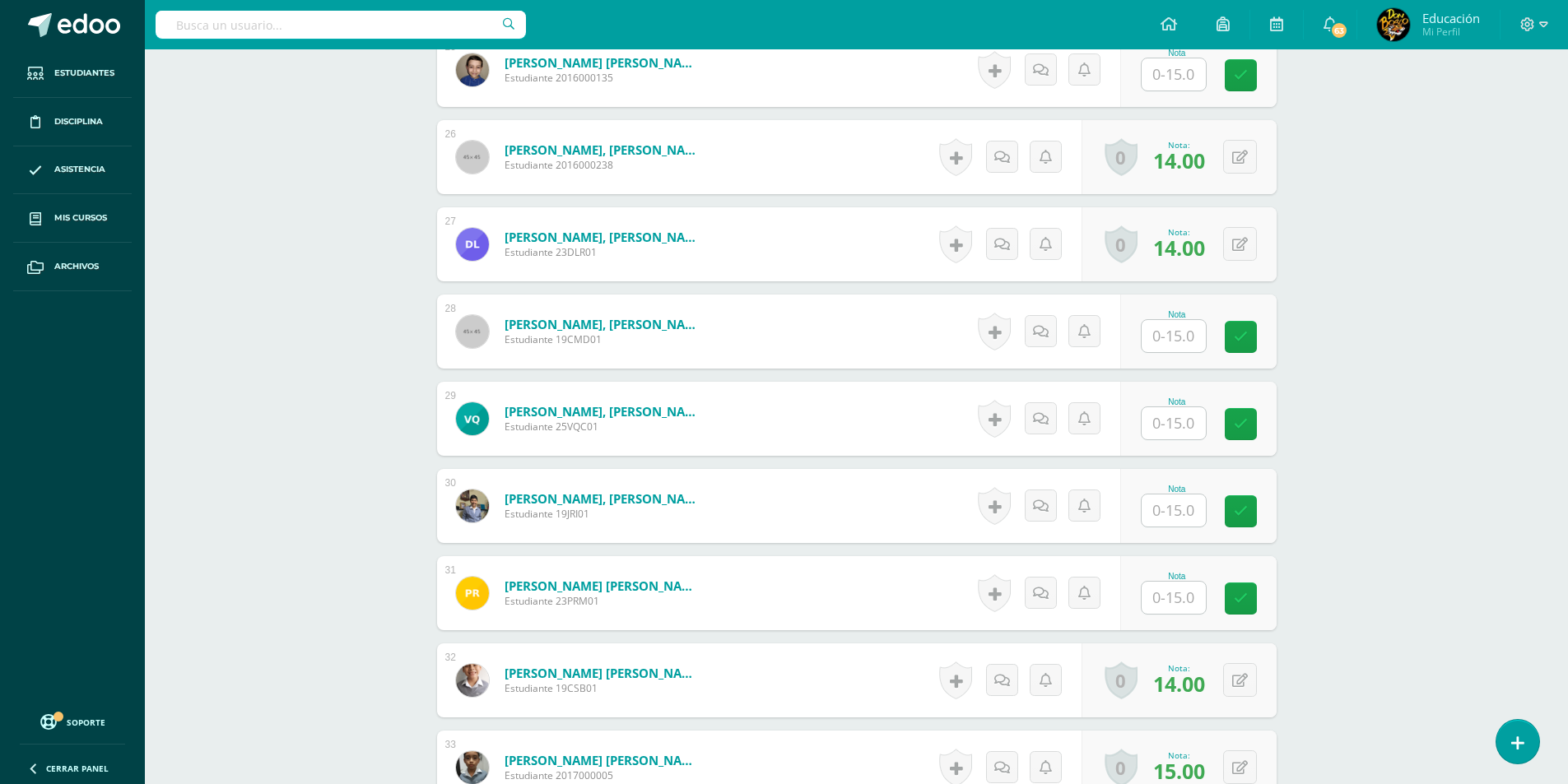
scroll to position [2645, 0]
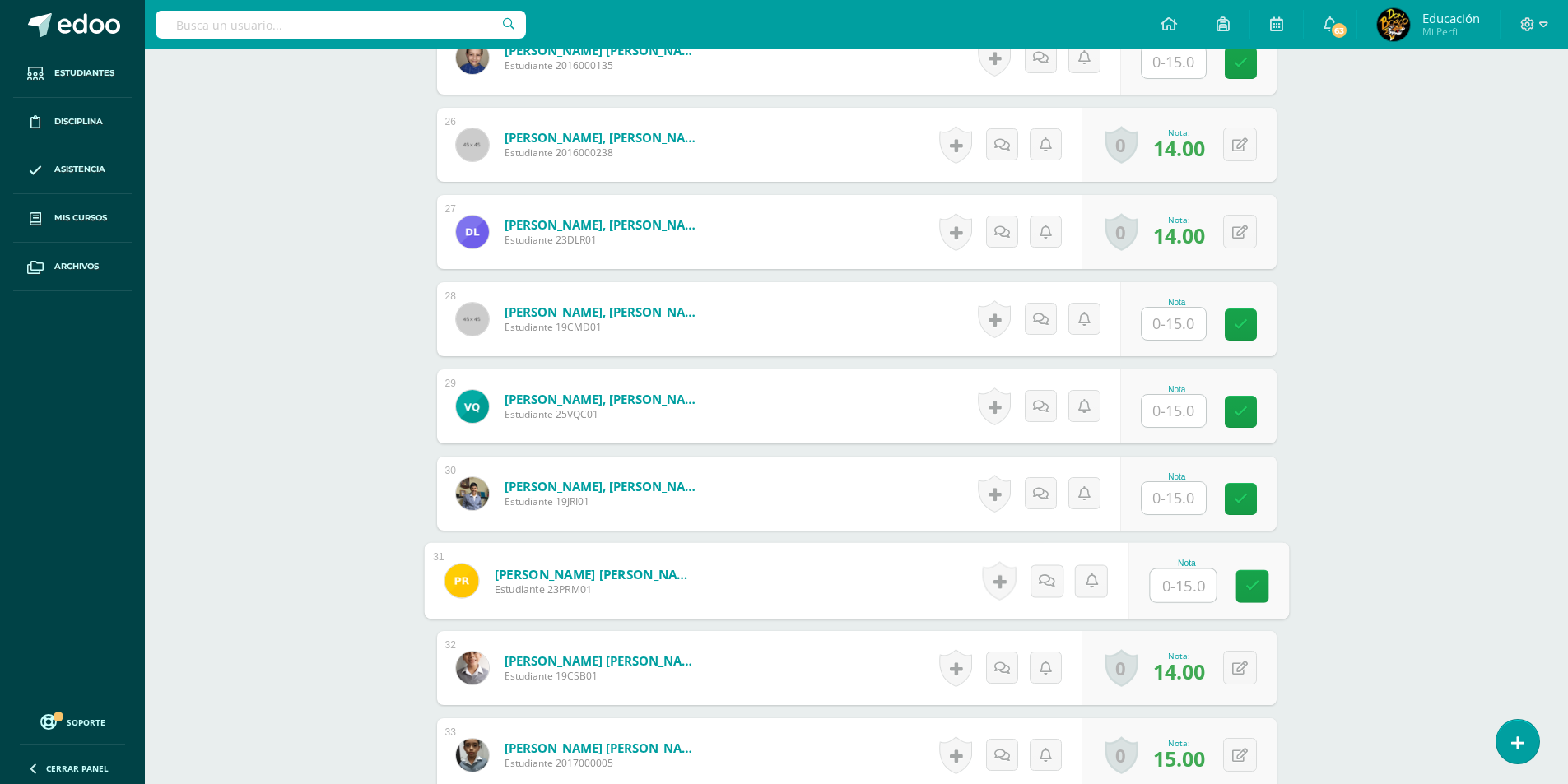
click at [1169, 581] on input "text" at bounding box center [1182, 587] width 66 height 33
type input "15"
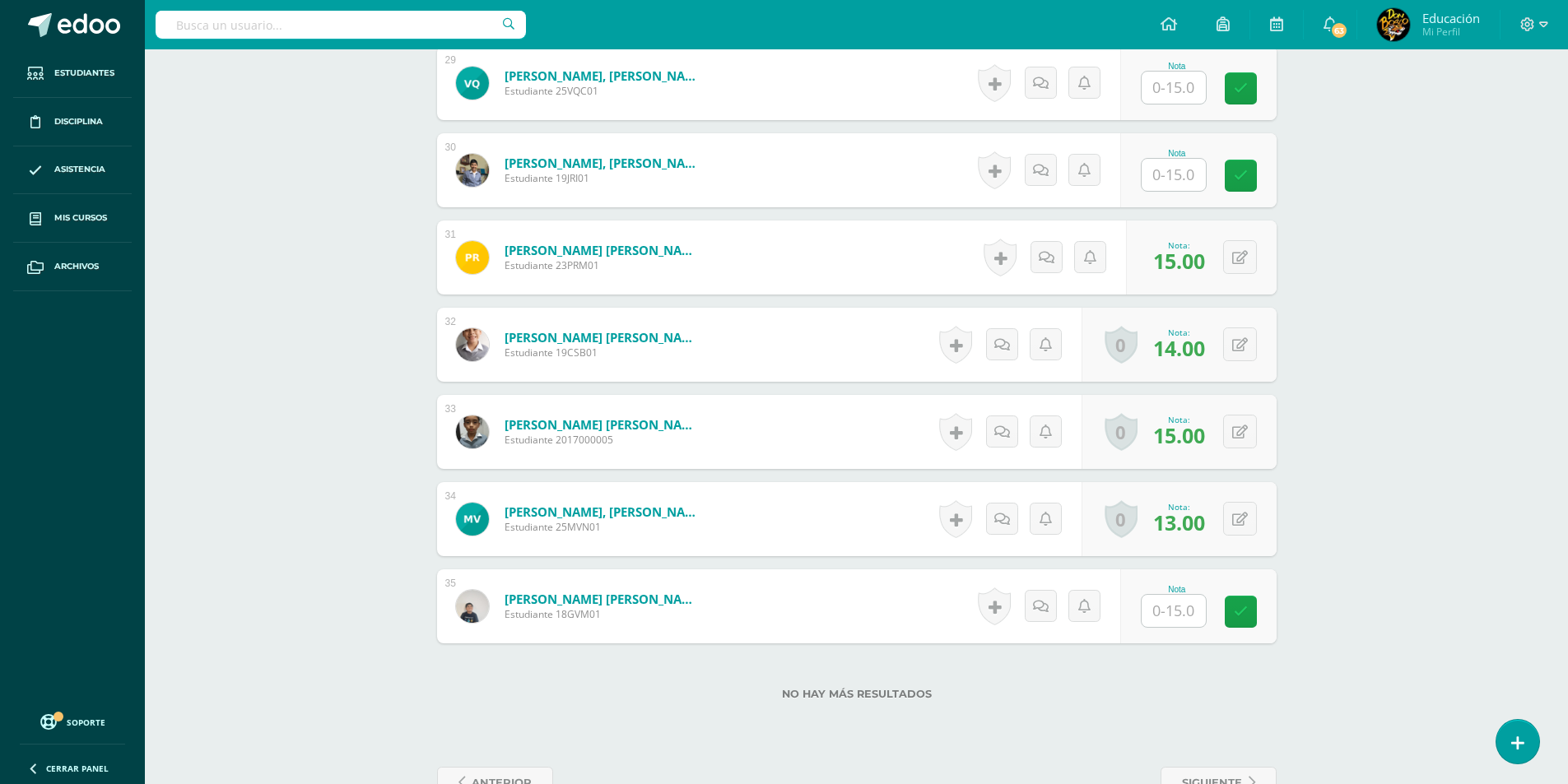
scroll to position [2974, 0]
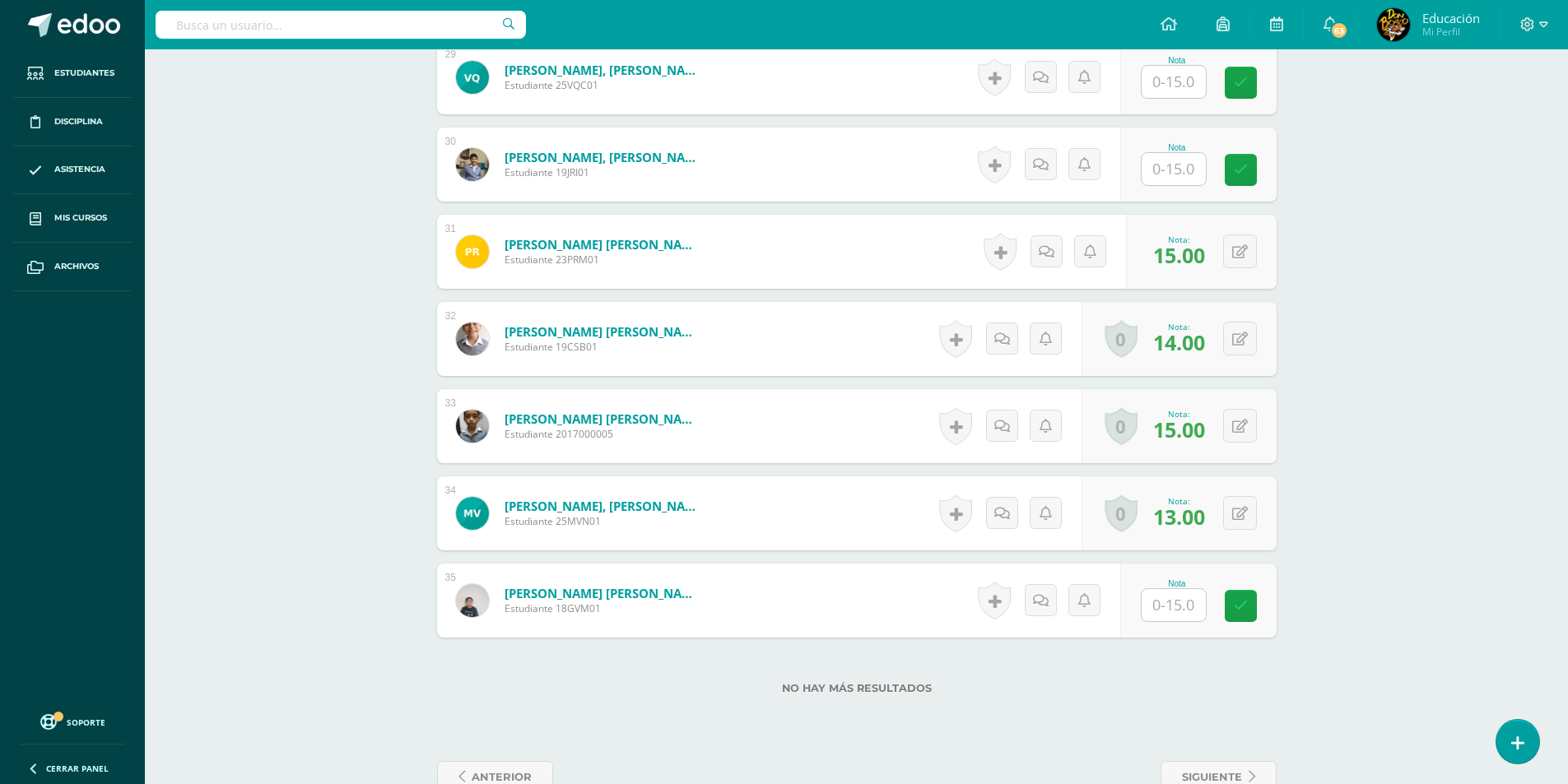
click at [1173, 606] on input "text" at bounding box center [1173, 605] width 64 height 32
type input "14"
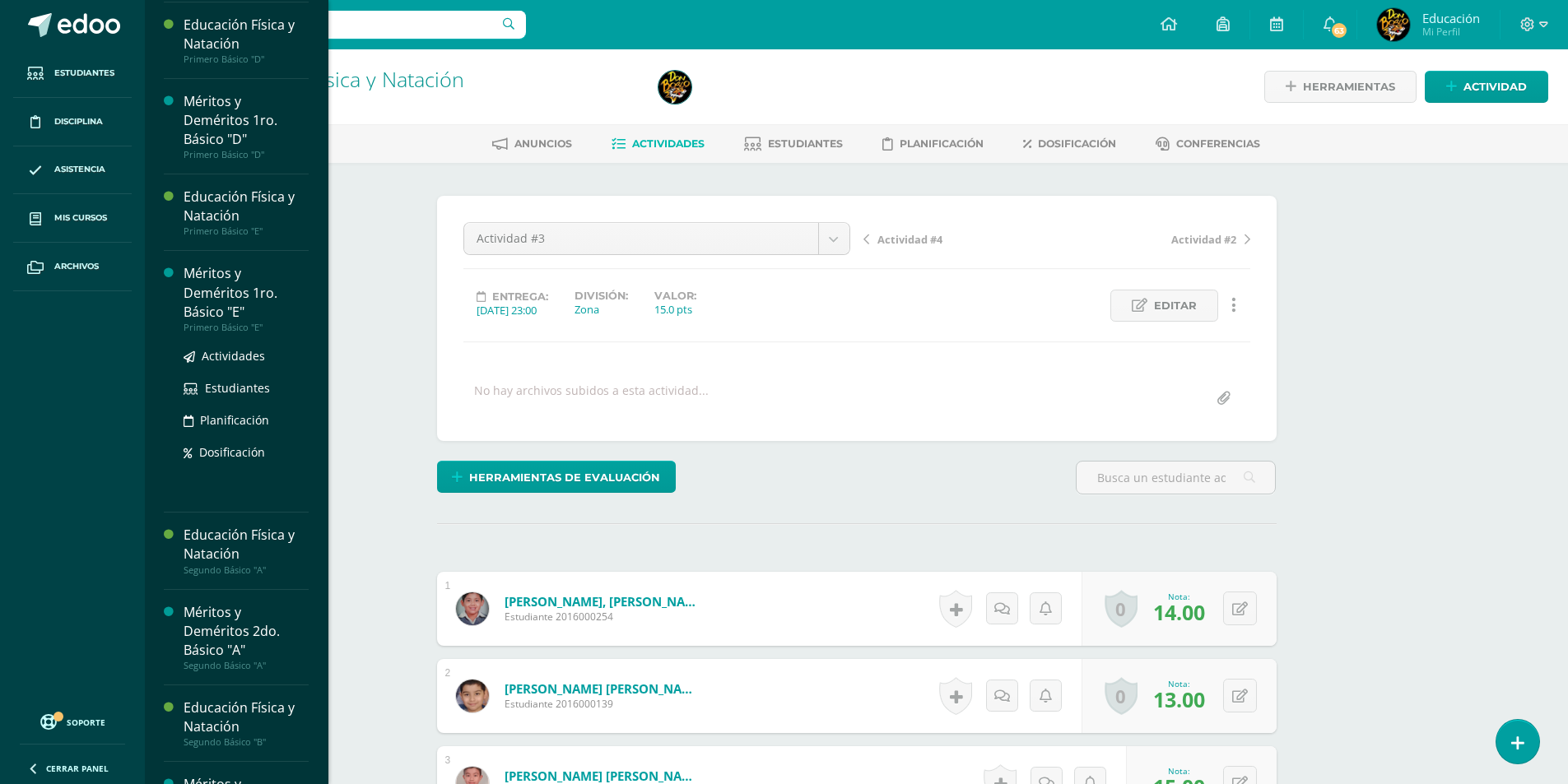
scroll to position [2971, 0]
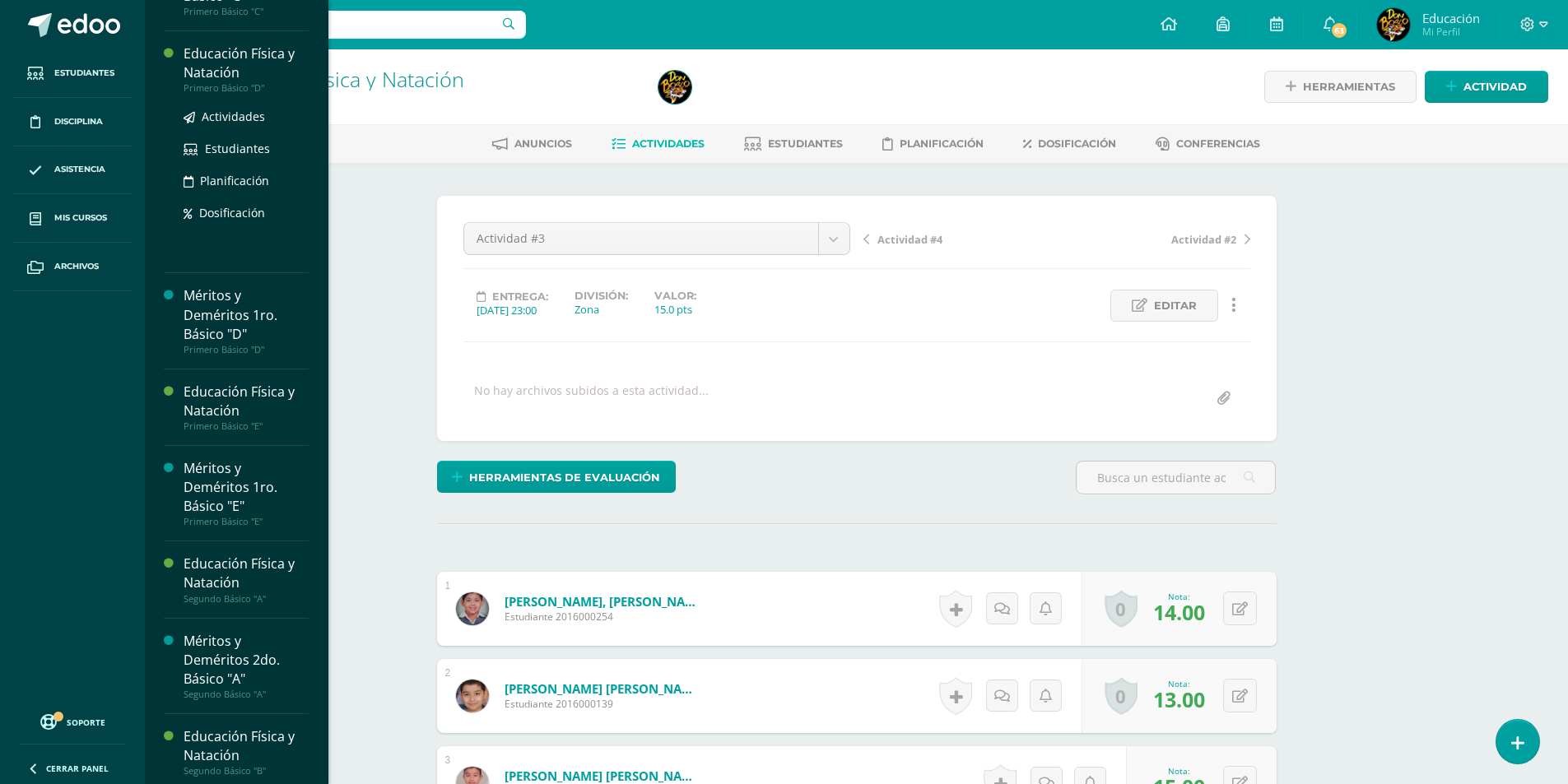
click at [237, 82] on div "Educación Física y Natación" at bounding box center [246, 63] width 125 height 38
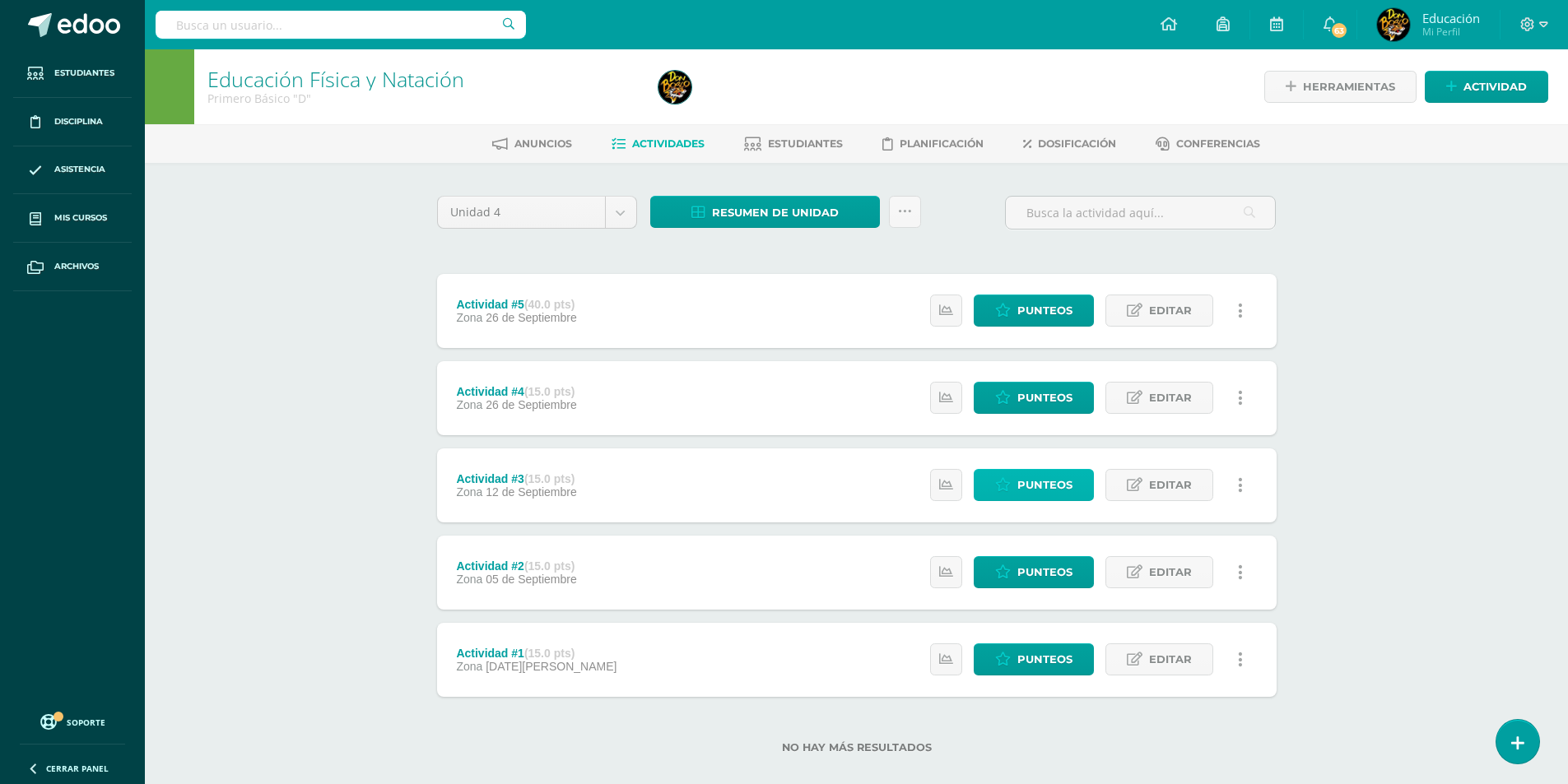
click at [1033, 493] on span "Punteos" at bounding box center [1044, 485] width 55 height 31
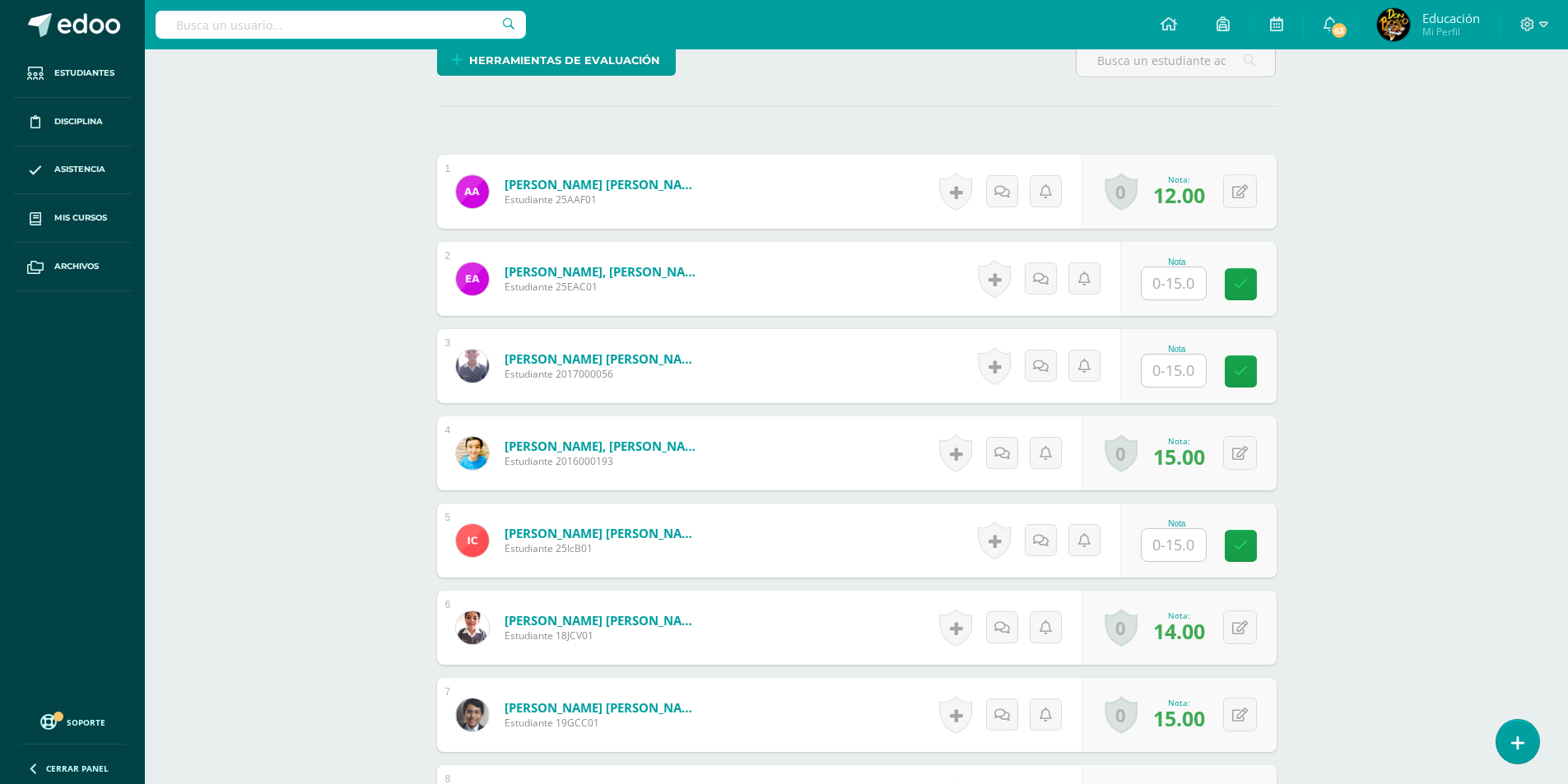
scroll to position [579, 0]
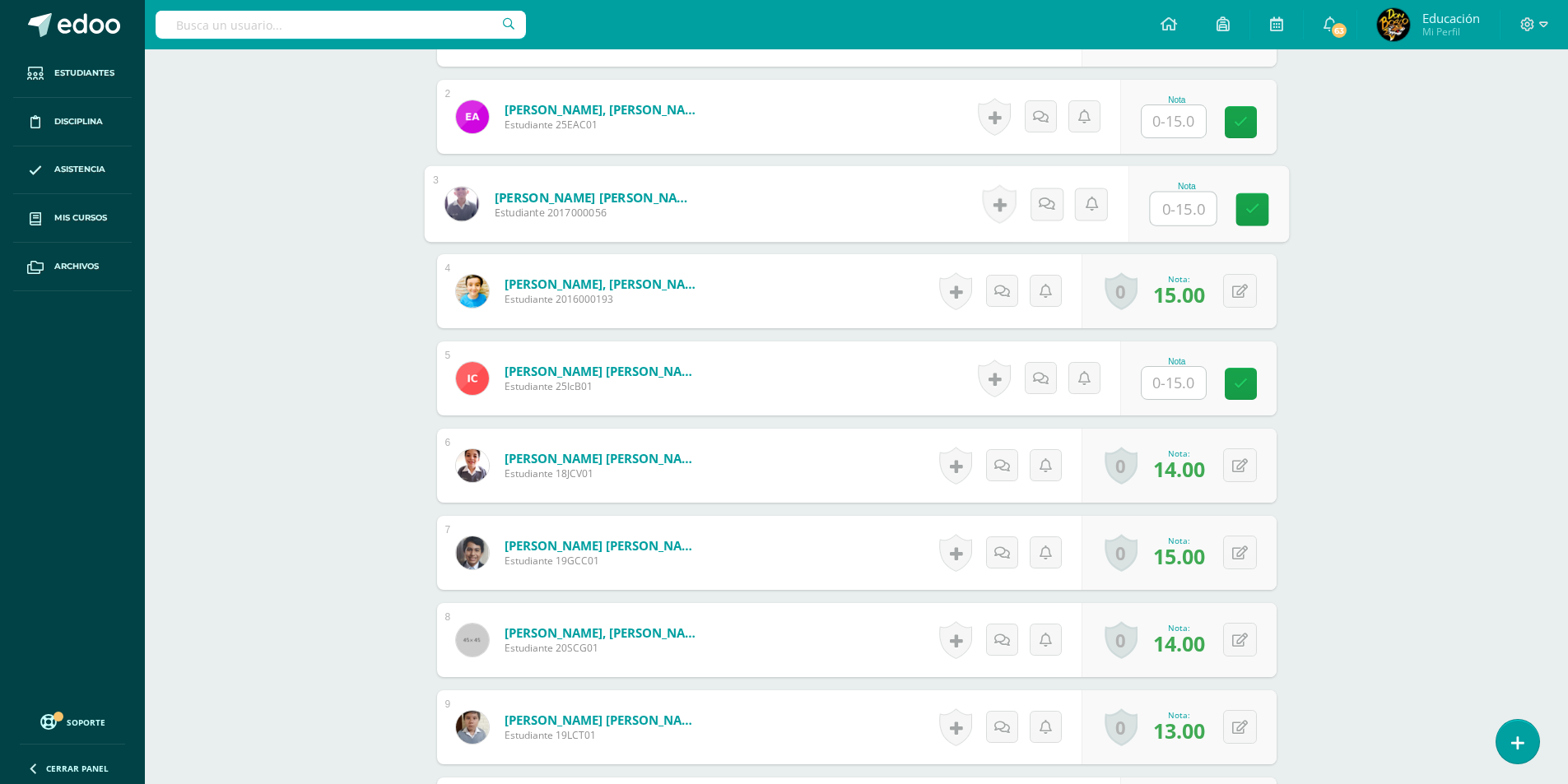
click at [1173, 209] on input "text" at bounding box center [1182, 209] width 66 height 33
type input "15"
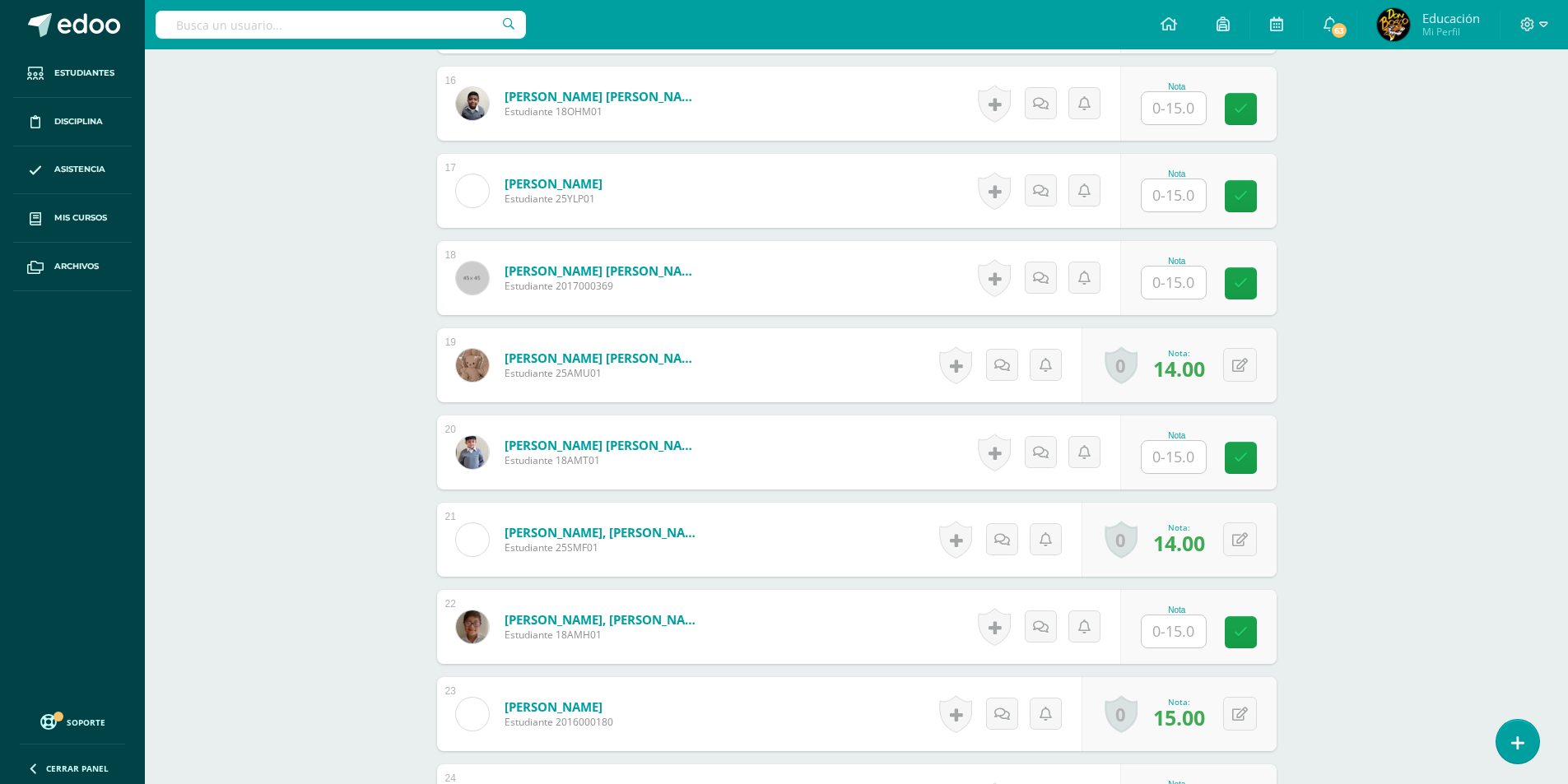
scroll to position [1896, 0]
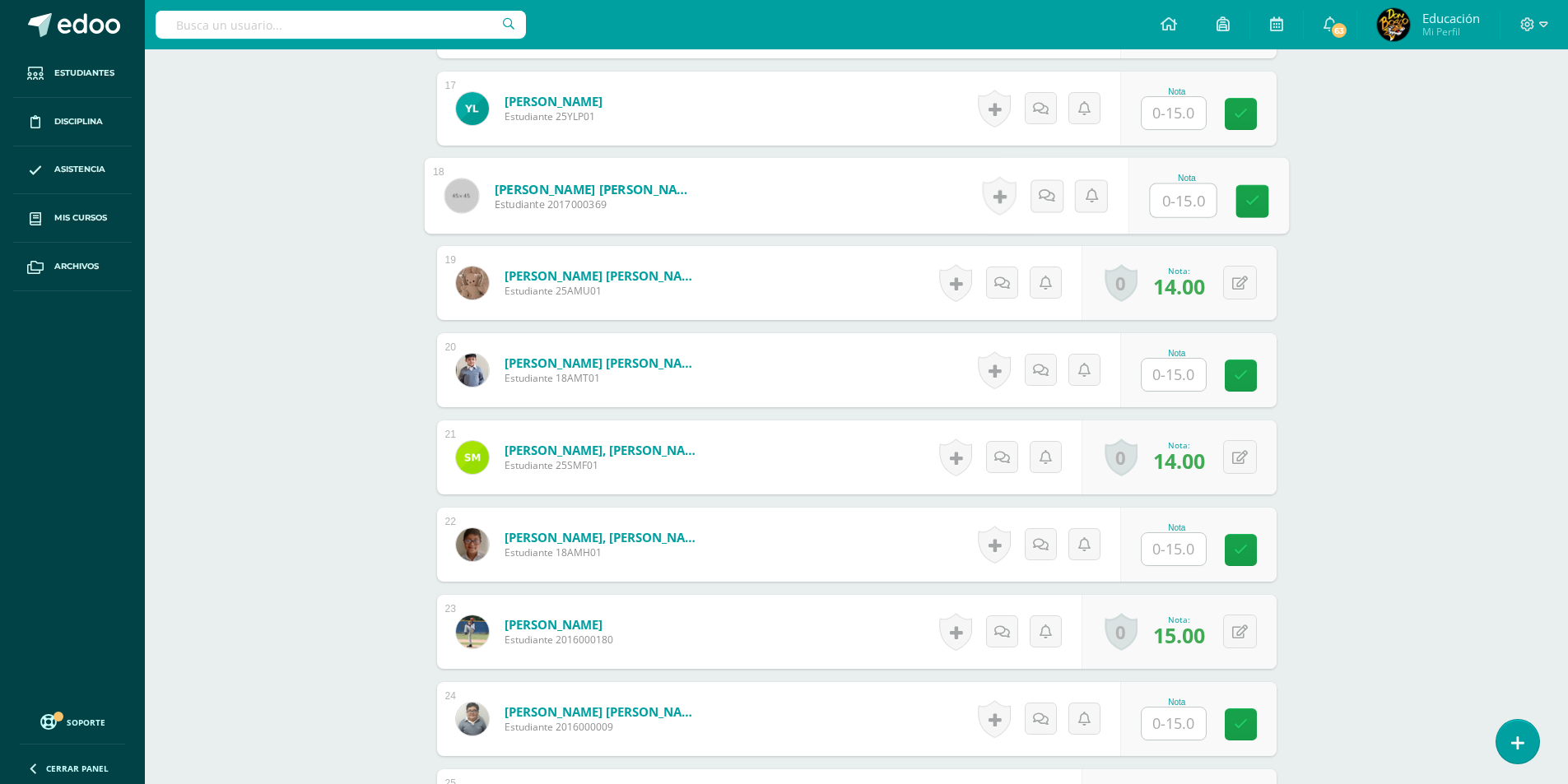
click at [1170, 204] on input "text" at bounding box center [1182, 201] width 66 height 33
type input "15"
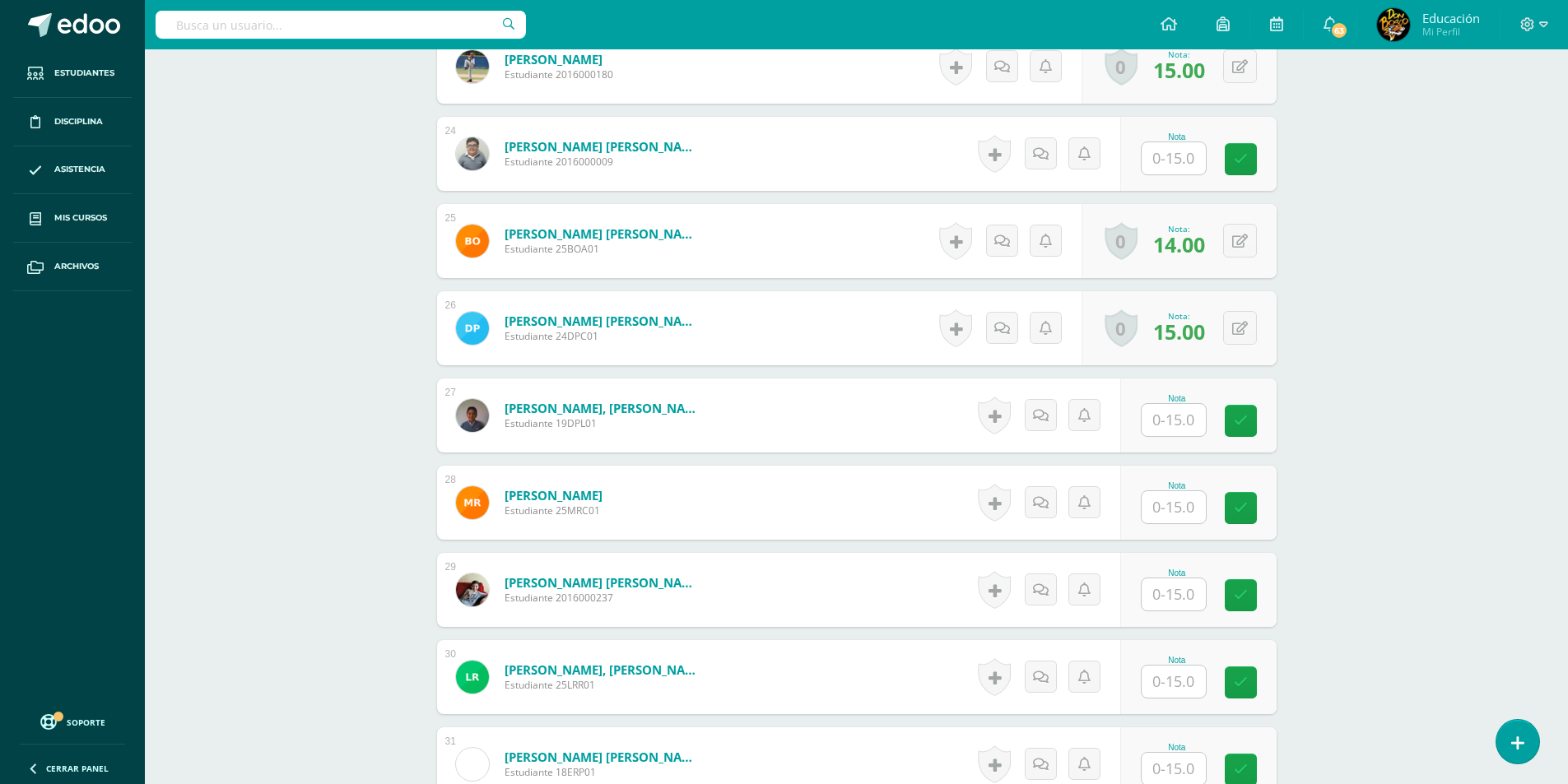
scroll to position [2472, 0]
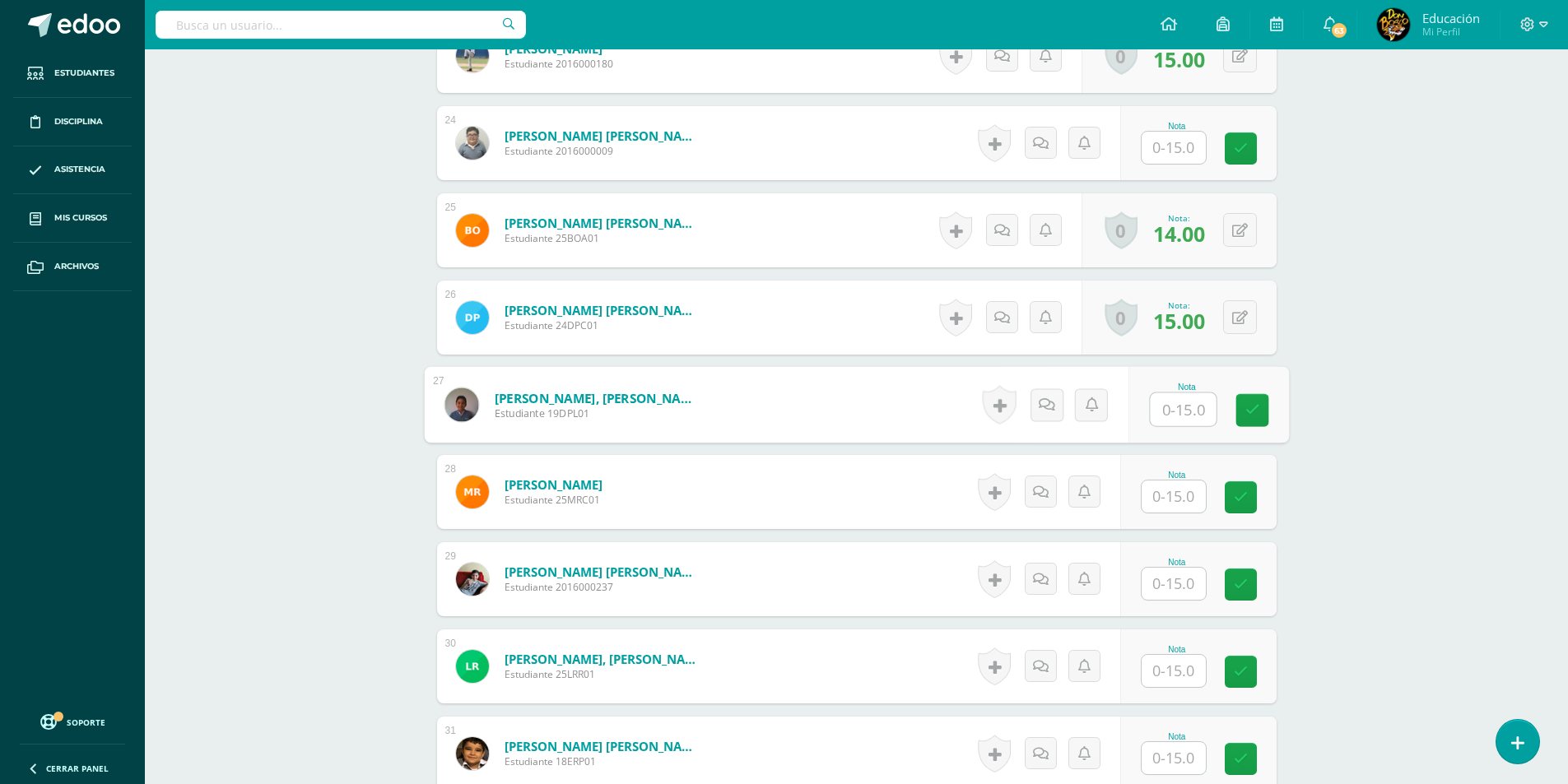
click at [1176, 418] on input "text" at bounding box center [1182, 410] width 66 height 33
type input "15"
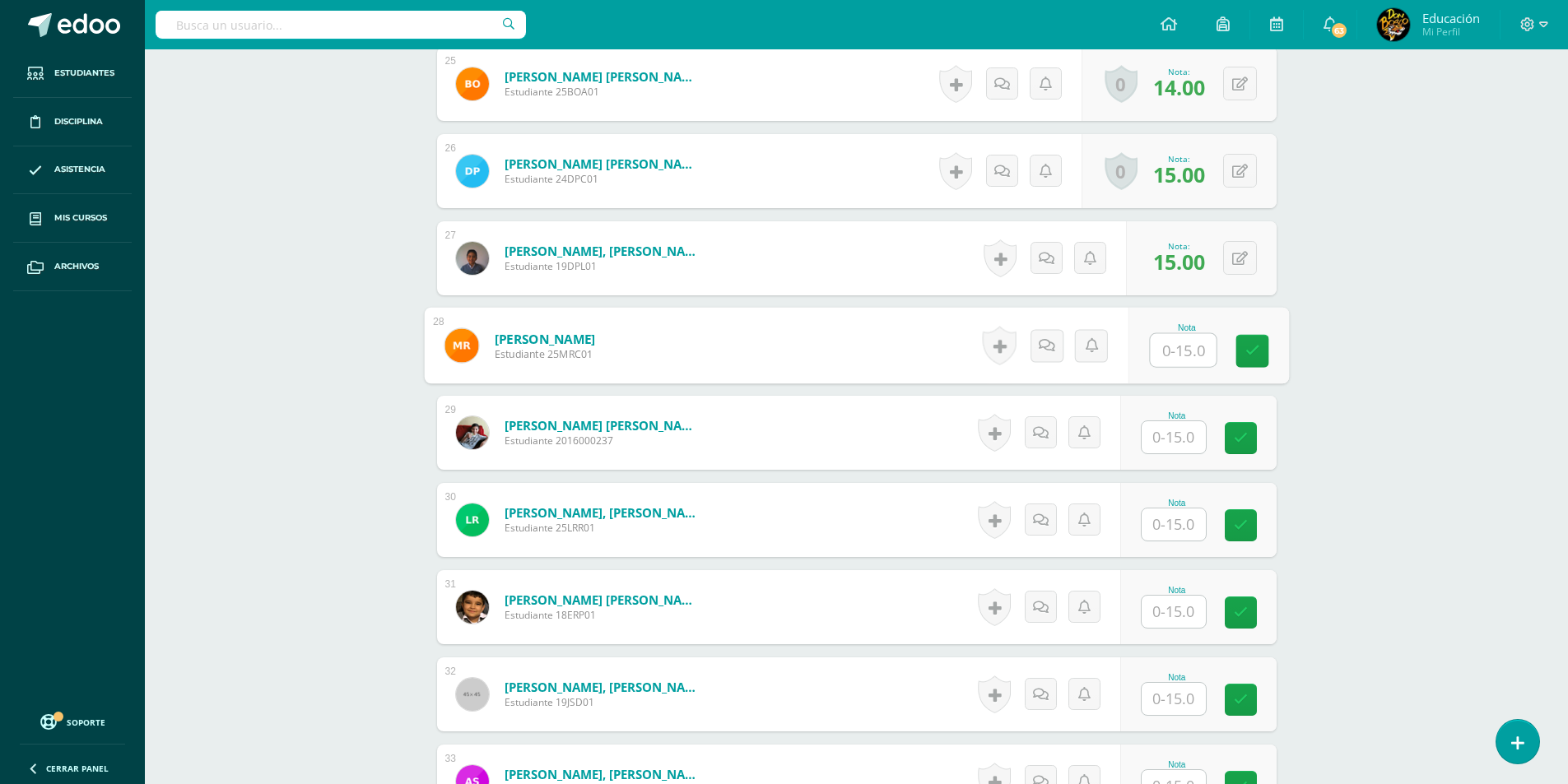
scroll to position [2637, 0]
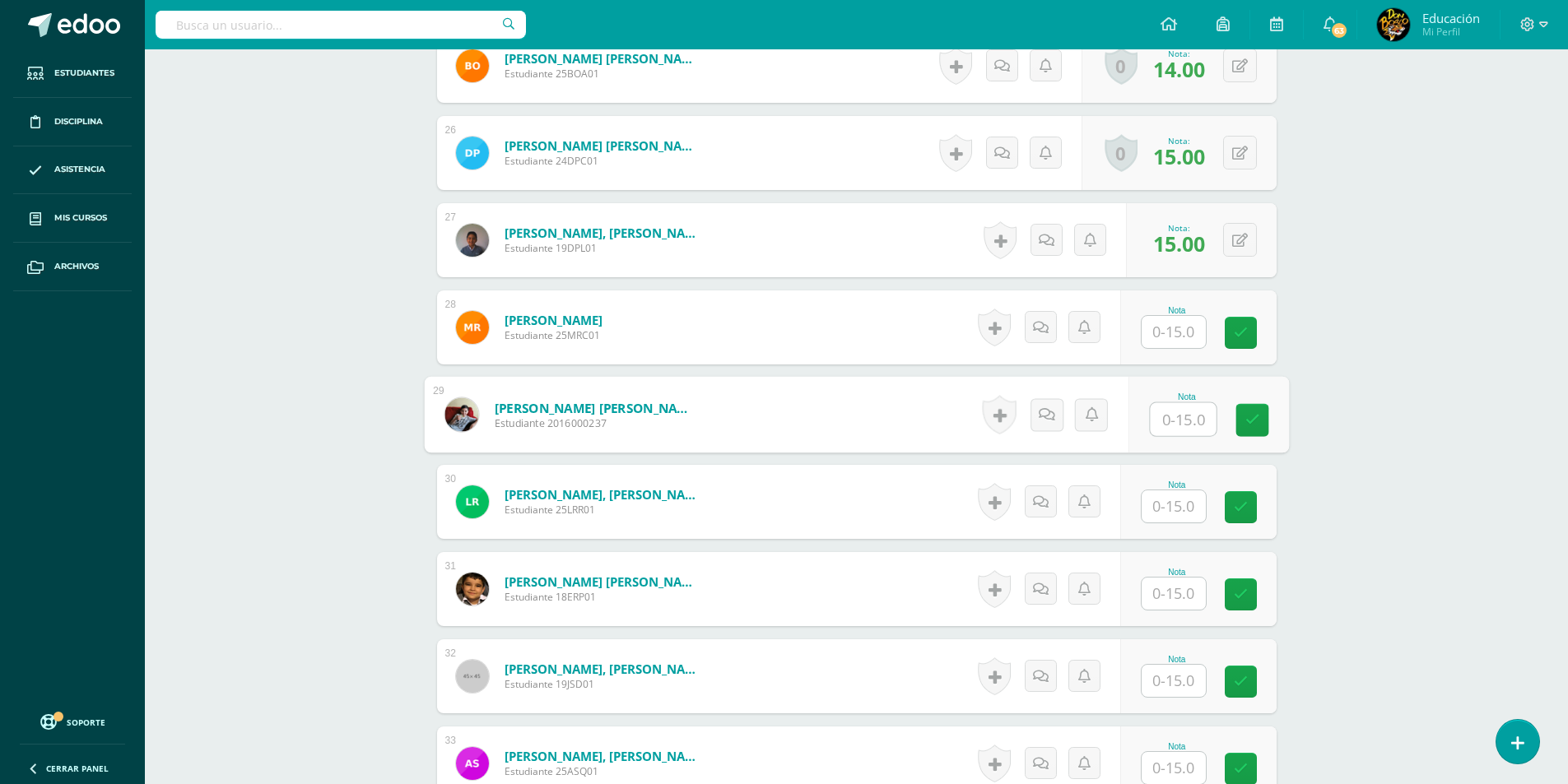
click at [1176, 418] on input "text" at bounding box center [1182, 420] width 66 height 33
type input "15"
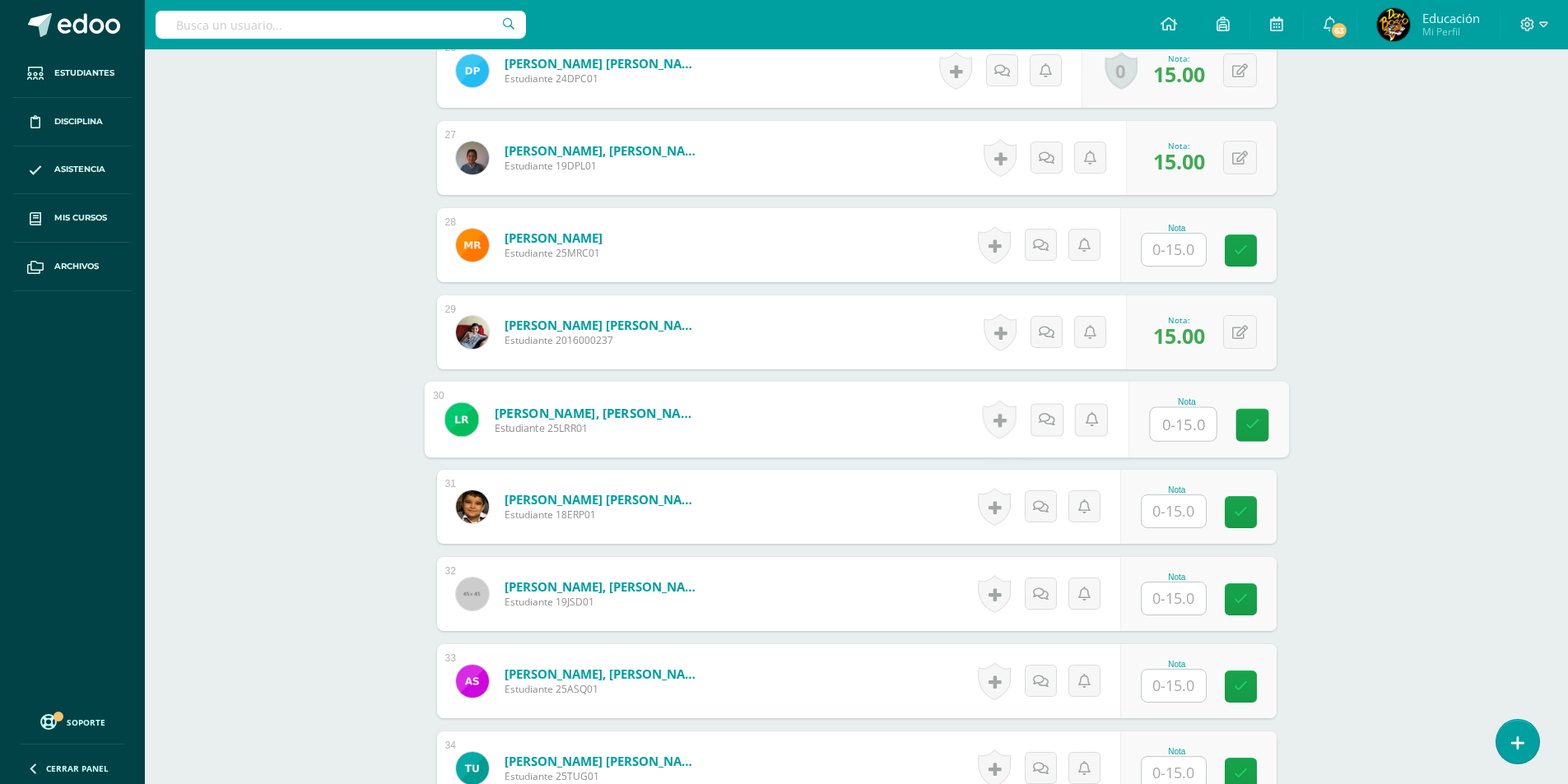
scroll to position [2801, 0]
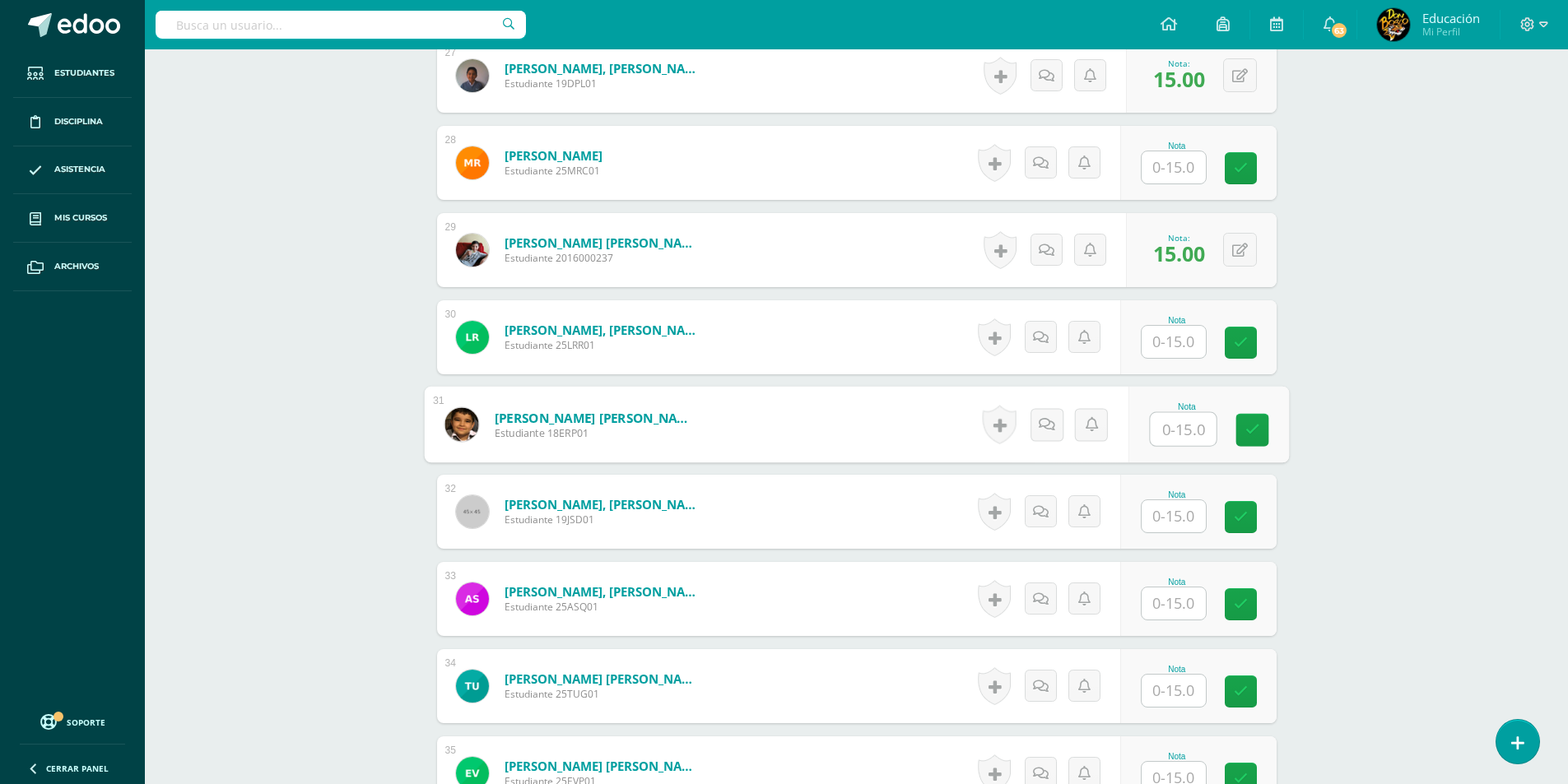
click at [1186, 445] on input "text" at bounding box center [1182, 430] width 66 height 33
type input "15"
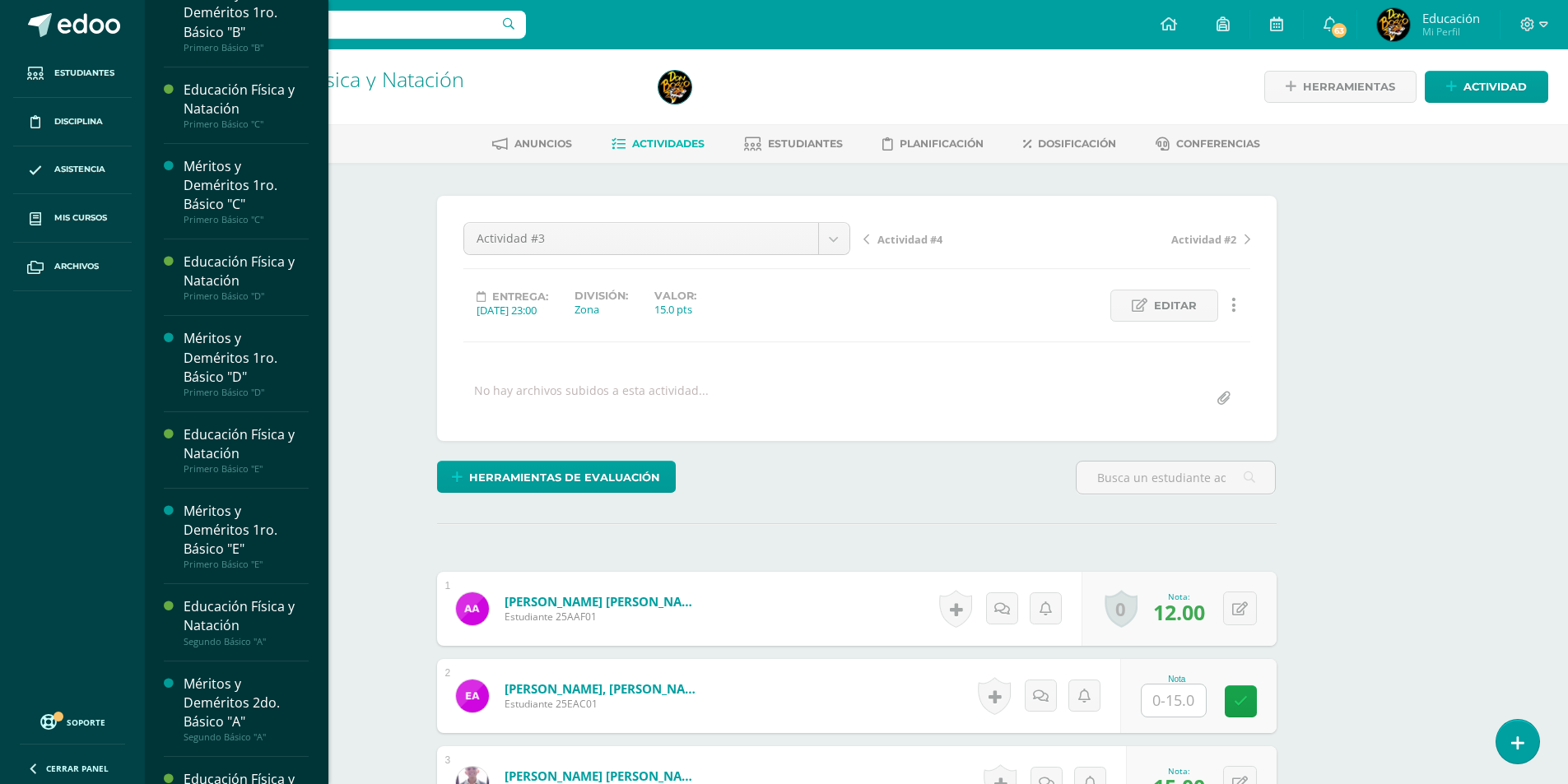
scroll to position [2958, 0]
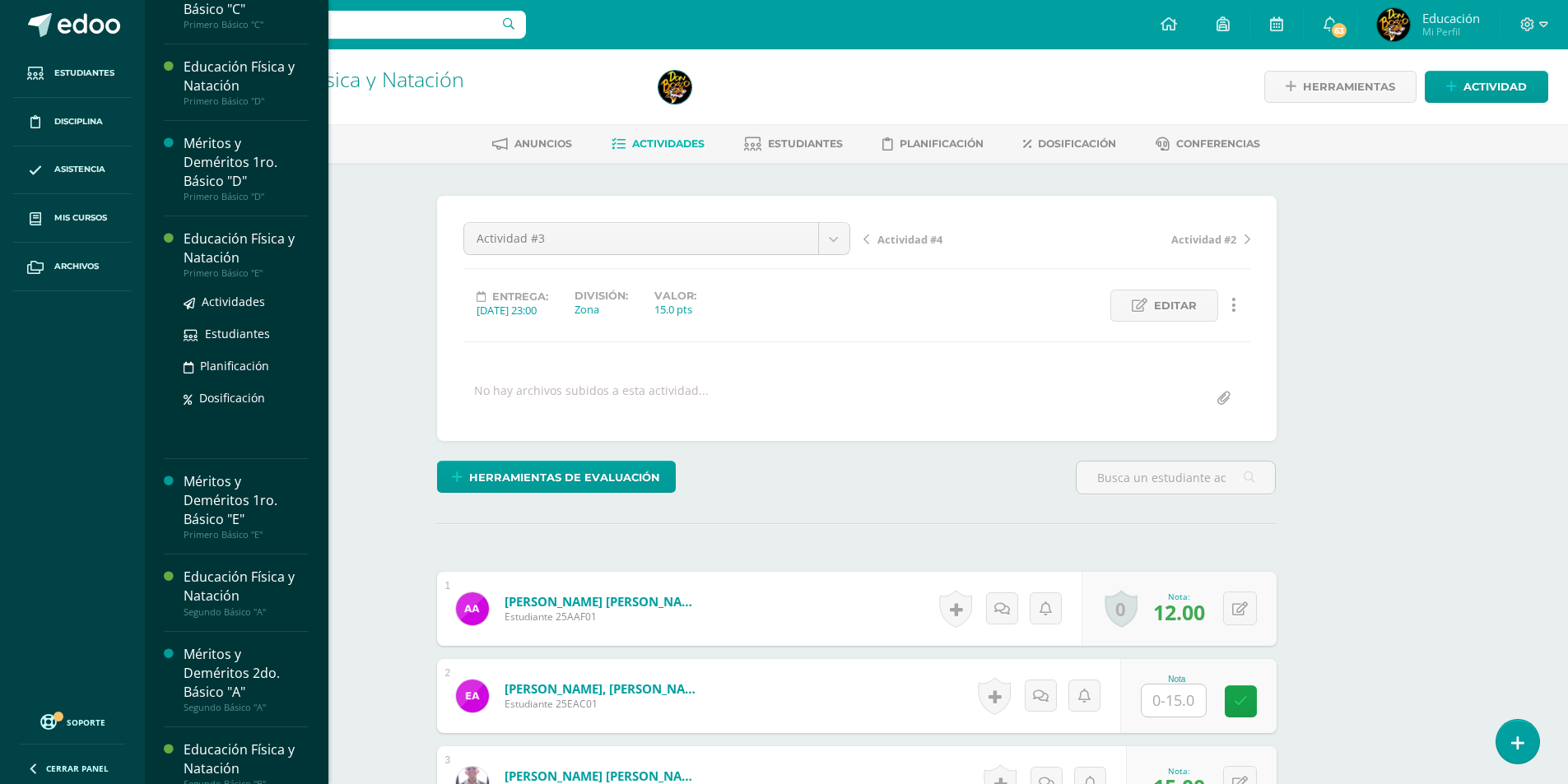
click at [214, 268] on div "Educación Física y Natación" at bounding box center [246, 248] width 125 height 38
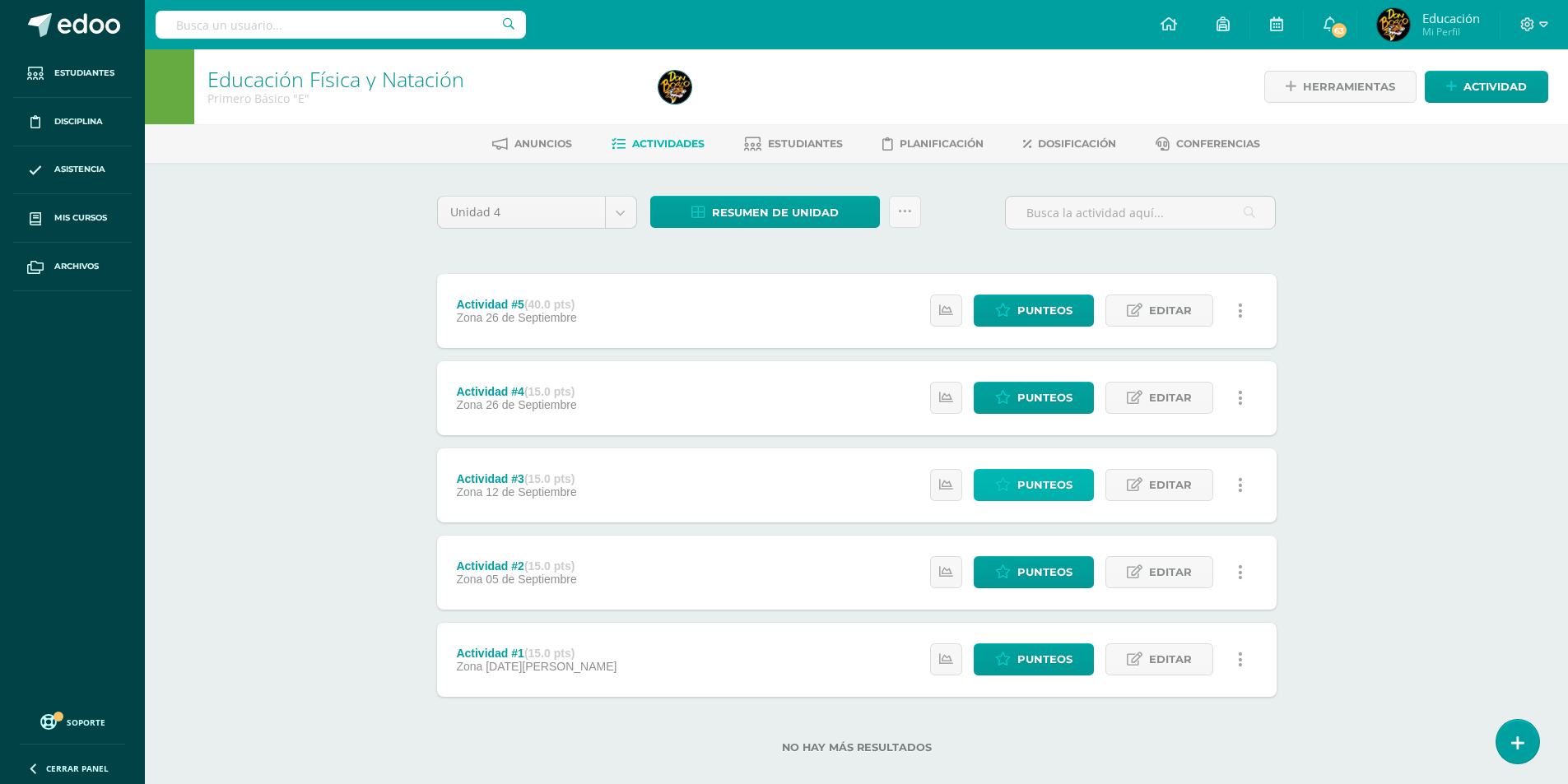
click at [1056, 491] on span "Punteos" at bounding box center [1044, 485] width 55 height 31
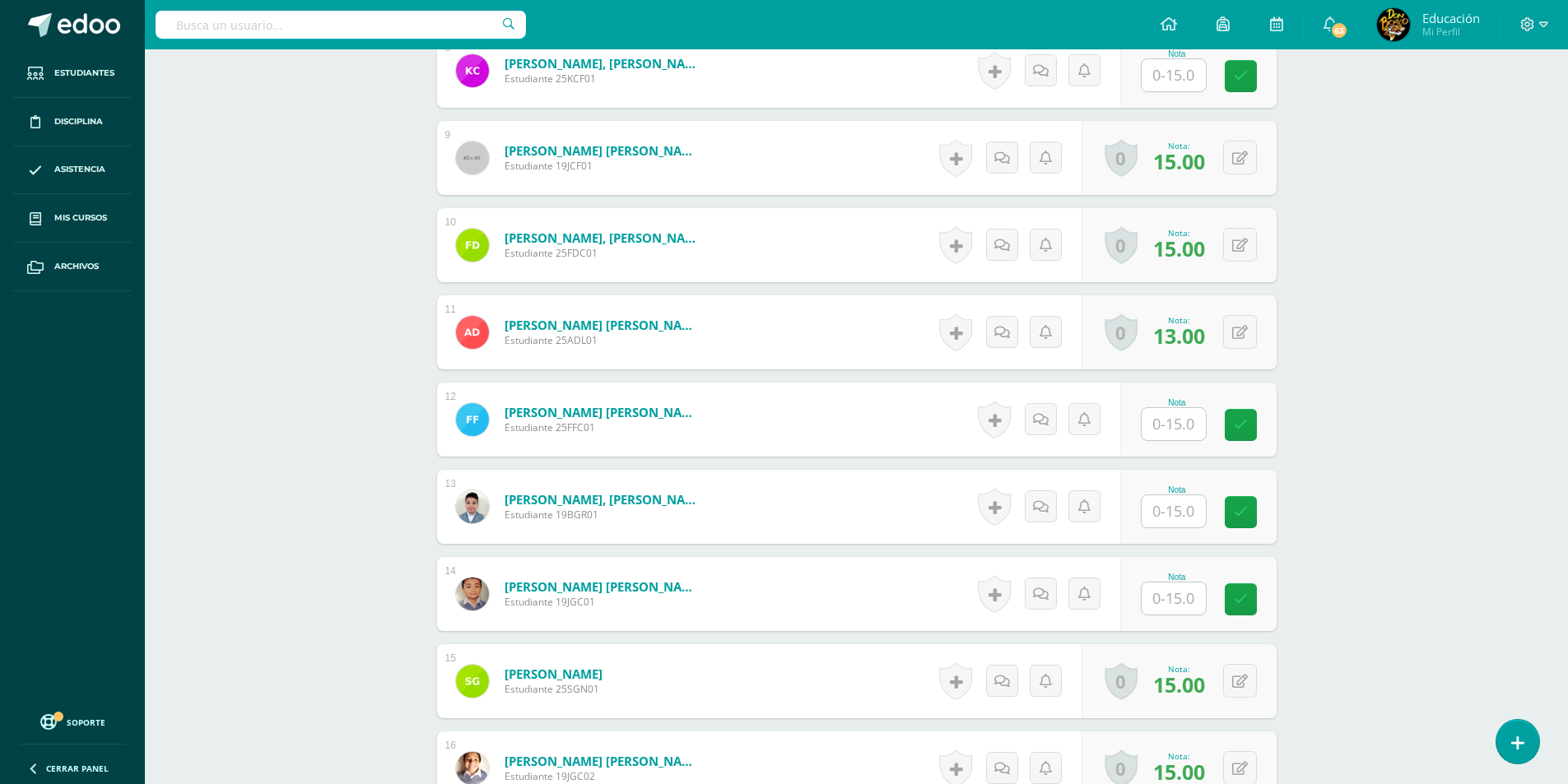
scroll to position [1156, 0]
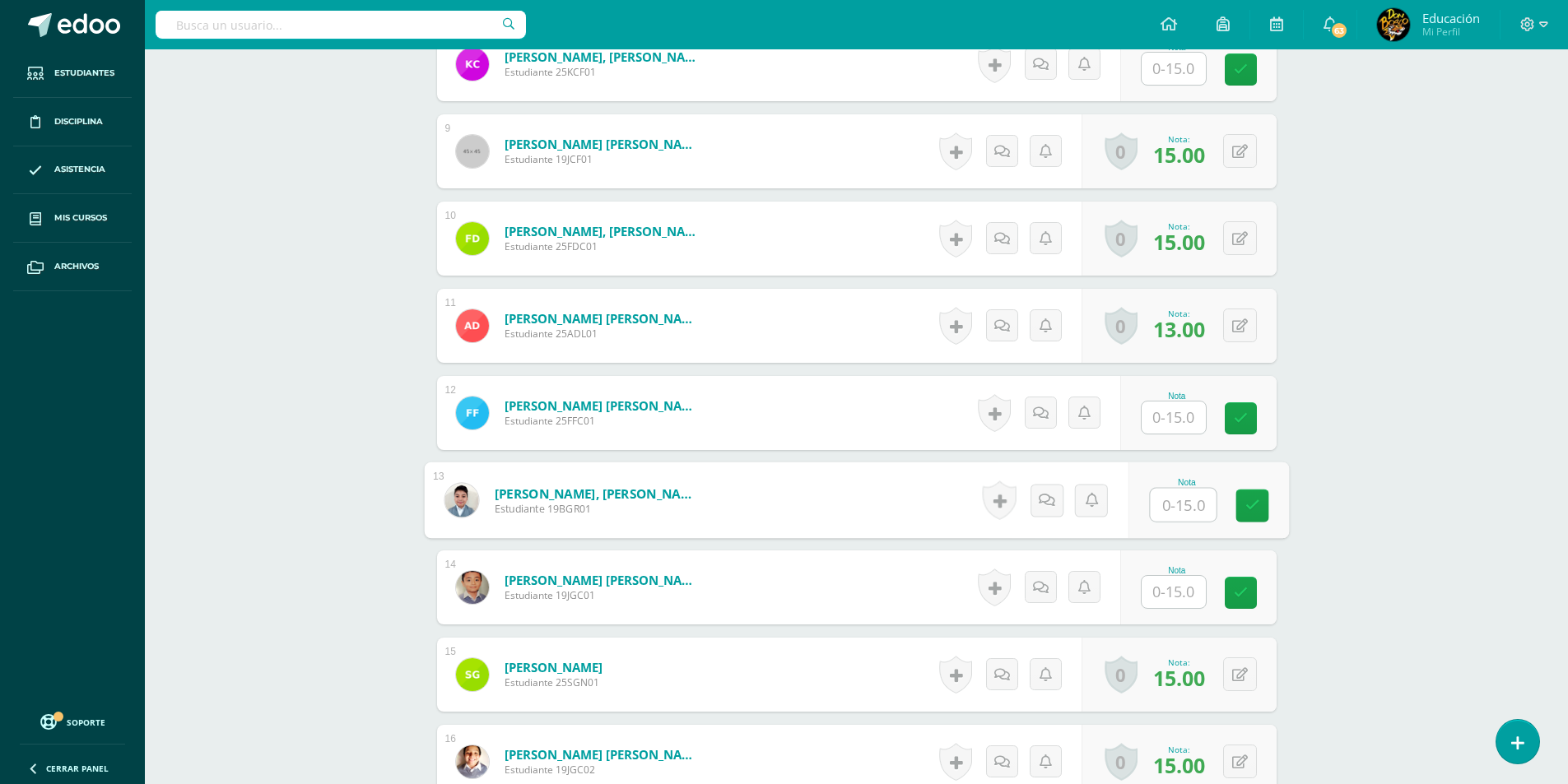
click at [1187, 512] on input "text" at bounding box center [1182, 505] width 66 height 33
type input "15"
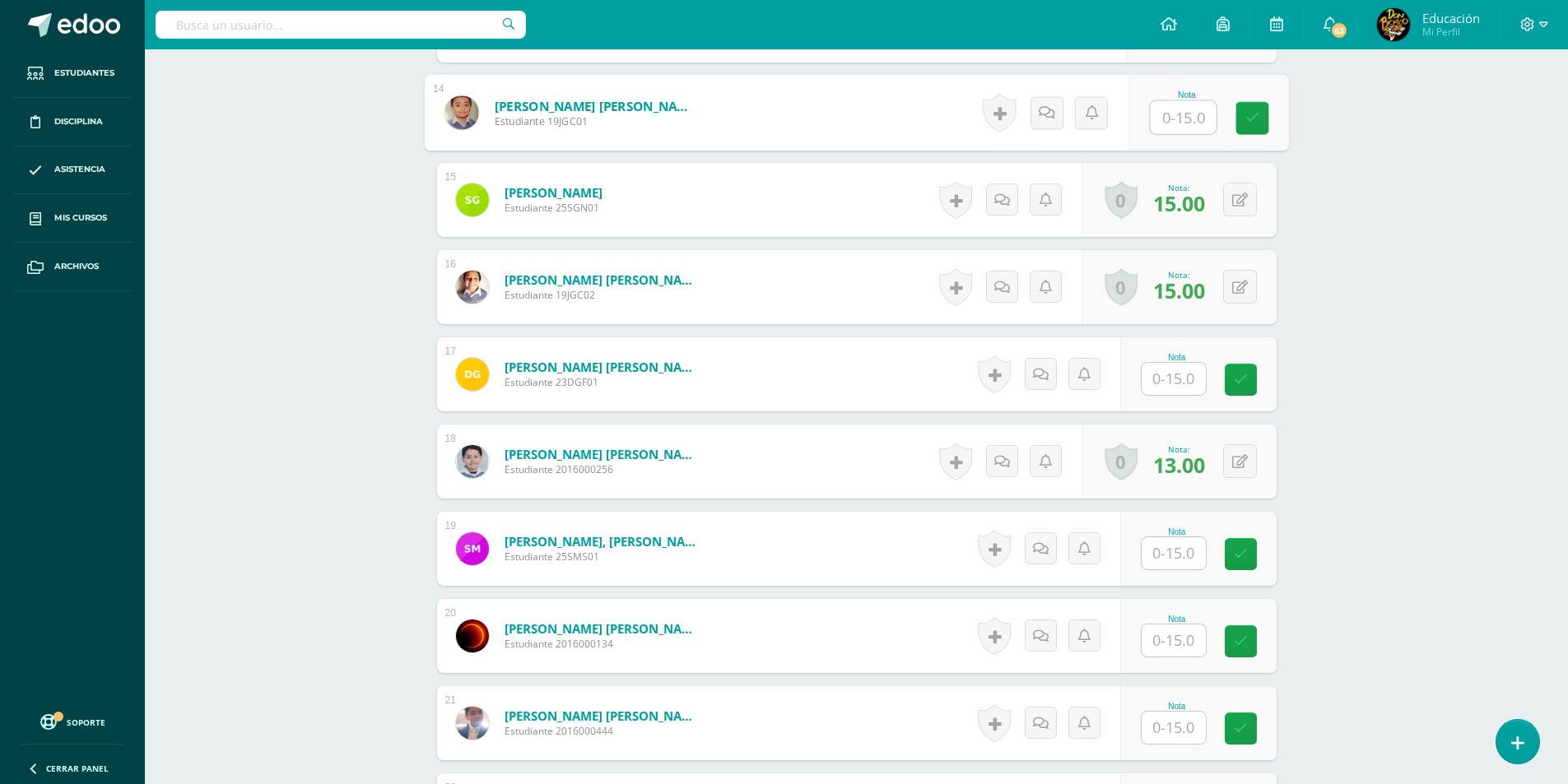
scroll to position [1650, 0]
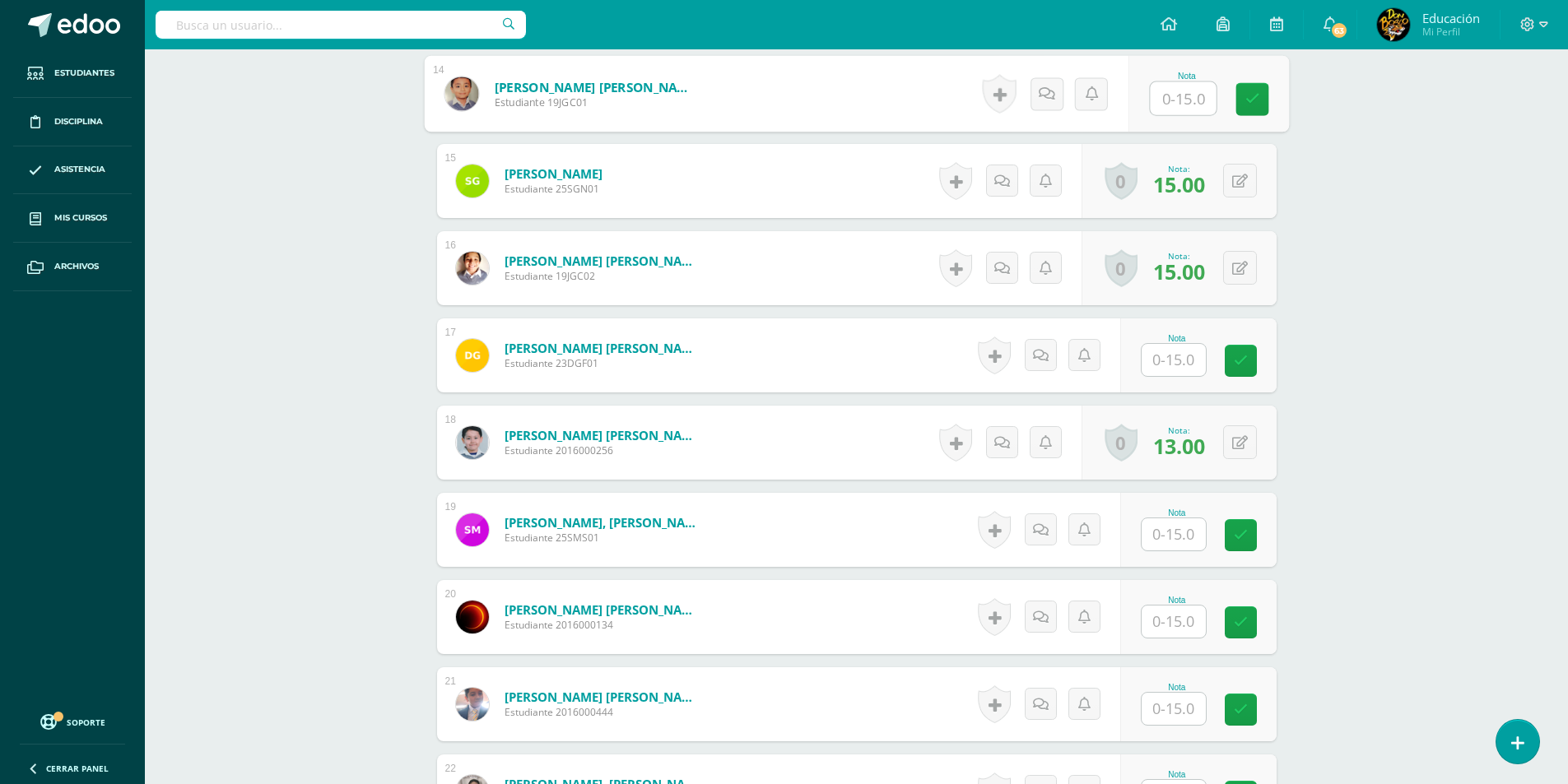
click at [1187, 545] on input "text" at bounding box center [1173, 534] width 64 height 32
type input "15"
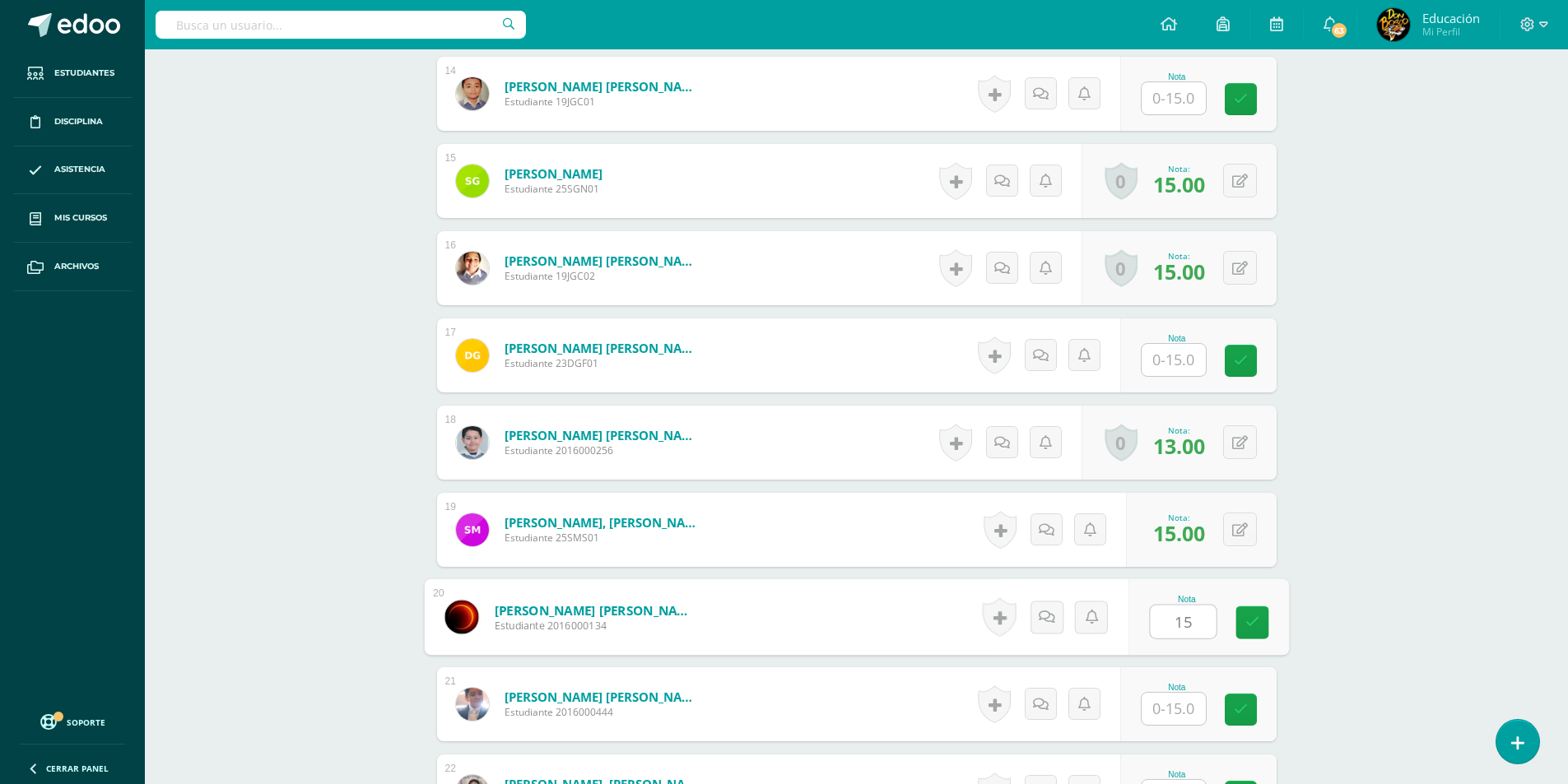
type input "15"
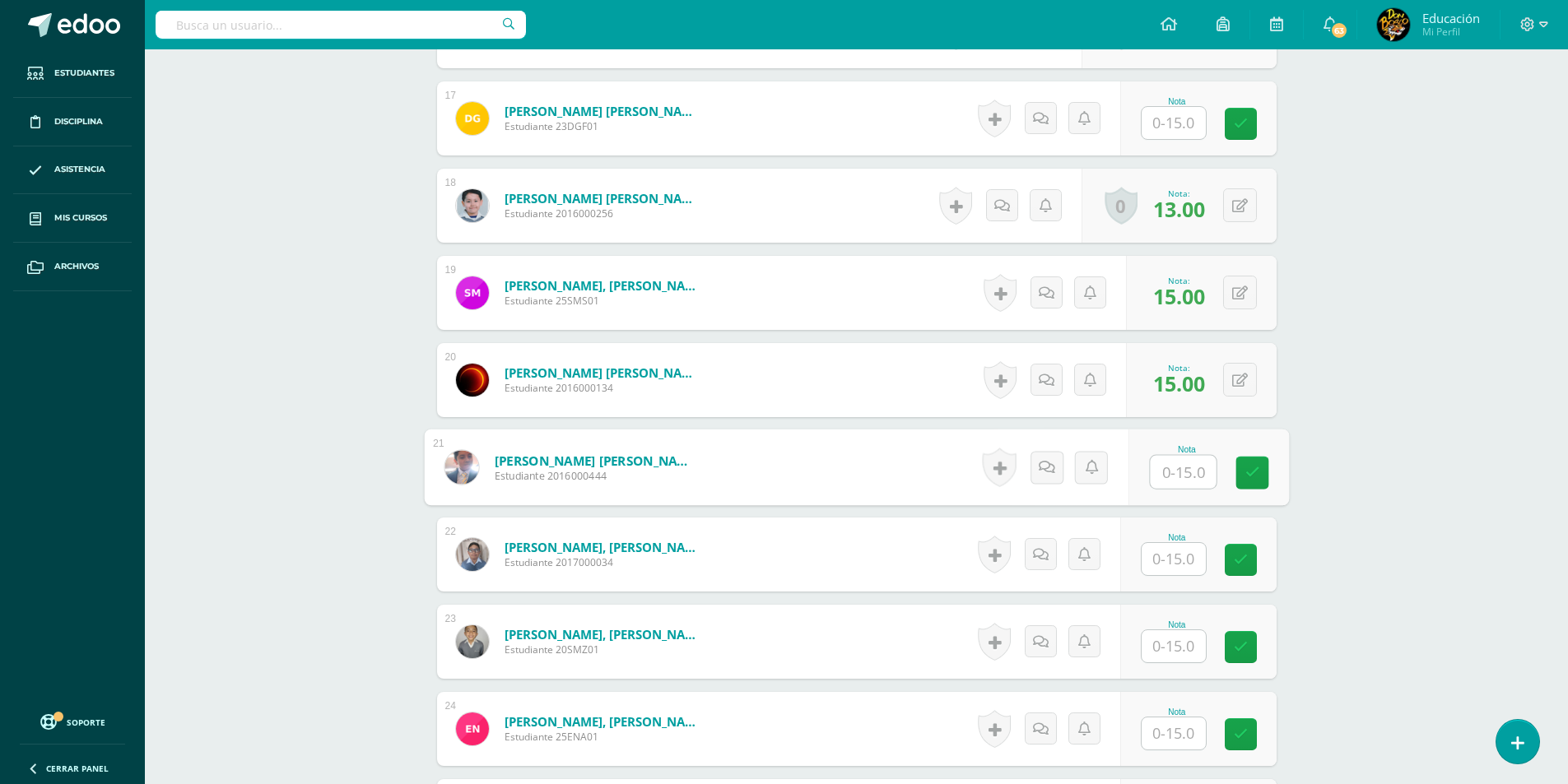
scroll to position [1896, 0]
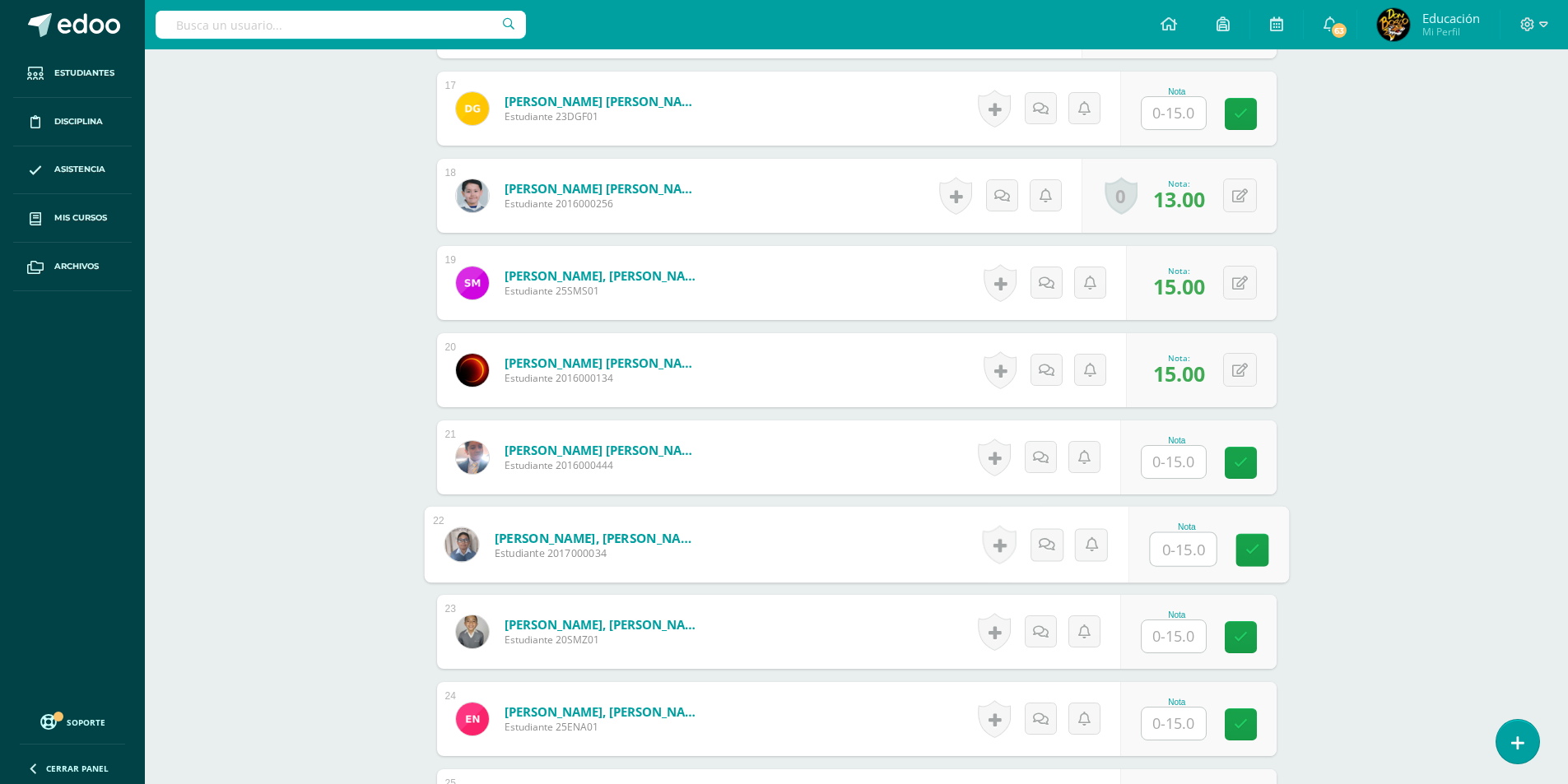
click at [1179, 551] on input "text" at bounding box center [1182, 550] width 66 height 33
type input "15"
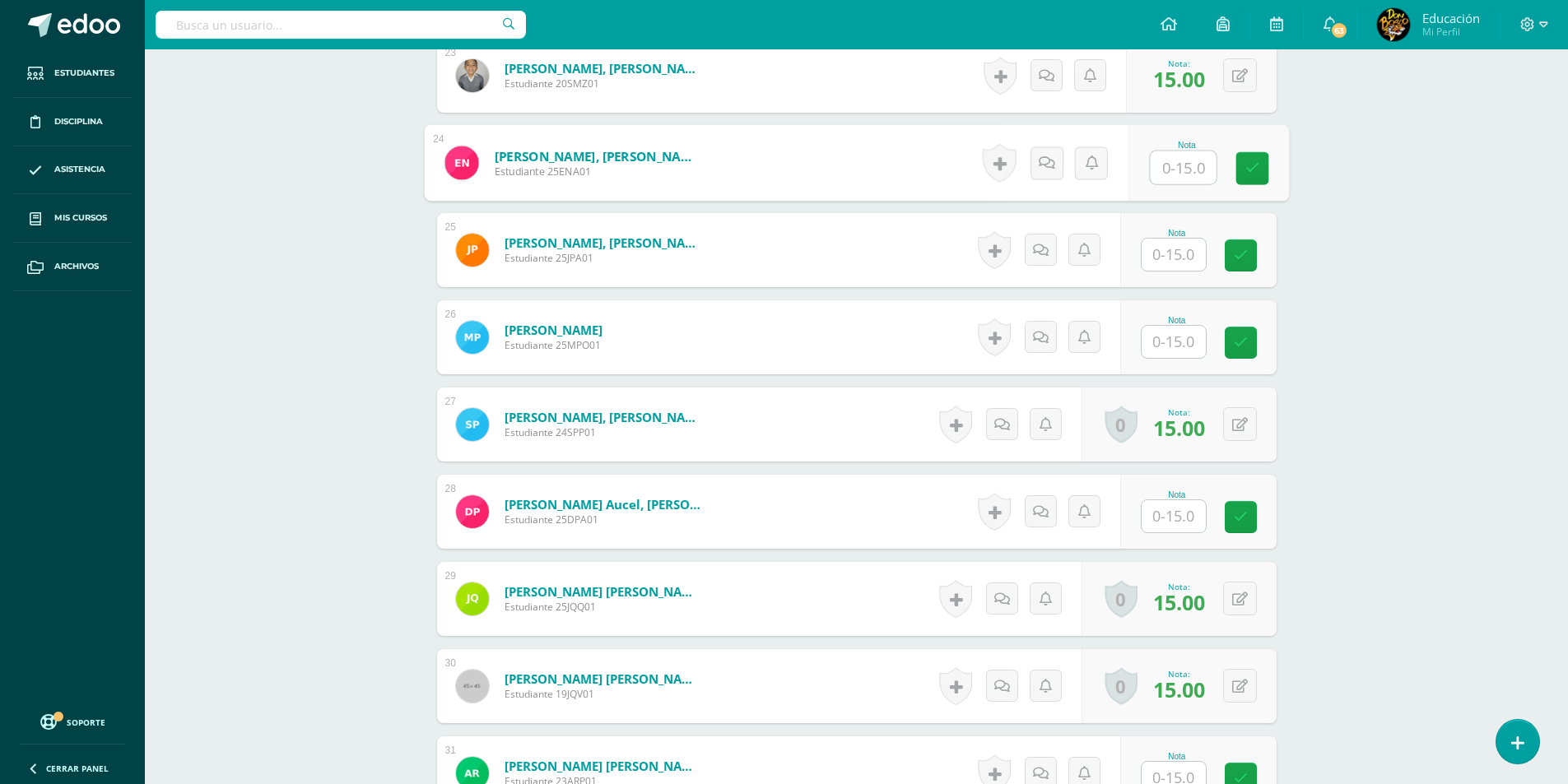
scroll to position [2472, 0]
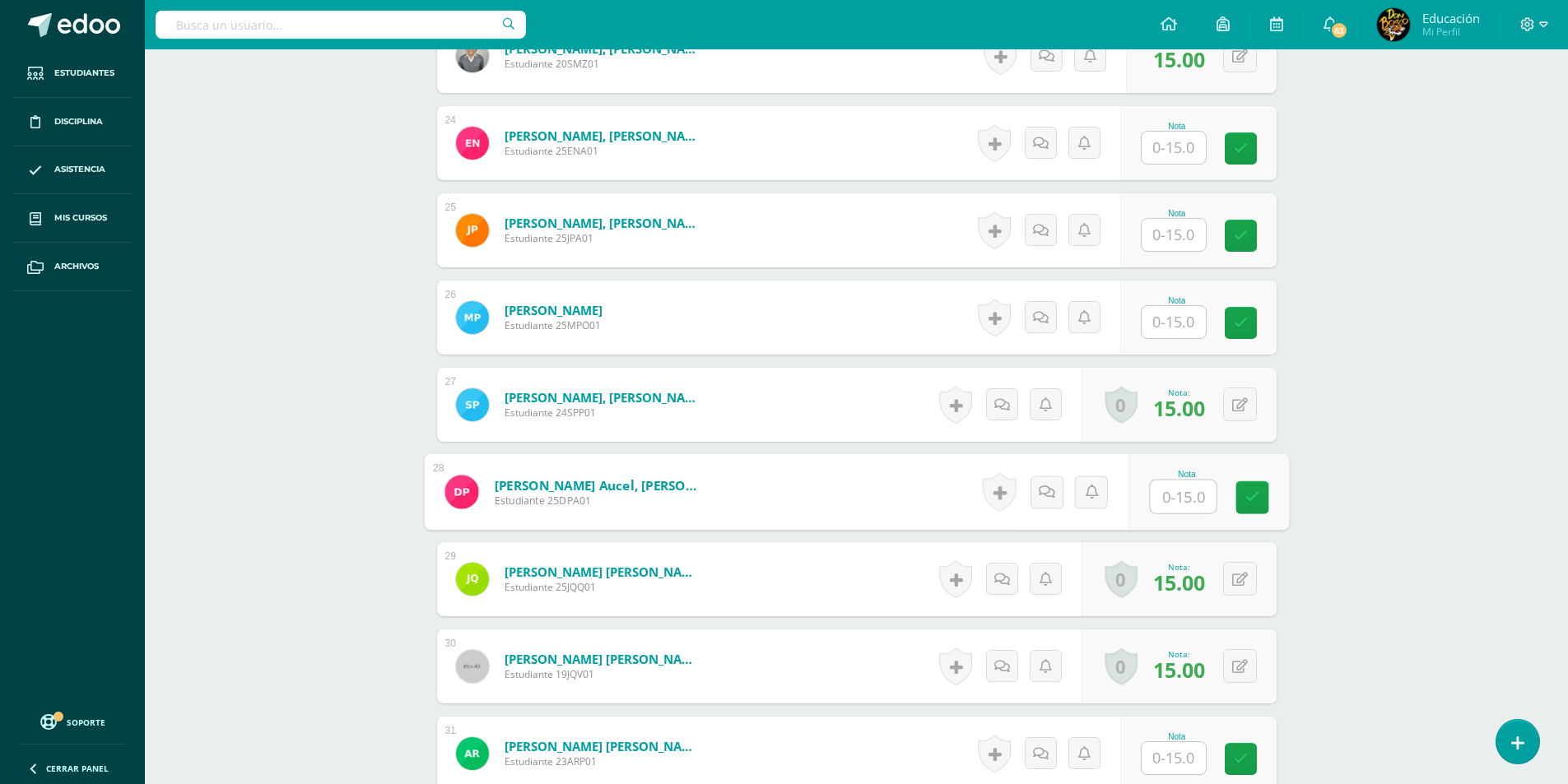
click at [1192, 504] on input "text" at bounding box center [1182, 498] width 66 height 33
type input "15"
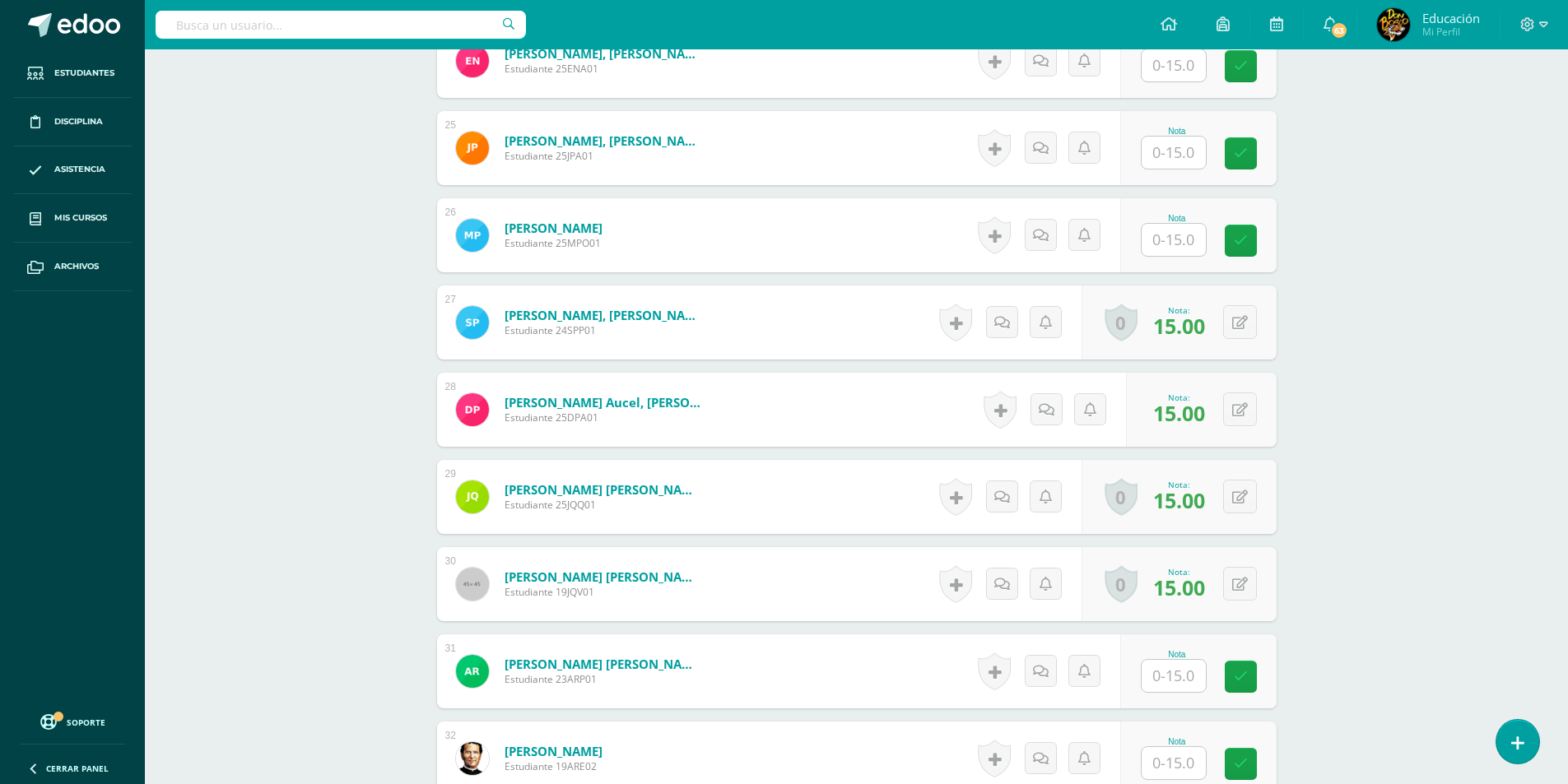
scroll to position [2637, 0]
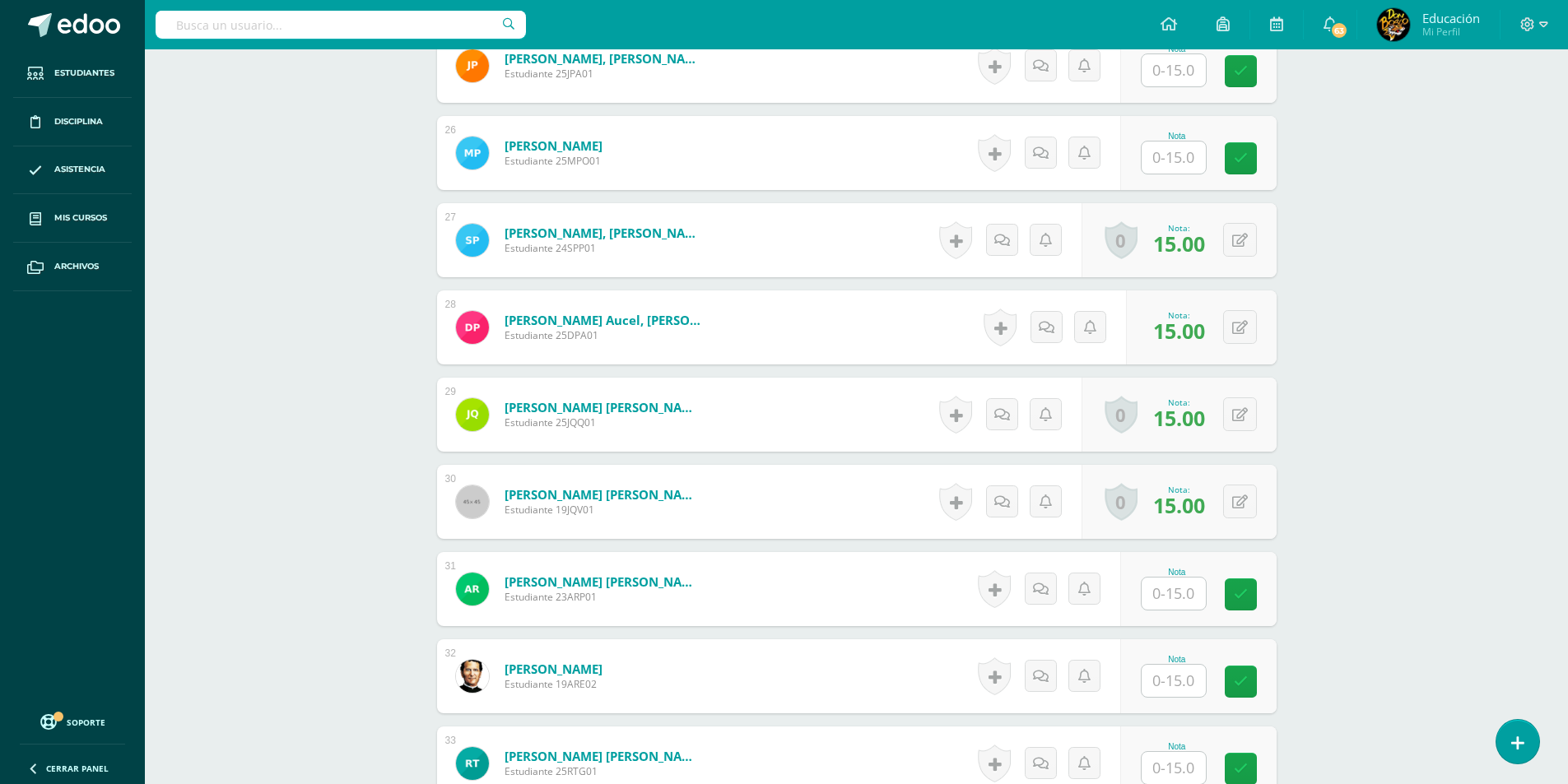
click at [1172, 598] on input "text" at bounding box center [1173, 593] width 64 height 32
type input "15"
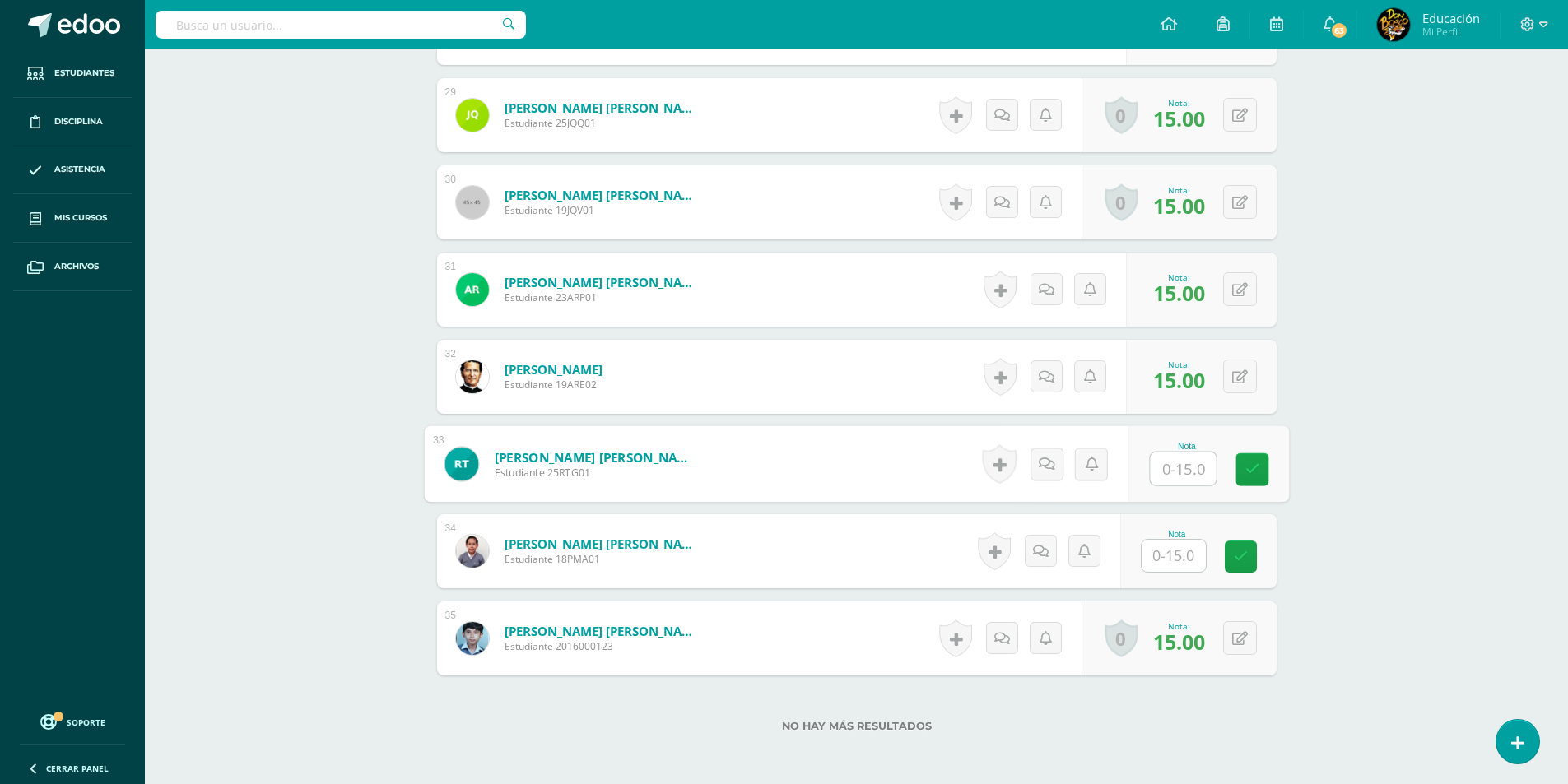
scroll to position [2965, 0]
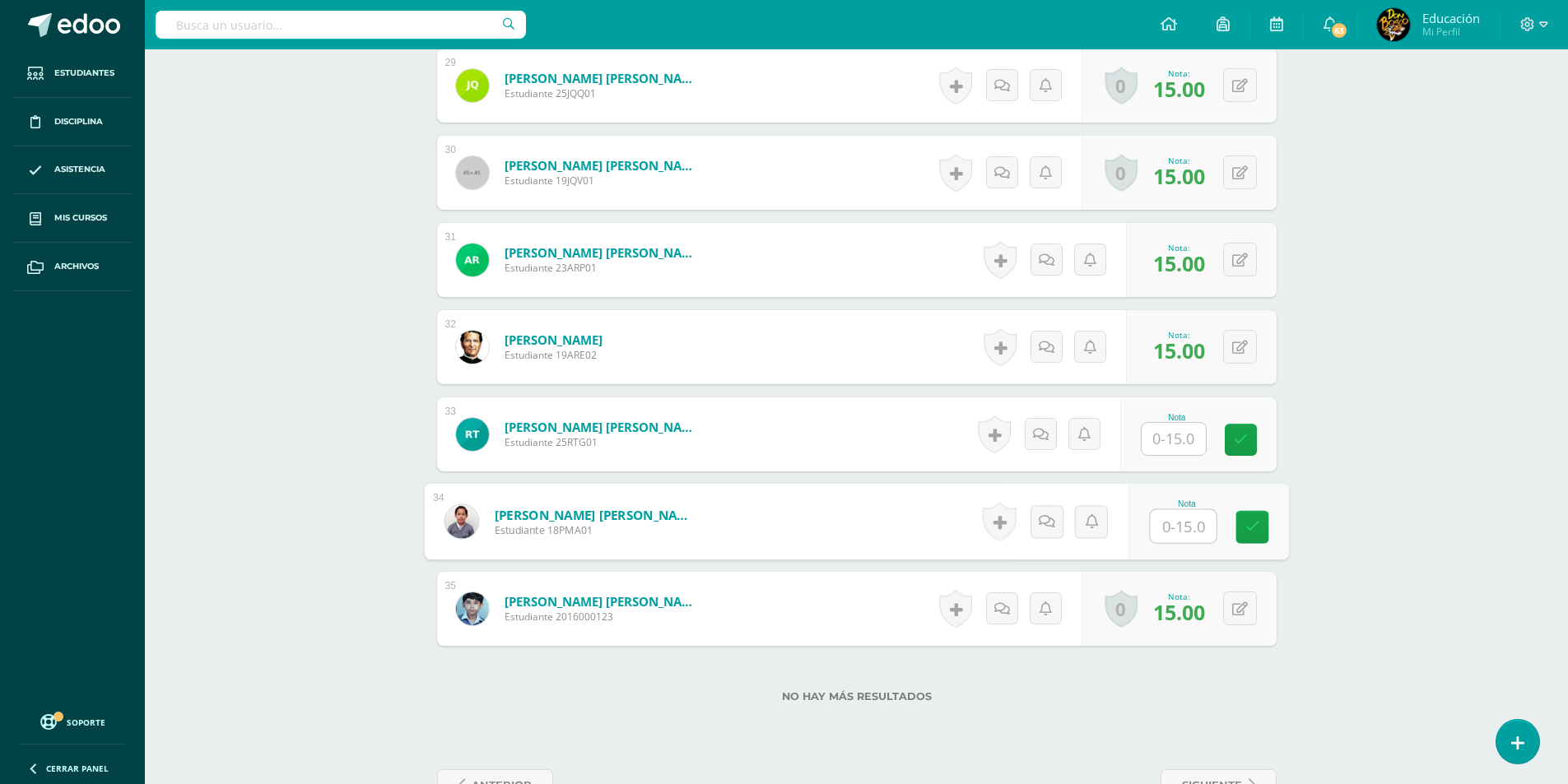
click at [1187, 529] on input "text" at bounding box center [1182, 527] width 66 height 33
type input "15"
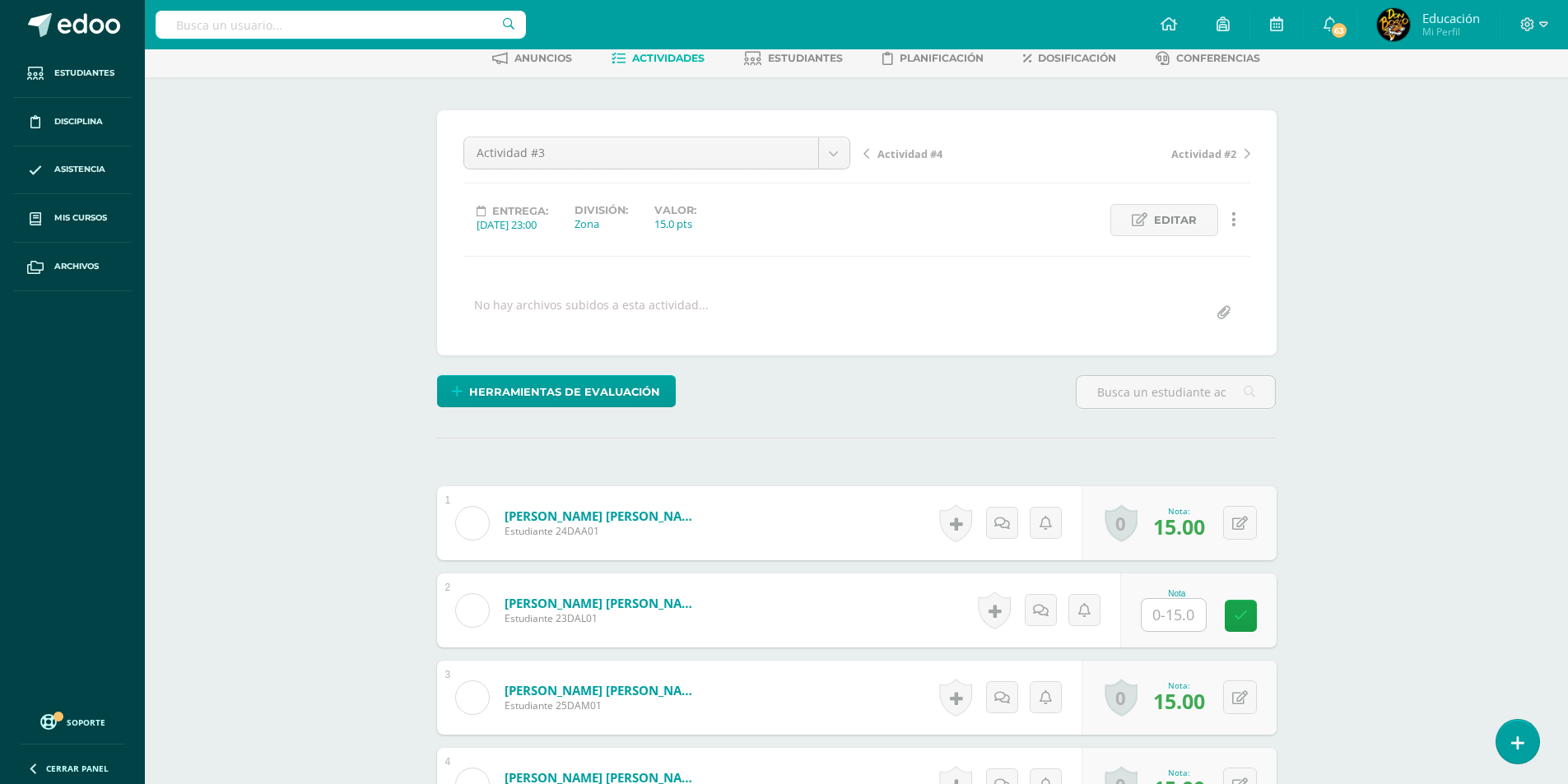
scroll to position [0, 0]
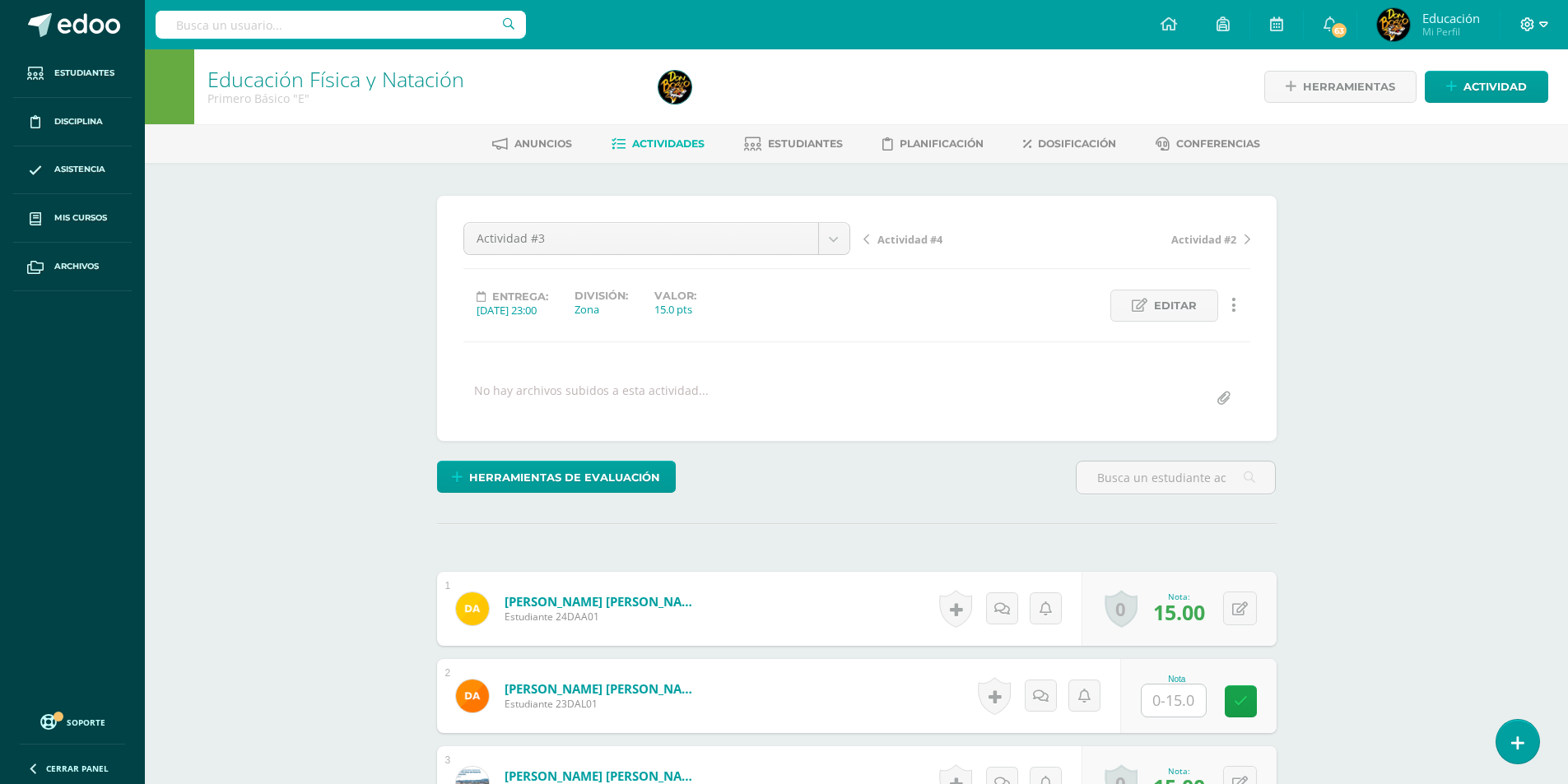
click at [1546, 18] on icon at bounding box center [1544, 25] width 9 height 15
click at [1503, 110] on span "Cerrar sesión" at bounding box center [1492, 112] width 74 height 16
